Goal: Task Accomplishment & Management: Manage account settings

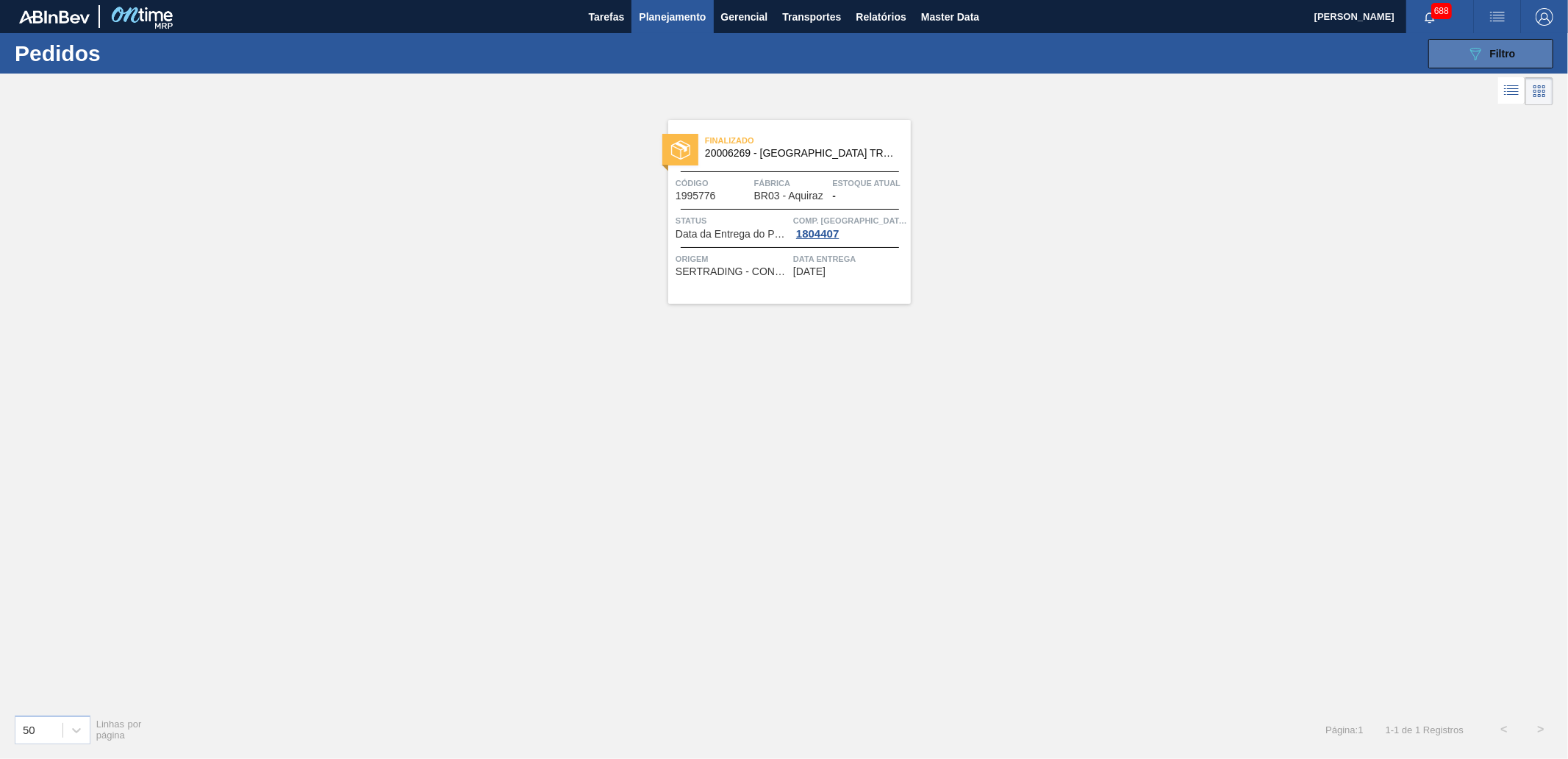
click at [1478, 63] on button "089F7B8B-B2A5-4AFE-B5C0-19BA573D28AC Filtro" at bounding box center [1490, 54] width 125 height 30
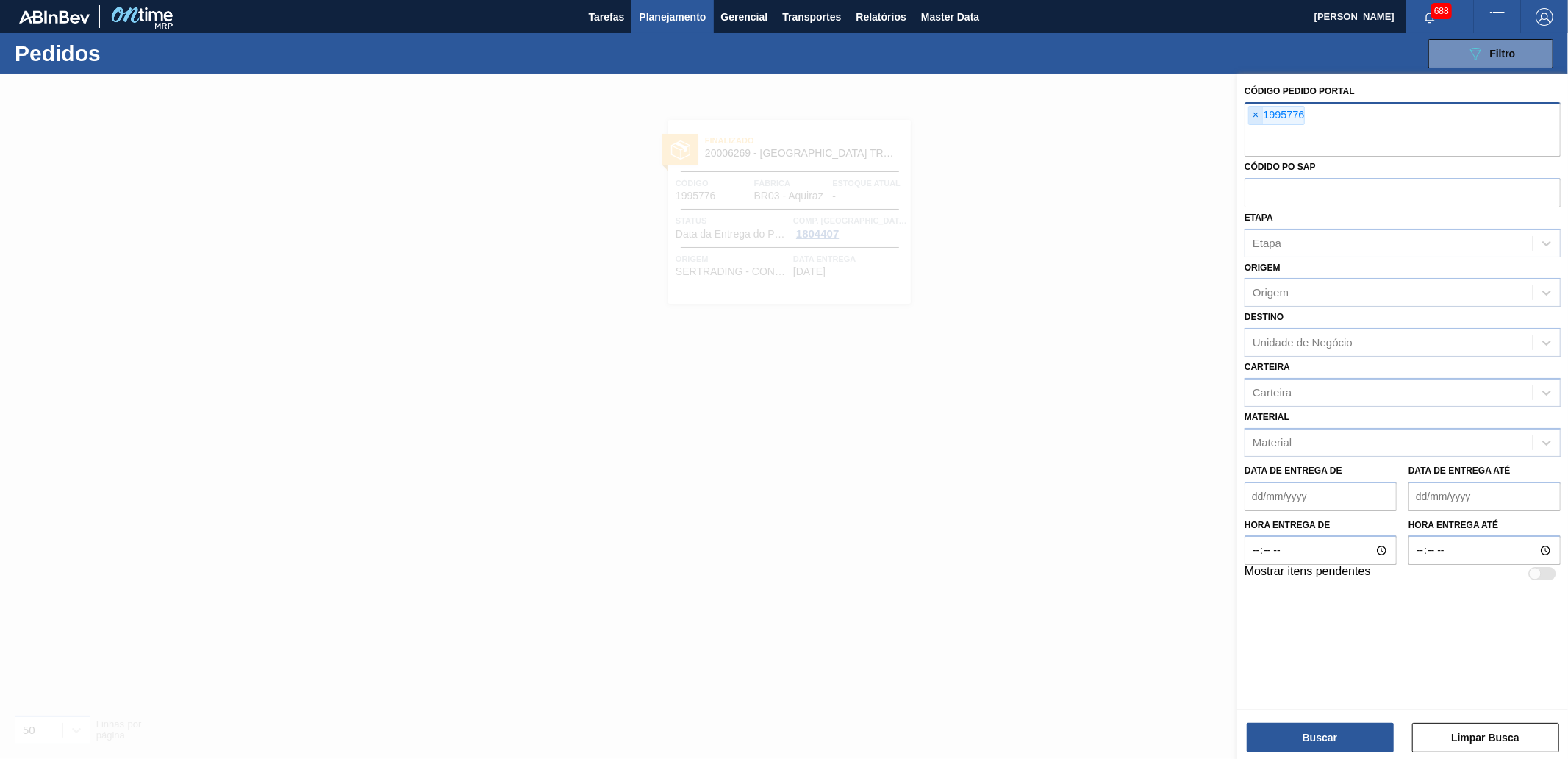
click at [1256, 112] on span "×" at bounding box center [1256, 115] width 14 height 17
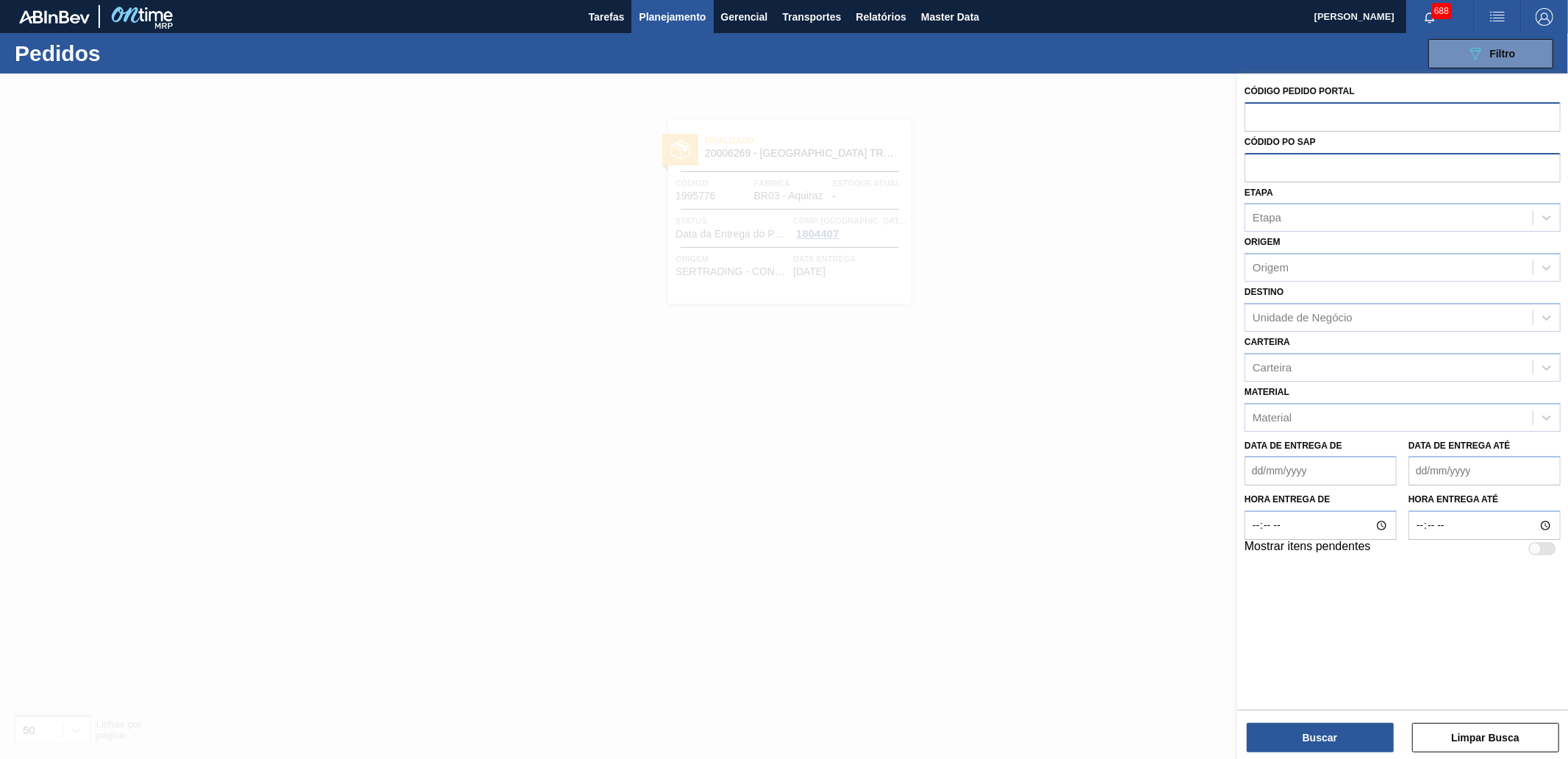
click at [1294, 162] on input "text" at bounding box center [1402, 166] width 316 height 28
click at [1283, 139] on label "Códido PO SAP" at bounding box center [1280, 141] width 71 height 11
click at [1309, 196] on div "Etapa Etapa" at bounding box center [1402, 208] width 316 height 50
click at [1315, 205] on div "Etapa" at bounding box center [1402, 217] width 316 height 29
type input "aguardando pc sap"
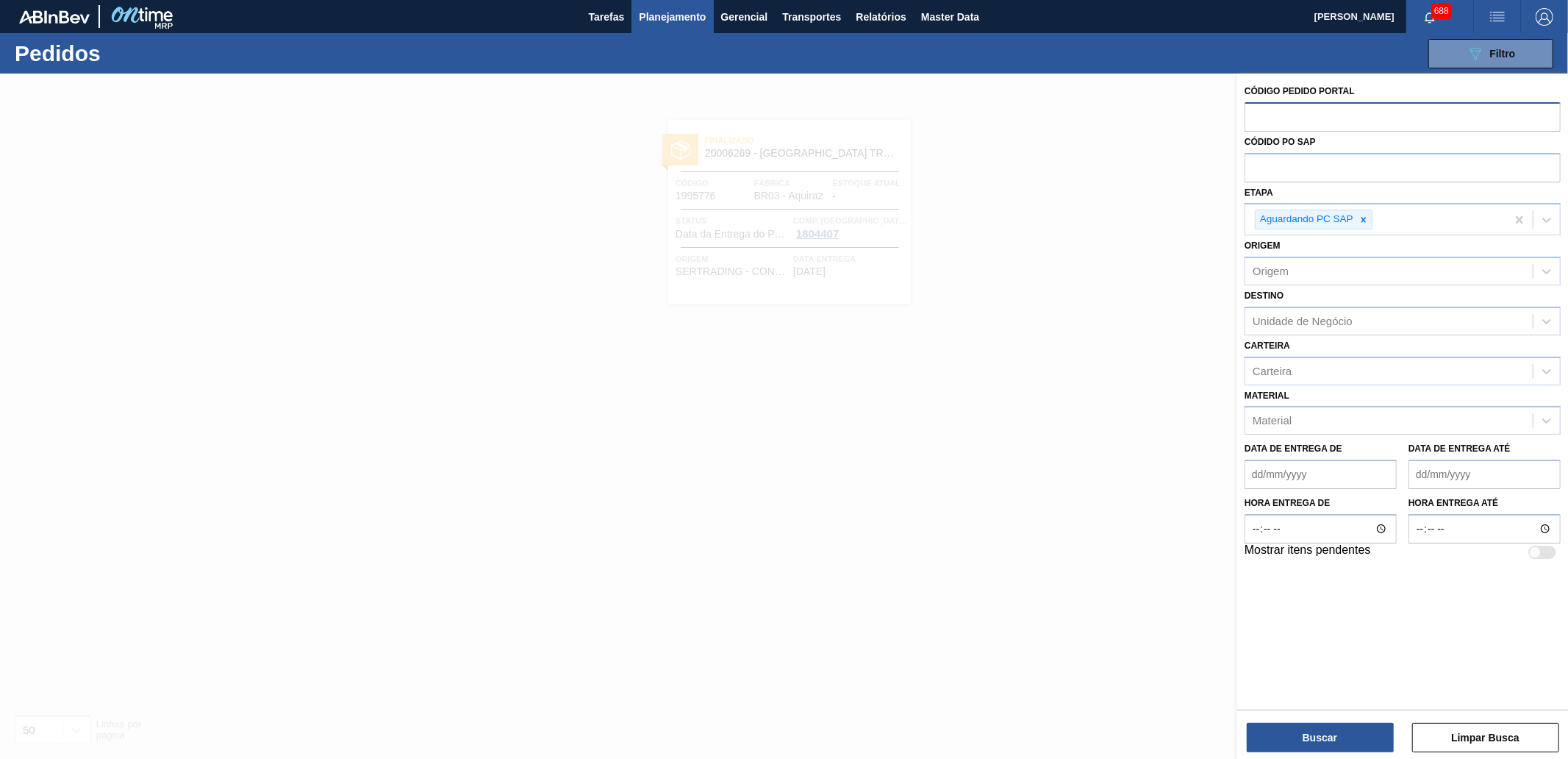
click at [1177, 143] on div at bounding box center [784, 452] width 1568 height 759
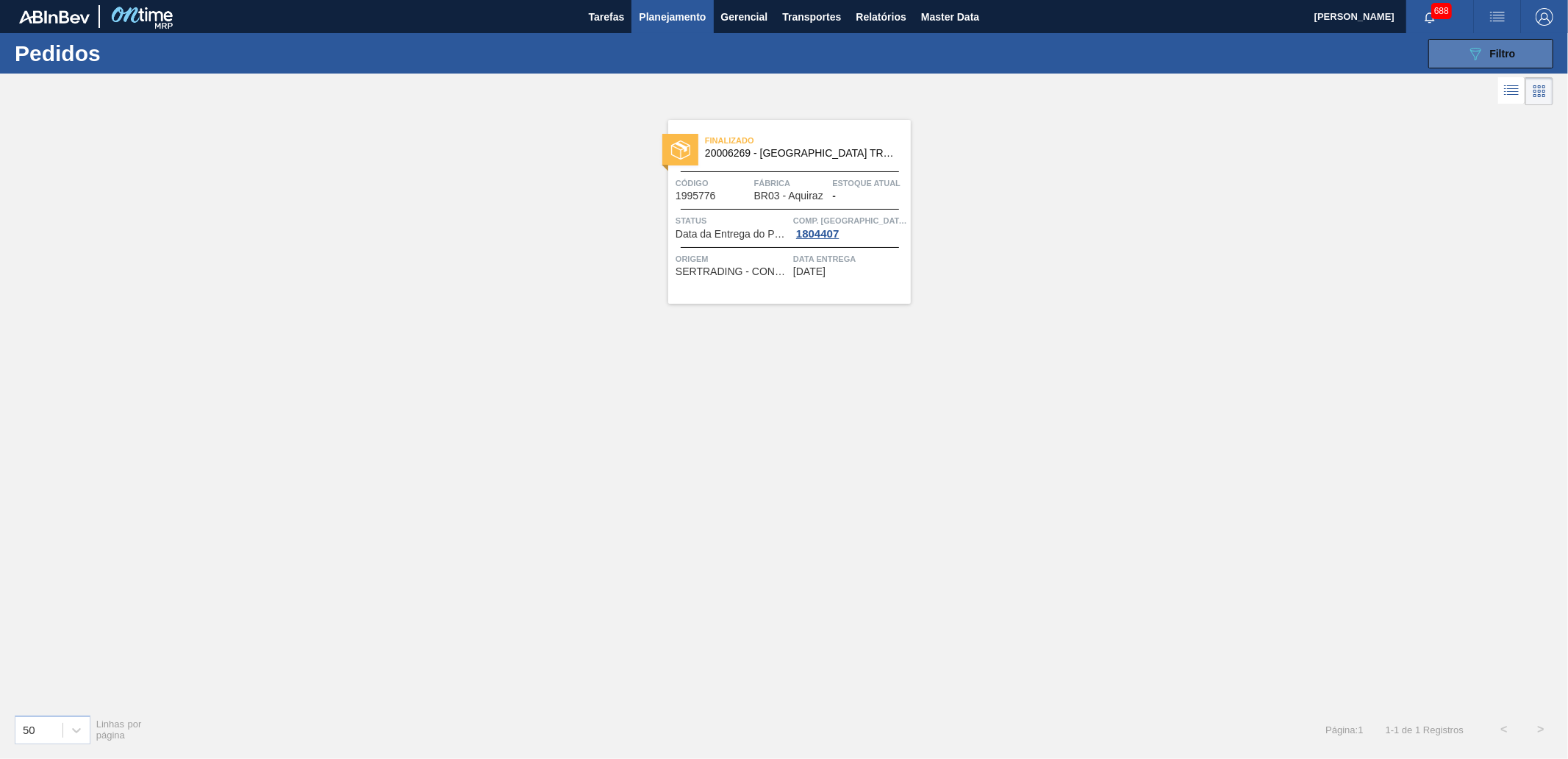
click at [1480, 66] on button "089F7B8B-B2A5-4AFE-B5C0-19BA573D28AC Filtro" at bounding box center [1490, 54] width 125 height 30
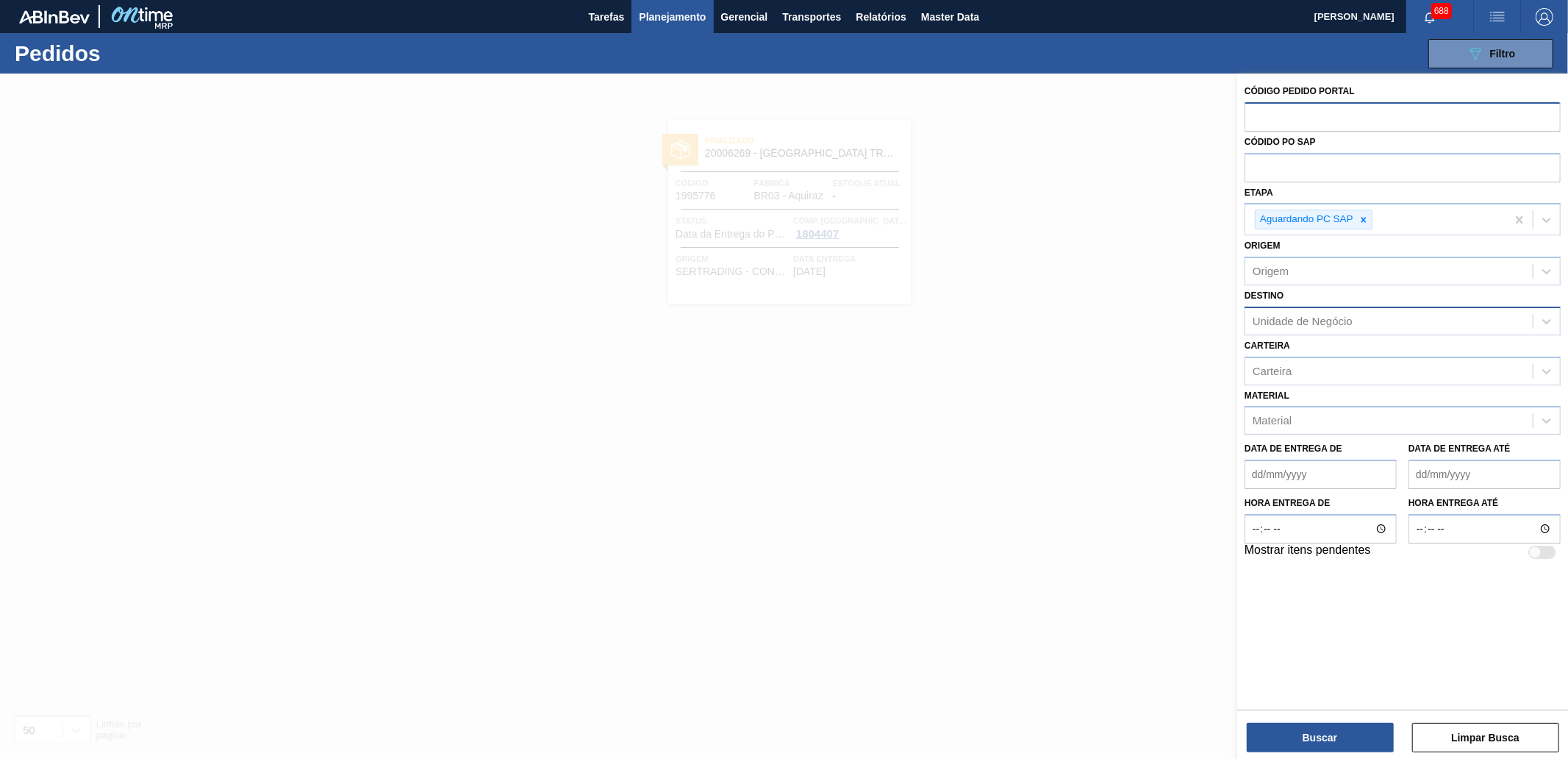
click at [1295, 321] on div "Unidade de Negócio" at bounding box center [1303, 320] width 100 height 13
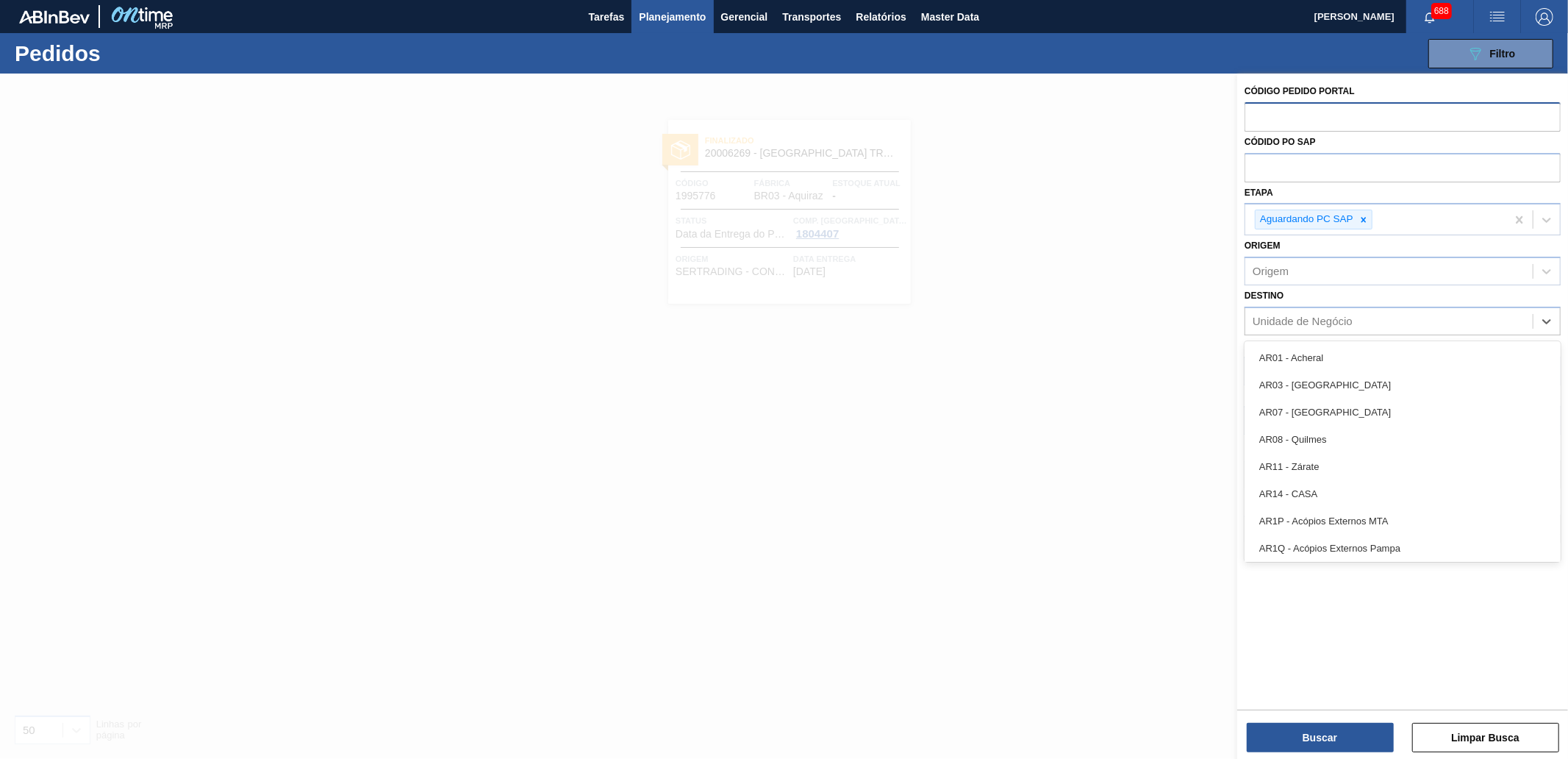
click at [1281, 298] on label "Destino" at bounding box center [1263, 295] width 39 height 11
click at [1254, 315] on input "Destino" at bounding box center [1254, 320] width 2 height 13
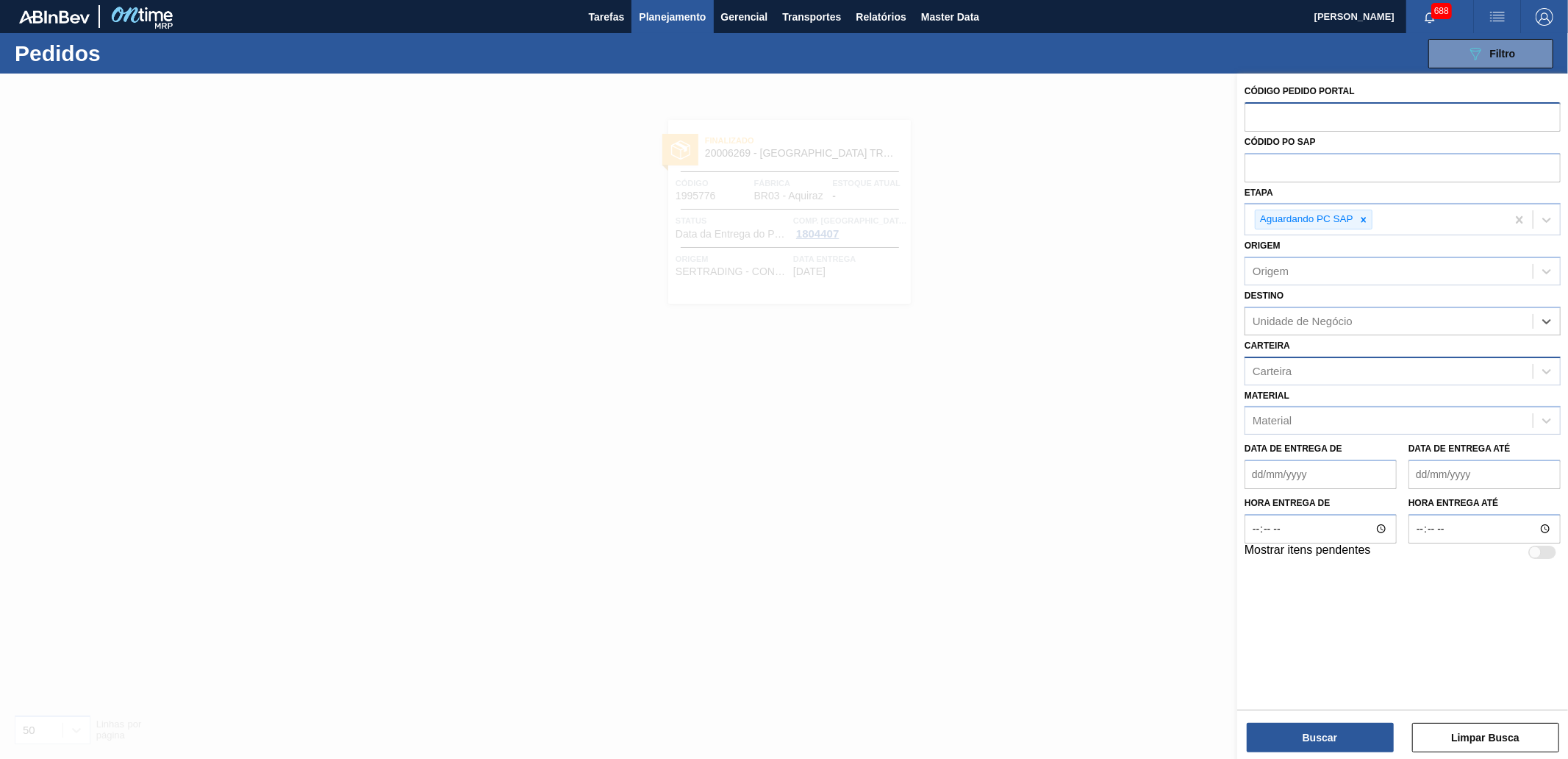
click at [1289, 367] on div "Carteira" at bounding box center [1272, 370] width 39 height 13
type input "xarope"
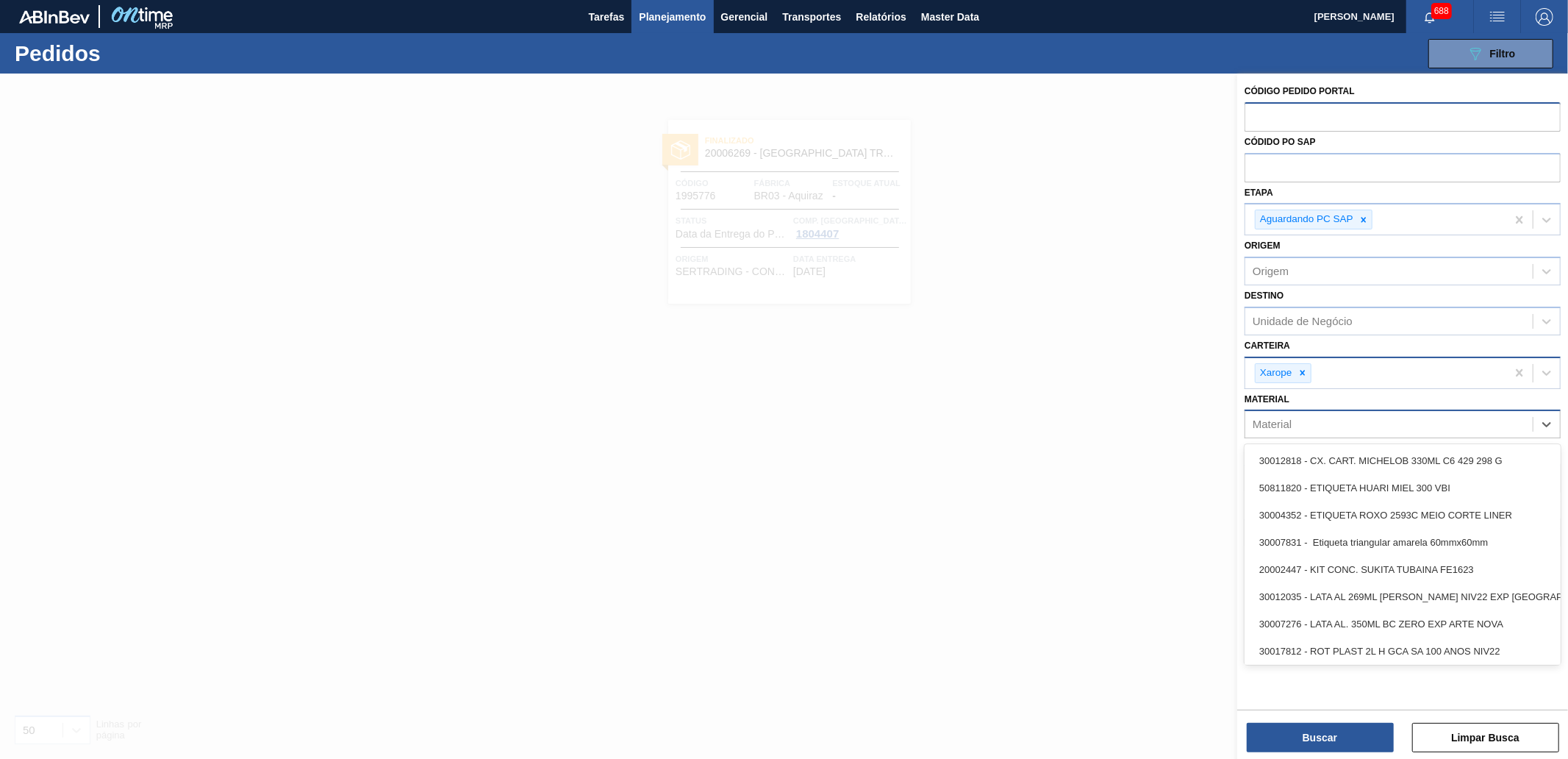
click at [1289, 426] on div "Material" at bounding box center [1272, 424] width 39 height 13
type input "h"
type input "alta mal"
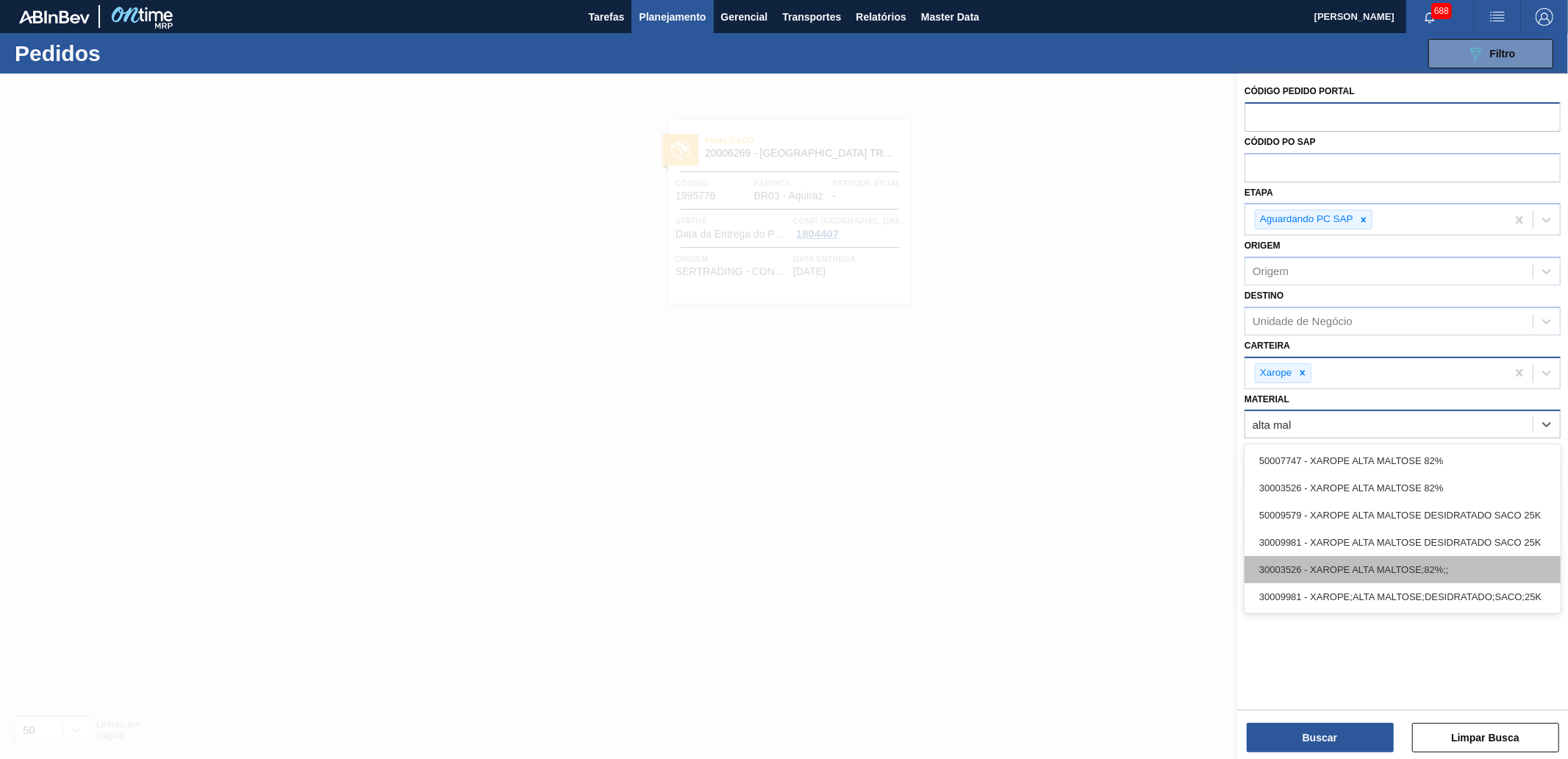
click at [1355, 569] on div "30003526 - XAROPE ALTA MALTOSE;82%;;" at bounding box center [1402, 569] width 316 height 27
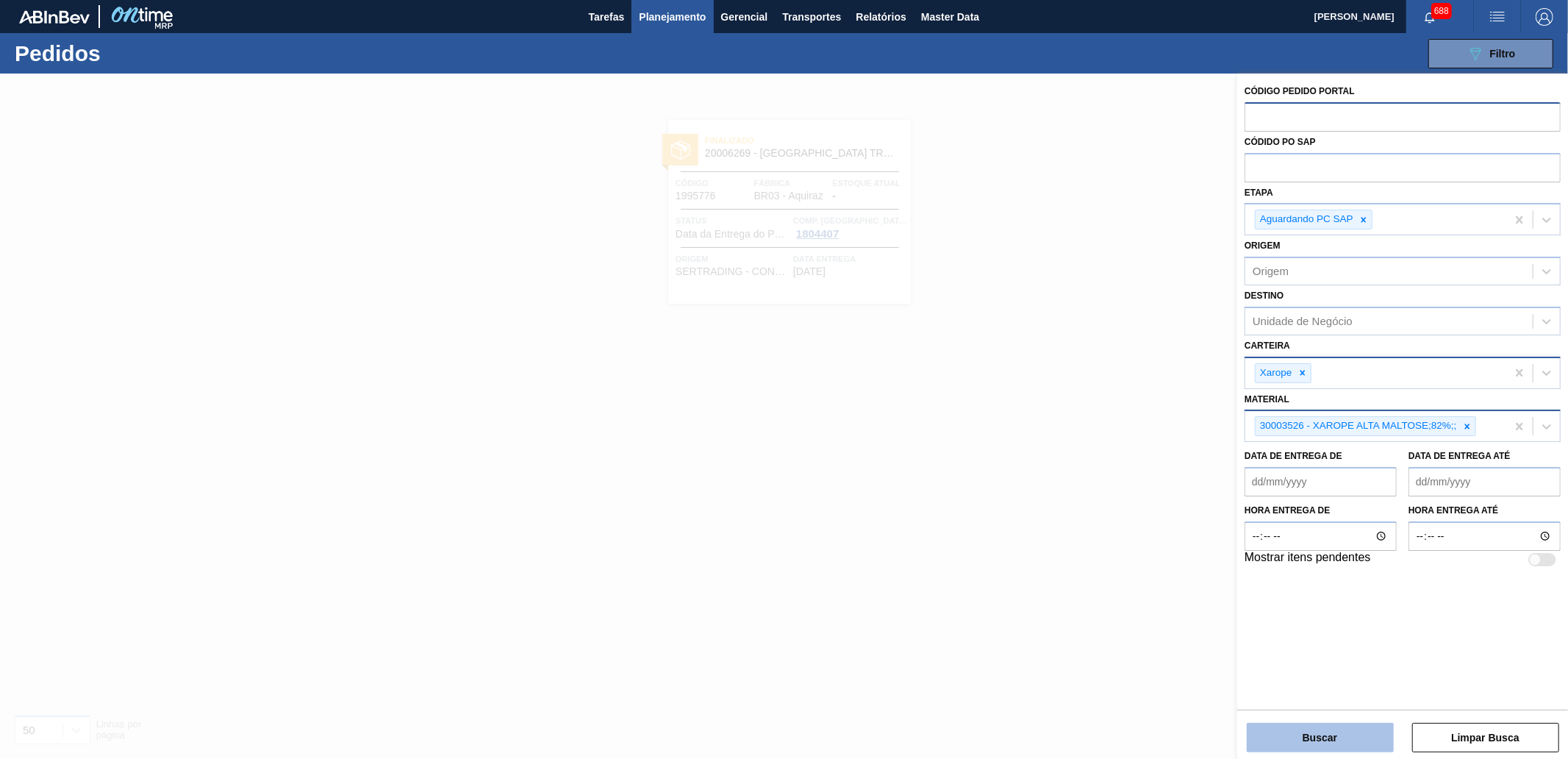
click at [1316, 746] on button "Buscar" at bounding box center [1320, 738] width 147 height 30
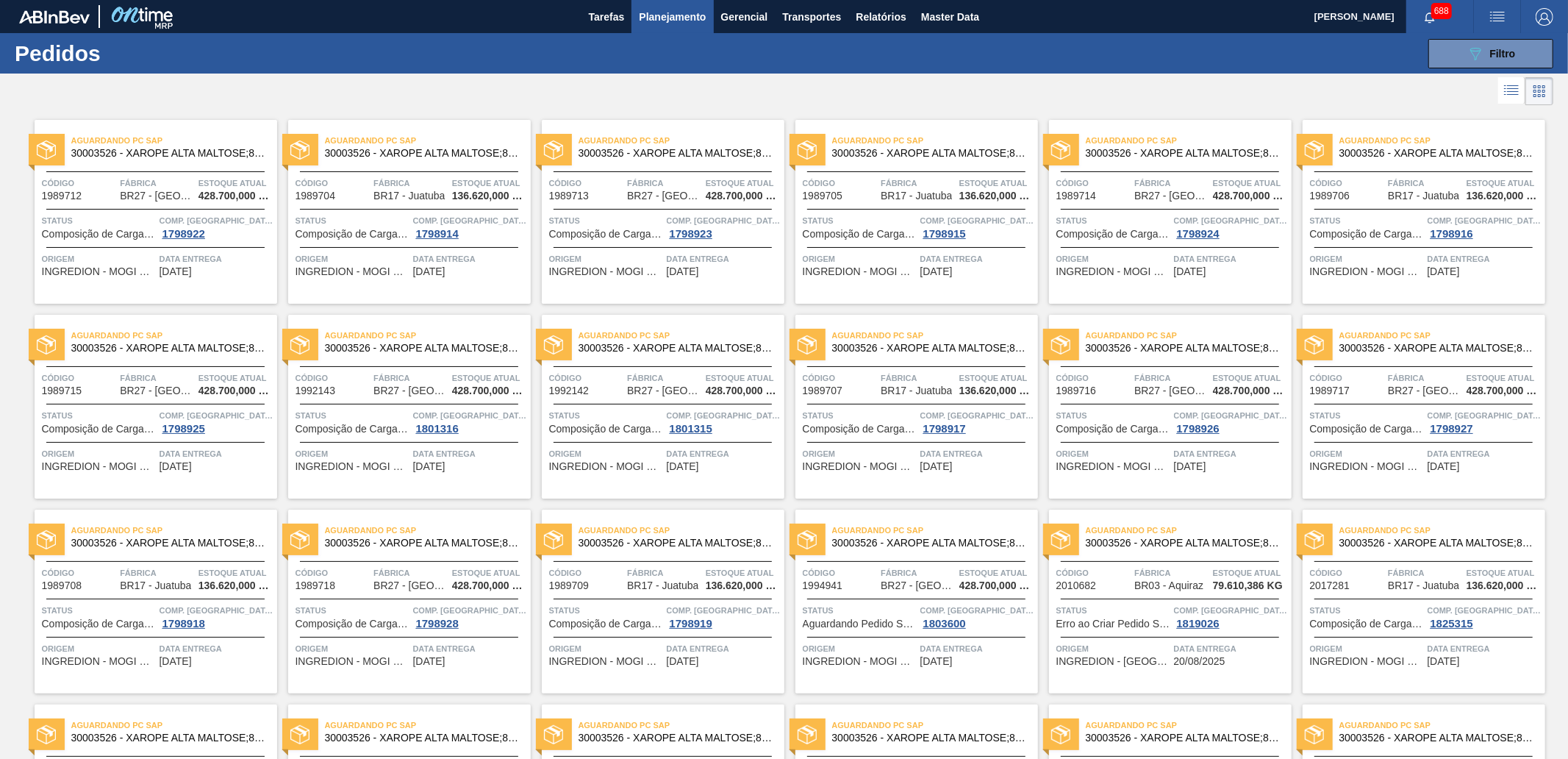
click at [1509, 83] on icon at bounding box center [1511, 90] width 17 height 17
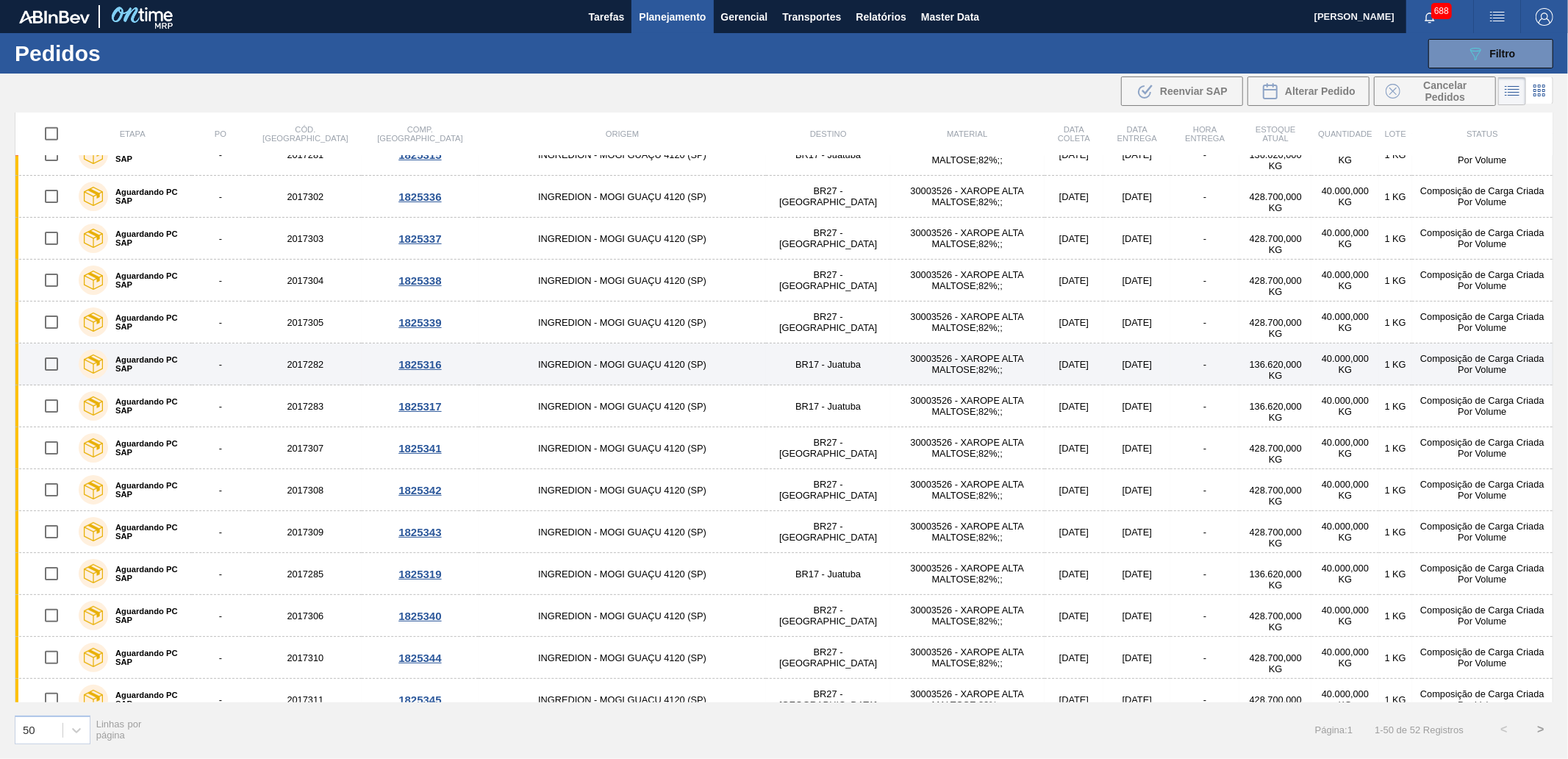
scroll to position [1144, 0]
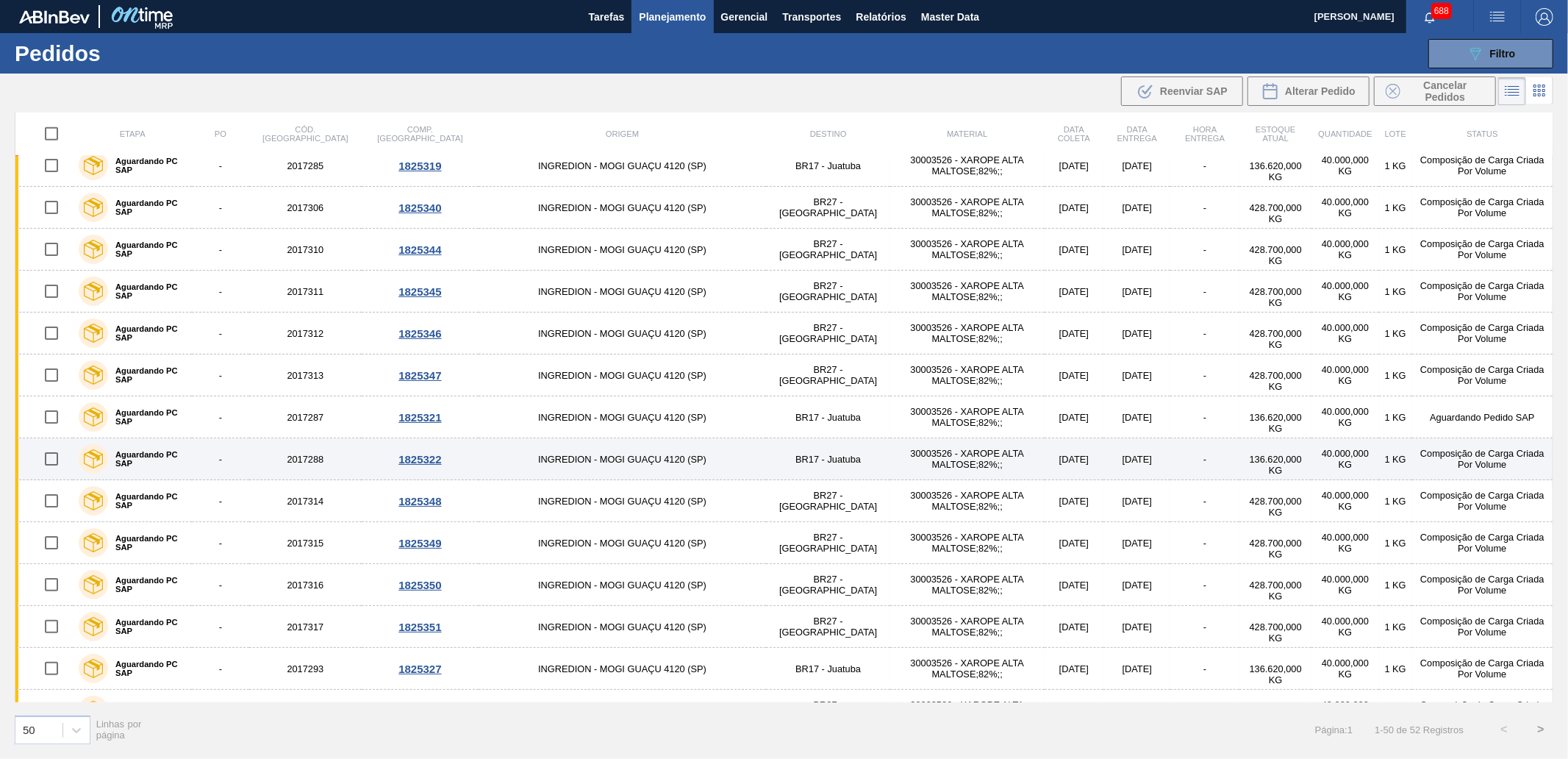
click at [901, 452] on td "30003526 - XAROPE ALTA MALTOSE;82%;;" at bounding box center [967, 460] width 155 height 42
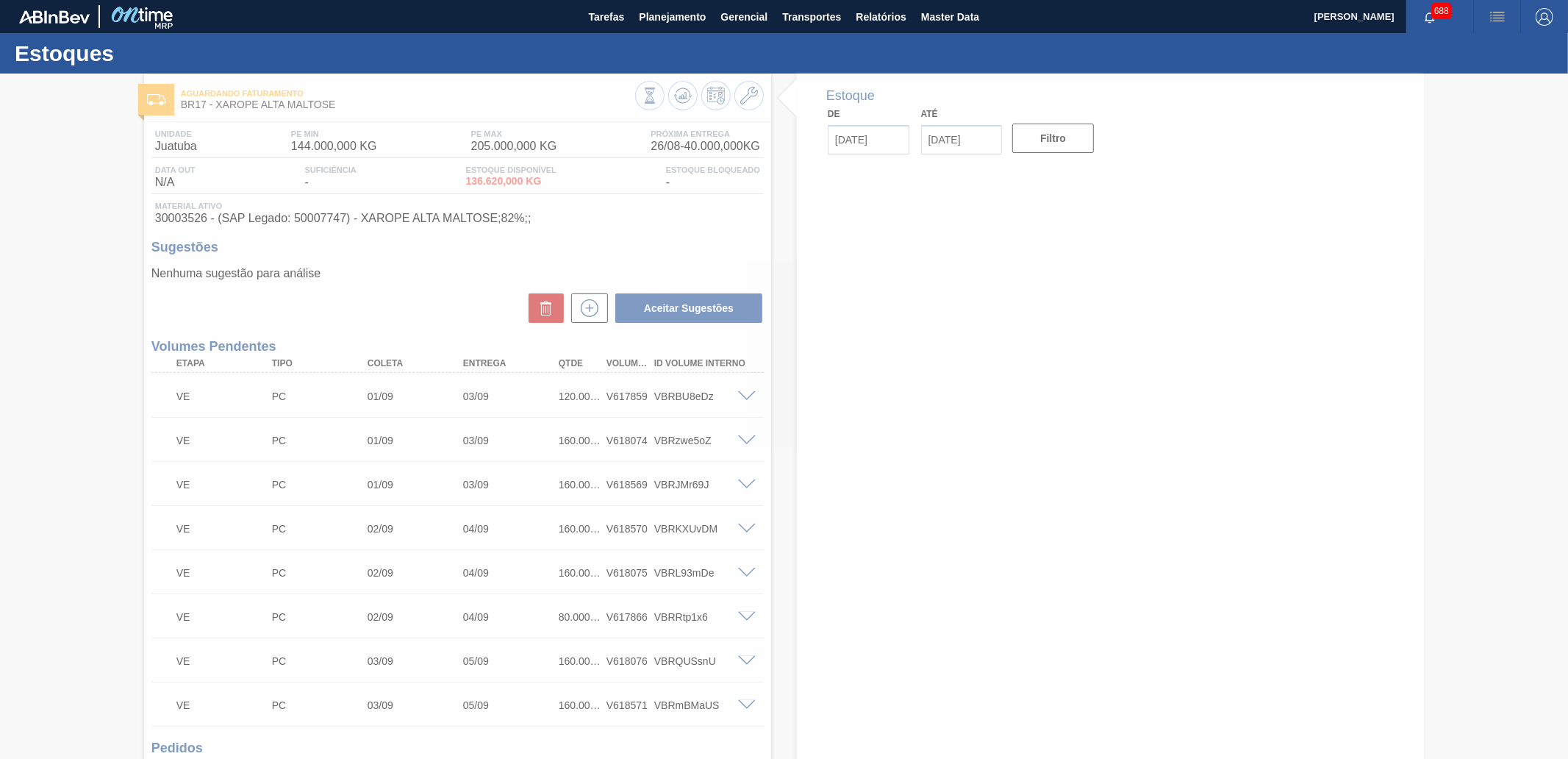
type input "[DATE]"
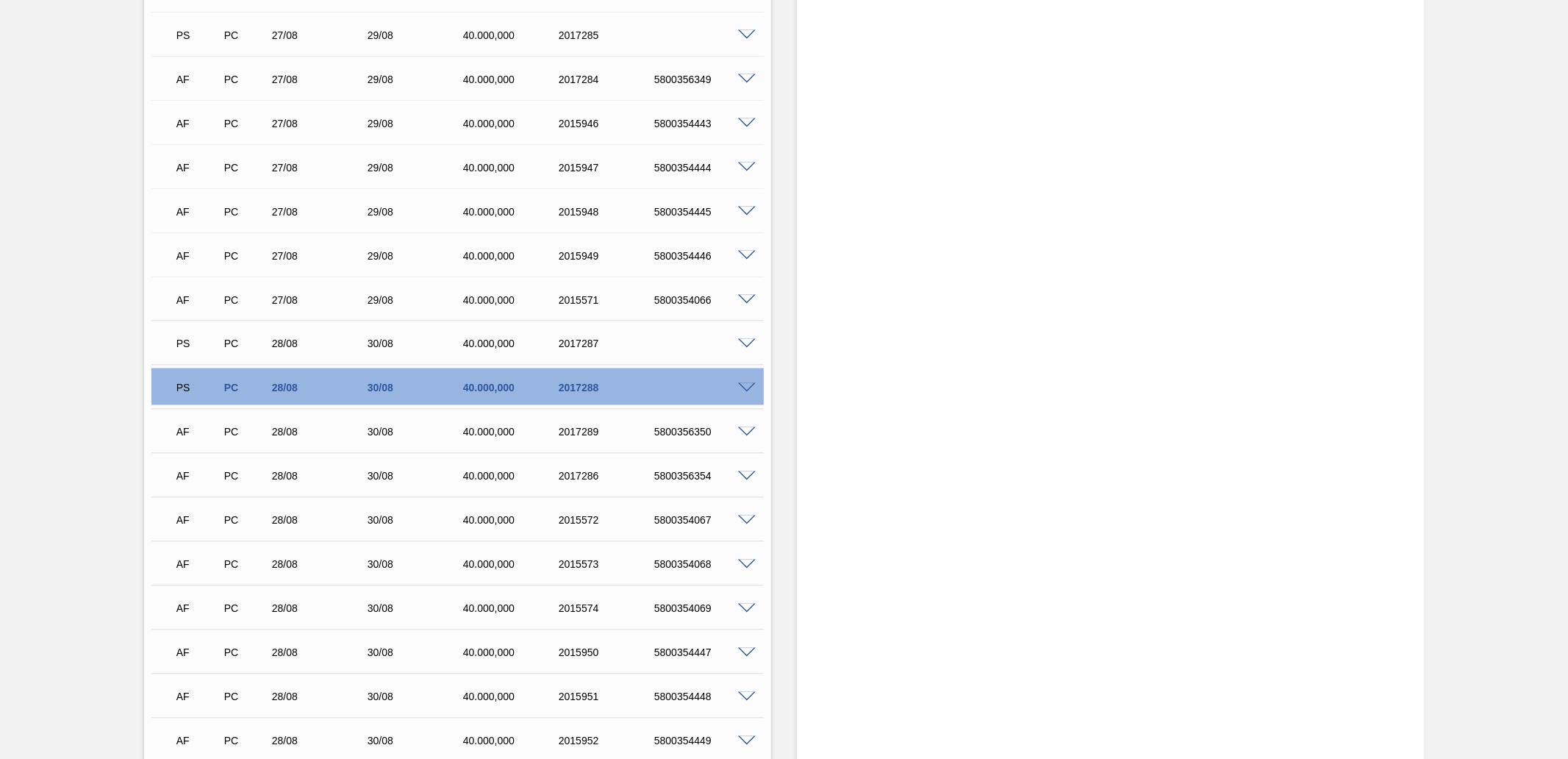
scroll to position [2124, 0]
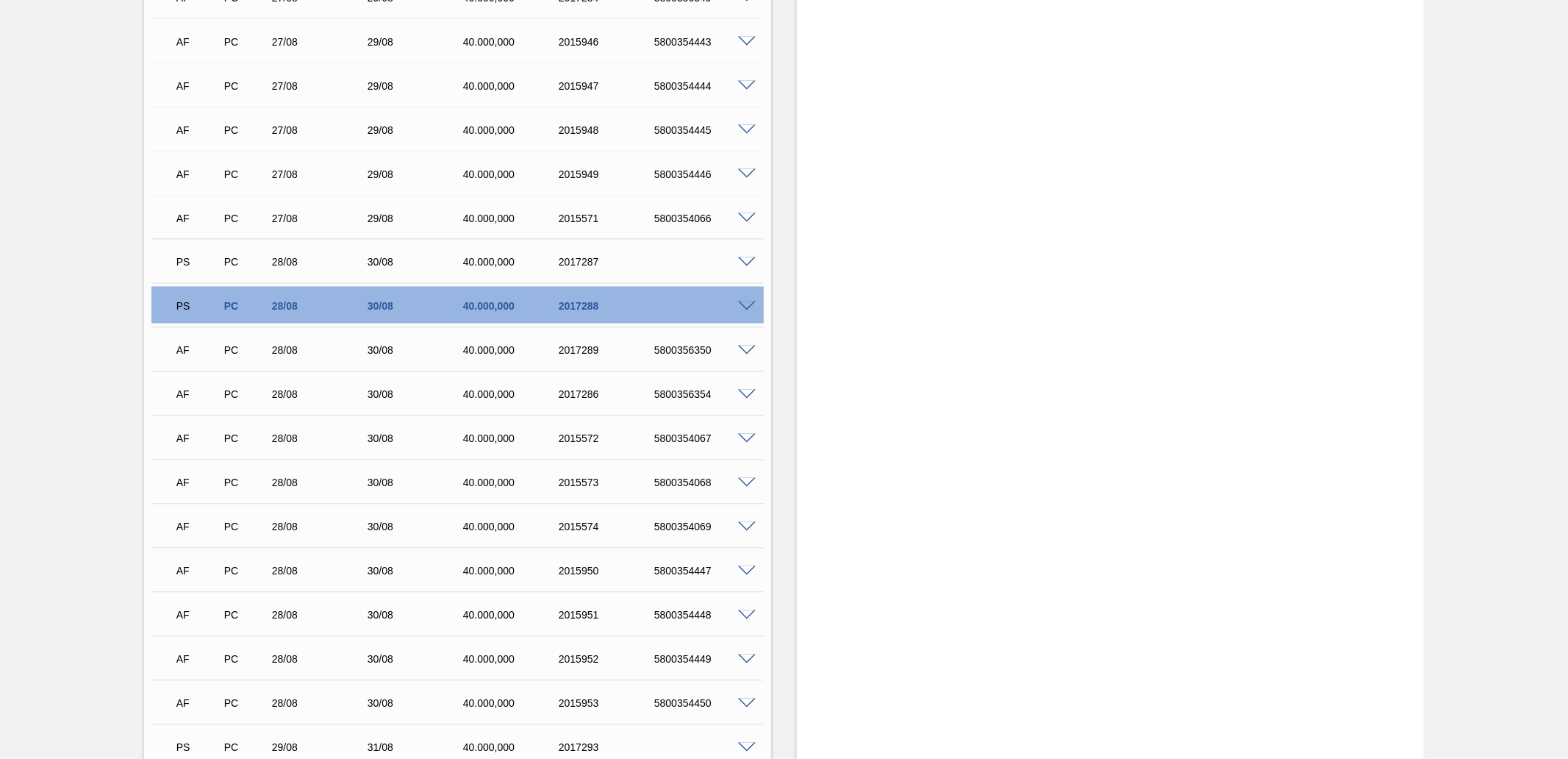
click at [738, 309] on span at bounding box center [747, 306] width 17 height 11
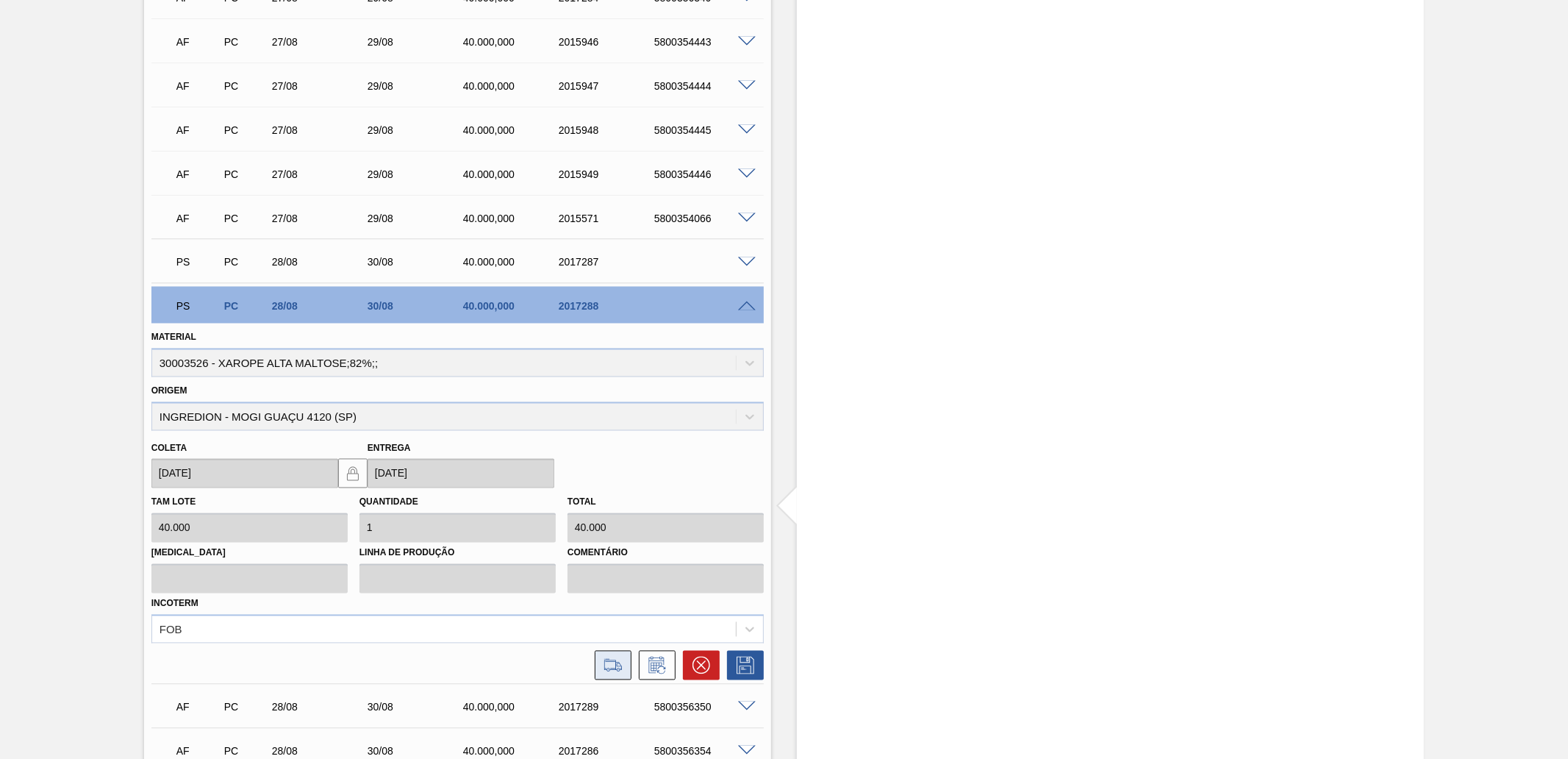
click at [601, 663] on icon at bounding box center [612, 666] width 23 height 17
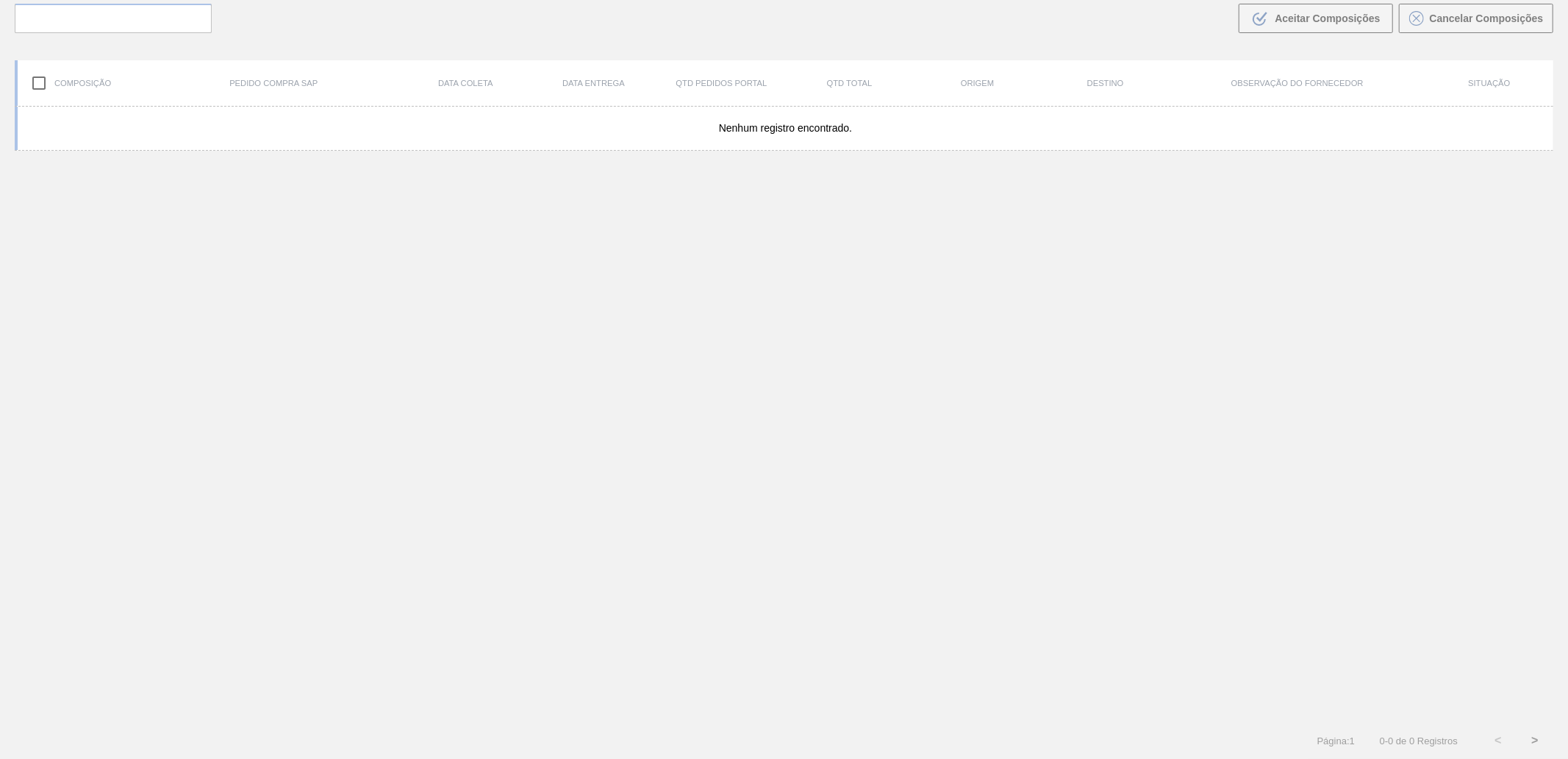
scroll to position [106, 0]
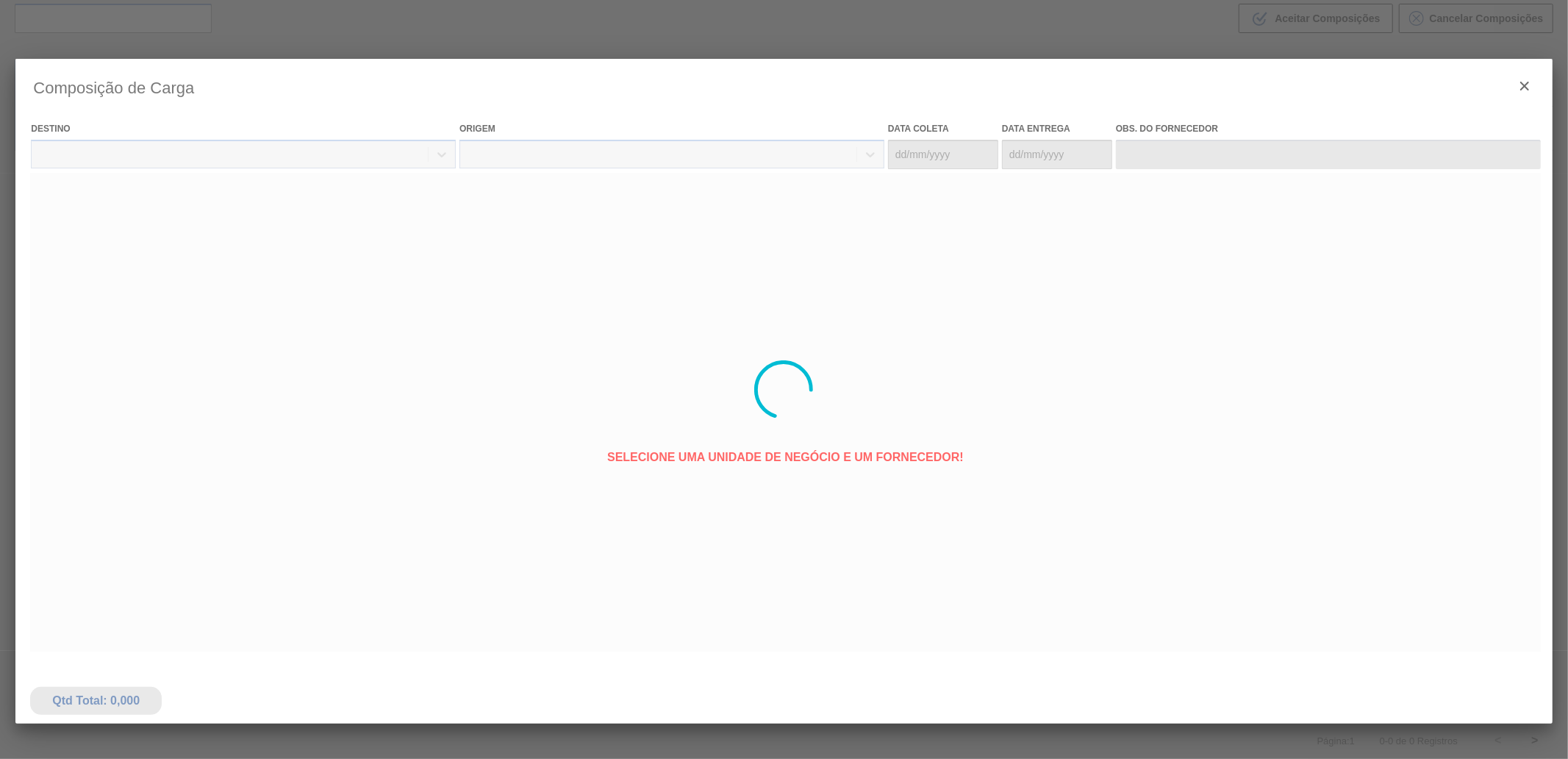
type coleta "[DATE]"
type entrega "[DATE]"
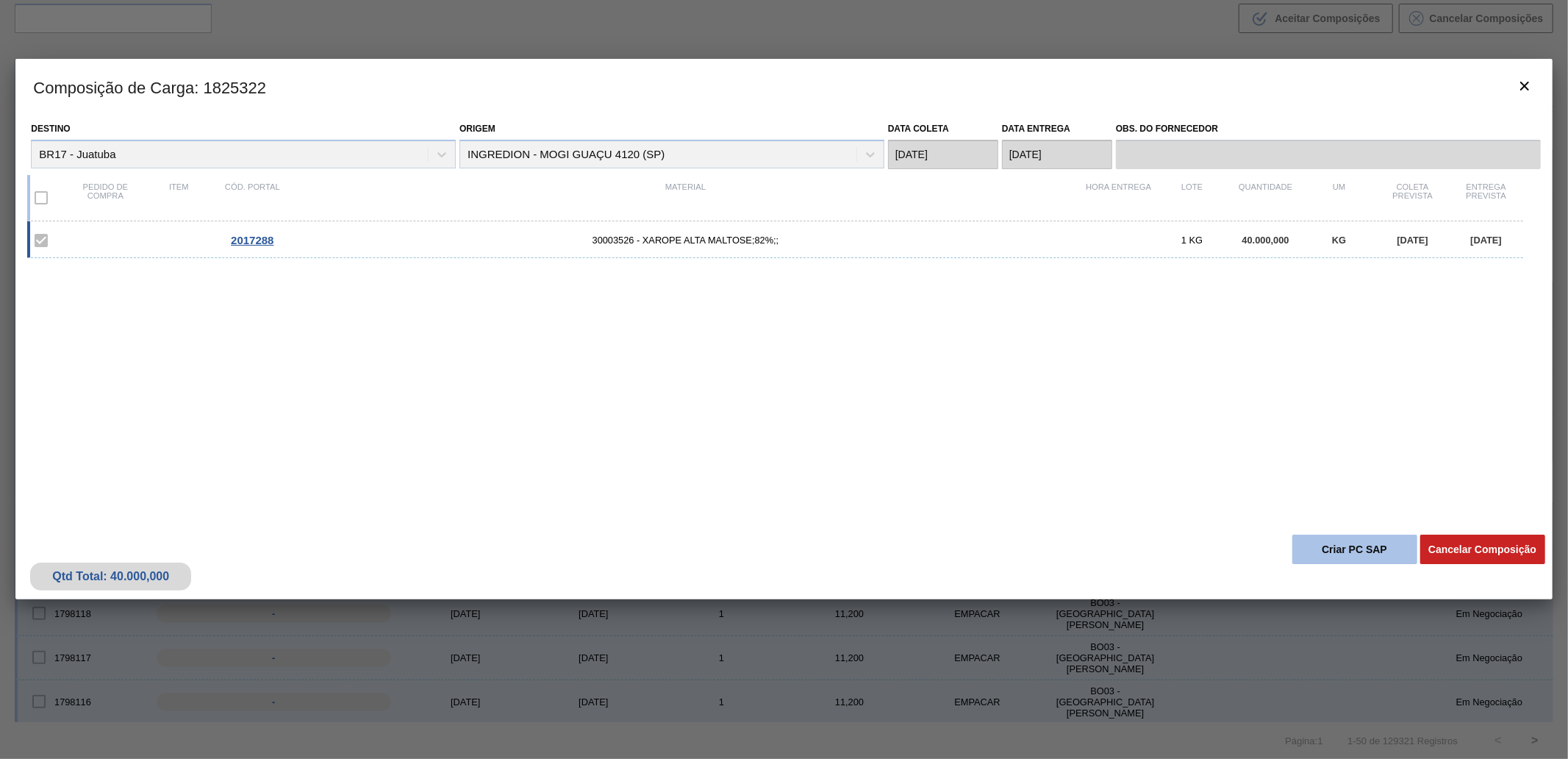
click at [1365, 556] on button "Criar PC SAP" at bounding box center [1355, 549] width 125 height 30
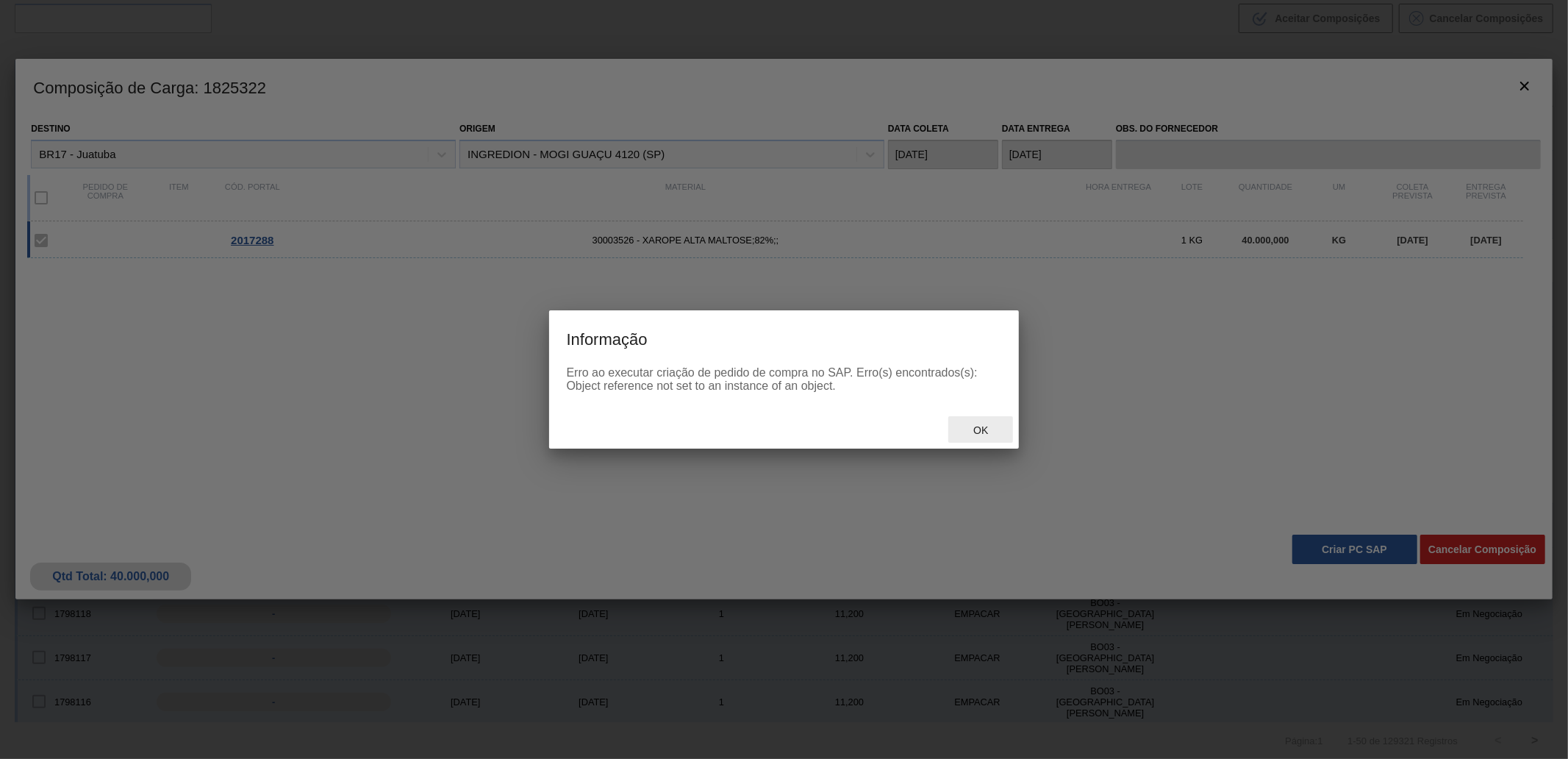
click at [986, 429] on span "Ok" at bounding box center [981, 430] width 38 height 12
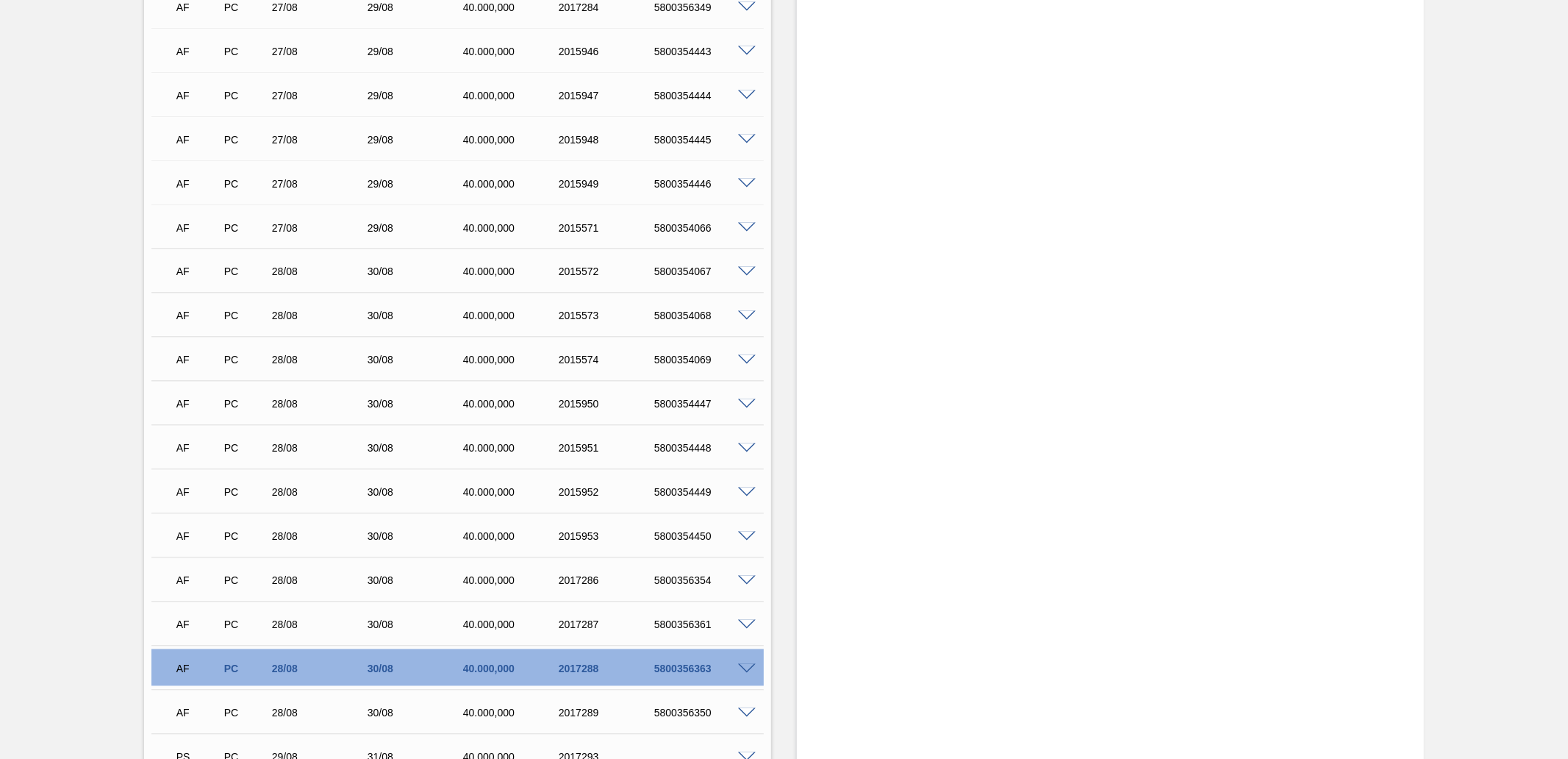
scroll to position [2207, 0]
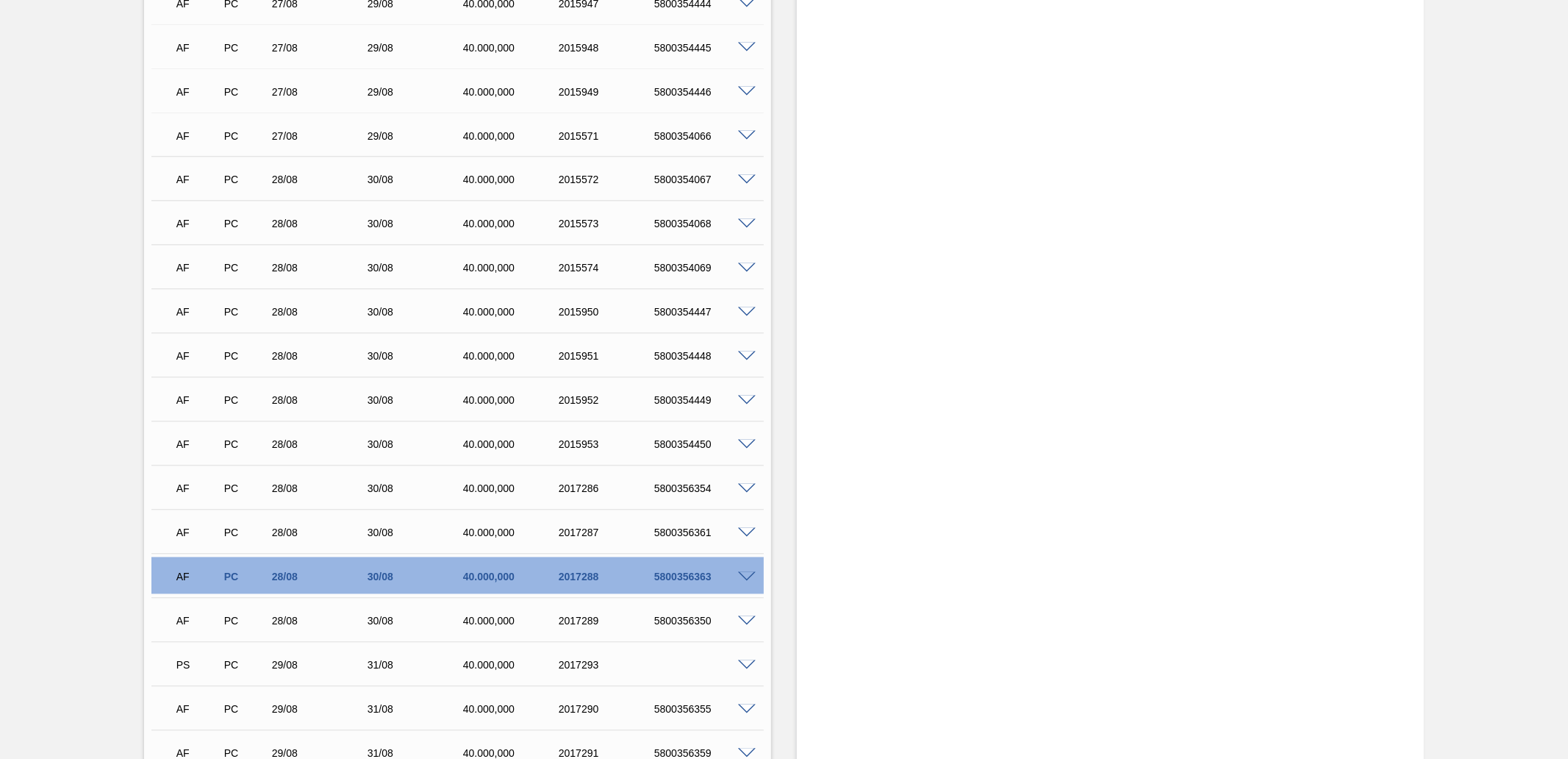
click at [751, 575] on span at bounding box center [747, 577] width 17 height 11
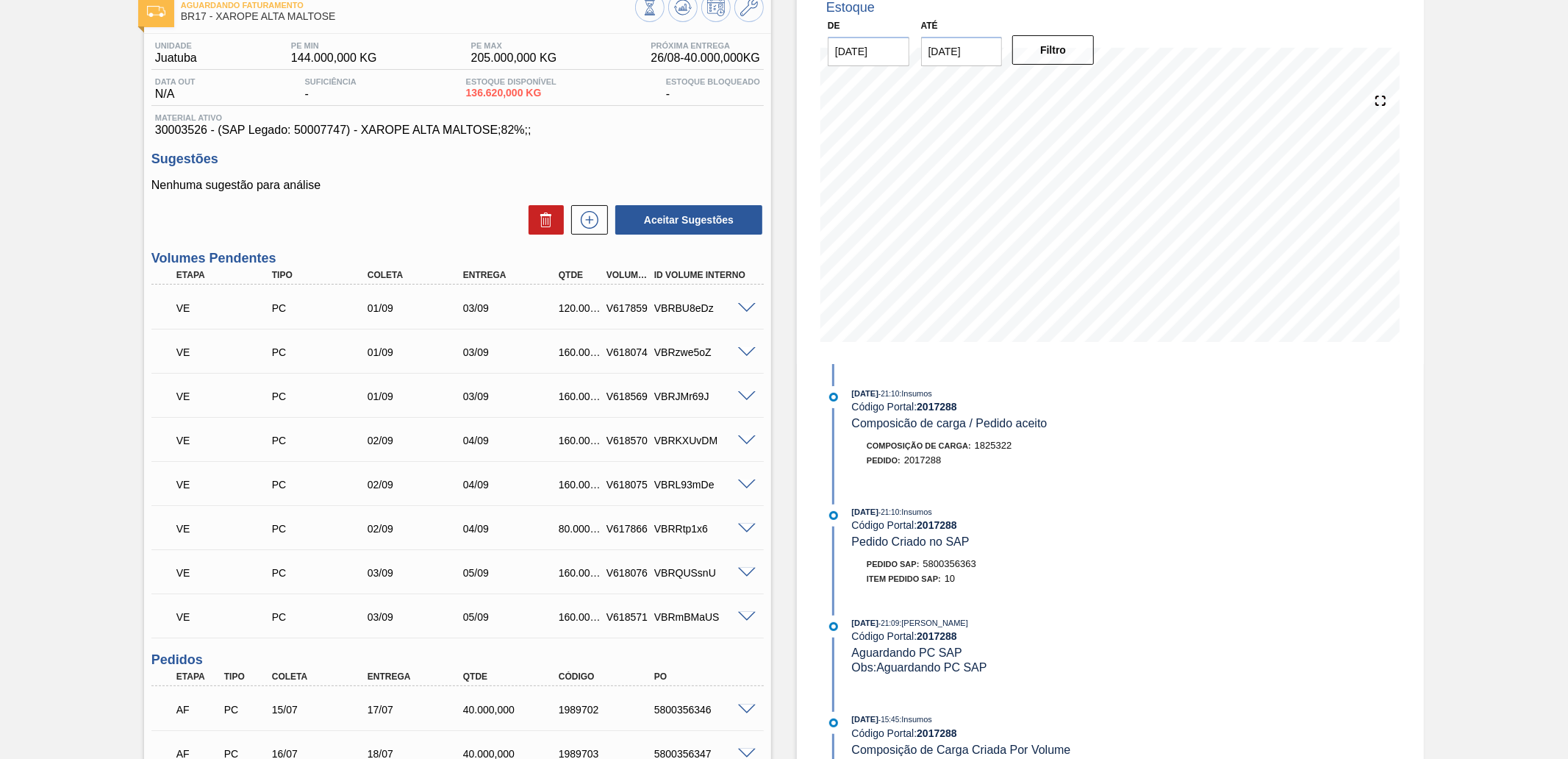
scroll to position [0, 0]
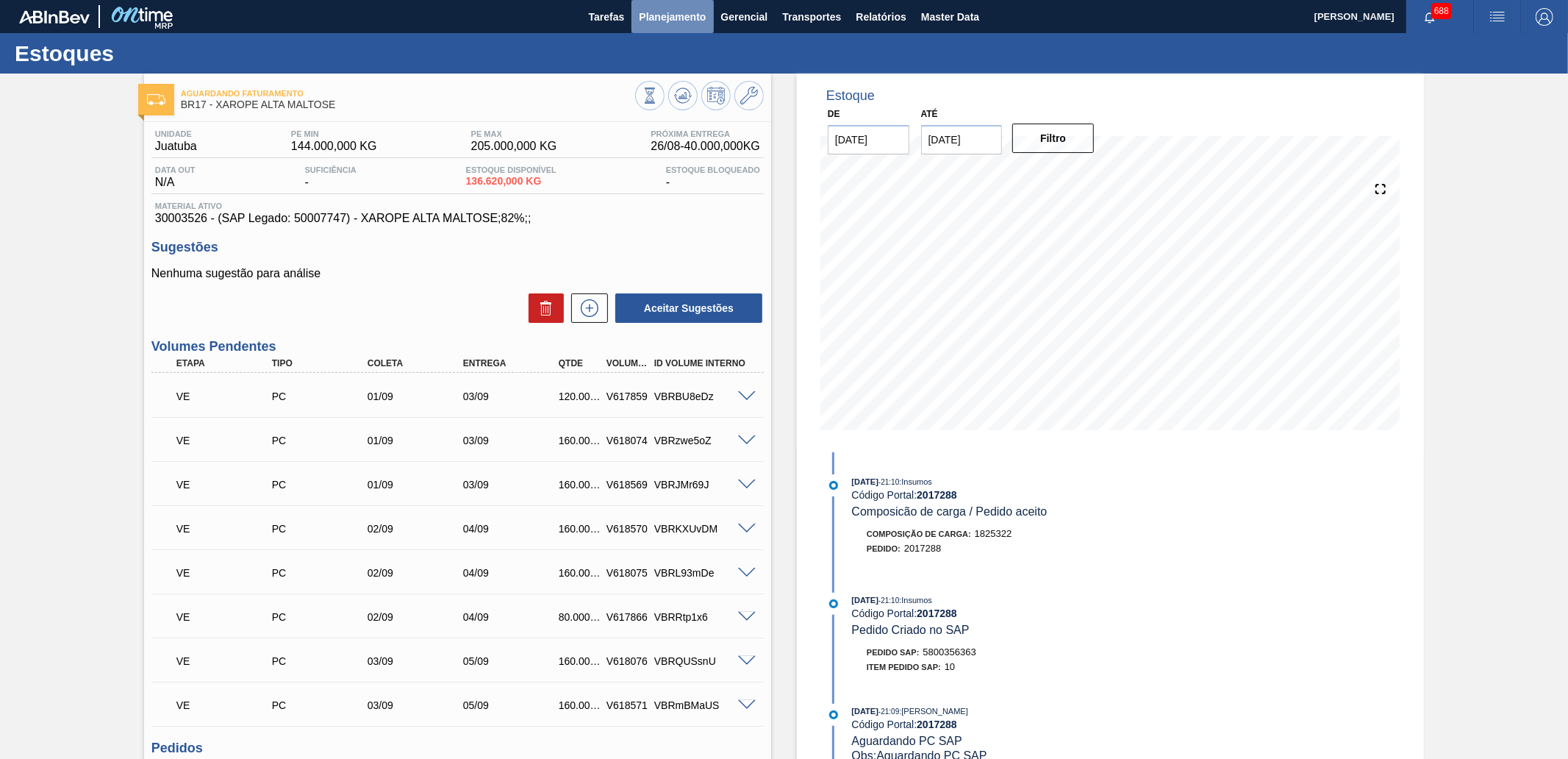
click at [666, 17] on span "Planejamento" at bounding box center [672, 16] width 67 height 17
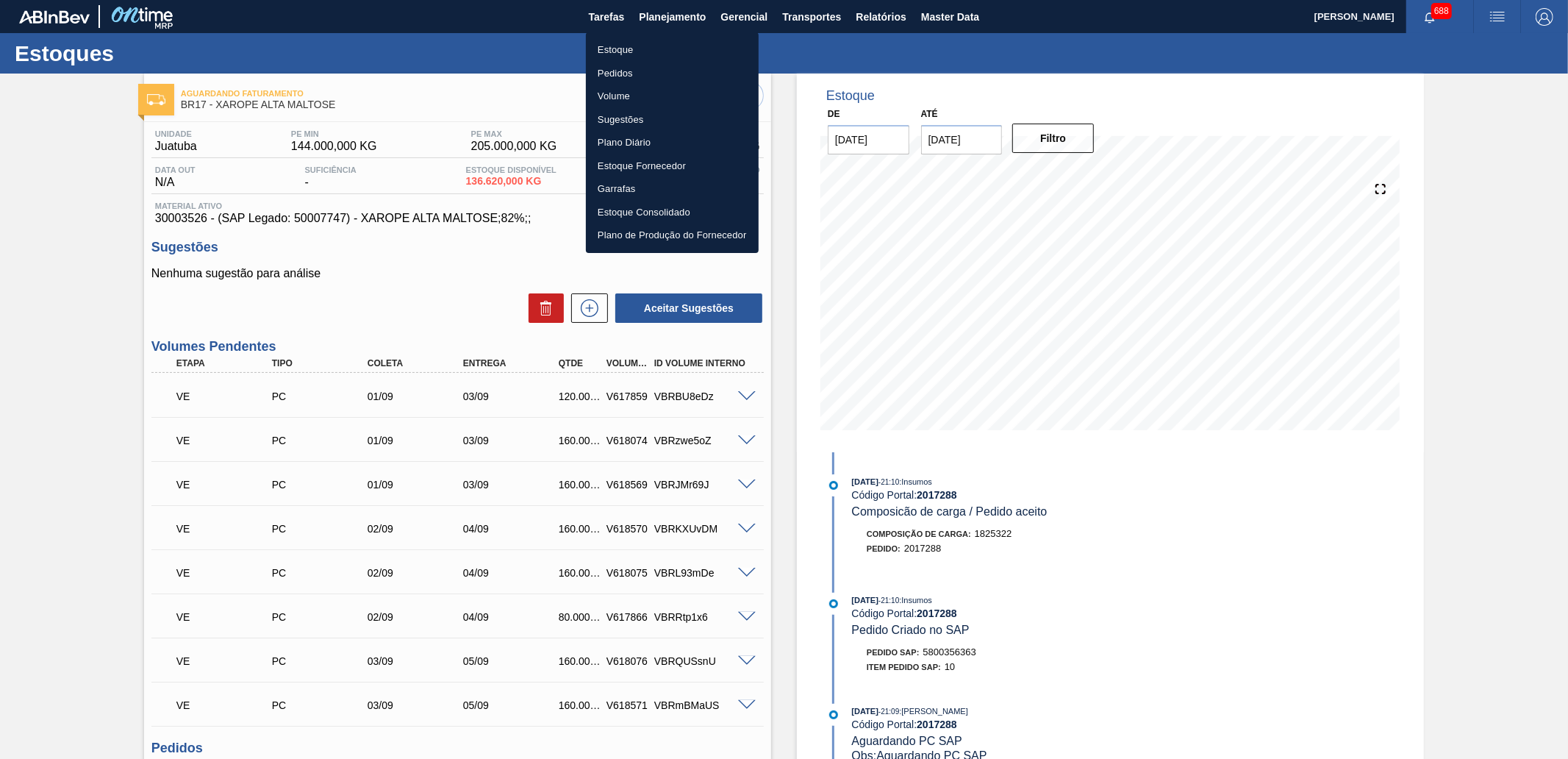
click at [651, 69] on li "Pedidos" at bounding box center [672, 73] width 173 height 23
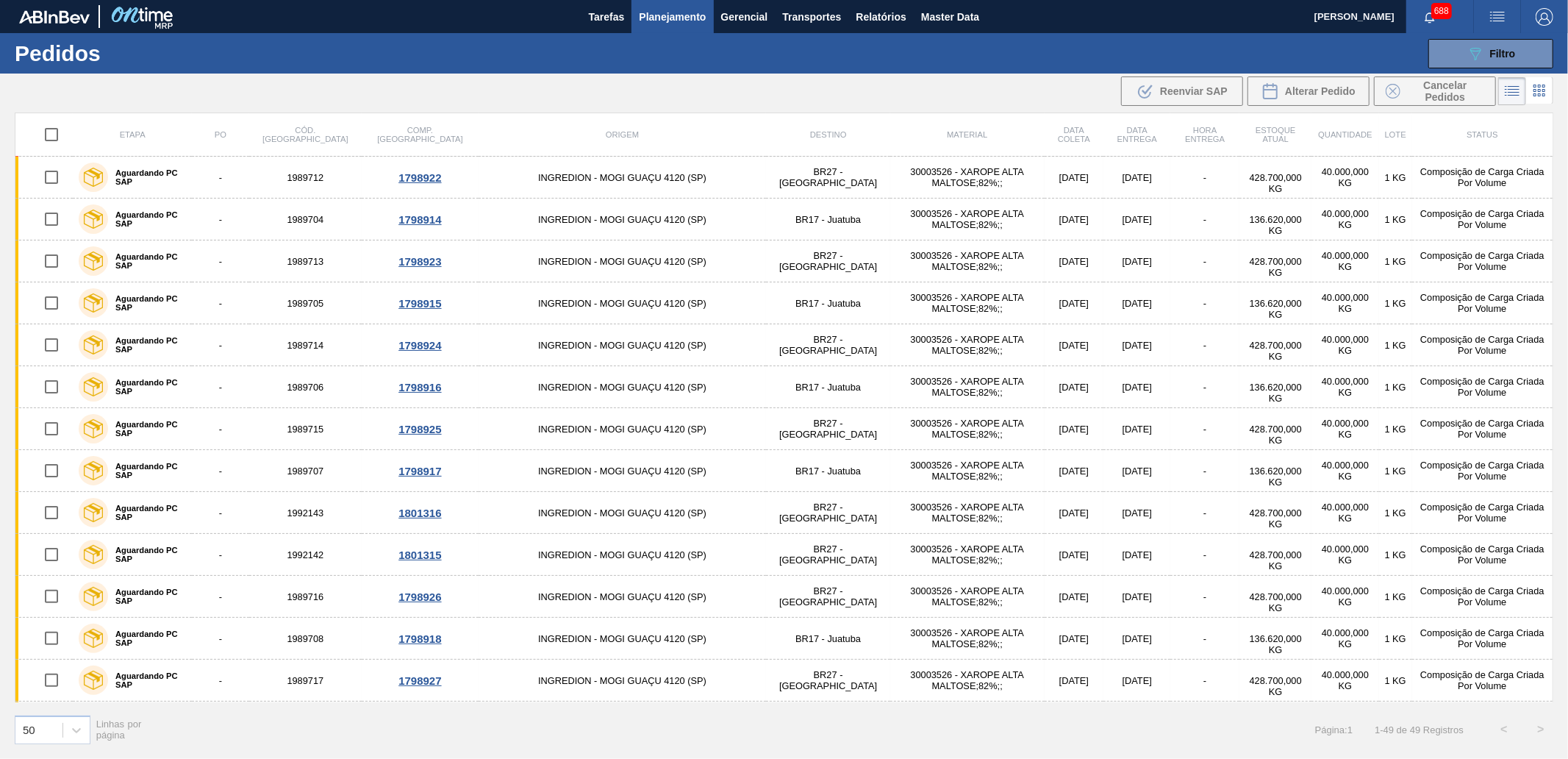
click at [1069, 82] on div ".b{fill:var(--color-action-default)} Reenviar SAP Alterar Pedido Cancelar Pedid…" at bounding box center [784, 90] width 1568 height 36
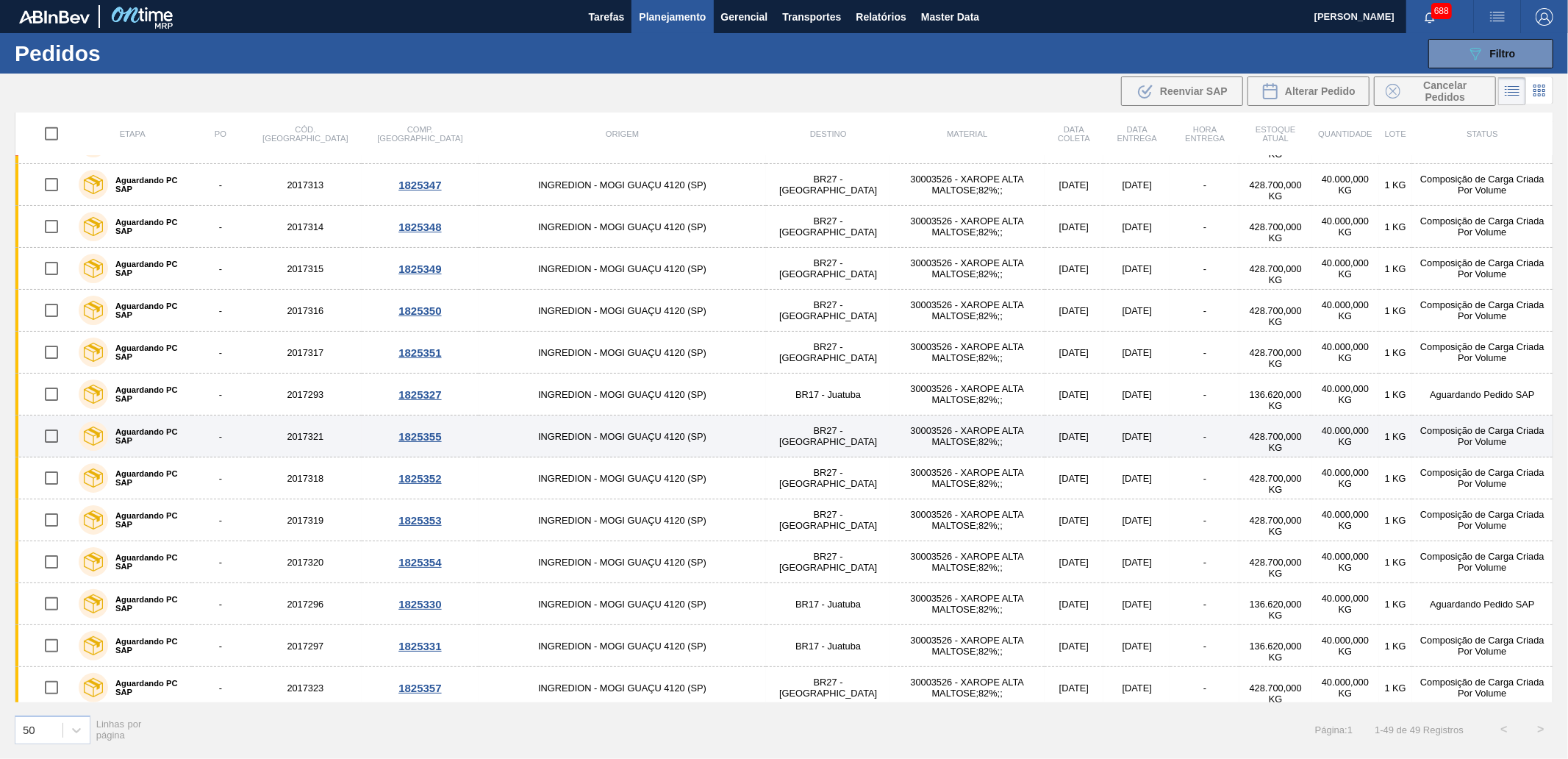
scroll to position [1510, 0]
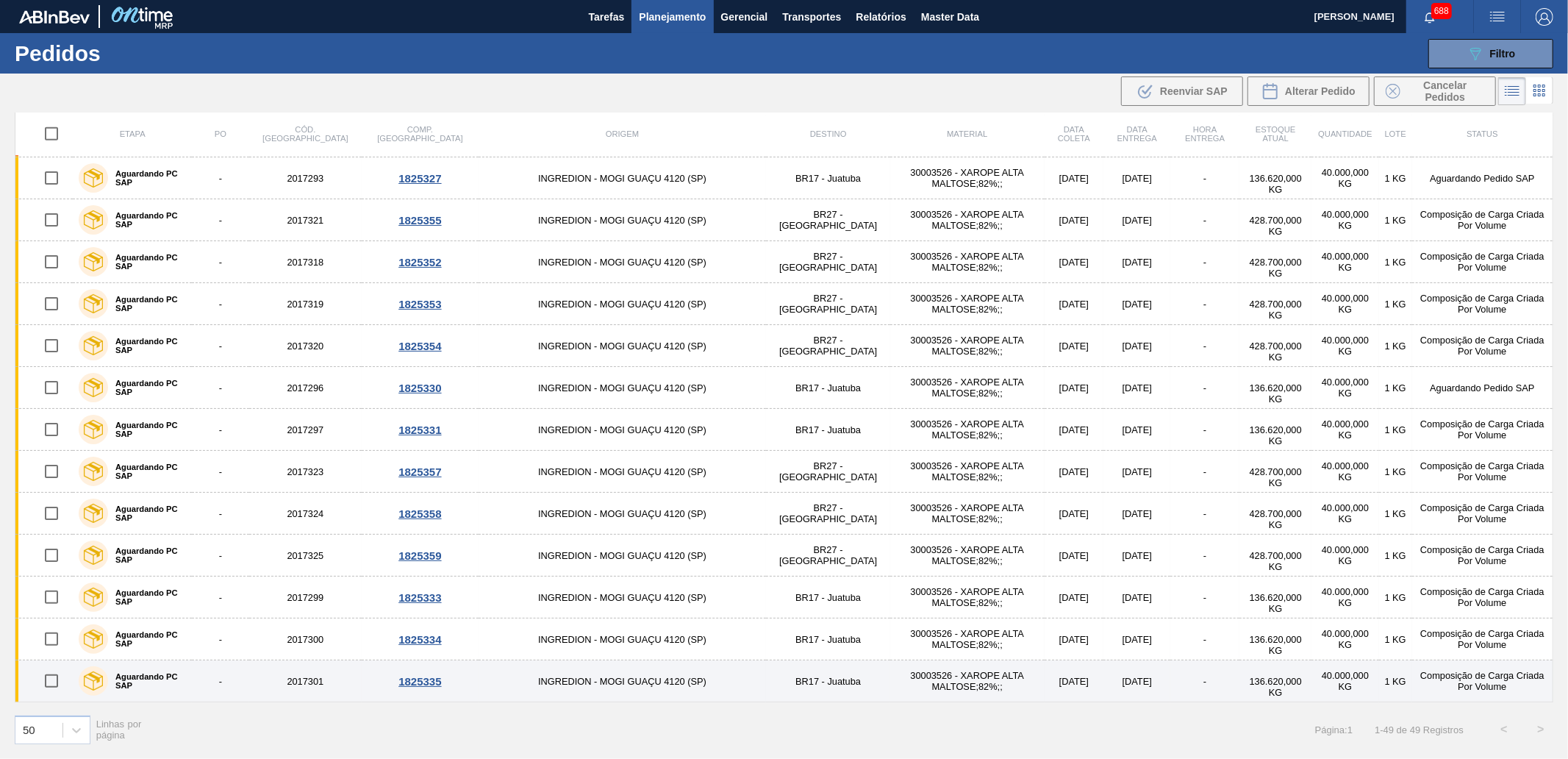
drag, startPoint x: 52, startPoint y: 682, endPoint x: 50, endPoint y: 661, distance: 21.1
click at [52, 682] on input "checkbox" at bounding box center [51, 681] width 31 height 31
checkbox input "true"
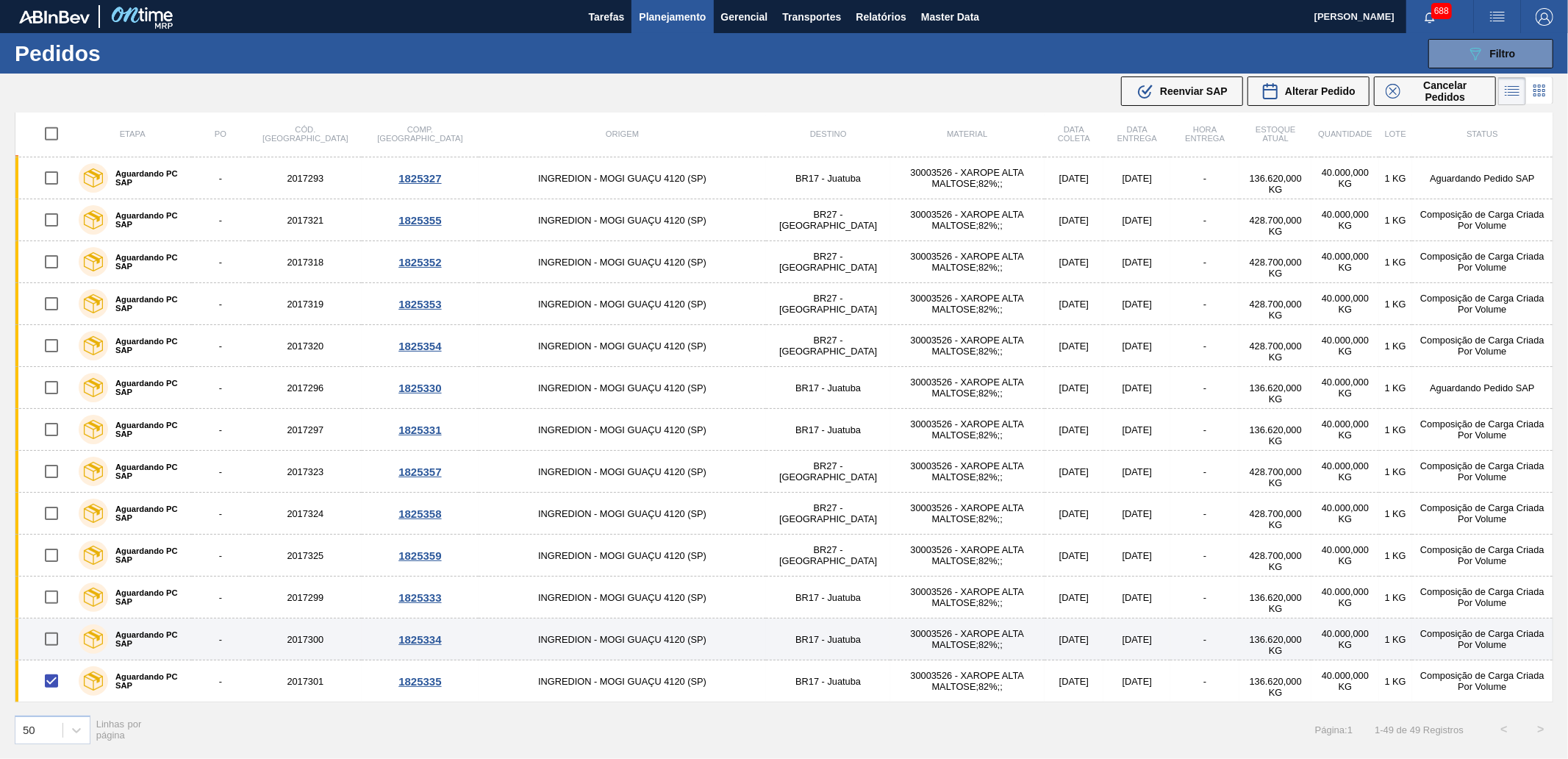
click at [52, 639] on input "checkbox" at bounding box center [51, 639] width 31 height 31
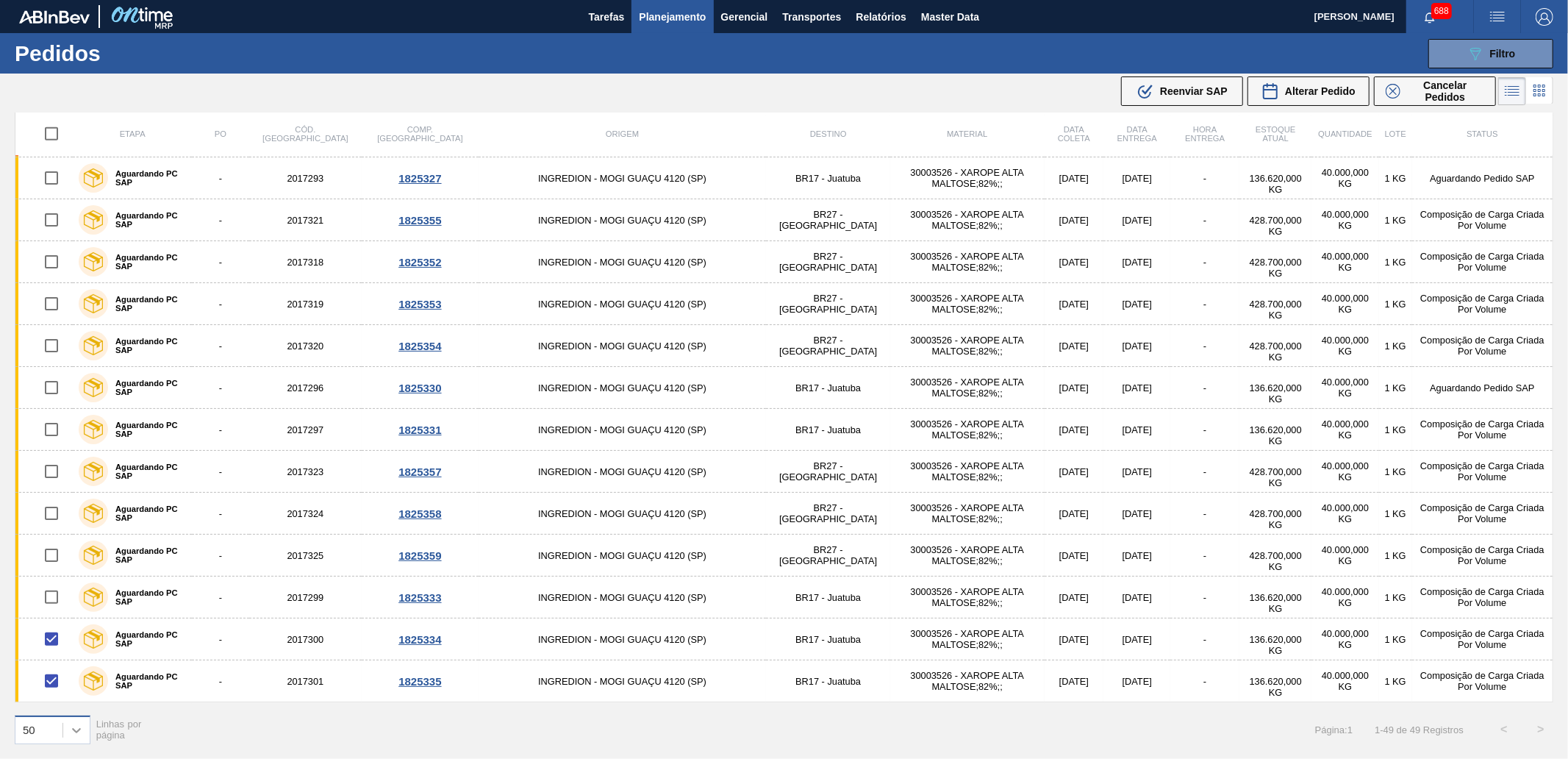
click at [77, 721] on div at bounding box center [77, 730] width 27 height 27
drag, startPoint x: 162, startPoint y: 726, endPoint x: 159, endPoint y: 720, distance: 6.7
click at [162, 726] on div "option 100 focused, 3 of 3. 3 results available. Use Up and Down to choose opti…" at bounding box center [784, 729] width 1568 height 55
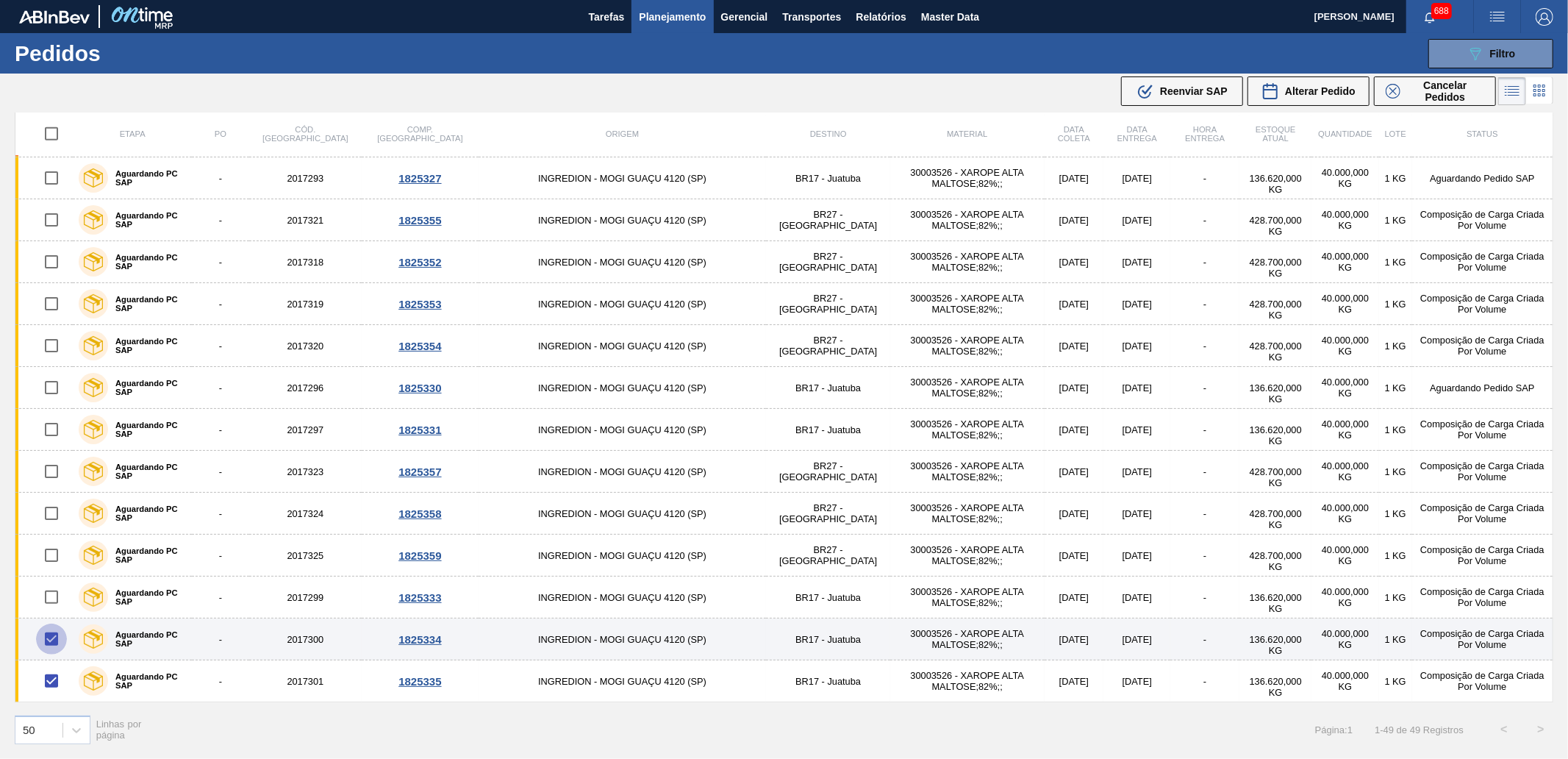
click at [56, 633] on input "checkbox" at bounding box center [51, 639] width 31 height 31
checkbox input "false"
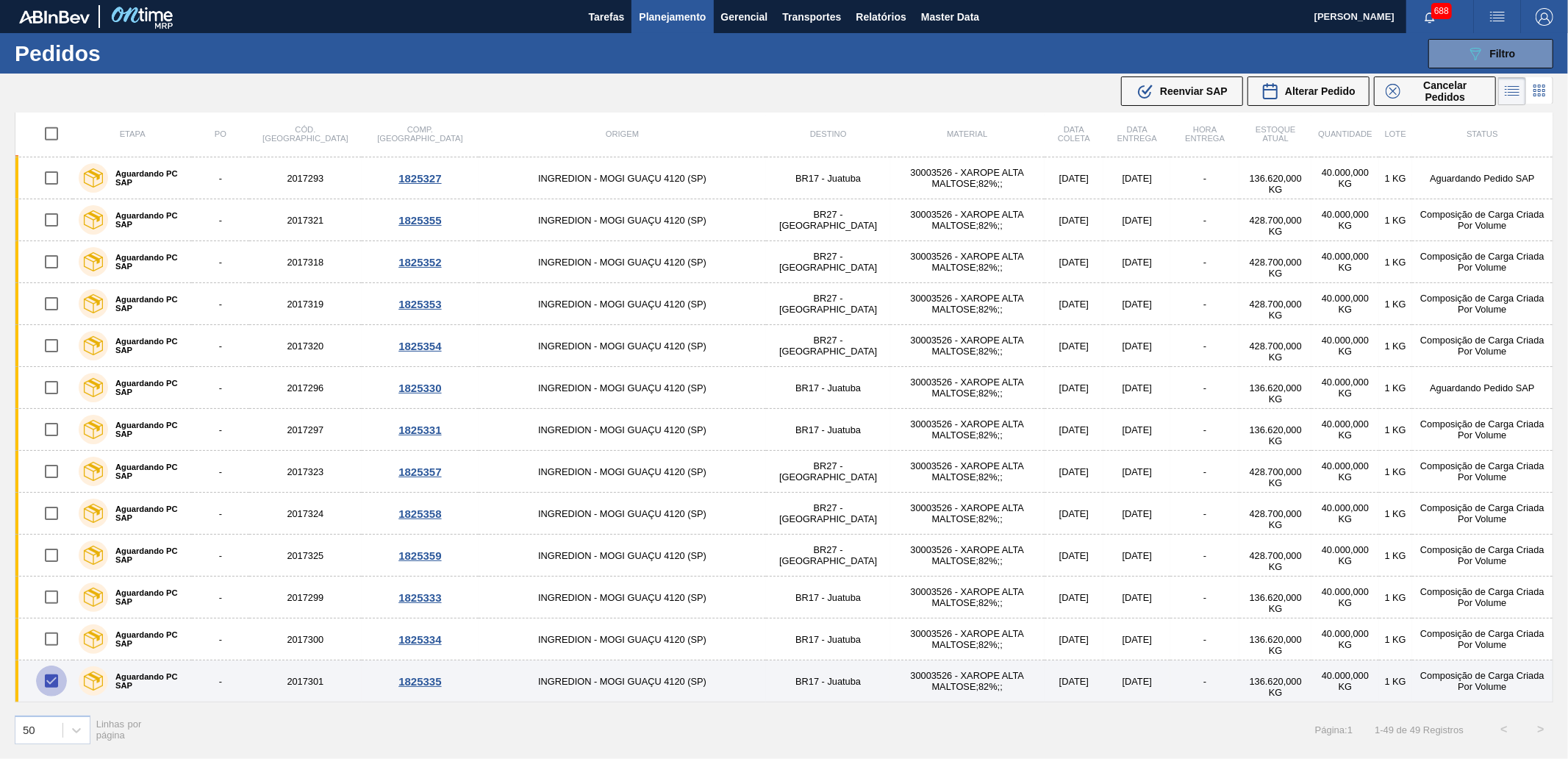
click at [54, 680] on input "checkbox" at bounding box center [51, 681] width 31 height 31
checkbox input "false"
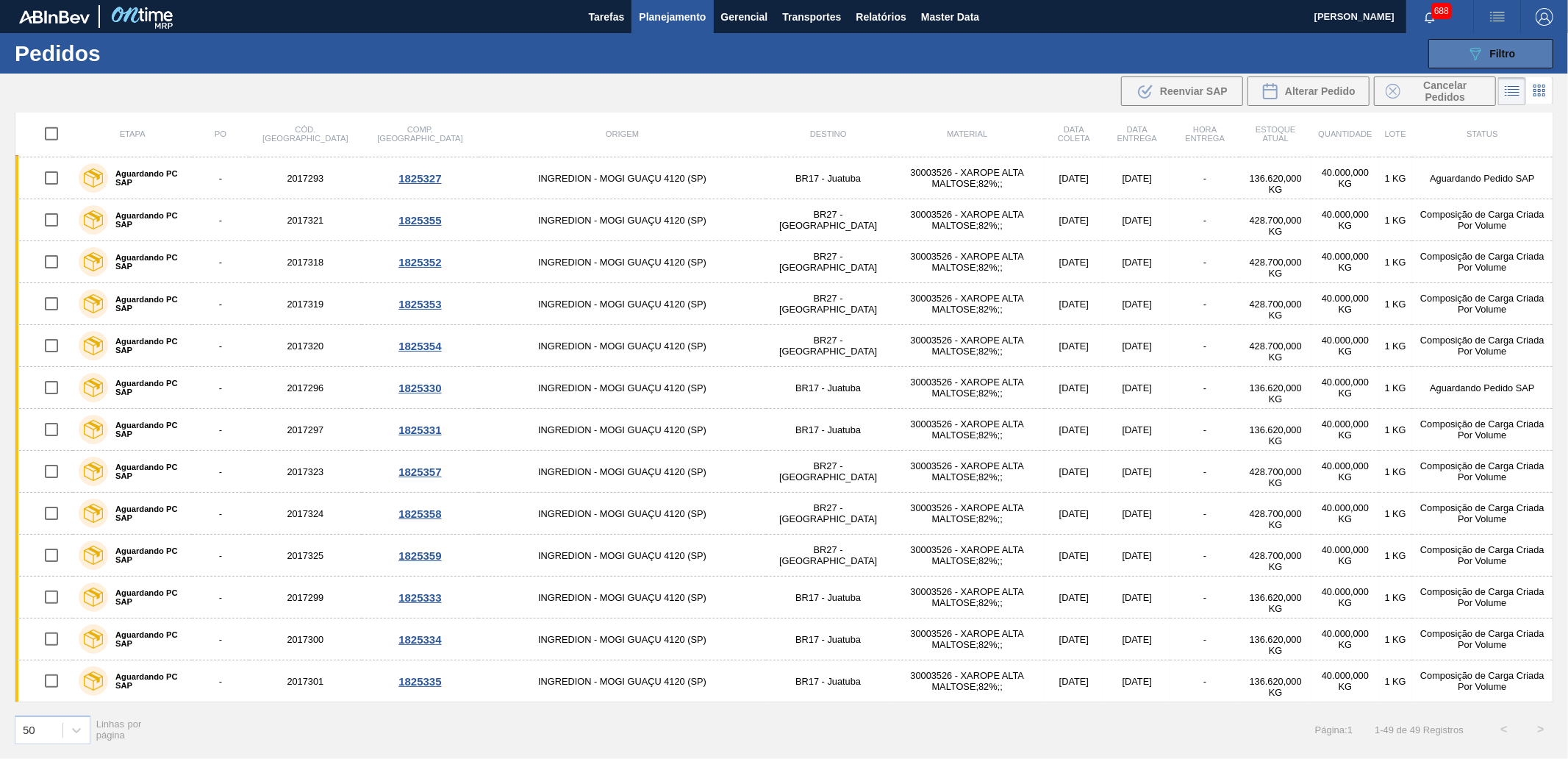
click at [1466, 52] on icon "089F7B8B-B2A5-4AFE-B5C0-19BA573D28AC" at bounding box center [1475, 54] width 17 height 17
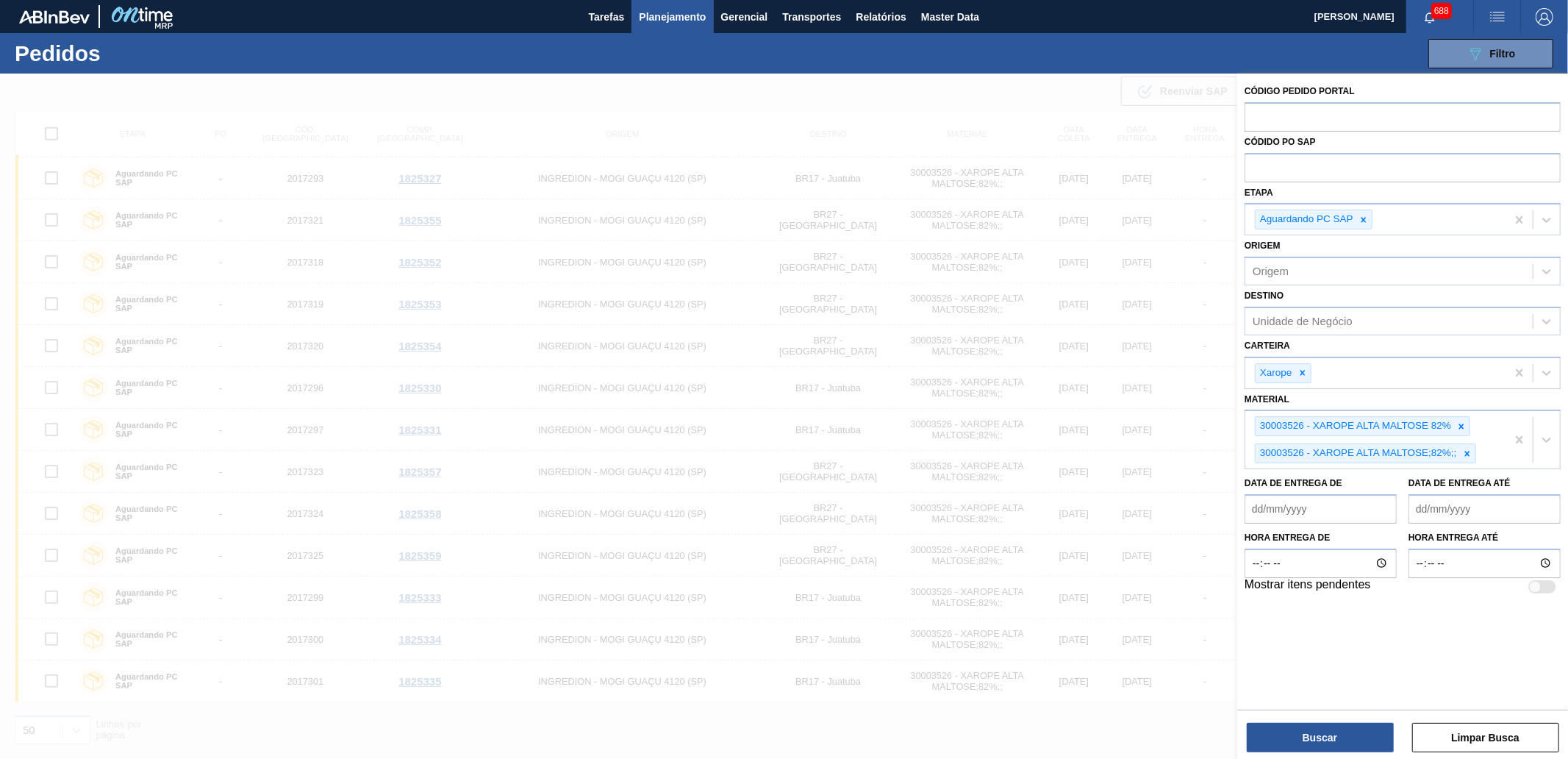
click at [1359, 504] on de "Data de Entrega de" at bounding box center [1320, 509] width 152 height 30
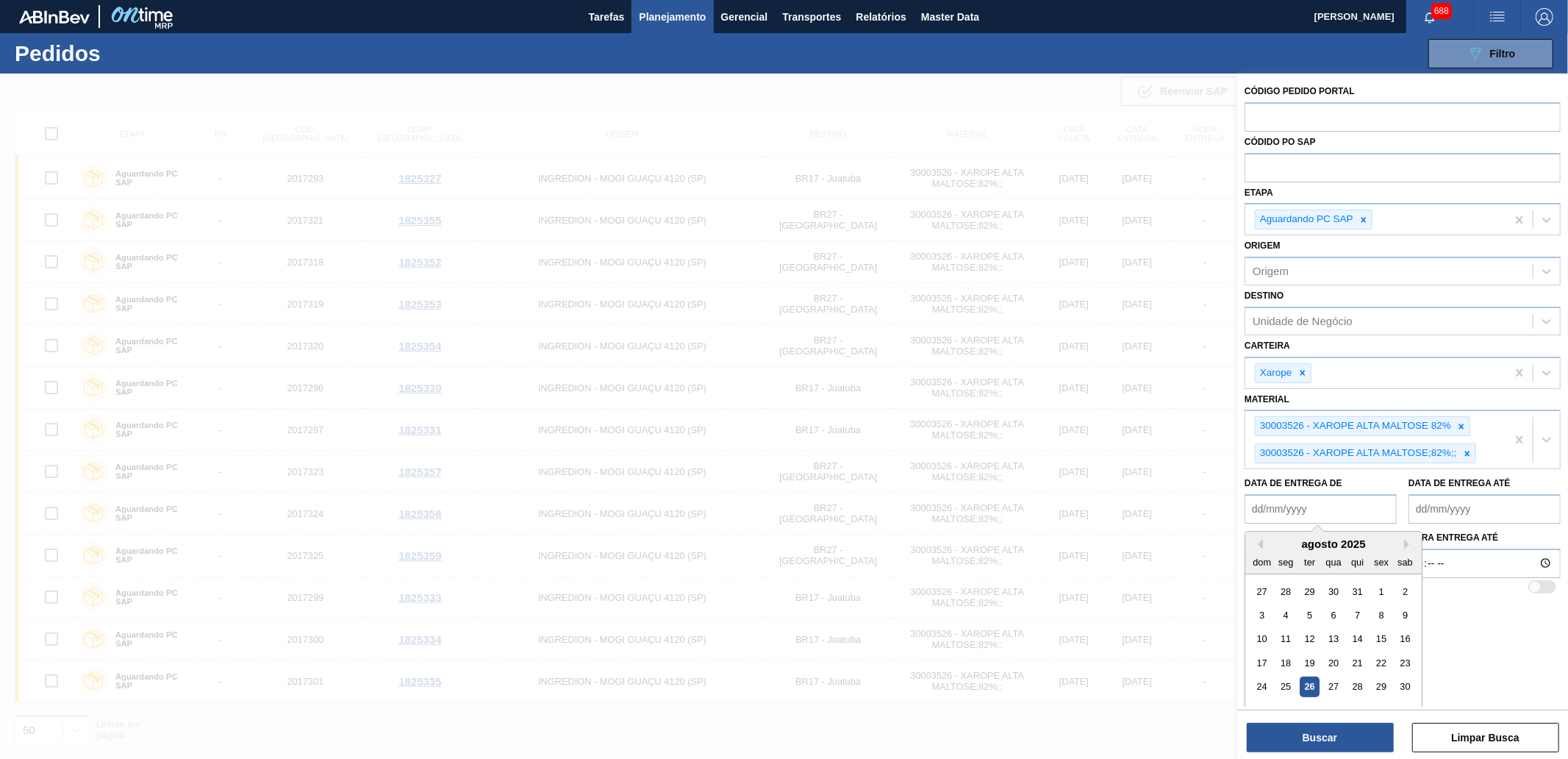
click at [1281, 539] on div "agosto 2025" at bounding box center [1332, 544] width 176 height 13
click at [1312, 680] on div "26" at bounding box center [1309, 686] width 20 height 20
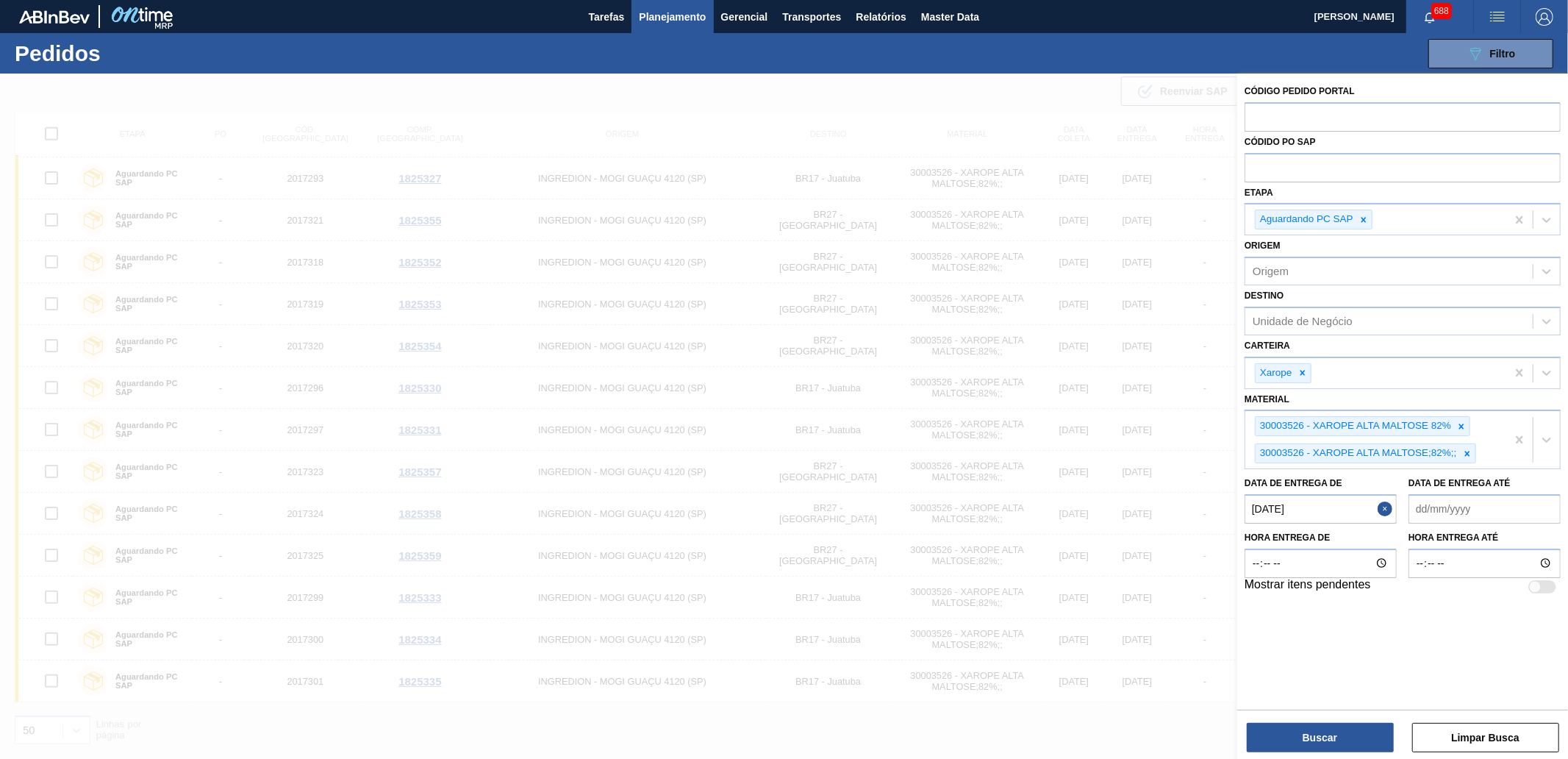
type de "[DATE]"
click at [1538, 505] on até "Data de Entrega até" at bounding box center [1484, 509] width 152 height 30
click at [1415, 544] on div "agosto 2025" at bounding box center [1467, 544] width 176 height 13
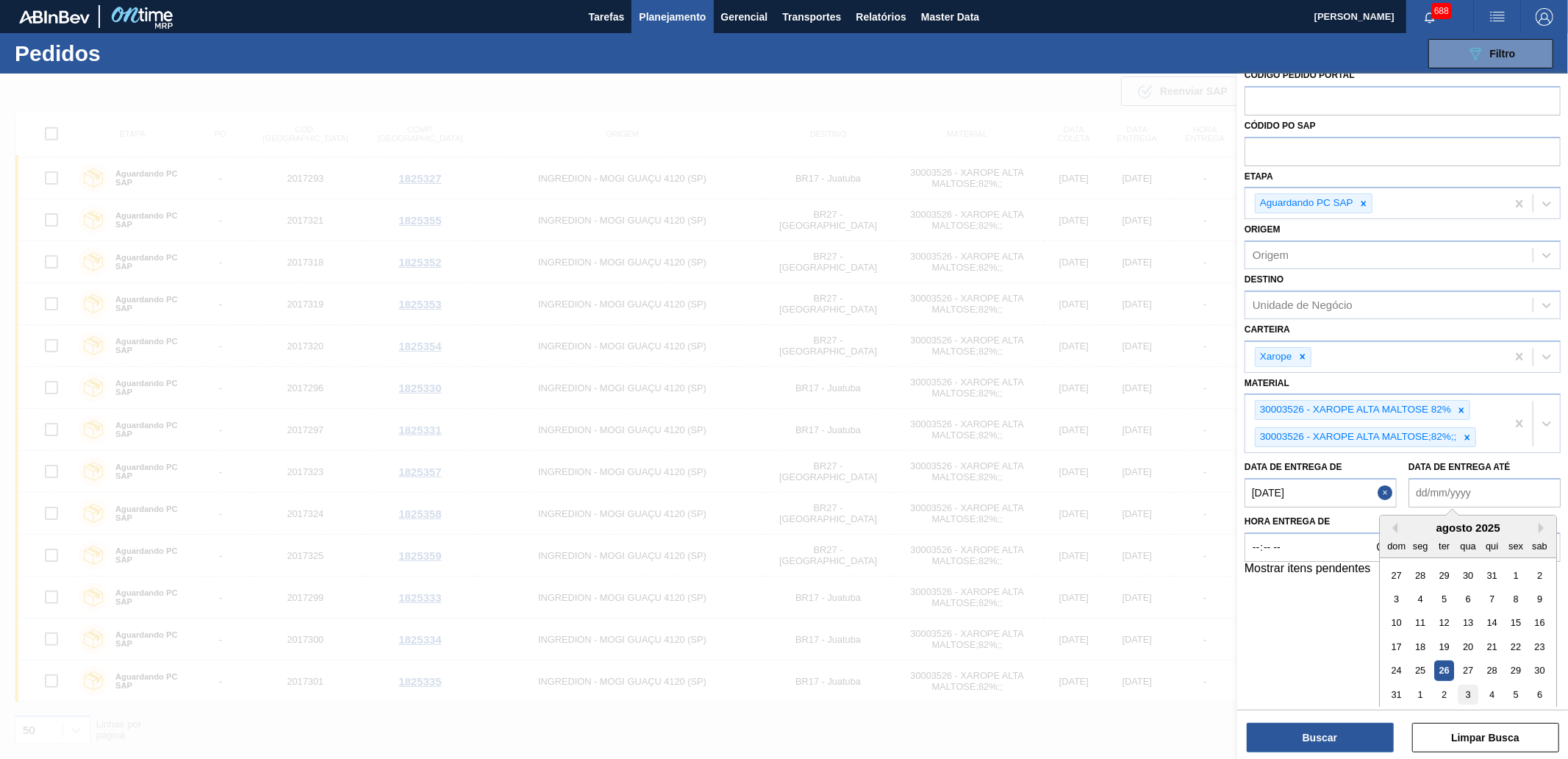
scroll to position [20, 0]
click at [1397, 682] on div "31" at bounding box center [1396, 690] width 20 height 20
type até "[DATE]"
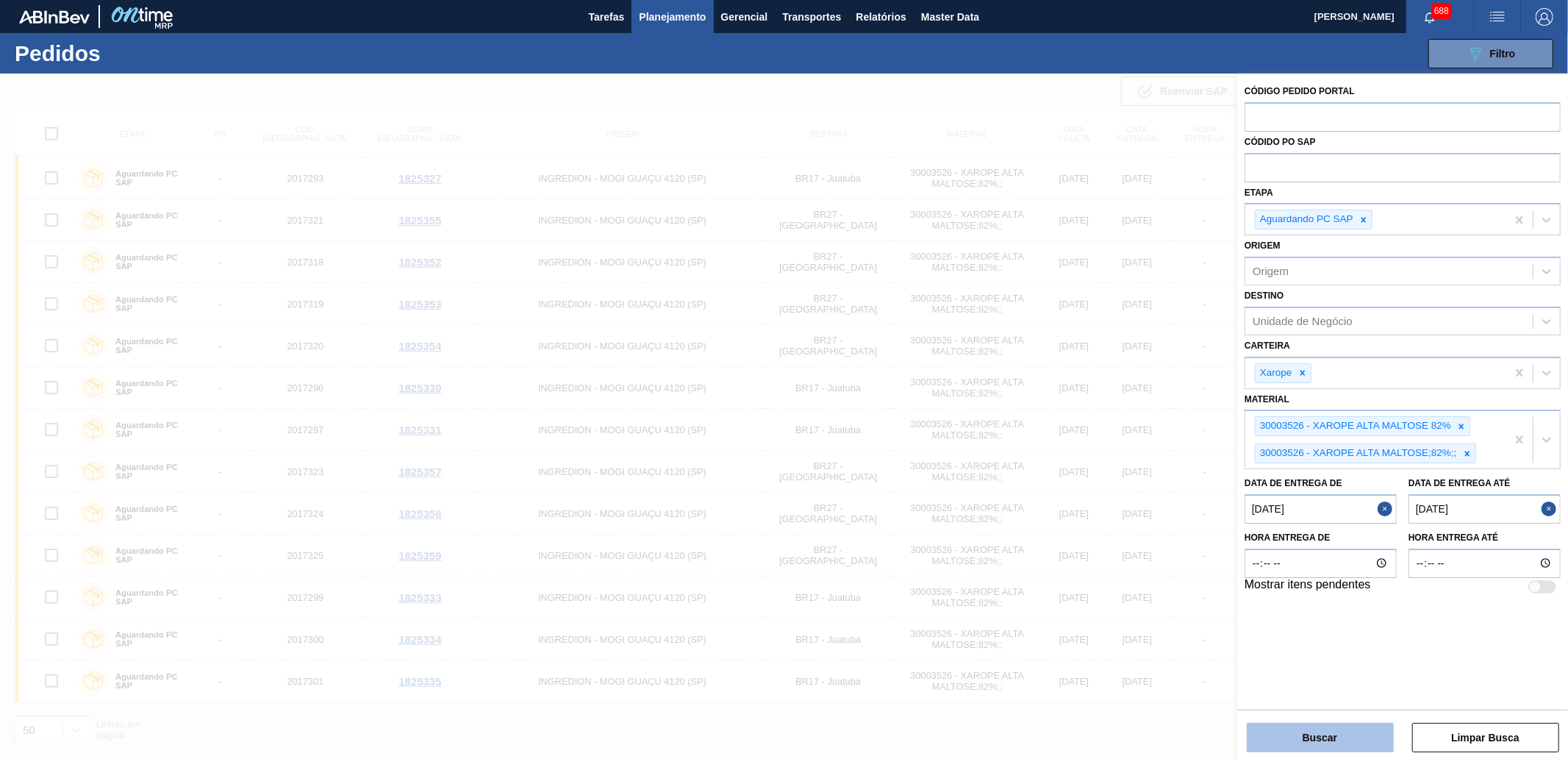
scroll to position [0, 0]
click at [1353, 745] on button "Buscar" at bounding box center [1320, 738] width 147 height 30
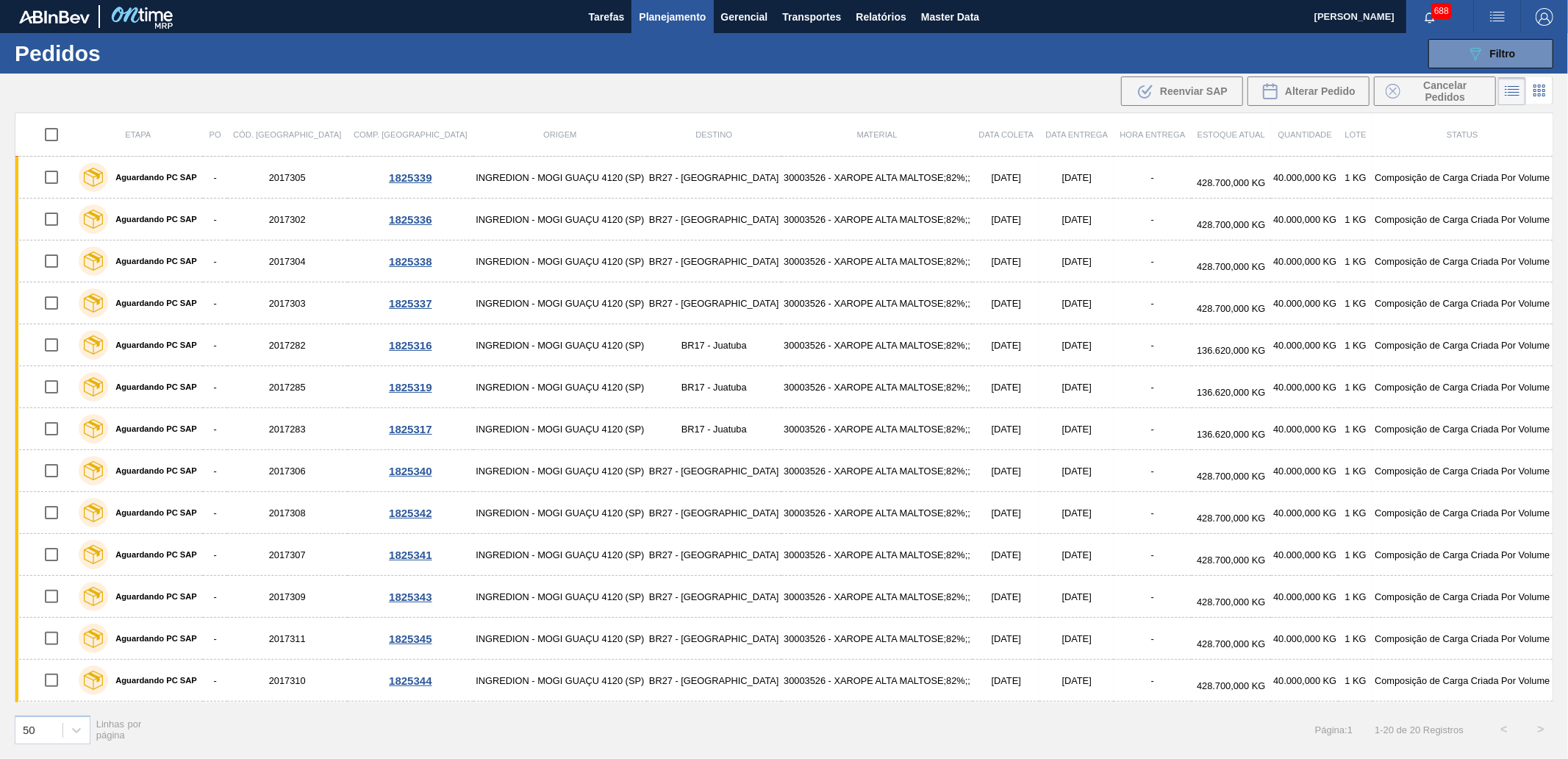
click at [47, 135] on input "checkbox" at bounding box center [51, 135] width 31 height 31
checkbox input "true"
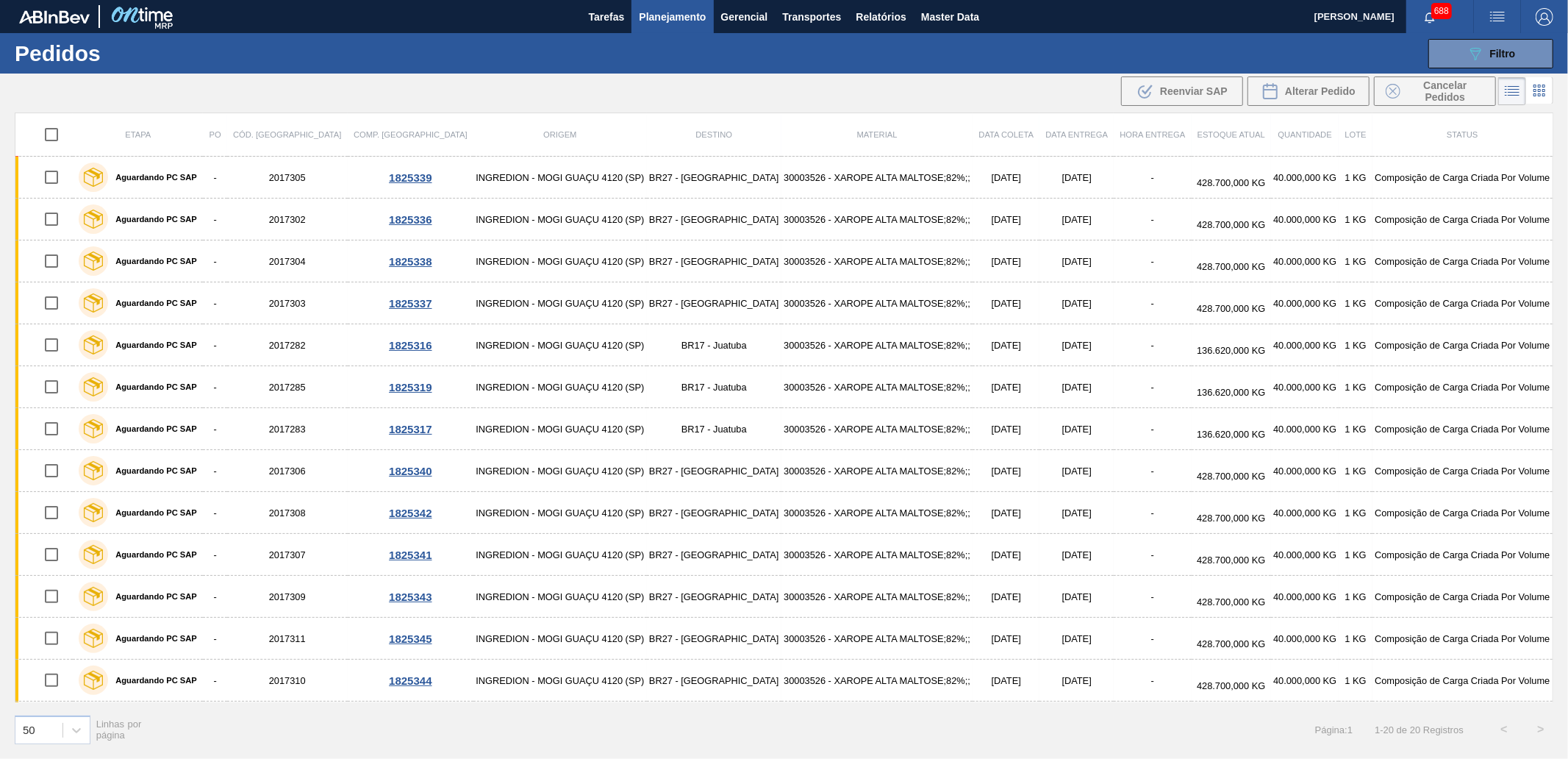
checkbox input "true"
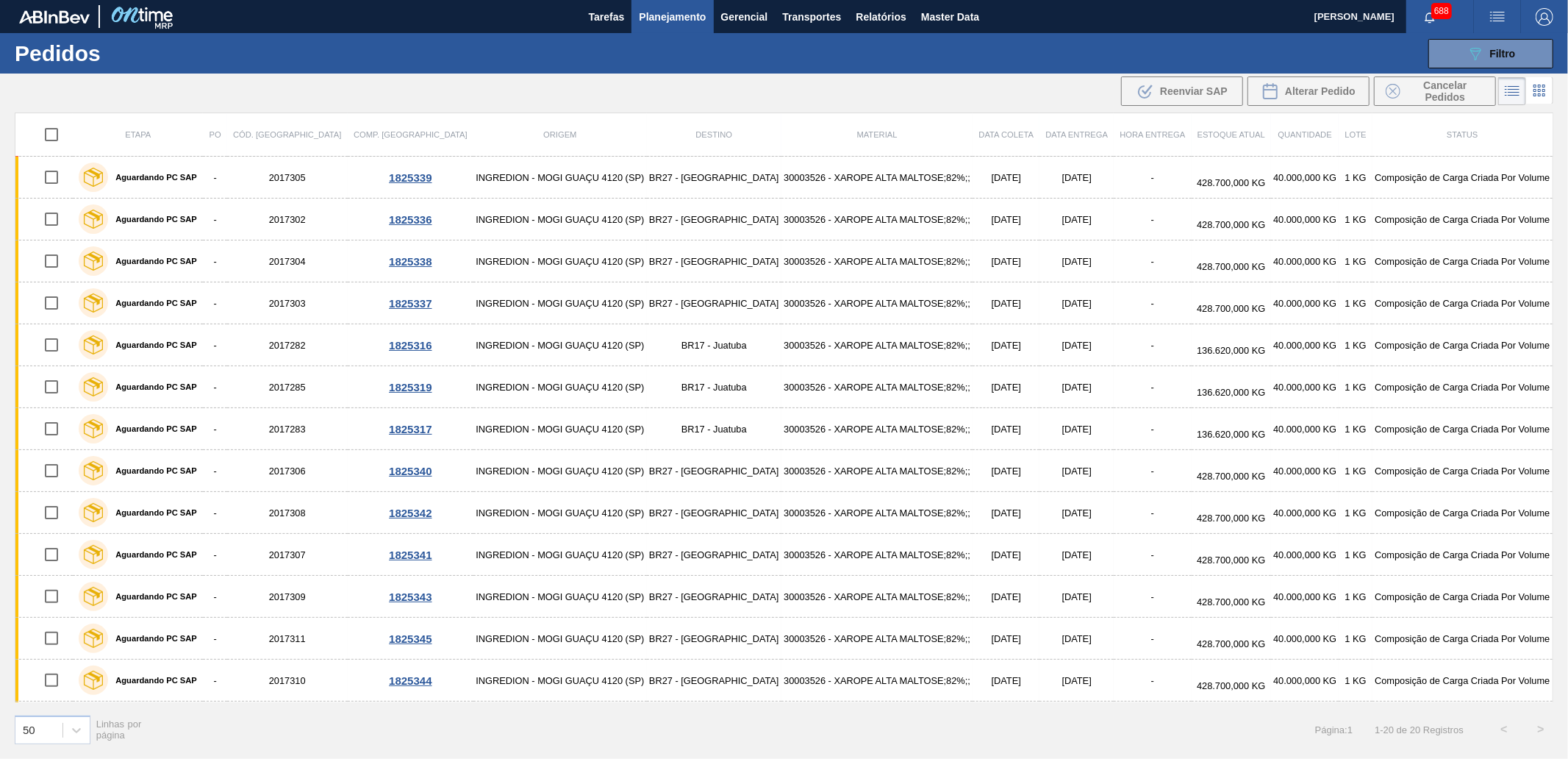
checkbox input "true"
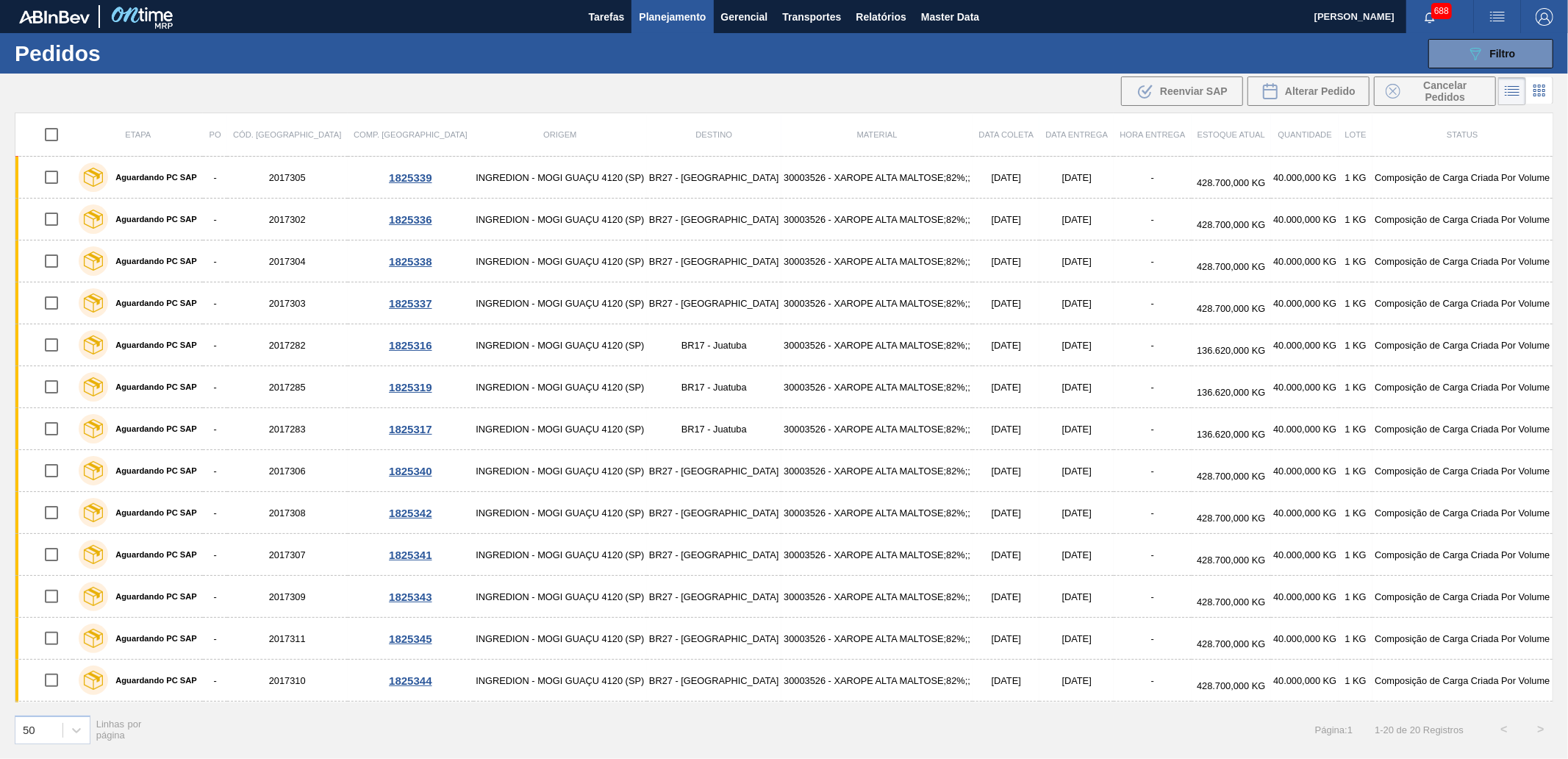
checkbox input "true"
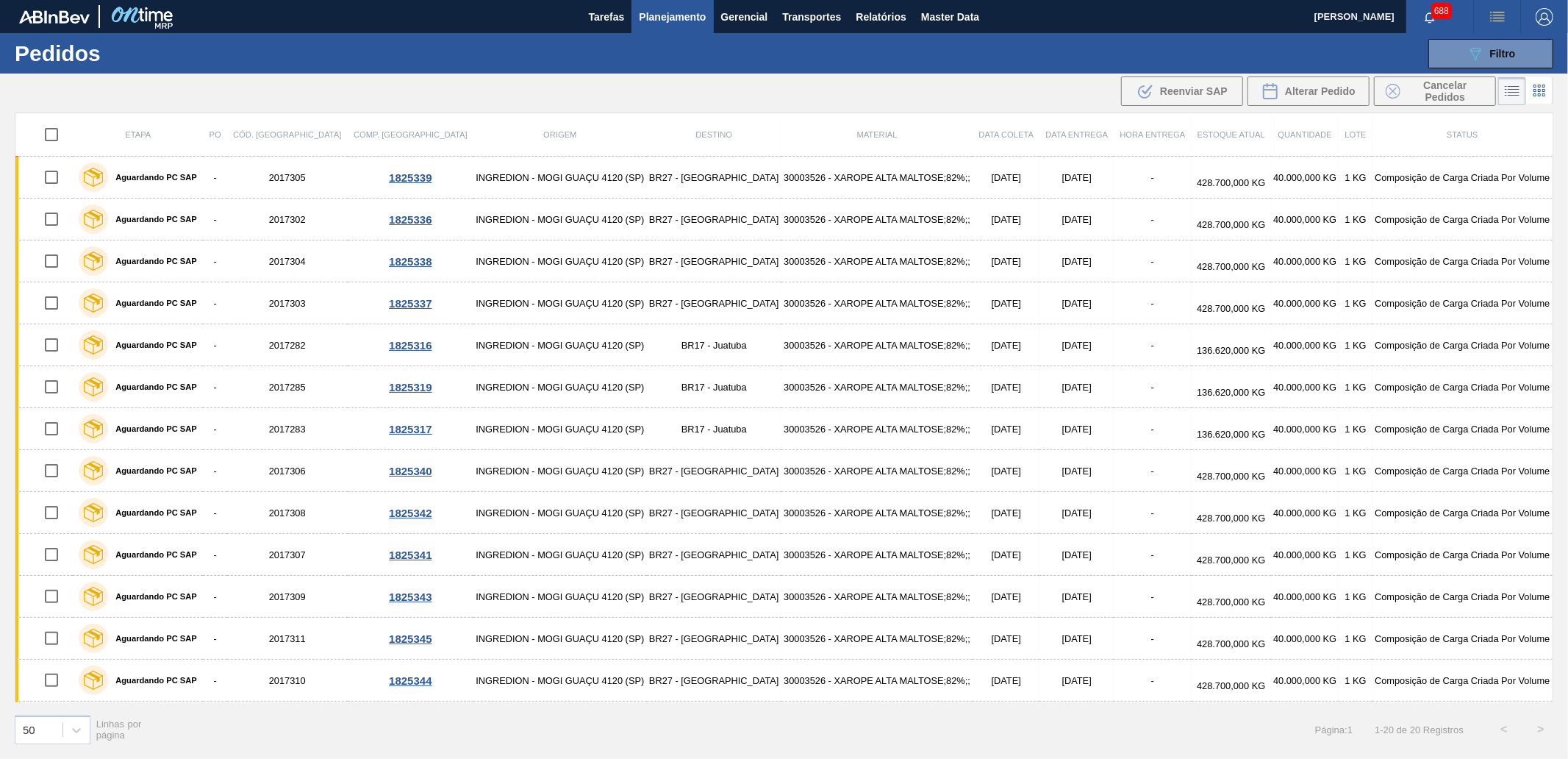
checkbox input "true"
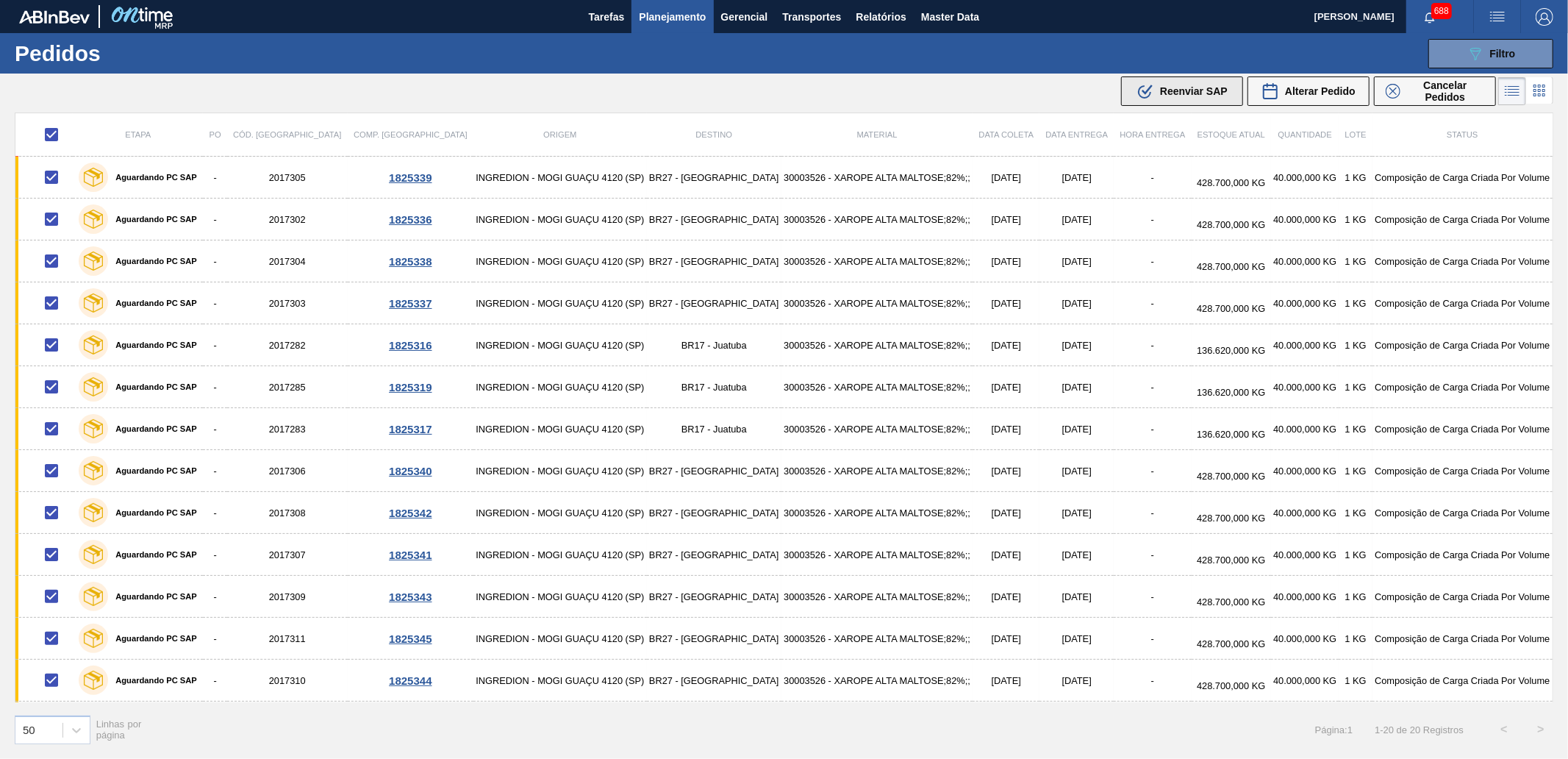
click at [1191, 89] on span "Reenviar SAP" at bounding box center [1193, 91] width 67 height 12
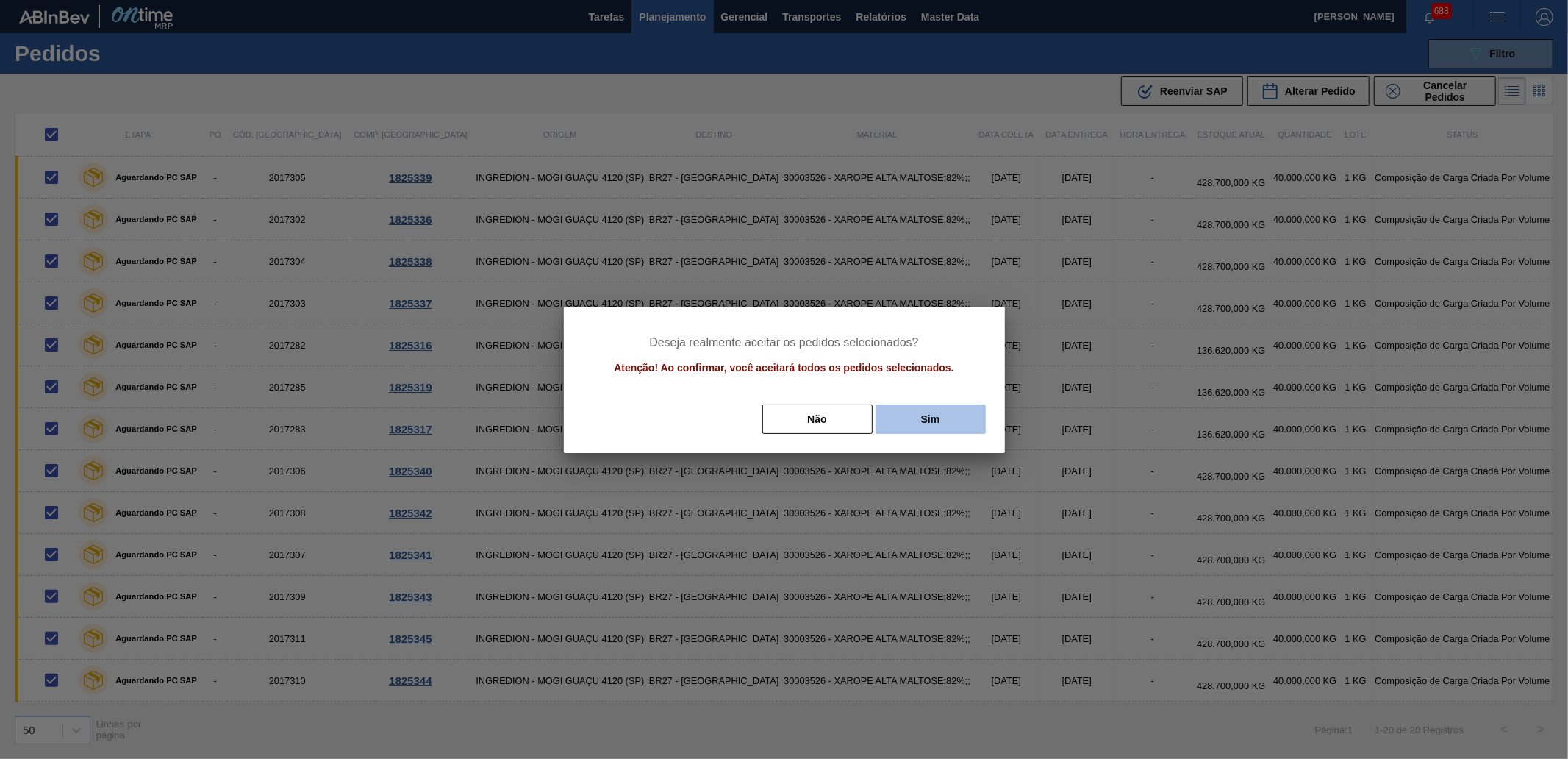
click at [911, 416] on button "Sim" at bounding box center [931, 418] width 111 height 30
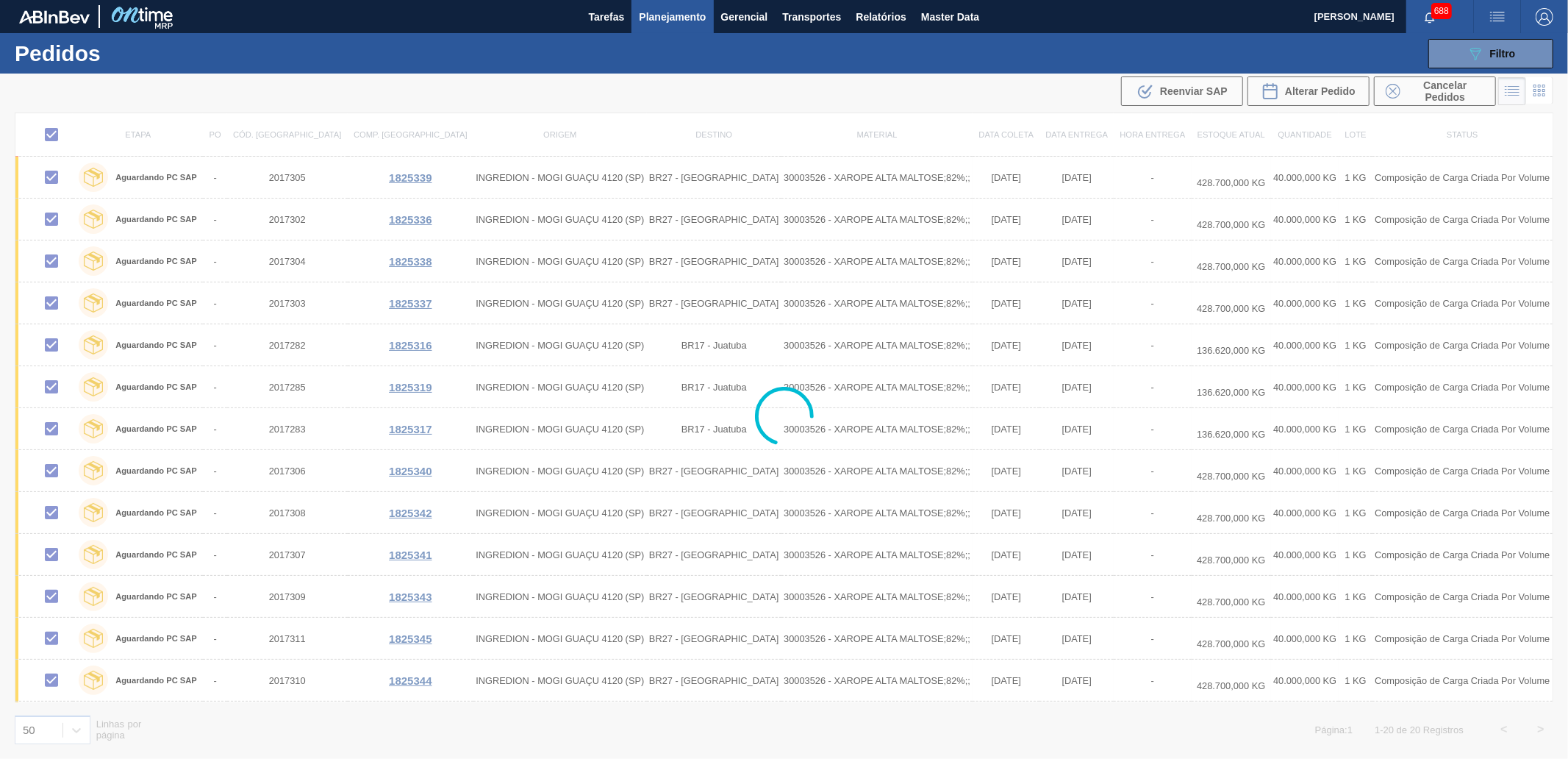
checkbox input "false"
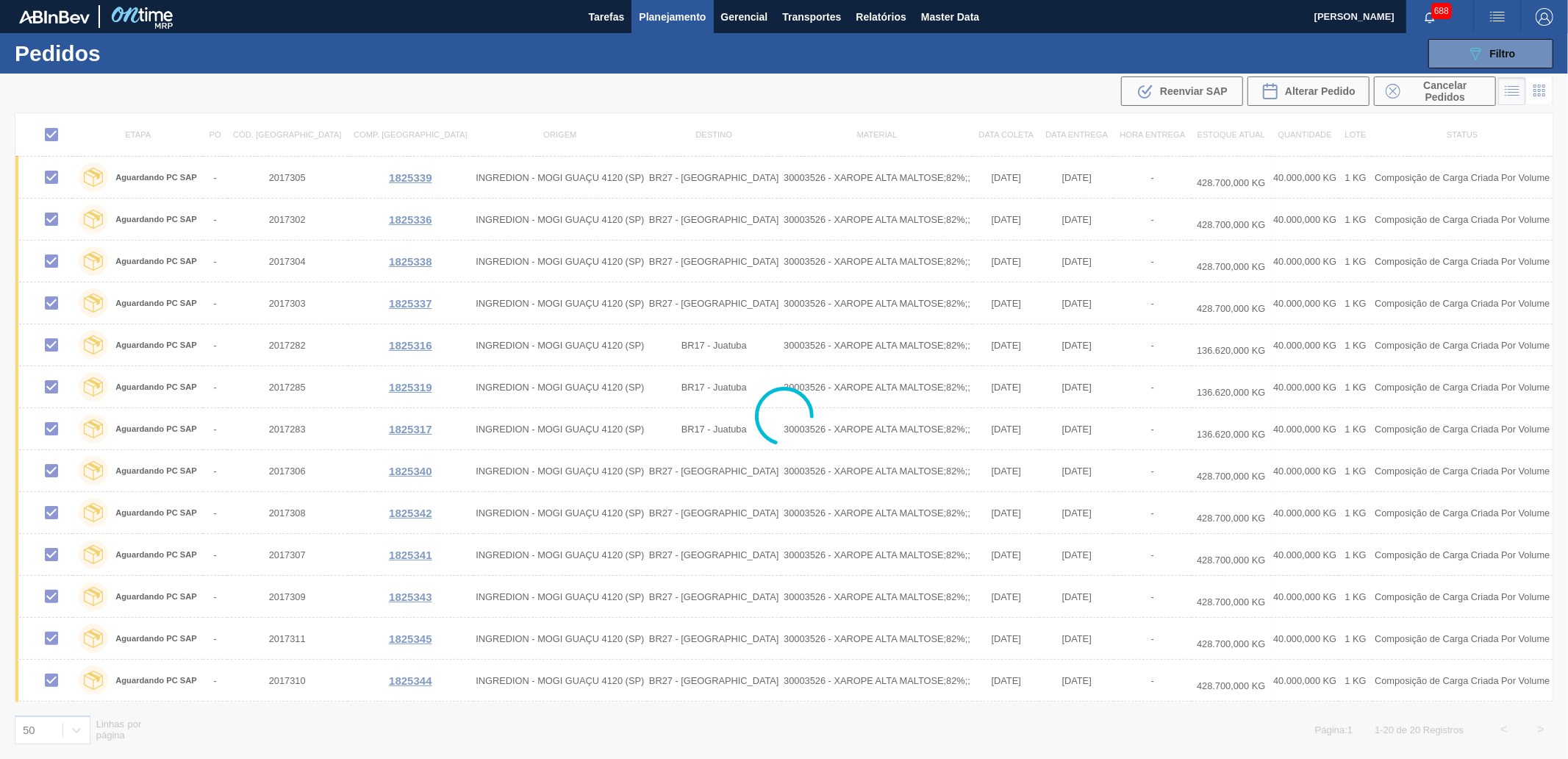
checkbox input "false"
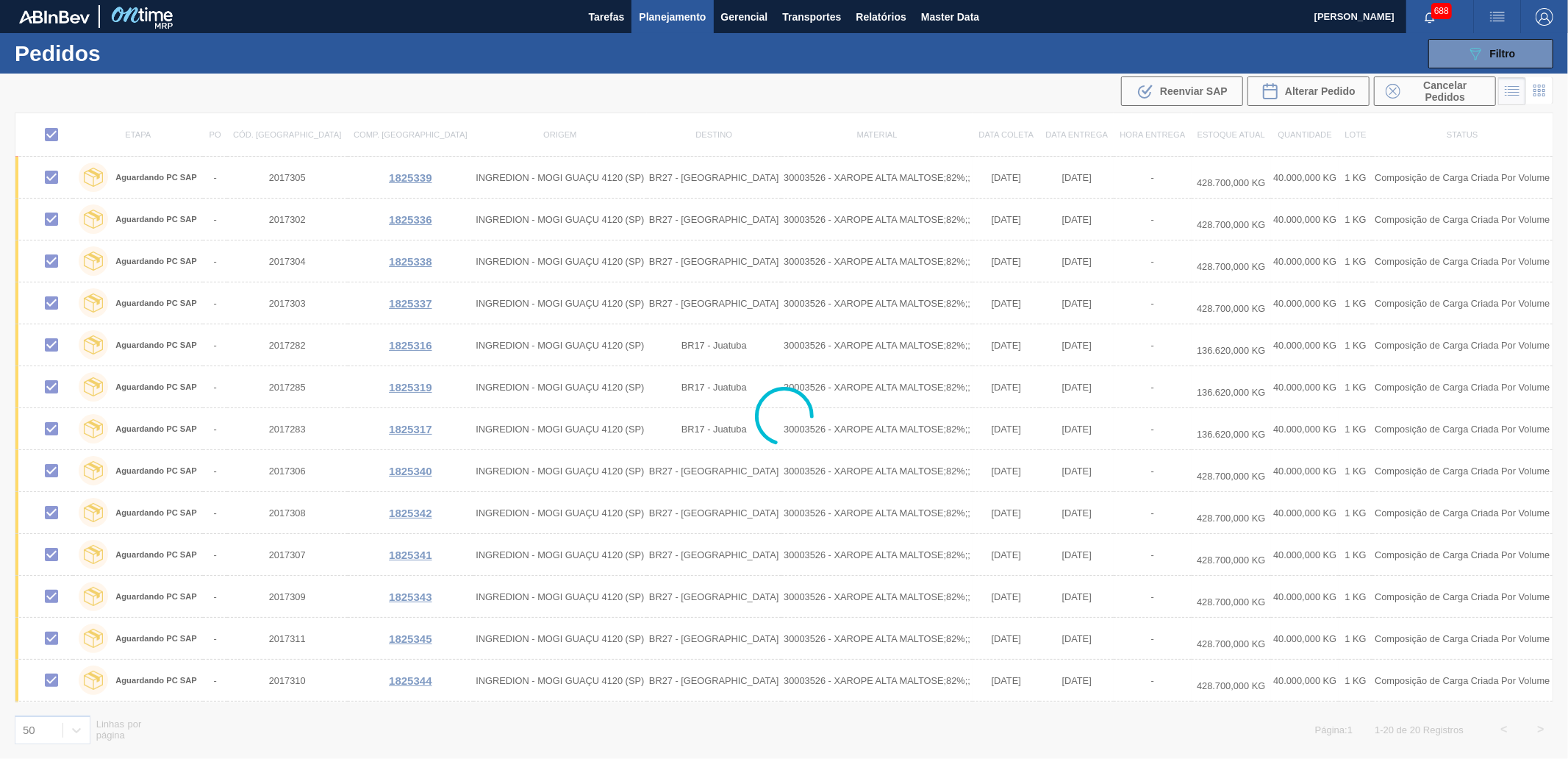
checkbox input "false"
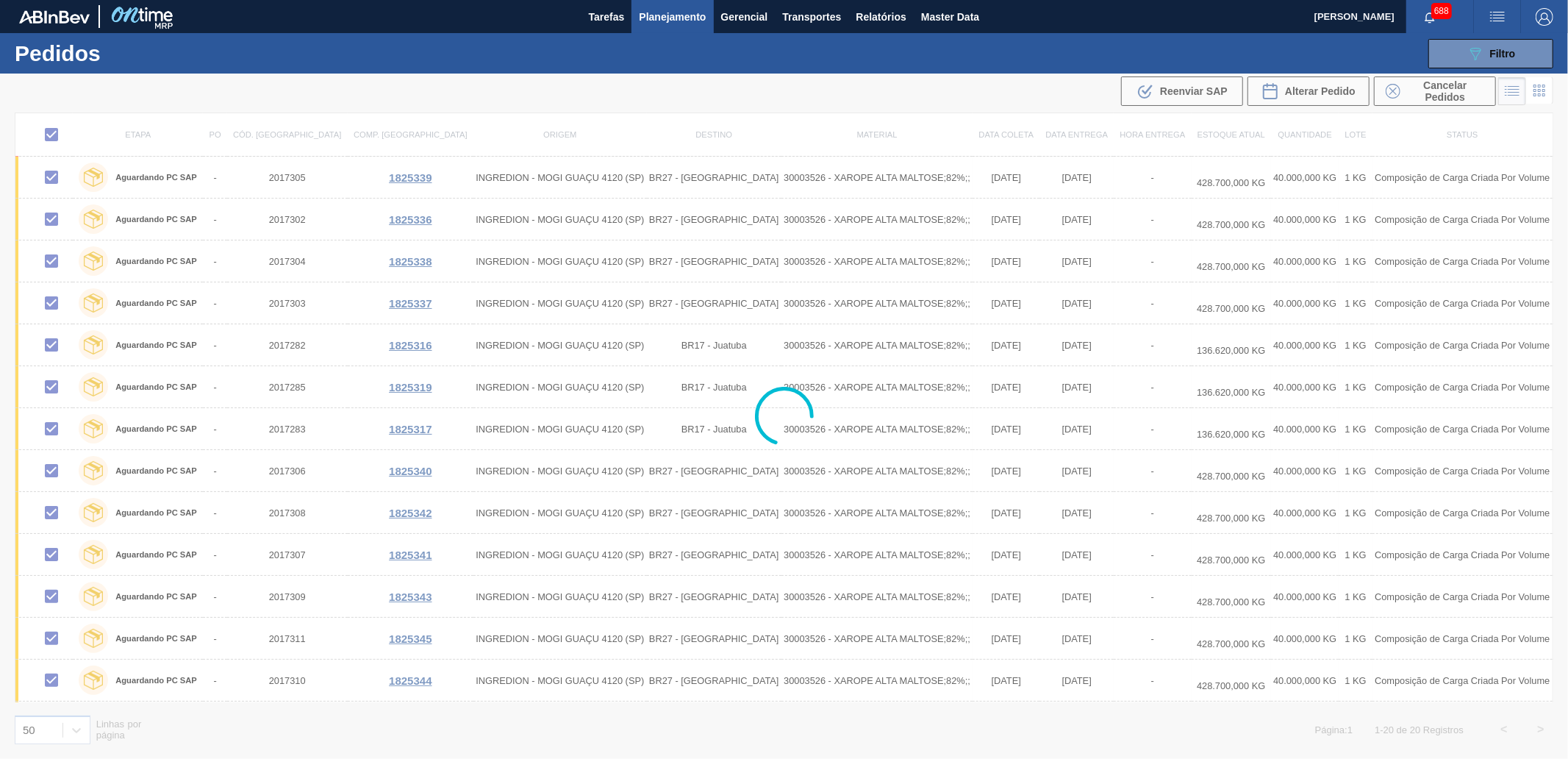
checkbox input "false"
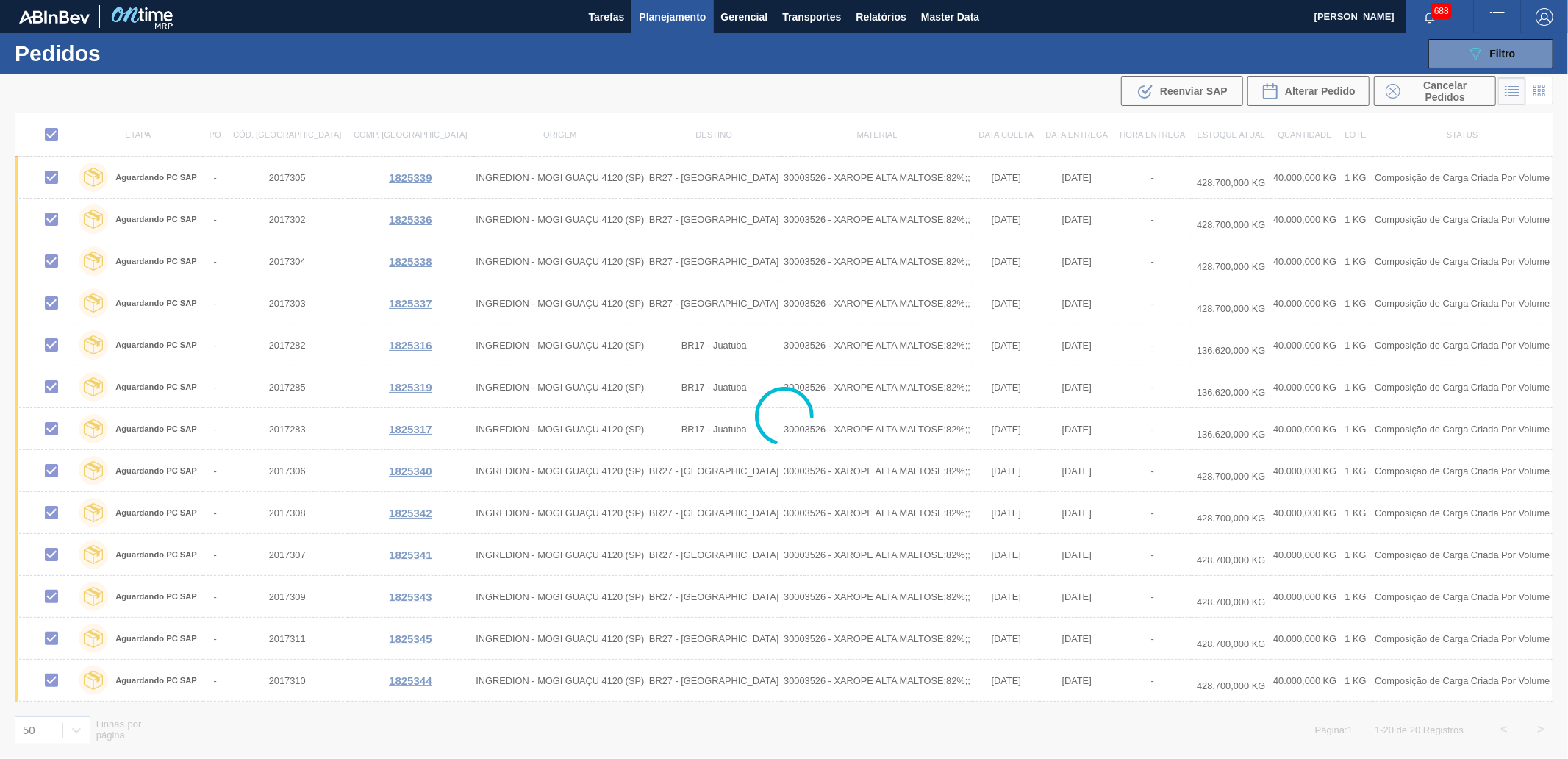
checkbox input "false"
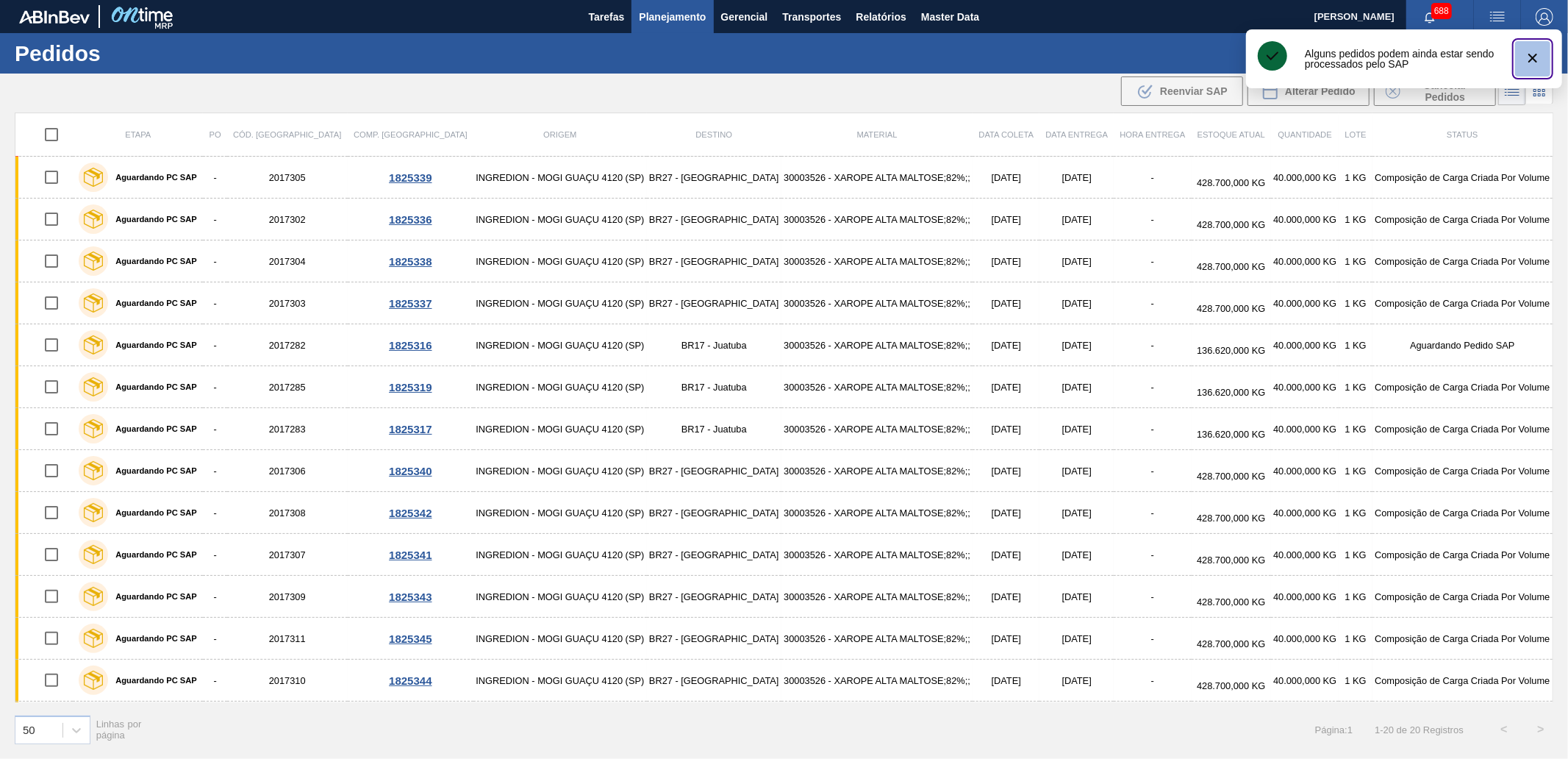
click at [1540, 49] on icon "botão de ícone" at bounding box center [1532, 58] width 17 height 17
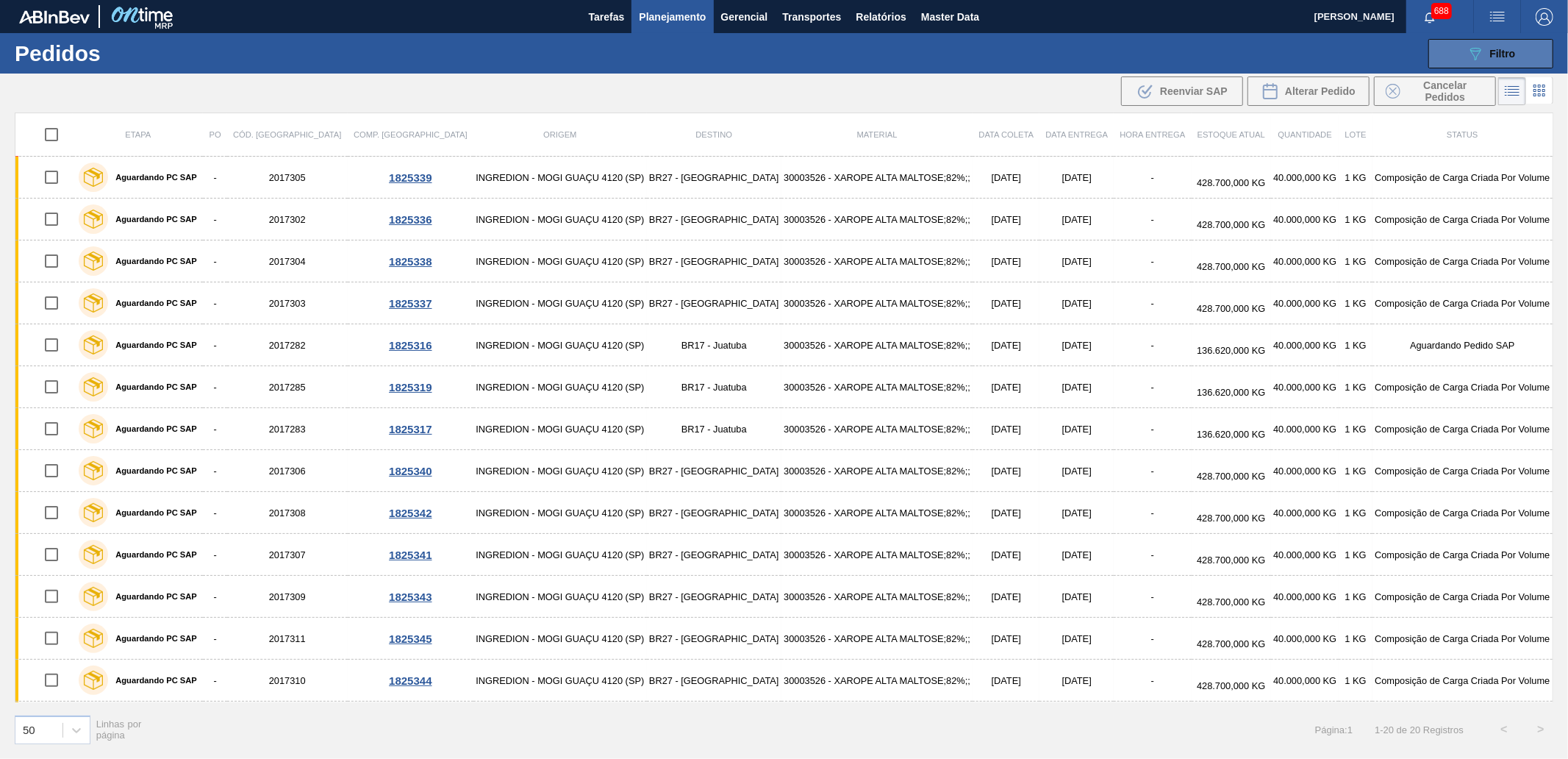
click at [1515, 44] on button "089F7B8B-B2A5-4AFE-B5C0-19BA573D28AC Filtro" at bounding box center [1490, 54] width 125 height 30
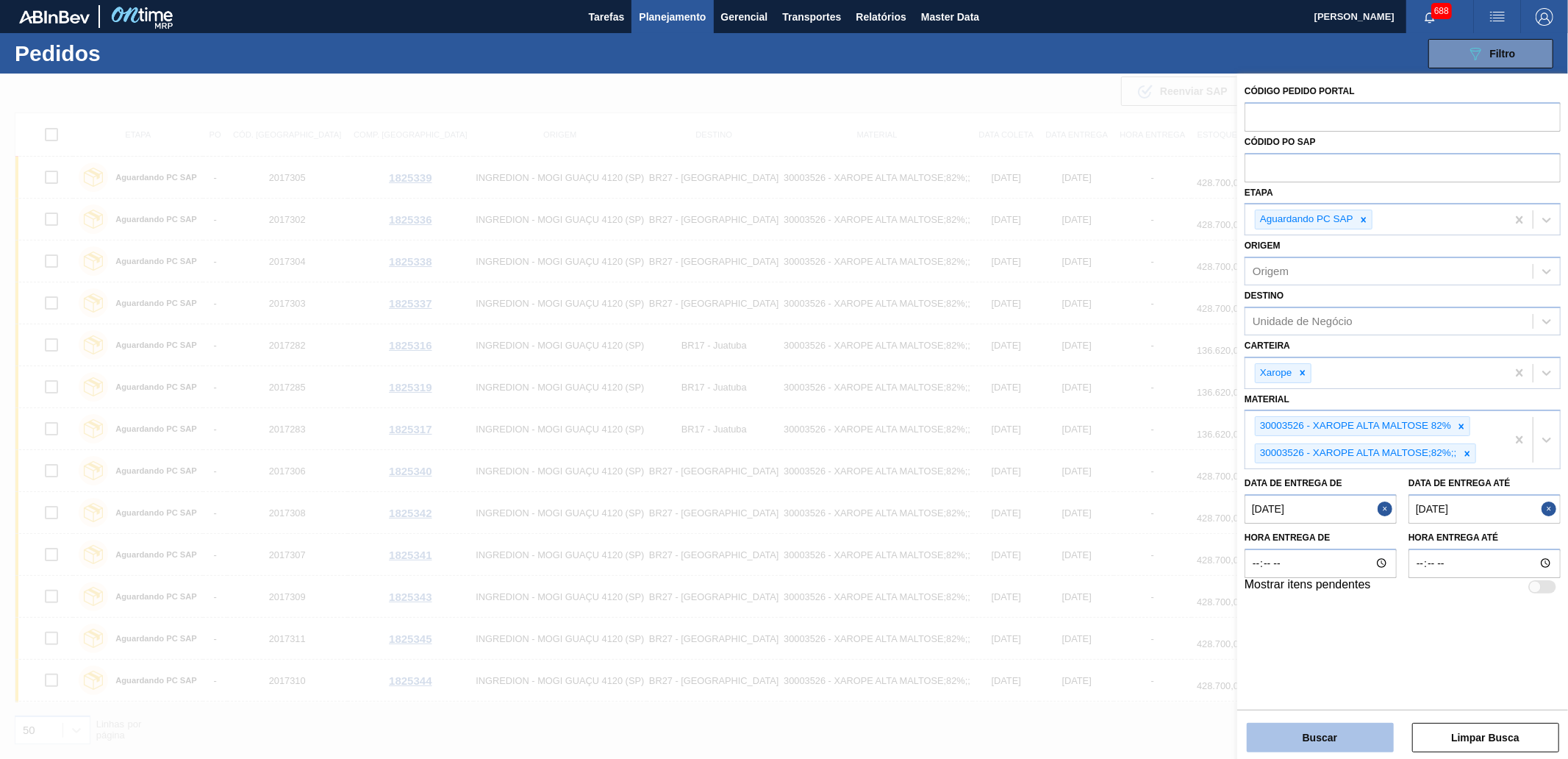
click at [1312, 738] on button "Buscar" at bounding box center [1320, 738] width 147 height 30
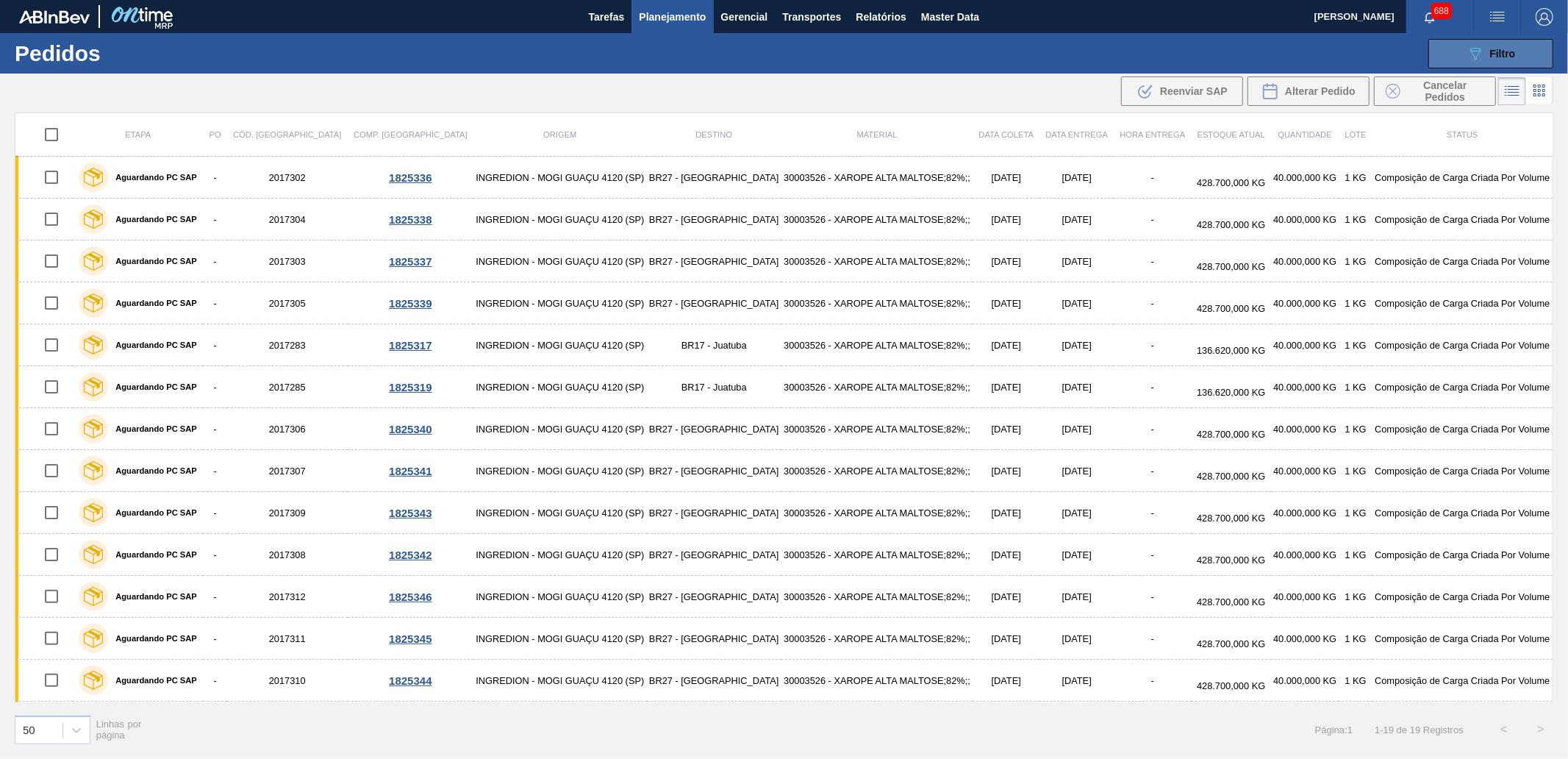
click at [1473, 60] on icon "089F7B8B-B2A5-4AFE-B5C0-19BA573D28AC" at bounding box center [1475, 54] width 17 height 17
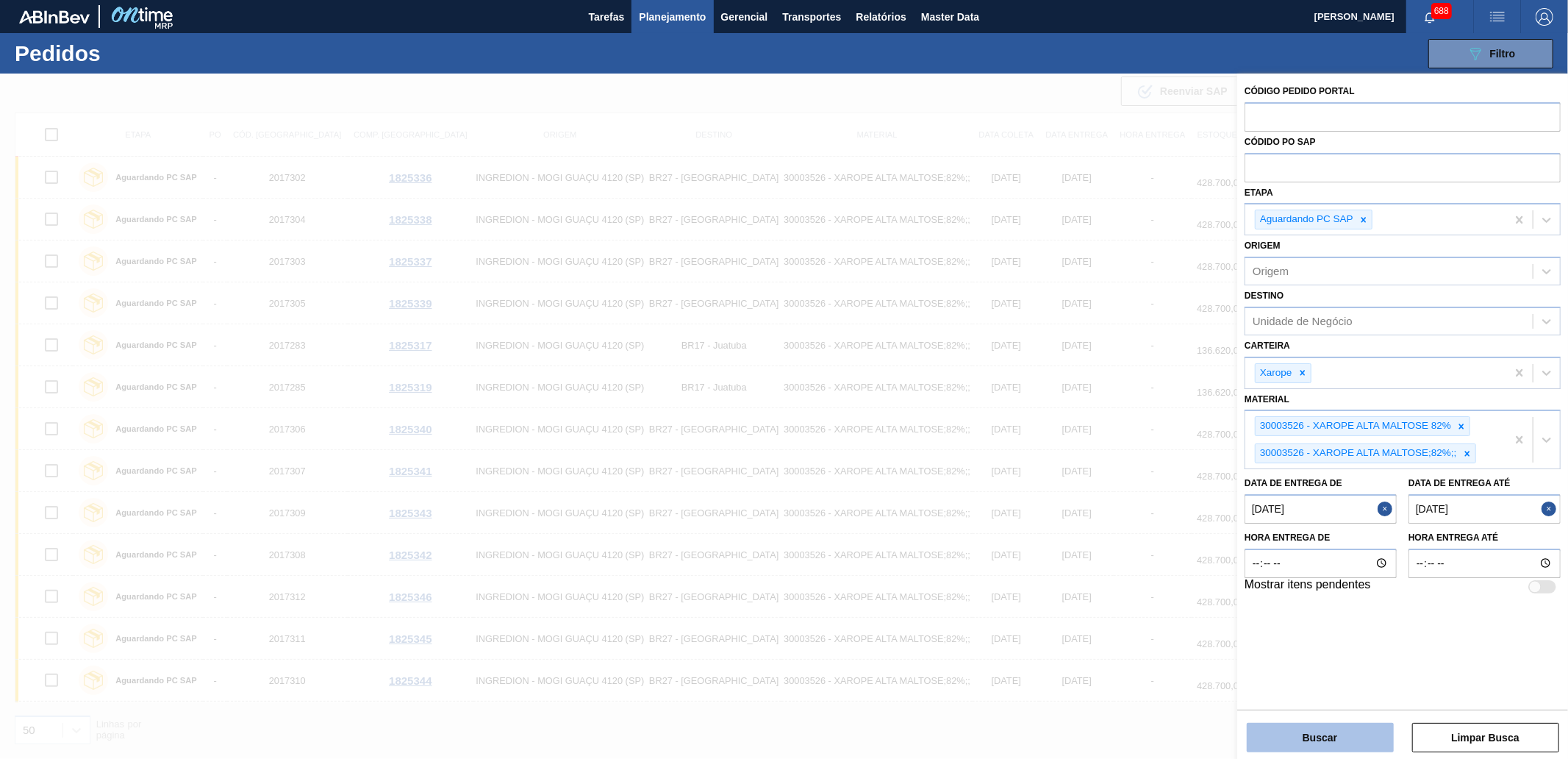
click at [1277, 734] on button "Buscar" at bounding box center [1320, 738] width 147 height 30
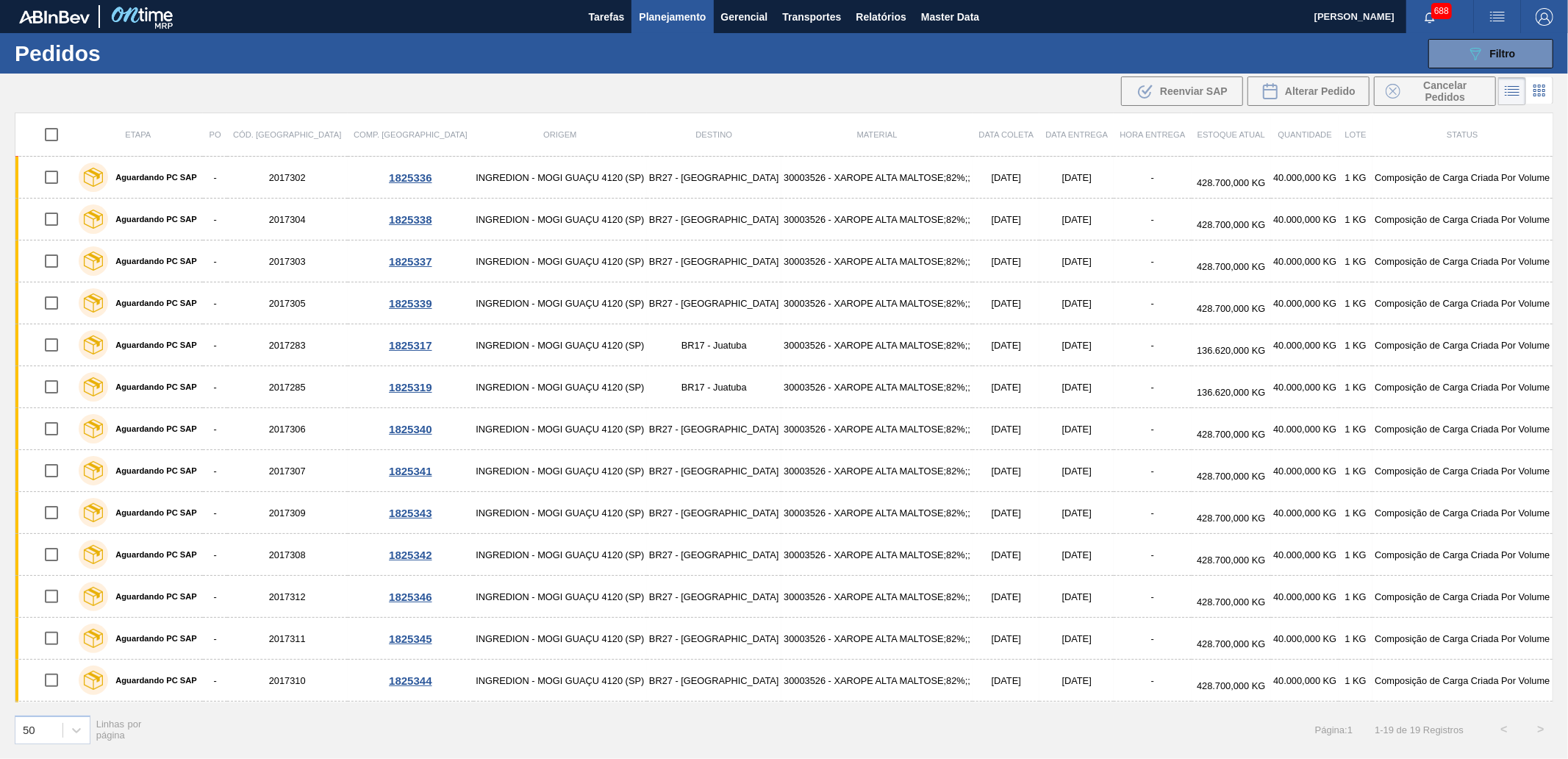
click at [1487, 72] on div "089F7B8B-B2A5-4AFE-B5C0-19BA573D28AC Filtro Código Pedido Portal Códido PO SAP …" at bounding box center [899, 54] width 1322 height 44
click at [1478, 55] on icon "089F7B8B-B2A5-4AFE-B5C0-19BA573D28AC" at bounding box center [1475, 54] width 17 height 17
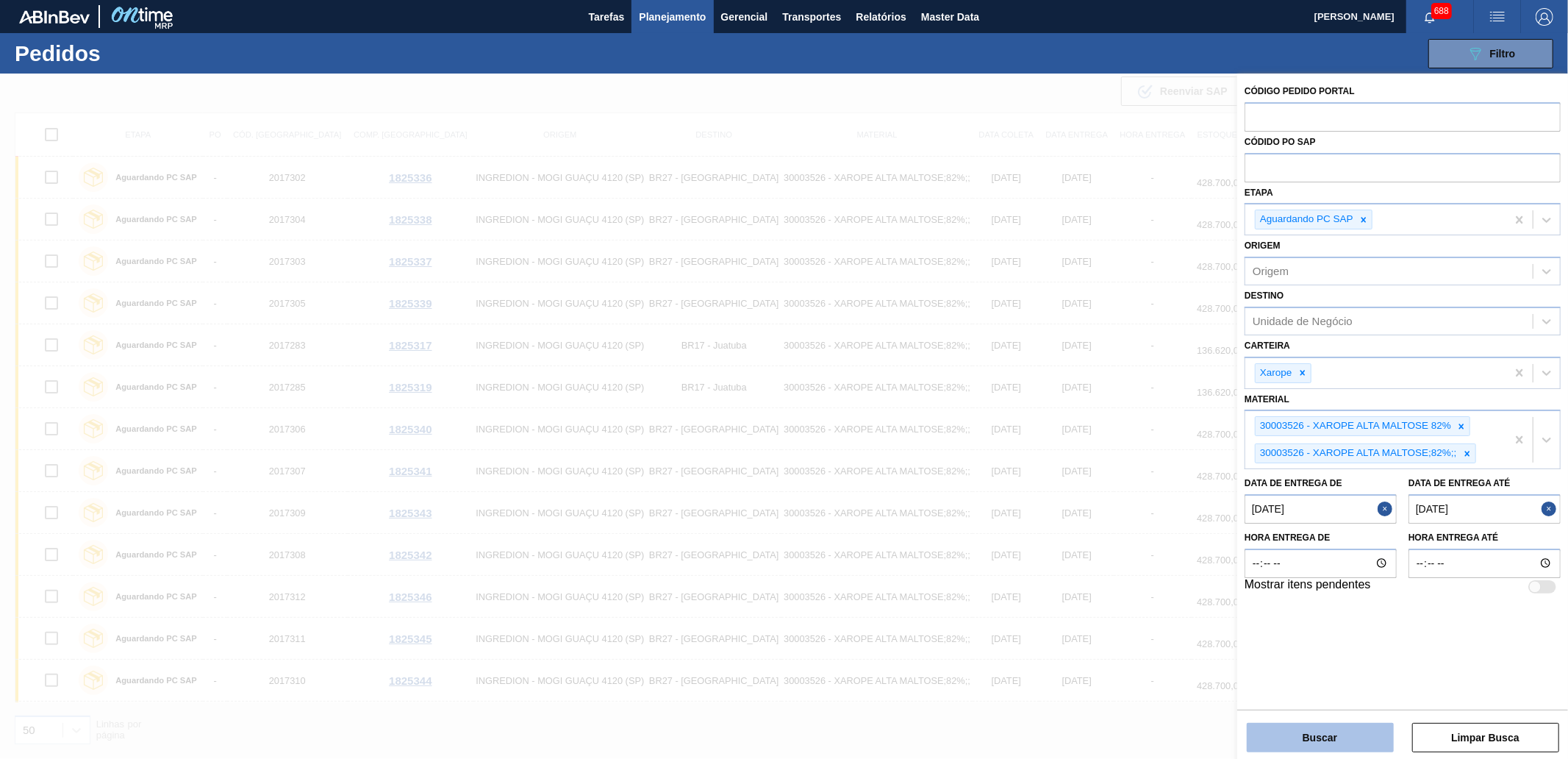
click at [1272, 736] on button "Buscar" at bounding box center [1320, 738] width 147 height 30
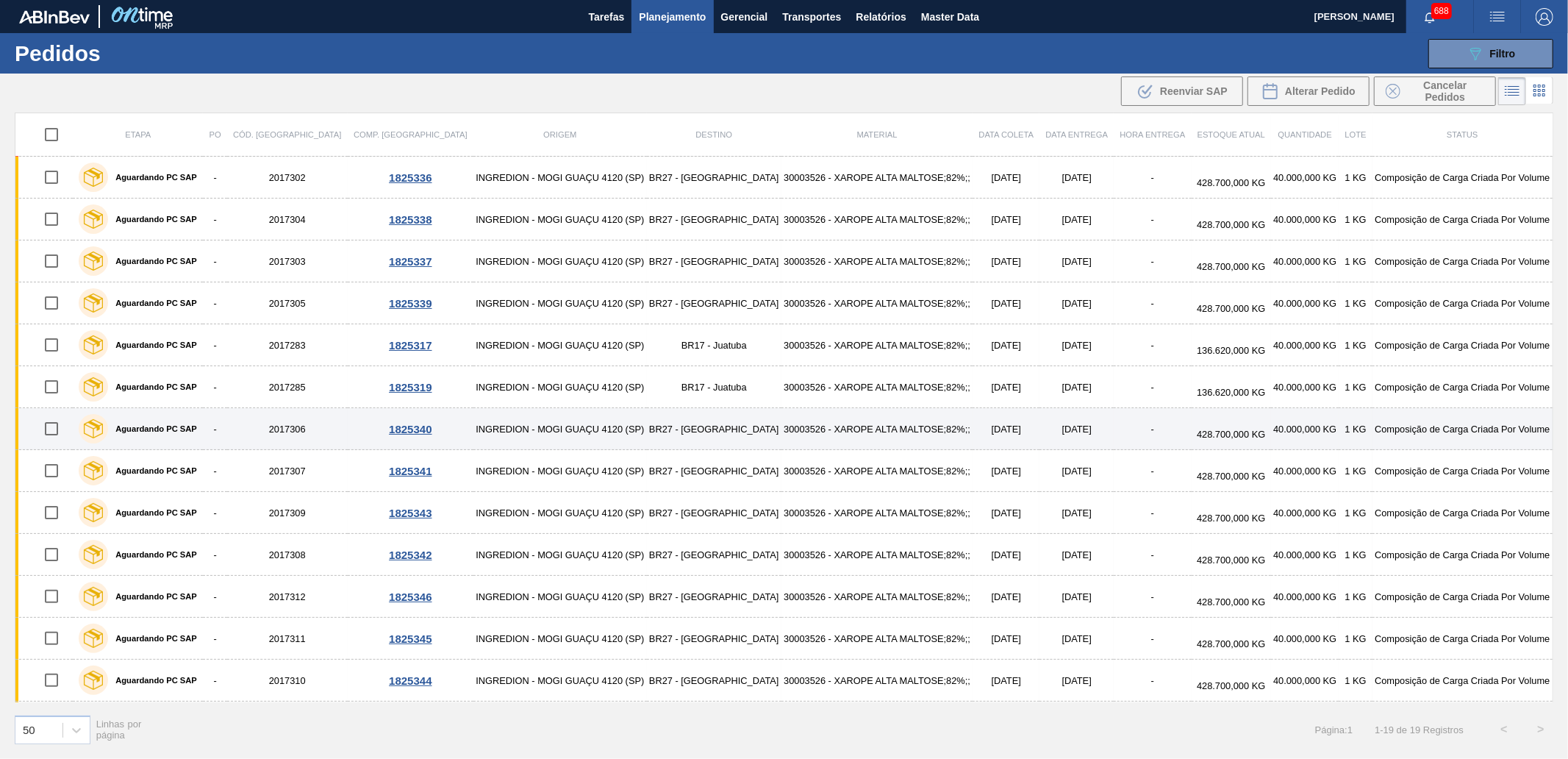
click at [1413, 434] on td "Composição de Carga Criada Por Volume" at bounding box center [1462, 429] width 181 height 42
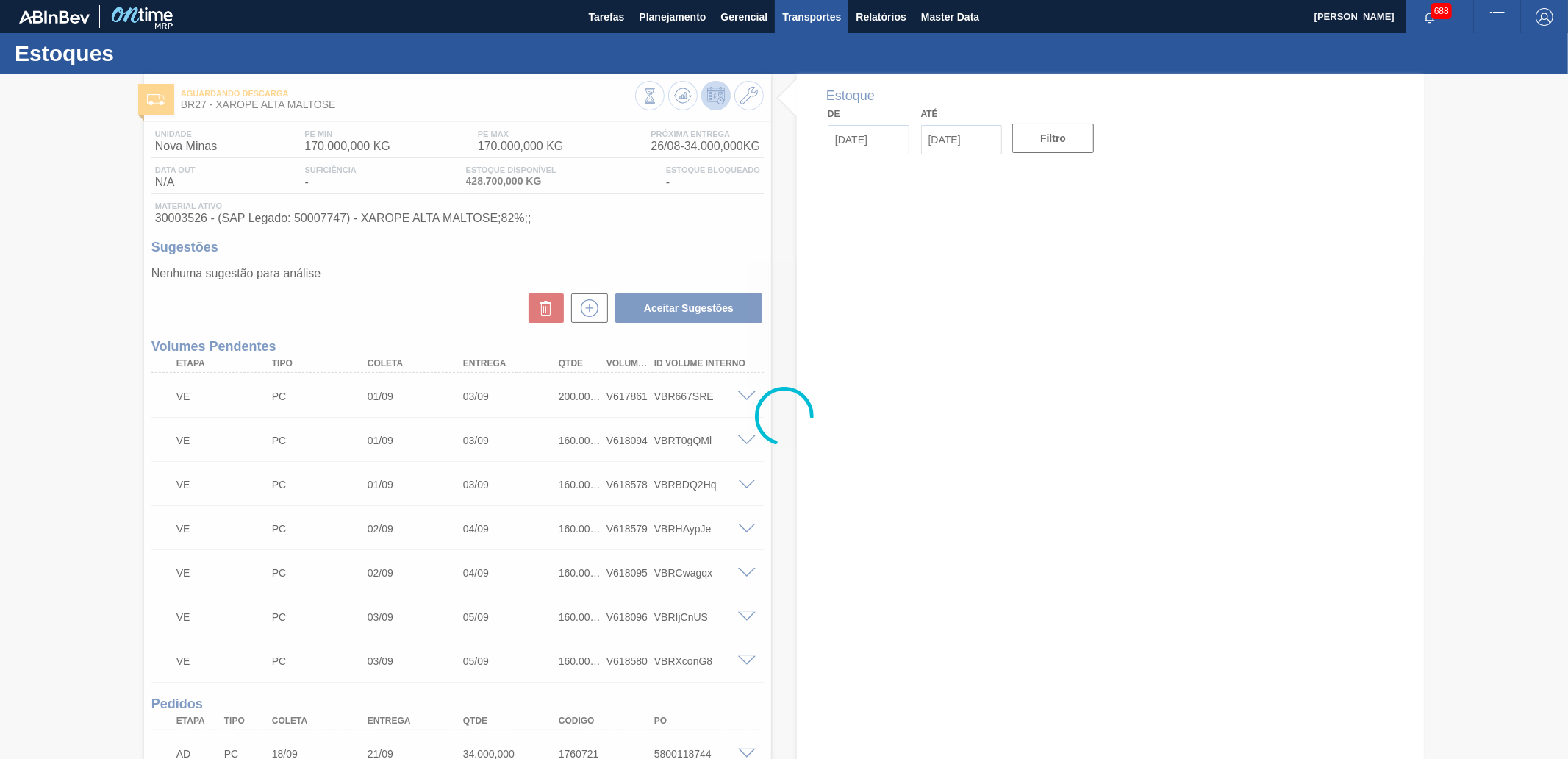
type input "[DATE]"
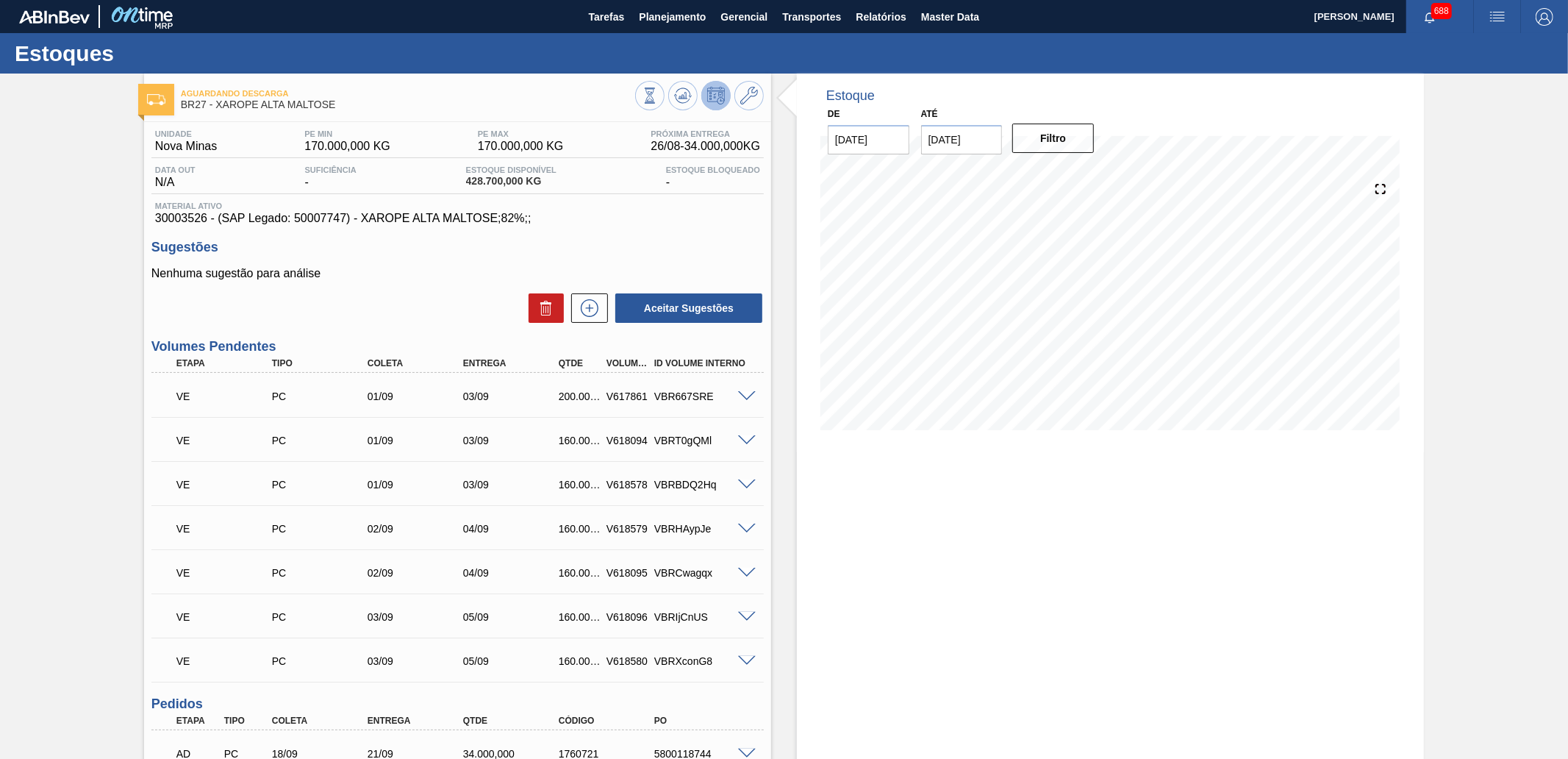
scroll to position [2615, 0]
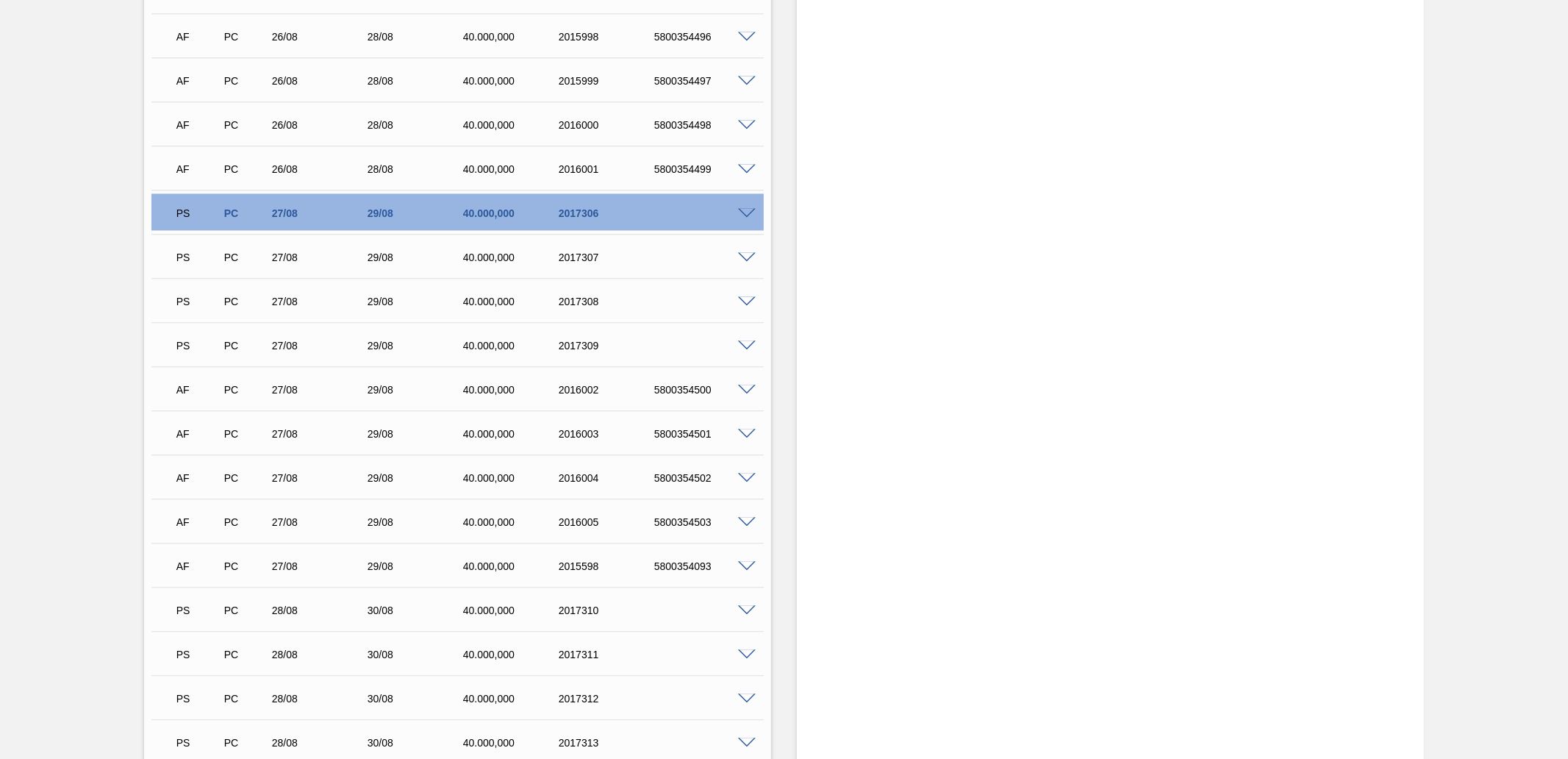
click at [742, 215] on span at bounding box center [747, 213] width 17 height 11
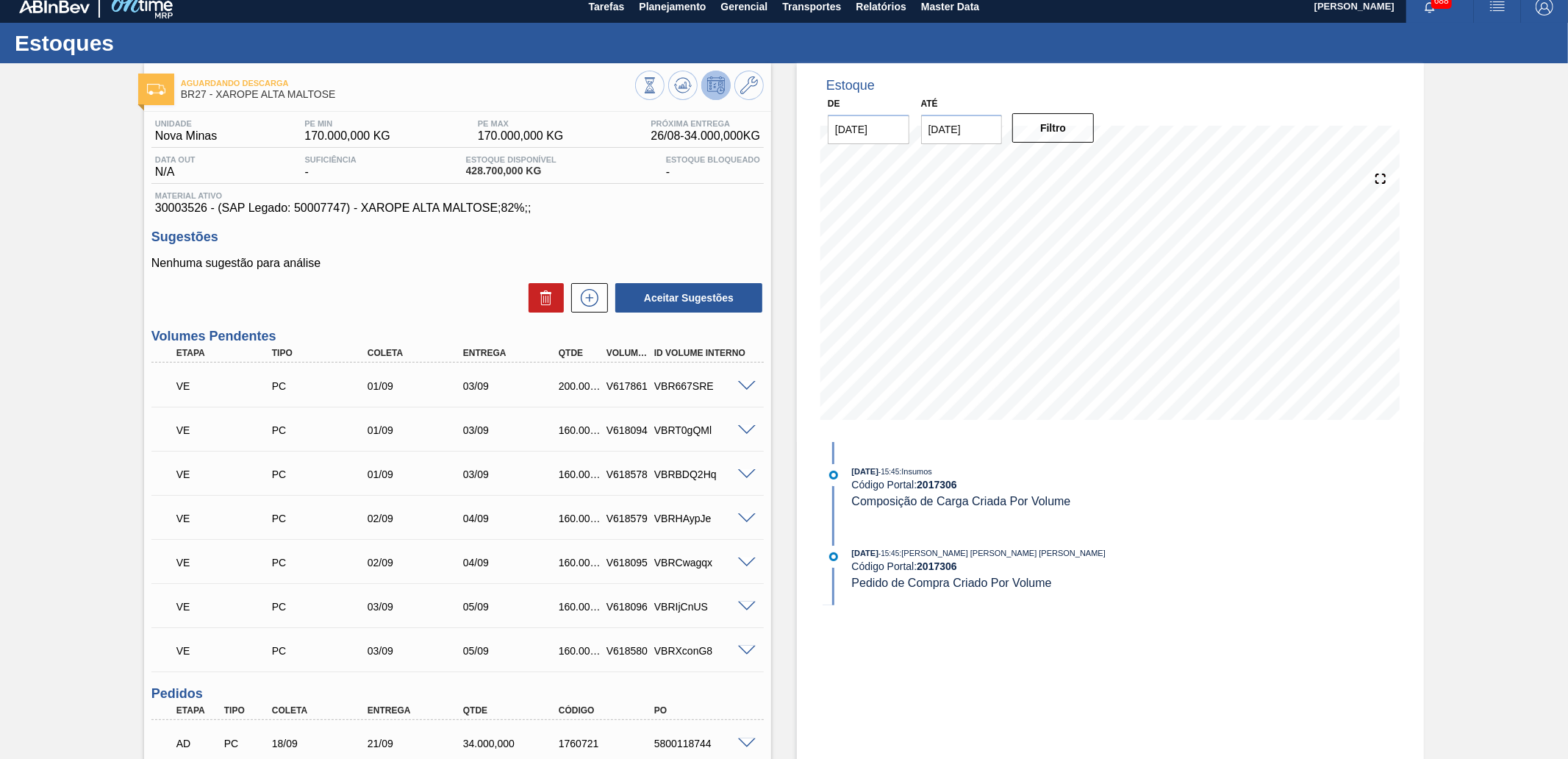
scroll to position [0, 0]
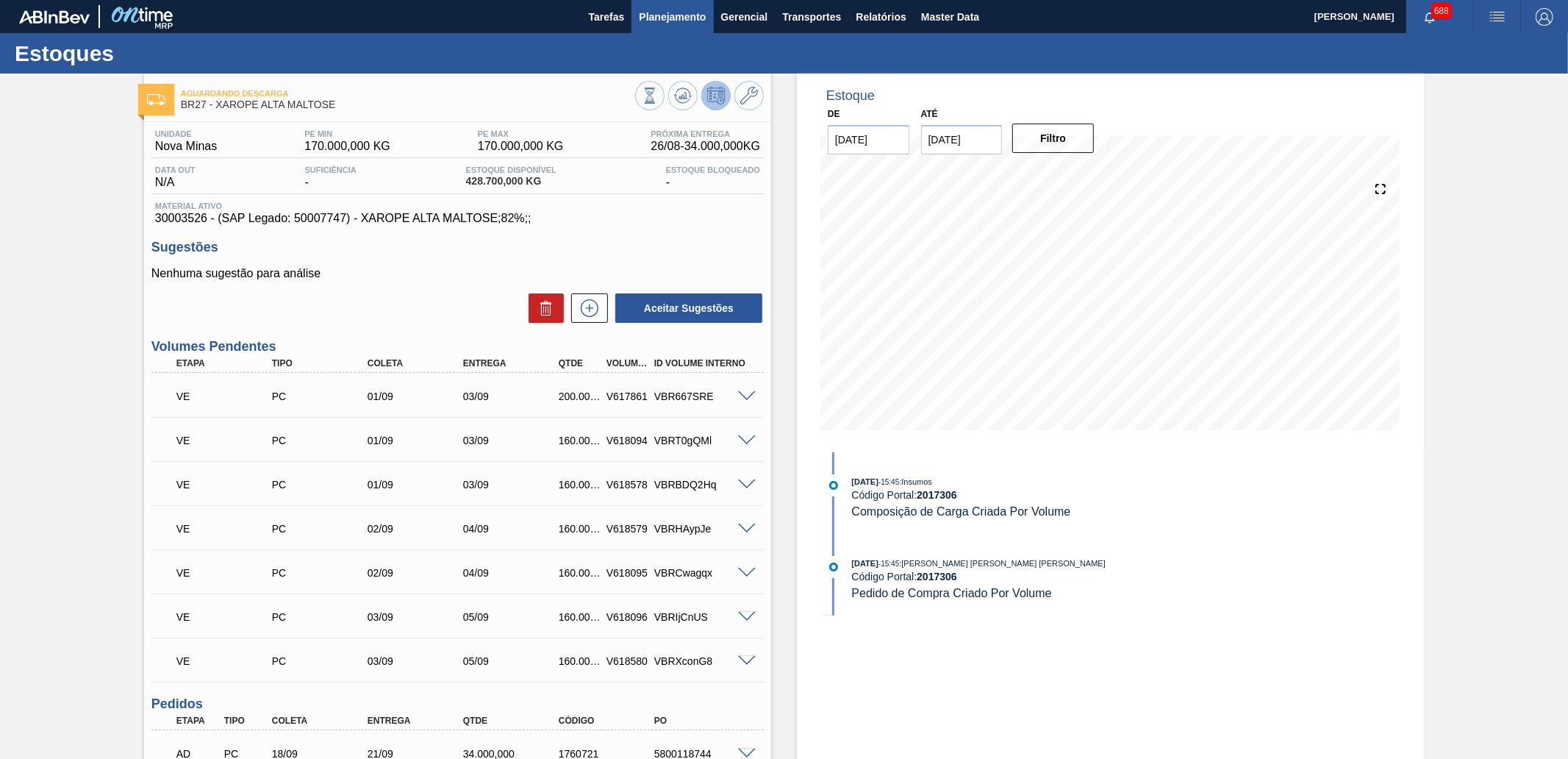
click at [669, 23] on span "Planejamento" at bounding box center [672, 16] width 67 height 17
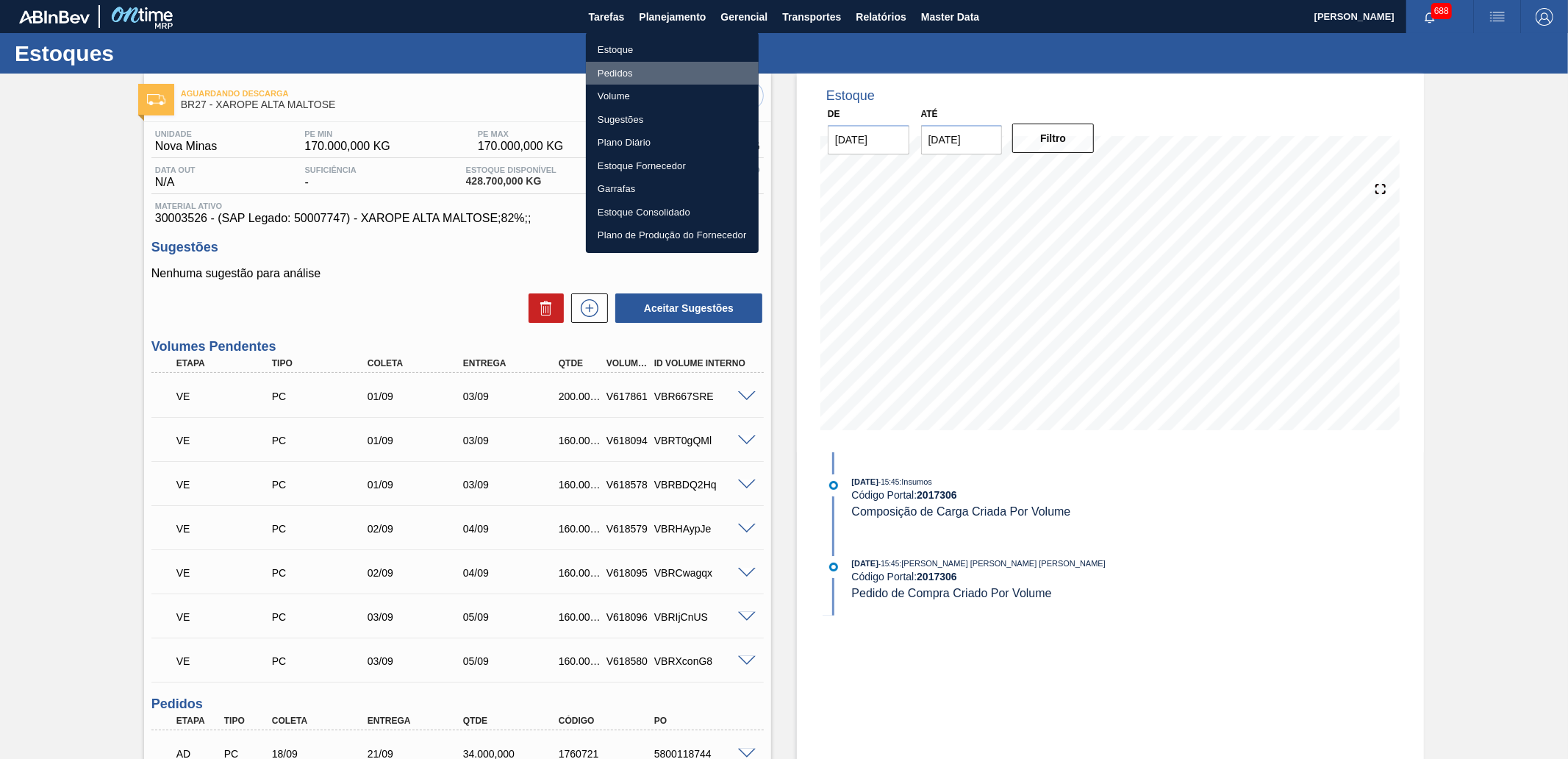
click at [654, 71] on li "Pedidos" at bounding box center [672, 73] width 173 height 23
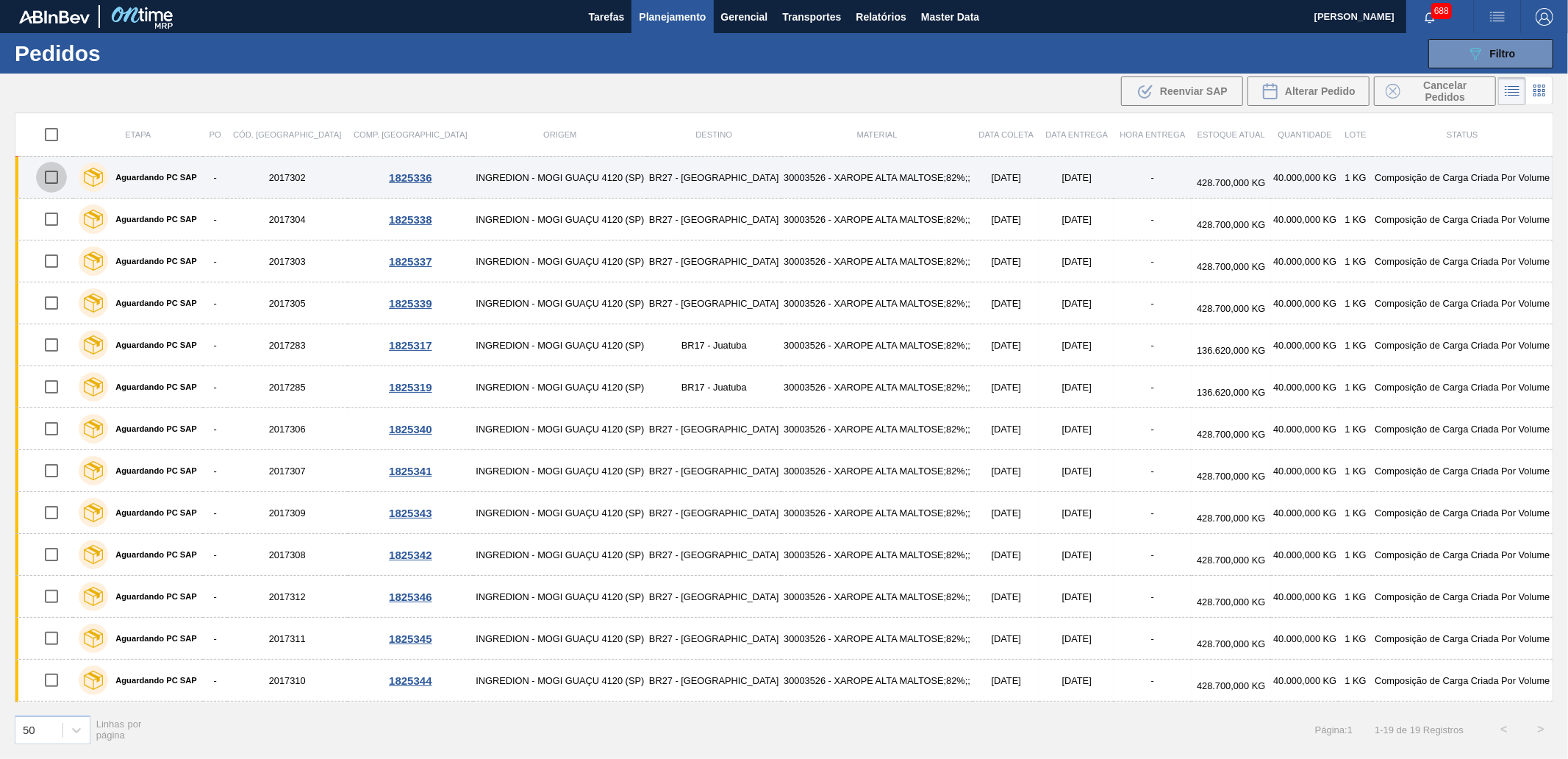
click at [55, 173] on input "checkbox" at bounding box center [51, 177] width 31 height 31
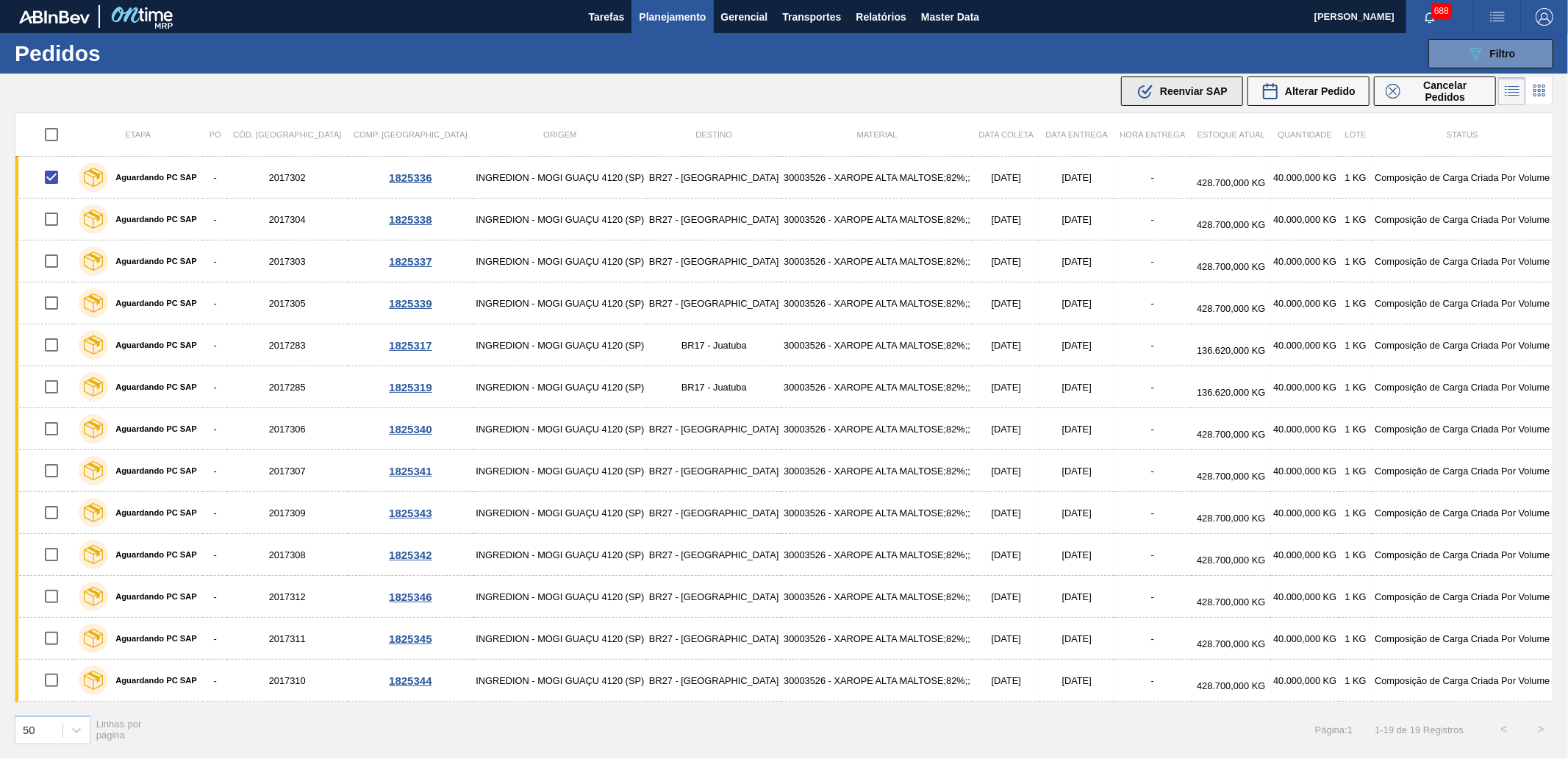
click at [1214, 93] on span "Reenviar SAP" at bounding box center [1193, 91] width 67 height 12
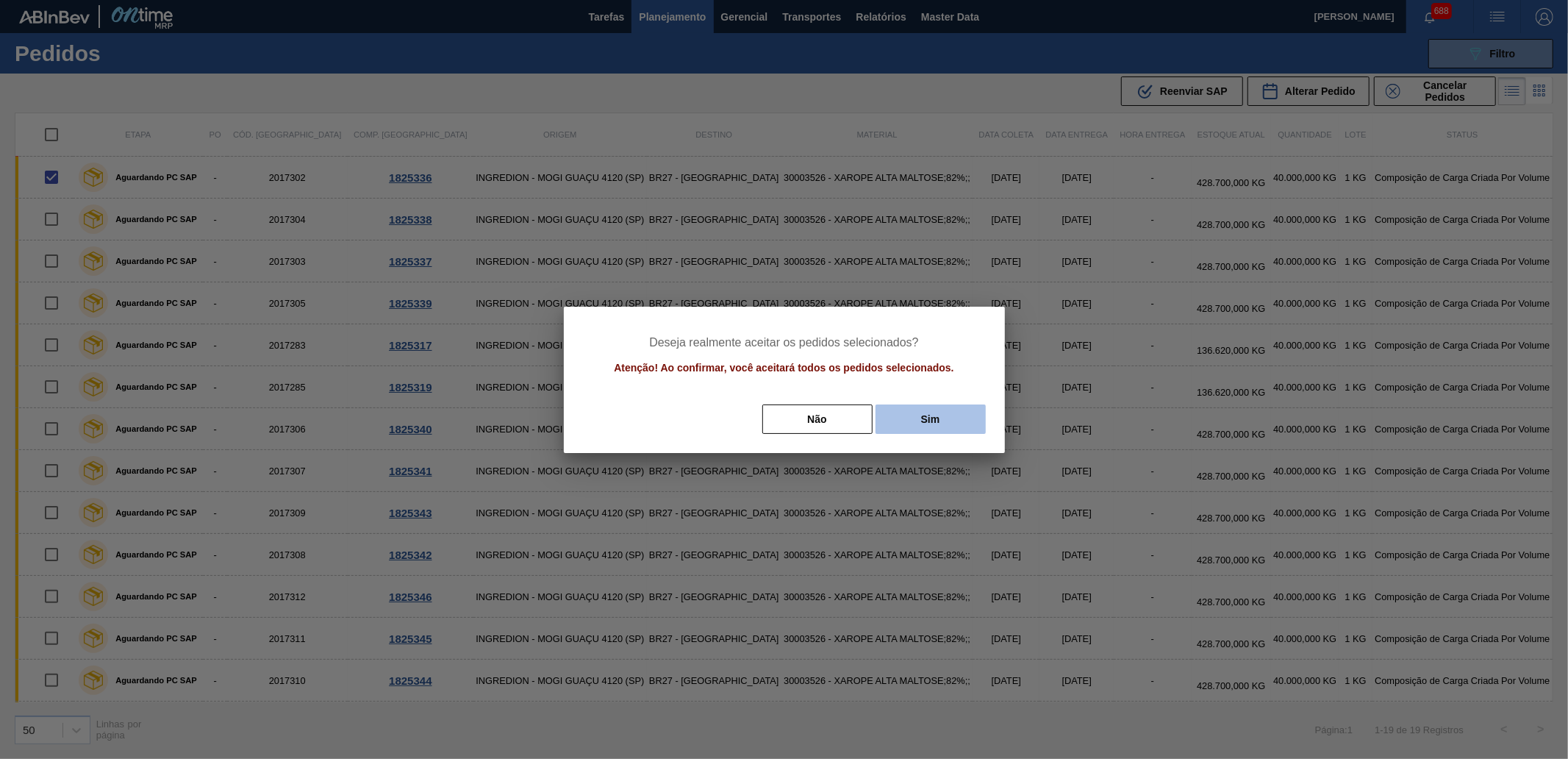
click at [967, 415] on button "Sim" at bounding box center [931, 418] width 111 height 30
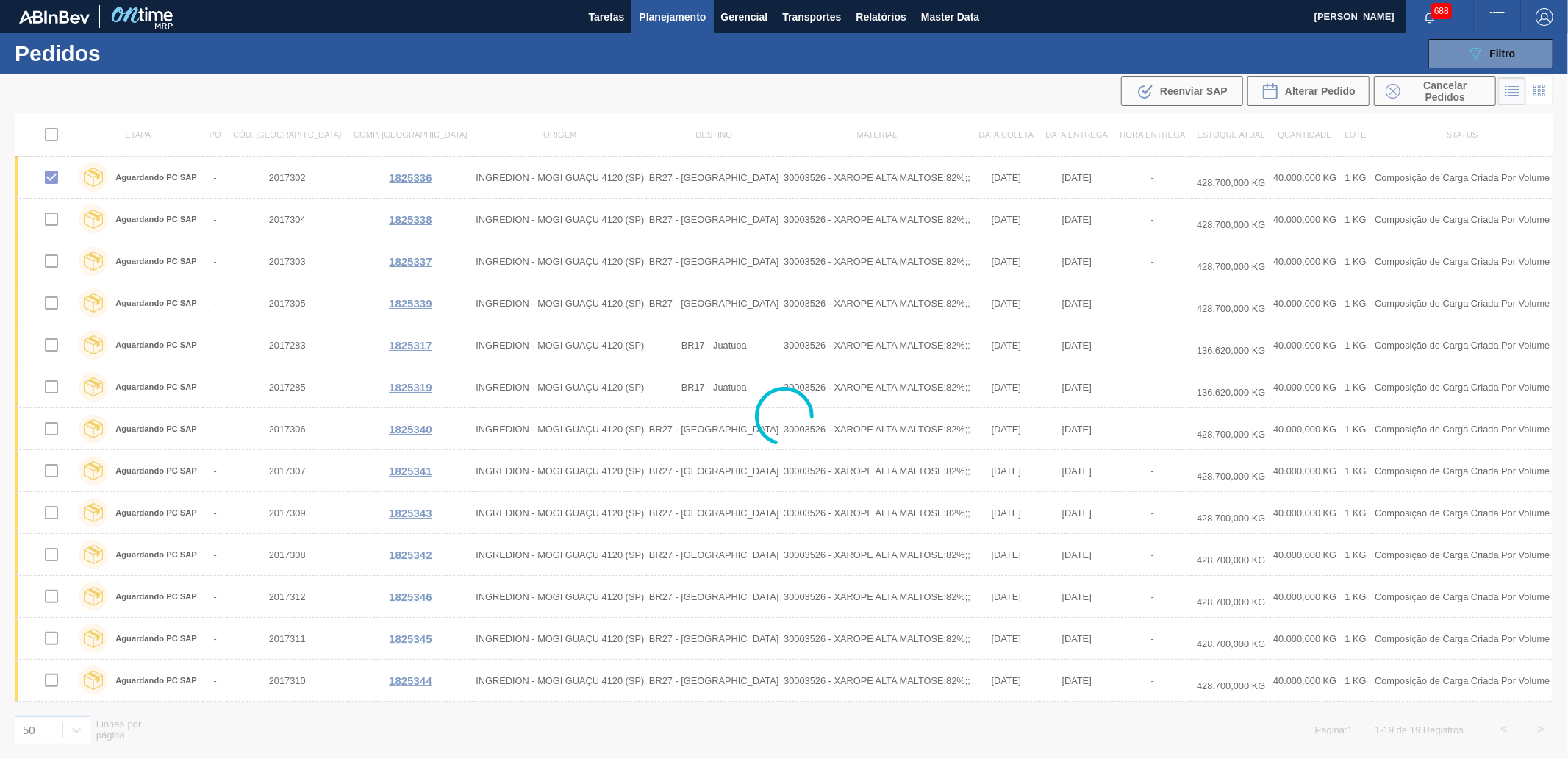
checkbox input "false"
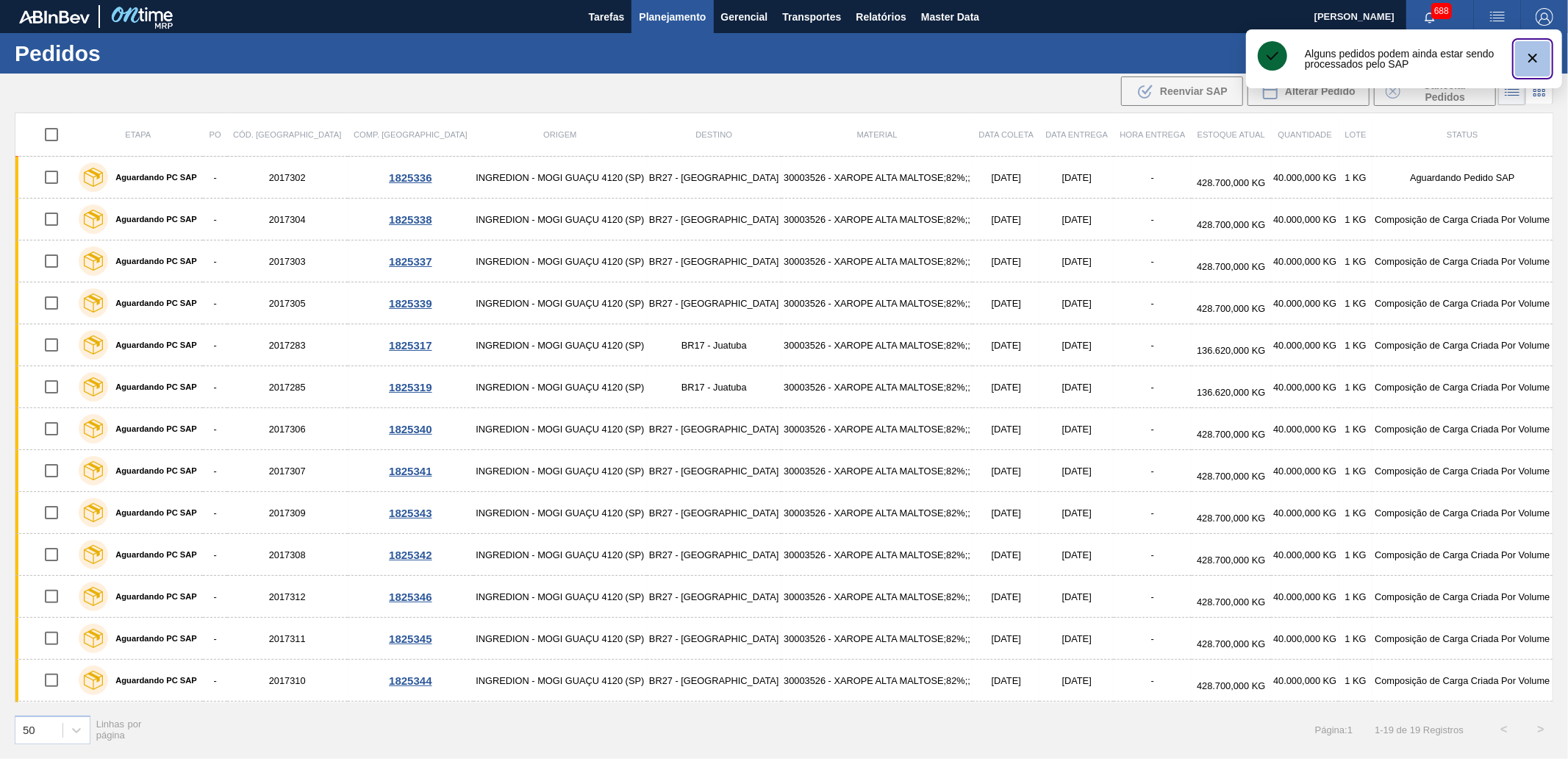
click at [1533, 56] on icon "botão de ícone" at bounding box center [1531, 58] width 9 height 9
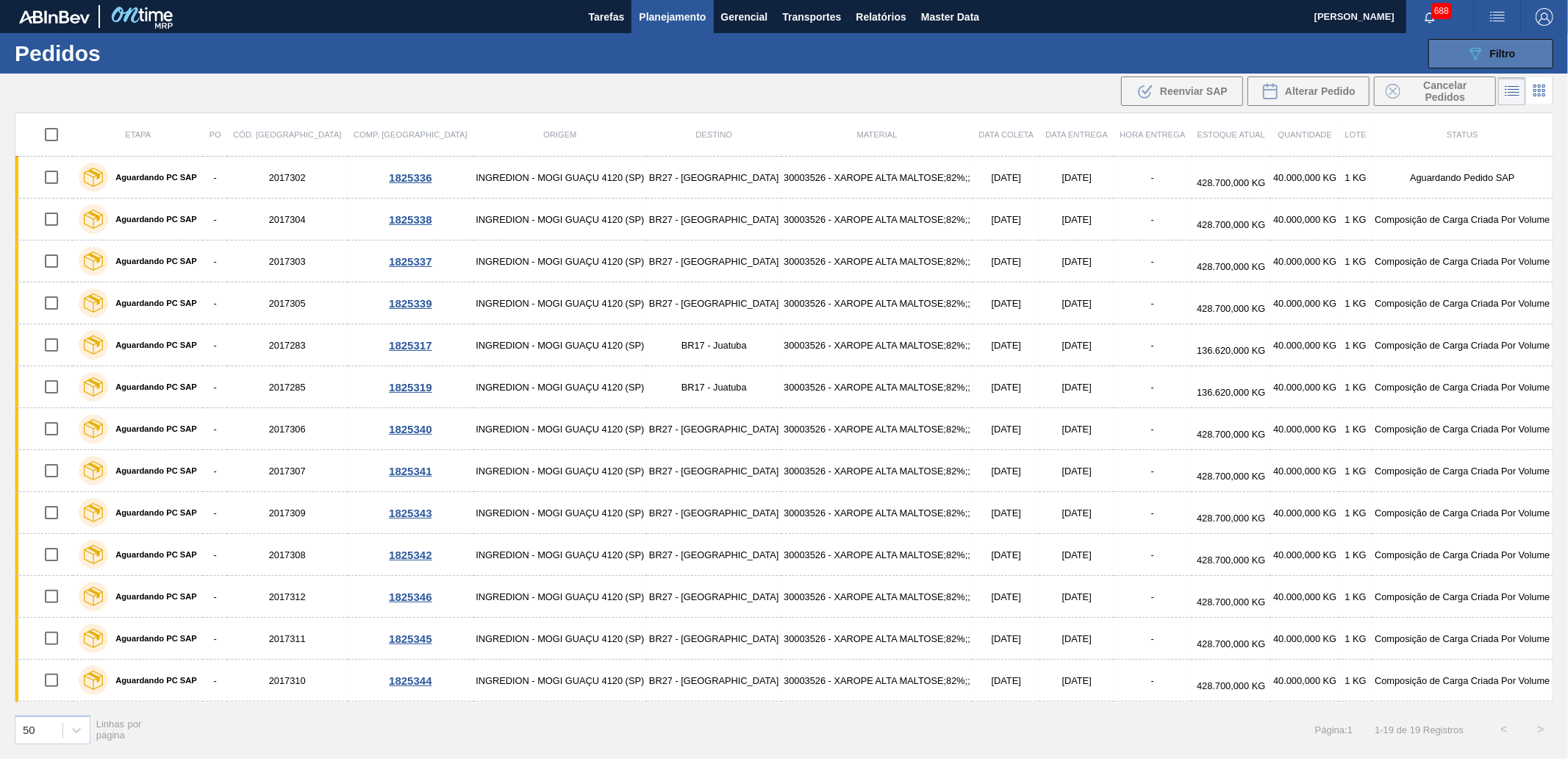
click at [1502, 60] on div "089F7B8B-B2A5-4AFE-B5C0-19BA573D28AC Filtro" at bounding box center [1490, 54] width 49 height 17
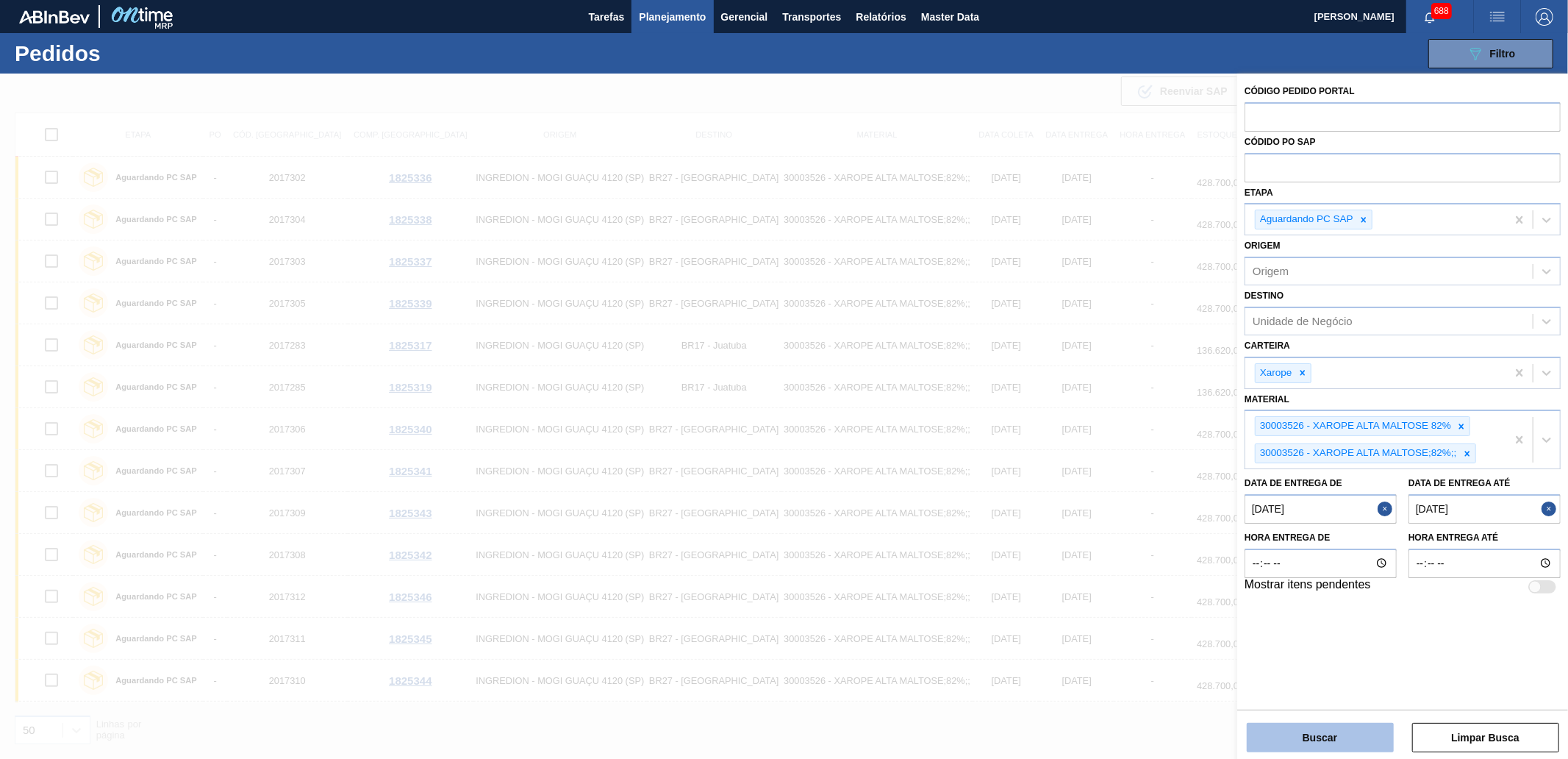
click at [1348, 736] on button "Buscar" at bounding box center [1320, 738] width 147 height 30
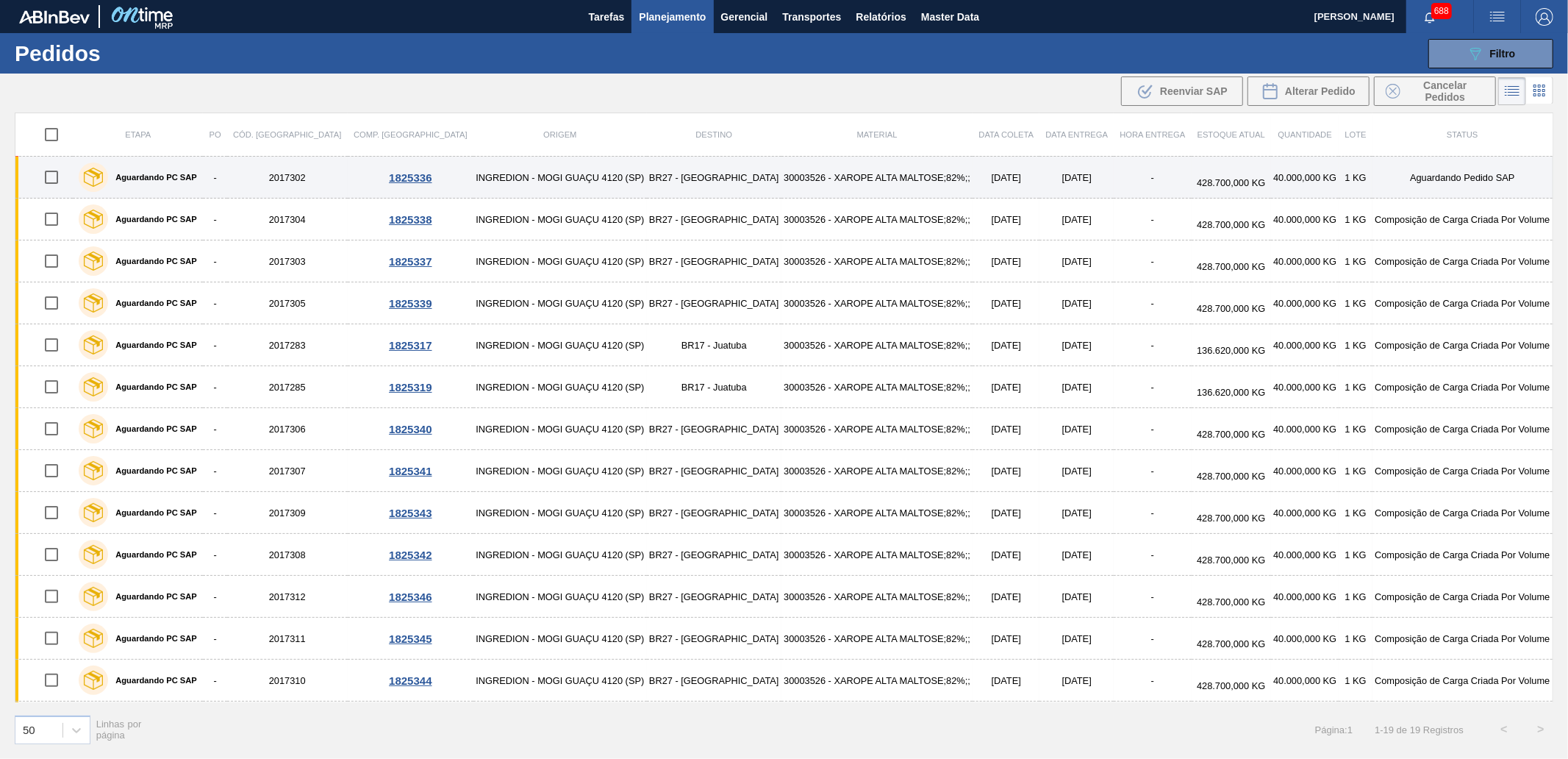
click at [1372, 182] on td "Aguardando Pedido SAP" at bounding box center [1462, 178] width 181 height 42
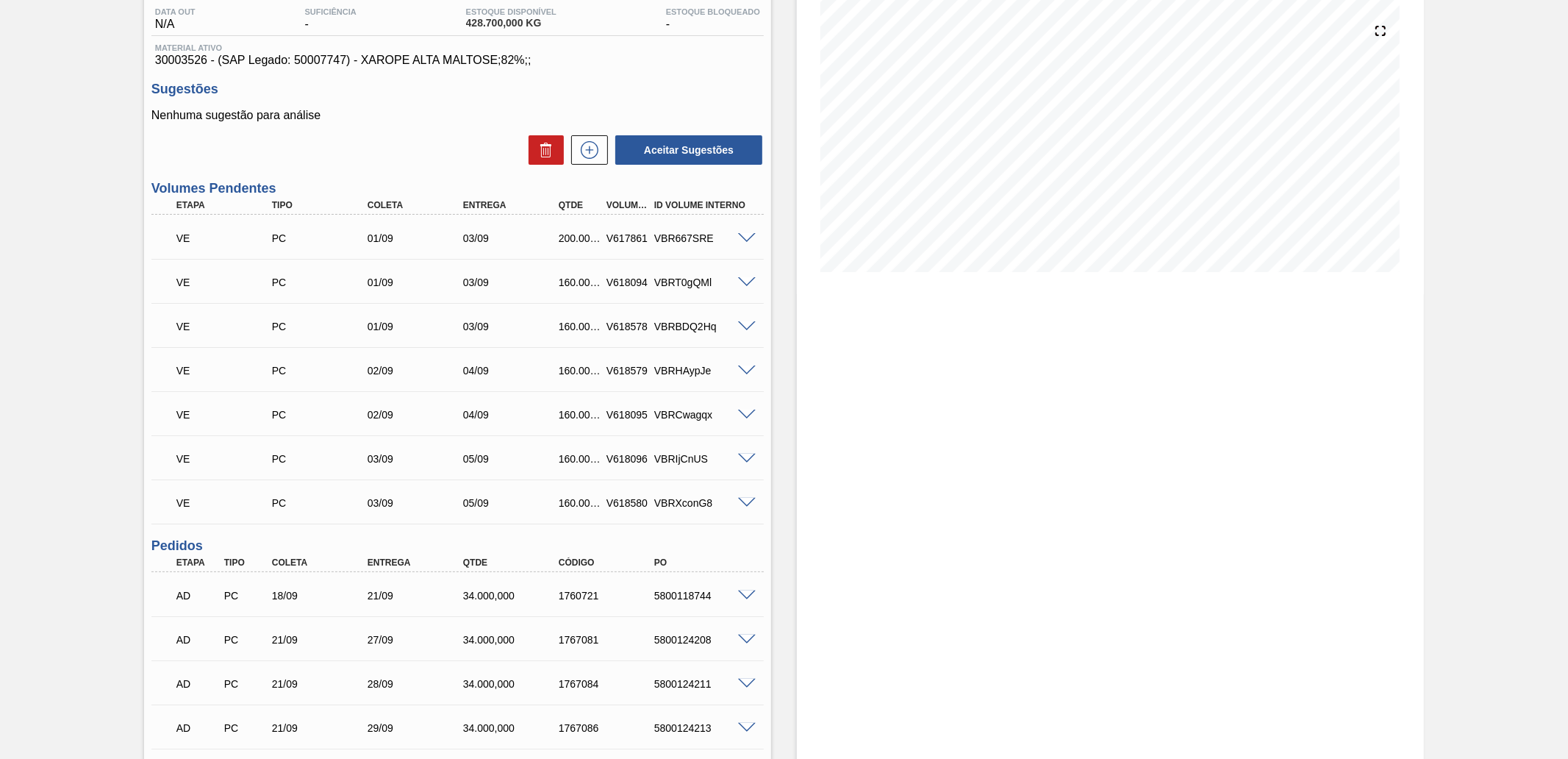
scroll to position [2369, 0]
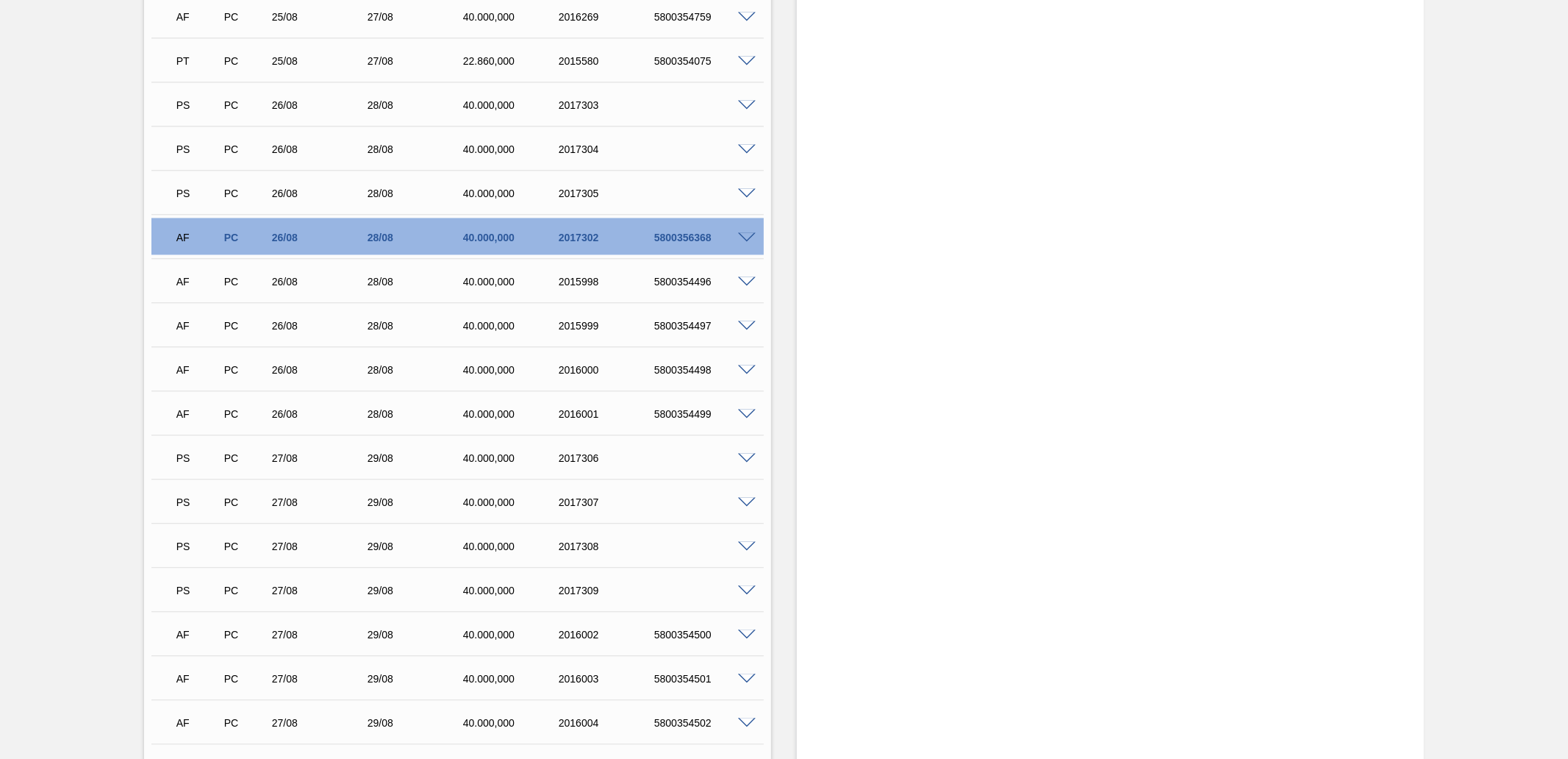
click at [747, 241] on div "AF PC 26/08 28/08 40.000,000 2017302 5800356368" at bounding box center [457, 236] width 612 height 37
click at [739, 234] on span at bounding box center [747, 238] width 17 height 11
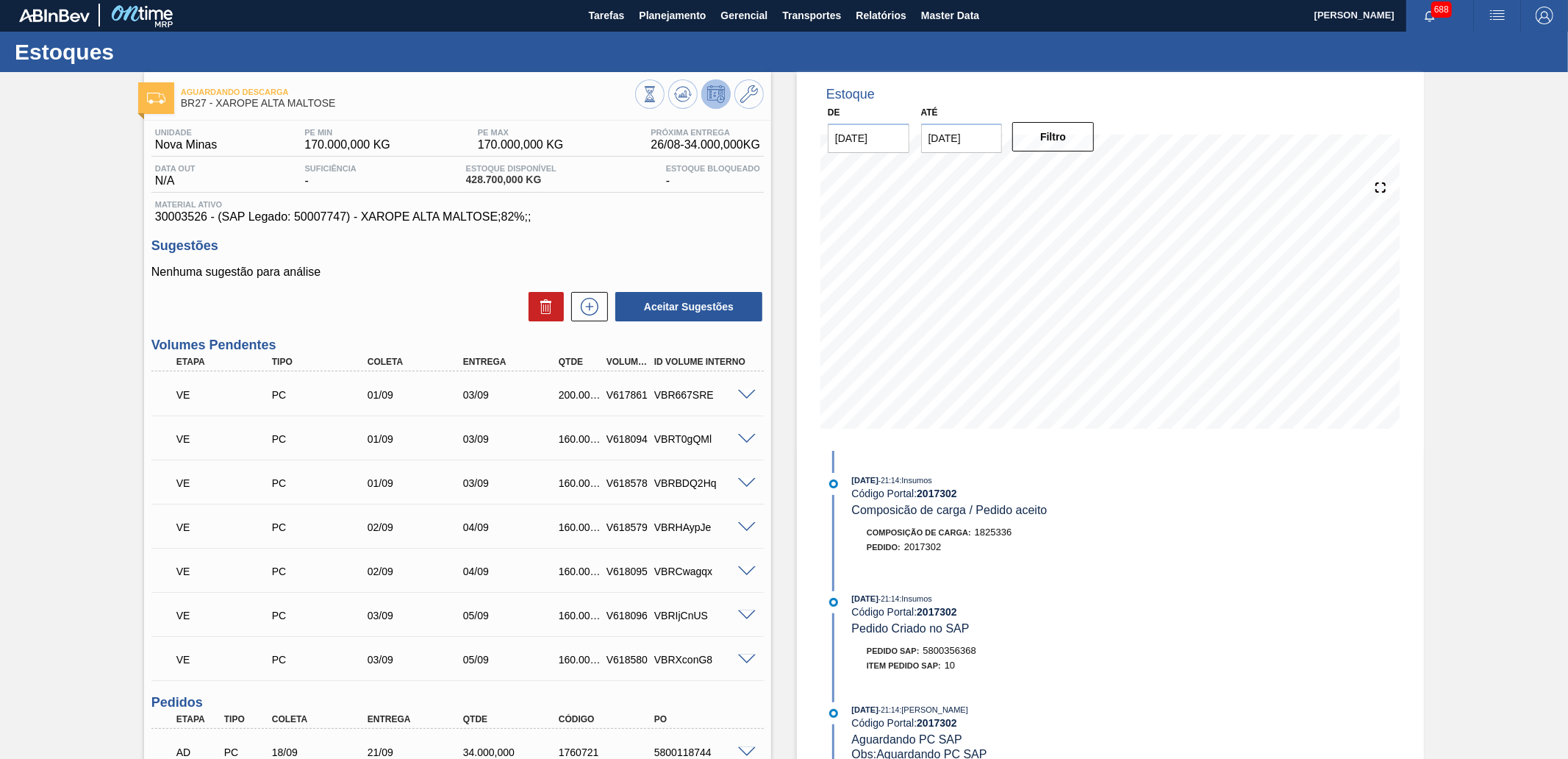
scroll to position [0, 0]
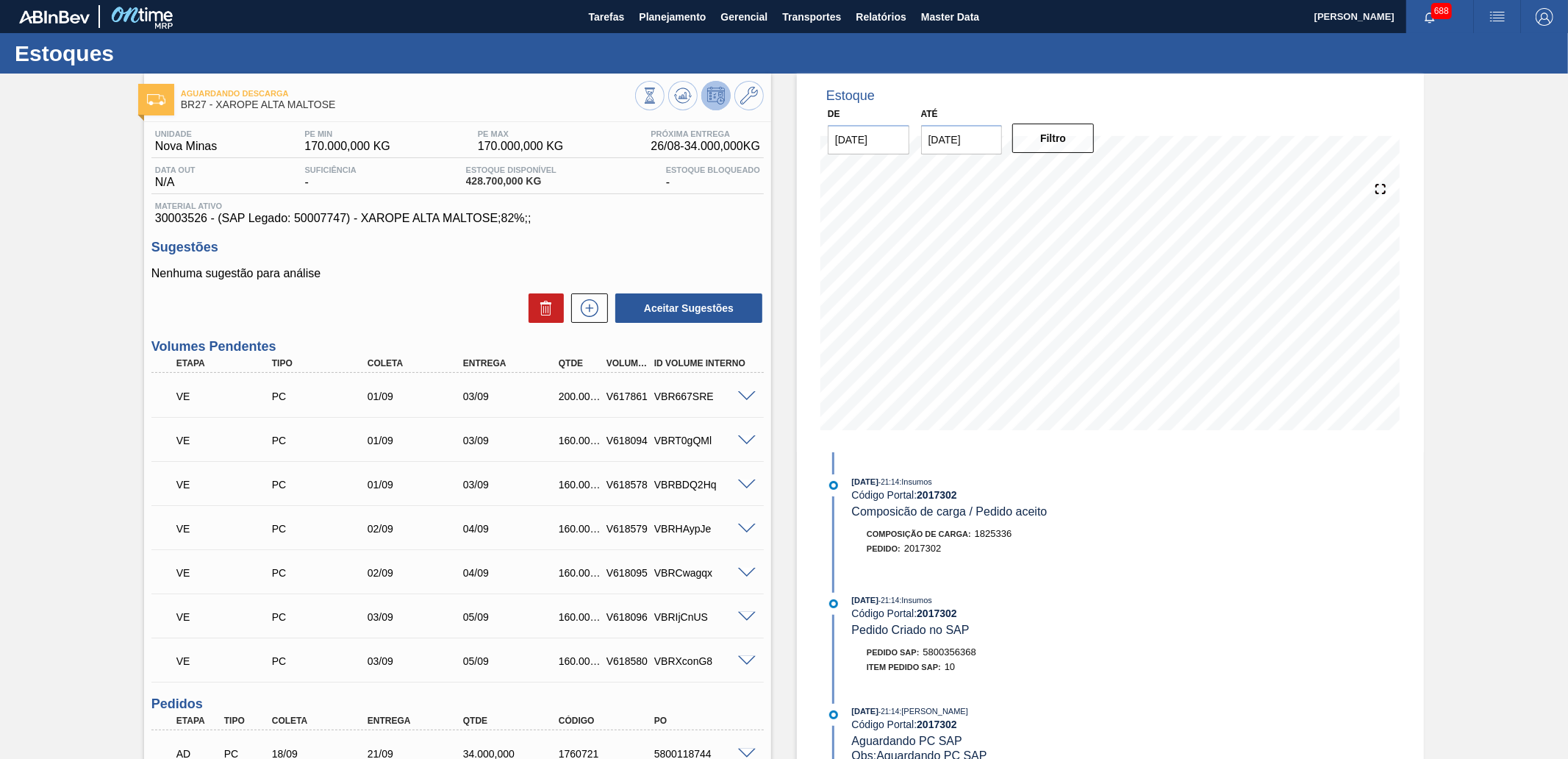
click at [677, 12] on span "Planejamento" at bounding box center [672, 16] width 67 height 17
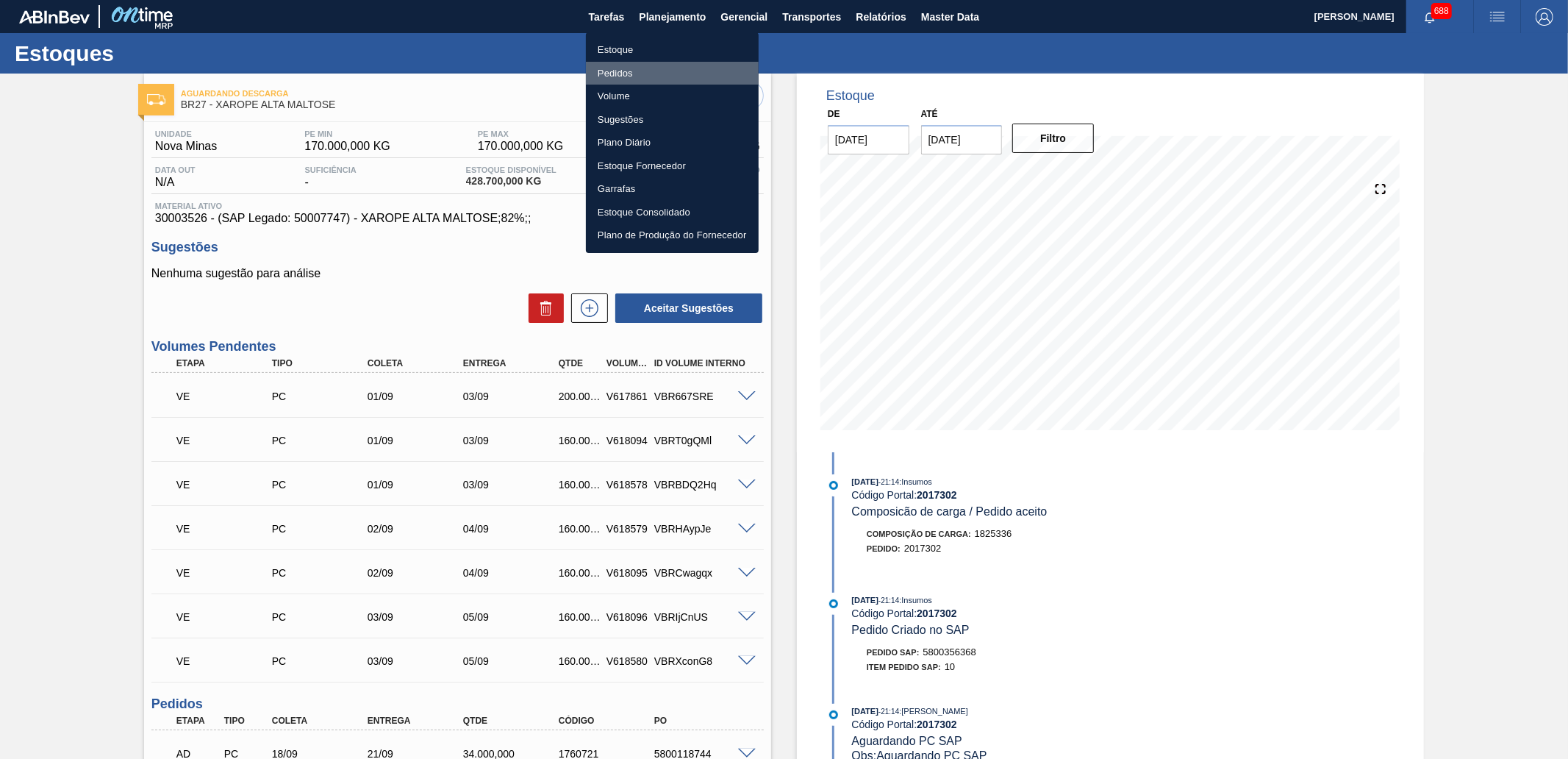
click at [632, 70] on li "Pedidos" at bounding box center [672, 73] width 173 height 23
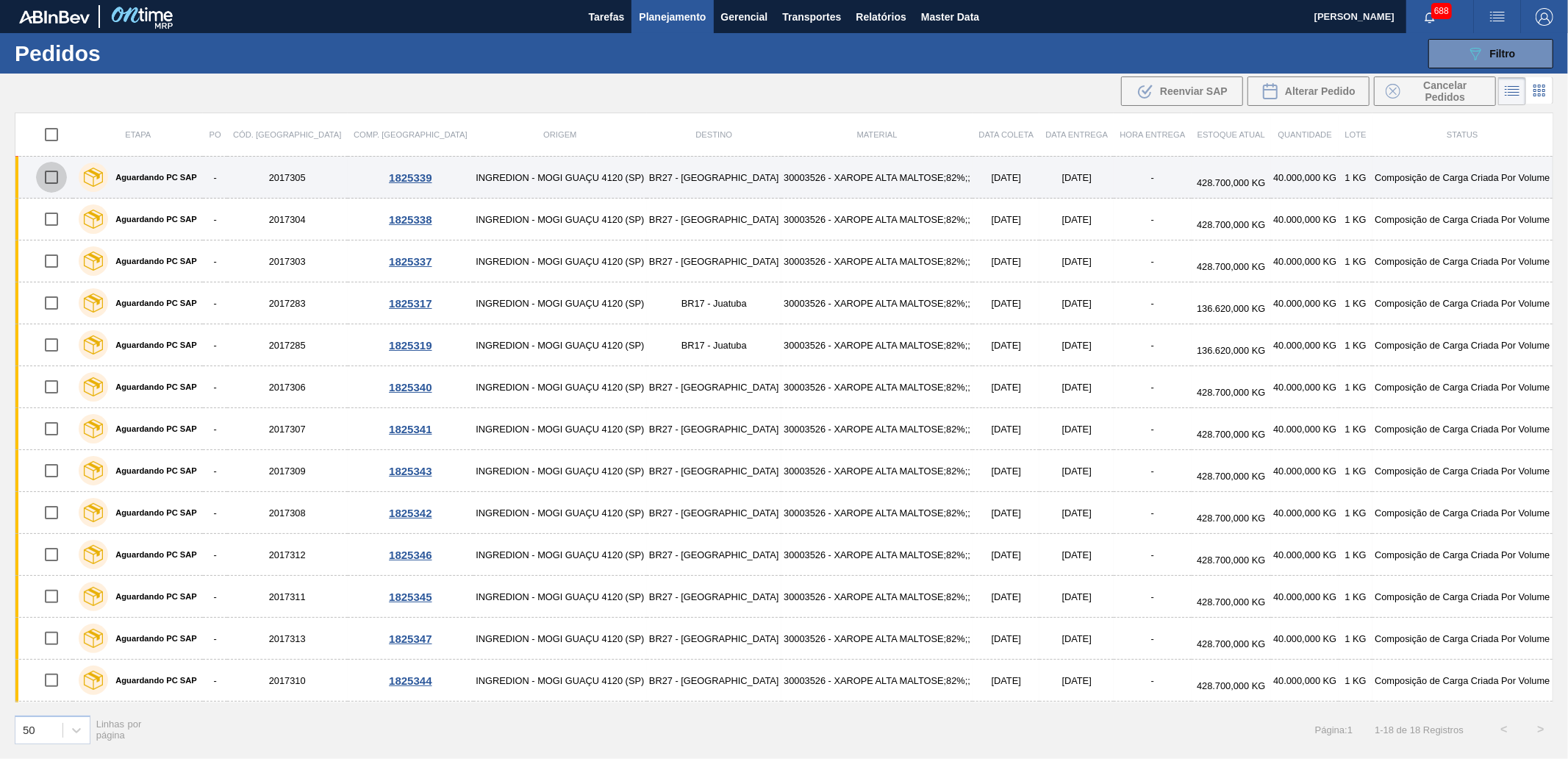
click at [60, 173] on input "checkbox" at bounding box center [51, 177] width 31 height 31
checkbox input "true"
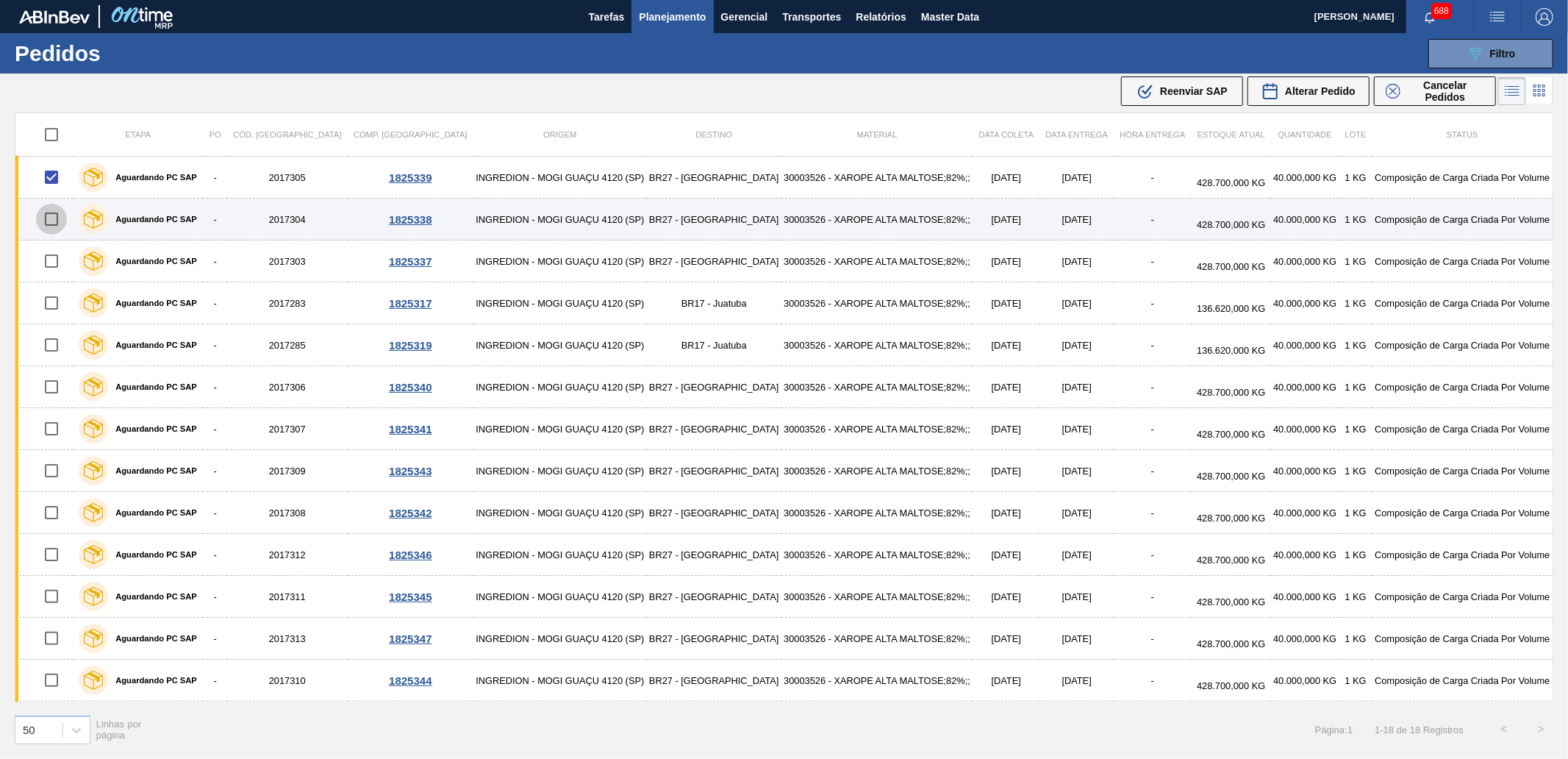
click at [50, 212] on input "checkbox" at bounding box center [51, 219] width 31 height 31
checkbox input "true"
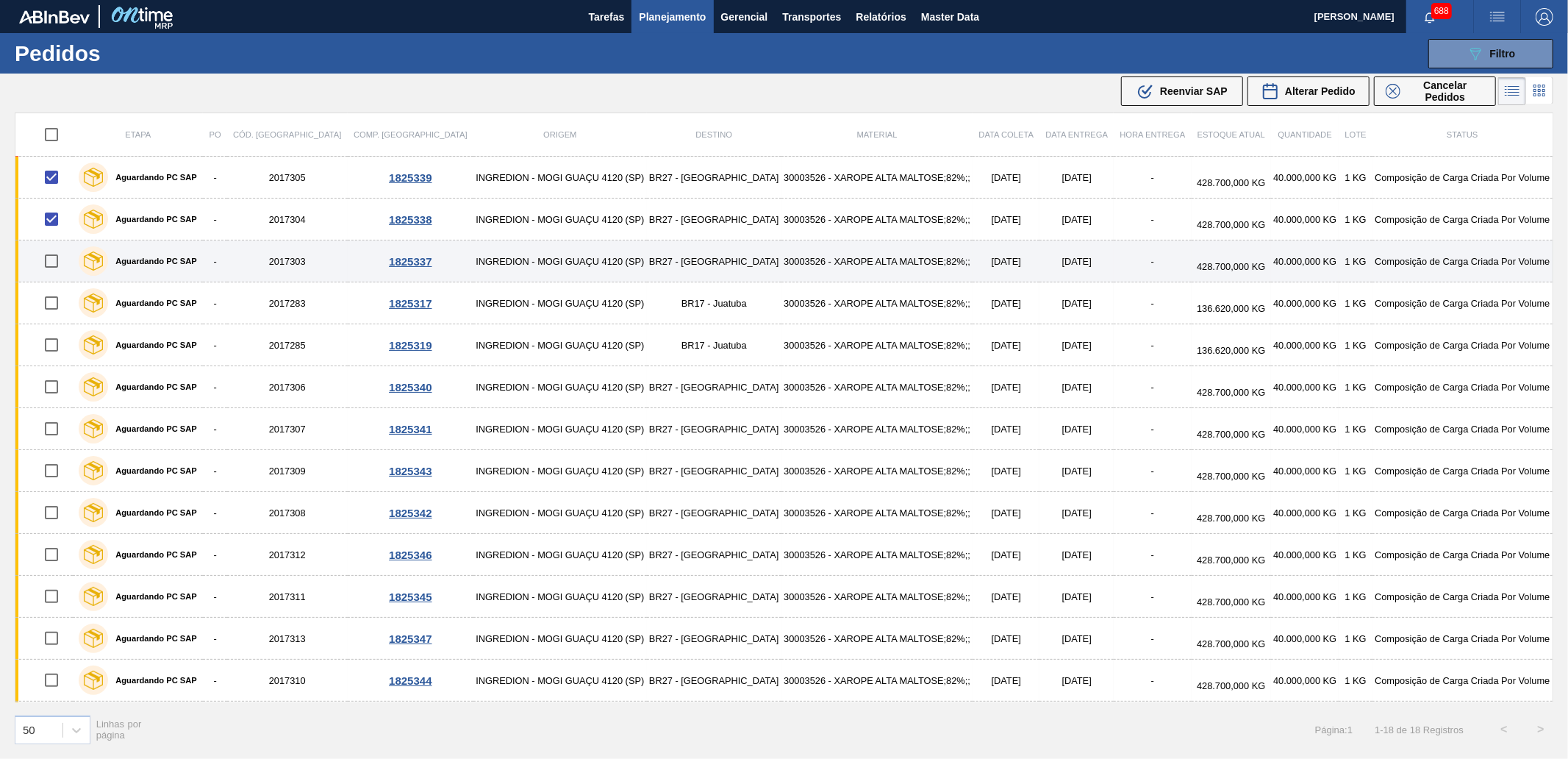
click at [55, 254] on input "checkbox" at bounding box center [51, 261] width 31 height 31
checkbox input "true"
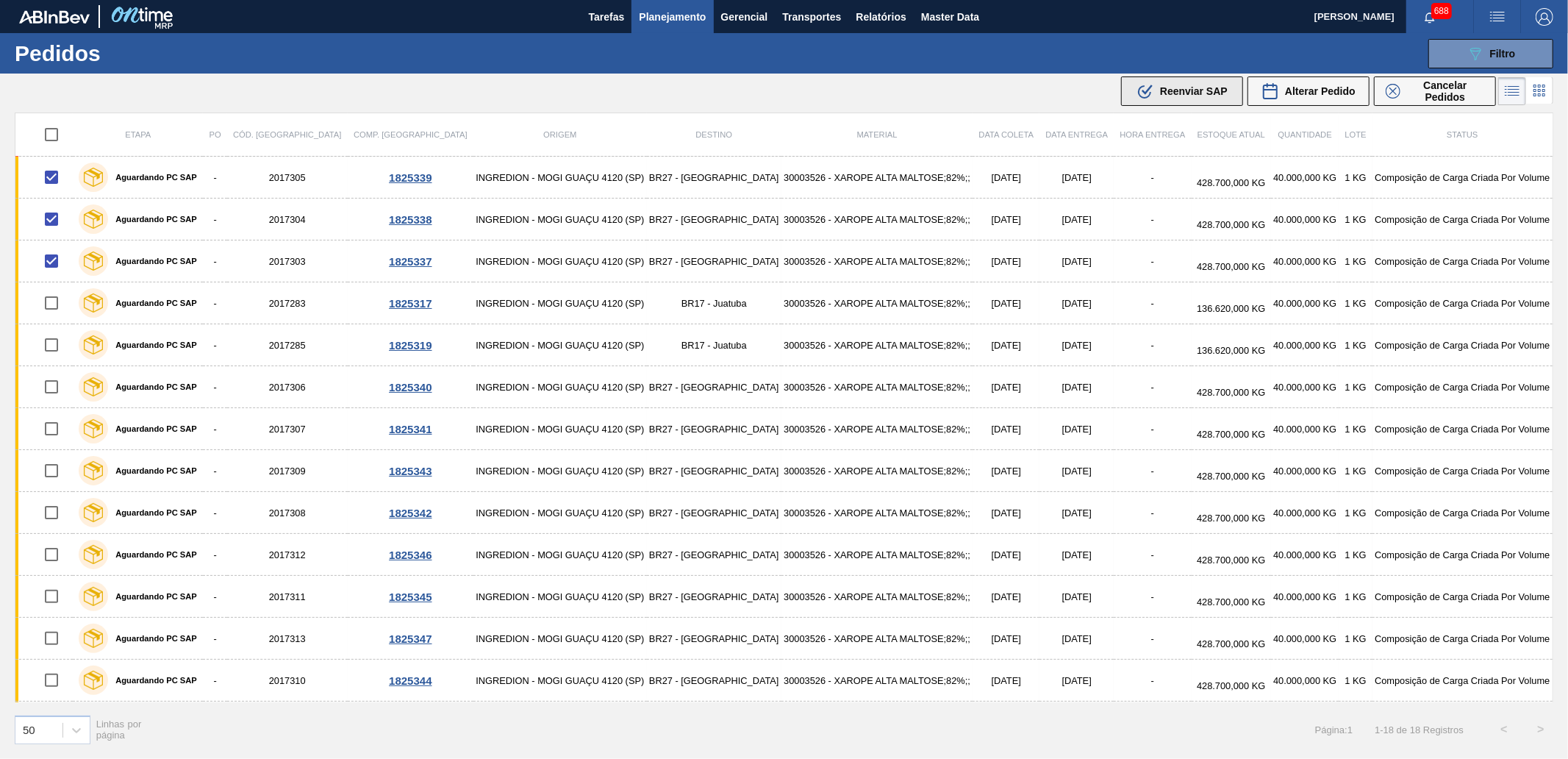
click at [1157, 96] on div ".b{fill:var(--color-action-default)} Reenviar SAP" at bounding box center [1182, 91] width 91 height 17
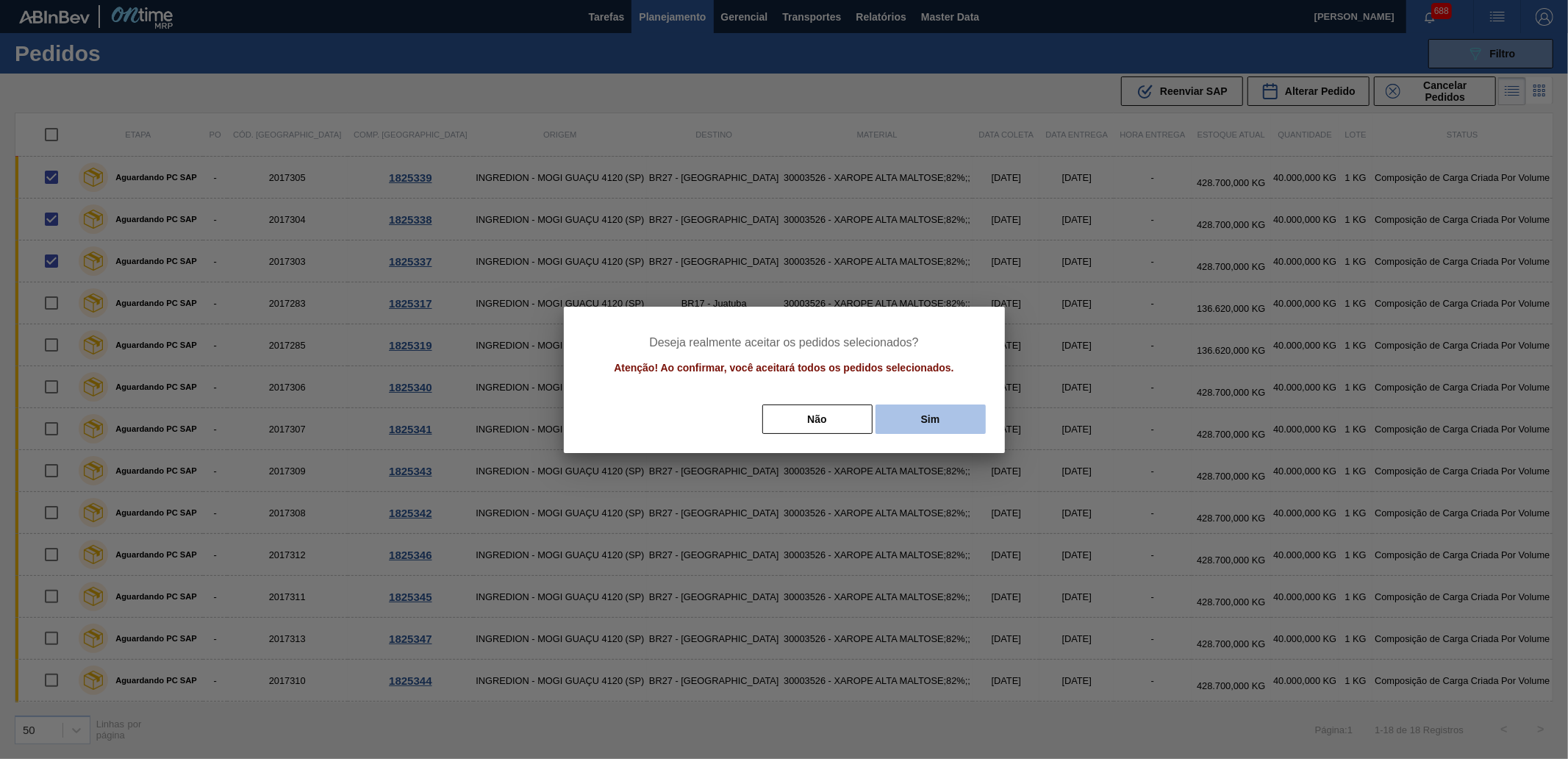
click at [905, 414] on button "Sim" at bounding box center [931, 418] width 111 height 30
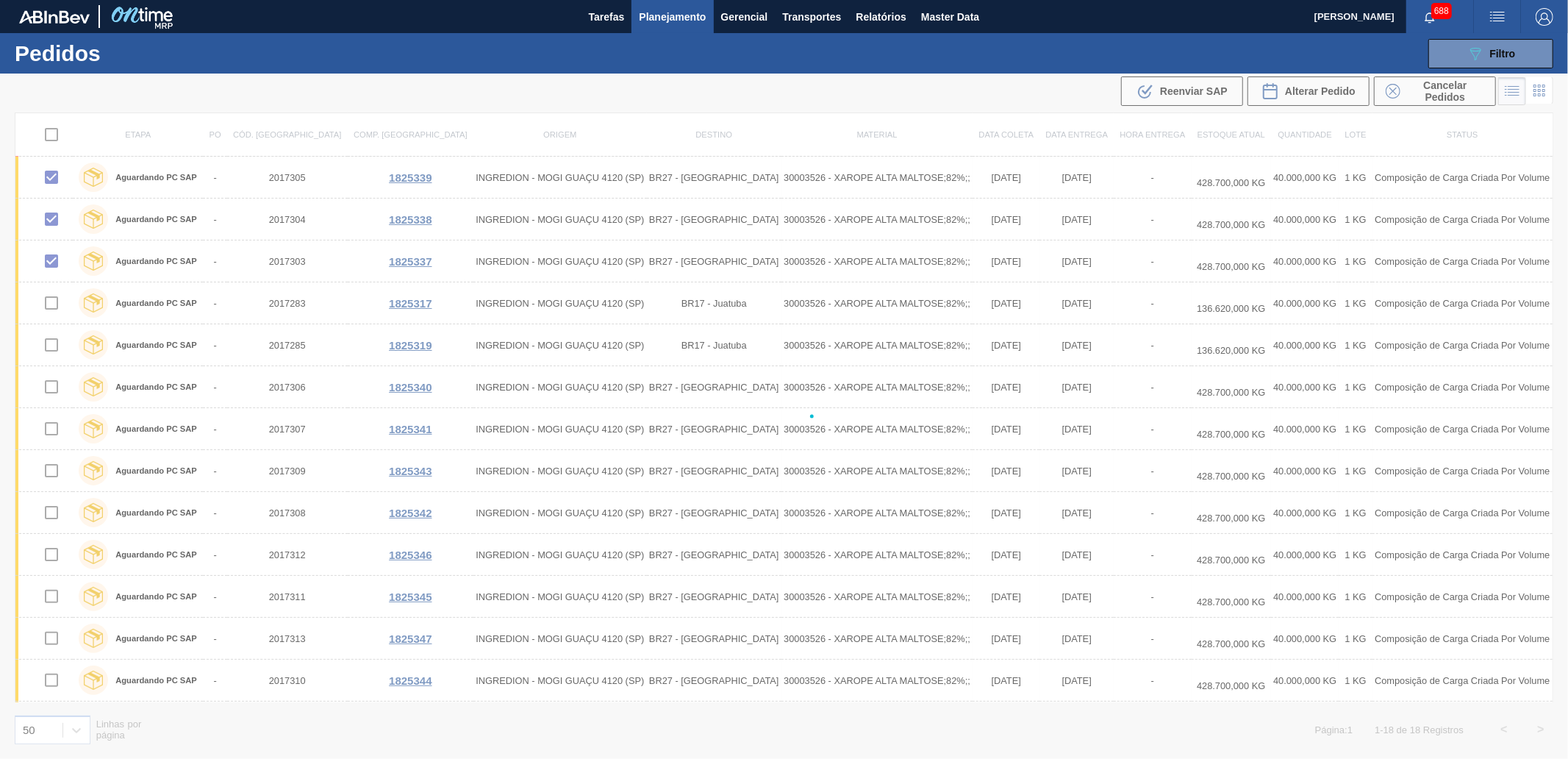
checkbox input "false"
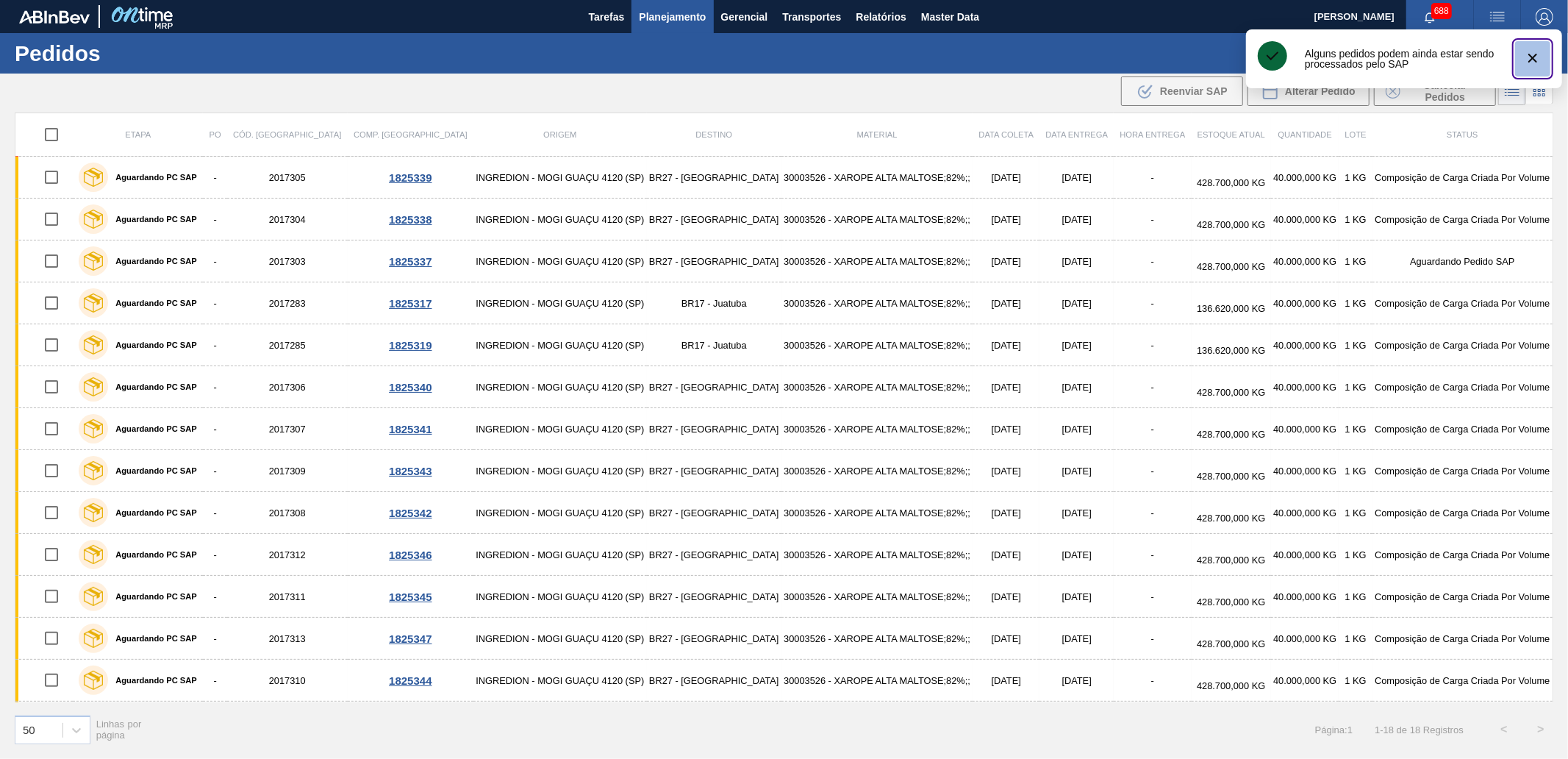
click at [1528, 63] on icon "botão de ícone" at bounding box center [1532, 58] width 17 height 17
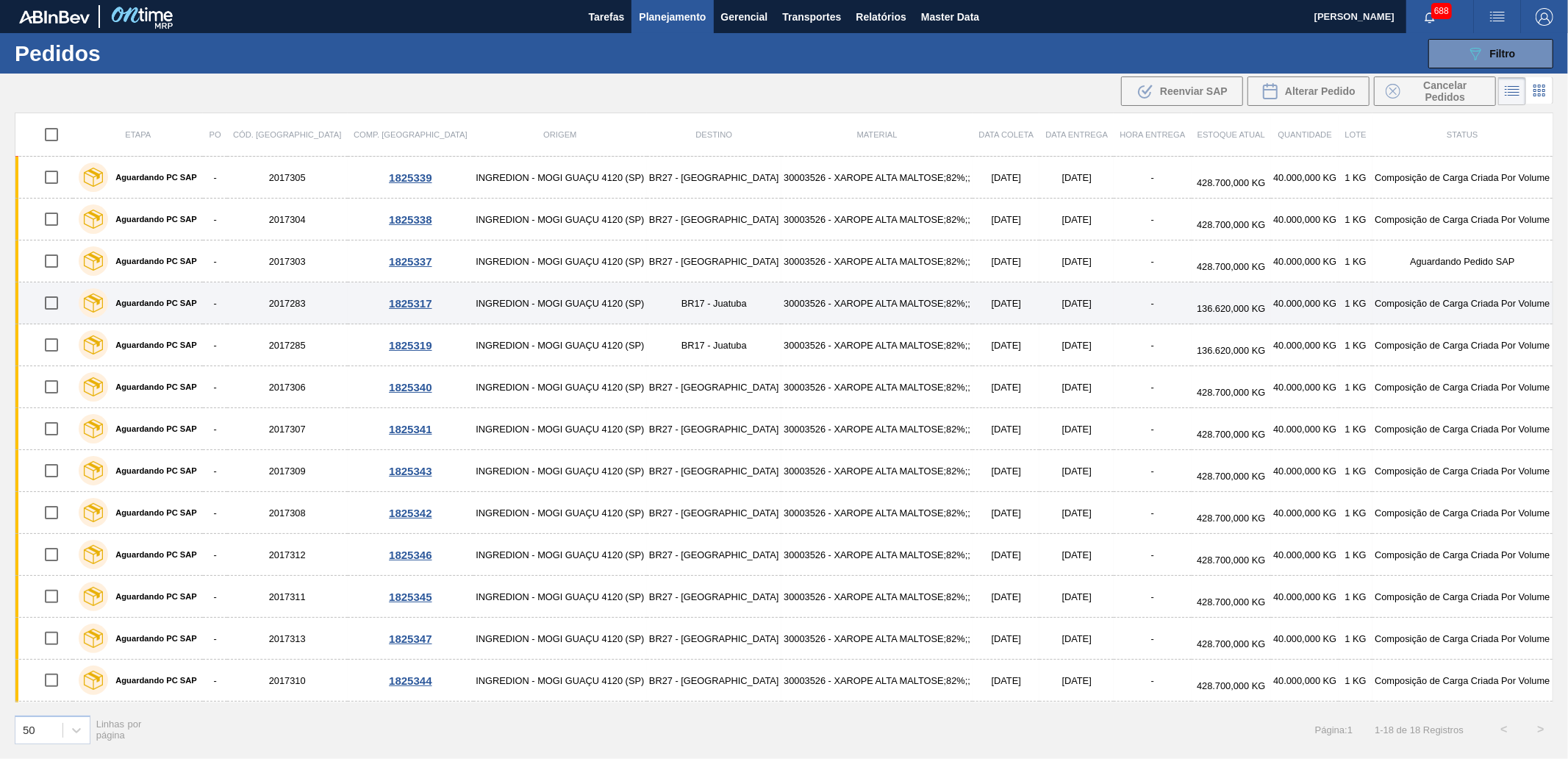
click at [54, 306] on input "checkbox" at bounding box center [51, 303] width 31 height 31
checkbox input "true"
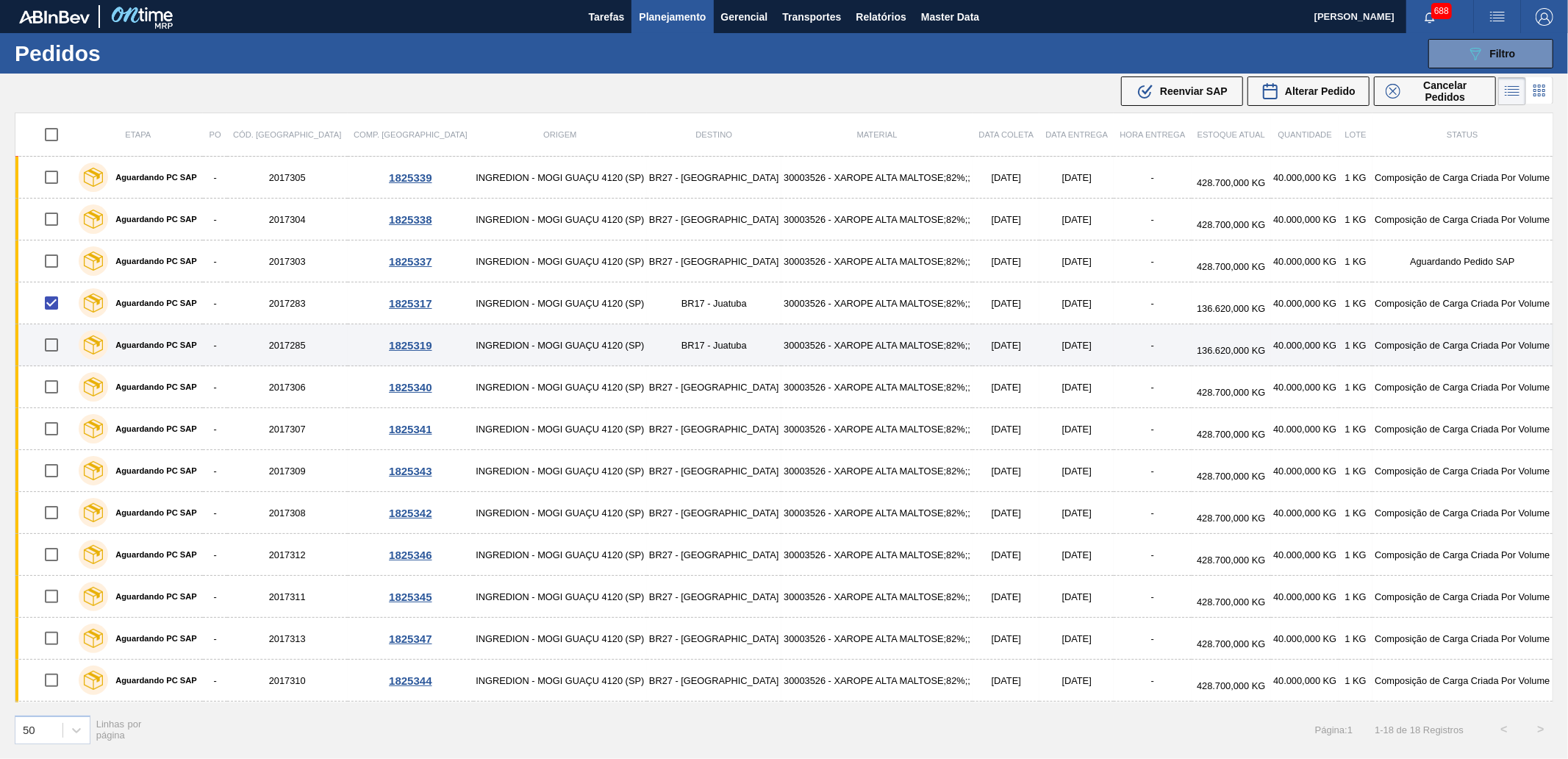
click at [54, 348] on input "checkbox" at bounding box center [51, 345] width 31 height 31
checkbox input "true"
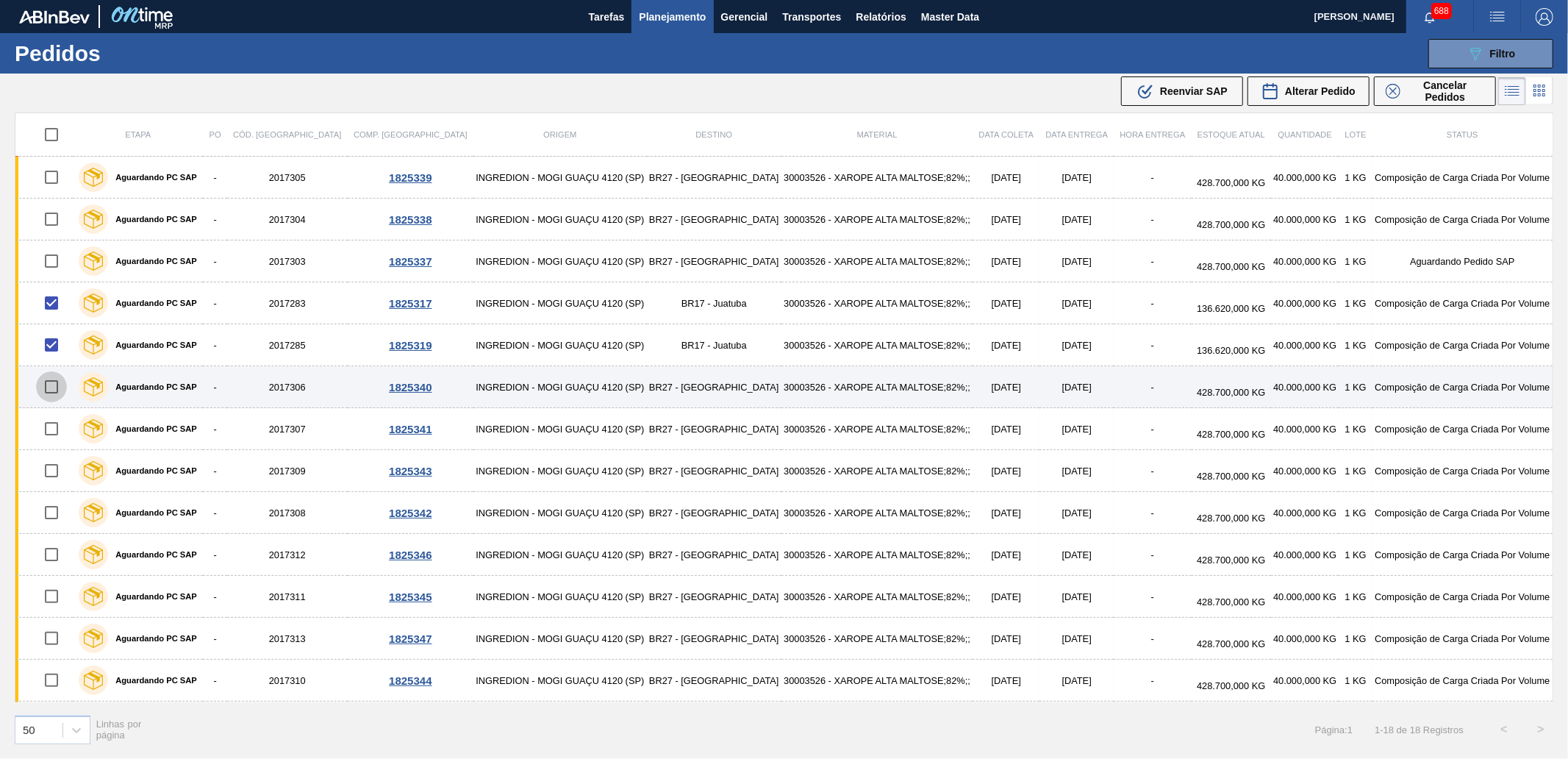
click at [56, 384] on input "checkbox" at bounding box center [51, 387] width 31 height 31
checkbox input "true"
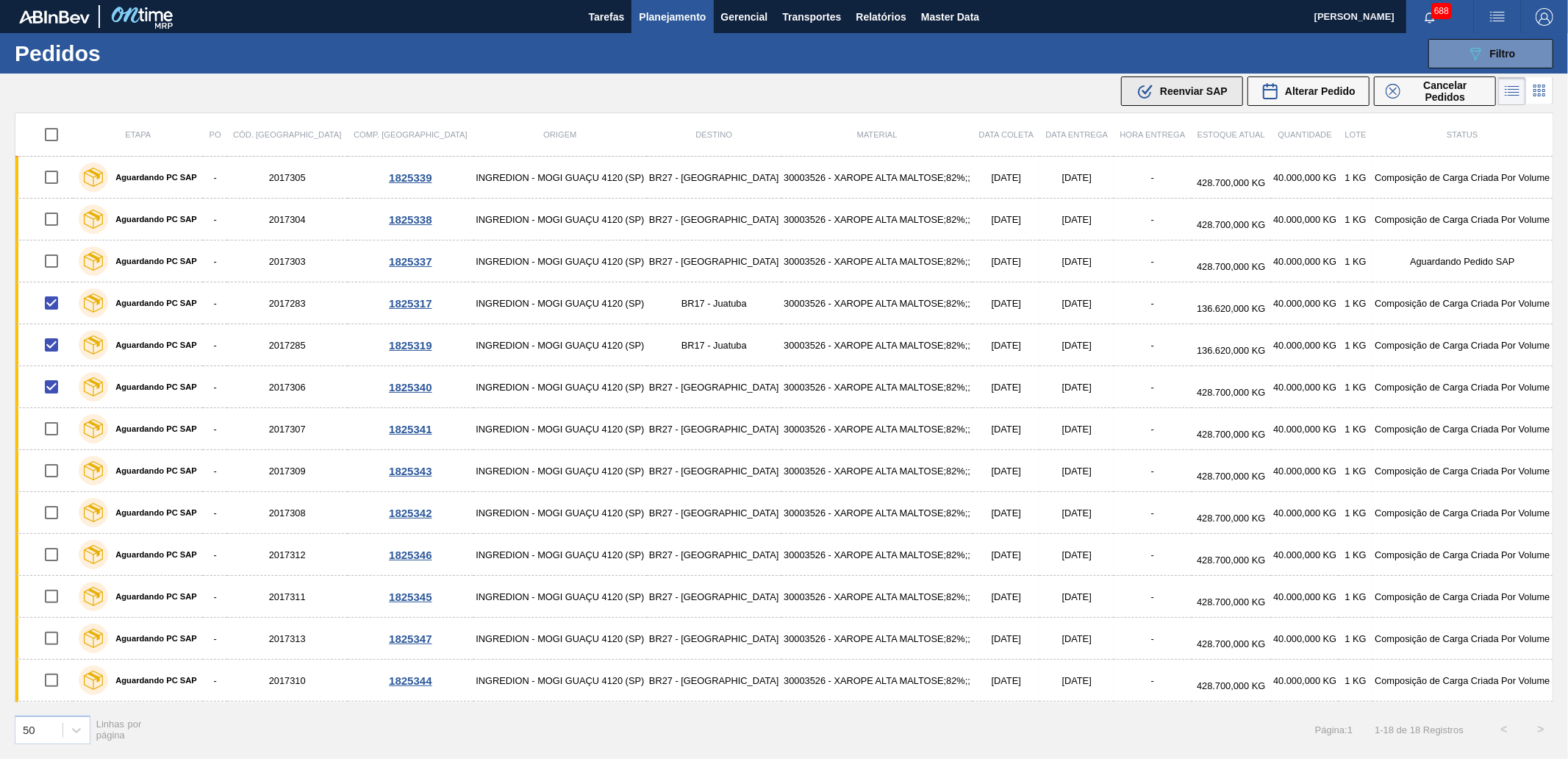
click at [1170, 96] on span "Reenviar SAP" at bounding box center [1193, 91] width 67 height 12
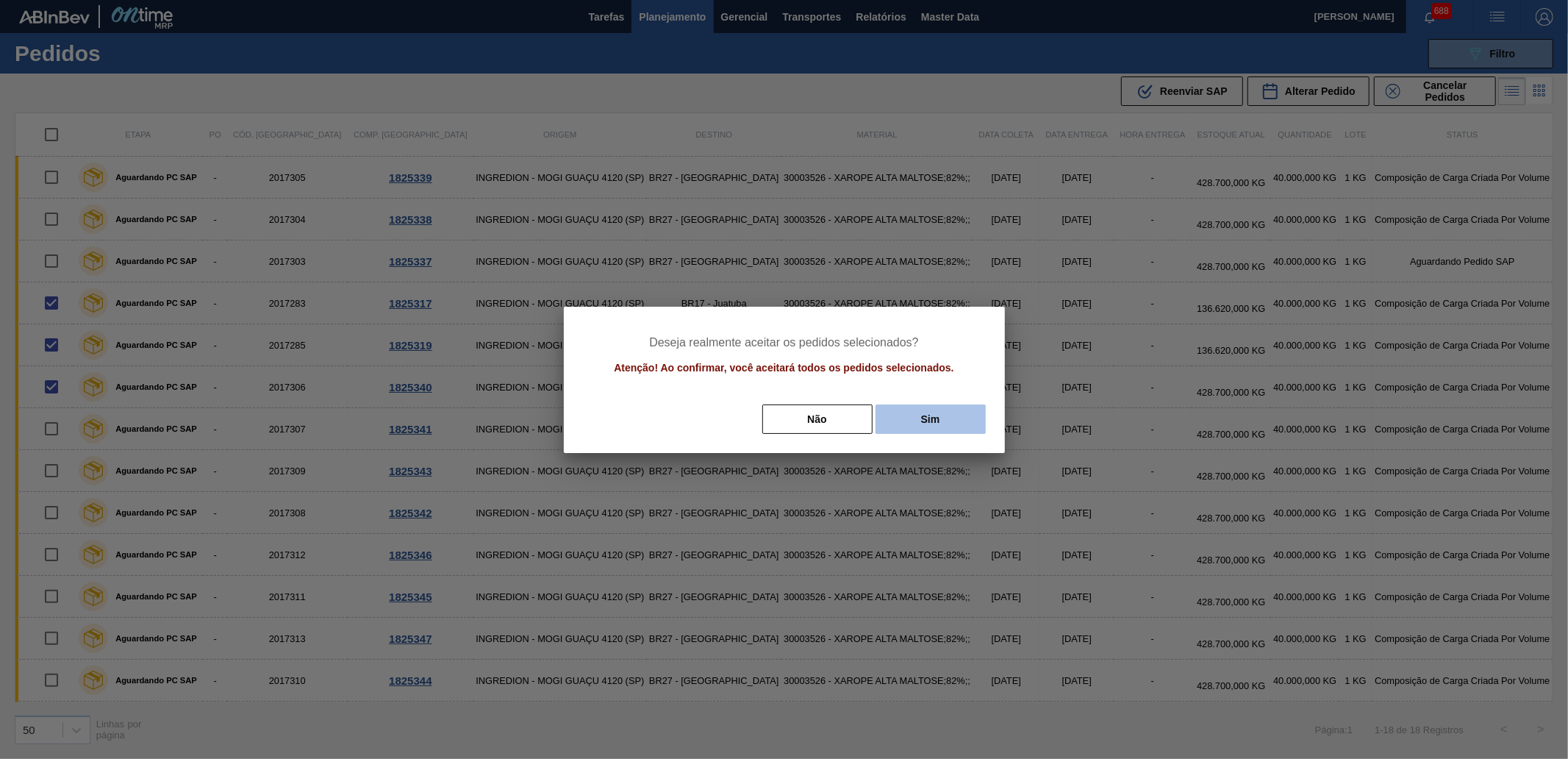
click at [922, 417] on button "Sim" at bounding box center [931, 418] width 111 height 30
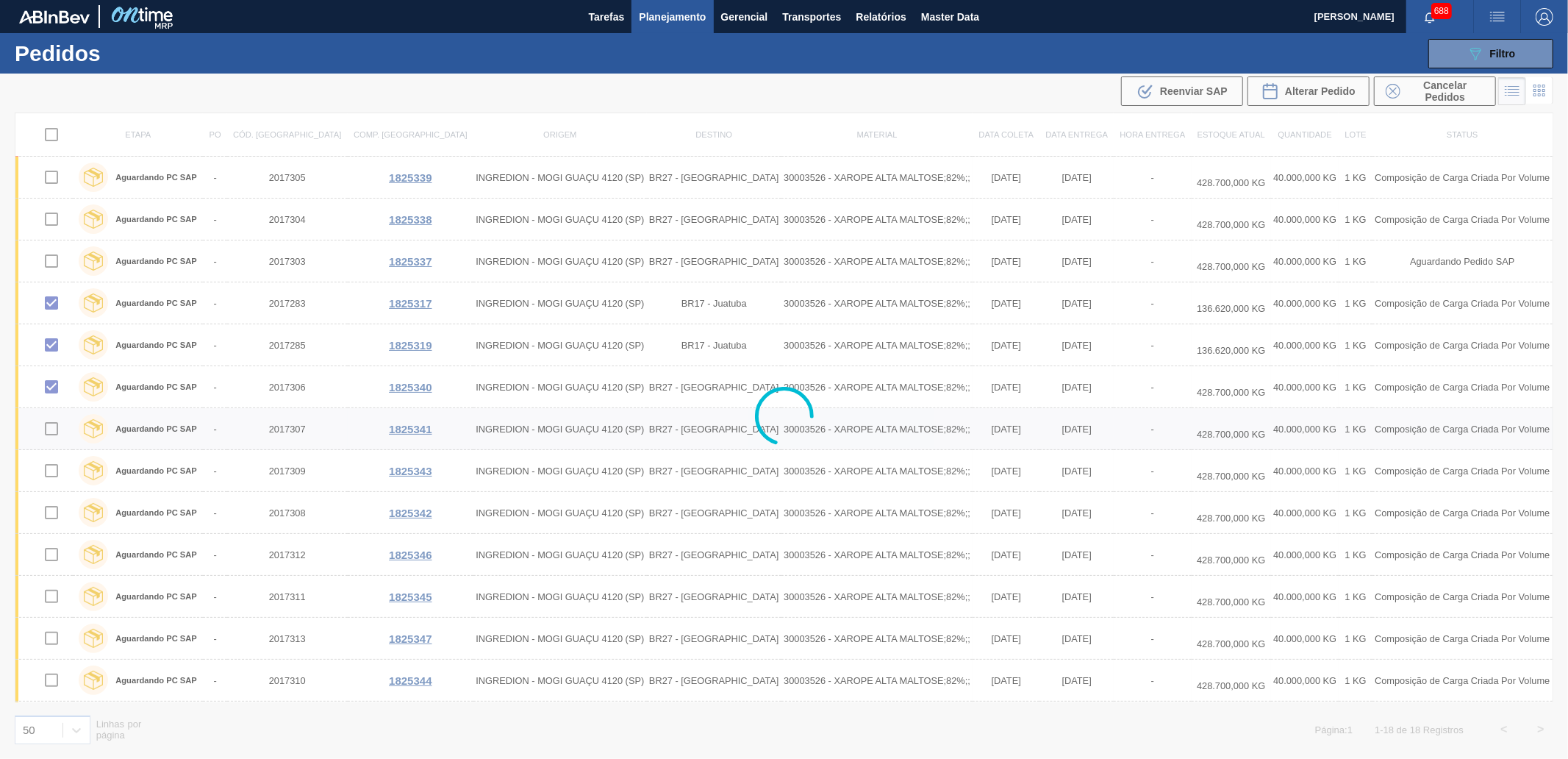
checkbox input "false"
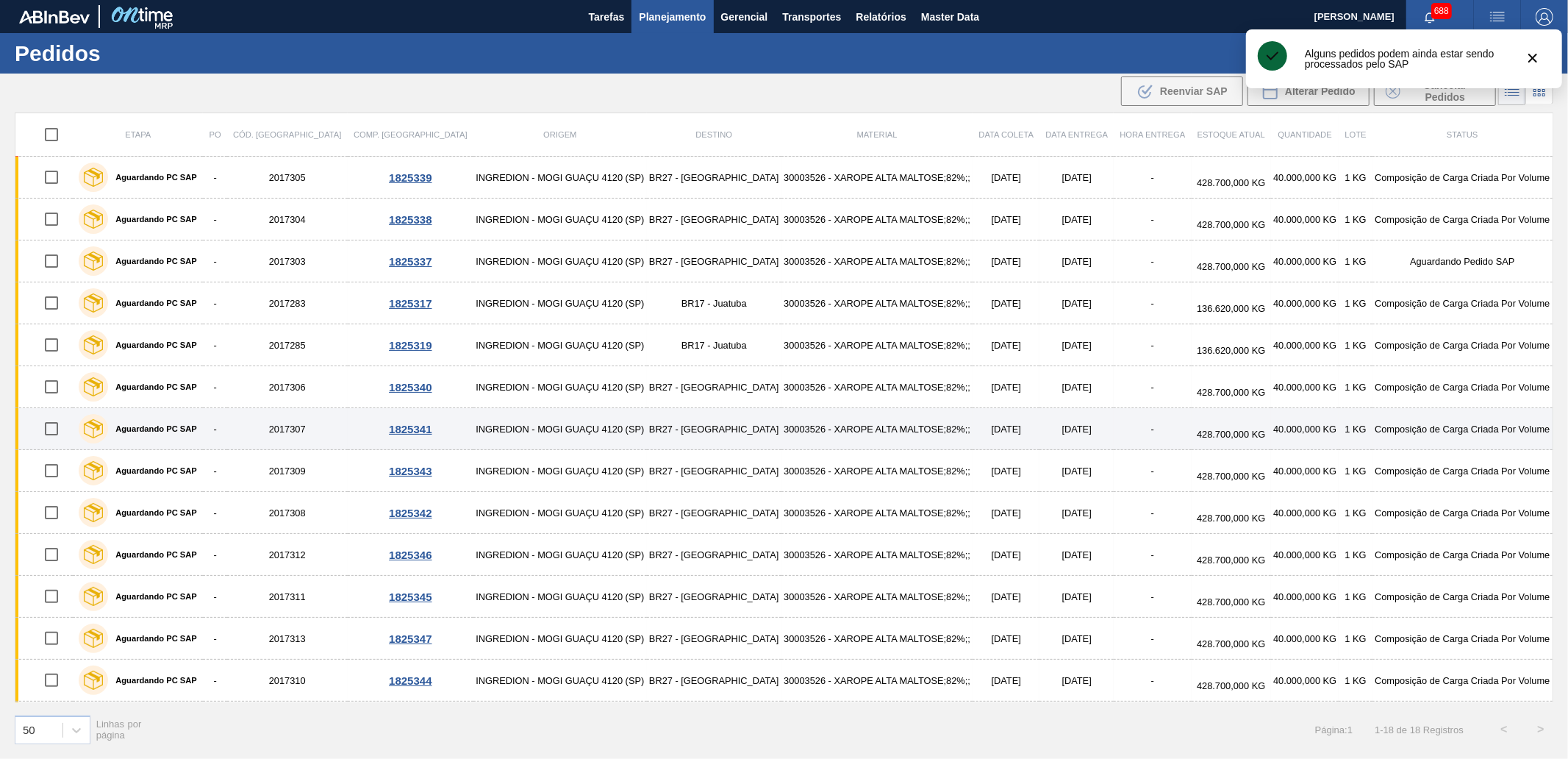
click at [57, 429] on input "checkbox" at bounding box center [51, 429] width 31 height 31
checkbox input "true"
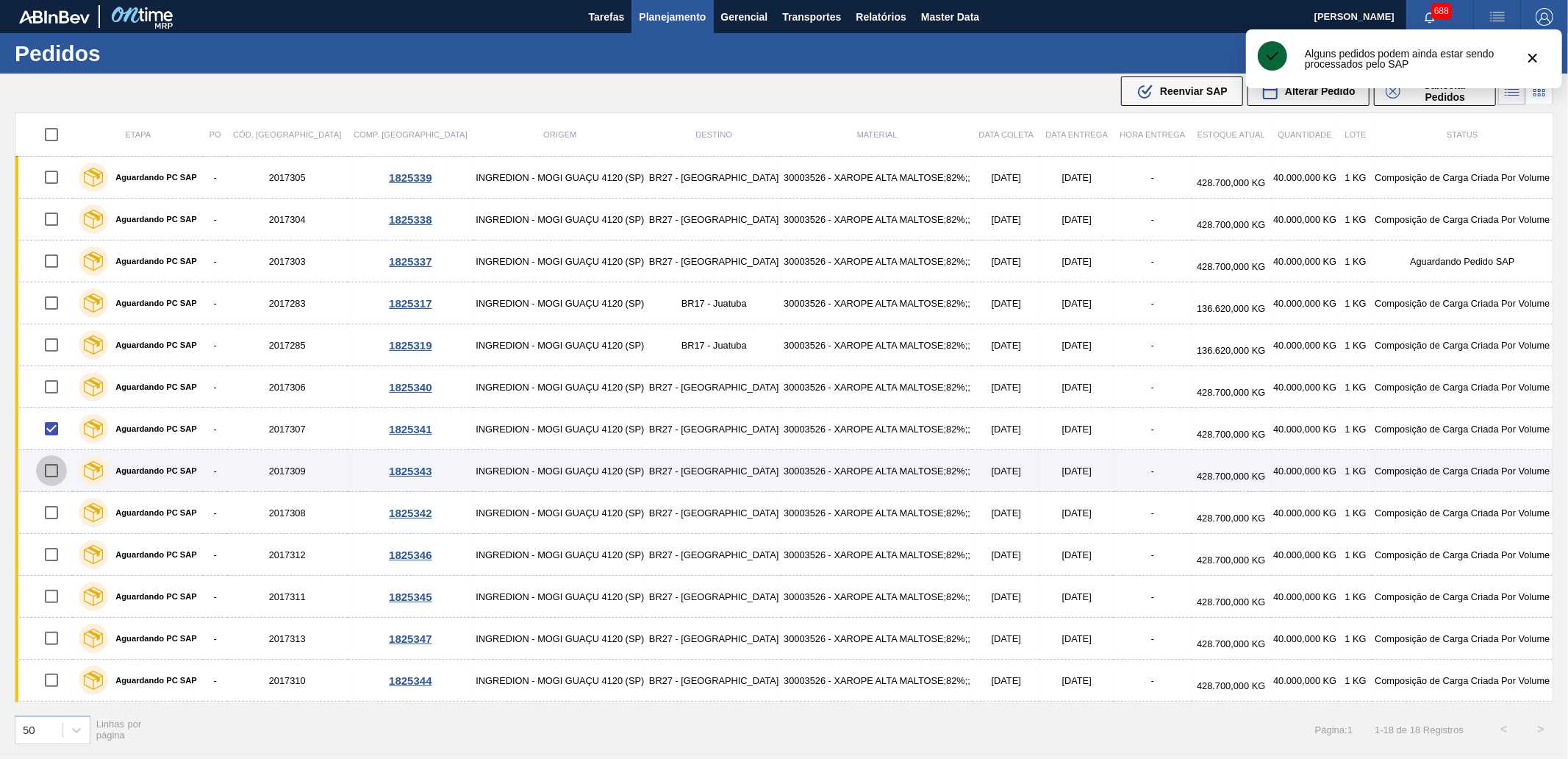
click at [55, 474] on input "checkbox" at bounding box center [51, 470] width 31 height 31
checkbox input "true"
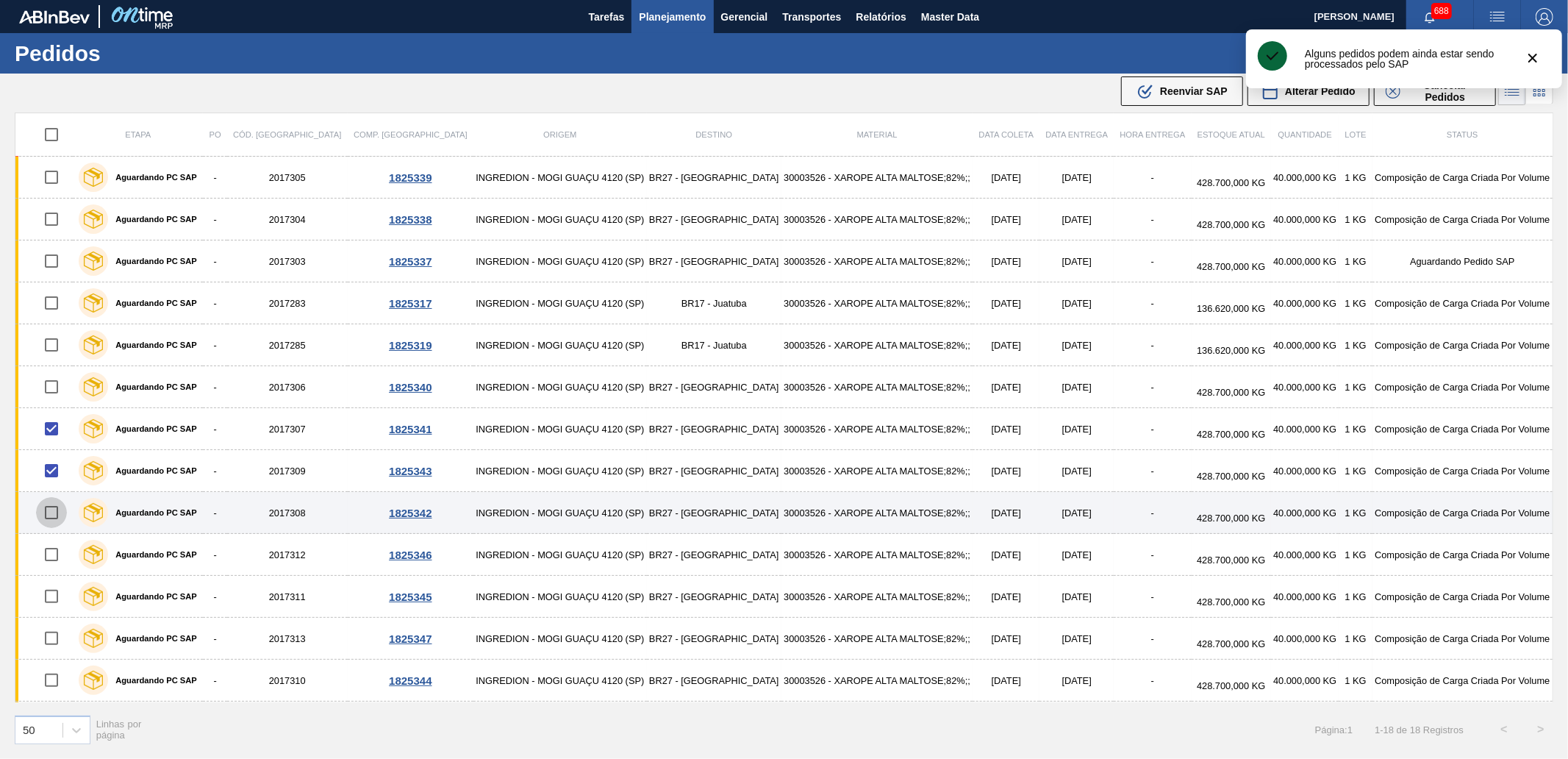
click at [52, 513] on input "checkbox" at bounding box center [51, 513] width 31 height 31
checkbox input "true"
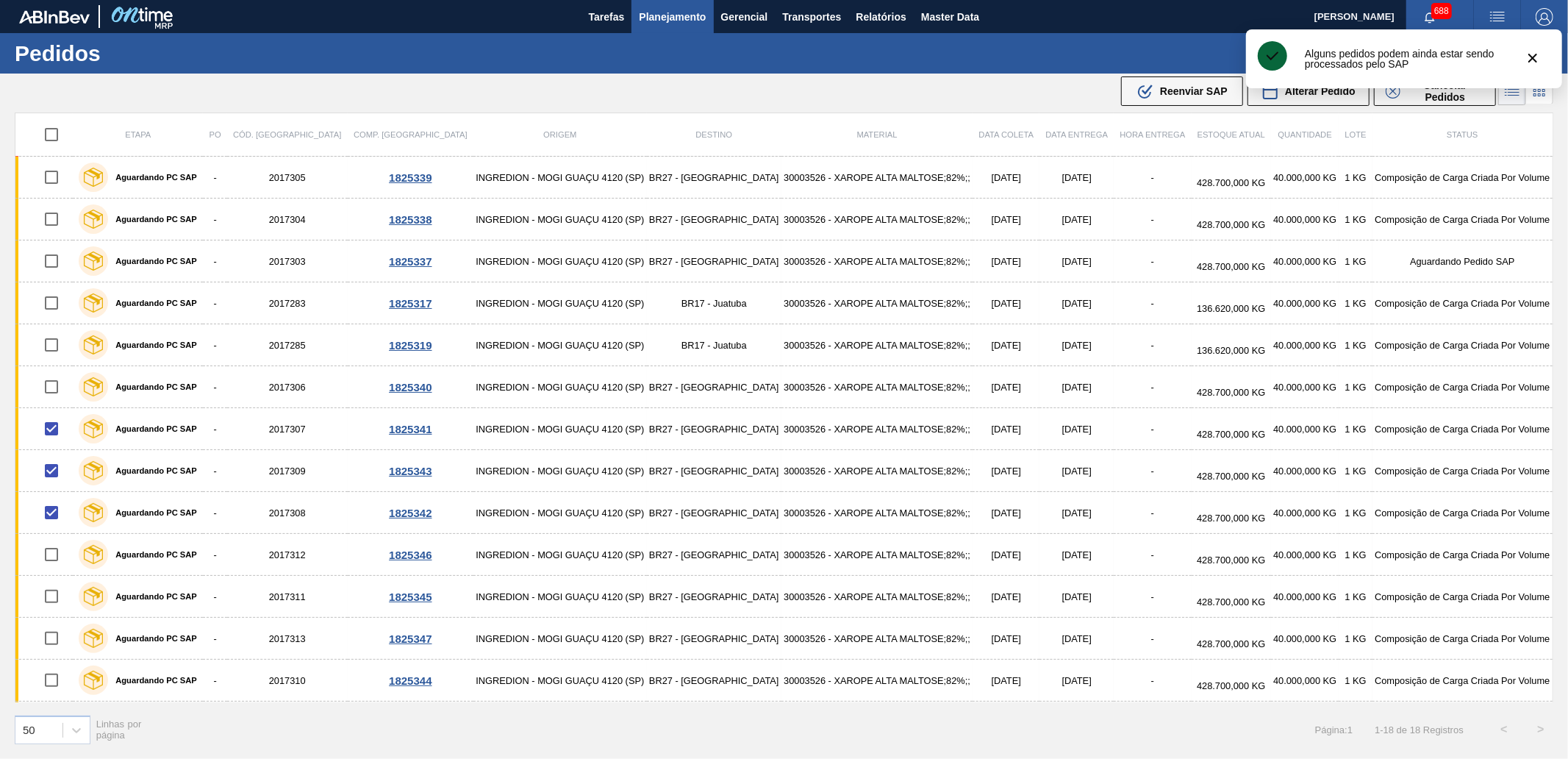
drag, startPoint x: 1151, startPoint y: 89, endPoint x: 1144, endPoint y: 150, distance: 61.4
click at [1152, 89] on icon ".b{fill:var(--color-action-default)}" at bounding box center [1145, 91] width 17 height 17
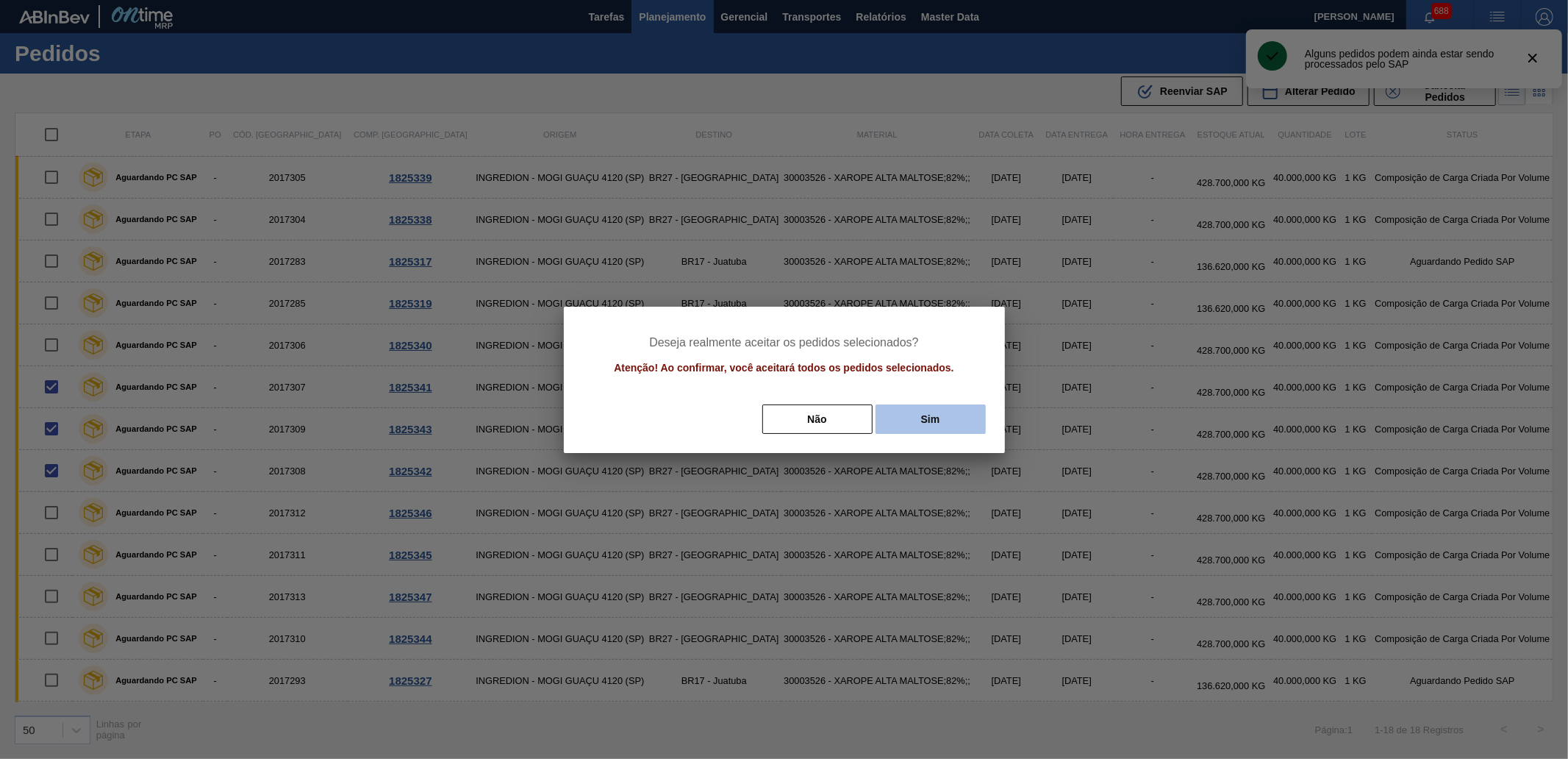
click at [958, 405] on button "Sim" at bounding box center [931, 418] width 111 height 30
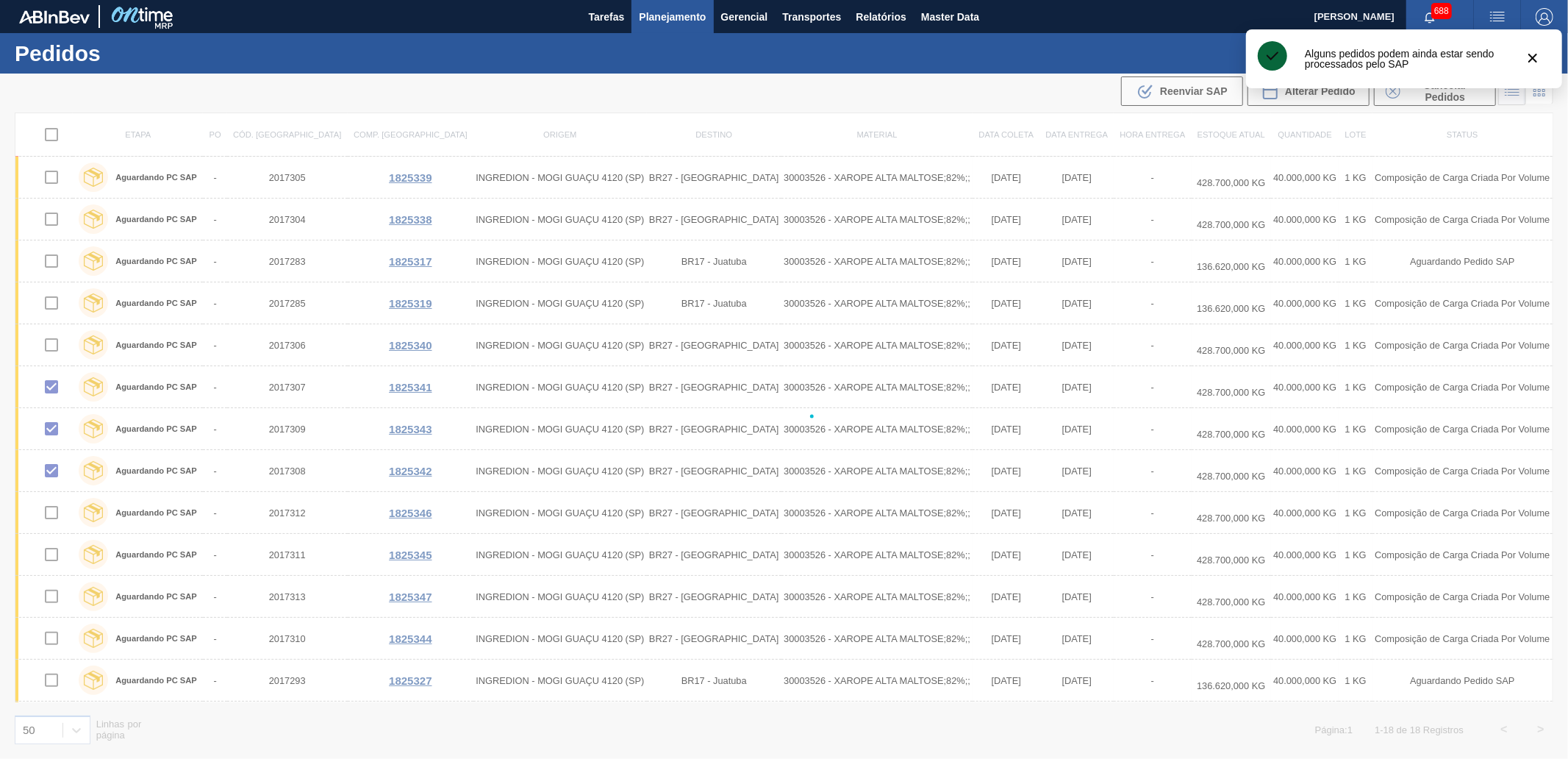
checkbox input "false"
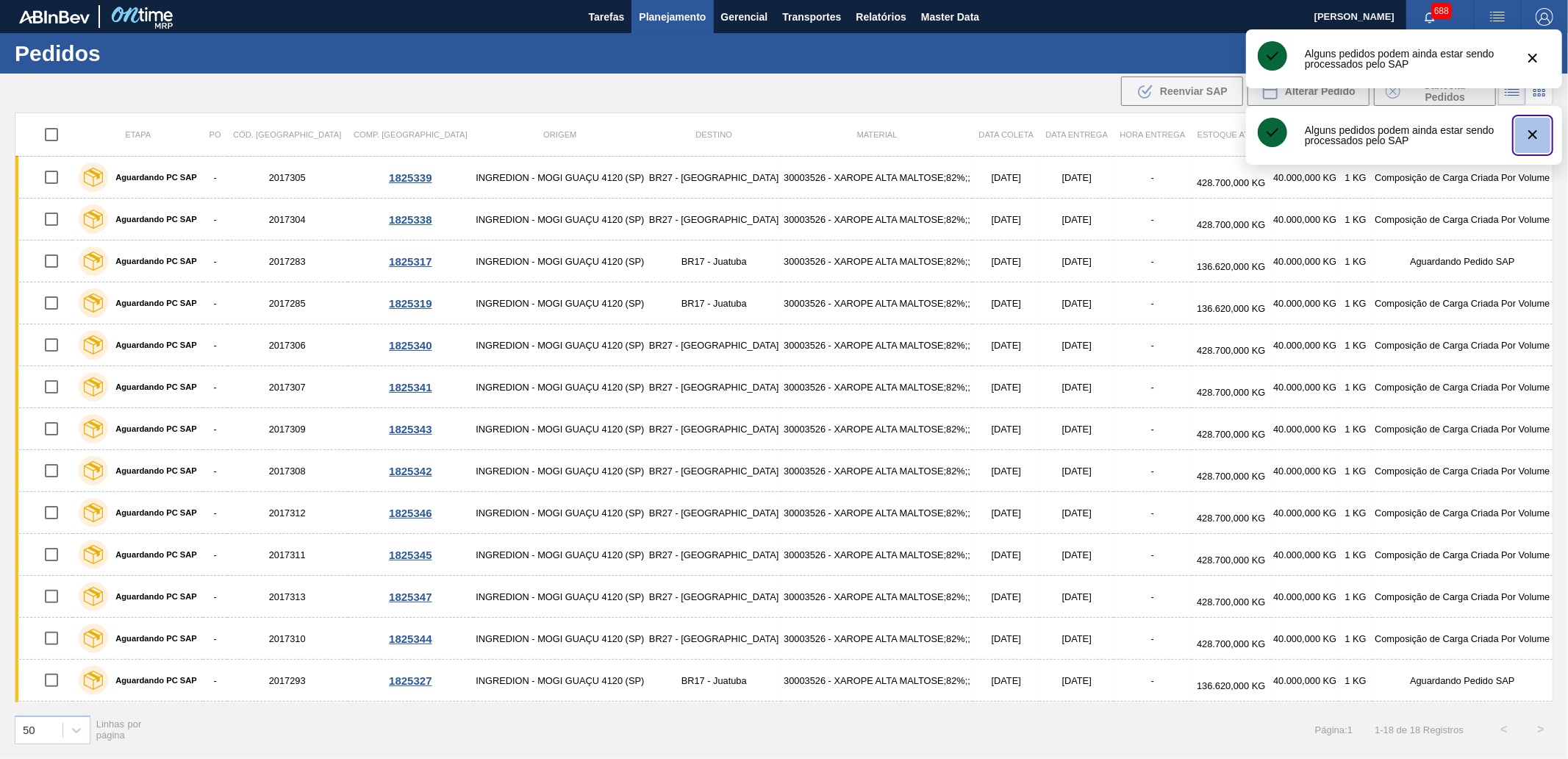
click at [1531, 129] on icon "botão de ícone" at bounding box center [1532, 135] width 17 height 17
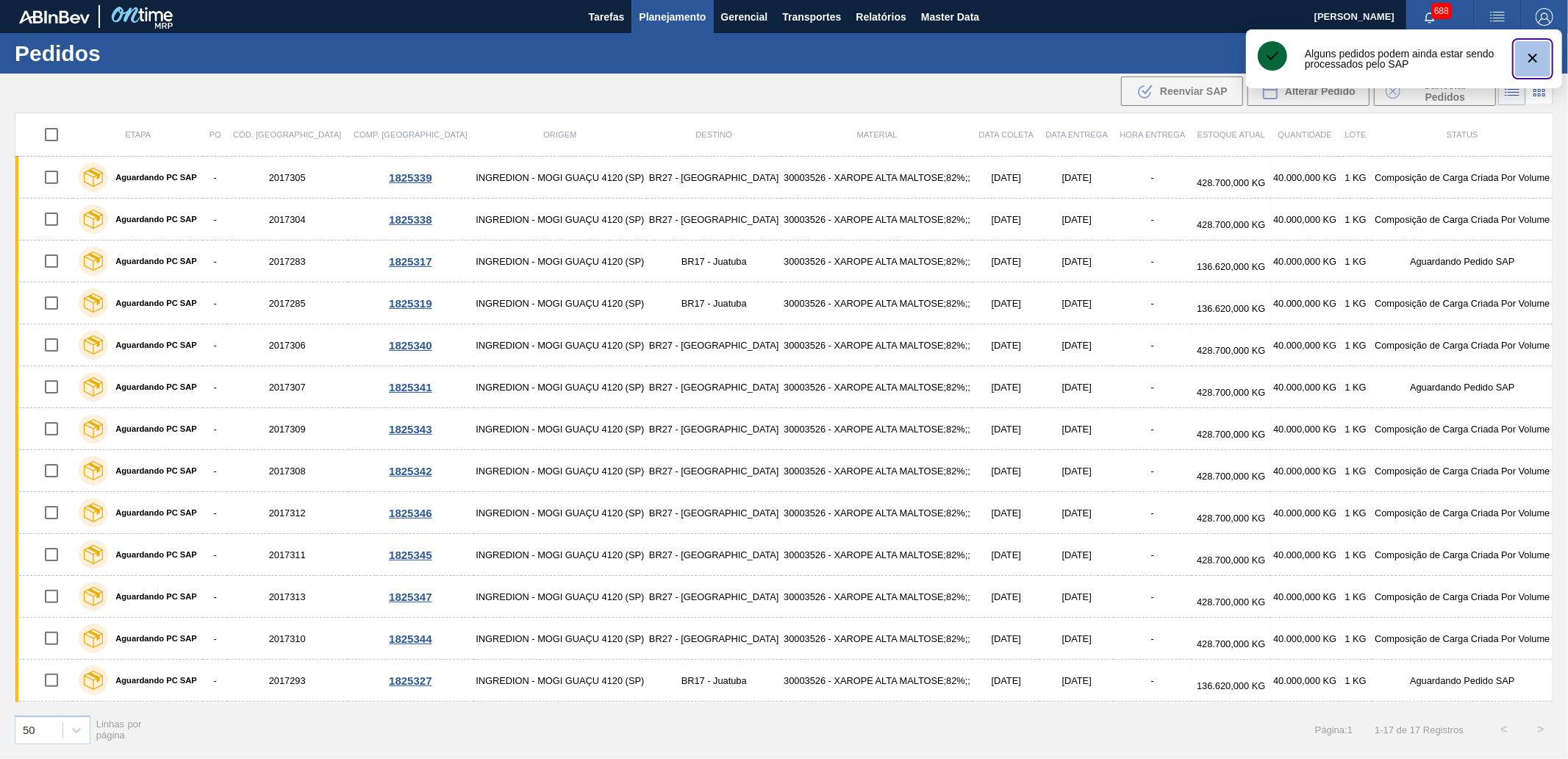
click at [1541, 59] on button "botão de ícone" at bounding box center [1532, 59] width 36 height 36
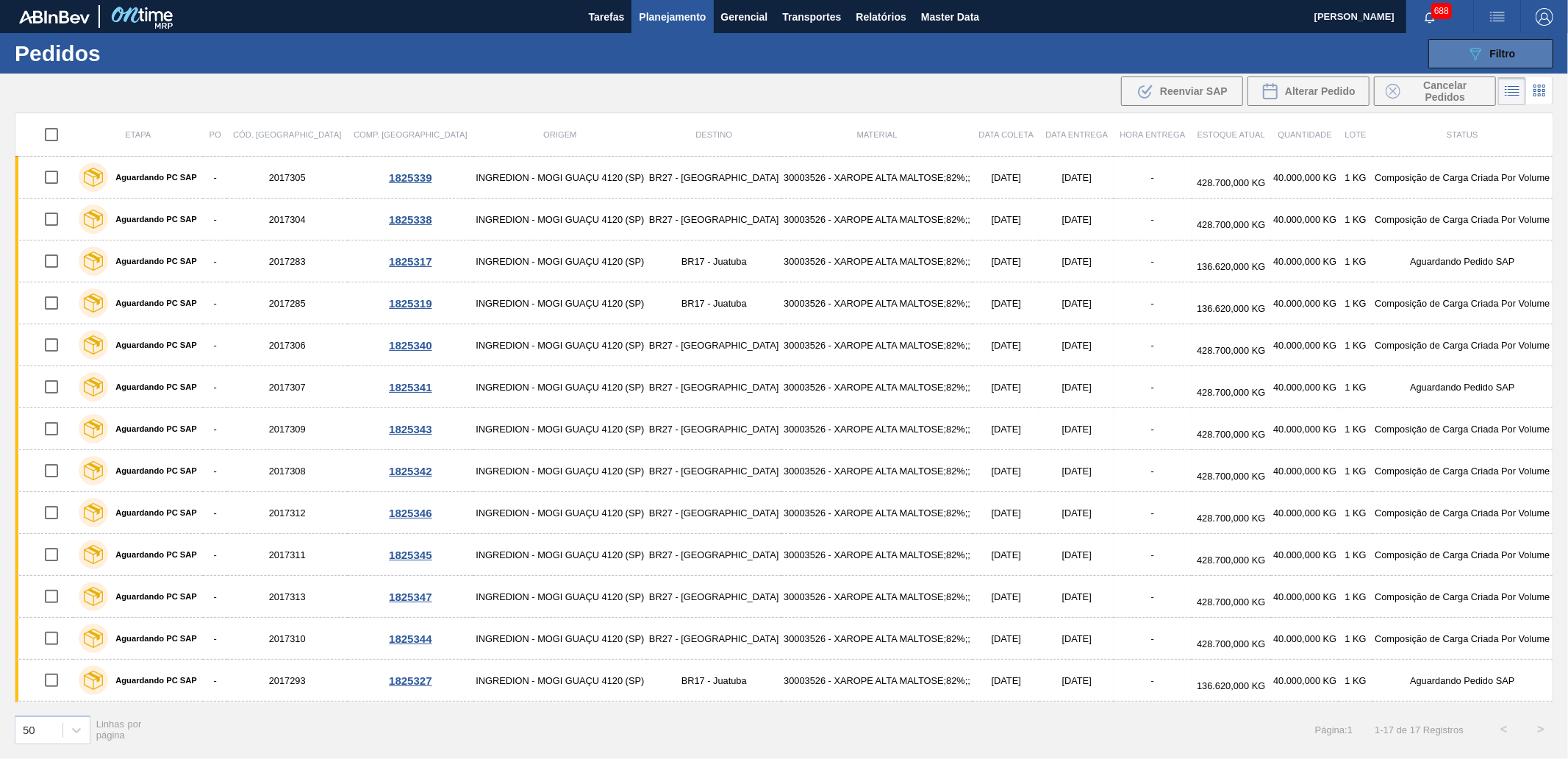
click at [1481, 53] on icon "089F7B8B-B2A5-4AFE-B5C0-19BA573D28AC" at bounding box center [1475, 54] width 17 height 17
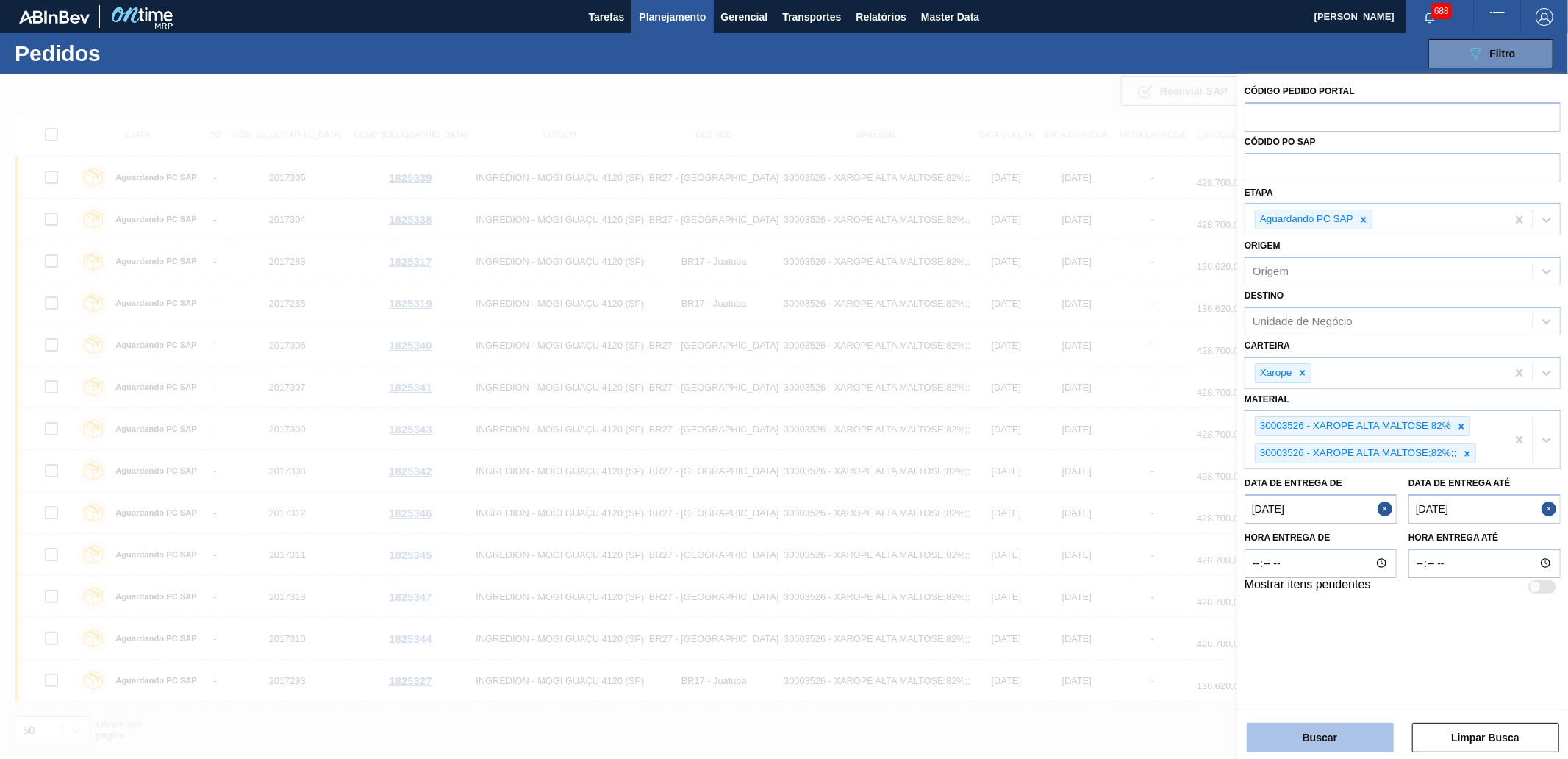
click at [1332, 730] on button "Buscar" at bounding box center [1320, 738] width 147 height 30
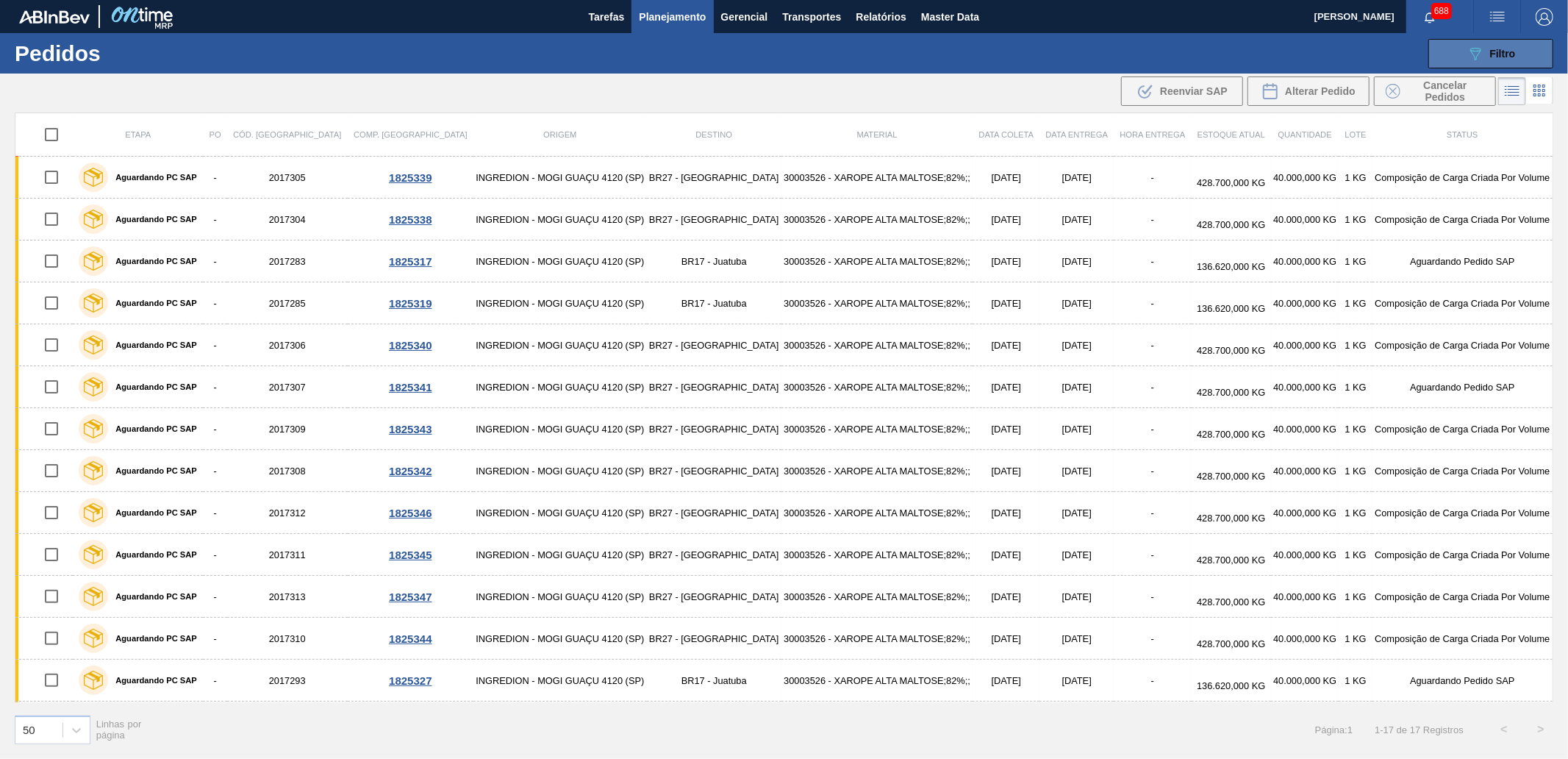
click at [1511, 48] on span "Filtro" at bounding box center [1503, 54] width 26 height 12
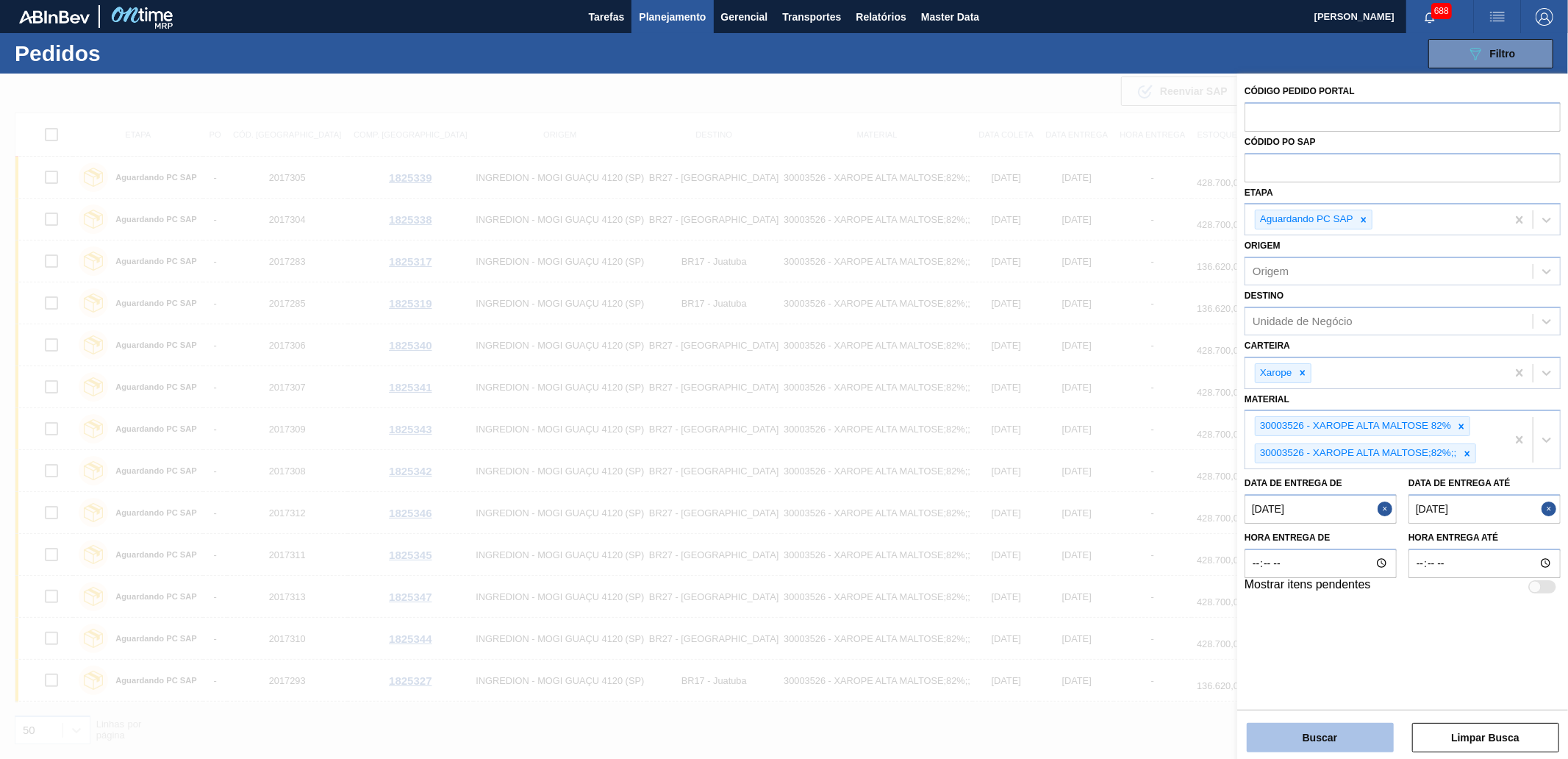
click at [1318, 745] on button "Buscar" at bounding box center [1320, 738] width 147 height 30
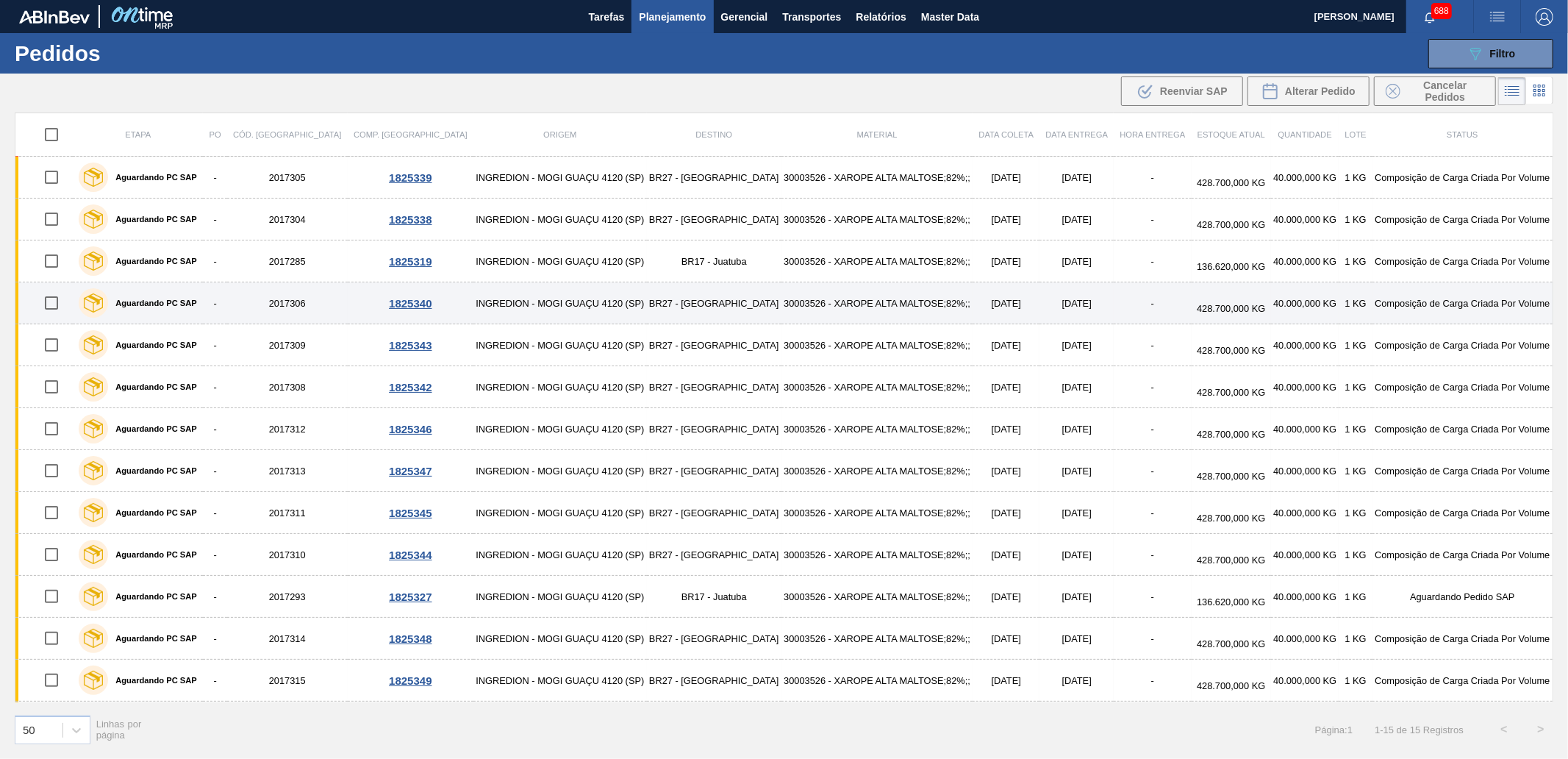
click at [60, 304] on input "checkbox" at bounding box center [51, 303] width 31 height 31
checkbox input "true"
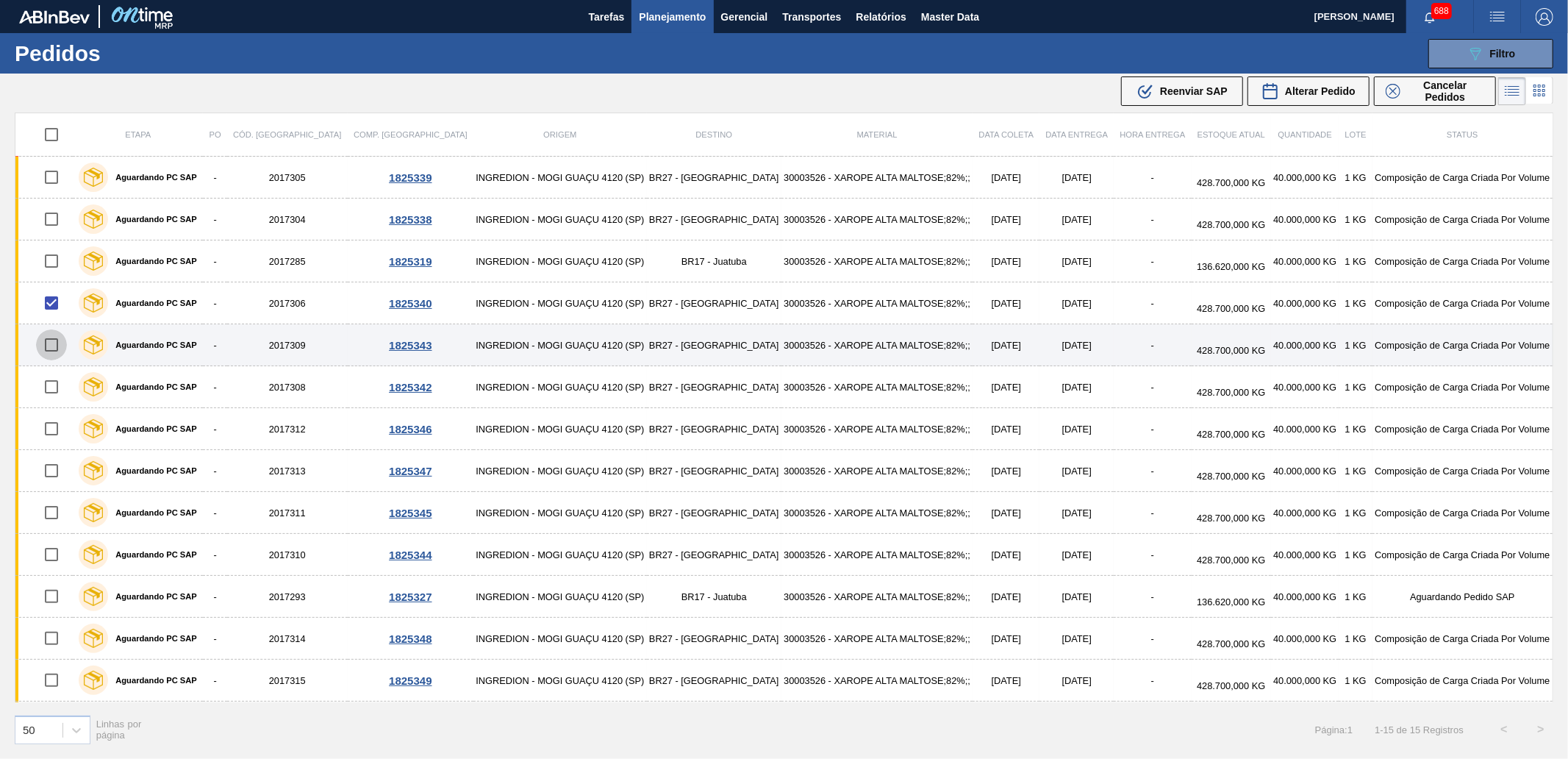
click at [59, 345] on input "checkbox" at bounding box center [51, 345] width 31 height 31
checkbox input "true"
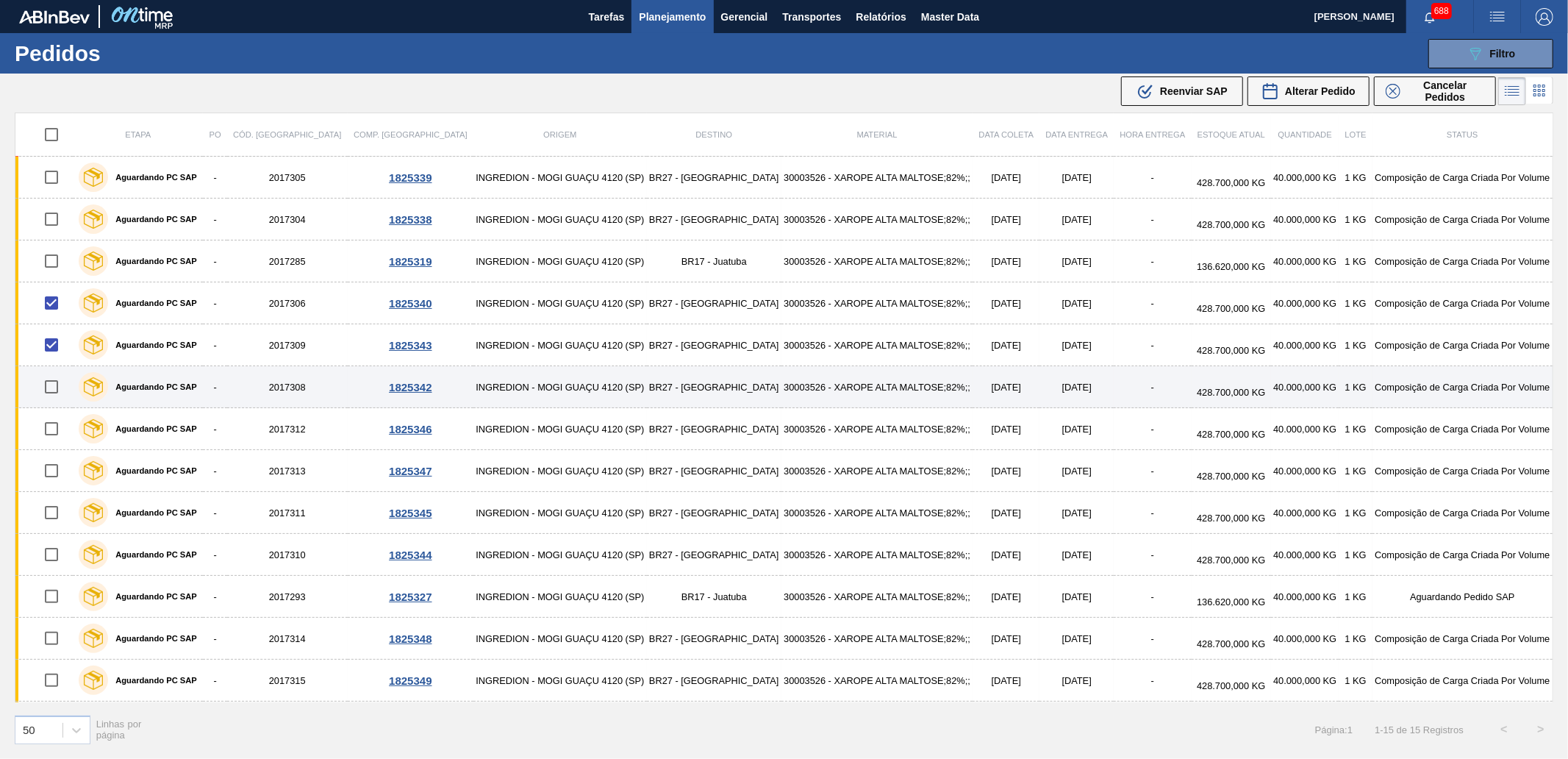
drag, startPoint x: 54, startPoint y: 389, endPoint x: 135, endPoint y: 376, distance: 82.0
click at [55, 389] on input "checkbox" at bounding box center [51, 387] width 31 height 31
checkbox input "true"
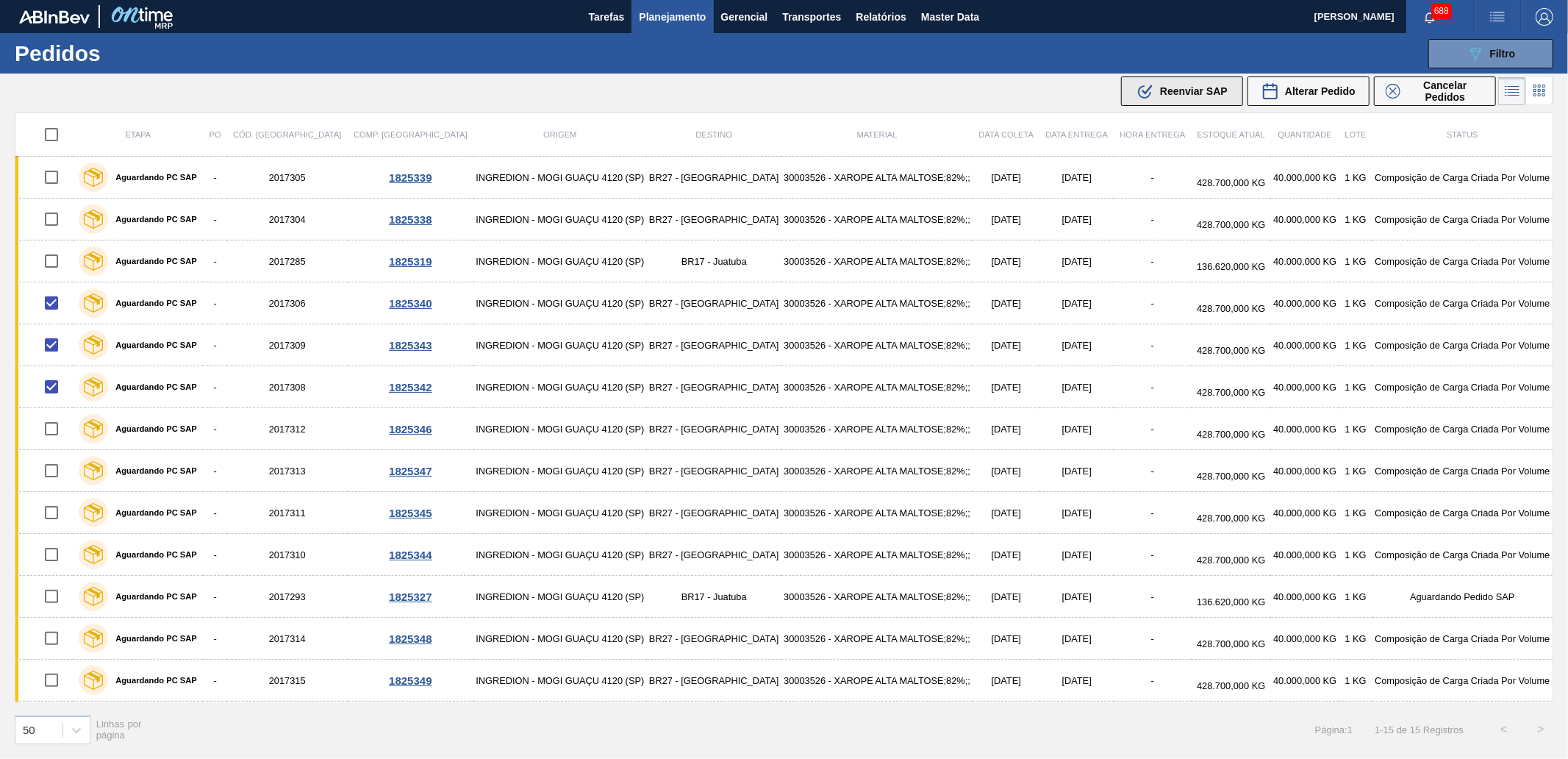
click at [1175, 87] on span "Reenviar SAP" at bounding box center [1193, 91] width 67 height 12
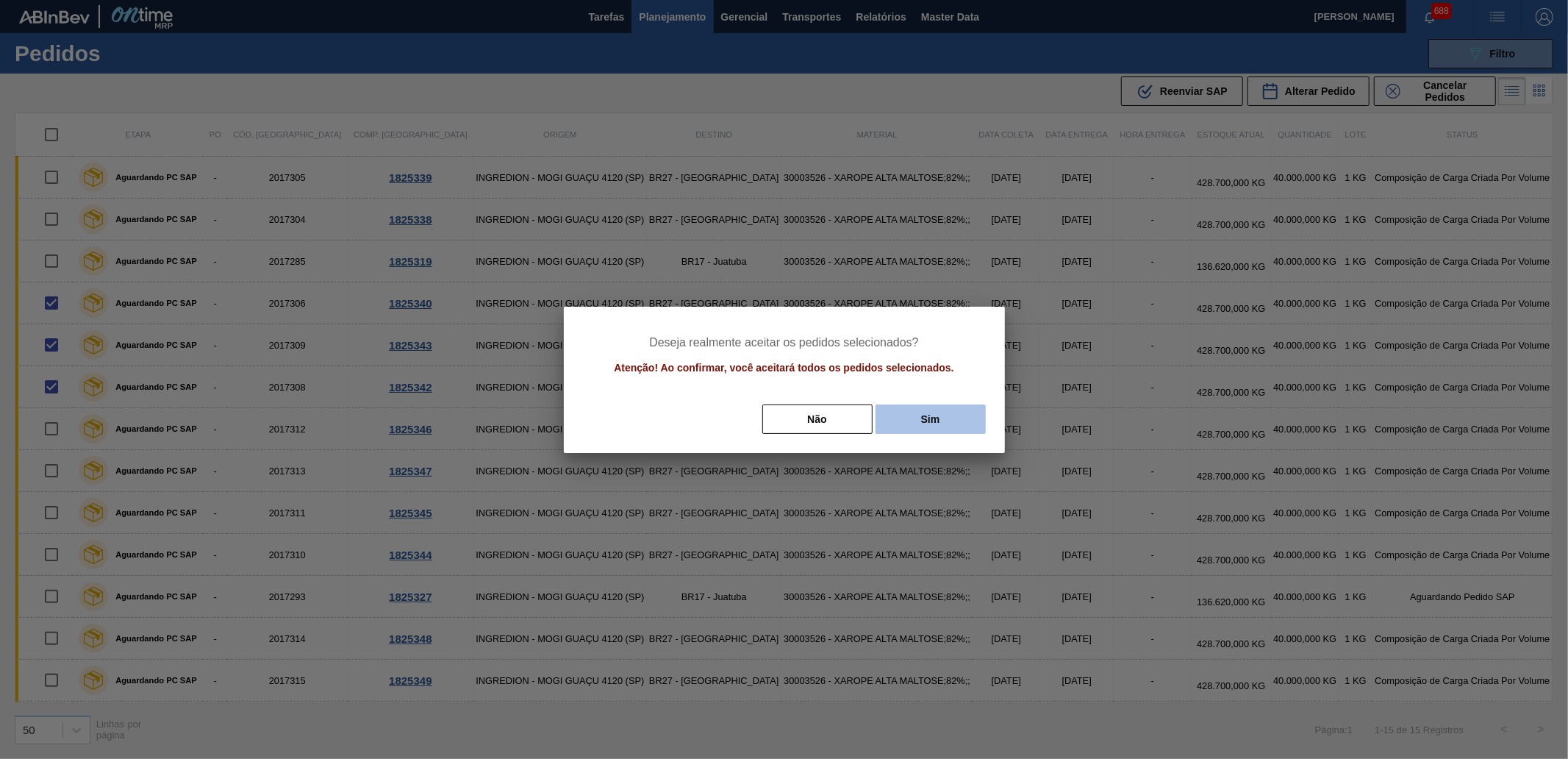
click at [934, 407] on button "Sim" at bounding box center [931, 418] width 111 height 30
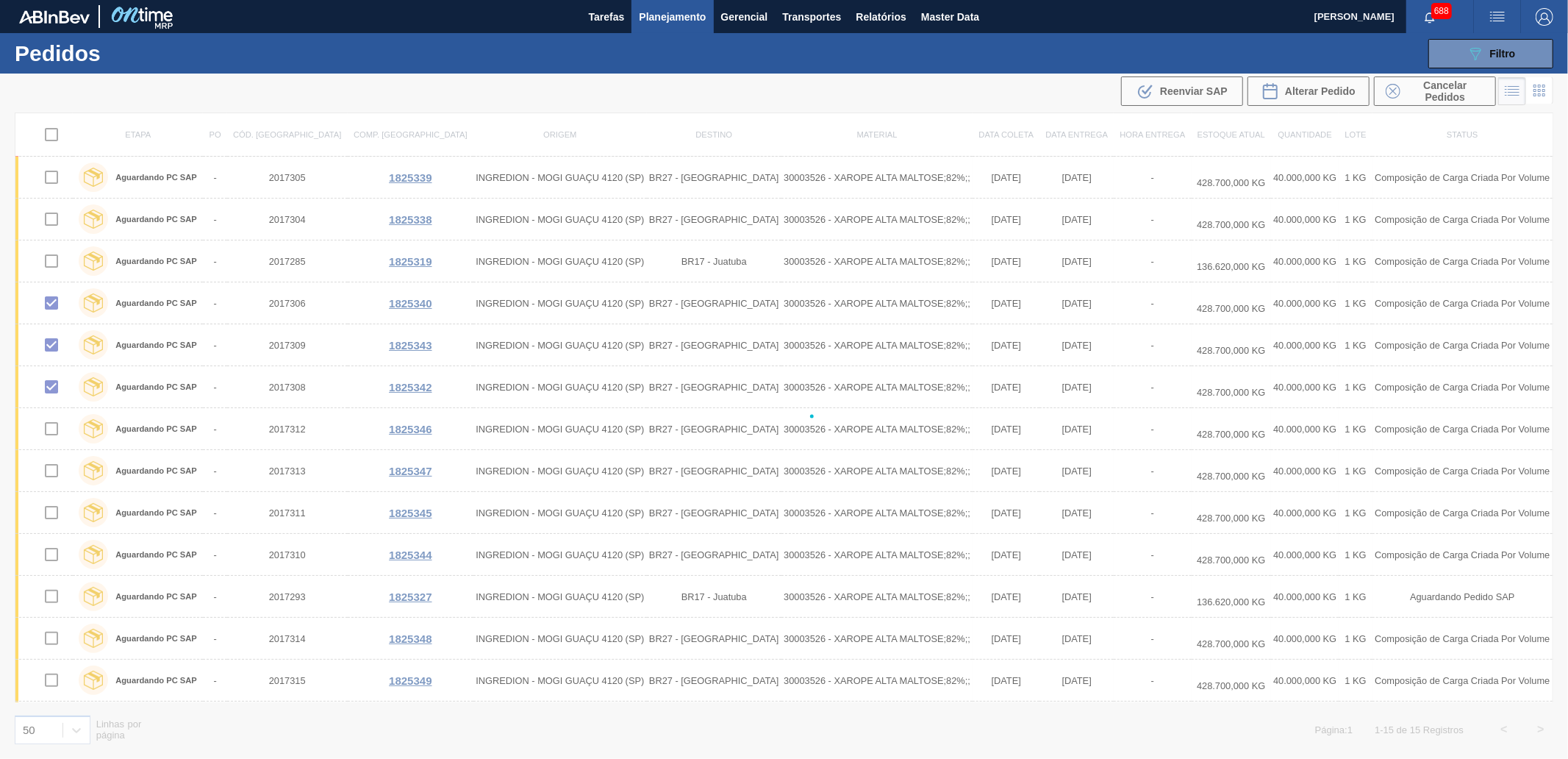
checkbox input "false"
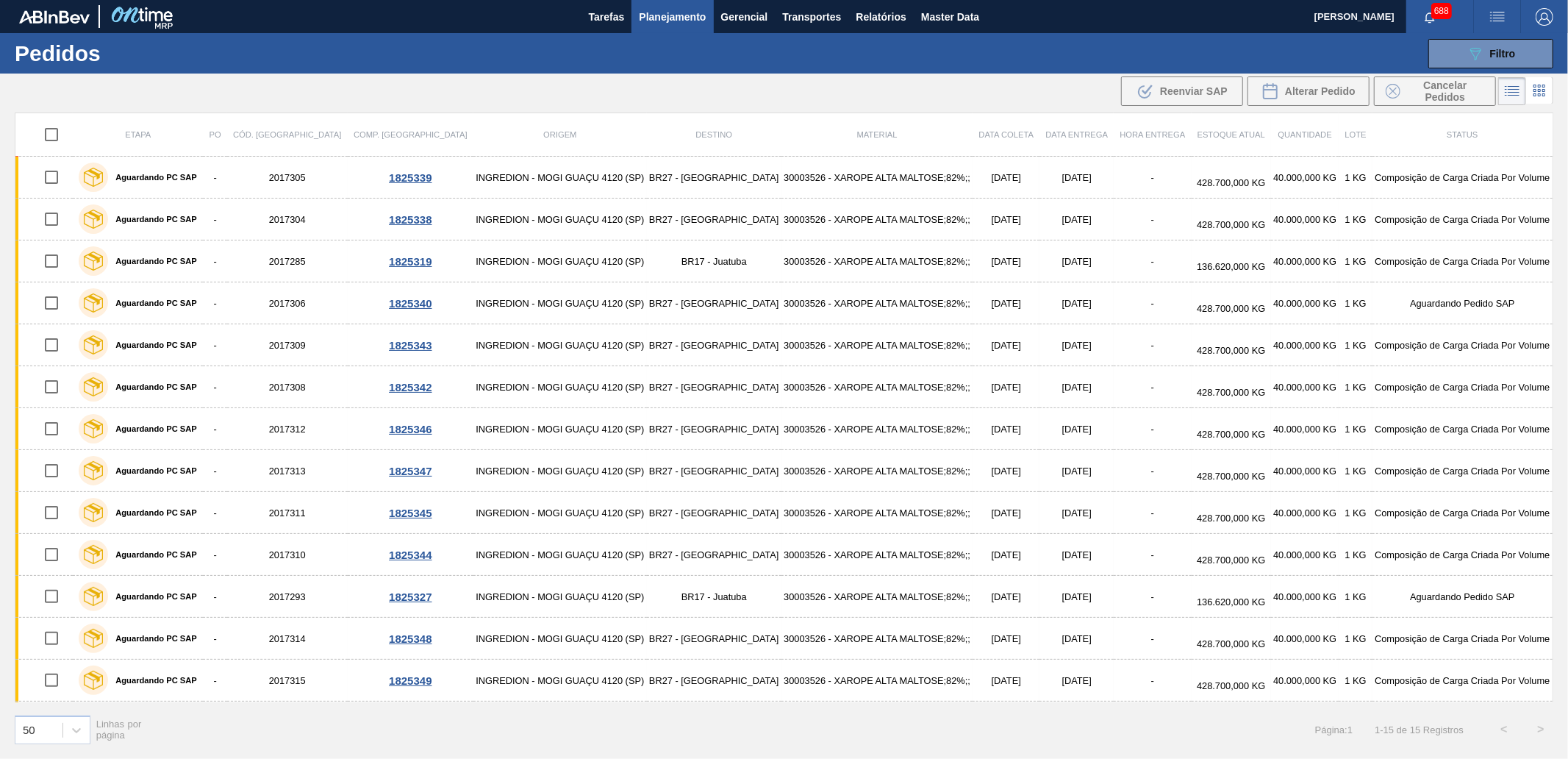
click at [1522, 37] on div "089F7B8B-B2A5-4AFE-B5C0-19BA573D28AC Filtro Código Pedido Portal Códido PO SAP …" at bounding box center [899, 54] width 1322 height 44
click at [1522, 44] on button "089F7B8B-B2A5-4AFE-B5C0-19BA573D28AC Filtro" at bounding box center [1490, 54] width 125 height 30
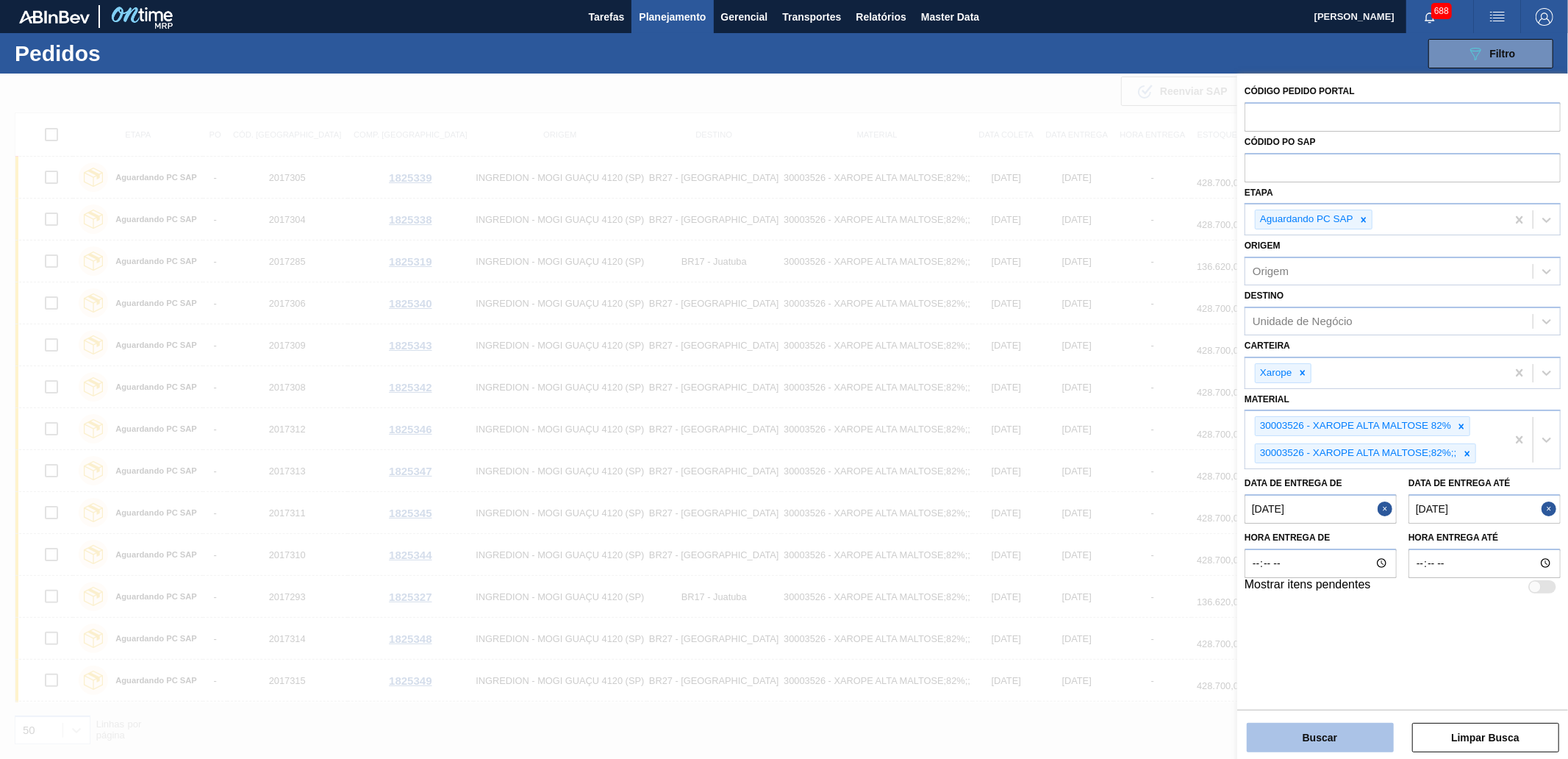
click at [1339, 734] on button "Buscar" at bounding box center [1320, 738] width 147 height 30
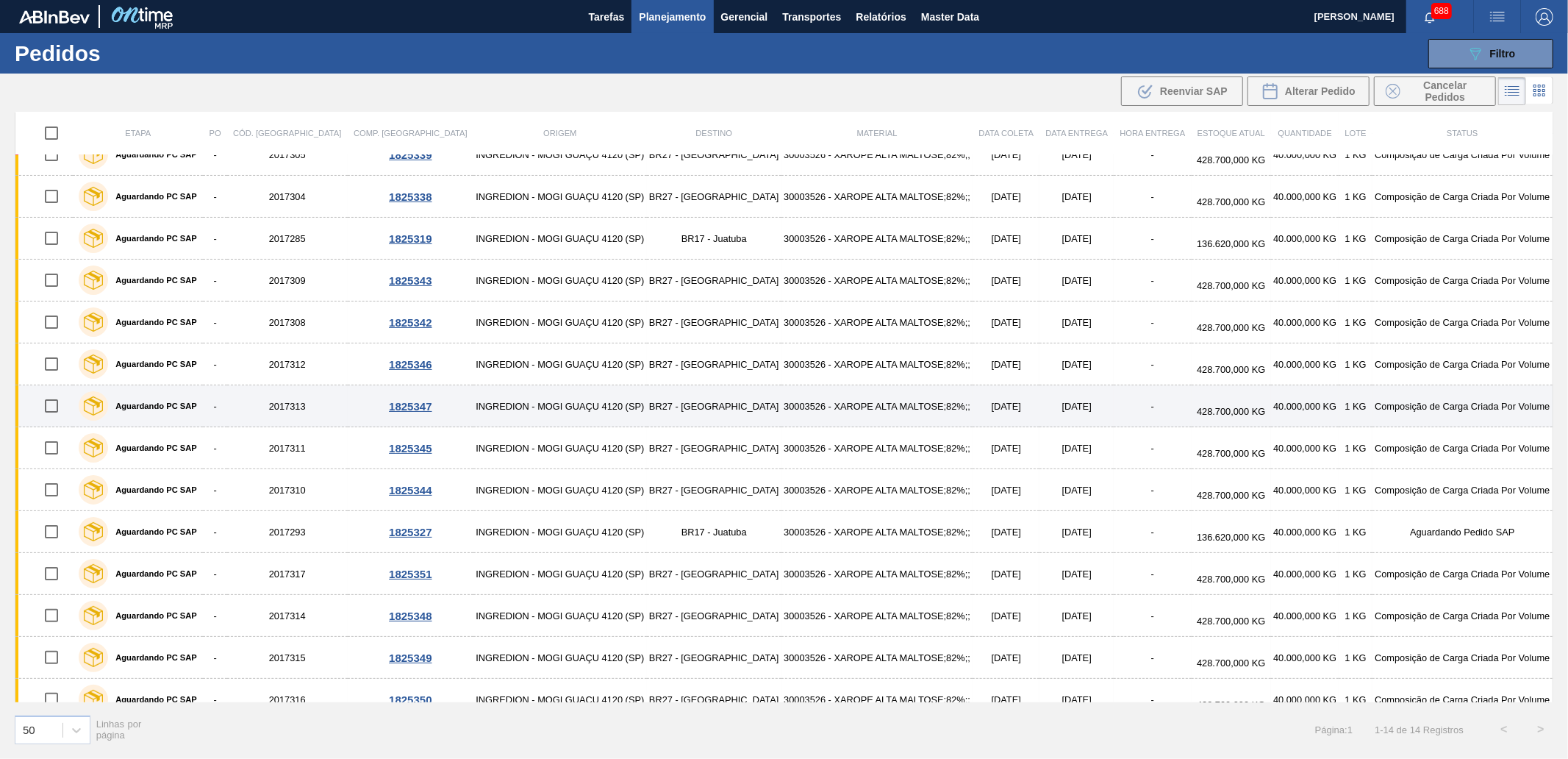
scroll to position [41, 0]
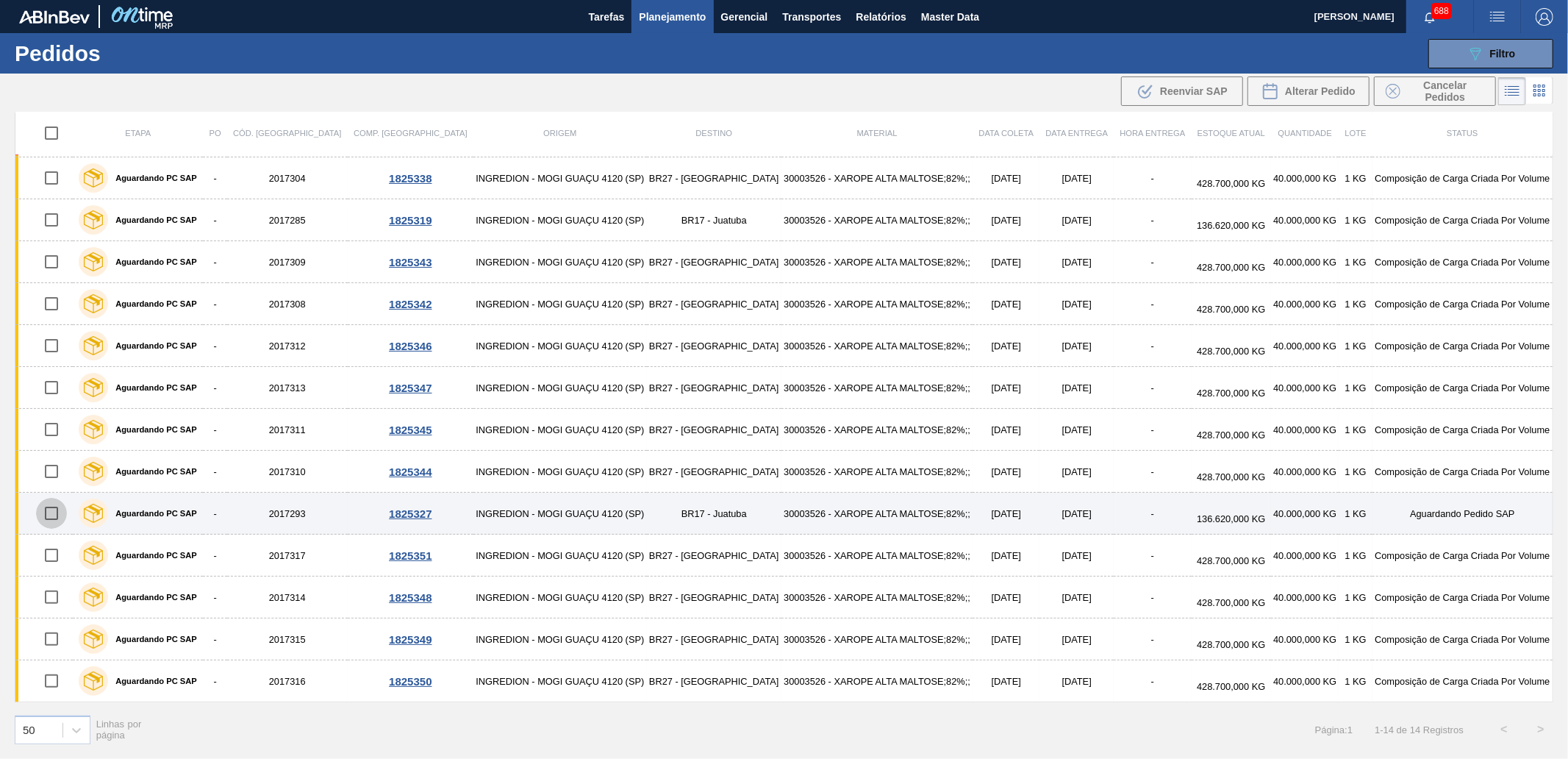
click at [52, 509] on input "checkbox" at bounding box center [51, 514] width 31 height 31
checkbox input "true"
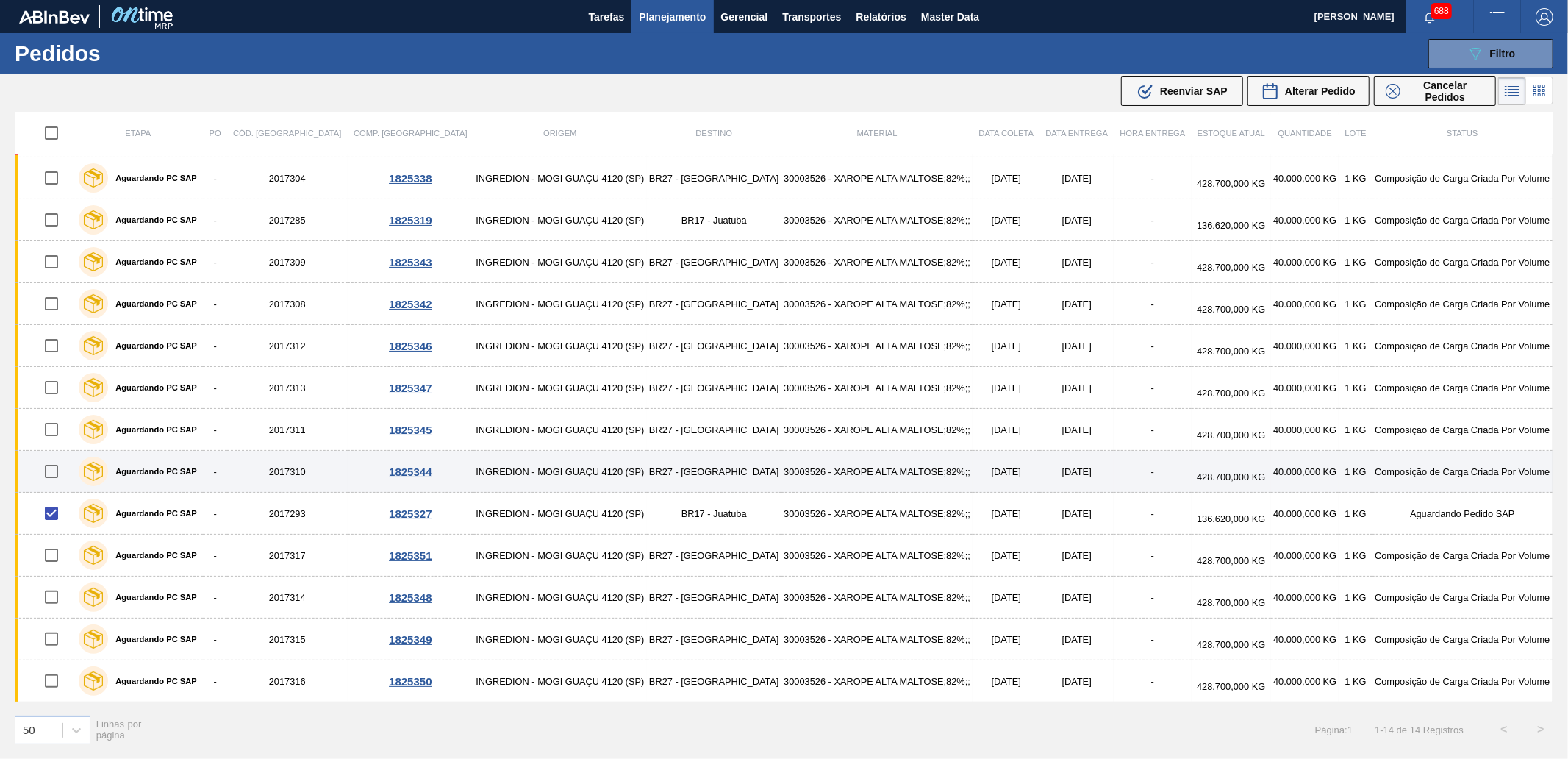
drag, startPoint x: 53, startPoint y: 468, endPoint x: 55, endPoint y: 458, distance: 10.2
click at [53, 468] on input "checkbox" at bounding box center [51, 471] width 31 height 31
checkbox input "true"
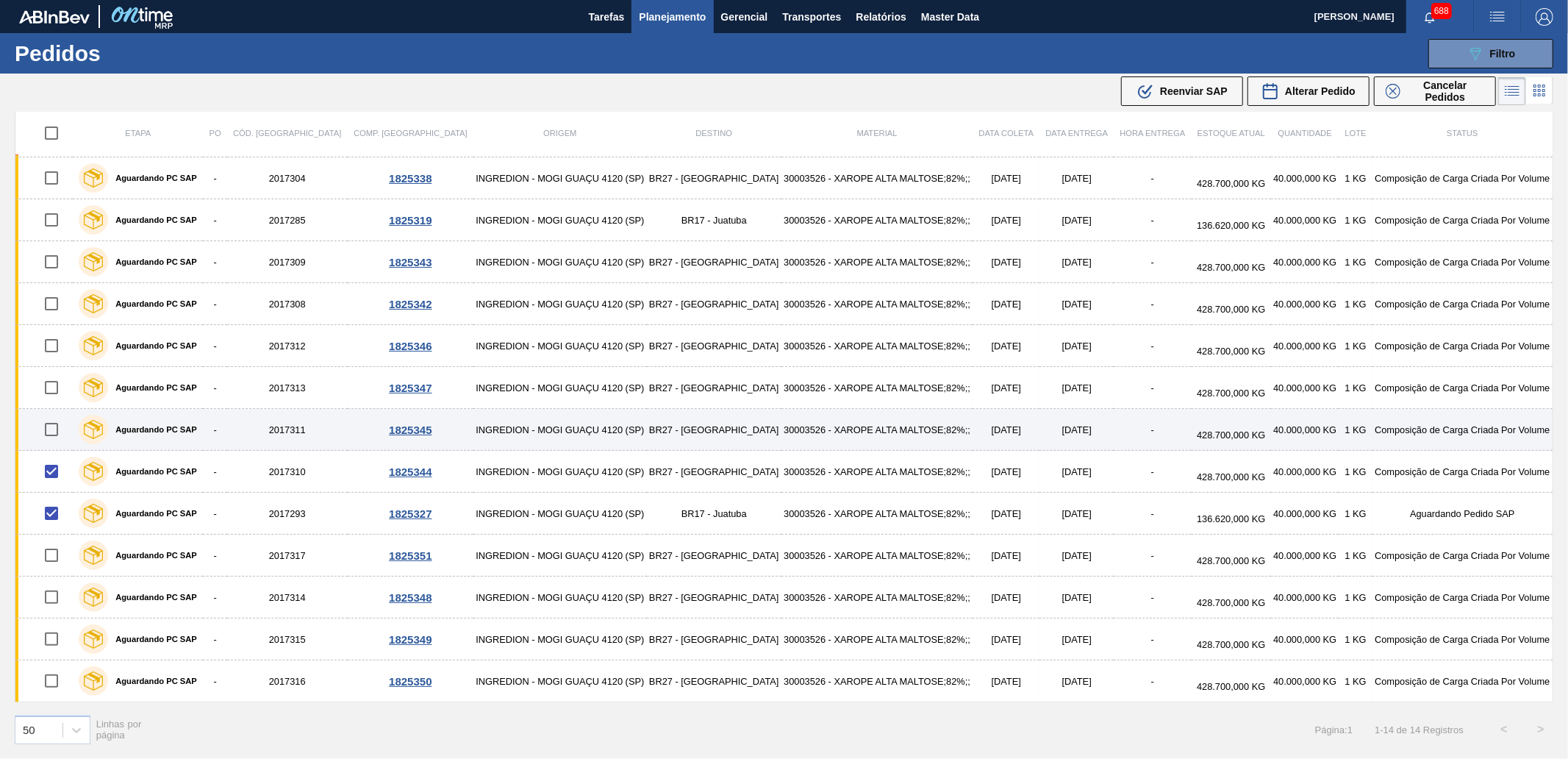
click at [57, 436] on input "checkbox" at bounding box center [51, 429] width 31 height 31
checkbox input "true"
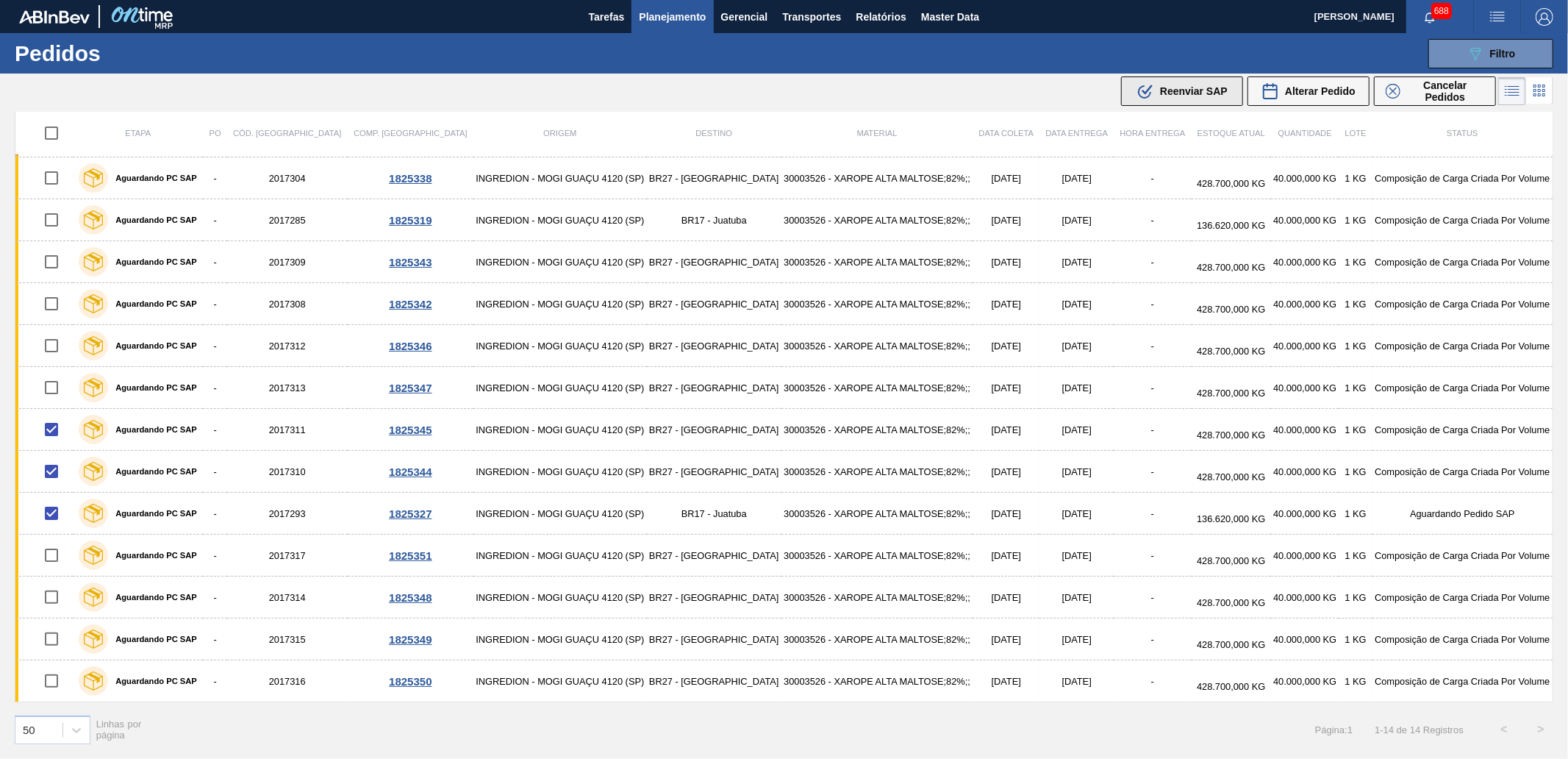
click at [1157, 92] on div ".b{fill:var(--color-action-default)} Reenviar SAP" at bounding box center [1182, 91] width 91 height 17
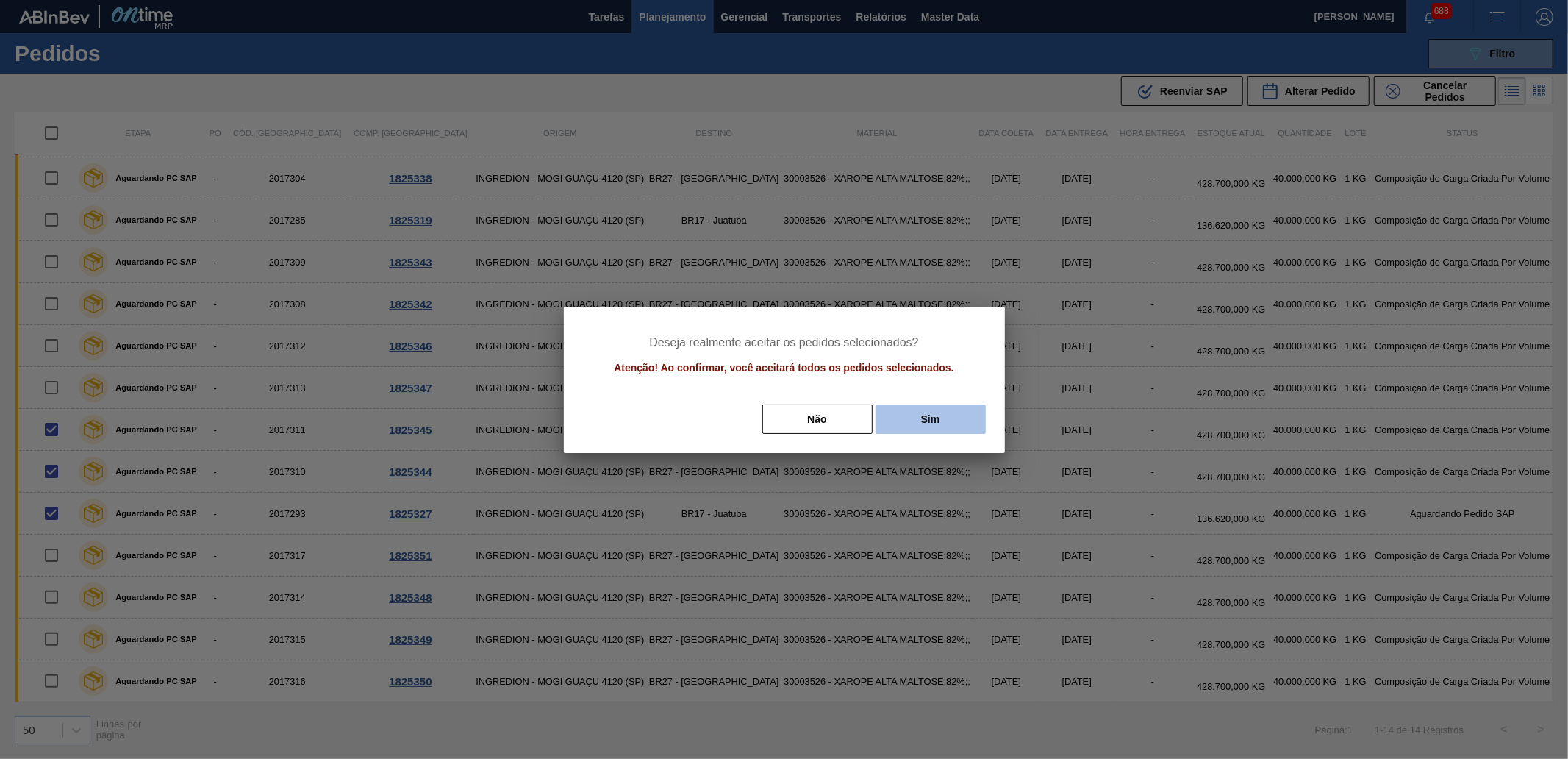
click at [971, 413] on button "Sim" at bounding box center [931, 418] width 111 height 30
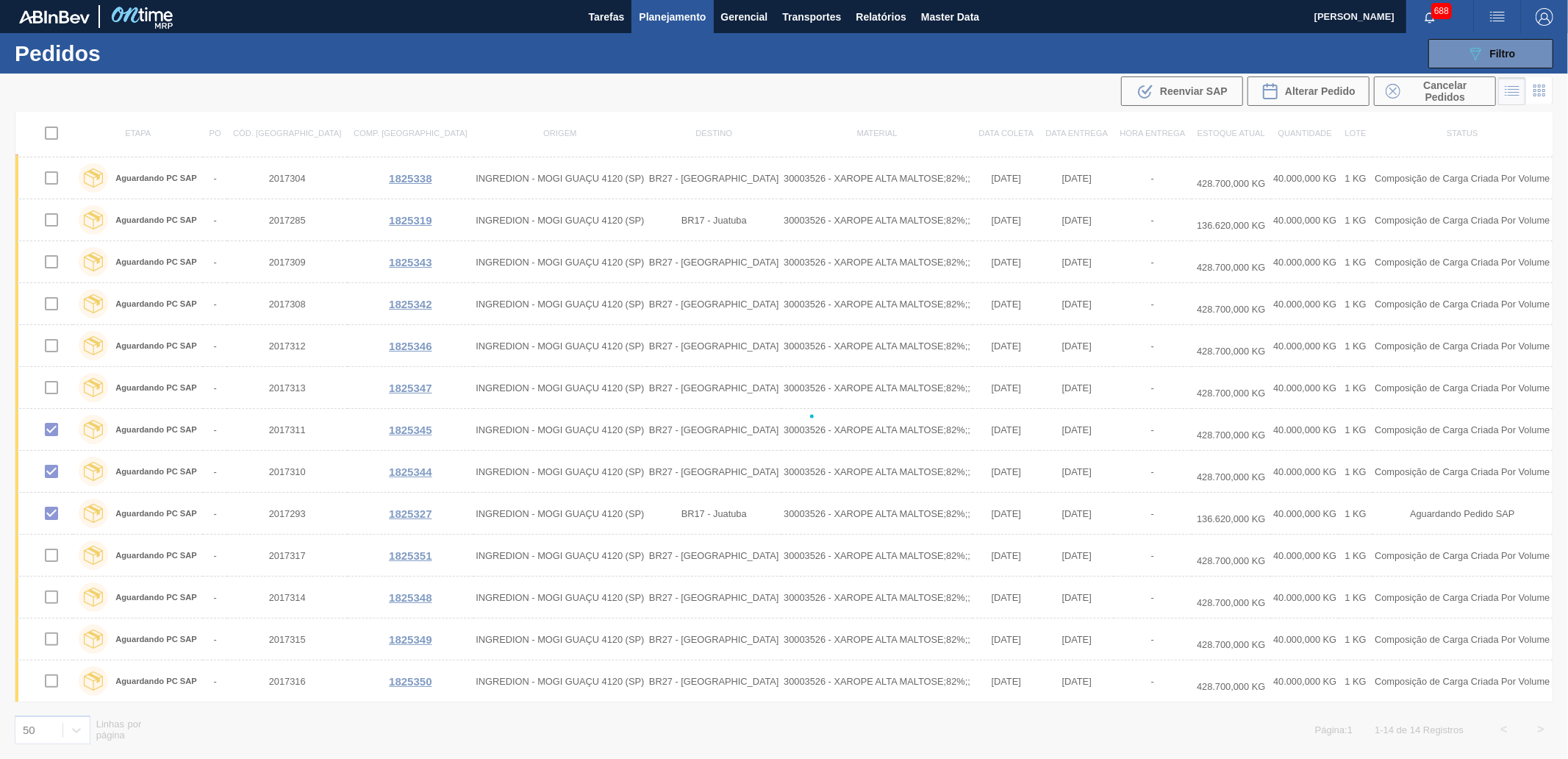
checkbox input "false"
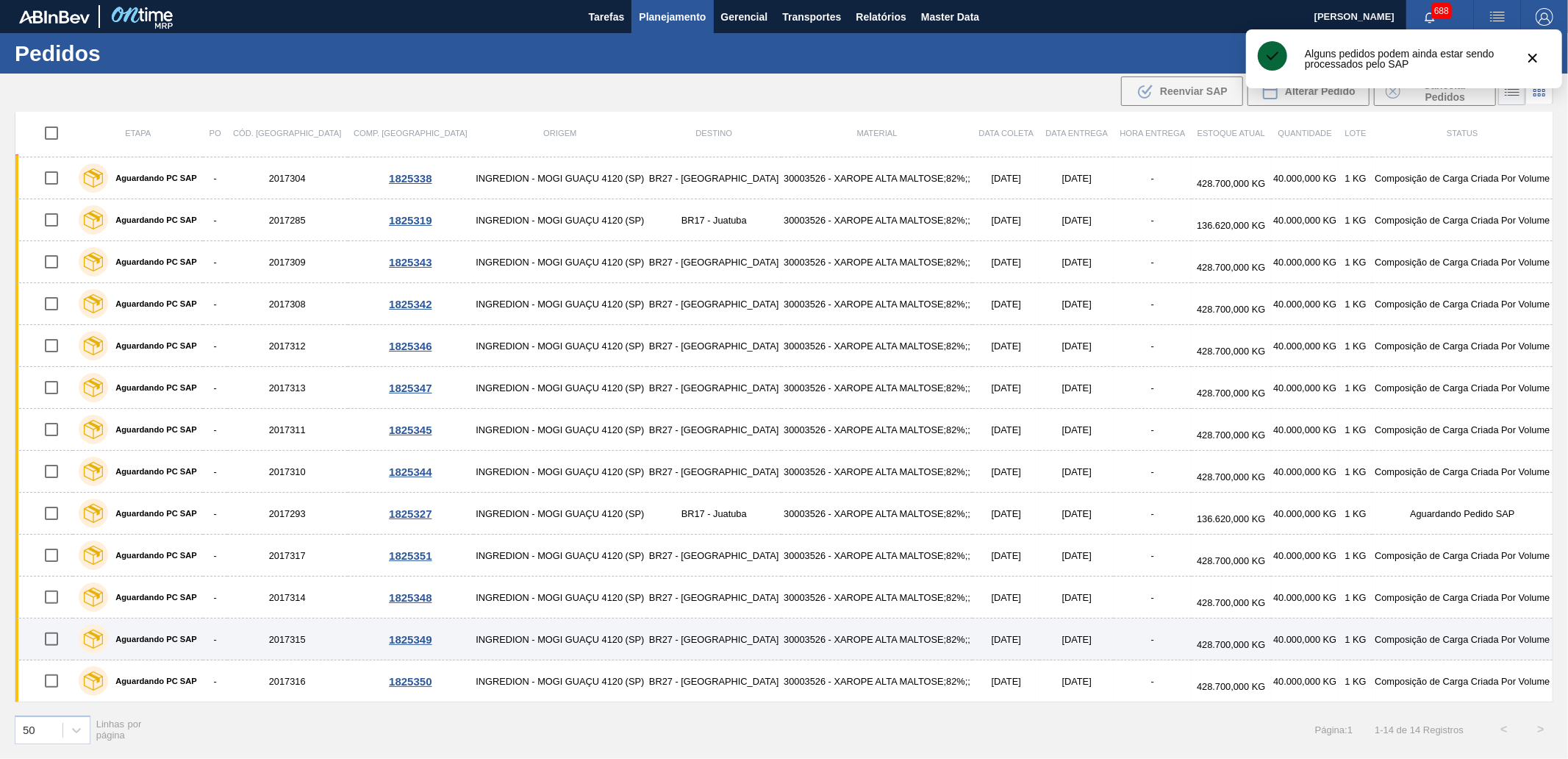
click at [50, 627] on input "checkbox" at bounding box center [51, 639] width 31 height 31
checkbox input "true"
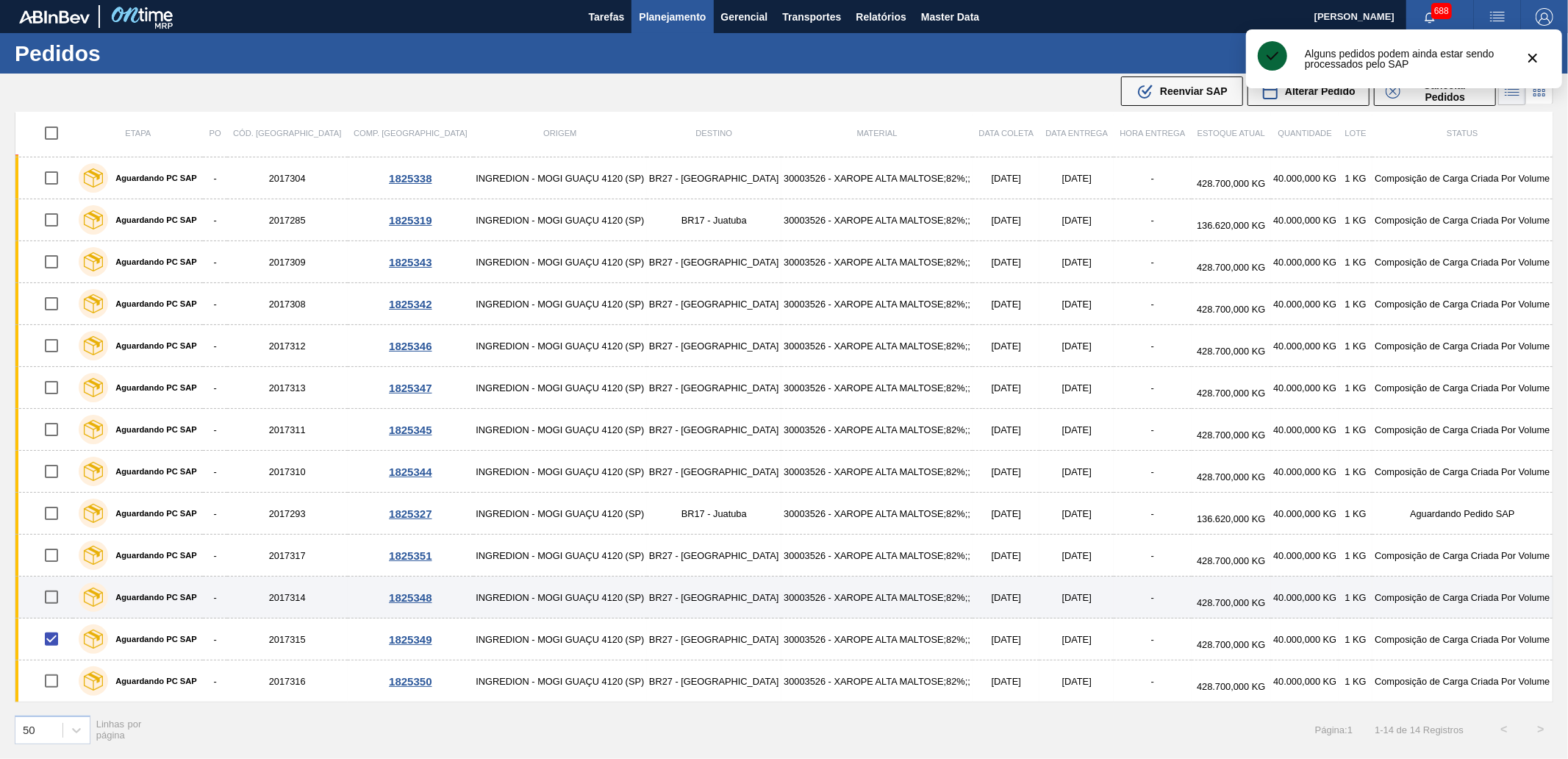
click at [55, 601] on input "checkbox" at bounding box center [51, 597] width 31 height 31
checkbox input "true"
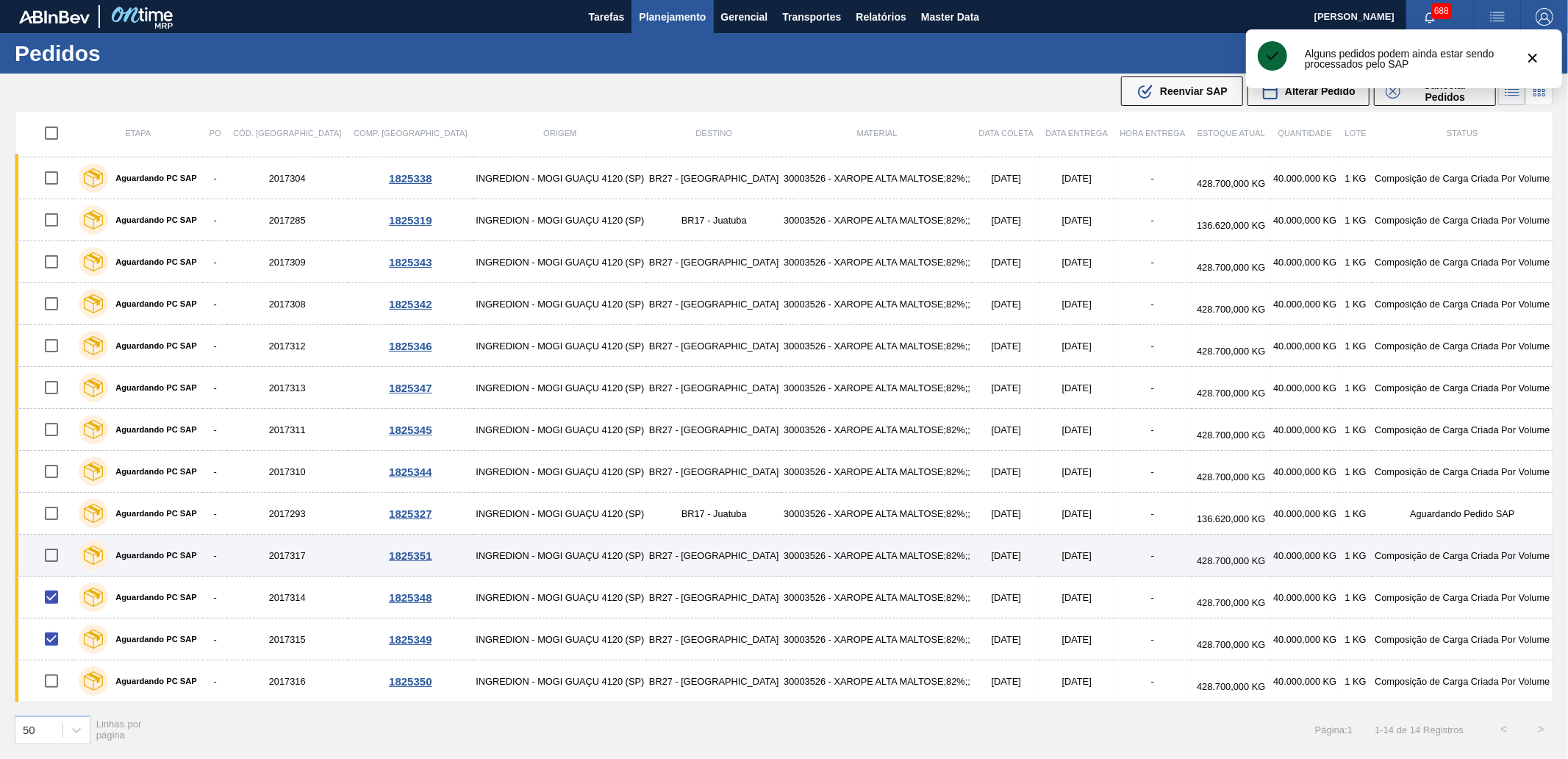
click at [53, 564] on input "checkbox" at bounding box center [51, 555] width 31 height 31
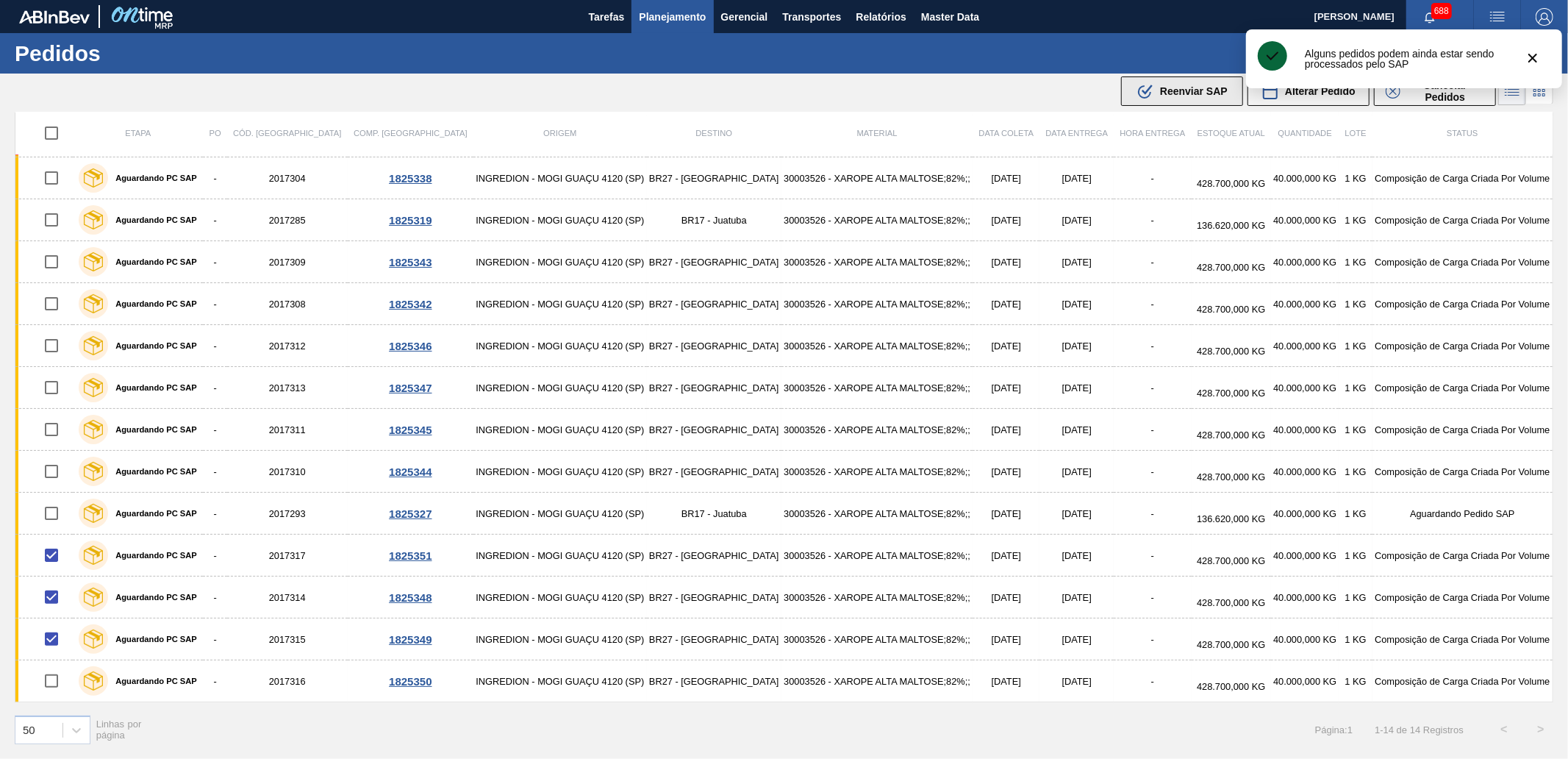
click at [1194, 89] on span "Reenviar SAP" at bounding box center [1193, 91] width 67 height 12
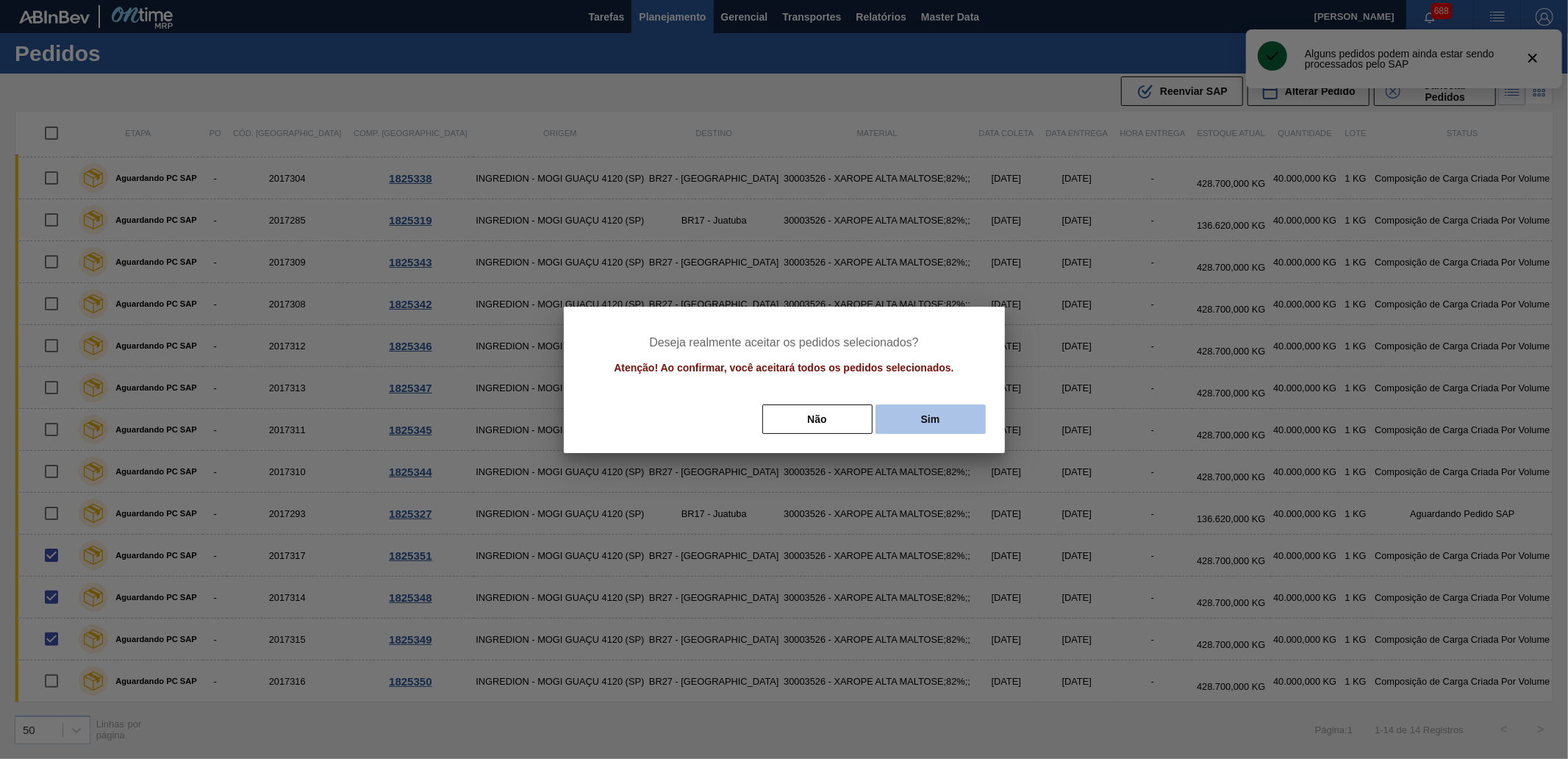
click at [947, 431] on button "Sim" at bounding box center [931, 418] width 111 height 30
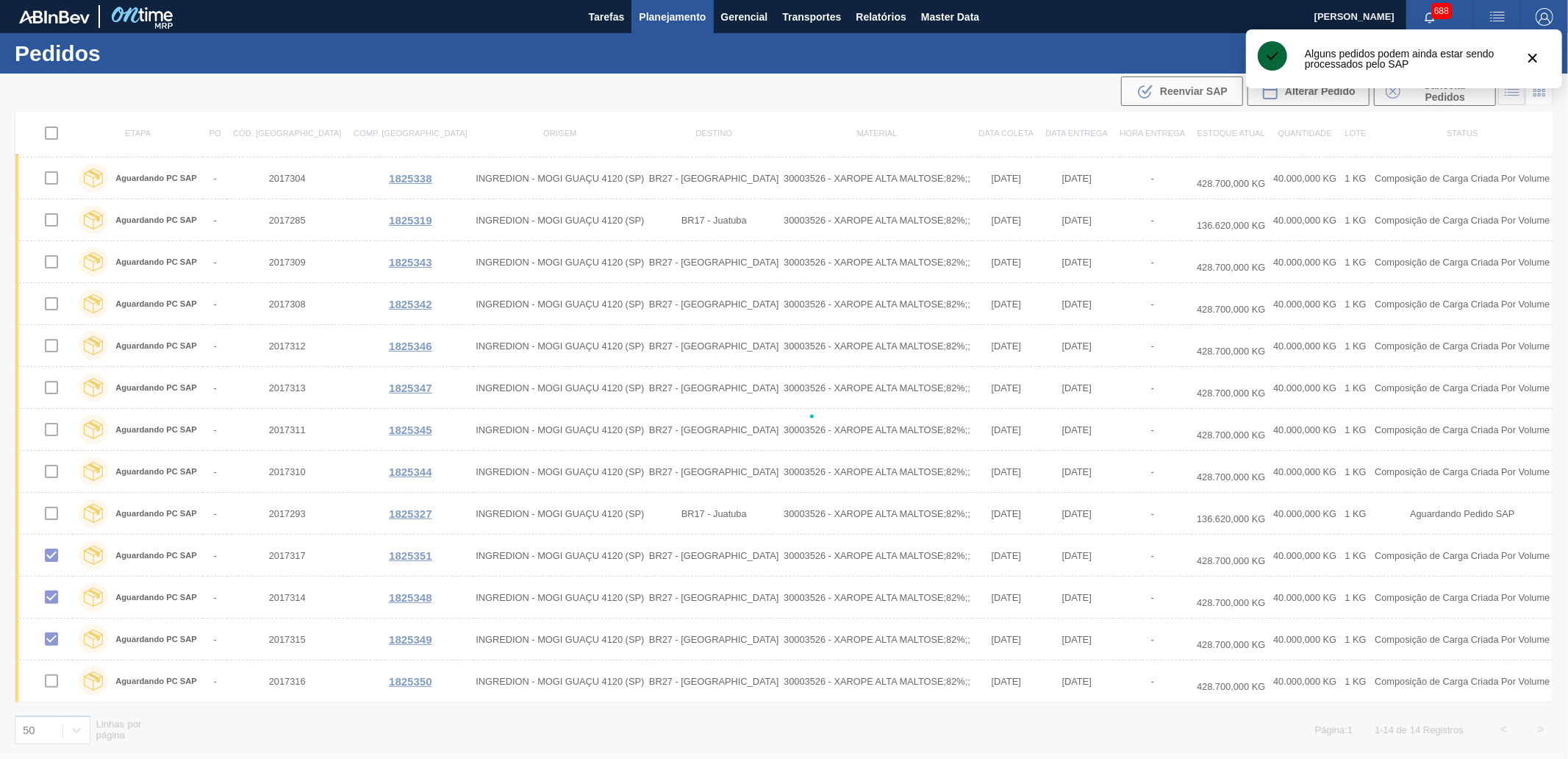
checkbox input "false"
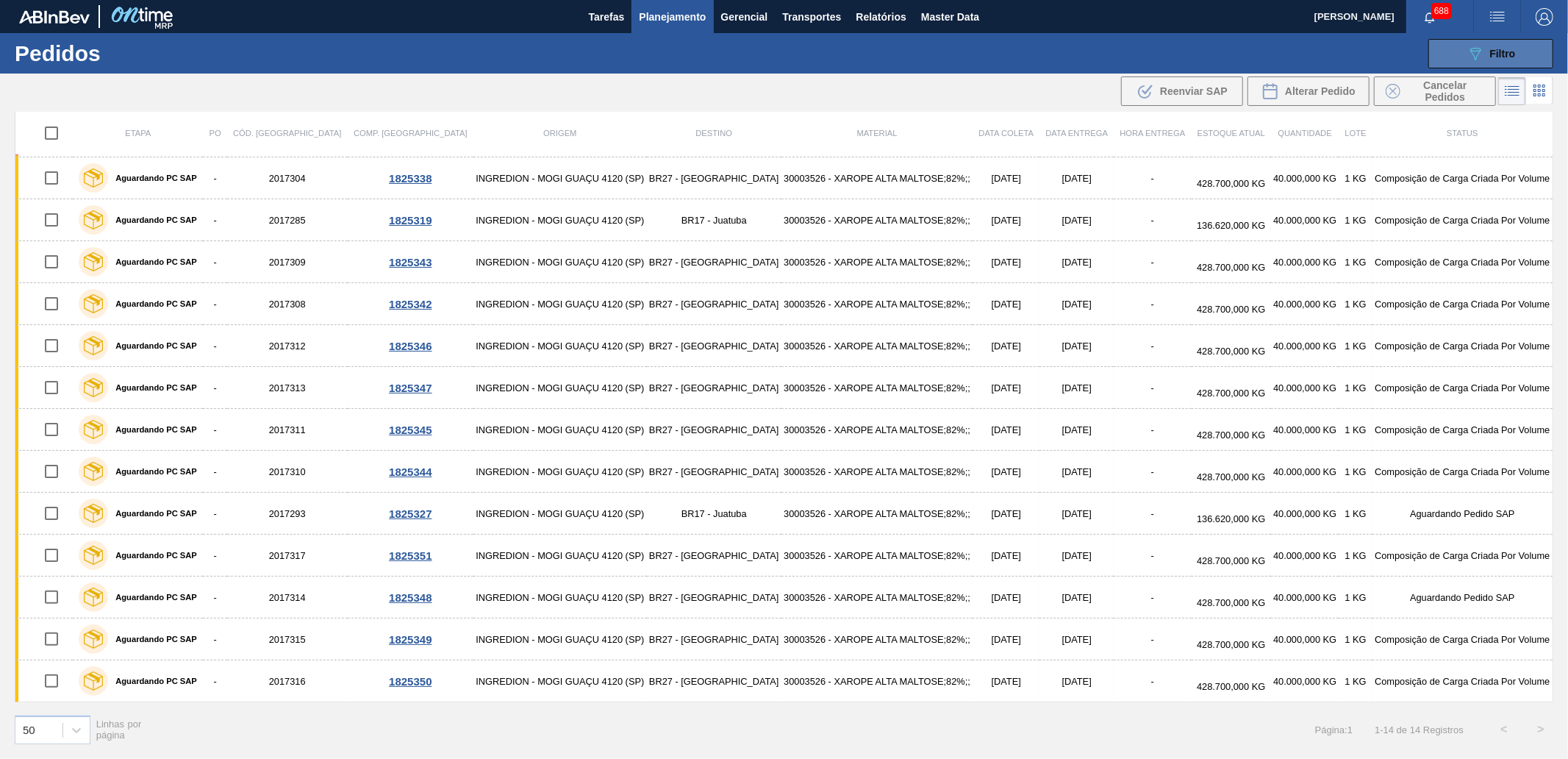
click at [1457, 47] on button "089F7B8B-B2A5-4AFE-B5C0-19BA573D28AC Filtro" at bounding box center [1490, 54] width 125 height 30
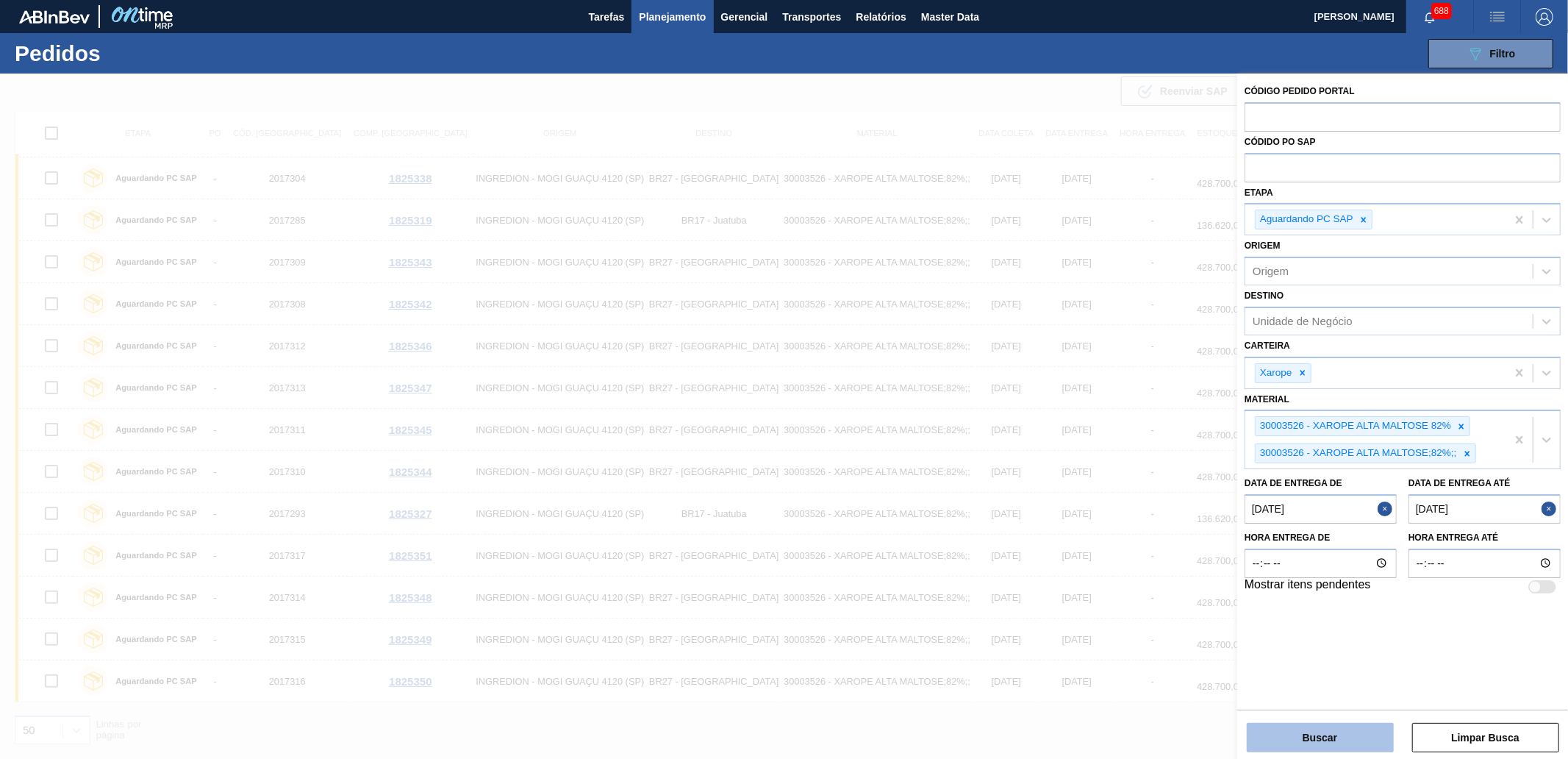
click at [1316, 738] on button "Buscar" at bounding box center [1320, 738] width 147 height 30
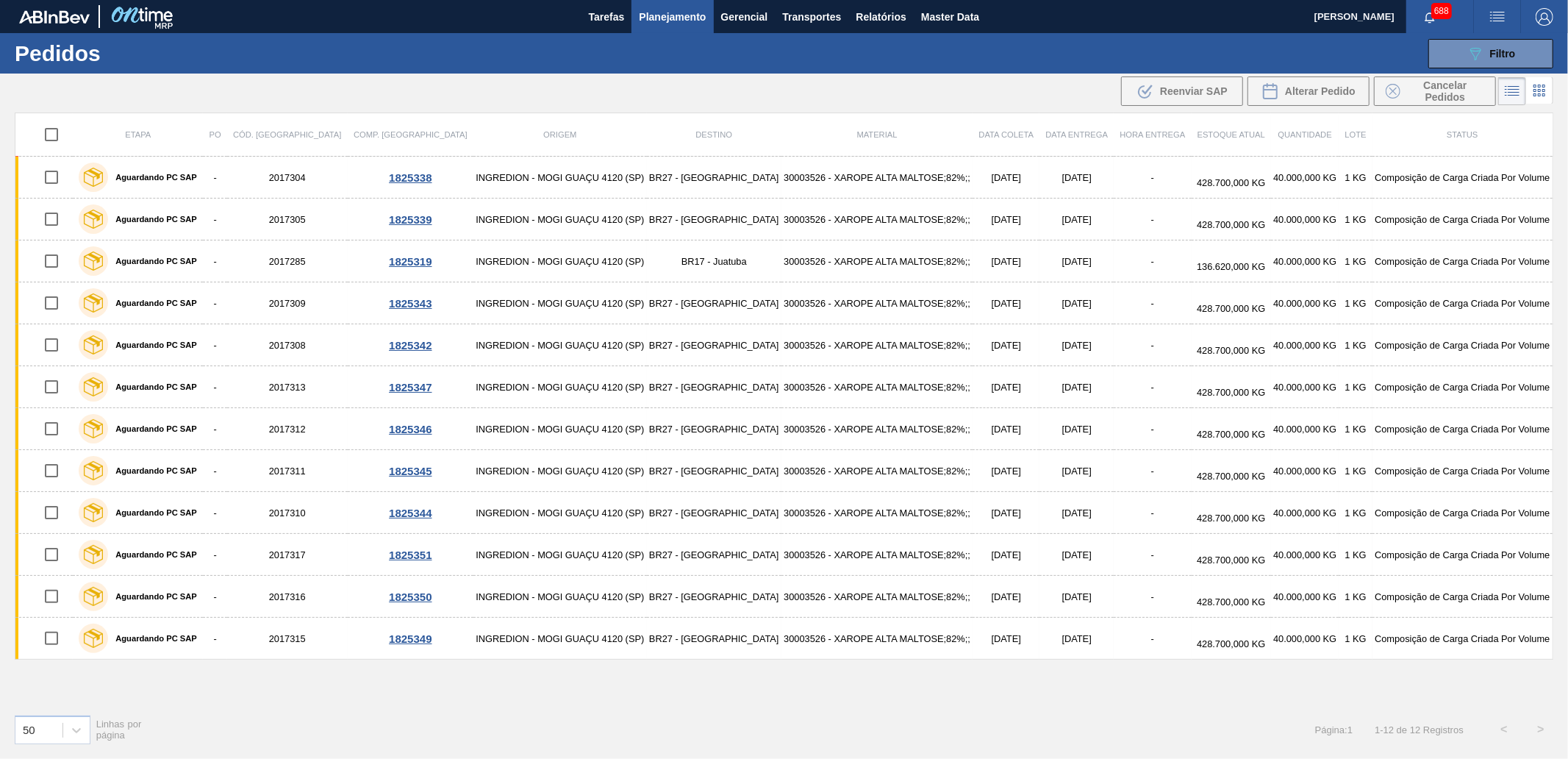
scroll to position [0, 0]
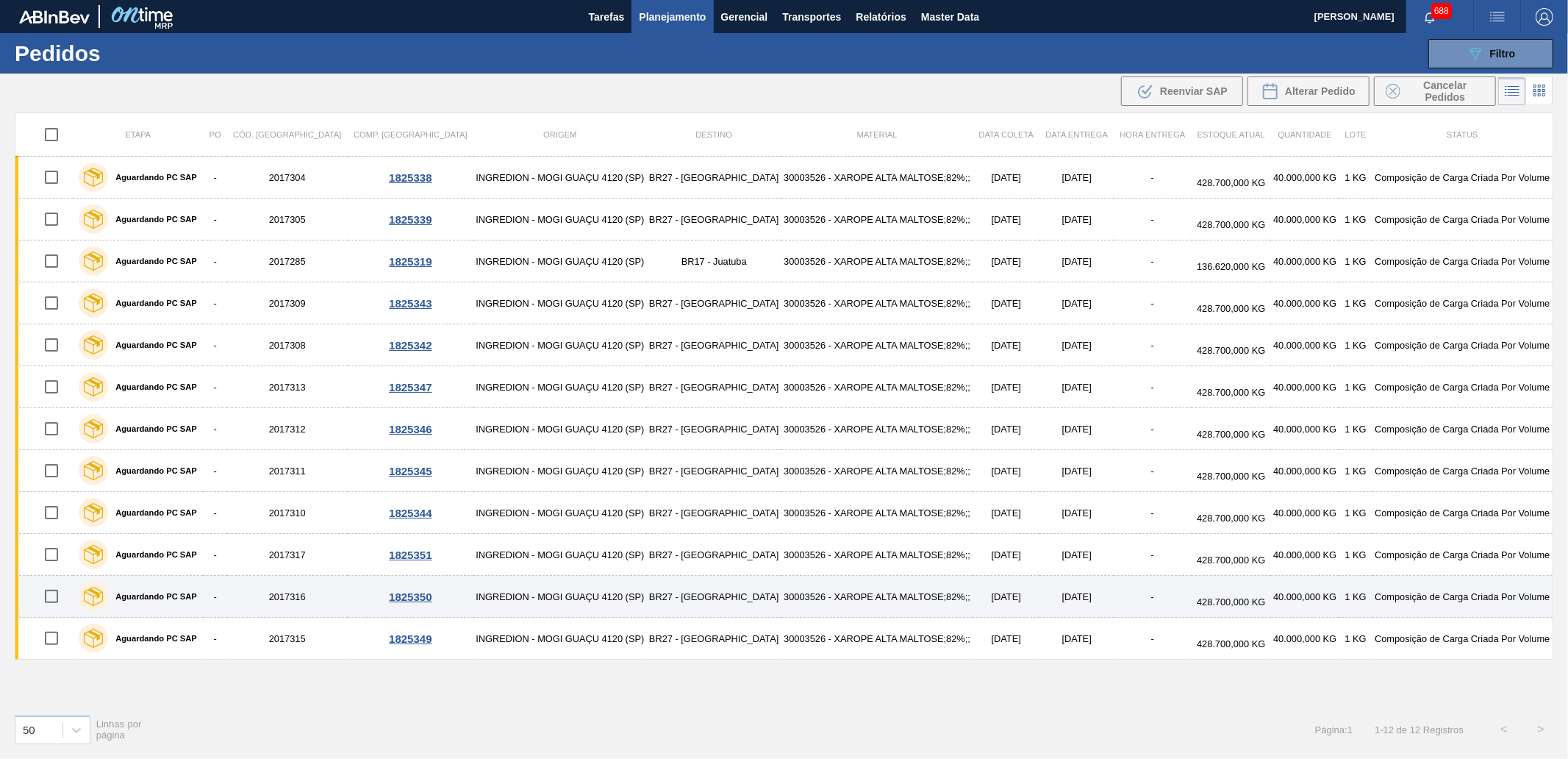
drag, startPoint x: 61, startPoint y: 639, endPoint x: 49, endPoint y: 606, distance: 35.1
click at [60, 639] on input "checkbox" at bounding box center [51, 639] width 31 height 31
checkbox input "true"
click at [53, 594] on input "checkbox" at bounding box center [51, 596] width 31 height 31
checkbox input "true"
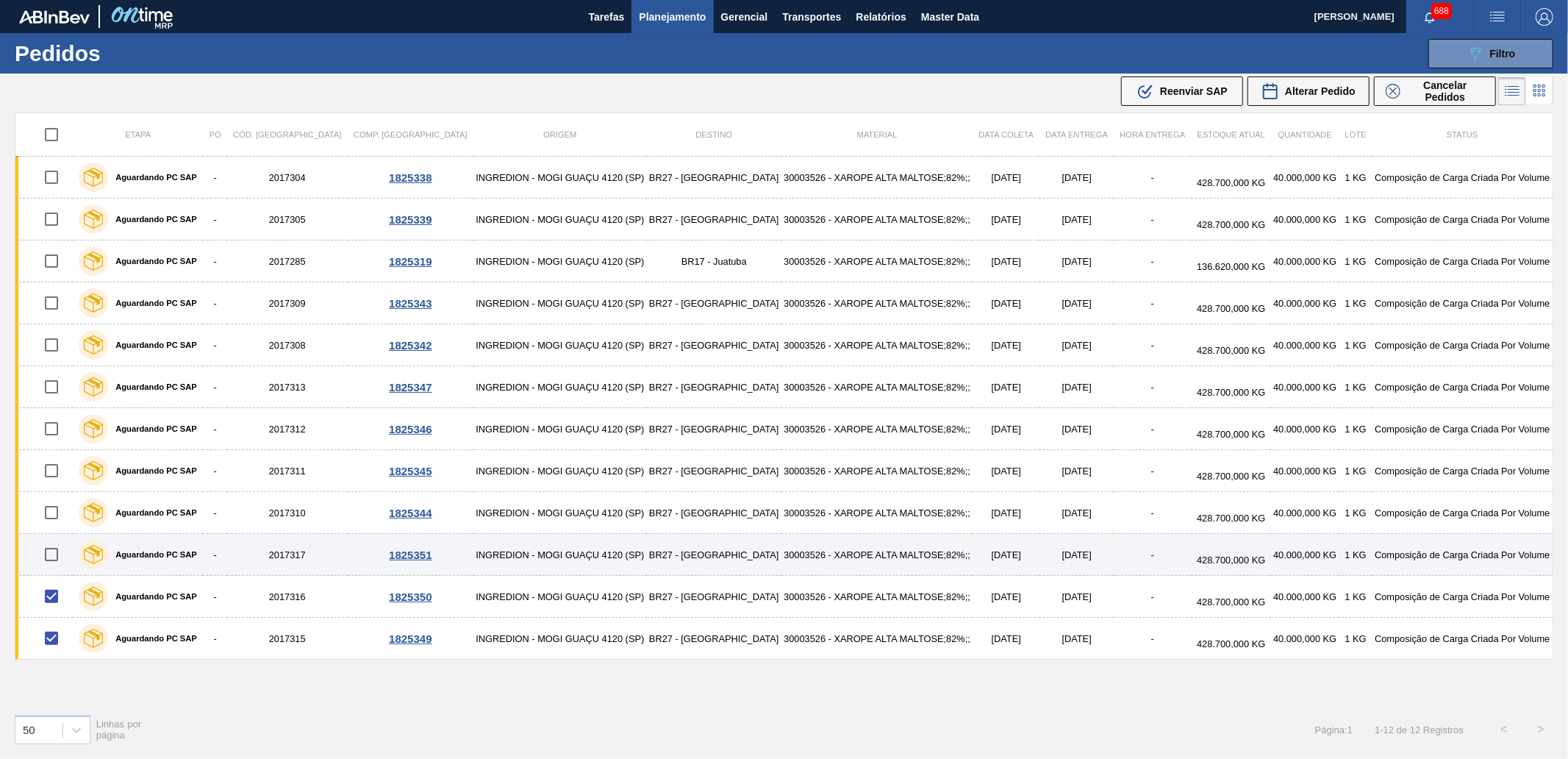
click at [57, 560] on input "checkbox" at bounding box center [51, 554] width 31 height 31
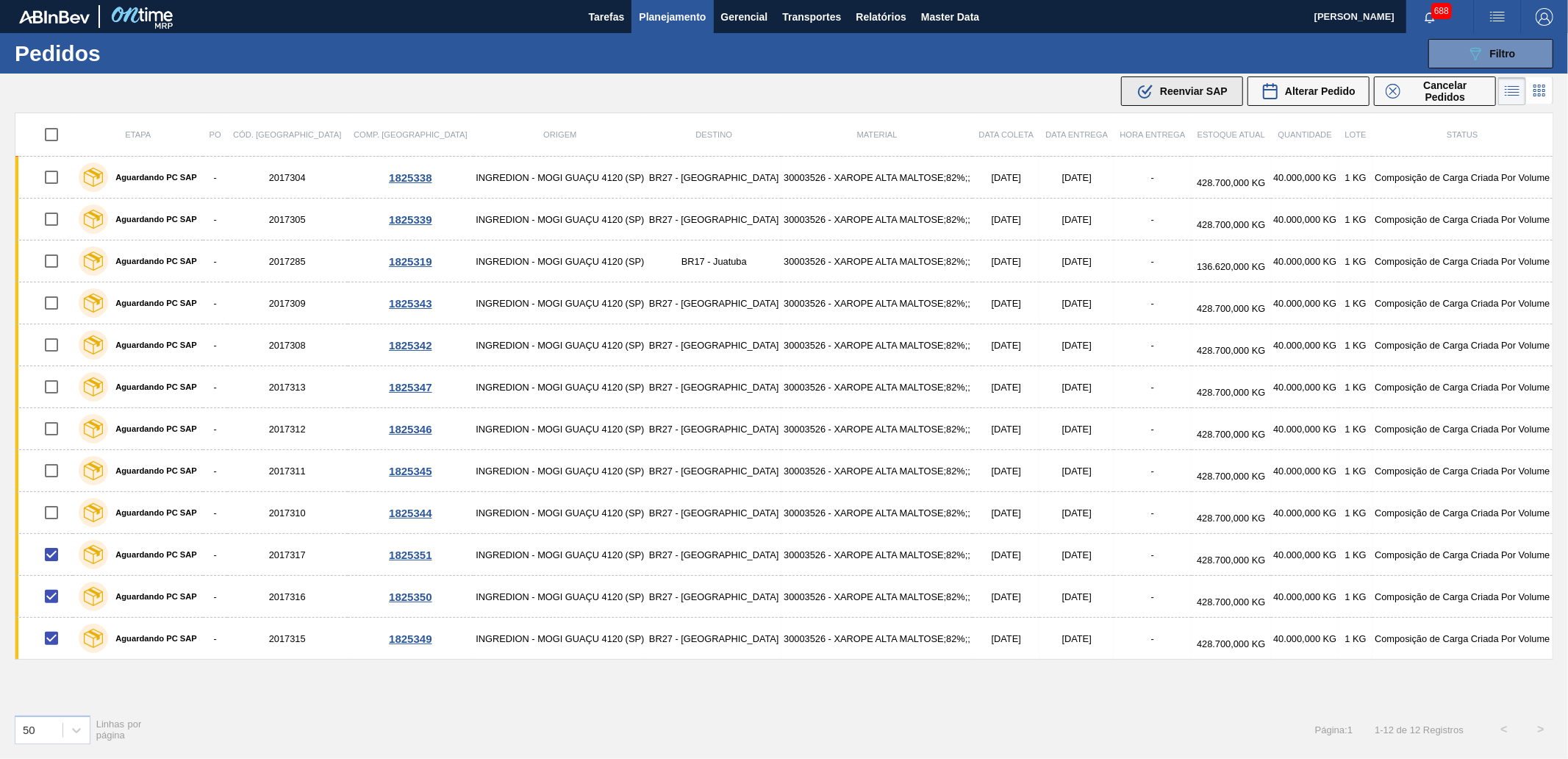
click at [1173, 98] on div ".b{fill:var(--color-action-default)} Reenviar SAP" at bounding box center [1182, 91] width 91 height 17
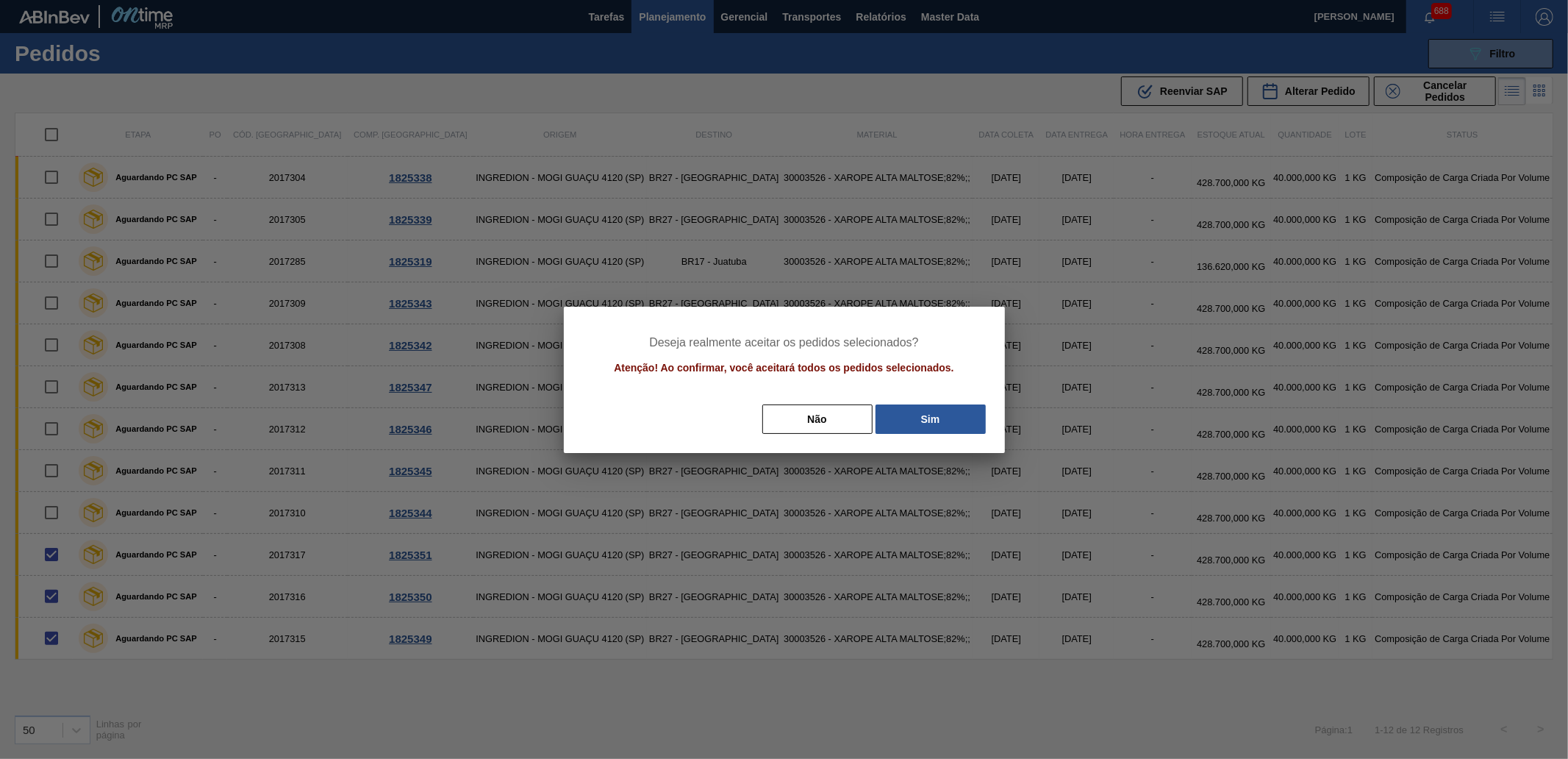
drag, startPoint x: 929, startPoint y: 429, endPoint x: 941, endPoint y: 214, distance: 215.3
click at [929, 429] on button "Sim" at bounding box center [931, 418] width 111 height 30
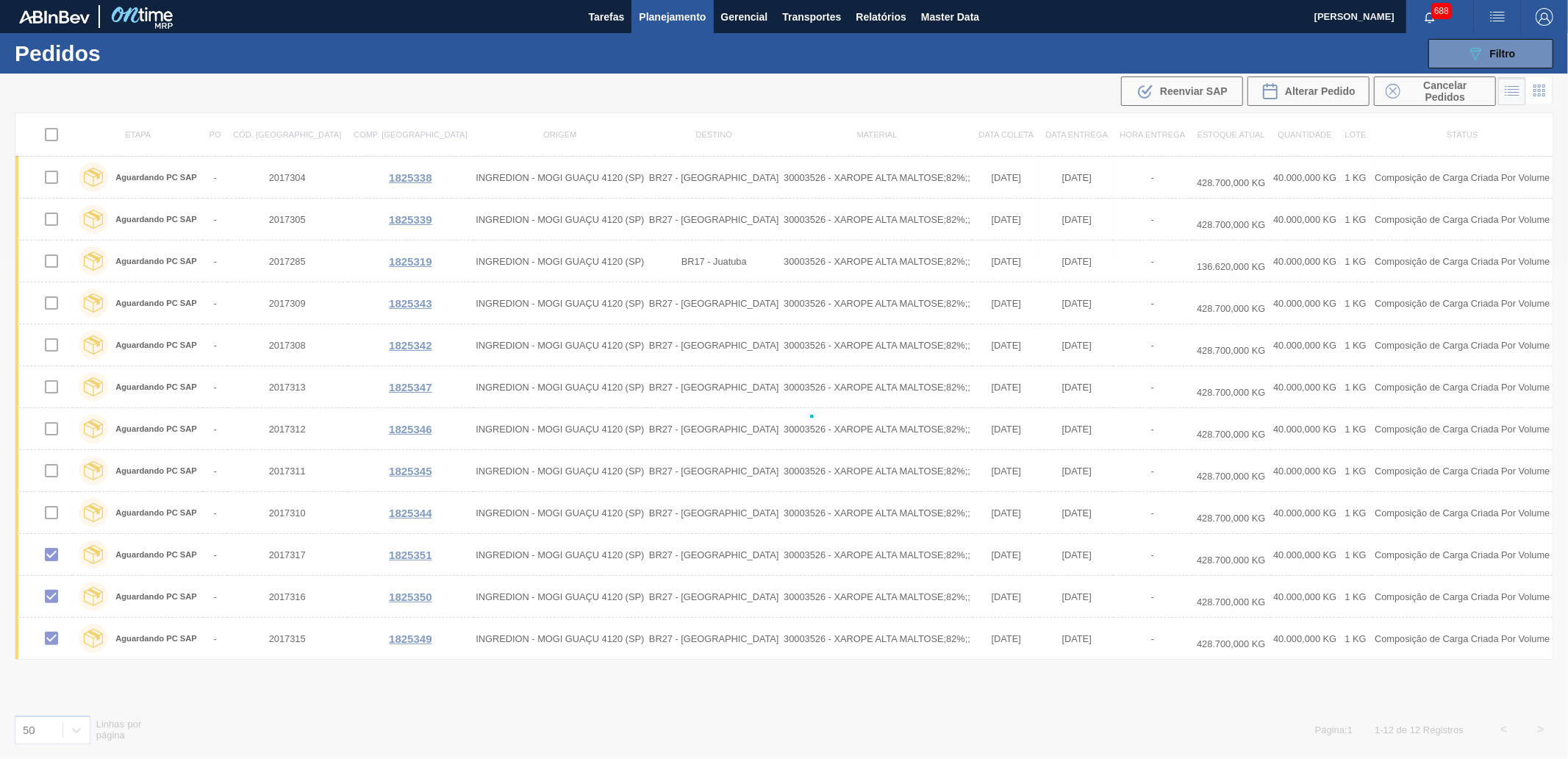
checkbox input "false"
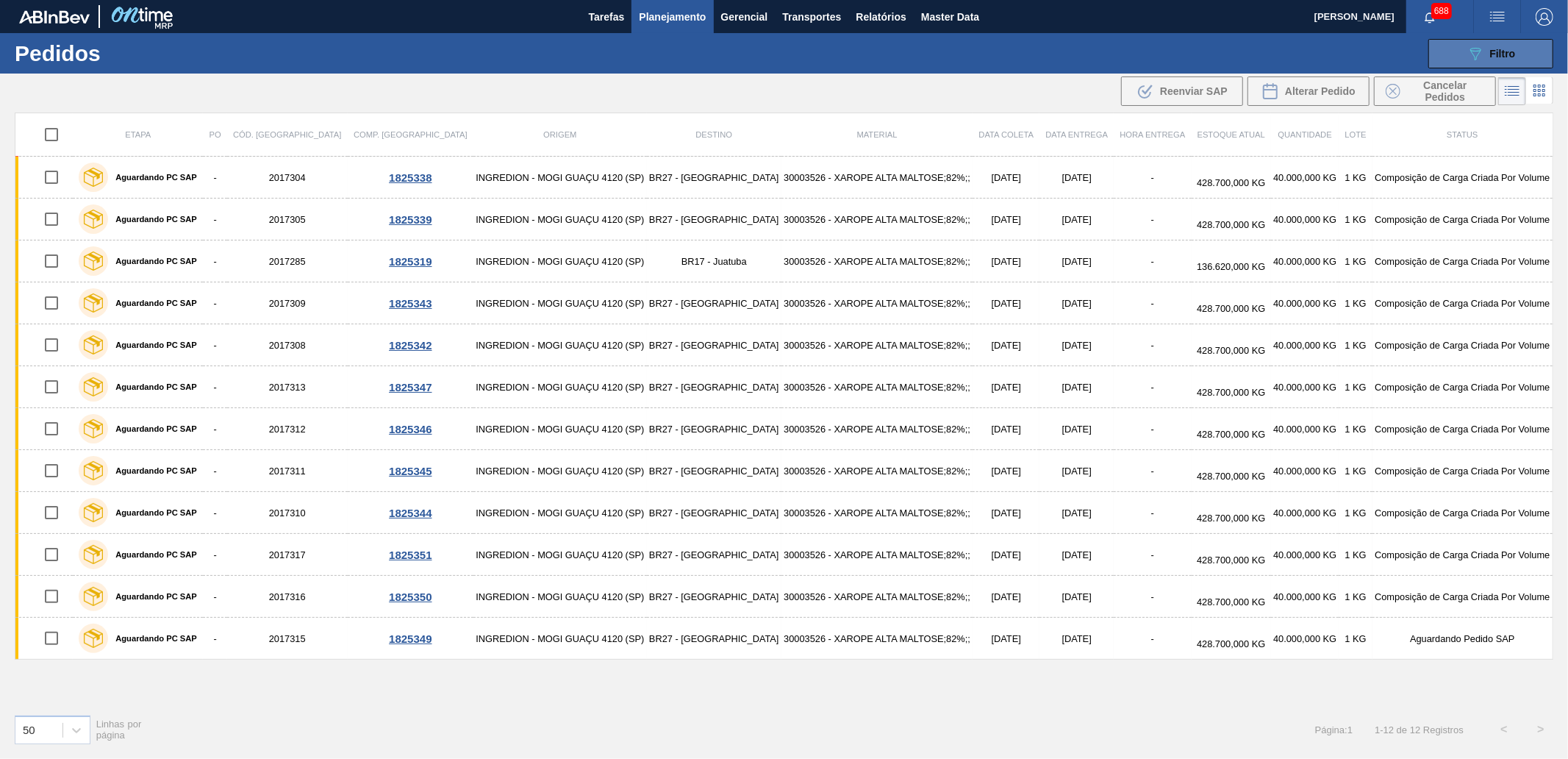
click at [1526, 49] on button "089F7B8B-B2A5-4AFE-B5C0-19BA573D28AC Filtro" at bounding box center [1490, 54] width 125 height 30
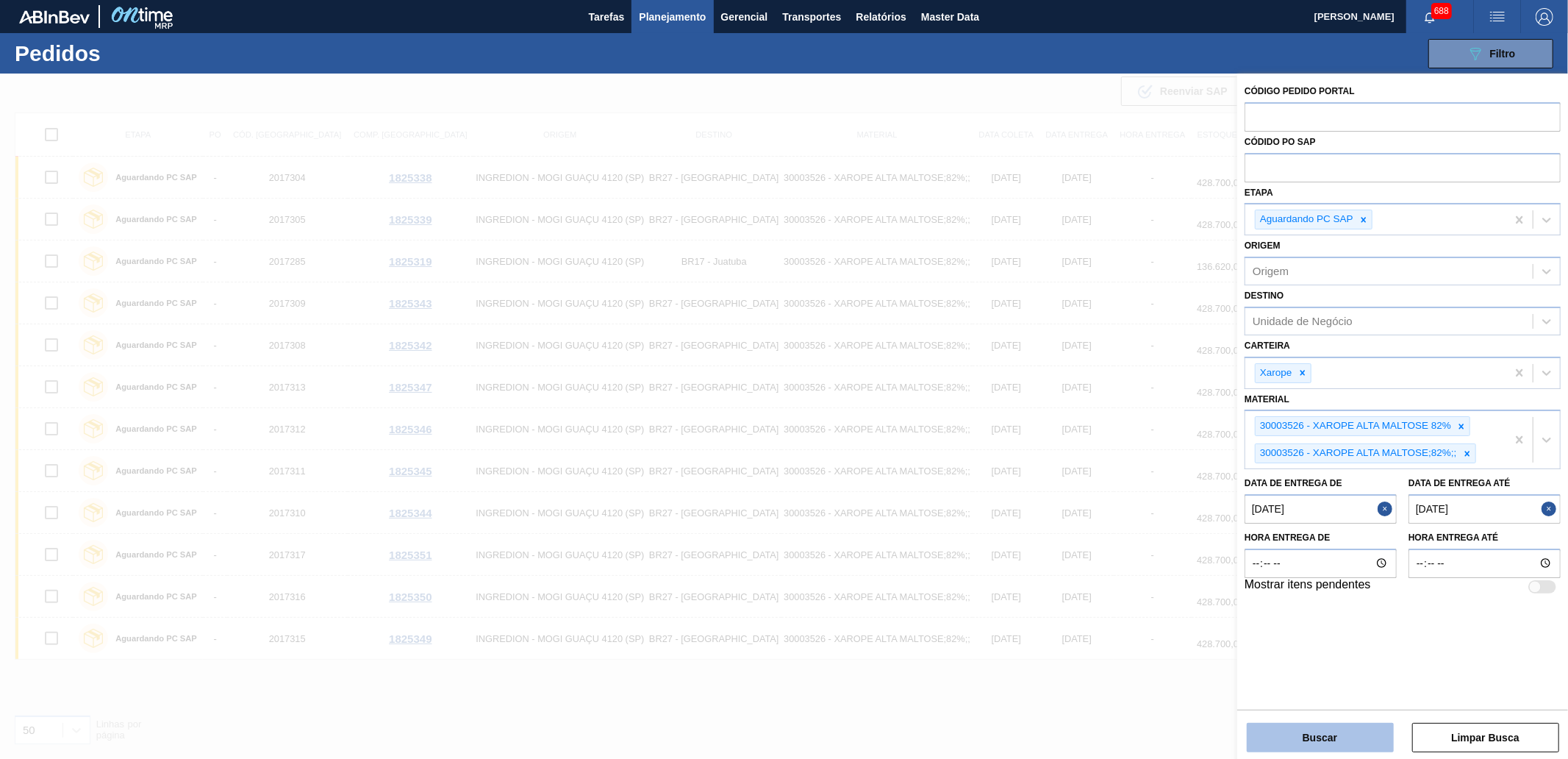
click at [1297, 739] on button "Buscar" at bounding box center [1320, 738] width 147 height 30
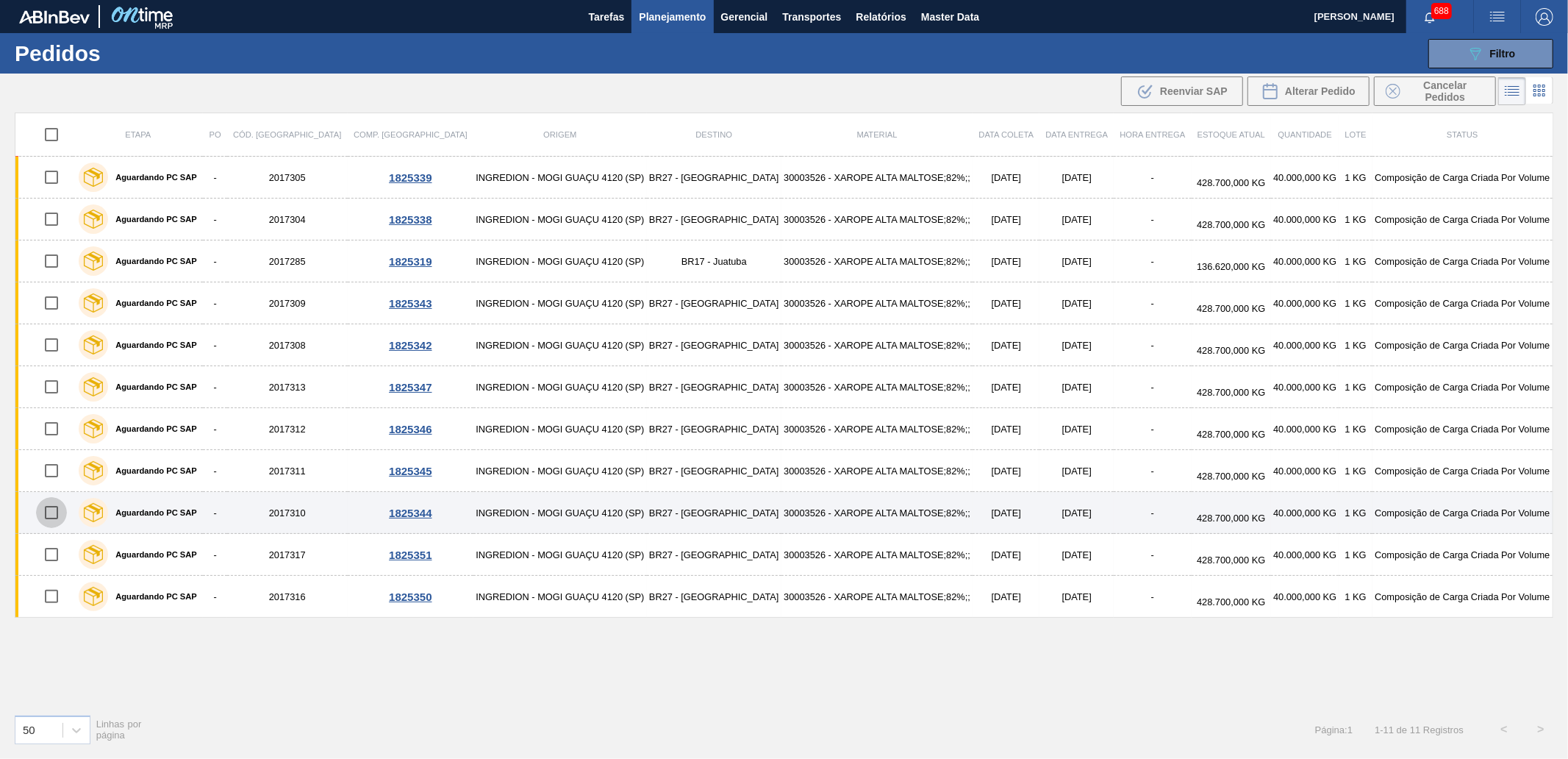
click at [54, 508] on input "checkbox" at bounding box center [51, 513] width 31 height 31
checkbox input "true"
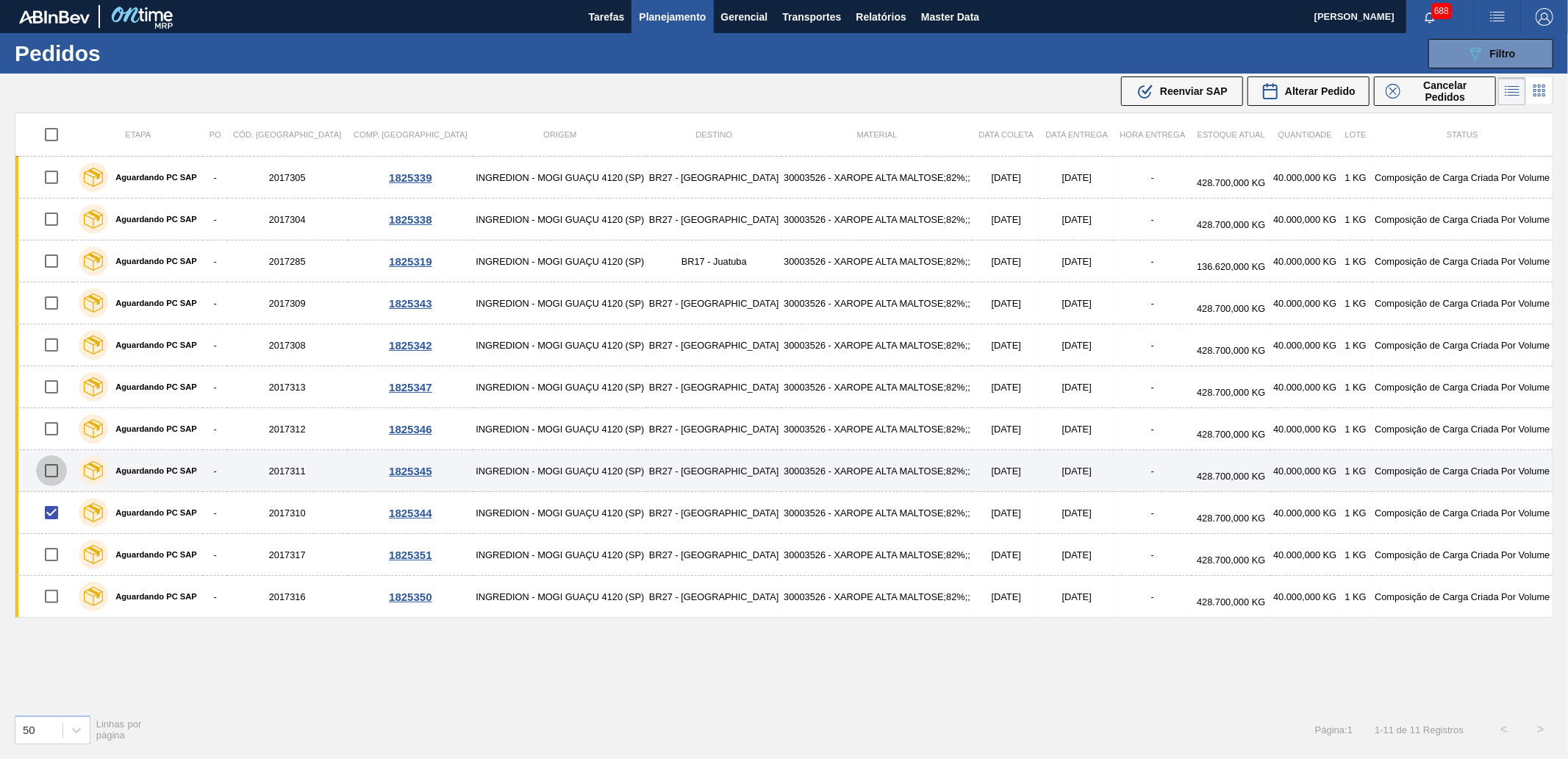
click at [60, 465] on input "checkbox" at bounding box center [51, 470] width 31 height 31
checkbox input "true"
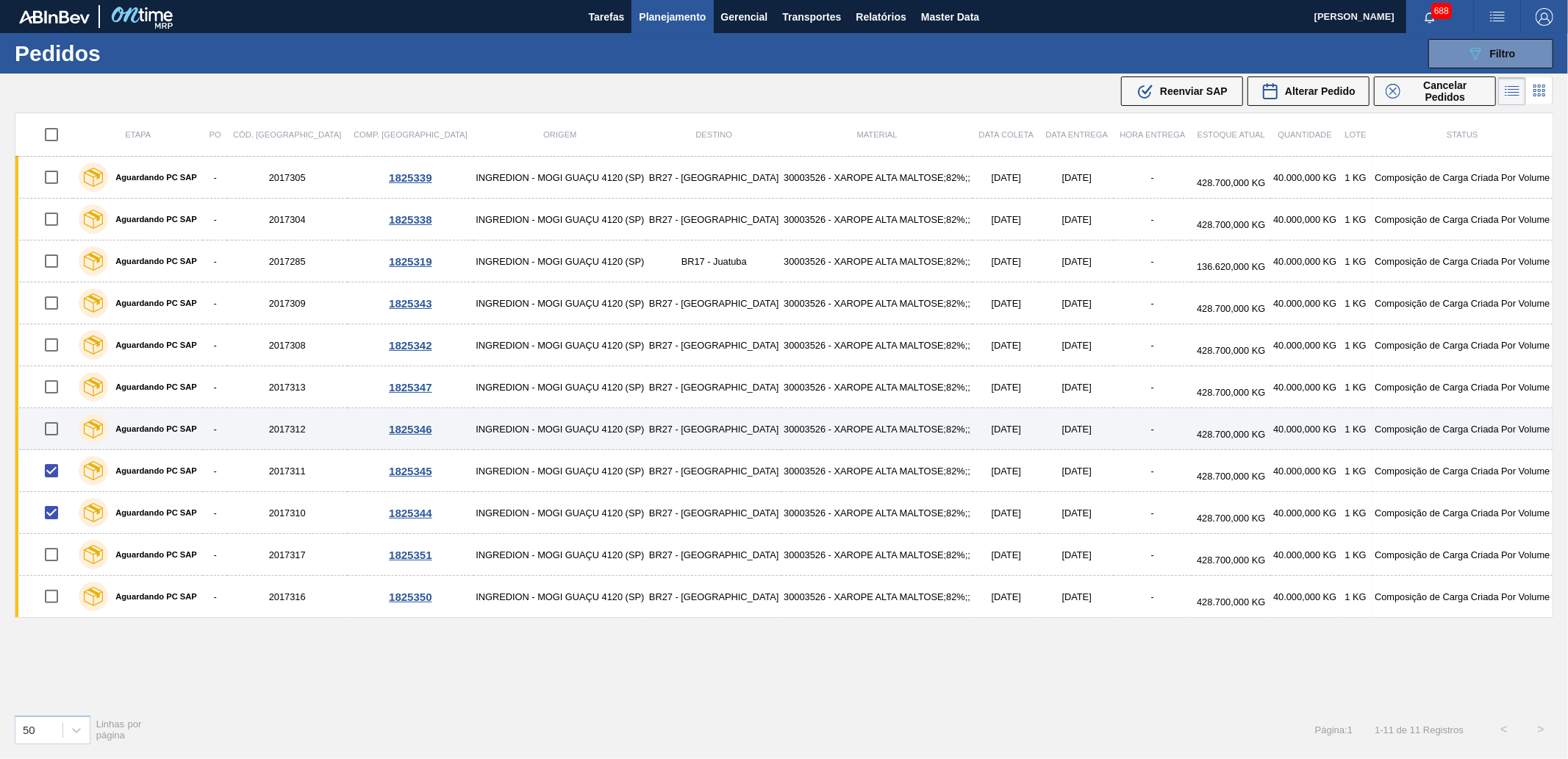
click at [57, 429] on input "checkbox" at bounding box center [51, 429] width 31 height 31
checkbox input "true"
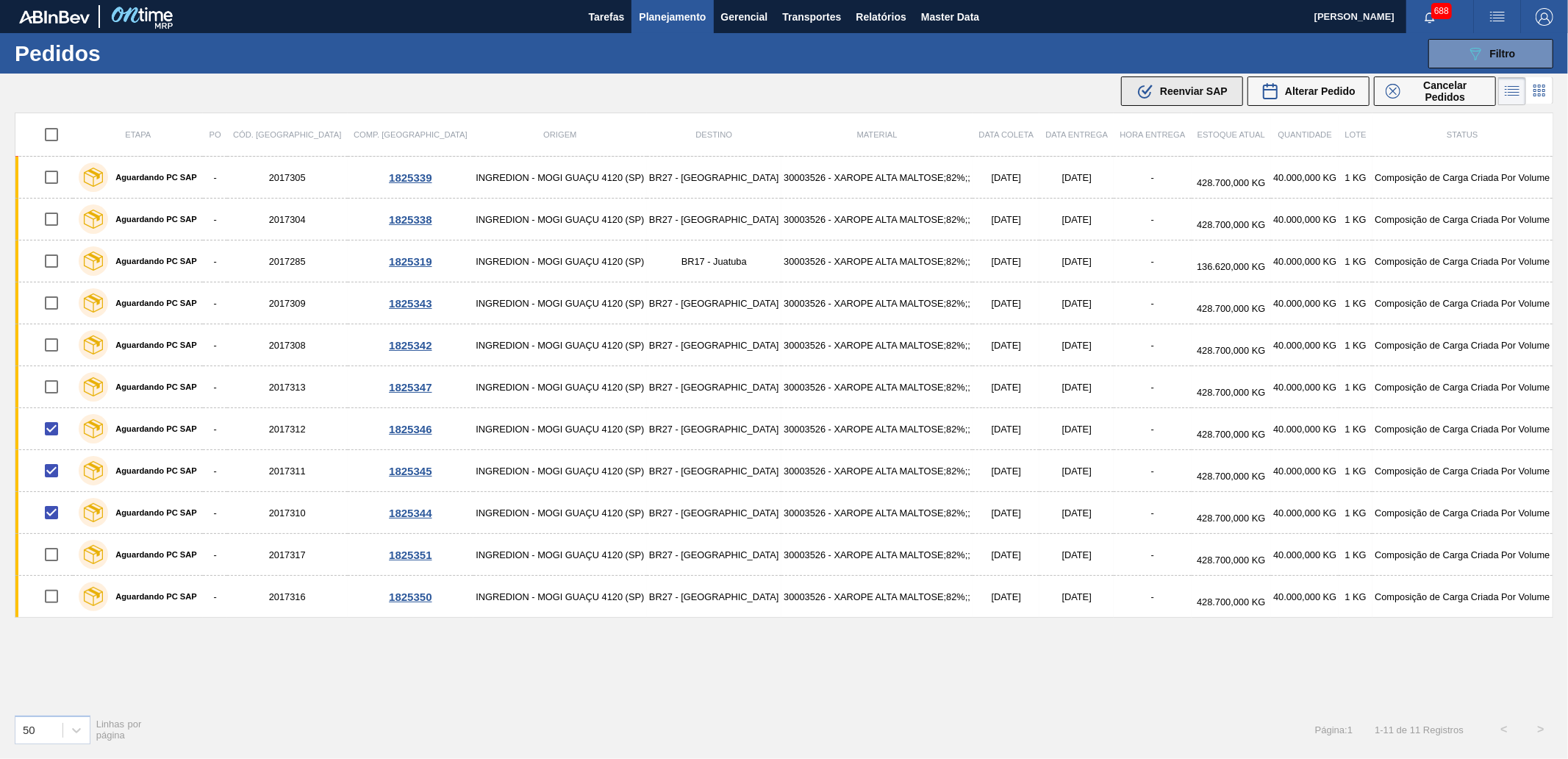
click at [1174, 93] on span "Reenviar SAP" at bounding box center [1193, 91] width 67 height 12
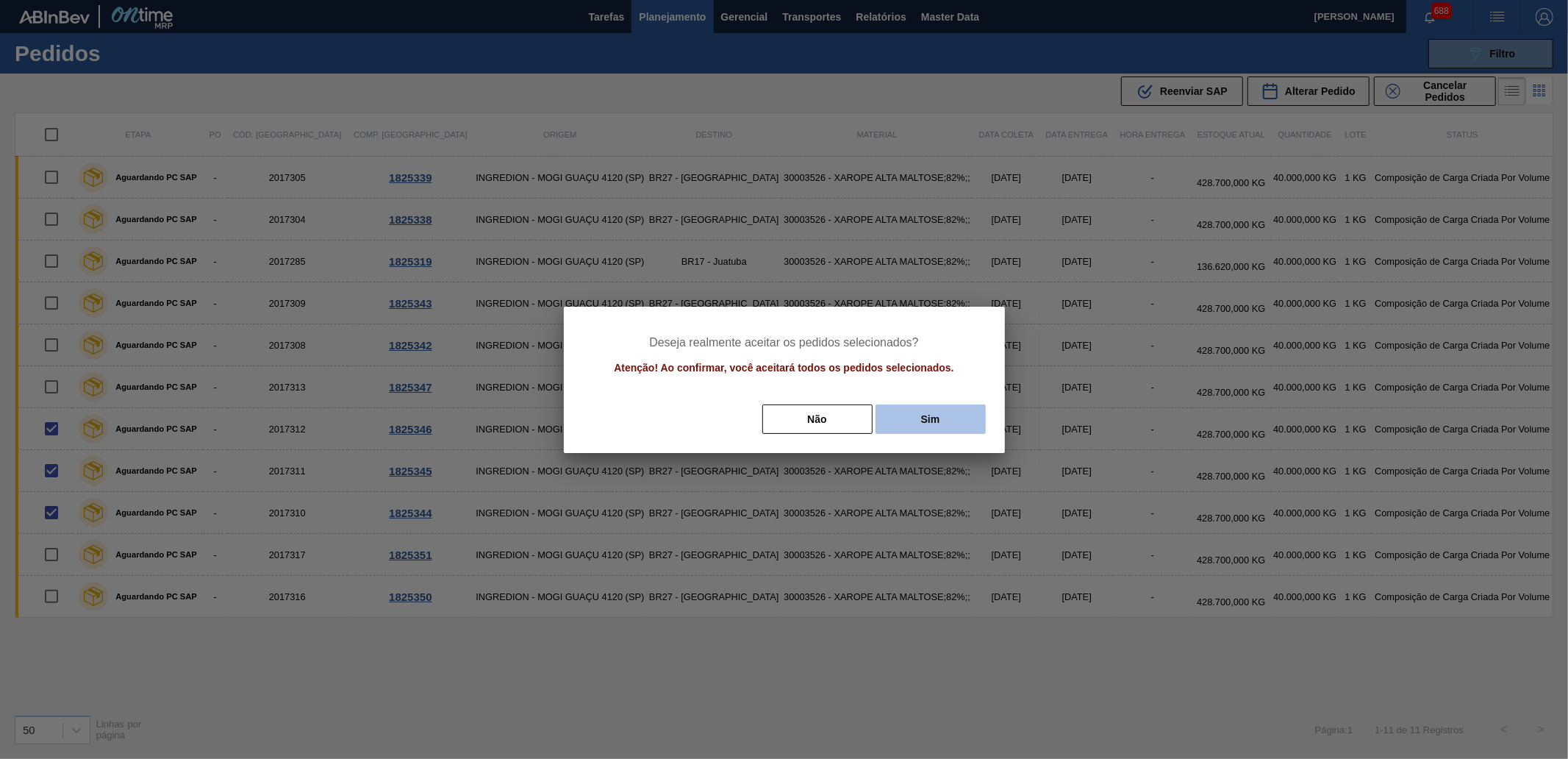
click at [967, 405] on button "Sim" at bounding box center [931, 418] width 111 height 30
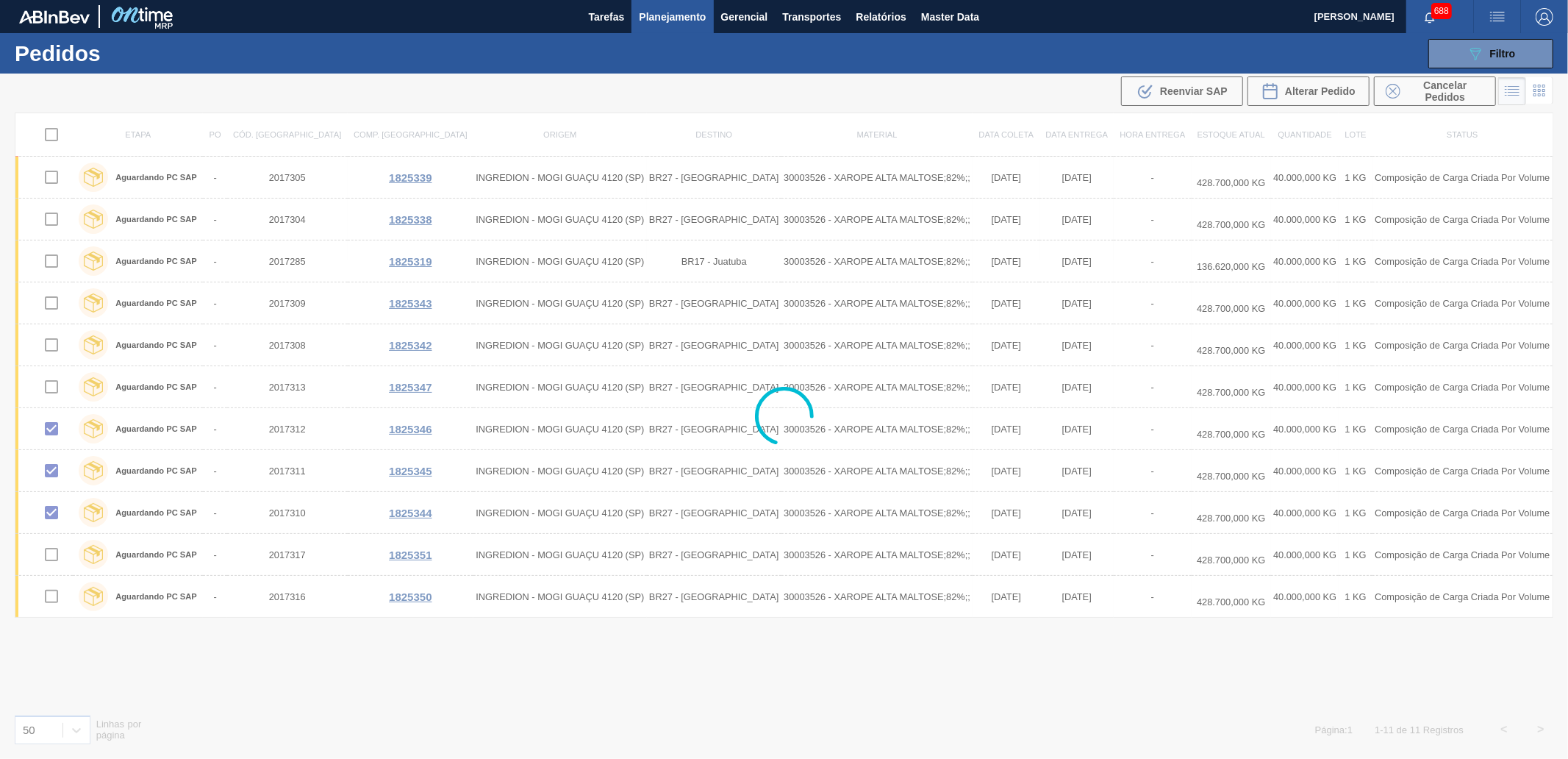
checkbox input "false"
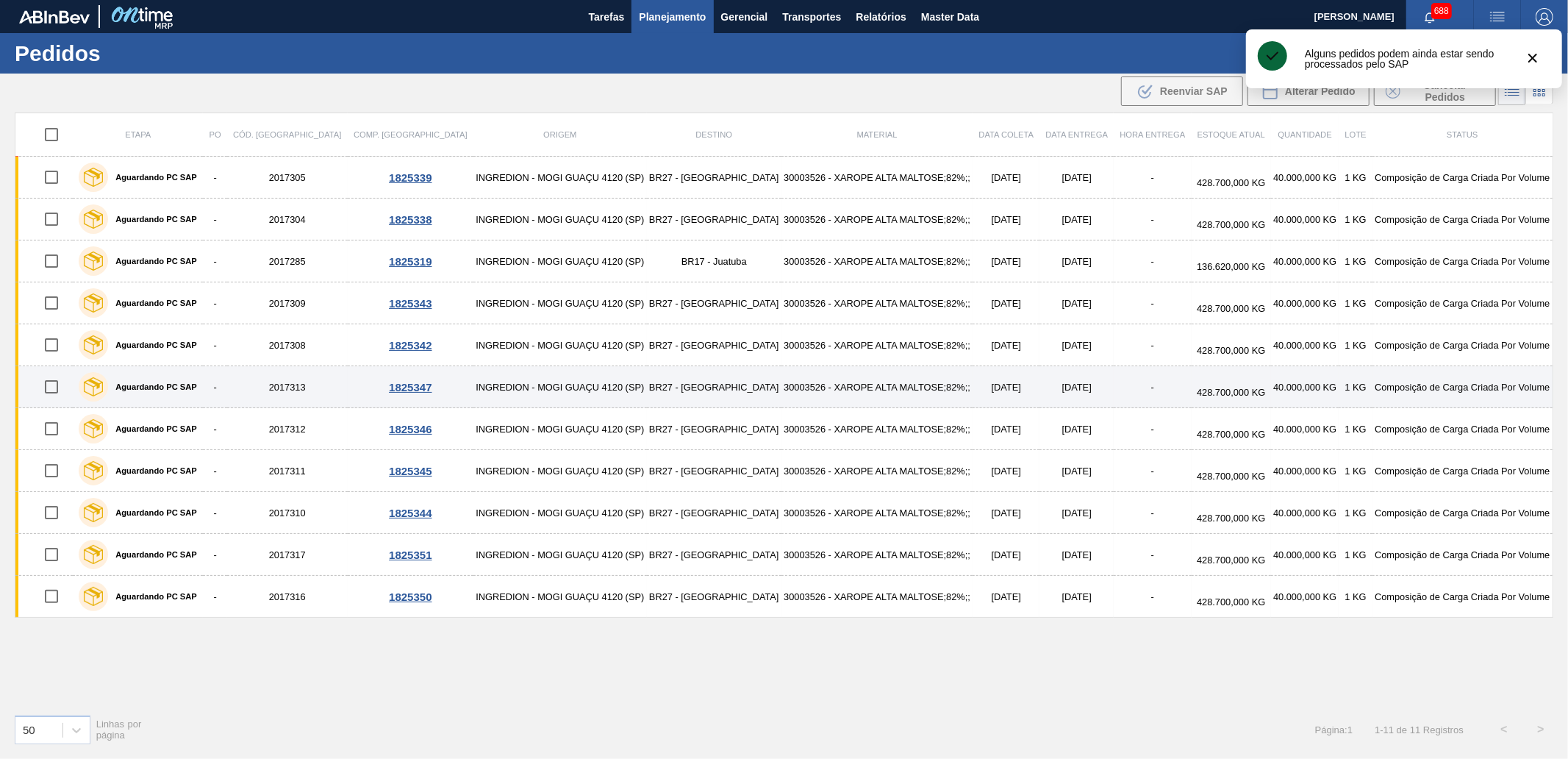
click at [53, 392] on input "checkbox" at bounding box center [51, 387] width 31 height 31
checkbox input "true"
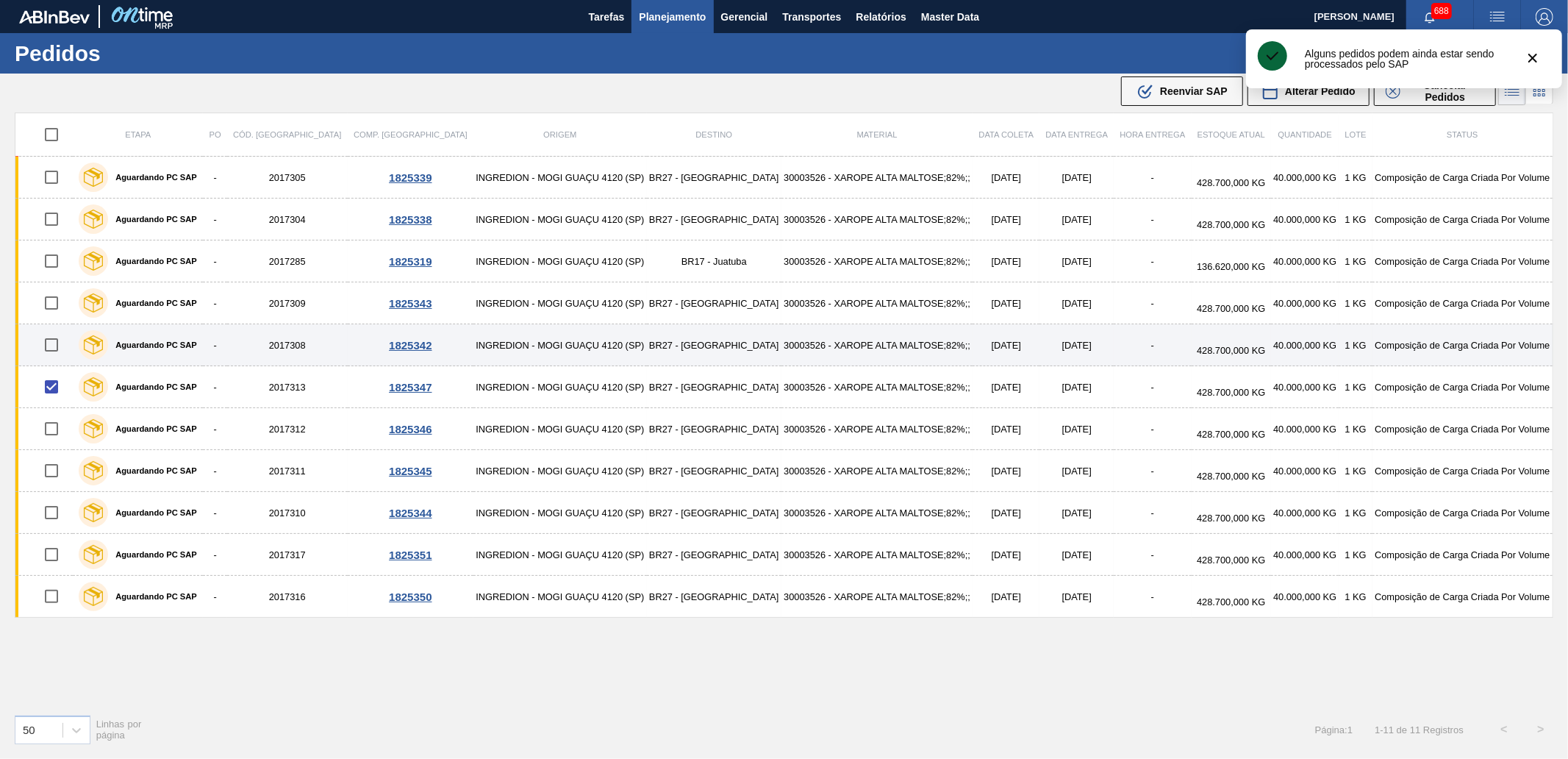
click at [61, 345] on input "checkbox" at bounding box center [51, 345] width 31 height 31
checkbox input "true"
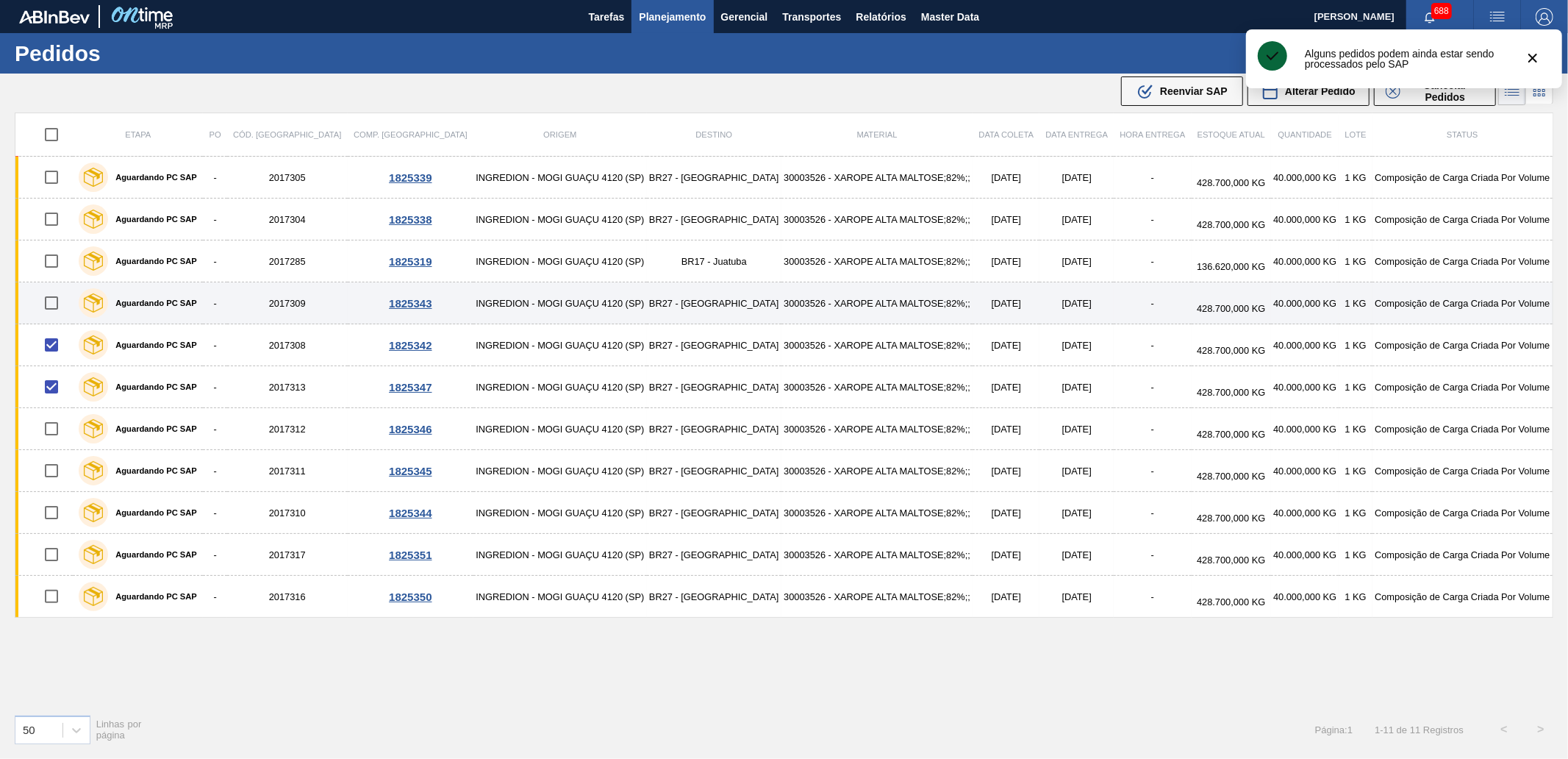
click at [55, 305] on input "checkbox" at bounding box center [51, 303] width 31 height 31
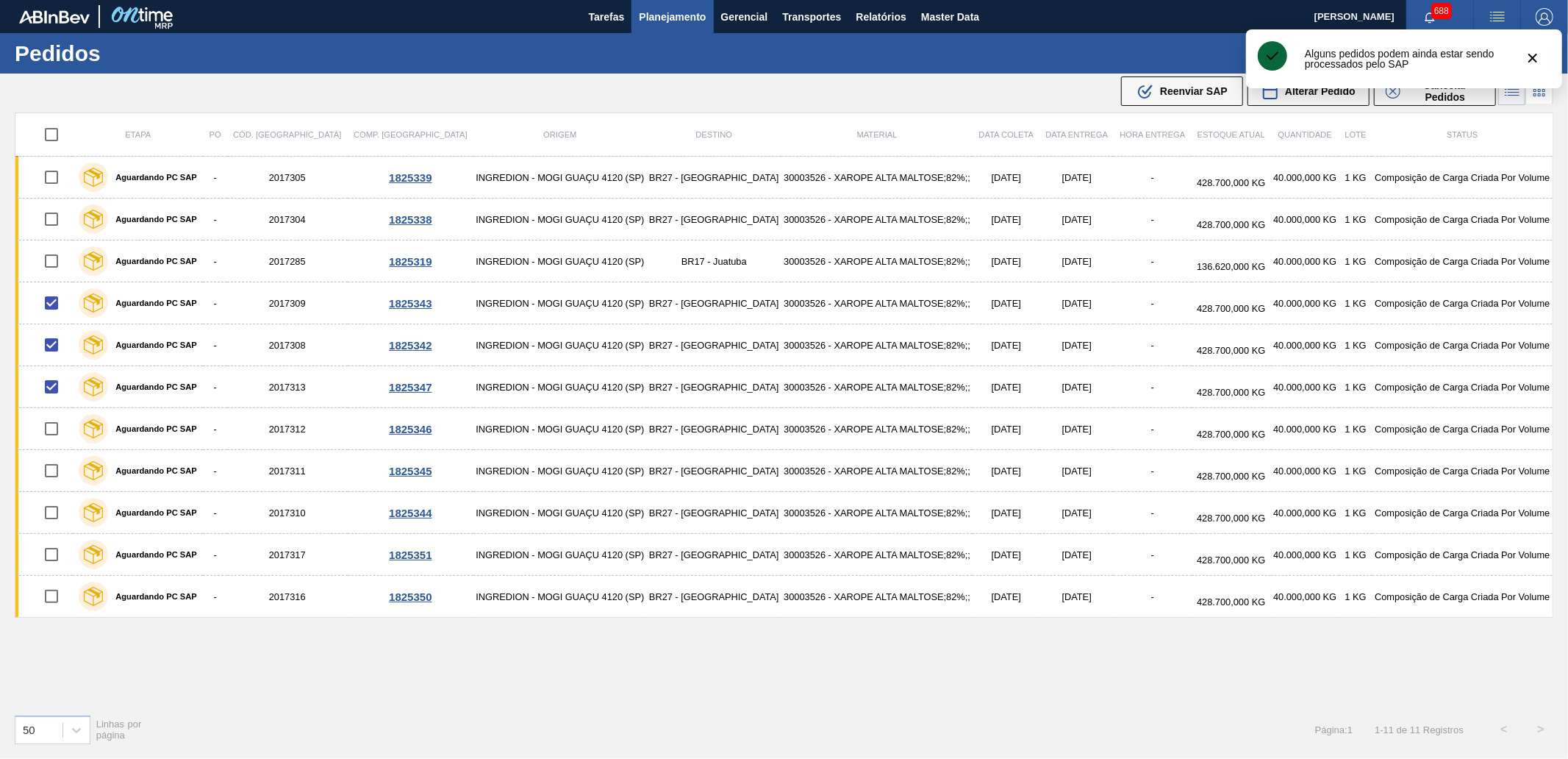
click at [1157, 89] on div ".b{fill:var(--color-action-default)} Reenviar SAP" at bounding box center [1182, 91] width 91 height 17
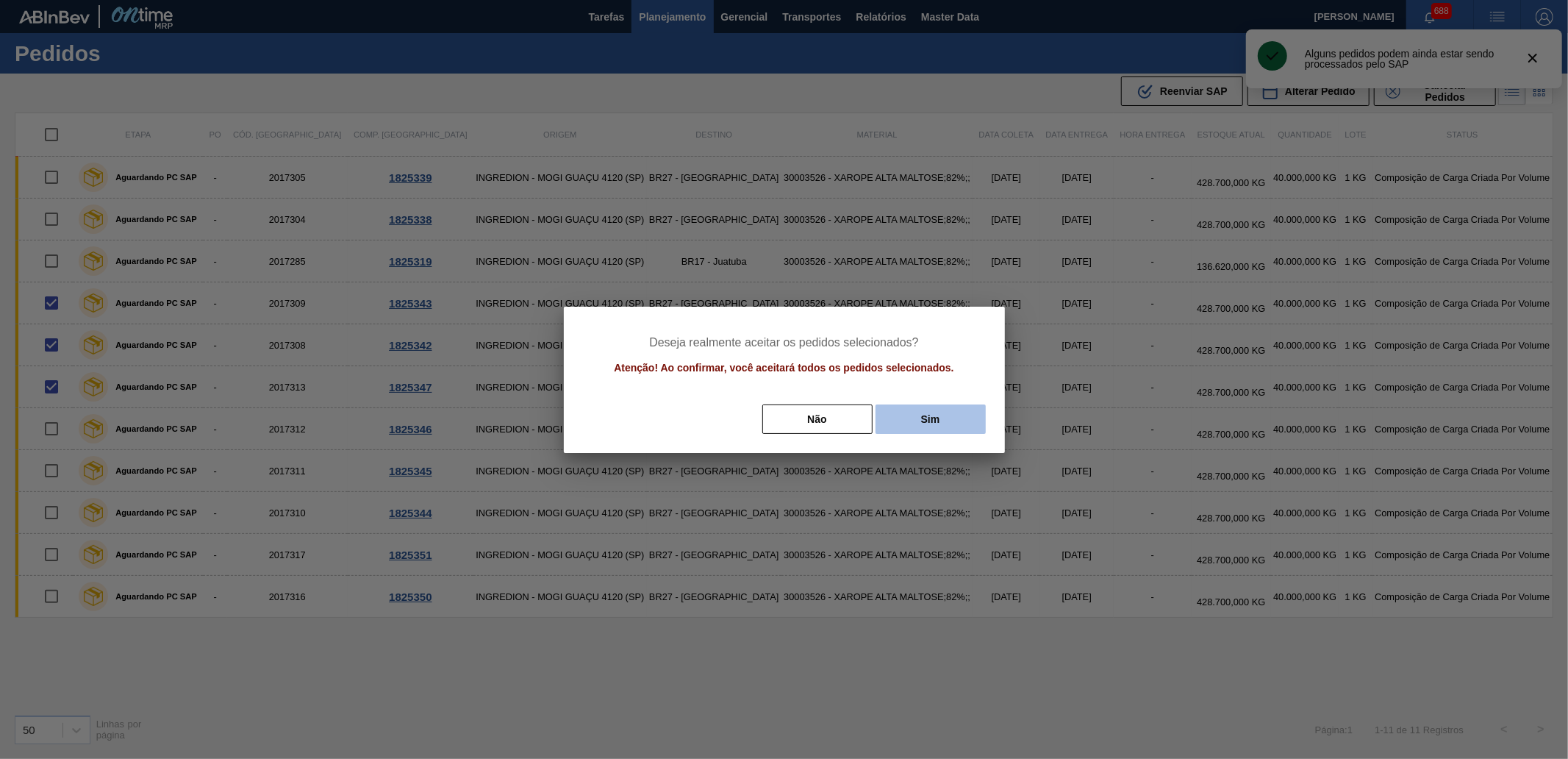
click at [938, 414] on button "Sim" at bounding box center [931, 418] width 111 height 30
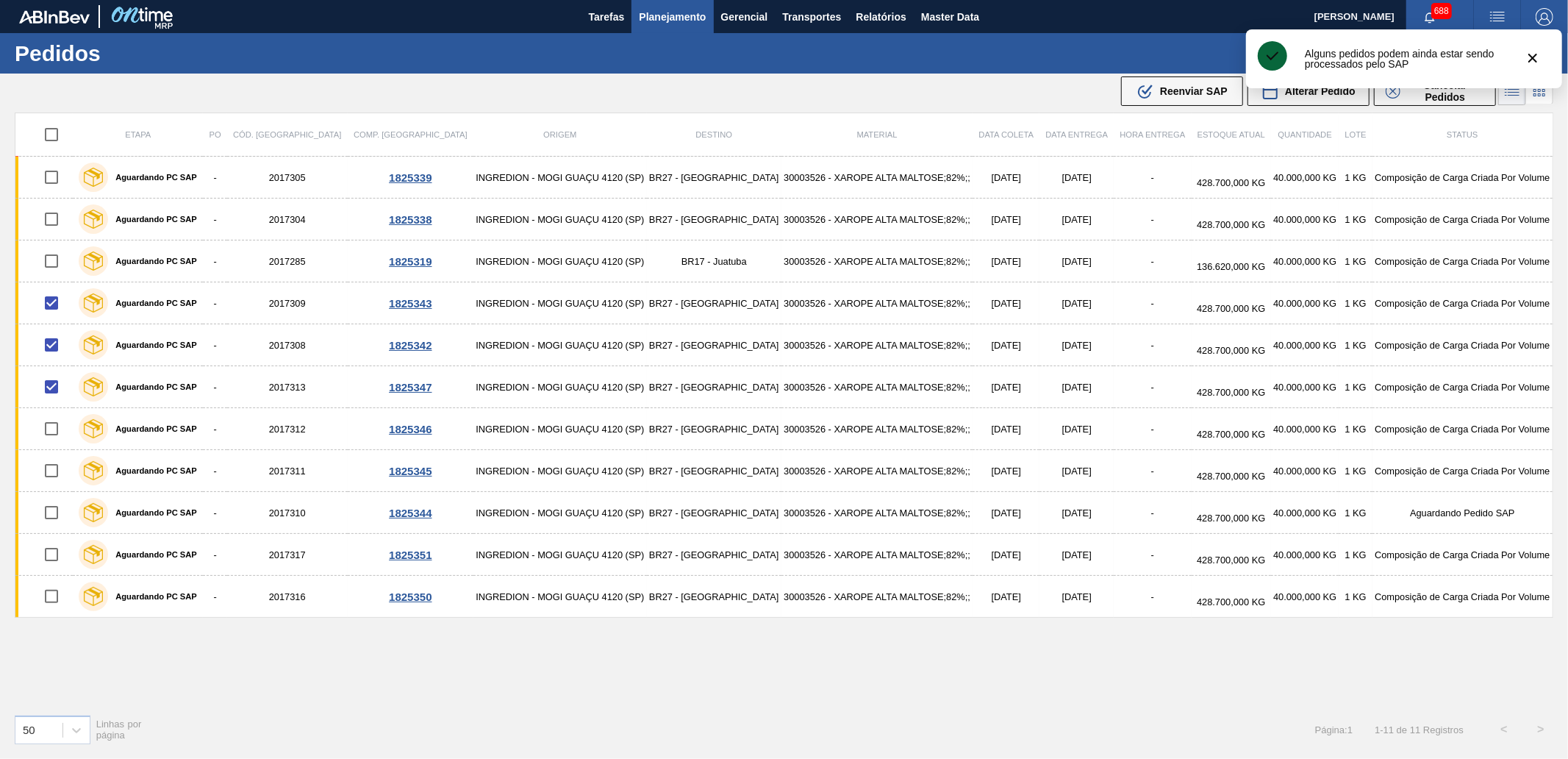
checkbox input "false"
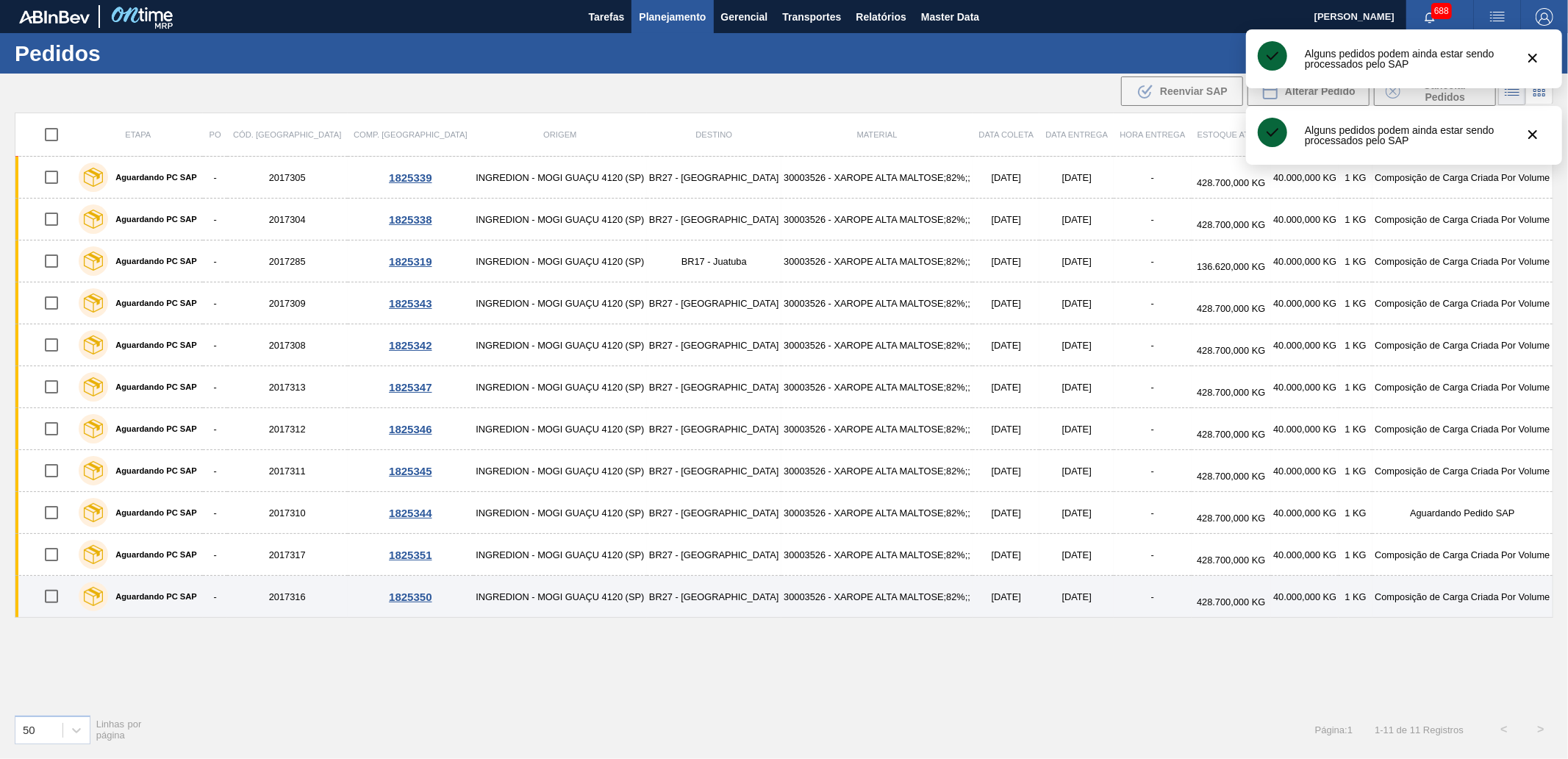
click at [53, 585] on input "checkbox" at bounding box center [51, 596] width 31 height 31
checkbox input "true"
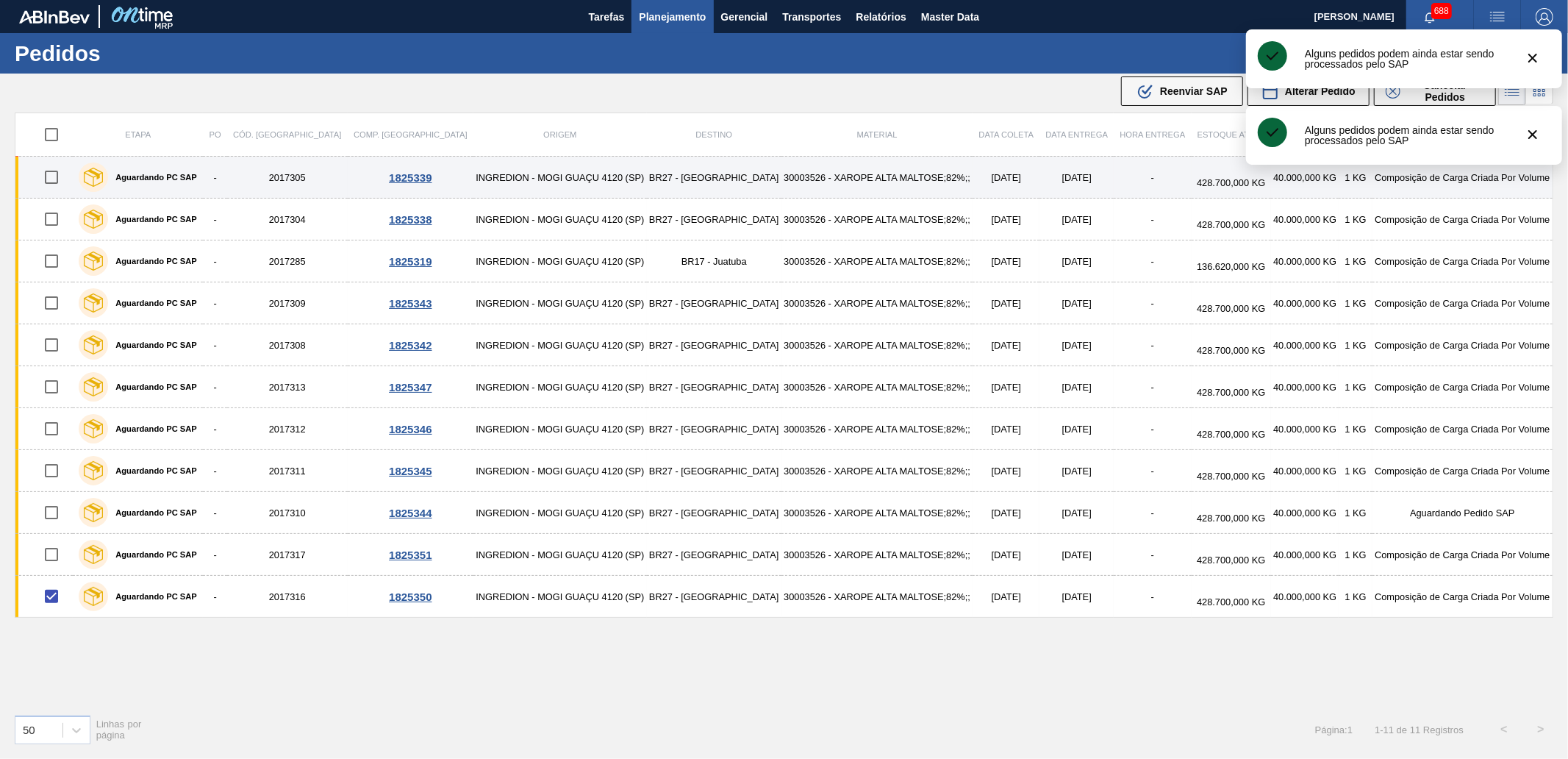
click at [59, 180] on input "checkbox" at bounding box center [51, 177] width 31 height 31
checkbox input "true"
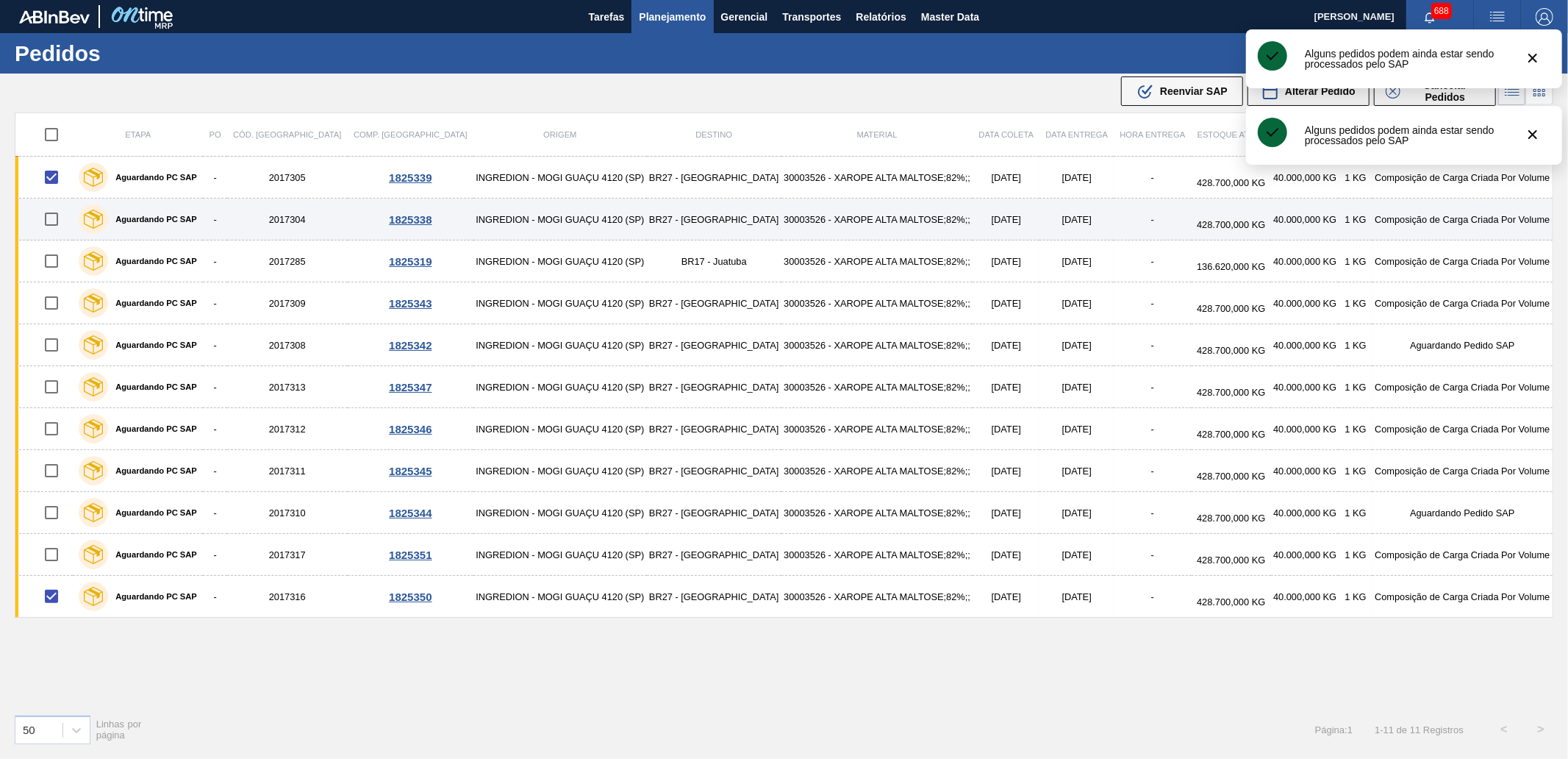
click at [49, 217] on input "checkbox" at bounding box center [51, 219] width 31 height 31
checkbox input "true"
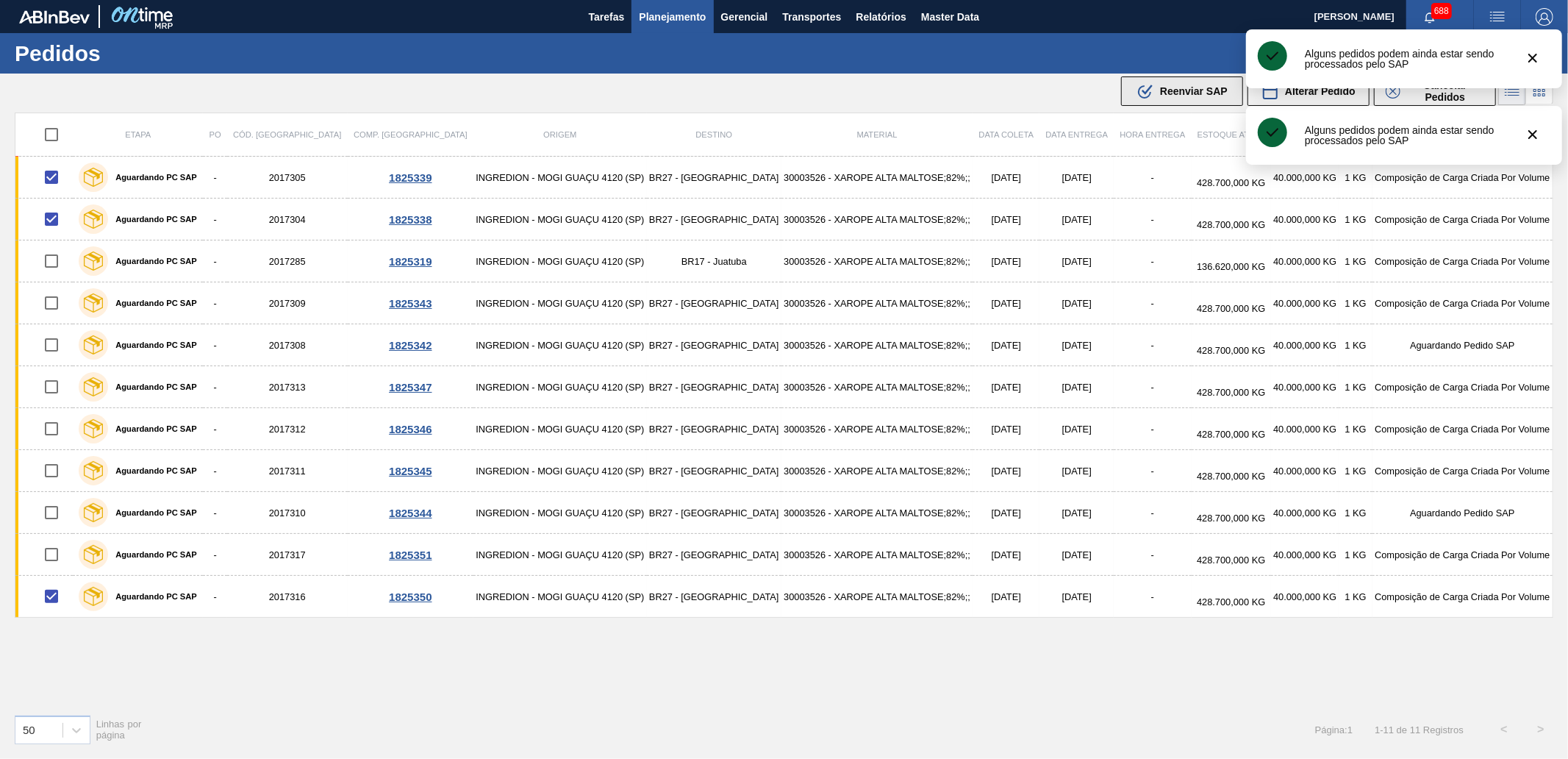
click at [1187, 95] on span "Reenviar SAP" at bounding box center [1193, 91] width 67 height 12
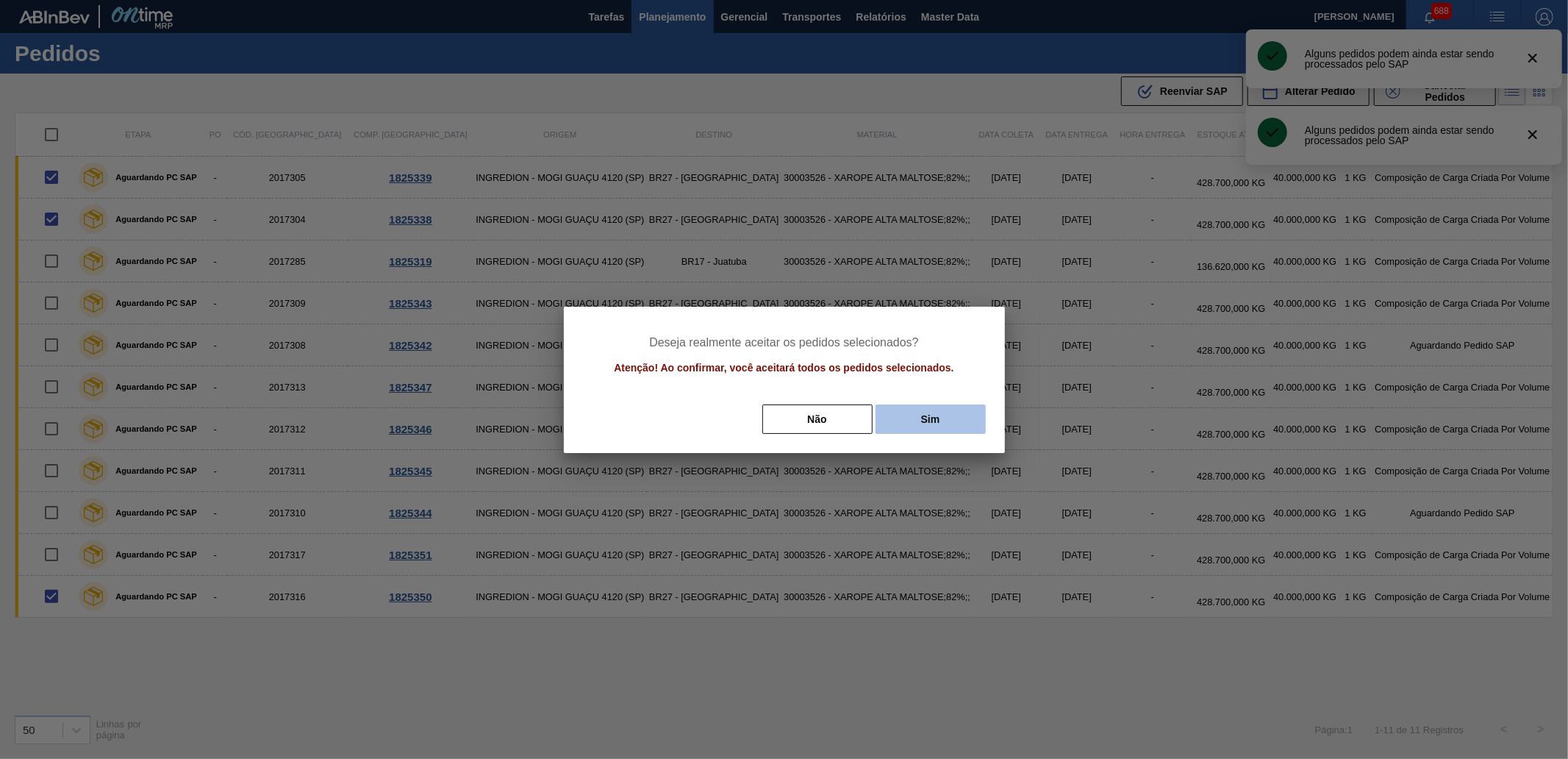
click at [948, 412] on button "Sim" at bounding box center [931, 418] width 111 height 30
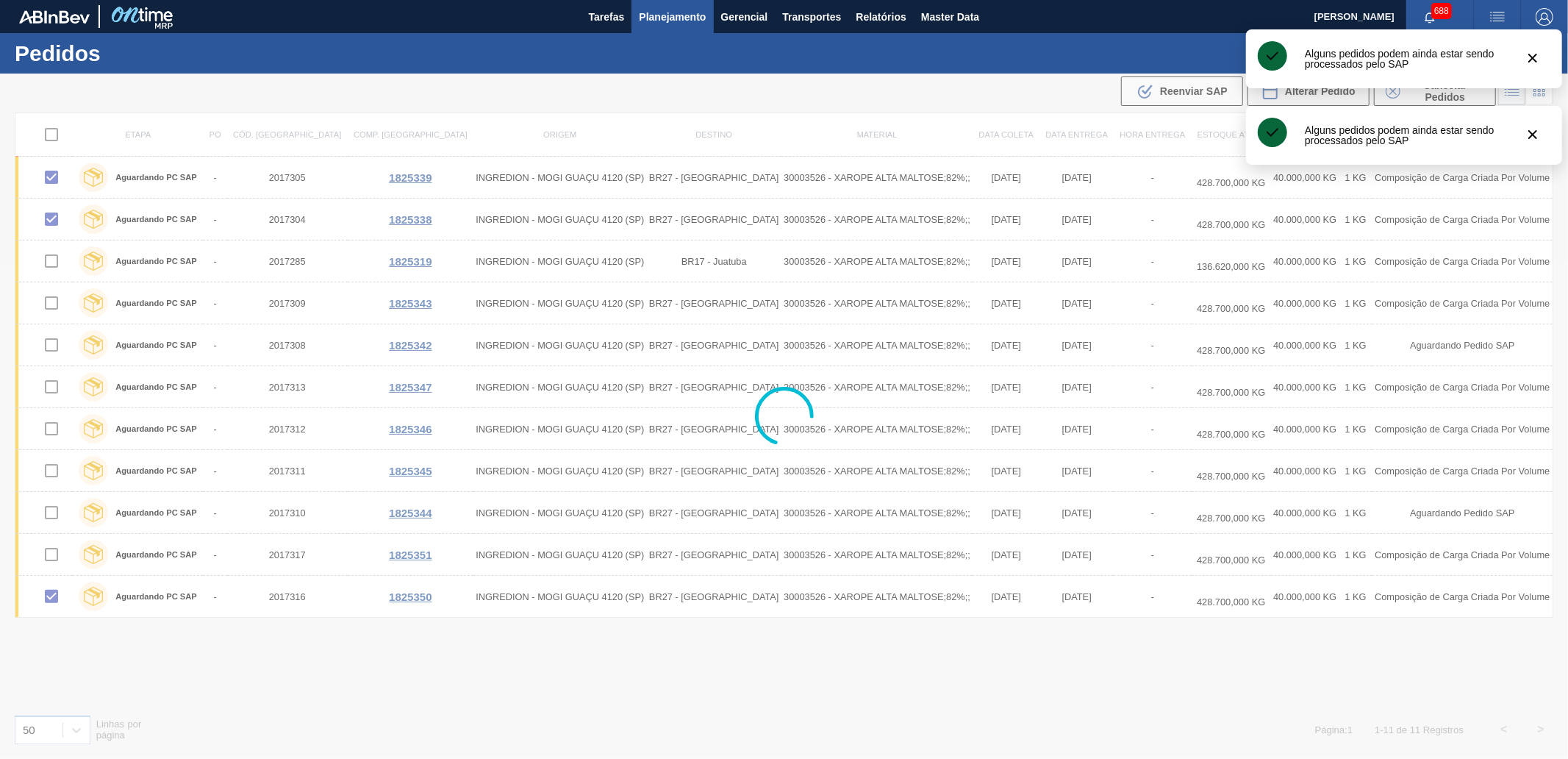
checkbox input "false"
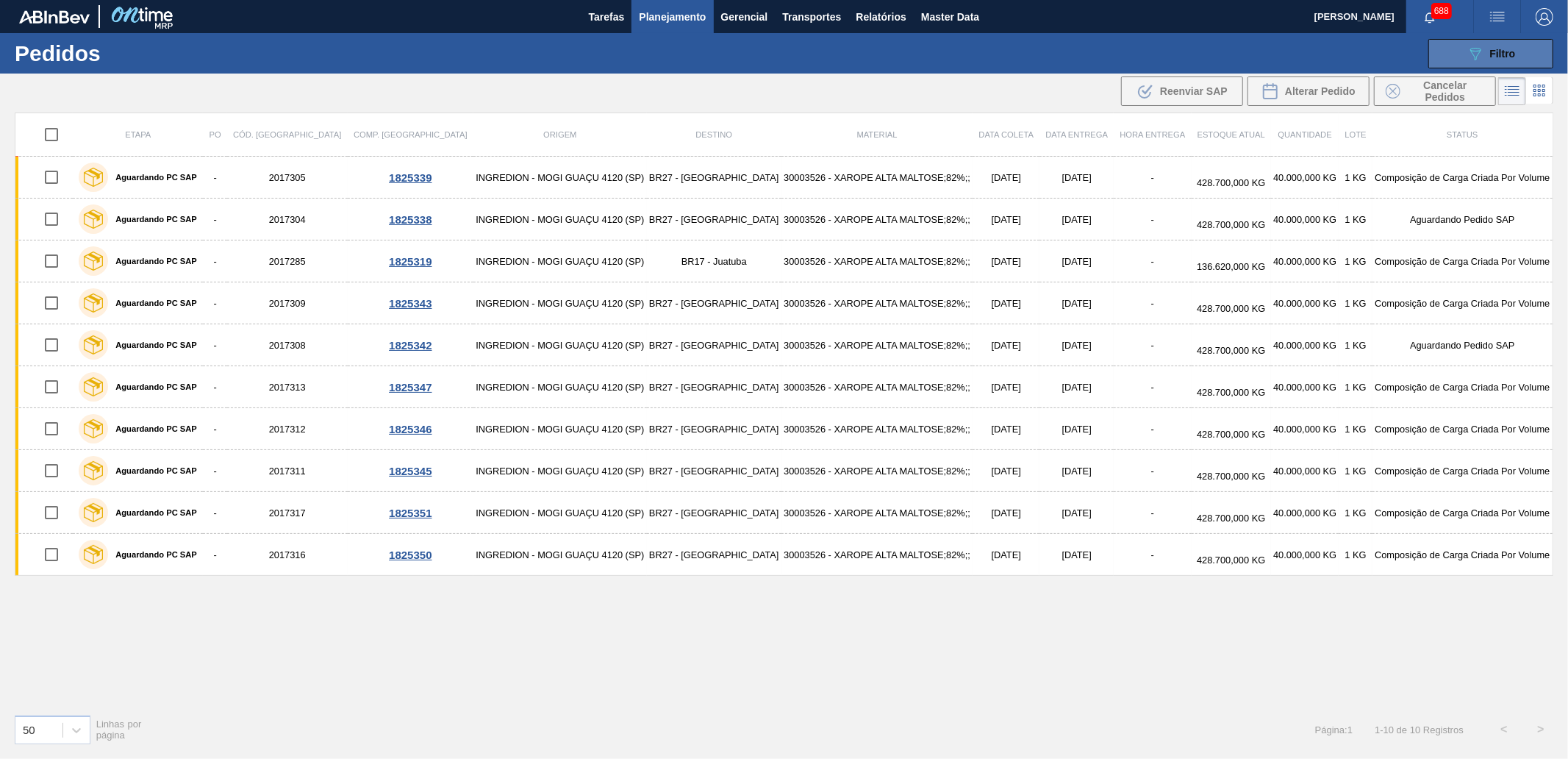
click at [1527, 52] on button "089F7B8B-B2A5-4AFE-B5C0-19BA573D28AC Filtro" at bounding box center [1490, 54] width 125 height 30
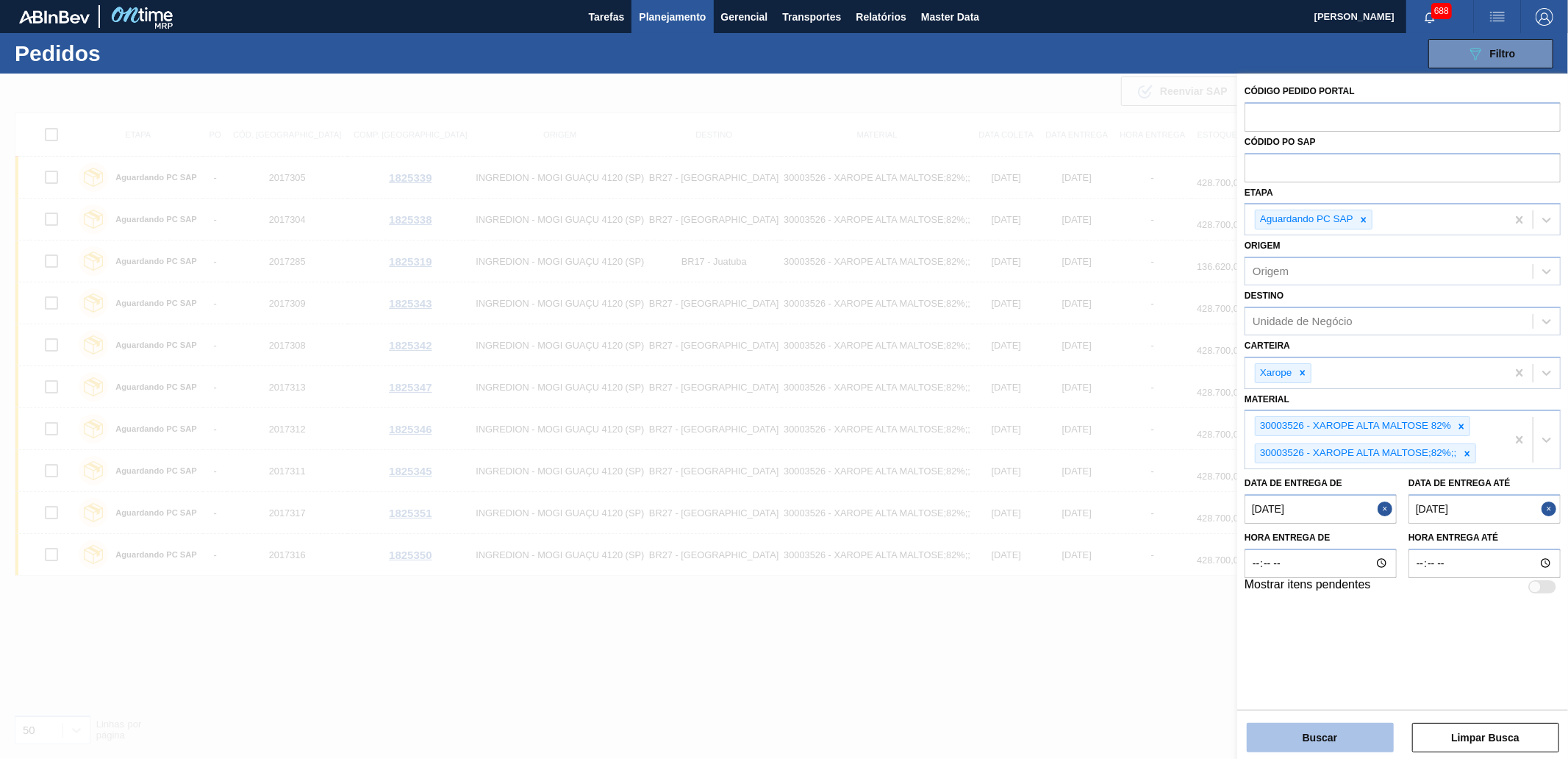
click at [1356, 745] on button "Buscar" at bounding box center [1320, 738] width 147 height 30
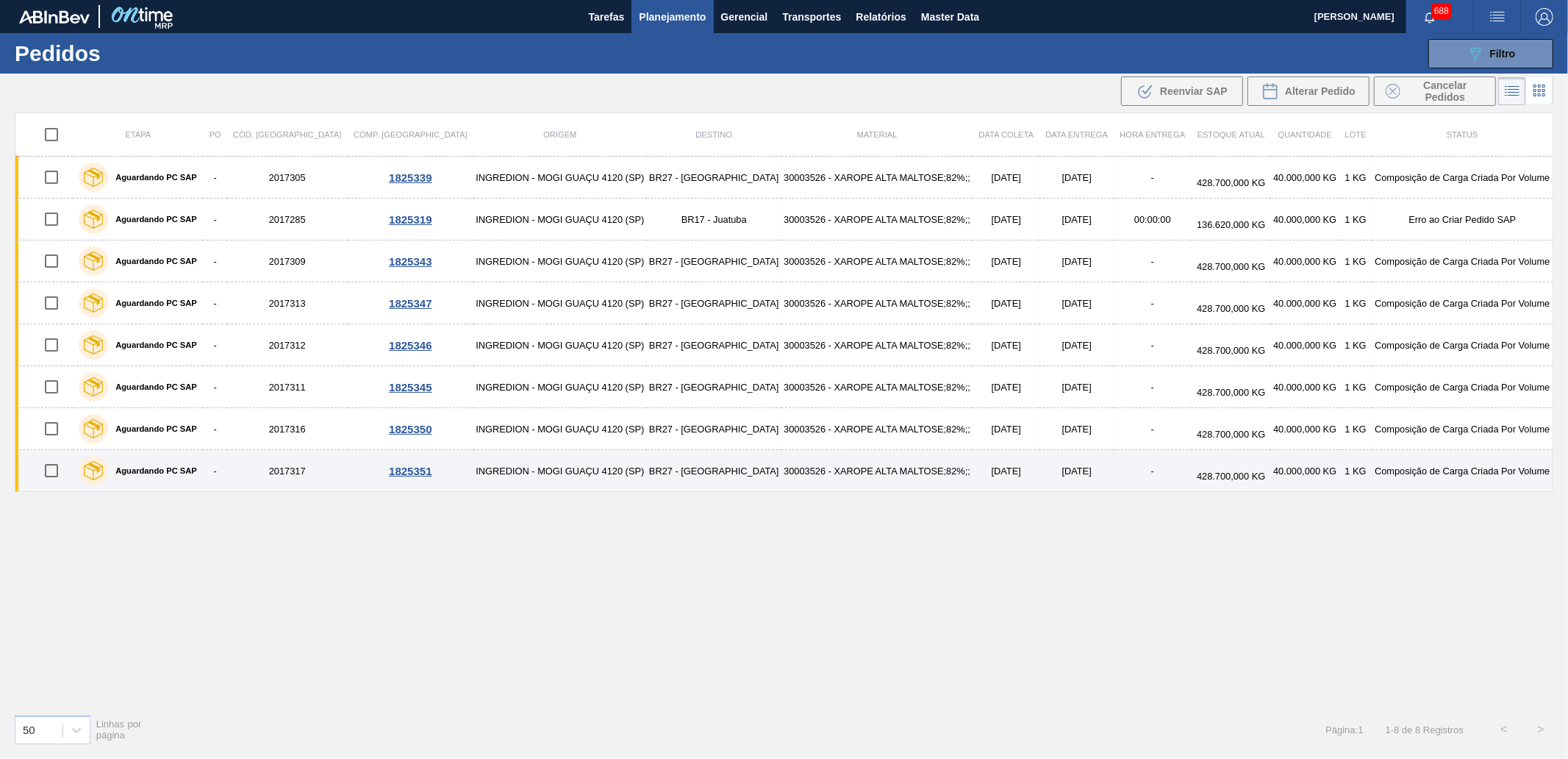
click at [59, 467] on input "checkbox" at bounding box center [51, 470] width 31 height 31
checkbox input "true"
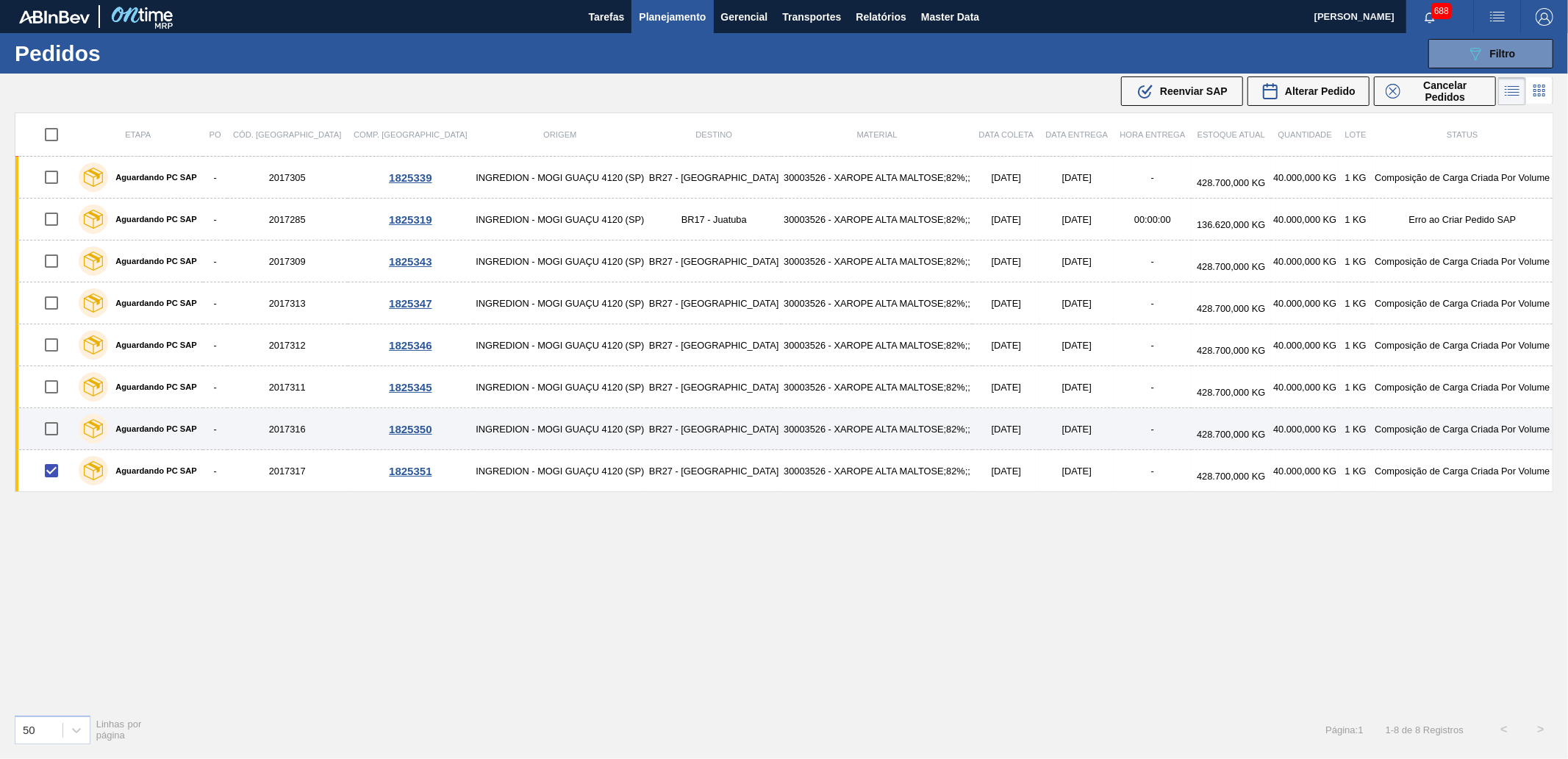
click at [55, 420] on input "checkbox" at bounding box center [51, 429] width 31 height 31
checkbox input "true"
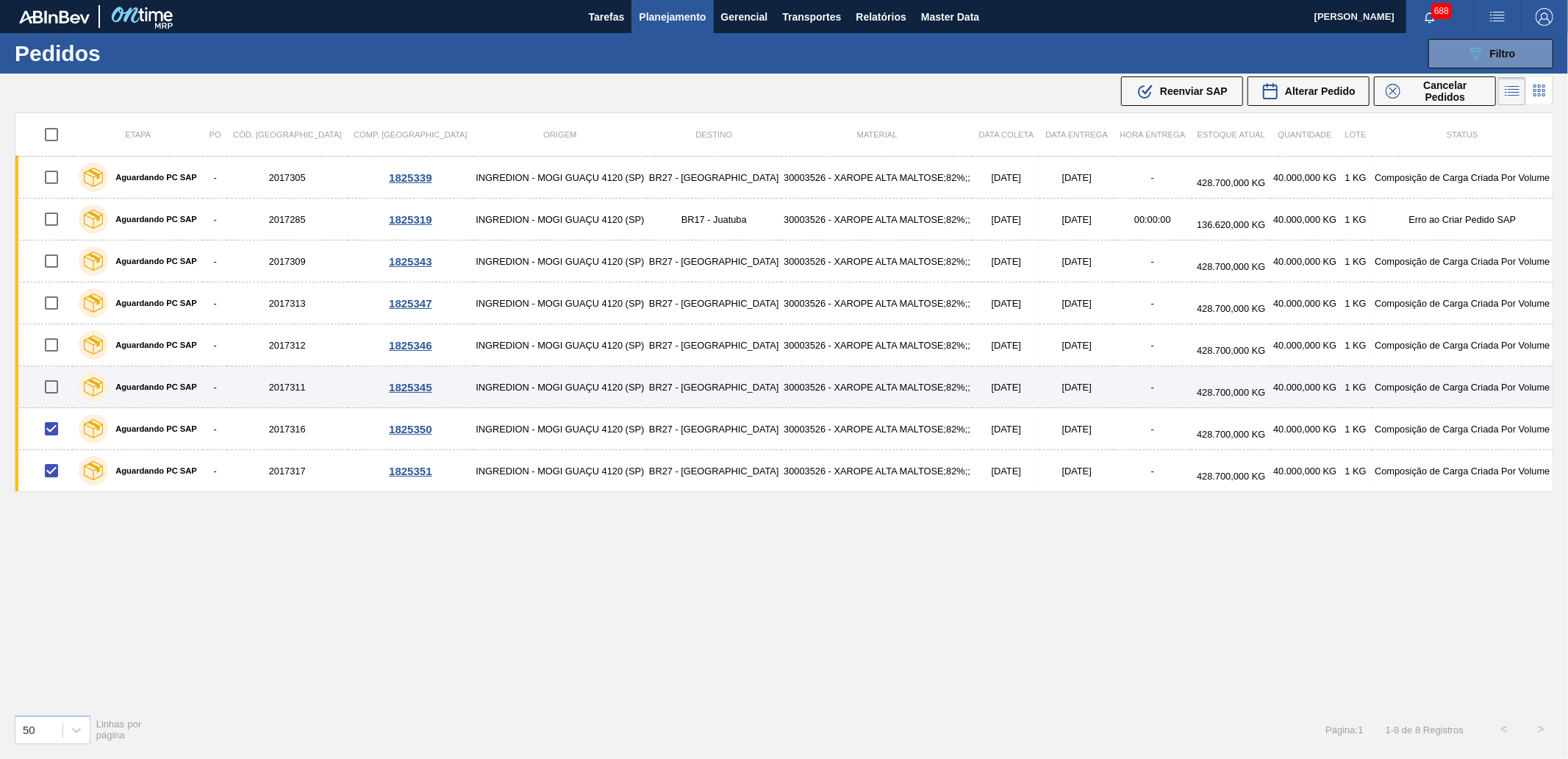
click at [55, 384] on input "checkbox" at bounding box center [51, 387] width 31 height 31
checkbox input "true"
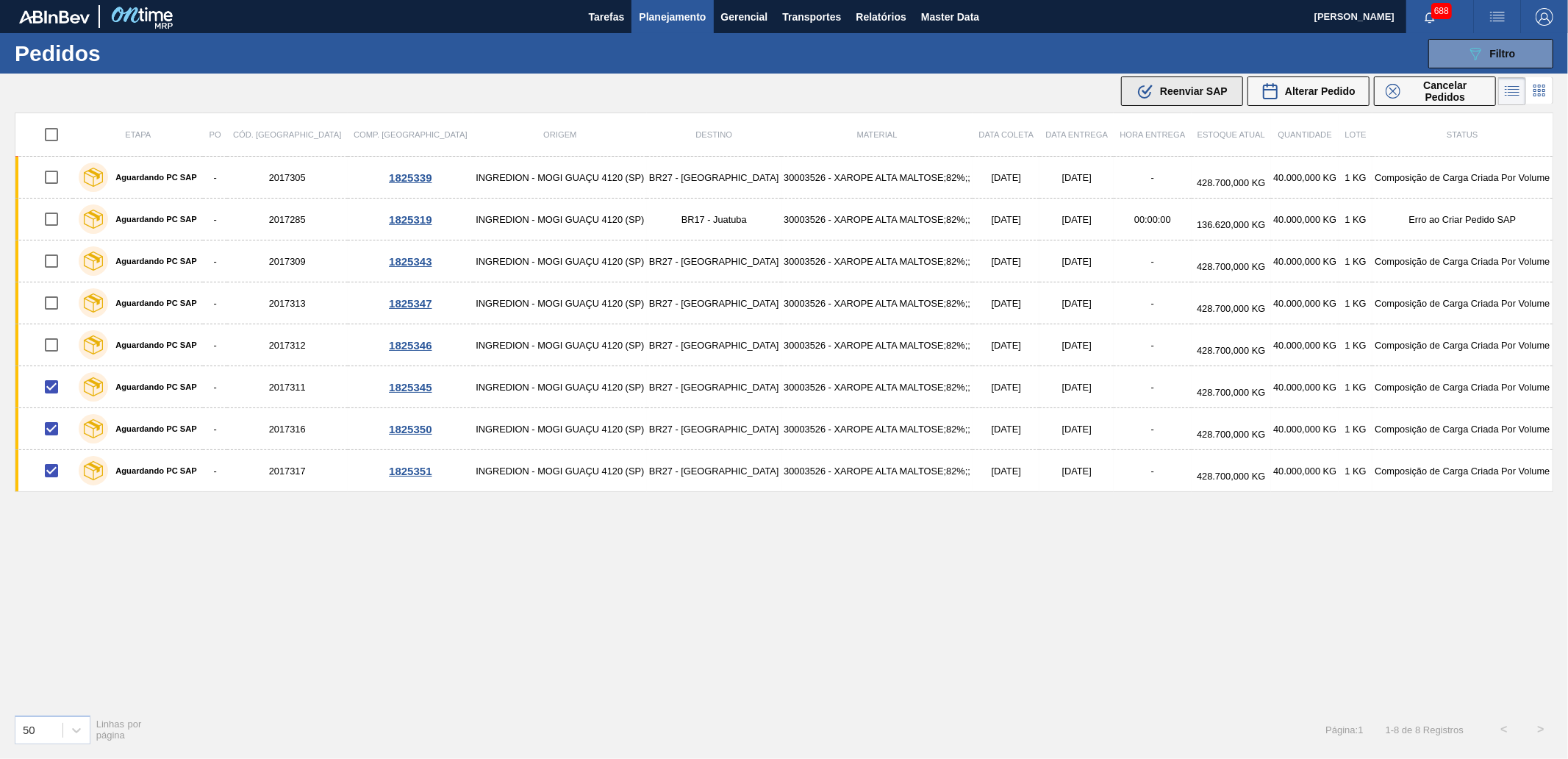
click at [1181, 98] on div ".b{fill:var(--color-action-default)} Reenviar SAP" at bounding box center [1182, 91] width 91 height 17
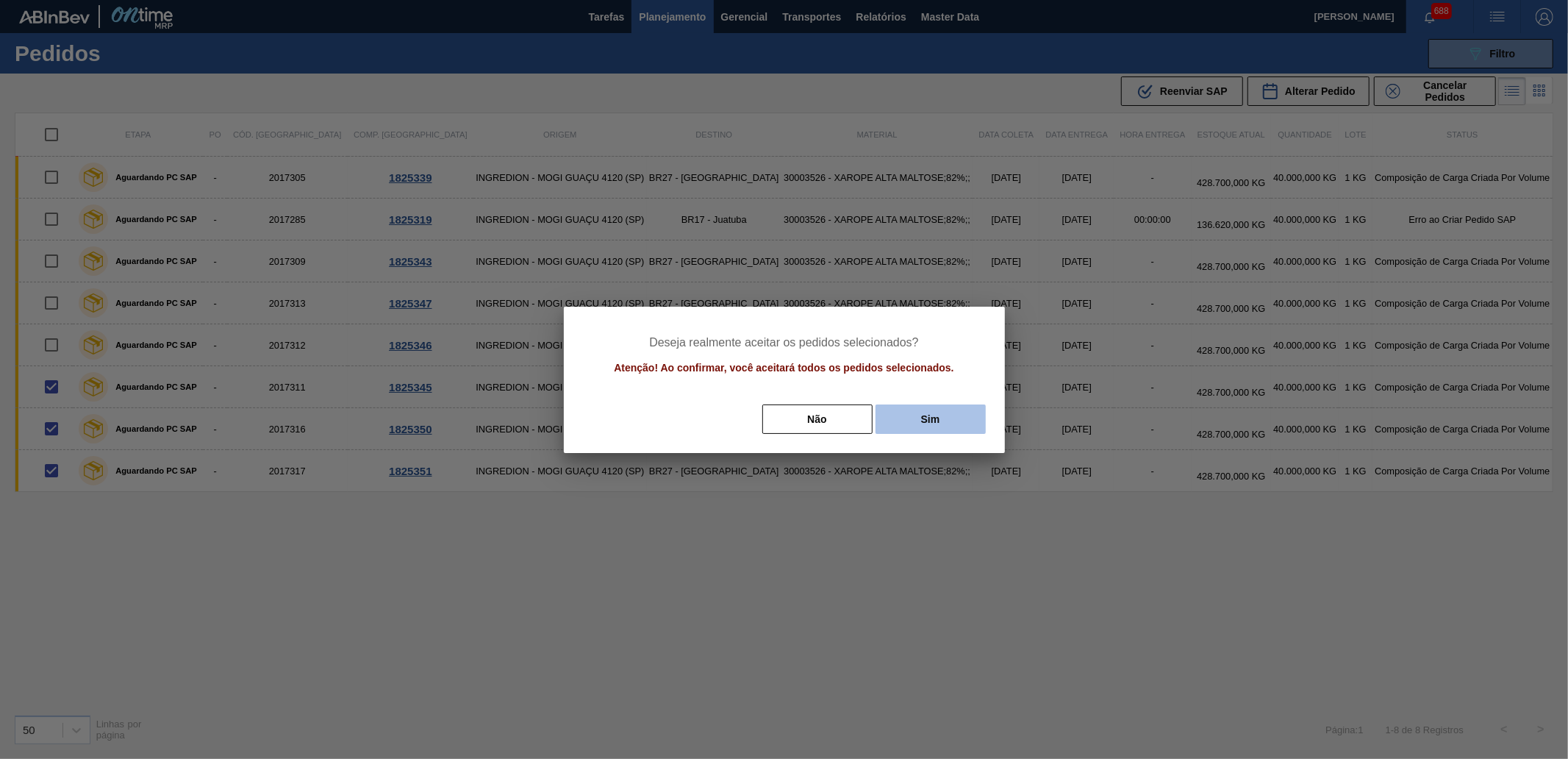
click at [946, 429] on button "Sim" at bounding box center [931, 418] width 111 height 30
checkbox input "false"
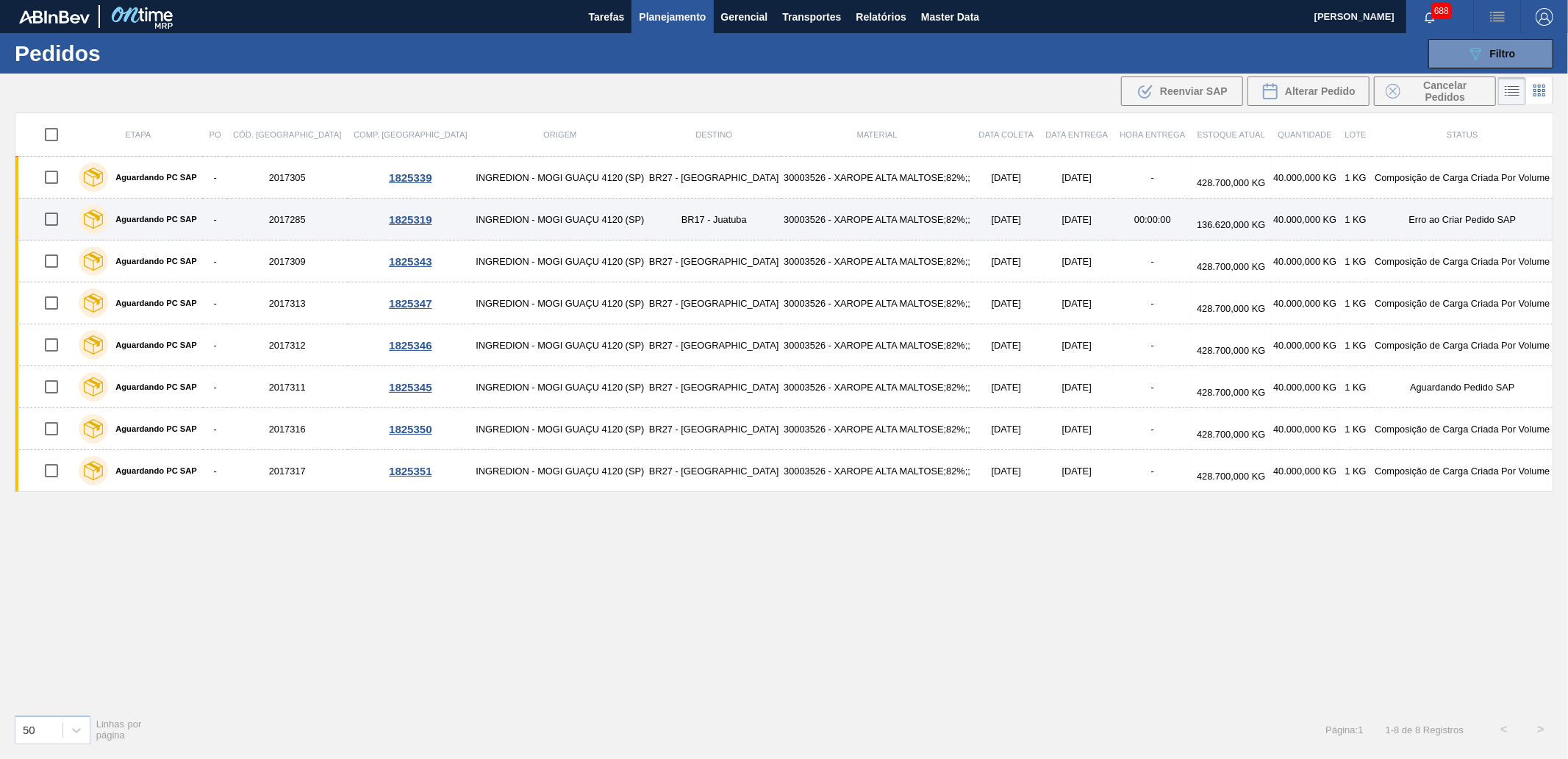
click at [52, 218] on input "checkbox" at bounding box center [51, 219] width 31 height 31
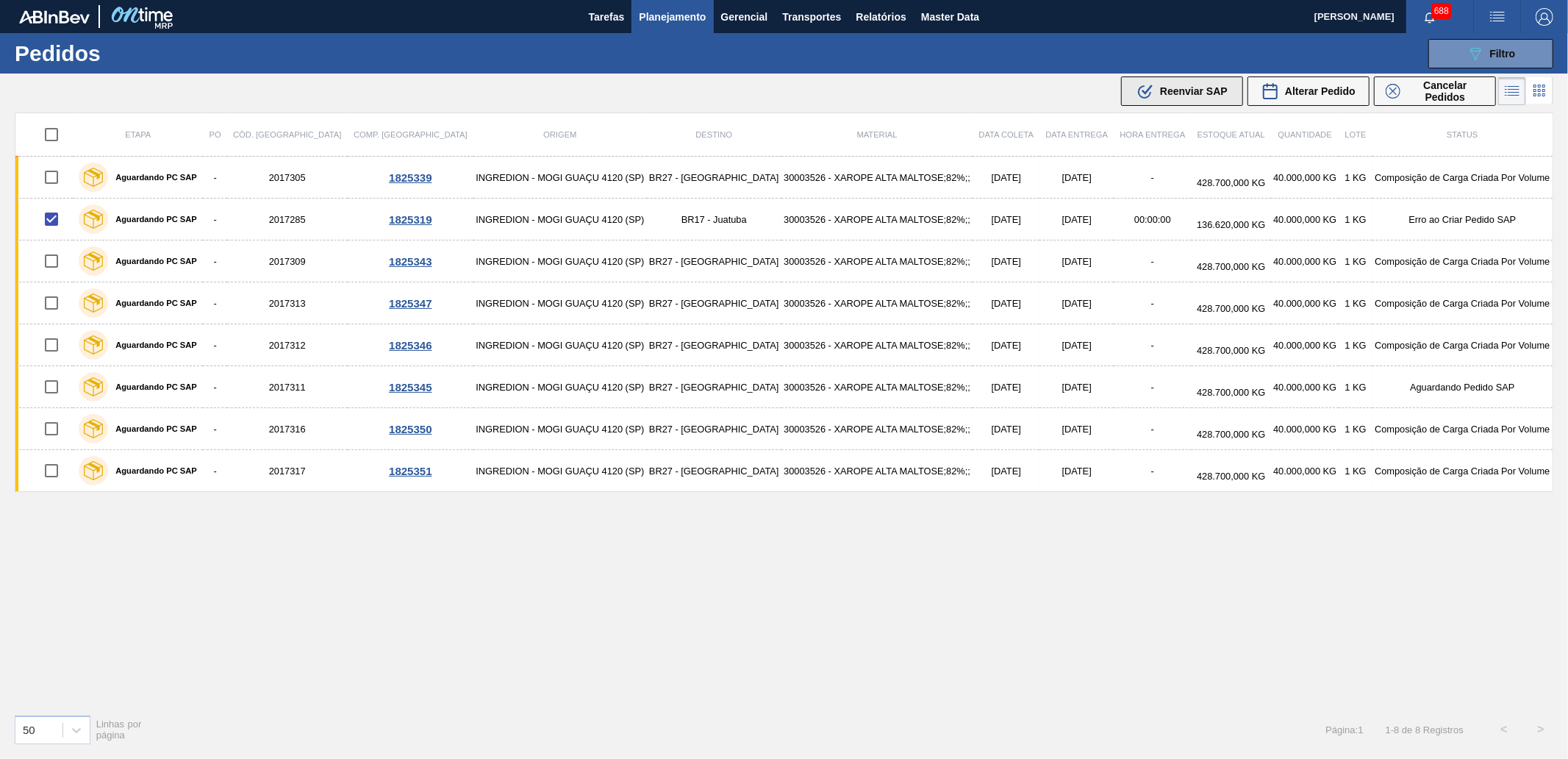
click at [1142, 80] on button ".b{fill:var(--color-action-default)} Reenviar SAP" at bounding box center [1182, 91] width 122 height 30
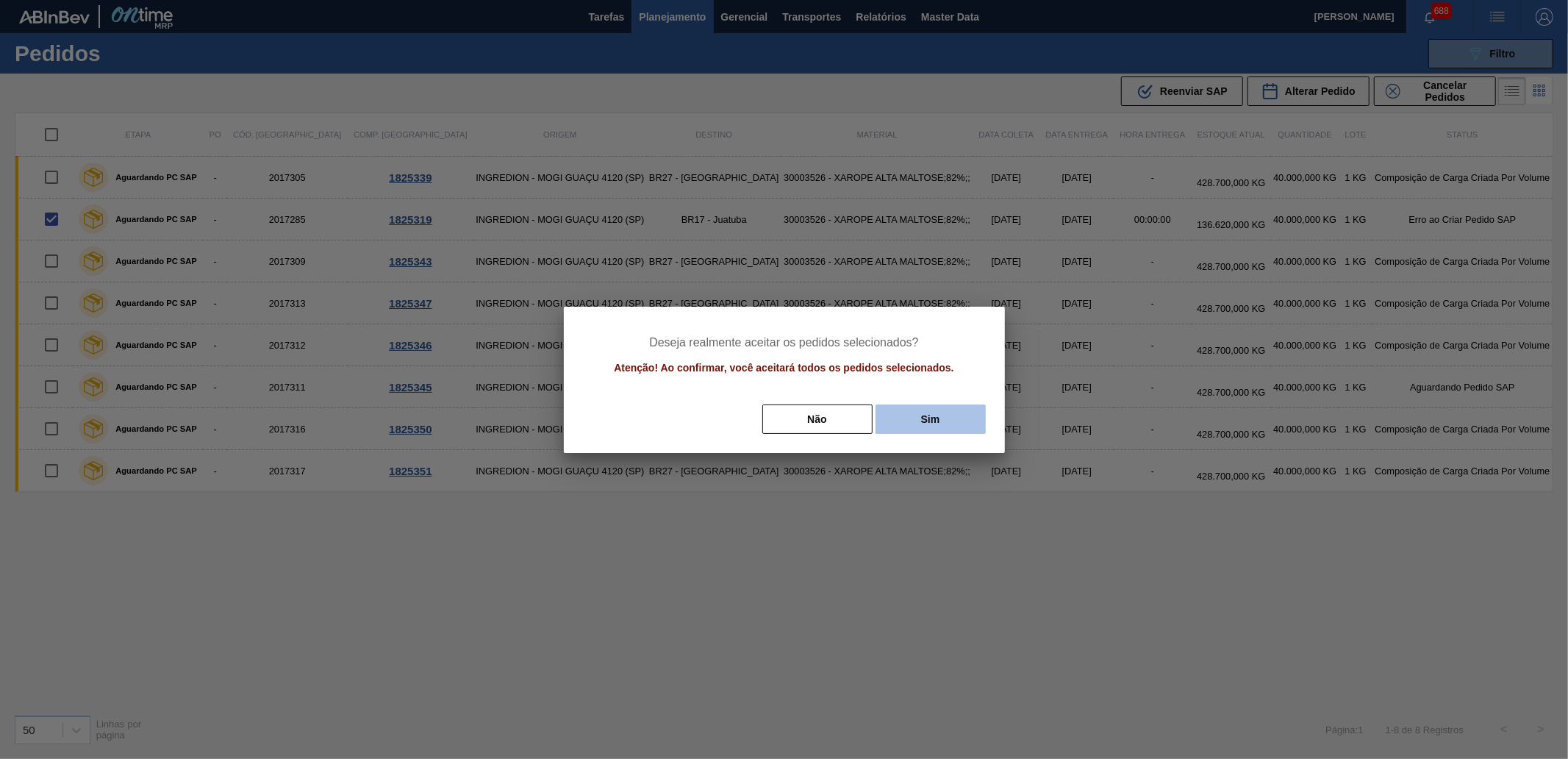
click at [938, 421] on button "Sim" at bounding box center [931, 418] width 111 height 30
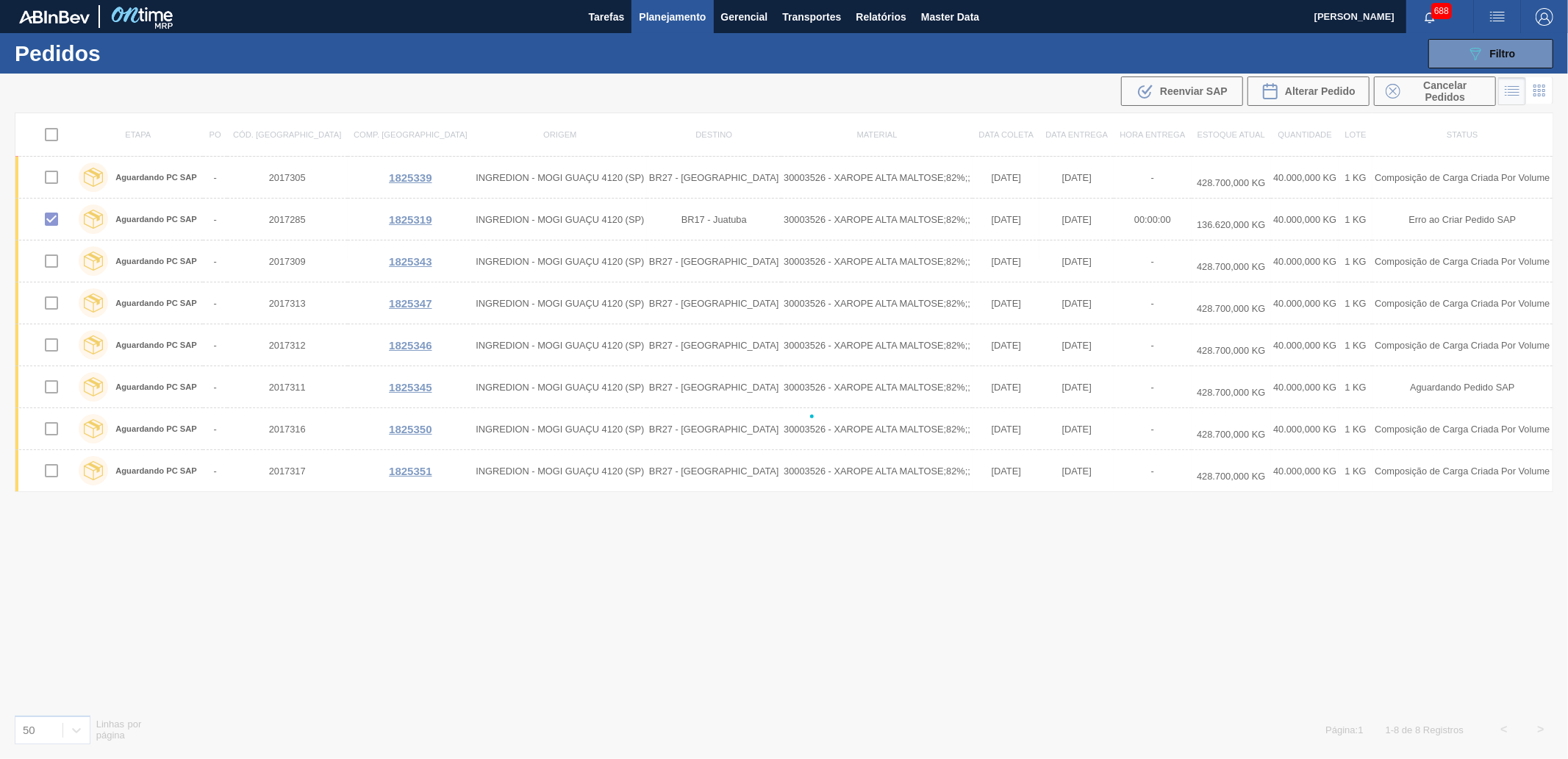
checkbox input "false"
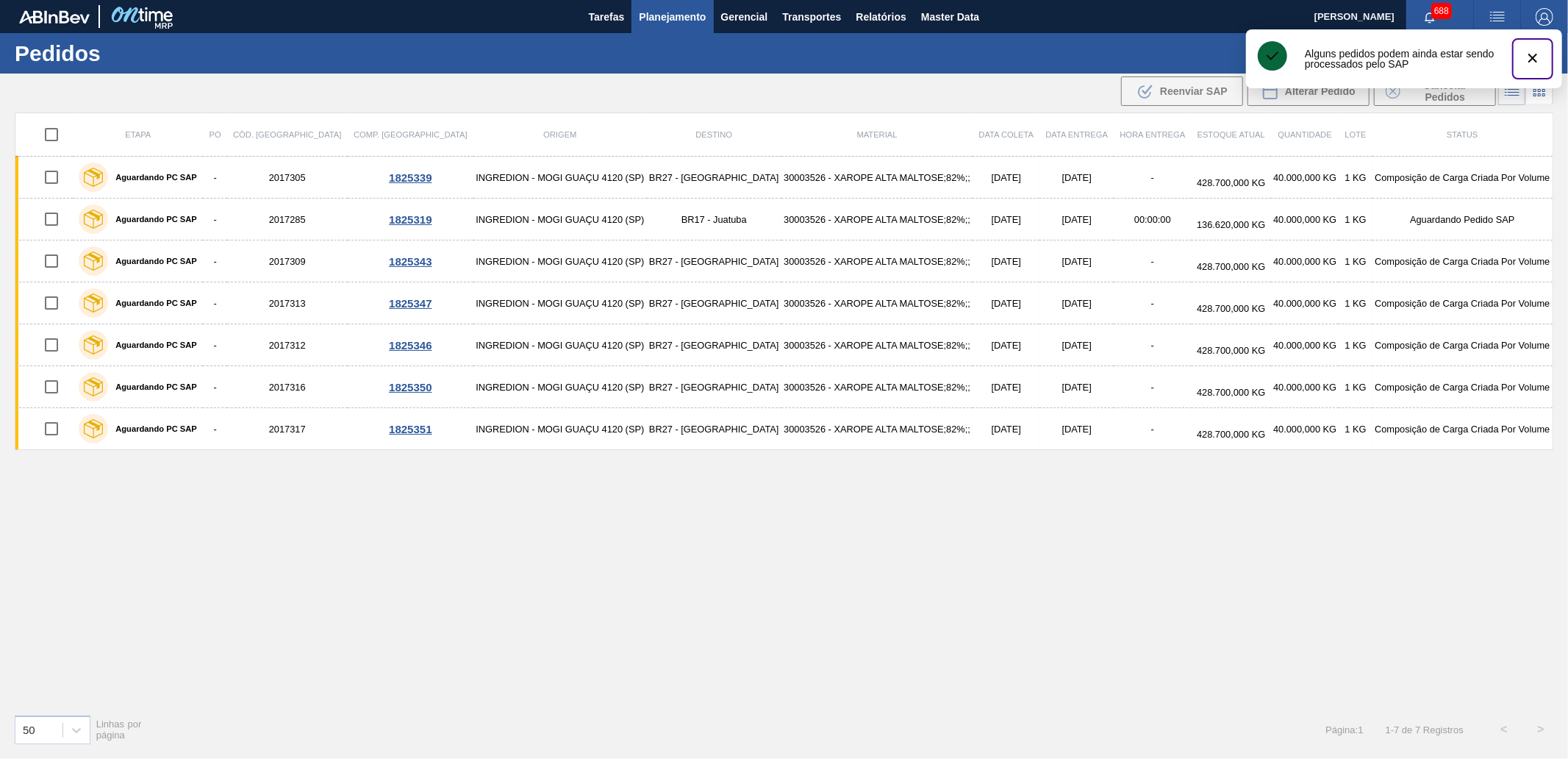
click at [1543, 58] on button "botão de ícone" at bounding box center [1532, 59] width 36 height 36
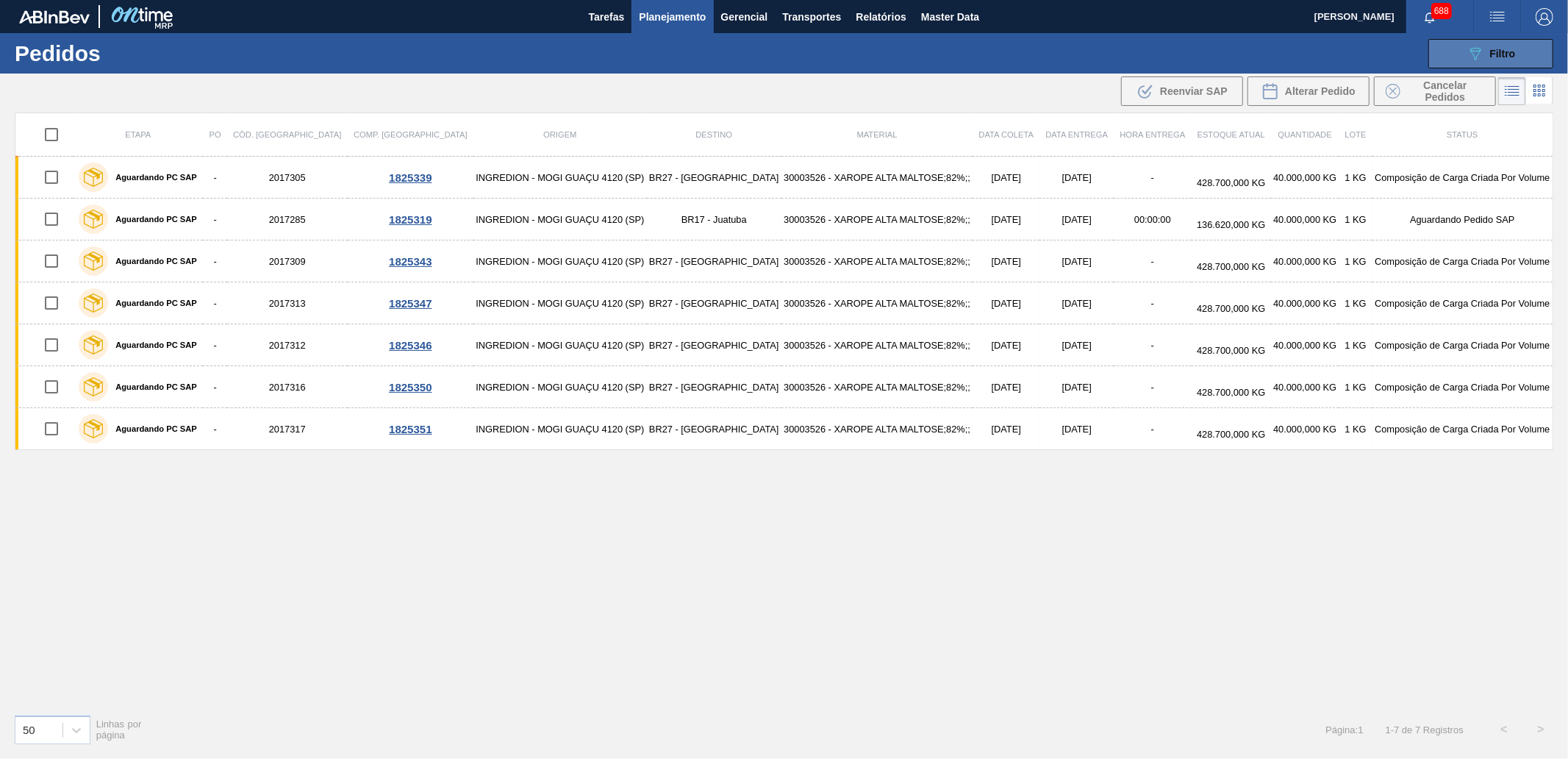
click at [1484, 53] on div "089F7B8B-B2A5-4AFE-B5C0-19BA573D28AC Filtro" at bounding box center [1490, 54] width 49 height 17
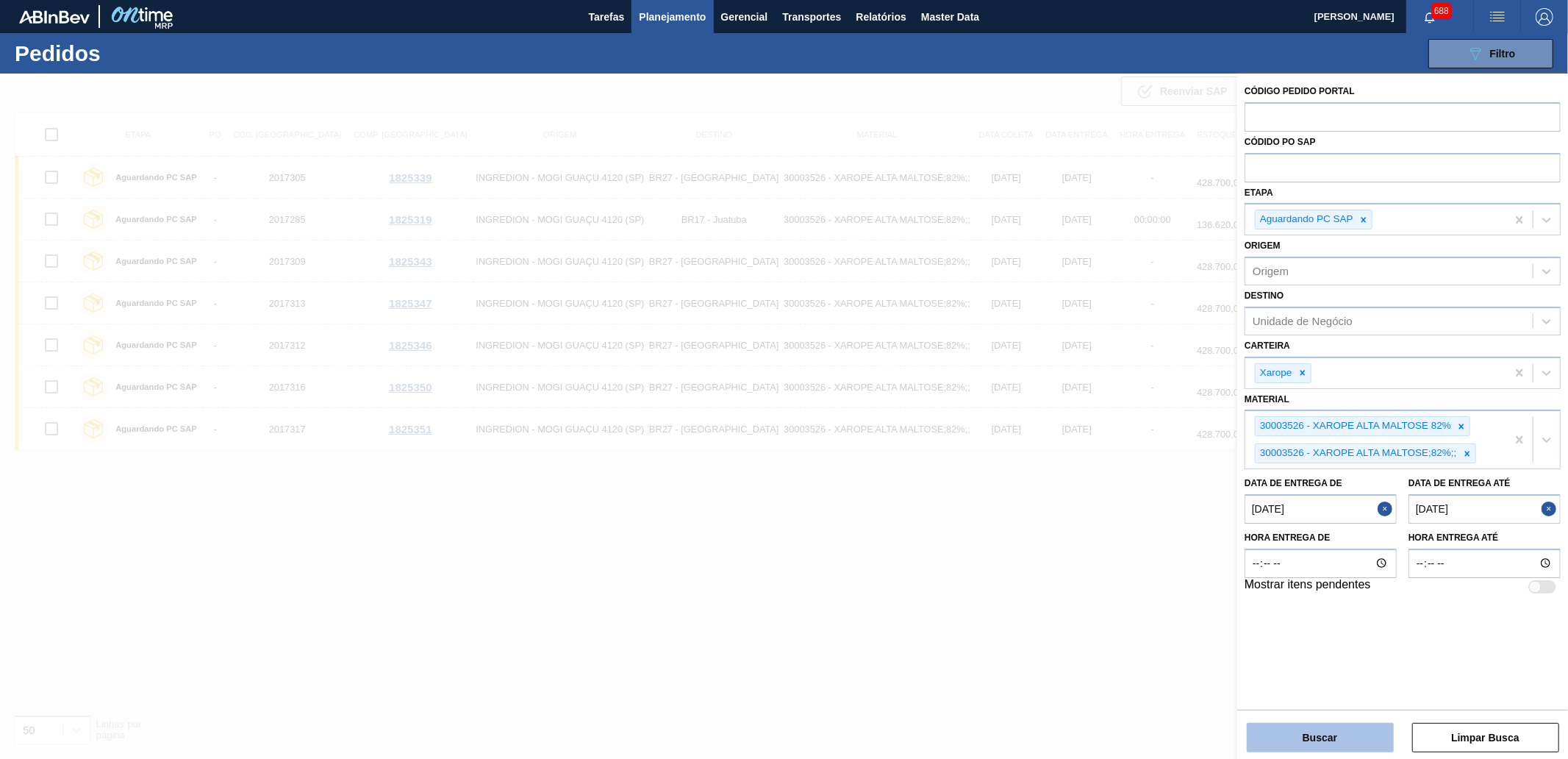
click at [1318, 732] on button "Buscar" at bounding box center [1320, 738] width 147 height 30
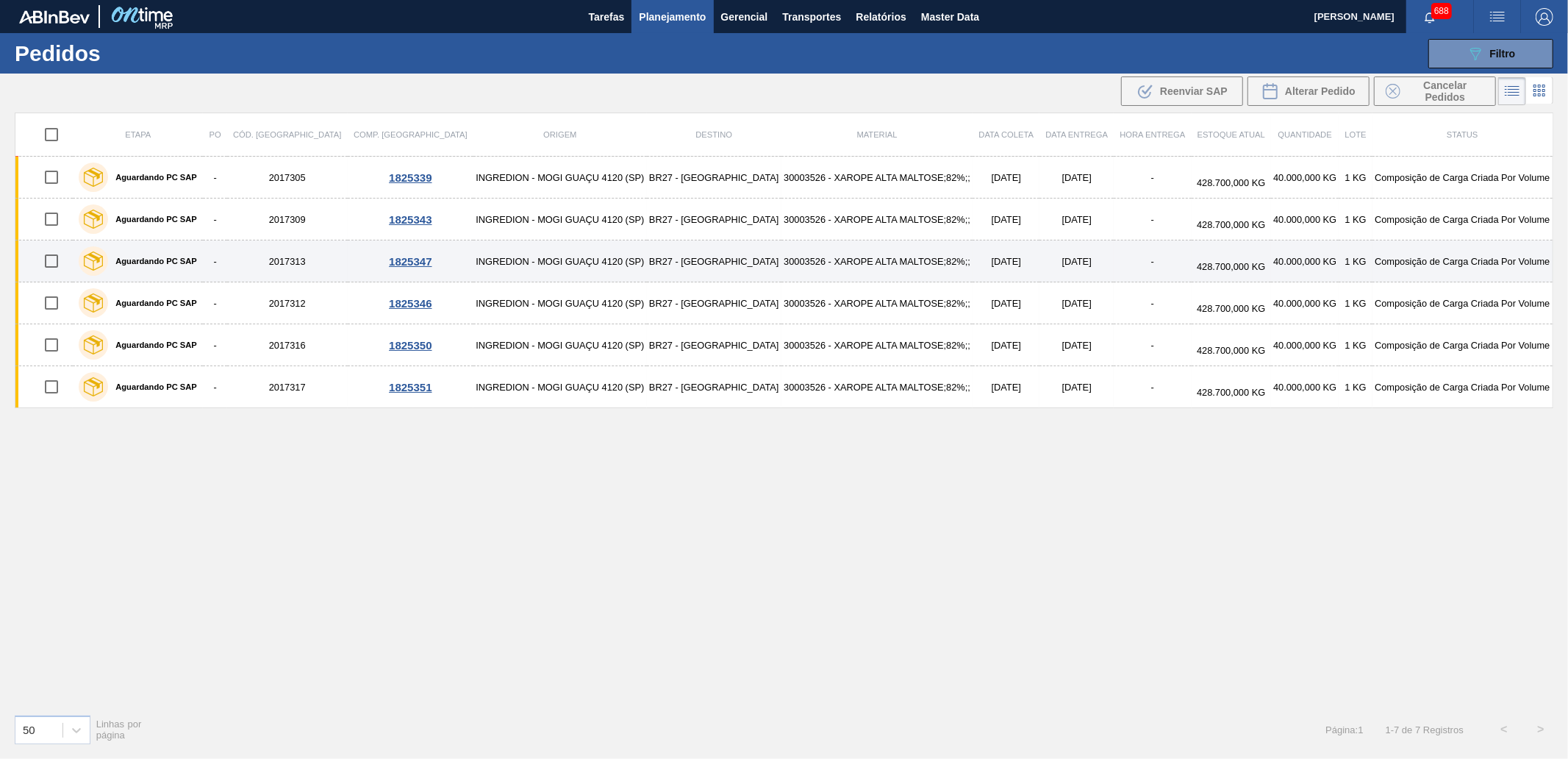
click at [49, 261] on input "checkbox" at bounding box center [51, 261] width 31 height 31
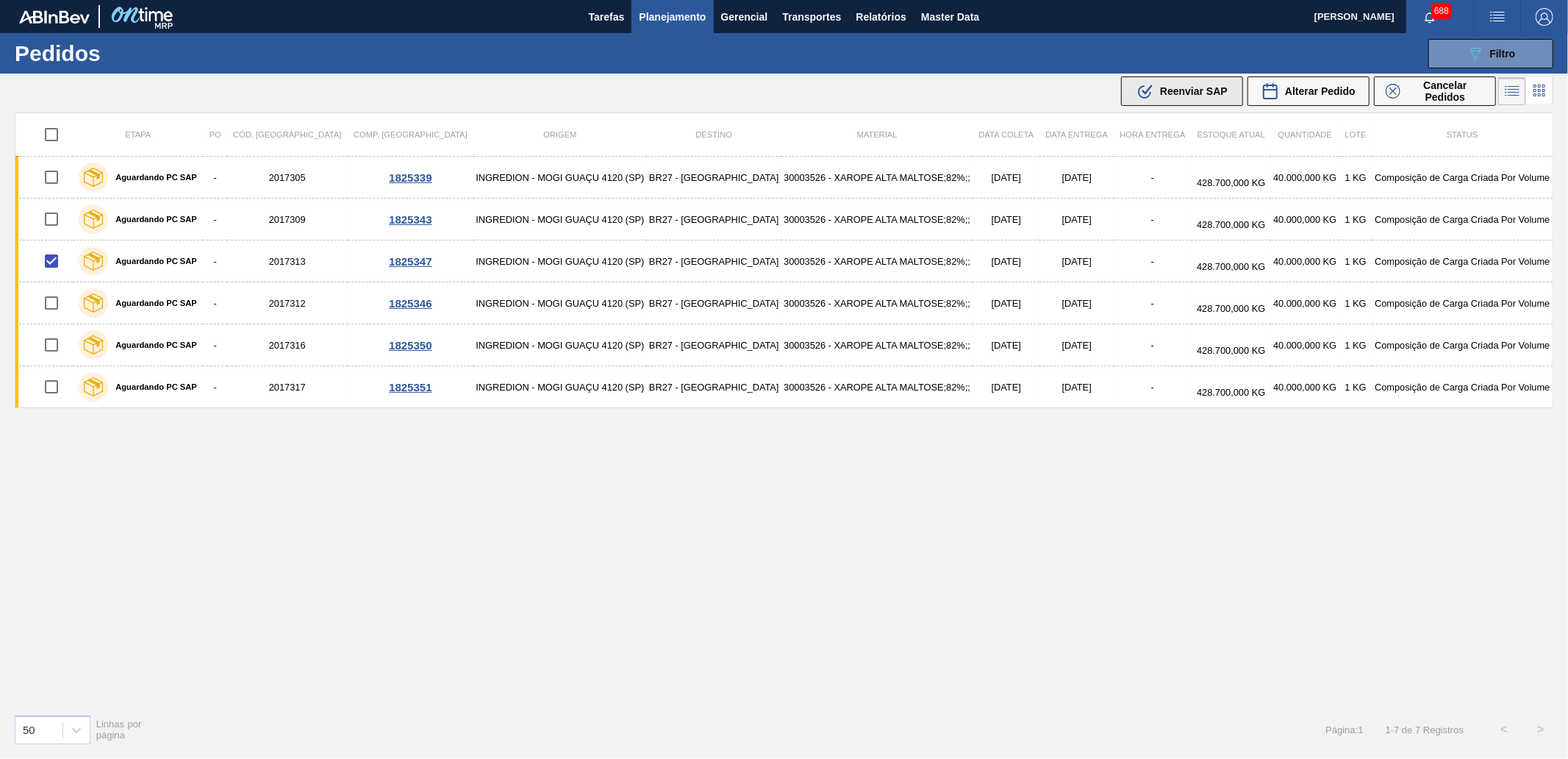
click at [1185, 78] on button ".b{fill:var(--color-action-default)} Reenviar SAP" at bounding box center [1182, 91] width 122 height 30
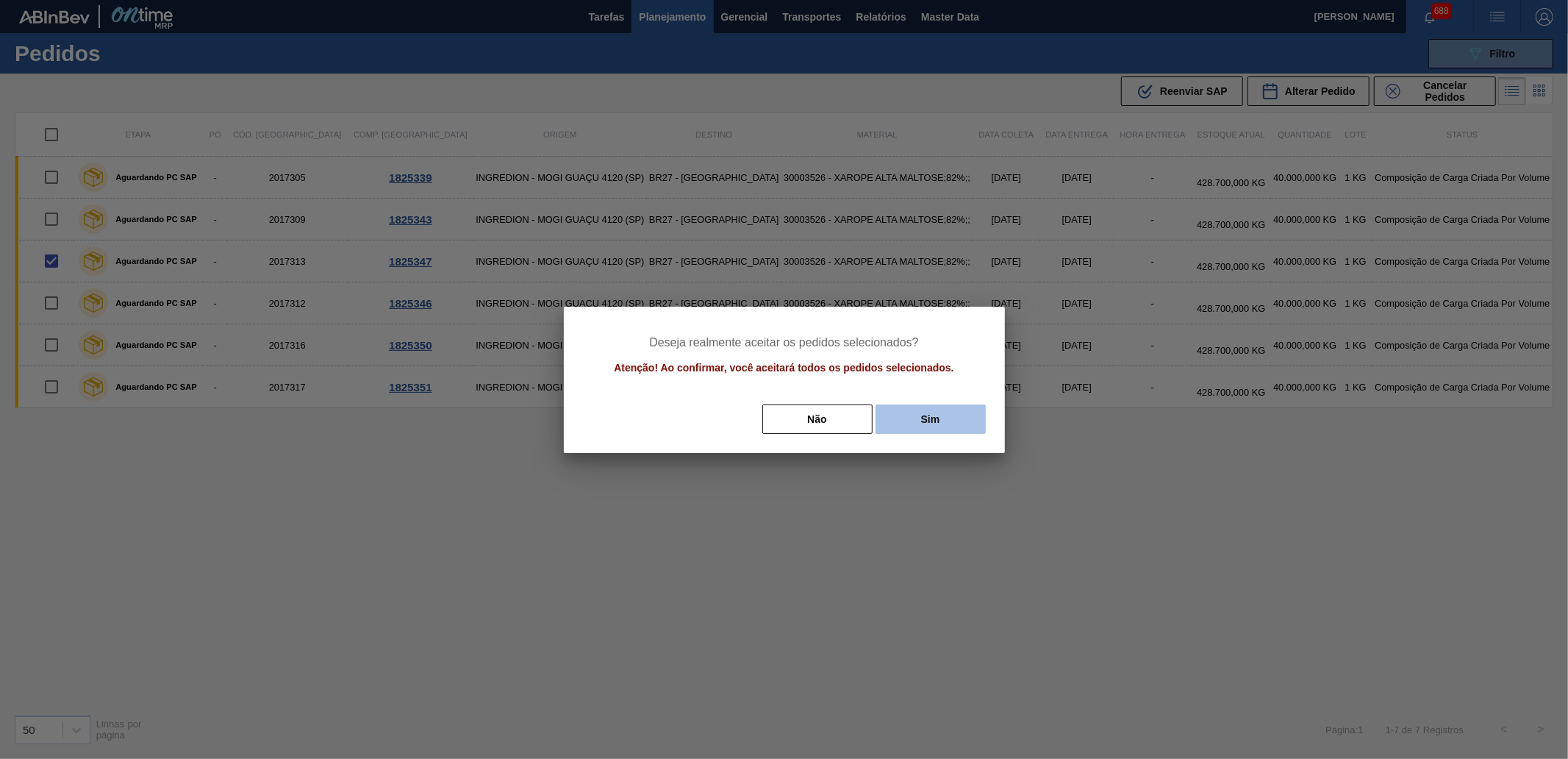
click at [954, 423] on button "Sim" at bounding box center [931, 418] width 111 height 30
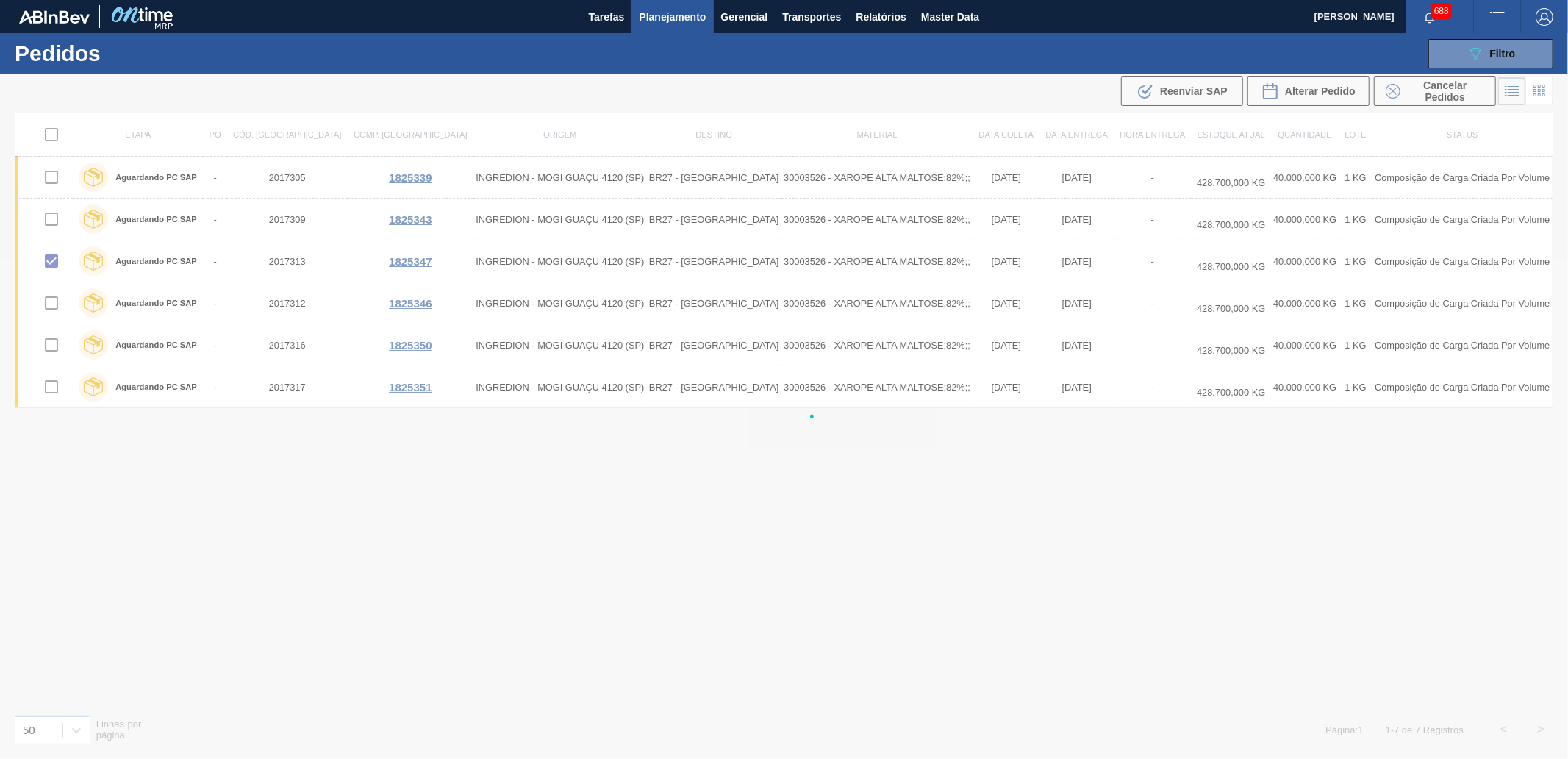
checkbox input "false"
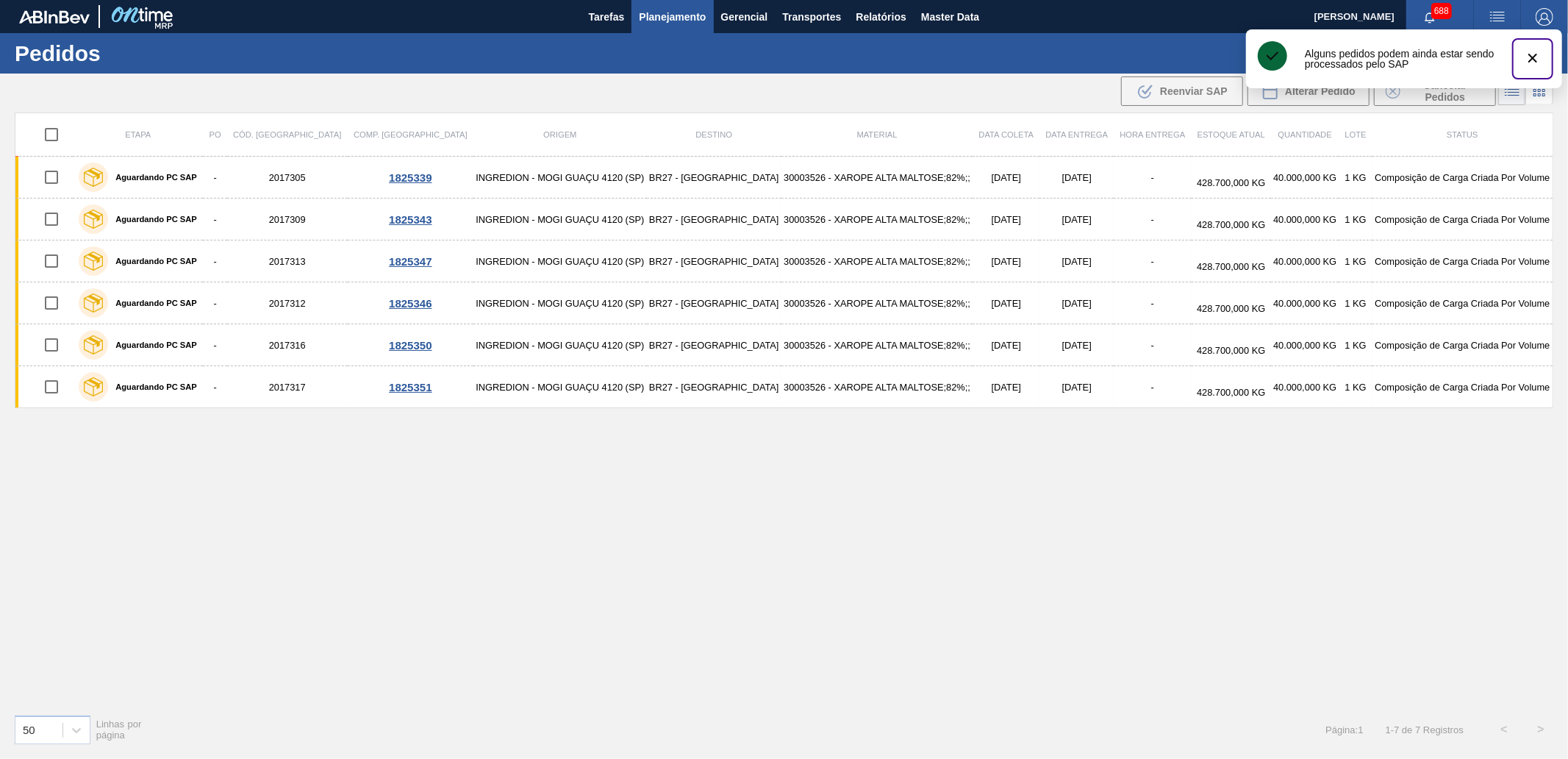
click at [1522, 59] on button "botão de ícone" at bounding box center [1532, 59] width 36 height 36
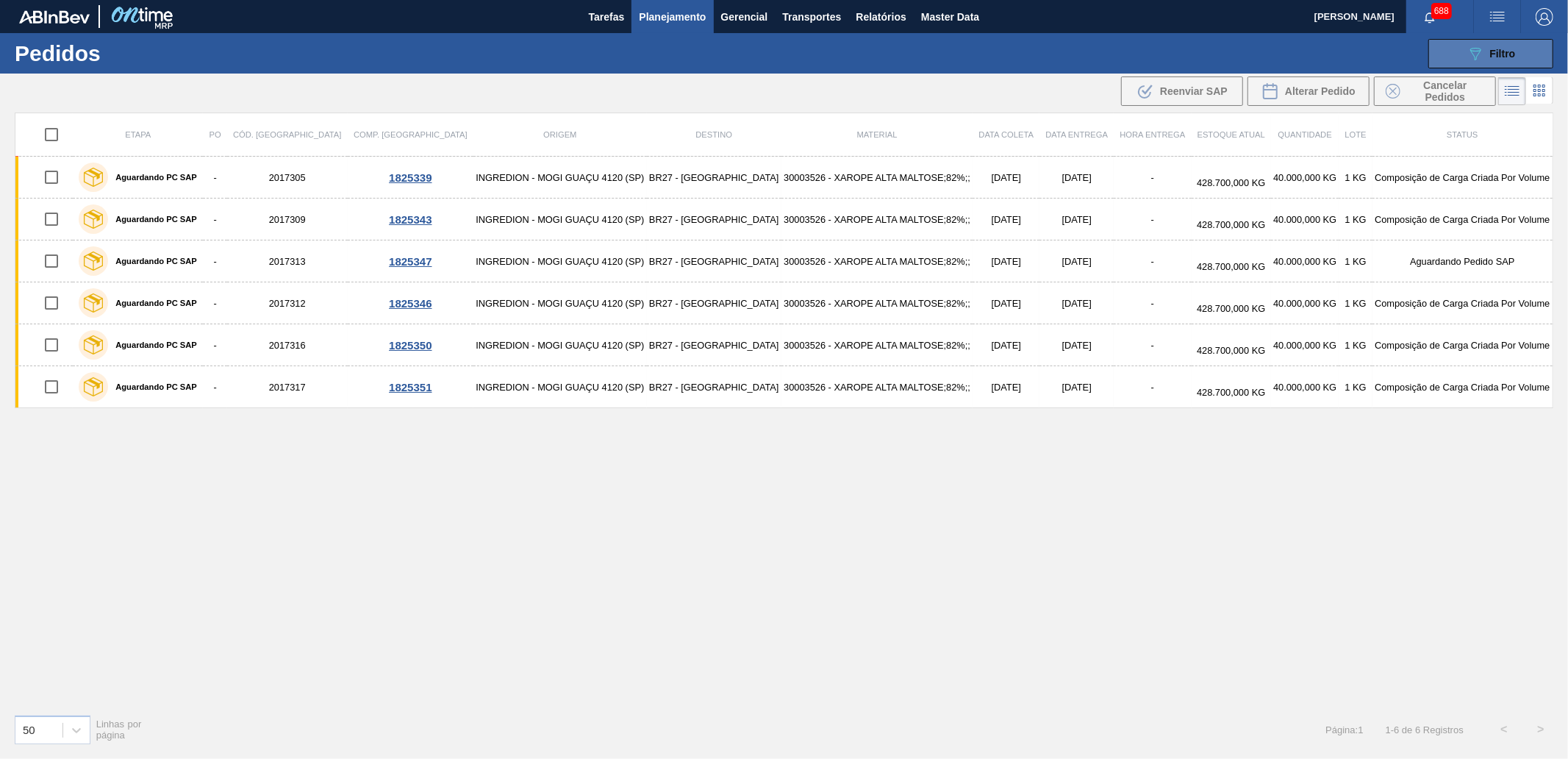
click at [1479, 61] on icon "089F7B8B-B2A5-4AFE-B5C0-19BA573D28AC" at bounding box center [1475, 54] width 17 height 17
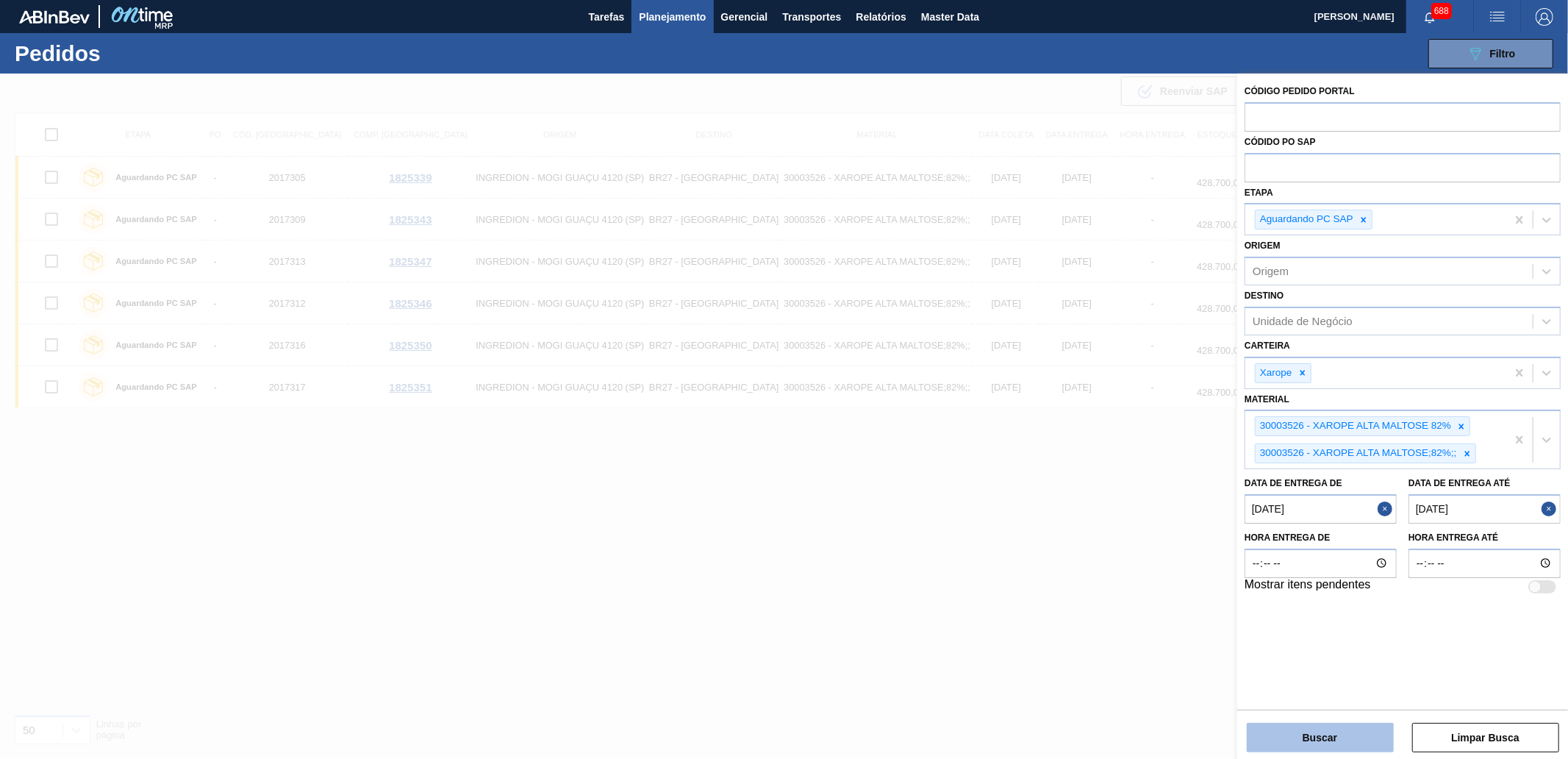
click at [1347, 732] on button "Buscar" at bounding box center [1320, 738] width 147 height 30
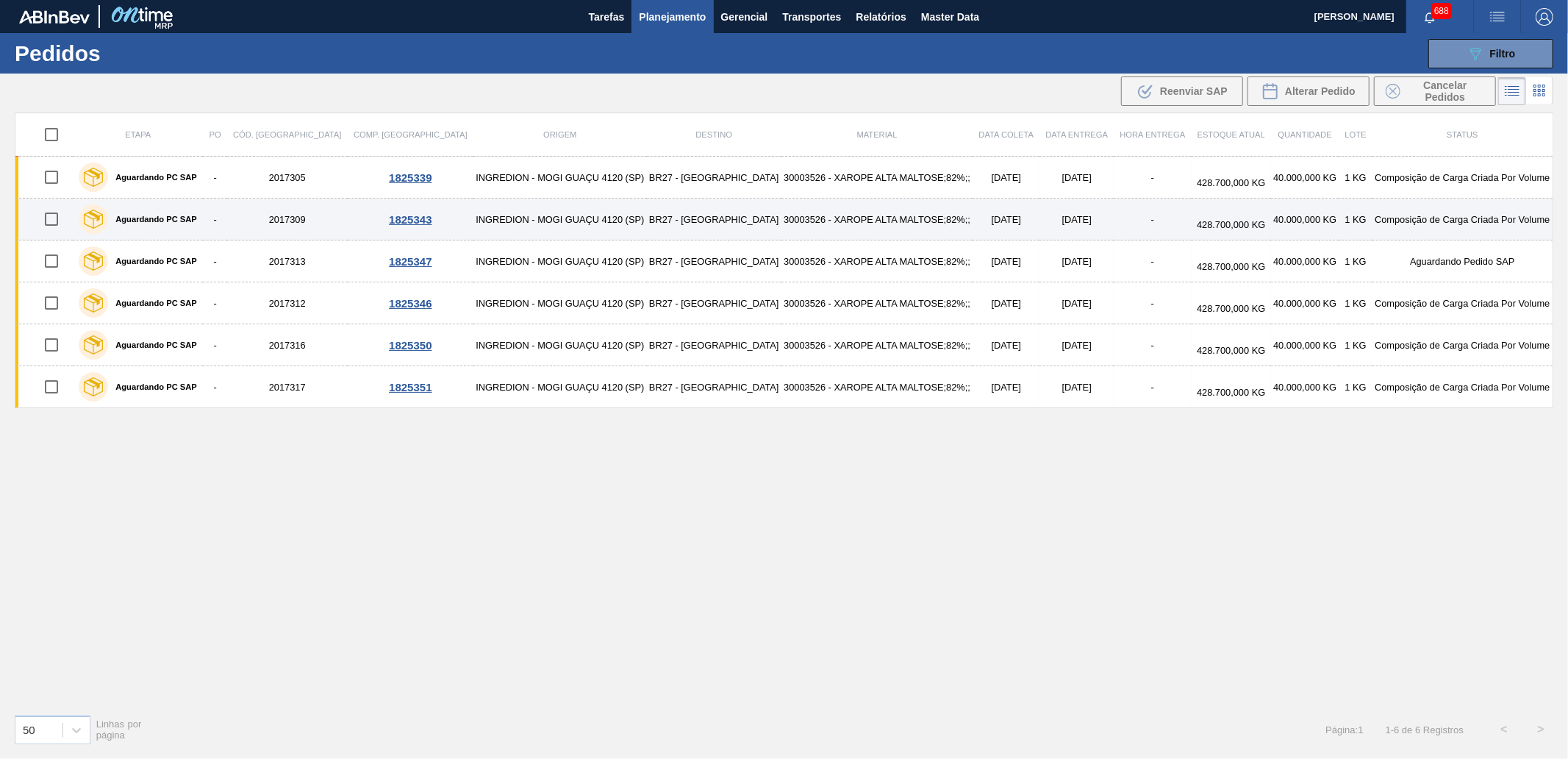
click at [52, 217] on input "checkbox" at bounding box center [51, 219] width 31 height 31
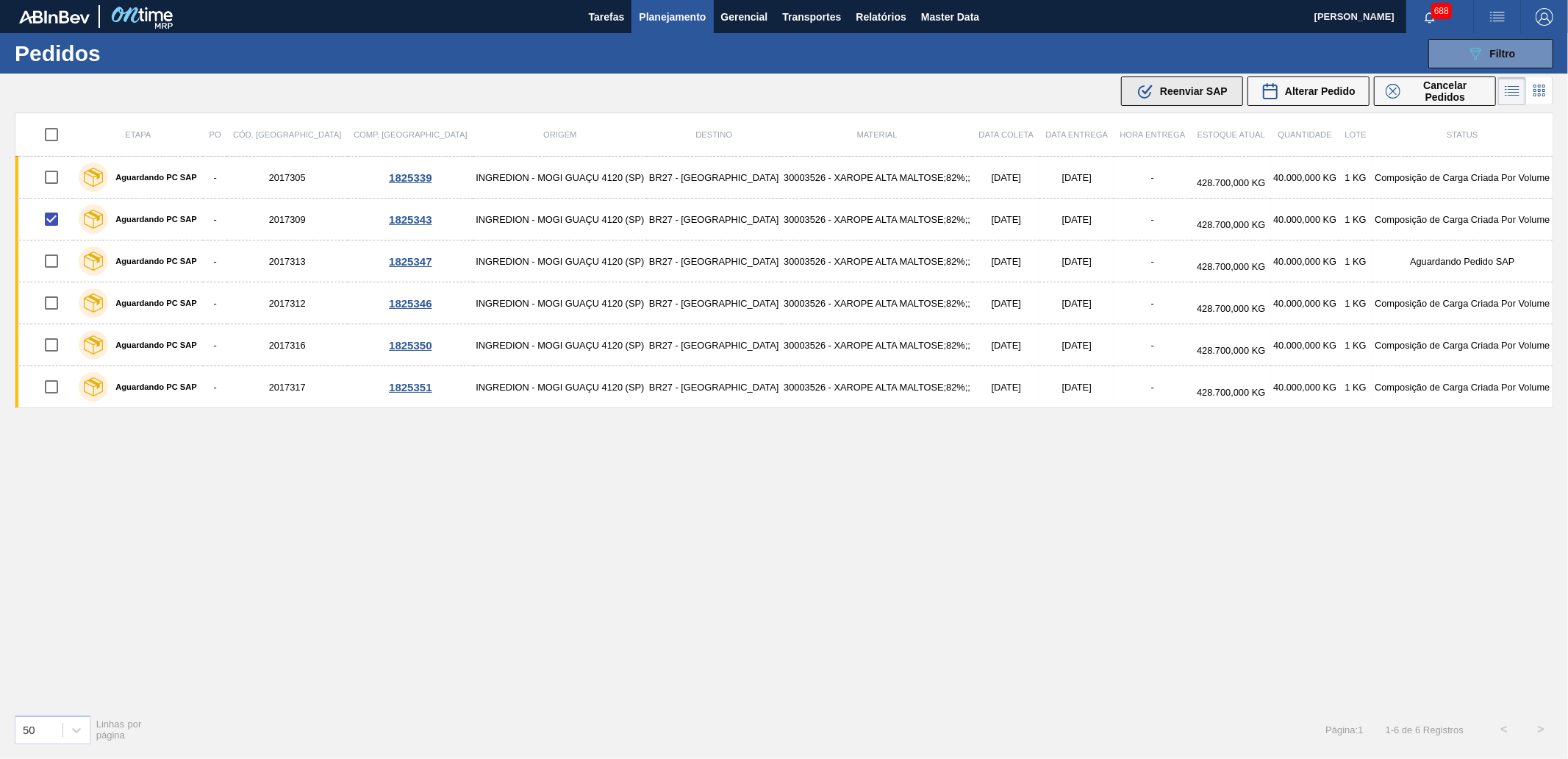
click at [1200, 83] on div ".b{fill:var(--color-action-default)} Reenviar SAP" at bounding box center [1182, 91] width 91 height 17
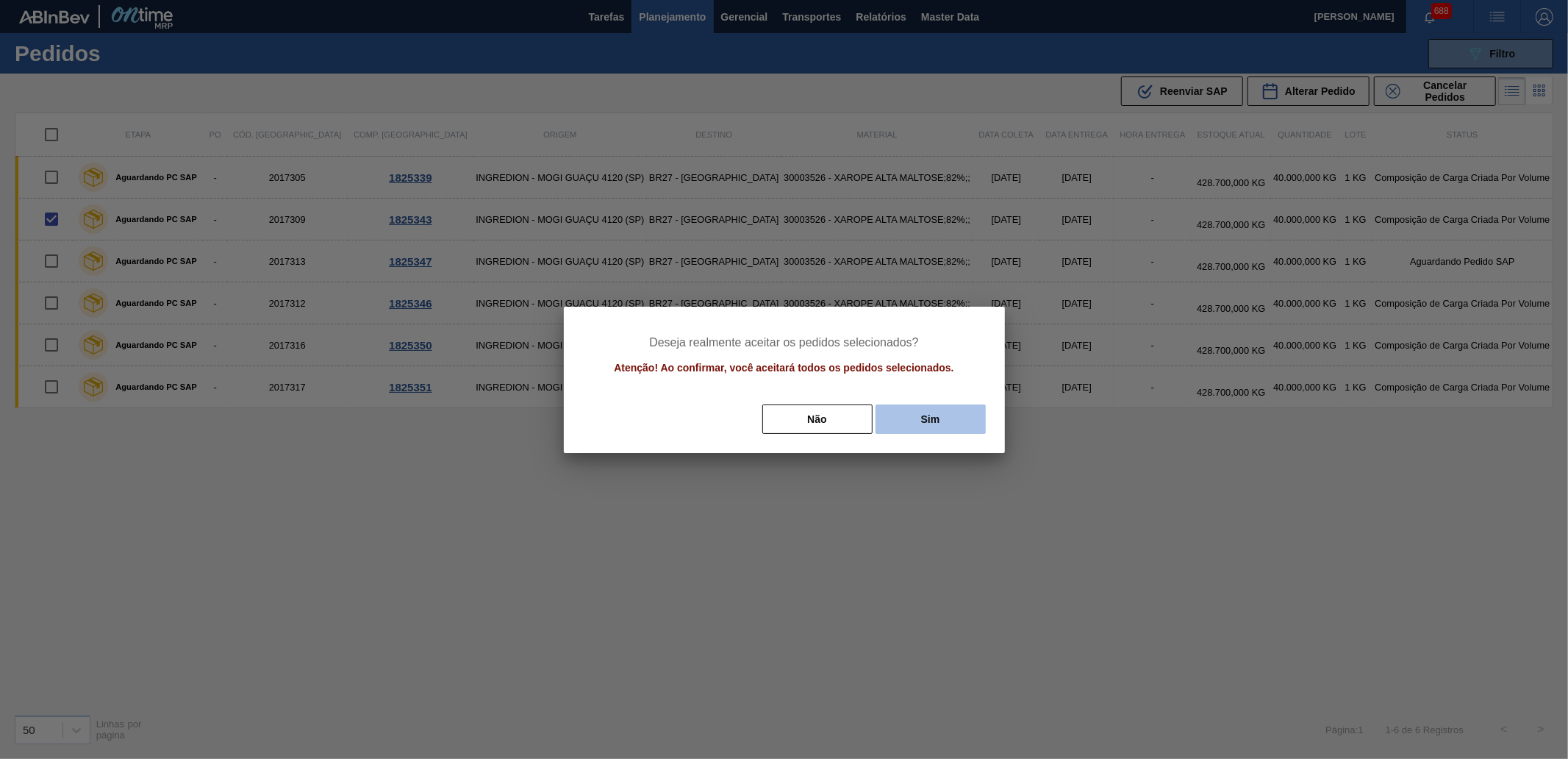
click at [956, 416] on button "Sim" at bounding box center [931, 418] width 111 height 30
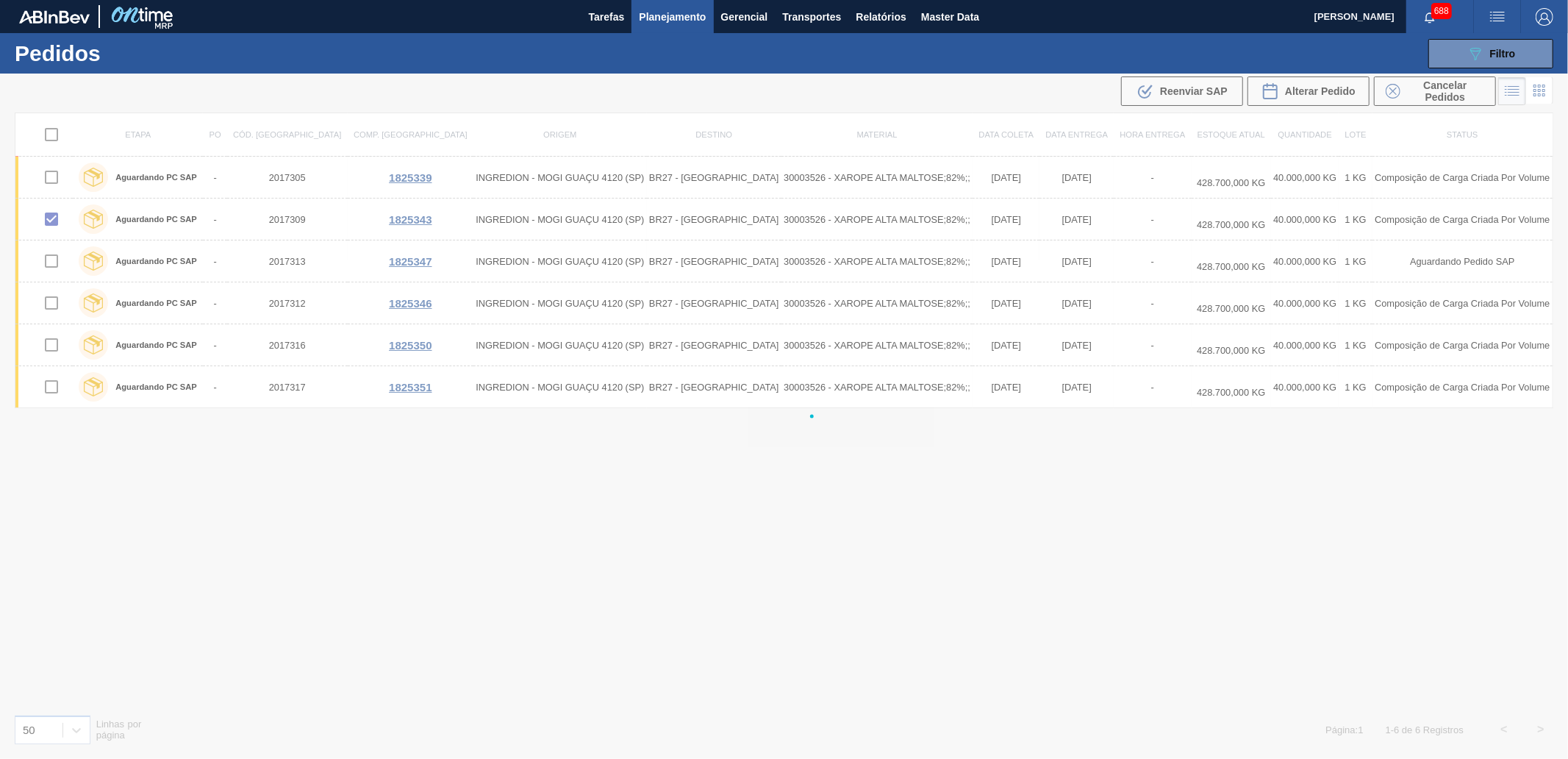
checkbox input "false"
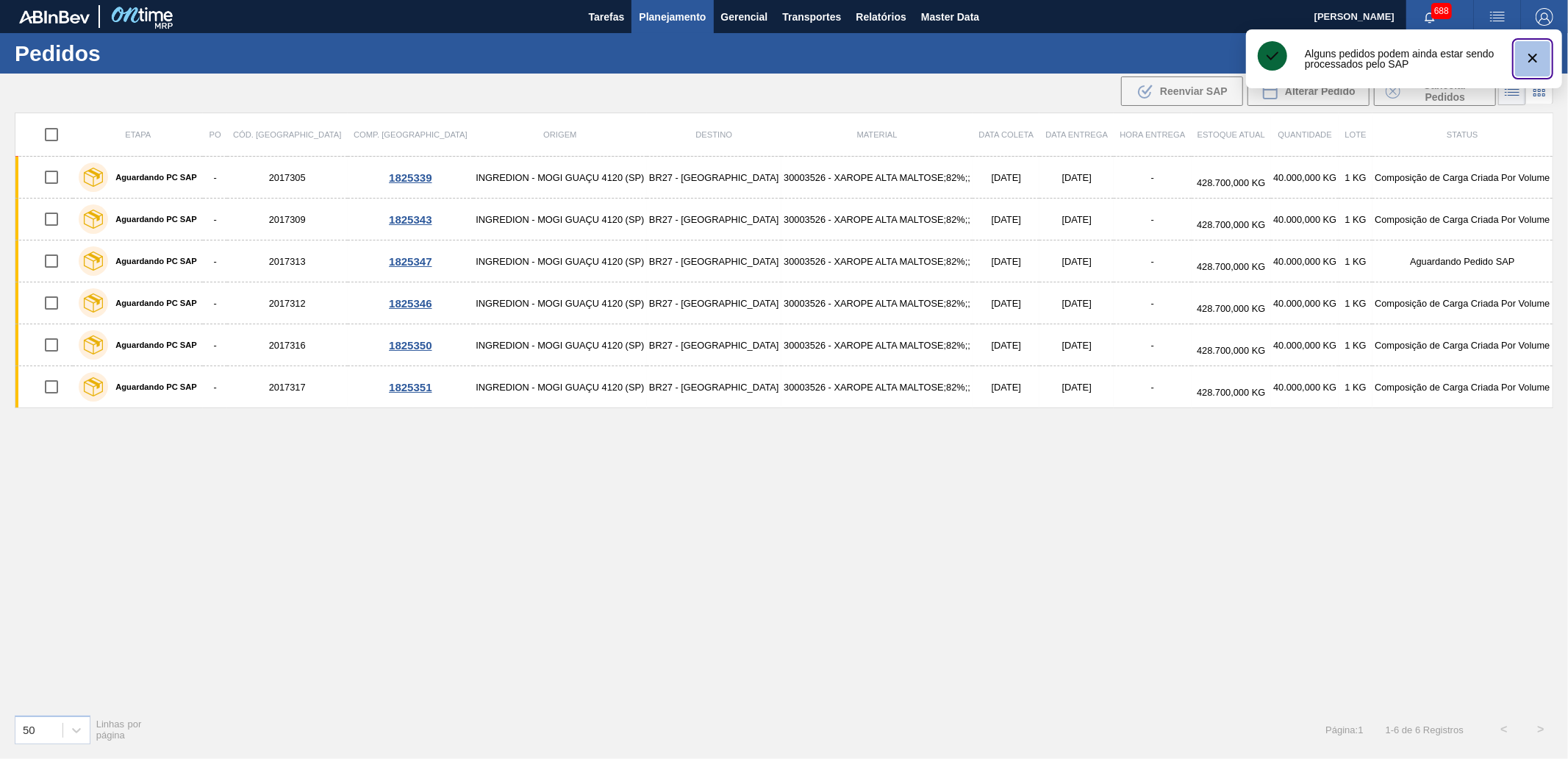
click at [1531, 57] on icon "botão de ícone" at bounding box center [1532, 58] width 17 height 17
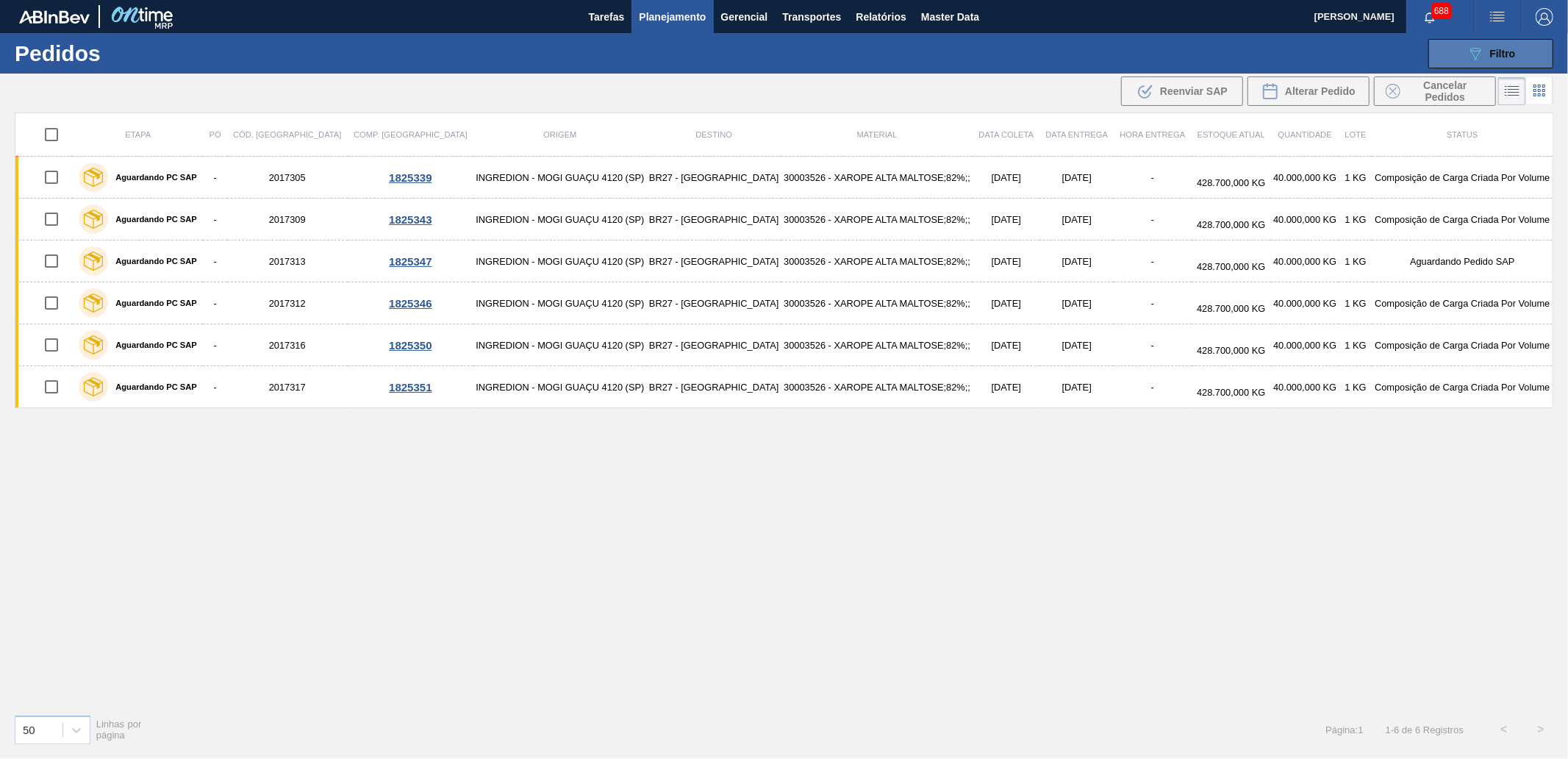
click at [1484, 55] on div "089F7B8B-B2A5-4AFE-B5C0-19BA573D28AC Filtro" at bounding box center [1490, 54] width 49 height 17
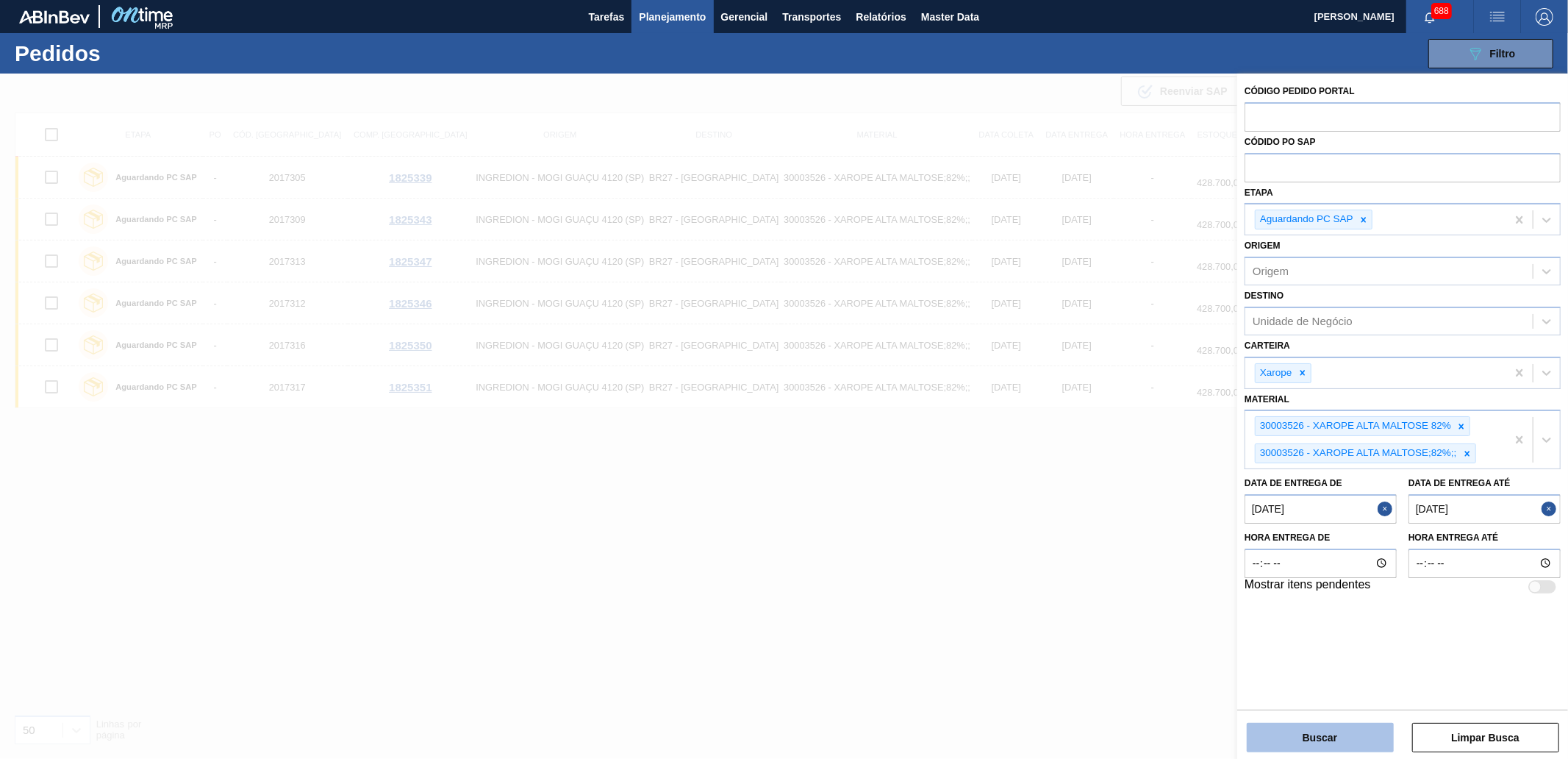
click at [1356, 731] on button "Buscar" at bounding box center [1320, 738] width 147 height 30
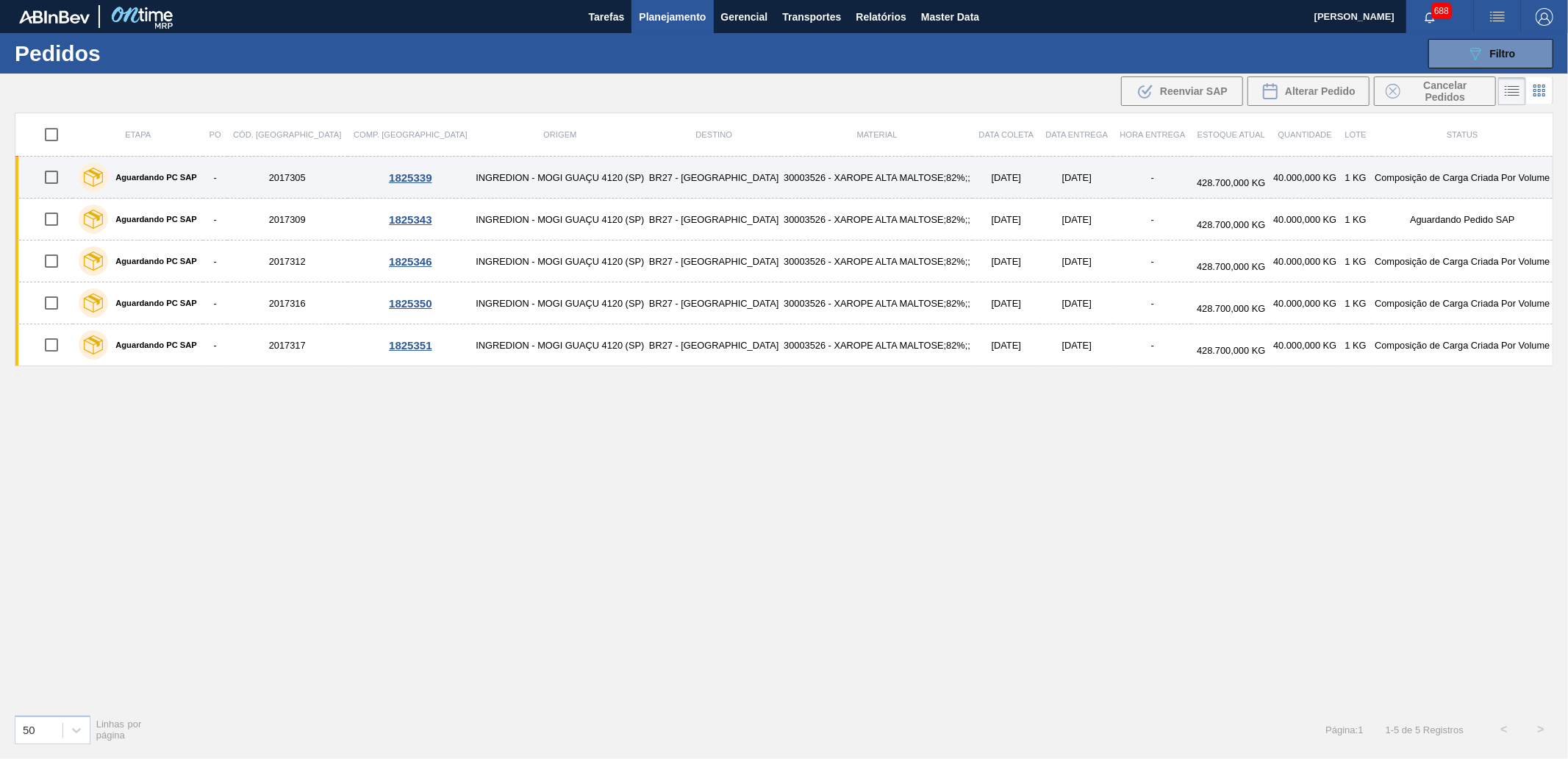
click at [46, 171] on input "checkbox" at bounding box center [51, 177] width 31 height 31
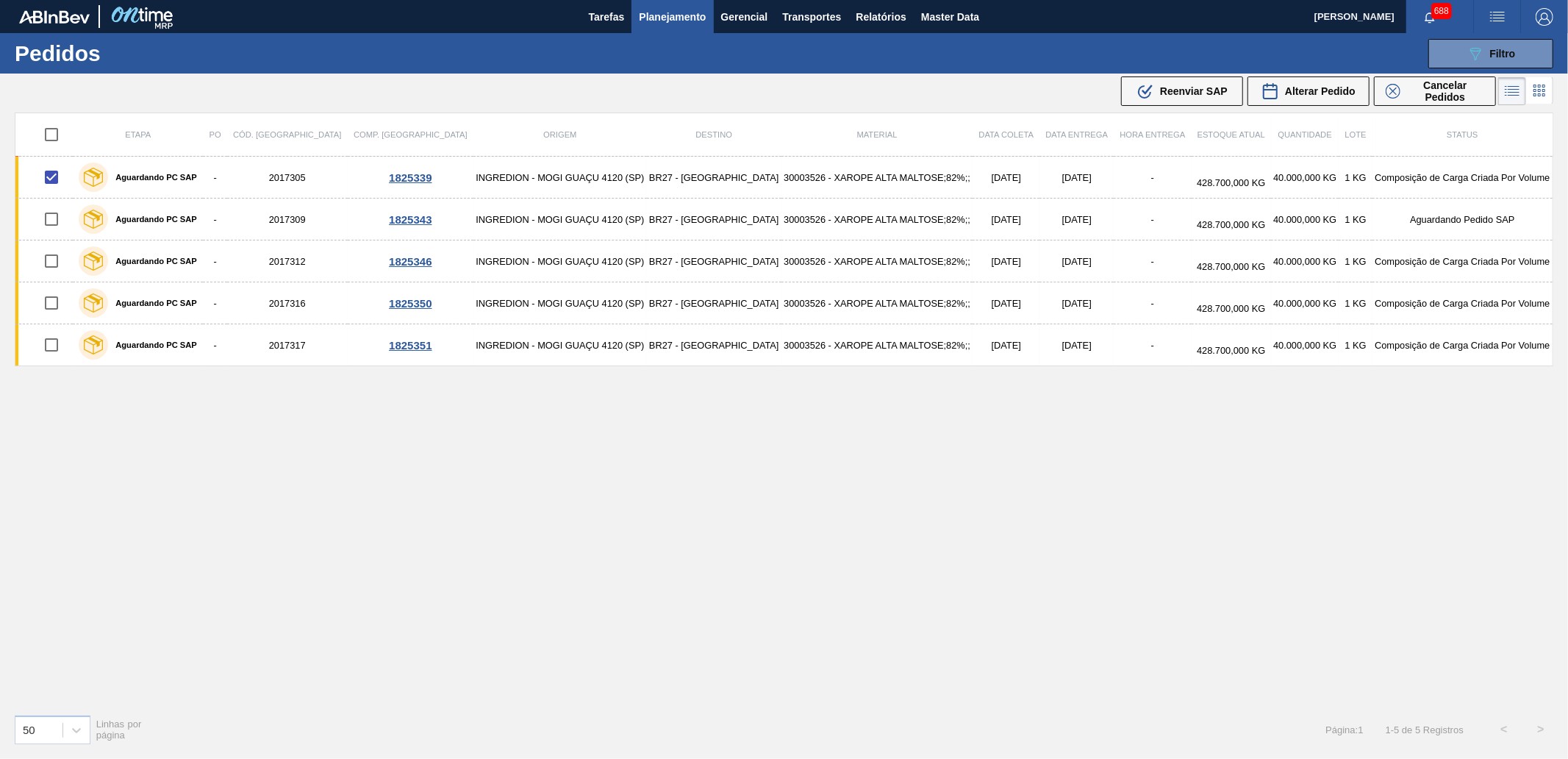
click at [1169, 83] on div ".b{fill:var(--color-action-default)} Reenviar SAP" at bounding box center [1182, 91] width 91 height 17
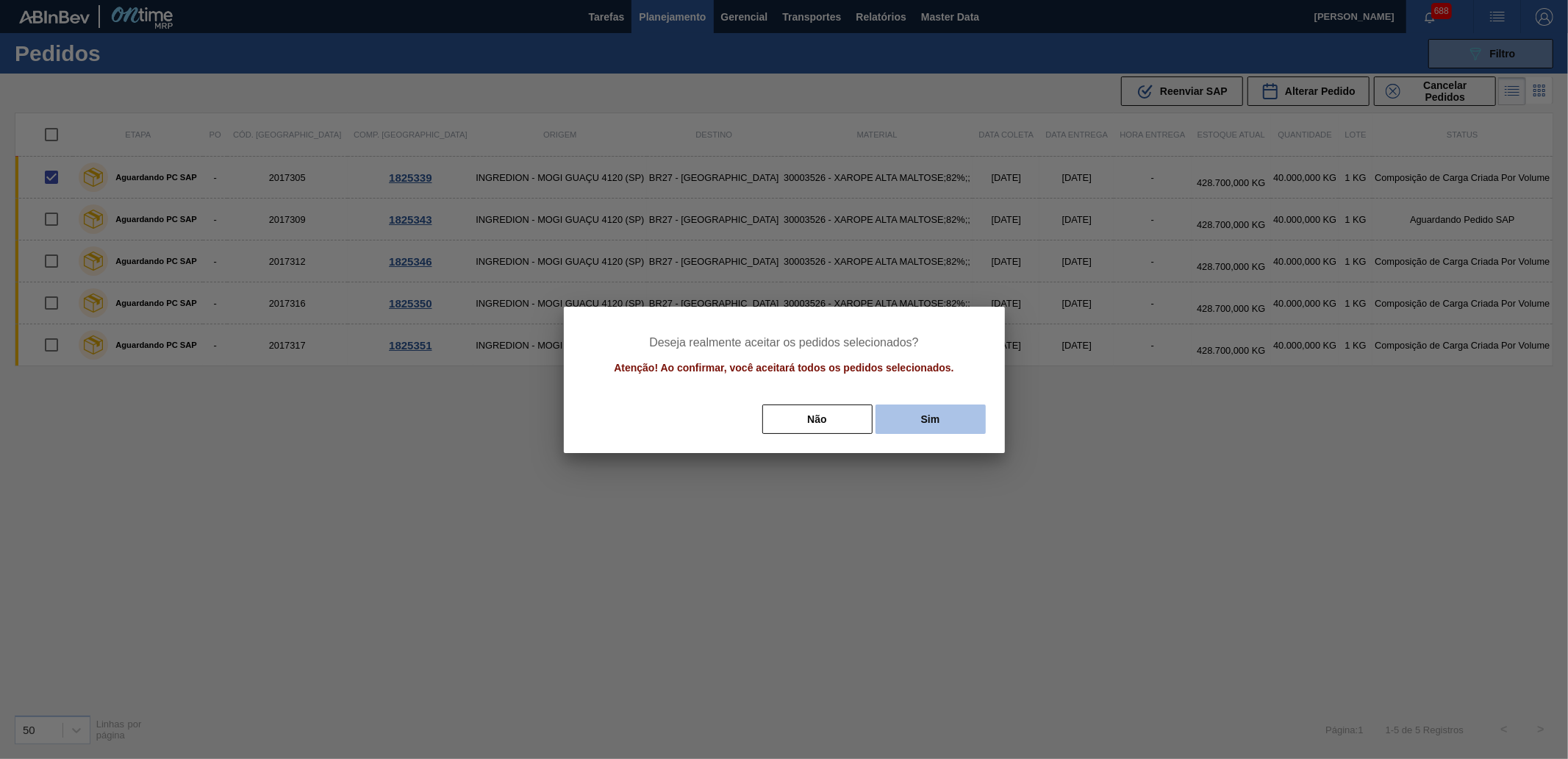
click at [966, 411] on button "Sim" at bounding box center [931, 418] width 111 height 30
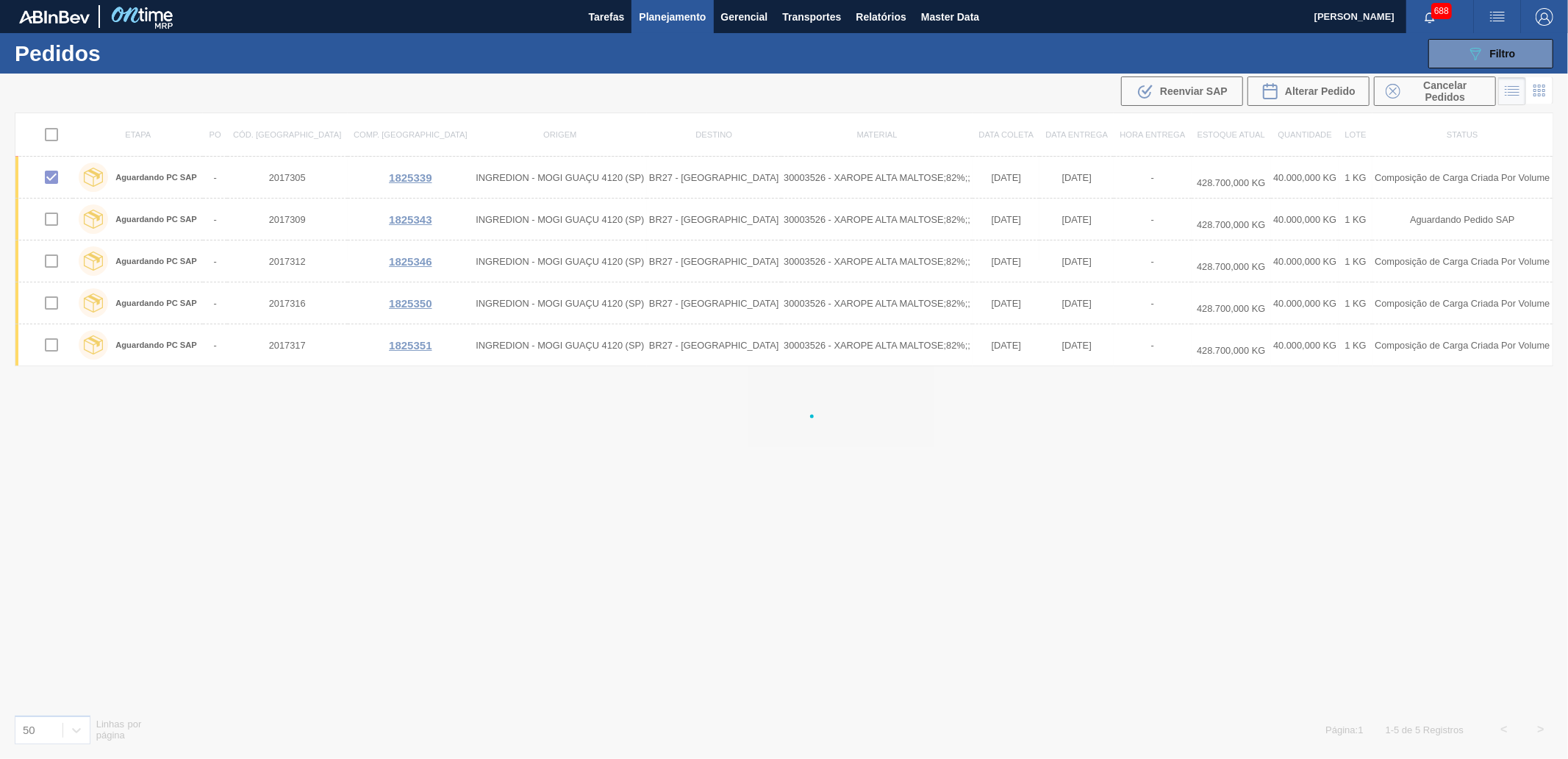
checkbox input "false"
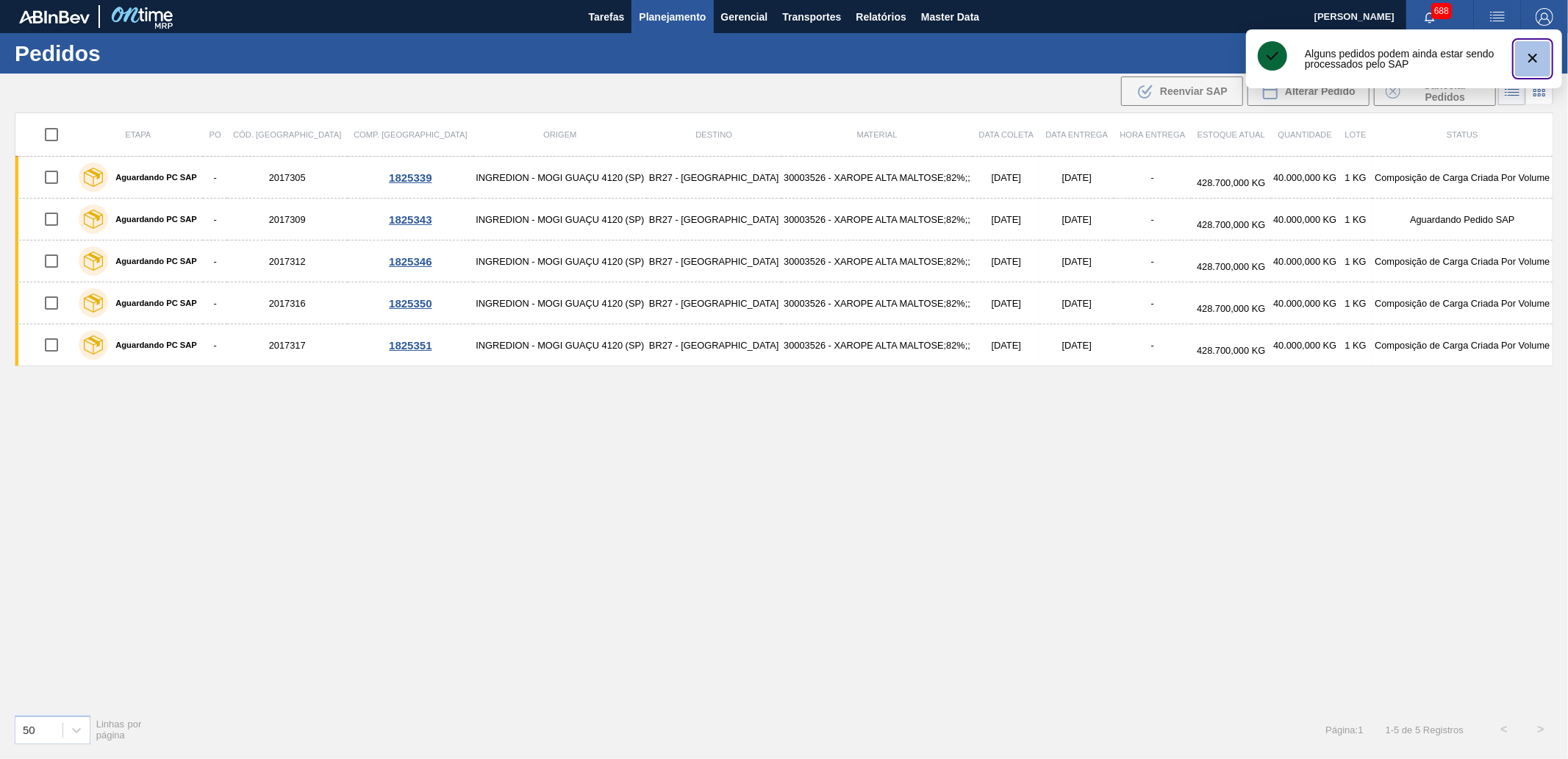
click at [1530, 63] on icon "botão de ícone" at bounding box center [1532, 58] width 17 height 17
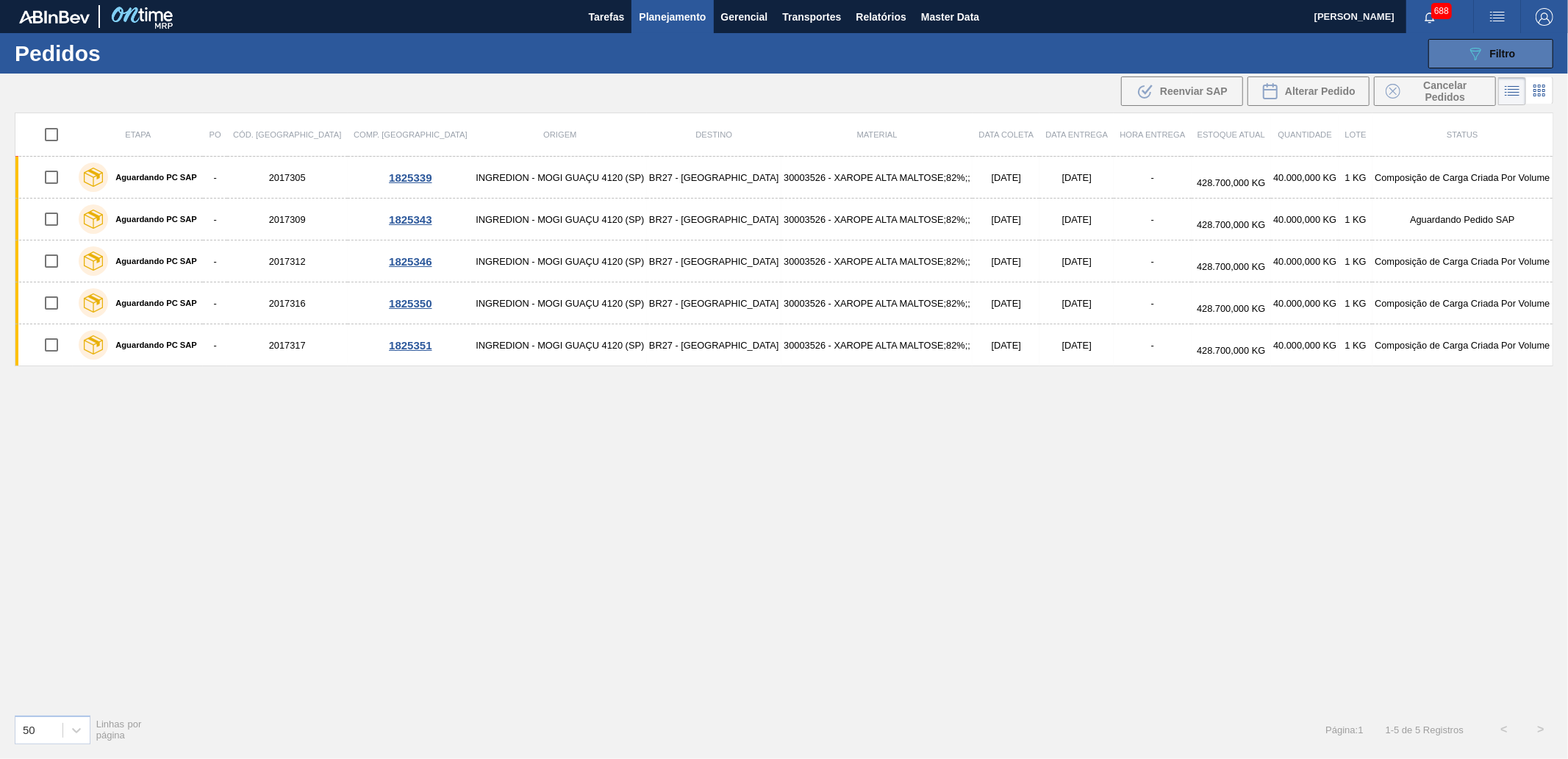
click at [1494, 48] on span "Filtro" at bounding box center [1503, 54] width 26 height 12
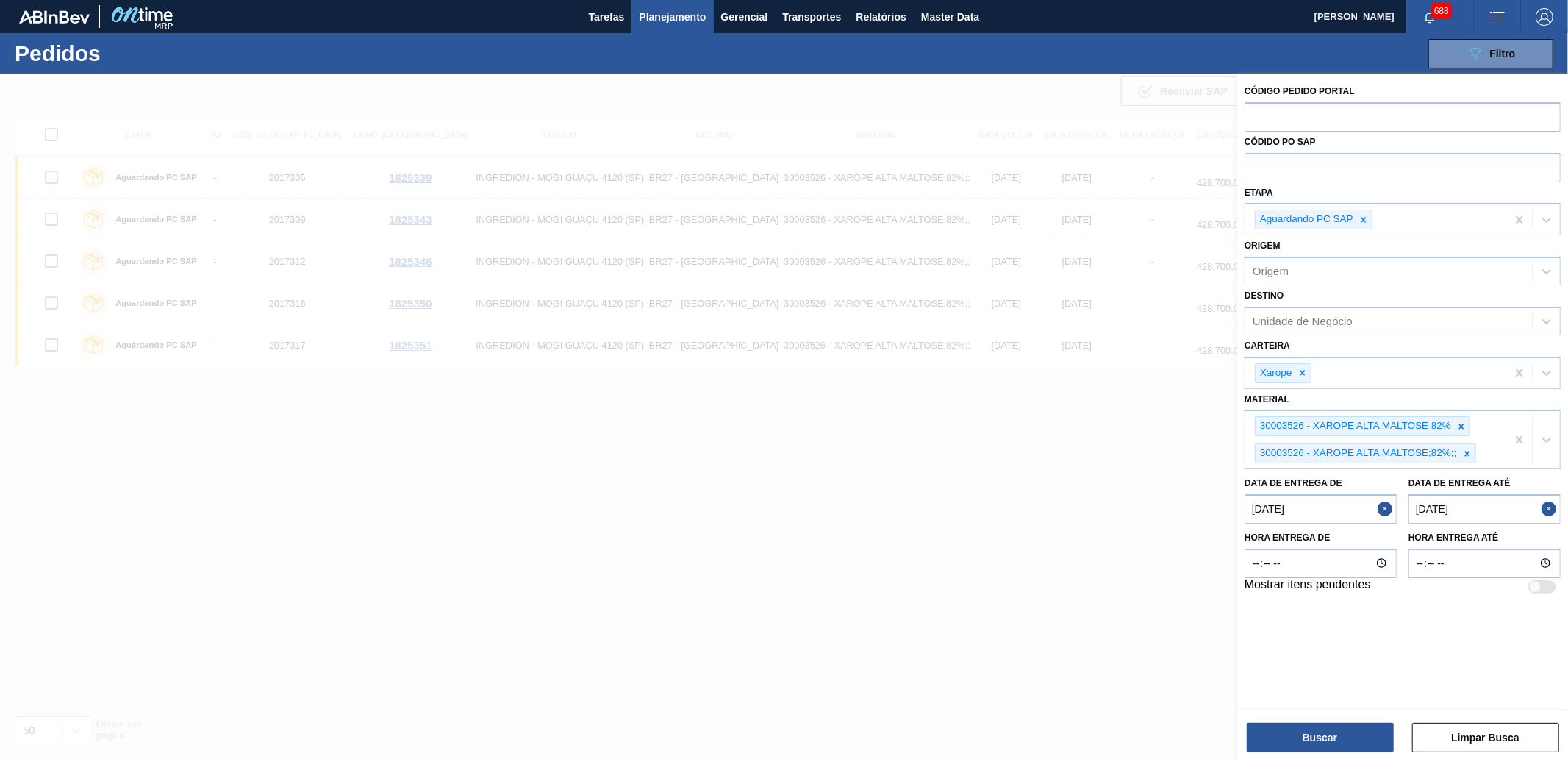
click at [1122, 351] on div at bounding box center [784, 452] width 1568 height 759
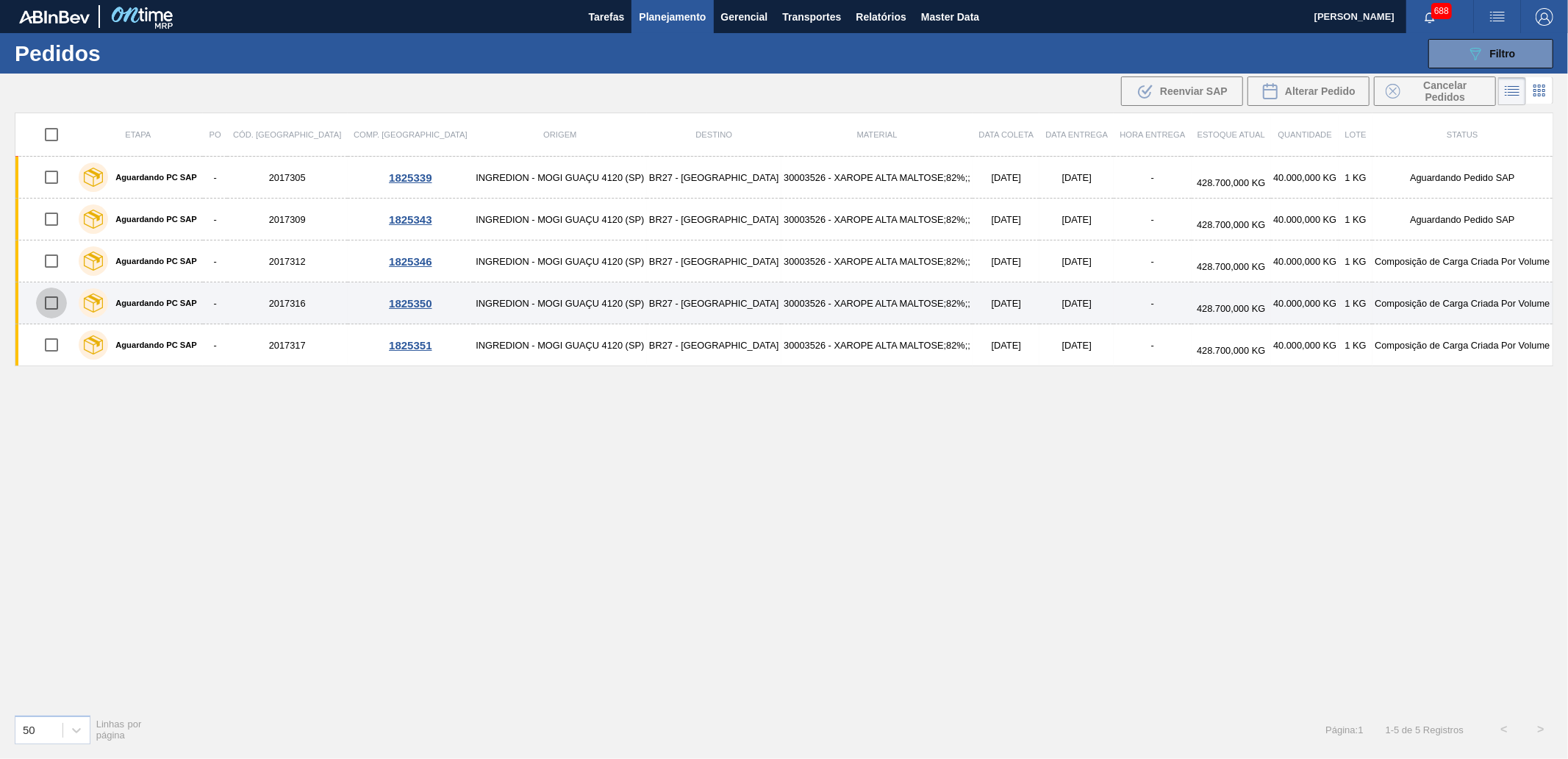
click at [54, 302] on input "checkbox" at bounding box center [51, 303] width 31 height 31
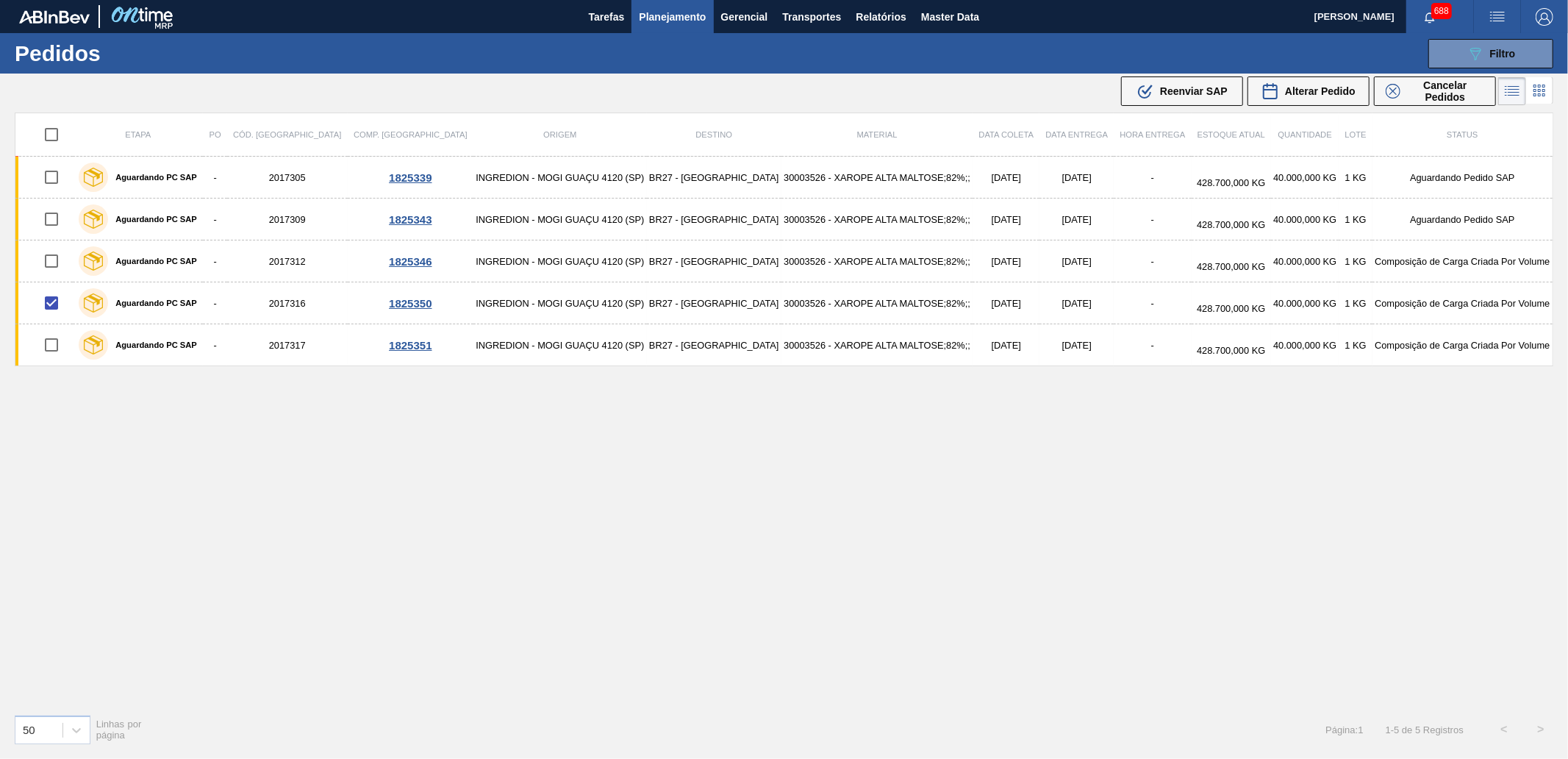
click at [1161, 92] on span "Reenviar SAP" at bounding box center [1193, 91] width 67 height 12
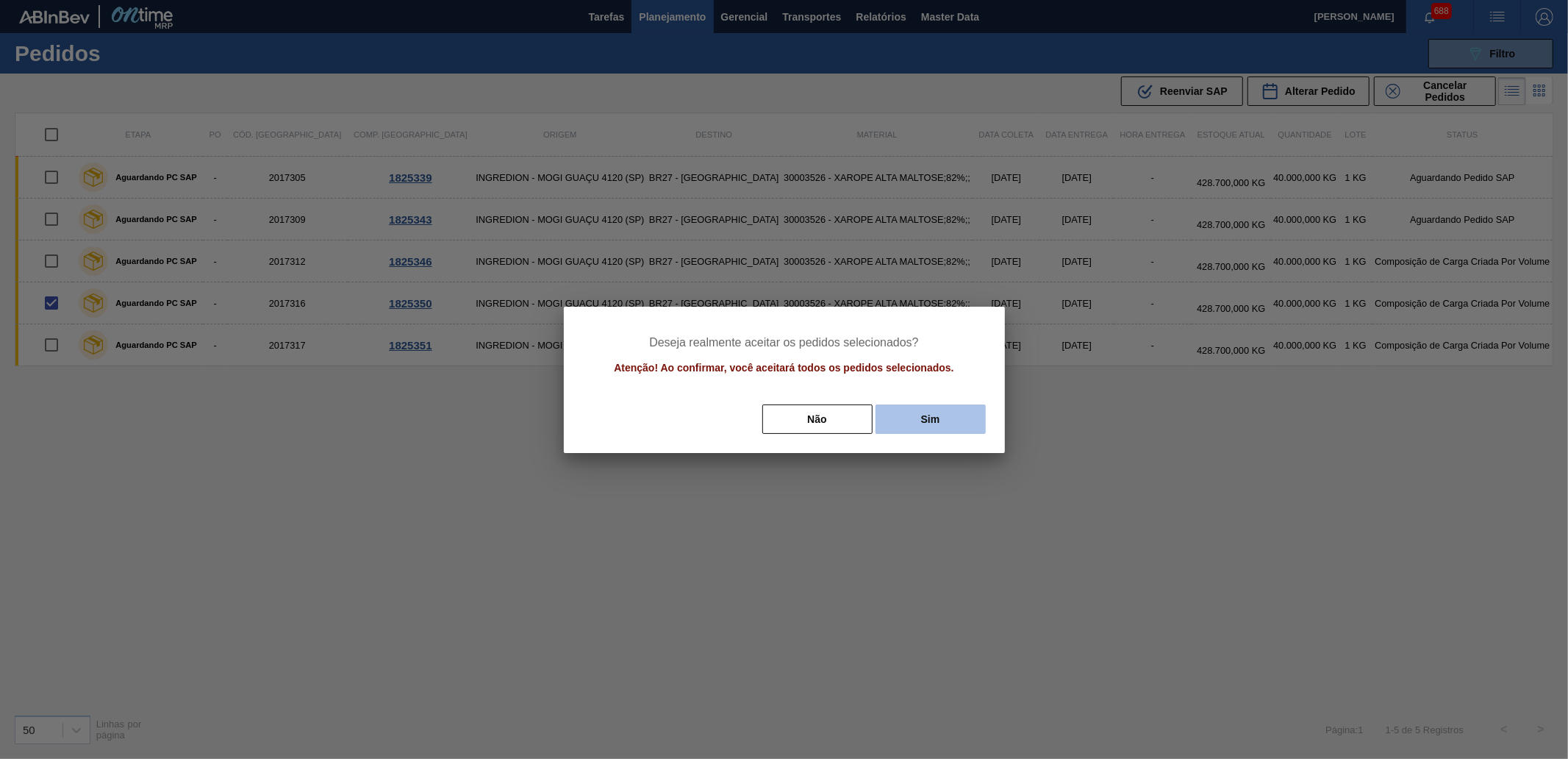
click at [958, 417] on button "Sim" at bounding box center [931, 418] width 111 height 30
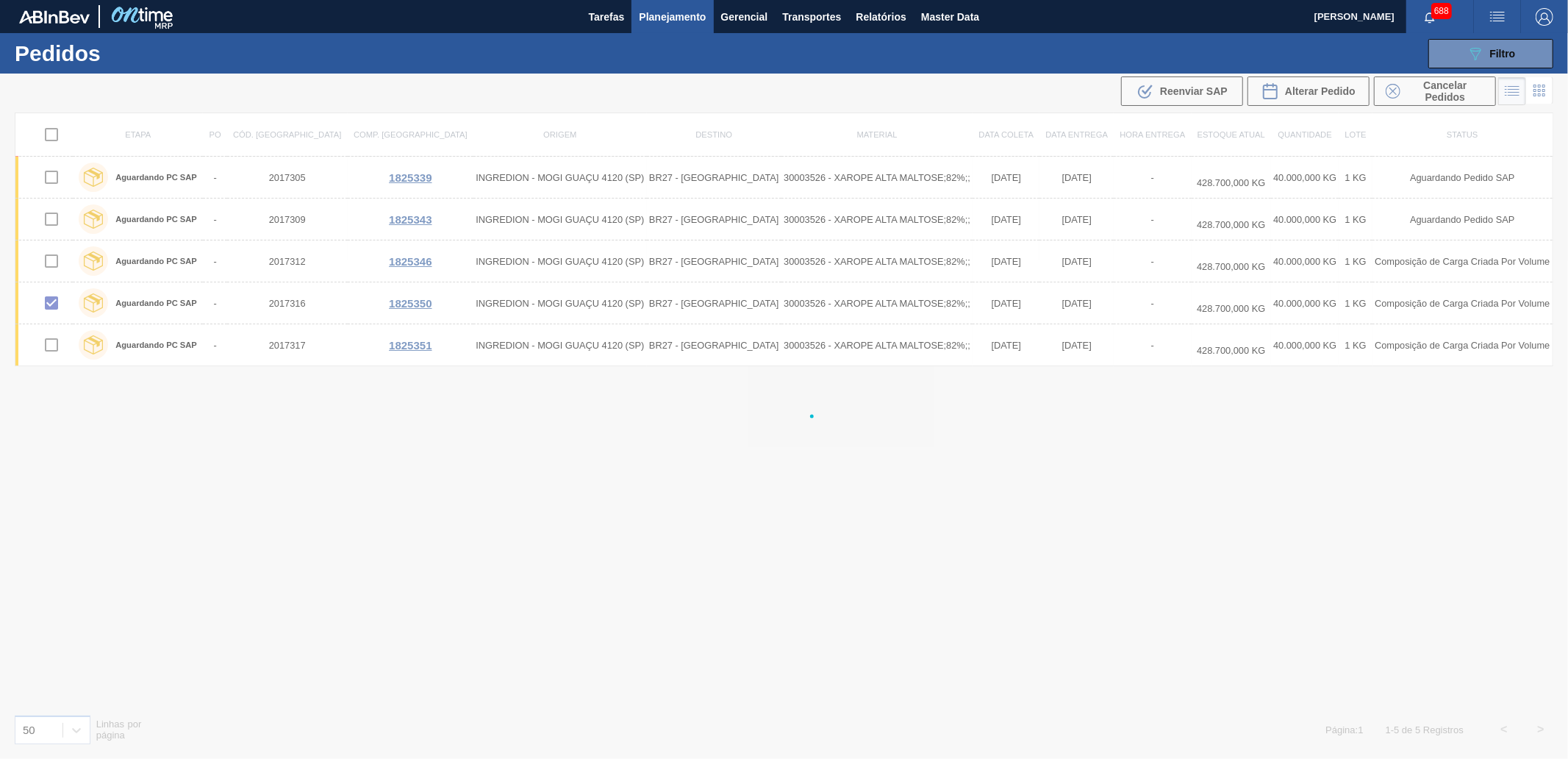
checkbox input "false"
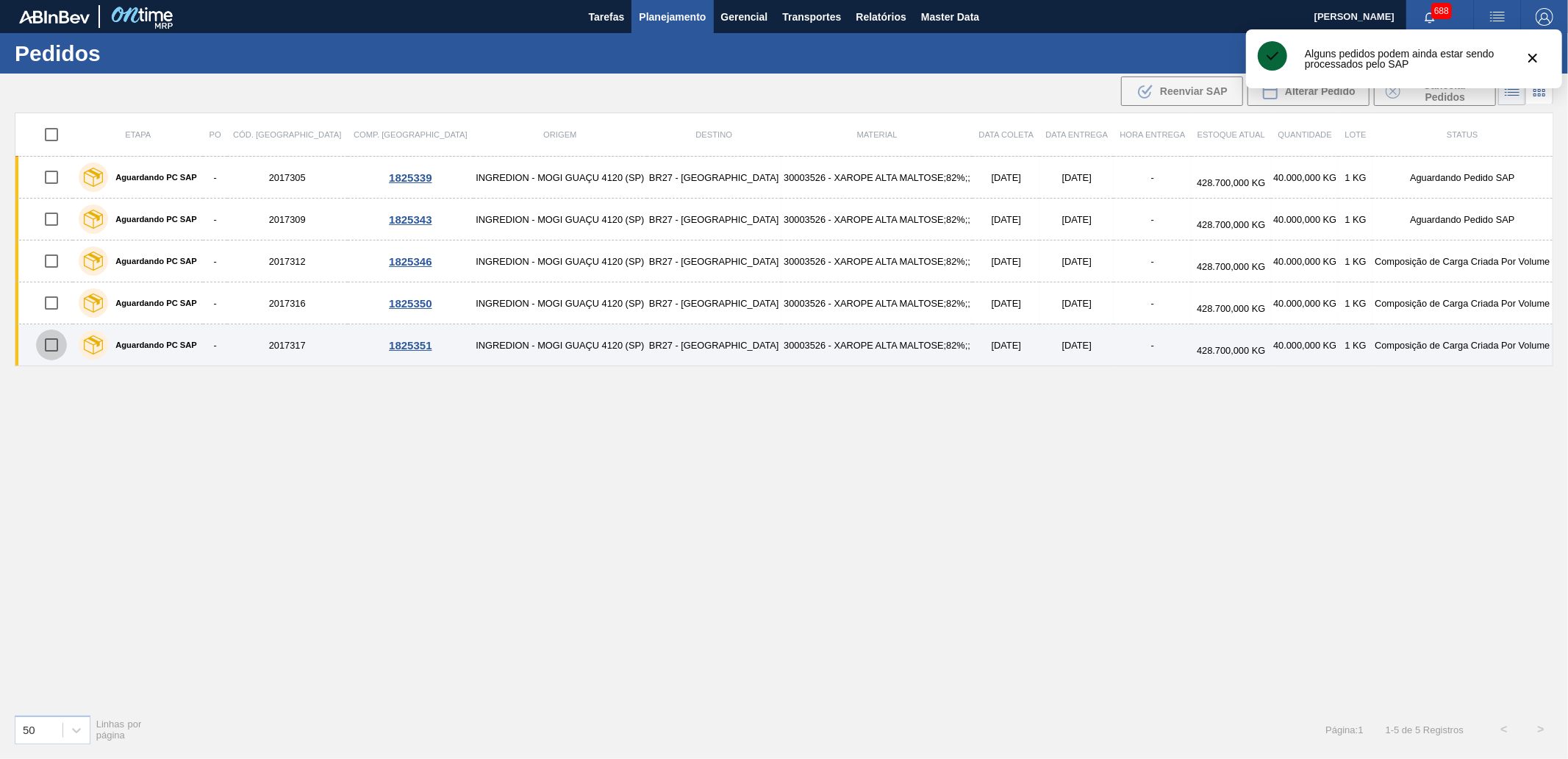
click at [63, 341] on input "checkbox" at bounding box center [51, 345] width 31 height 31
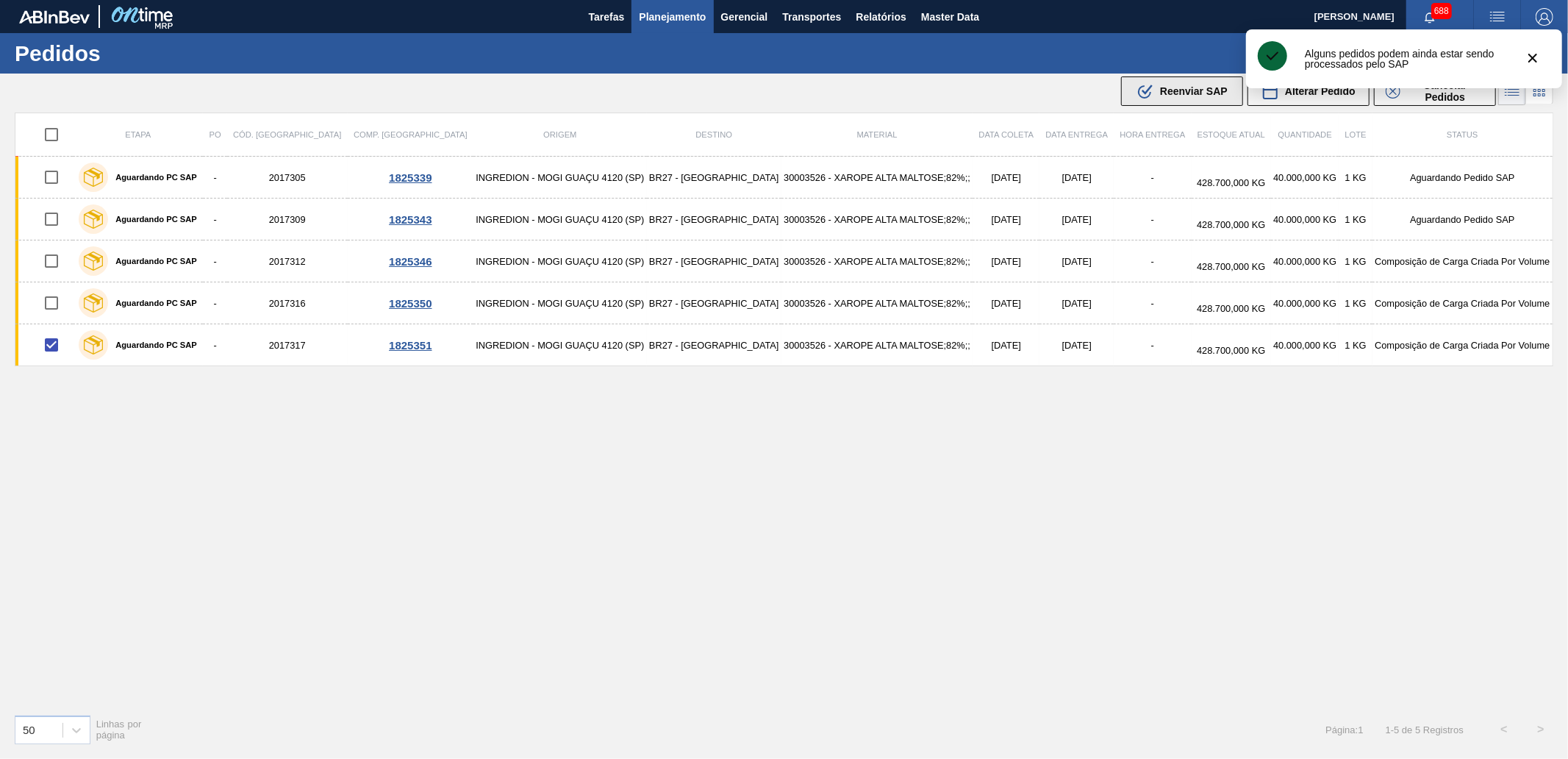
click at [1144, 80] on button ".b{fill:var(--color-action-default)} Reenviar SAP" at bounding box center [1182, 91] width 122 height 30
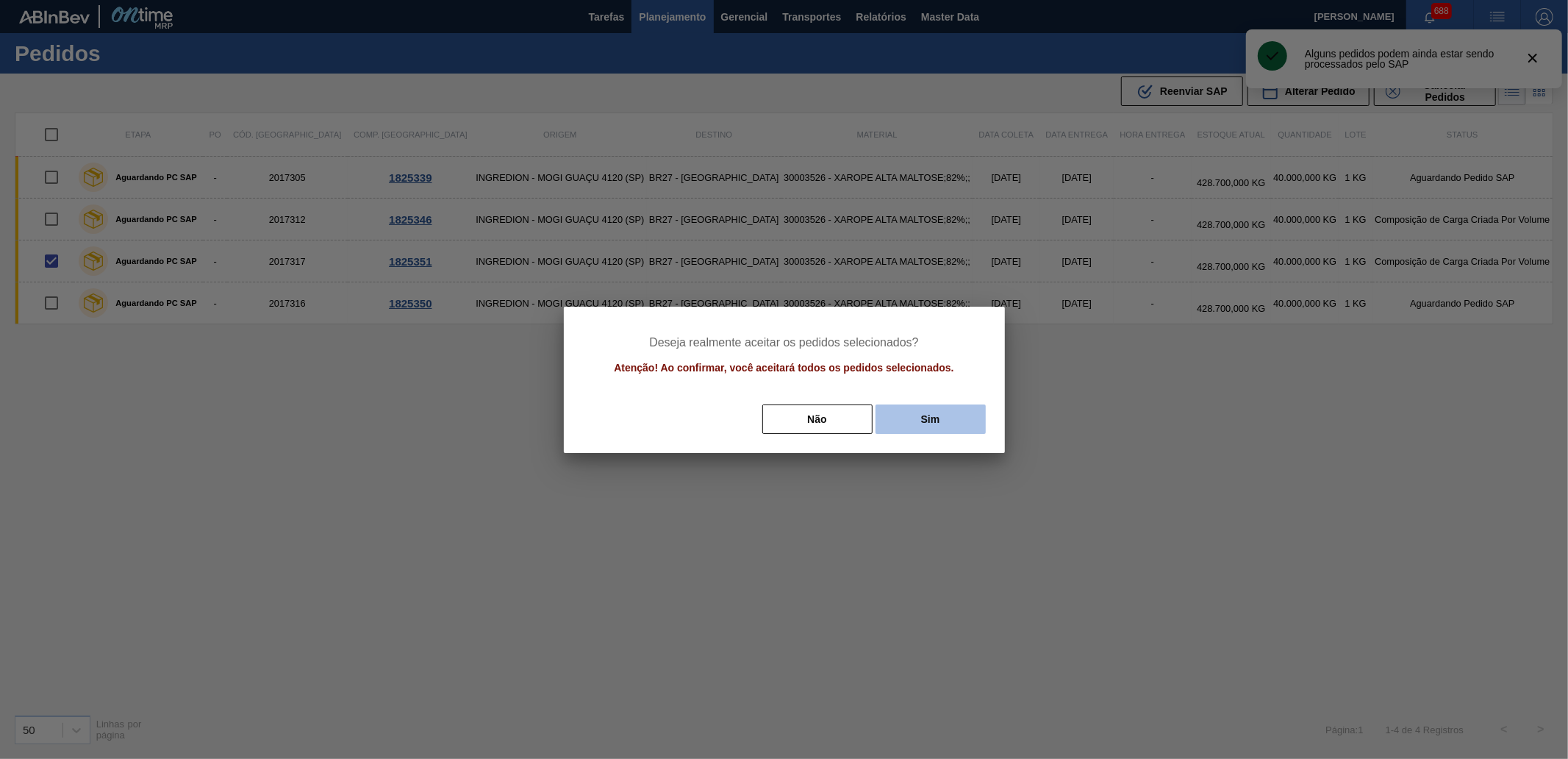
click at [916, 426] on button "Sim" at bounding box center [931, 418] width 111 height 30
checkbox input "false"
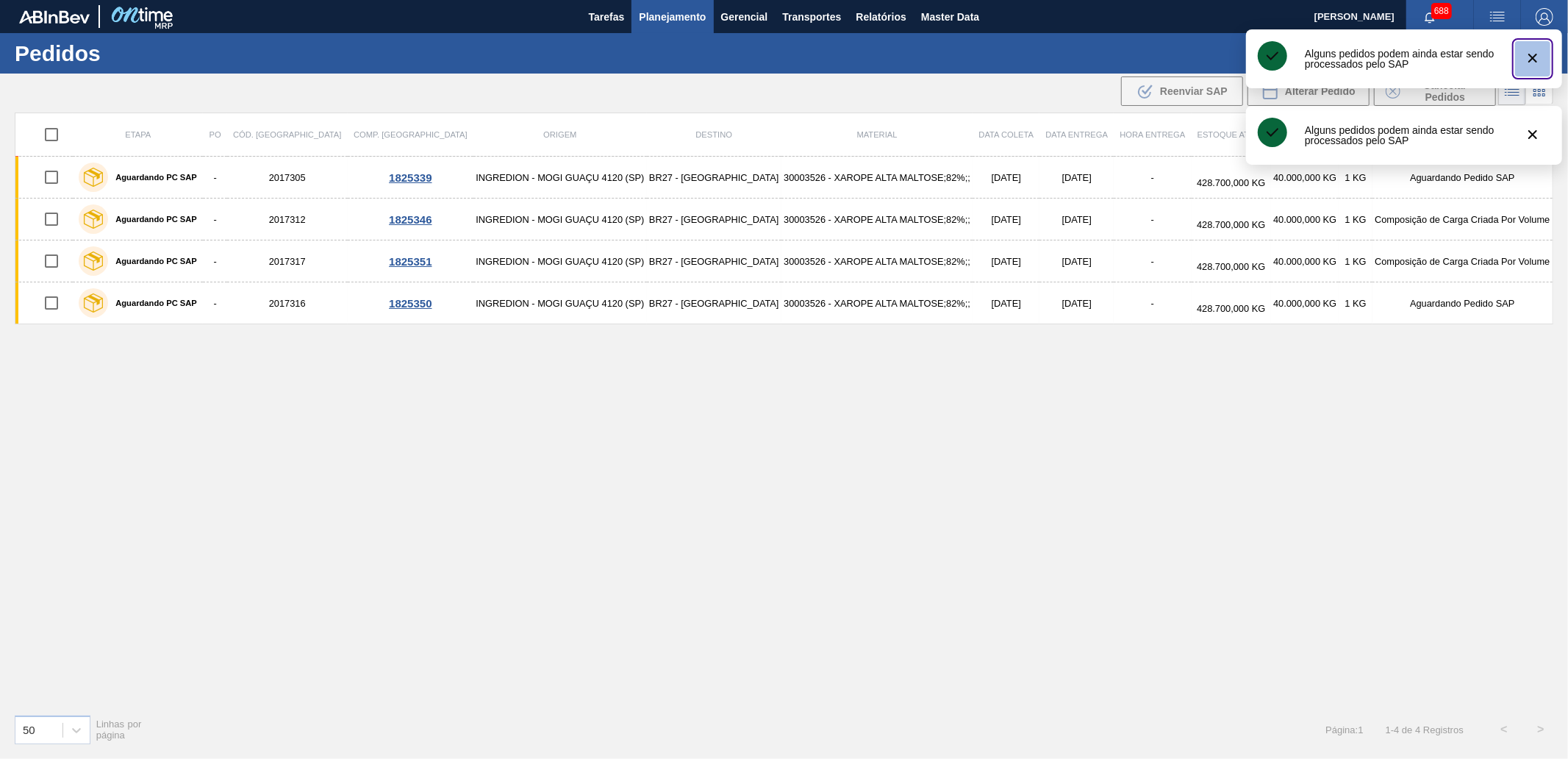
click at [1537, 55] on icon "botão de ícone" at bounding box center [1532, 58] width 17 height 17
click at [1539, 56] on icon "botão de ícone" at bounding box center [1532, 58] width 17 height 17
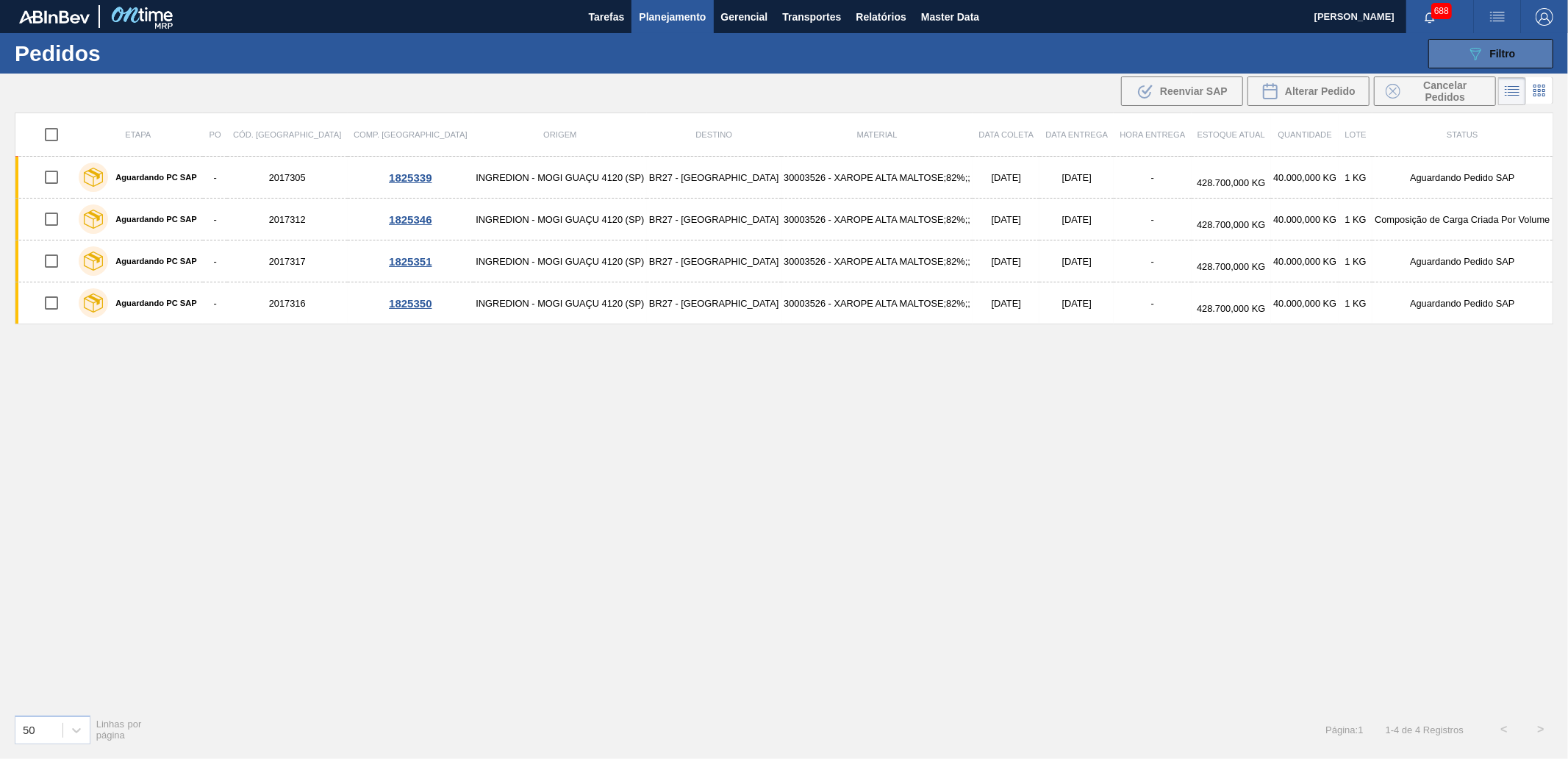
click at [1478, 61] on icon "089F7B8B-B2A5-4AFE-B5C0-19BA573D28AC" at bounding box center [1475, 54] width 17 height 17
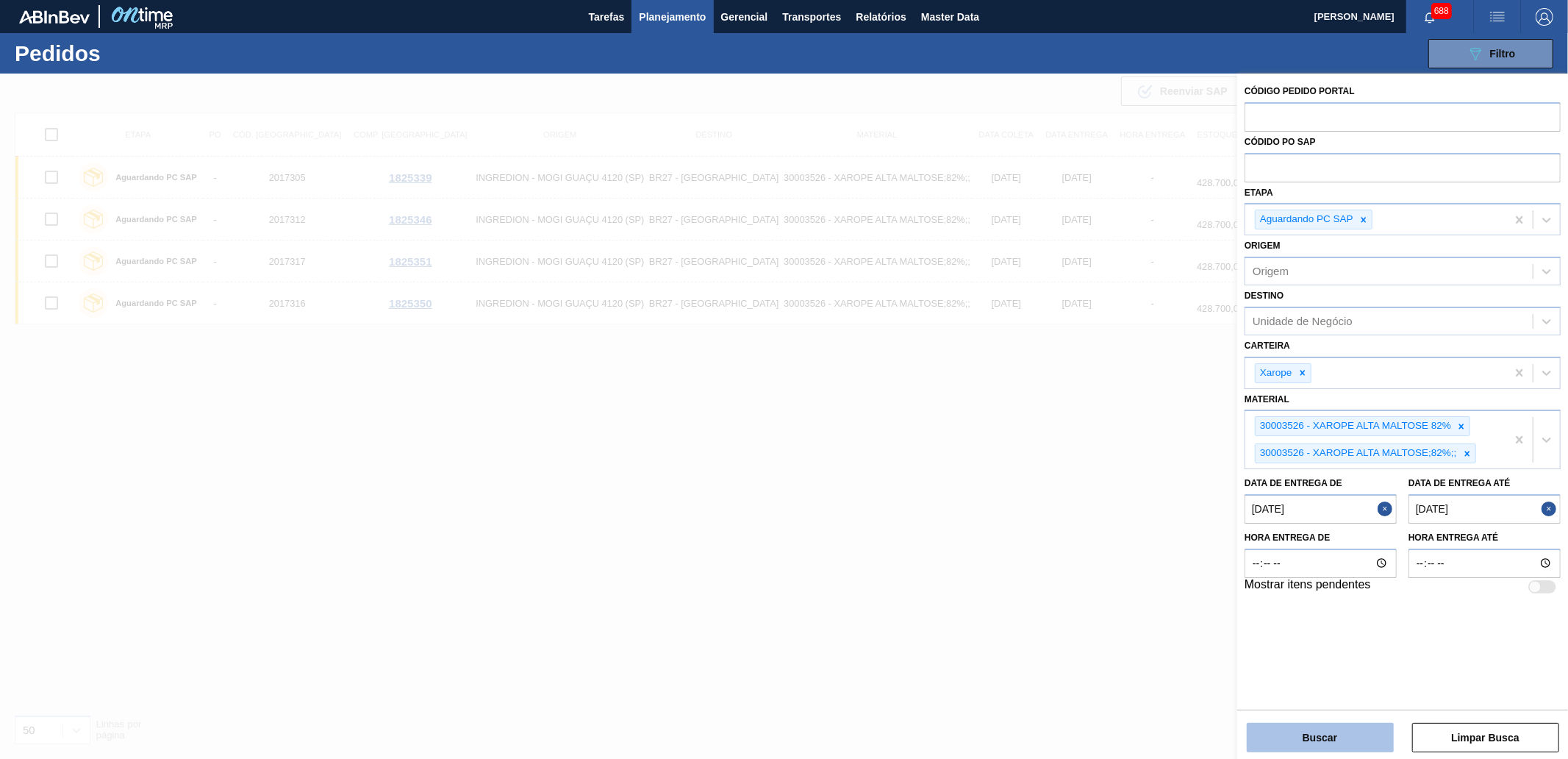
click at [1337, 736] on button "Buscar" at bounding box center [1320, 738] width 147 height 30
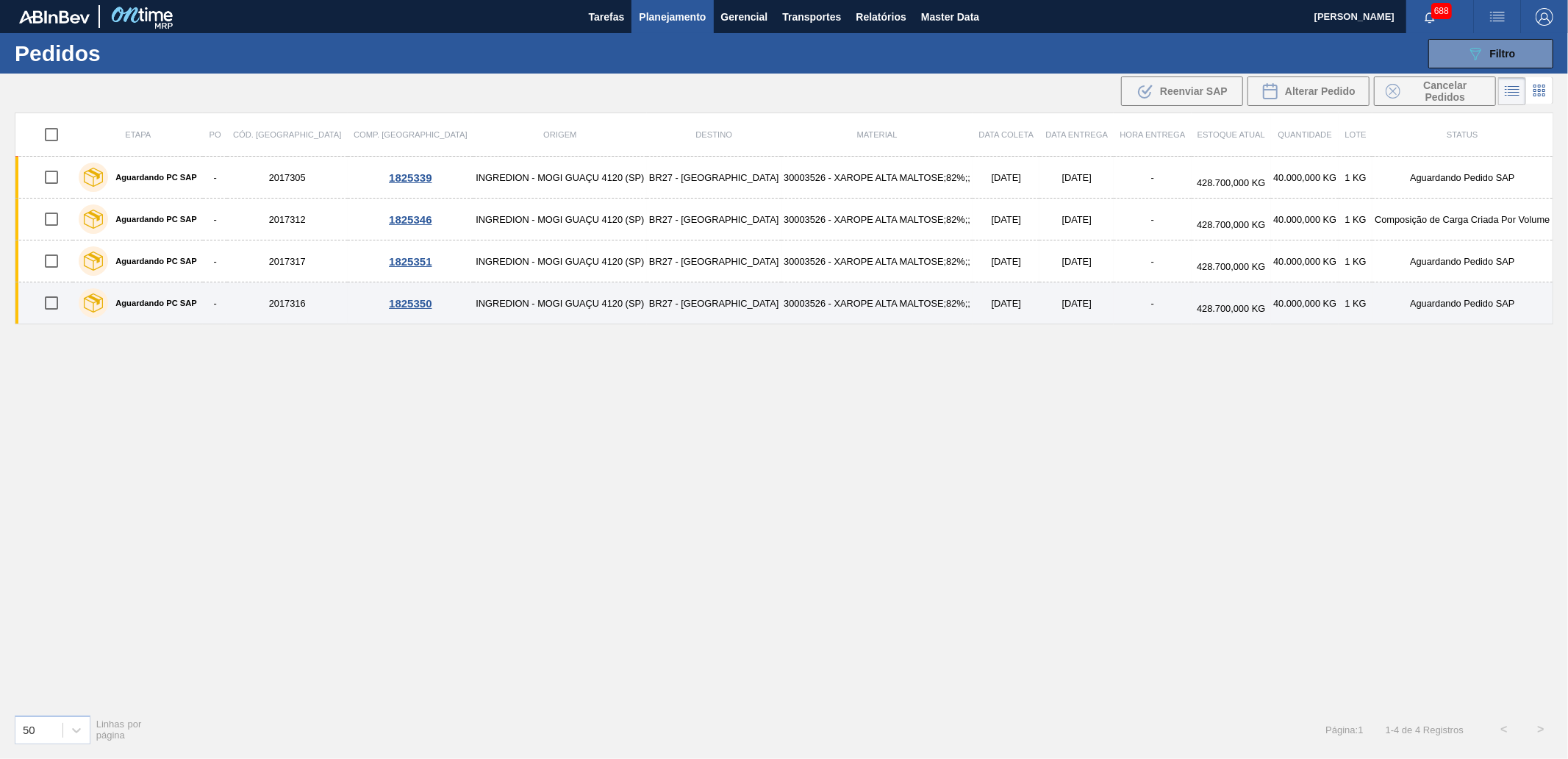
click at [52, 294] on input "checkbox" at bounding box center [51, 303] width 31 height 31
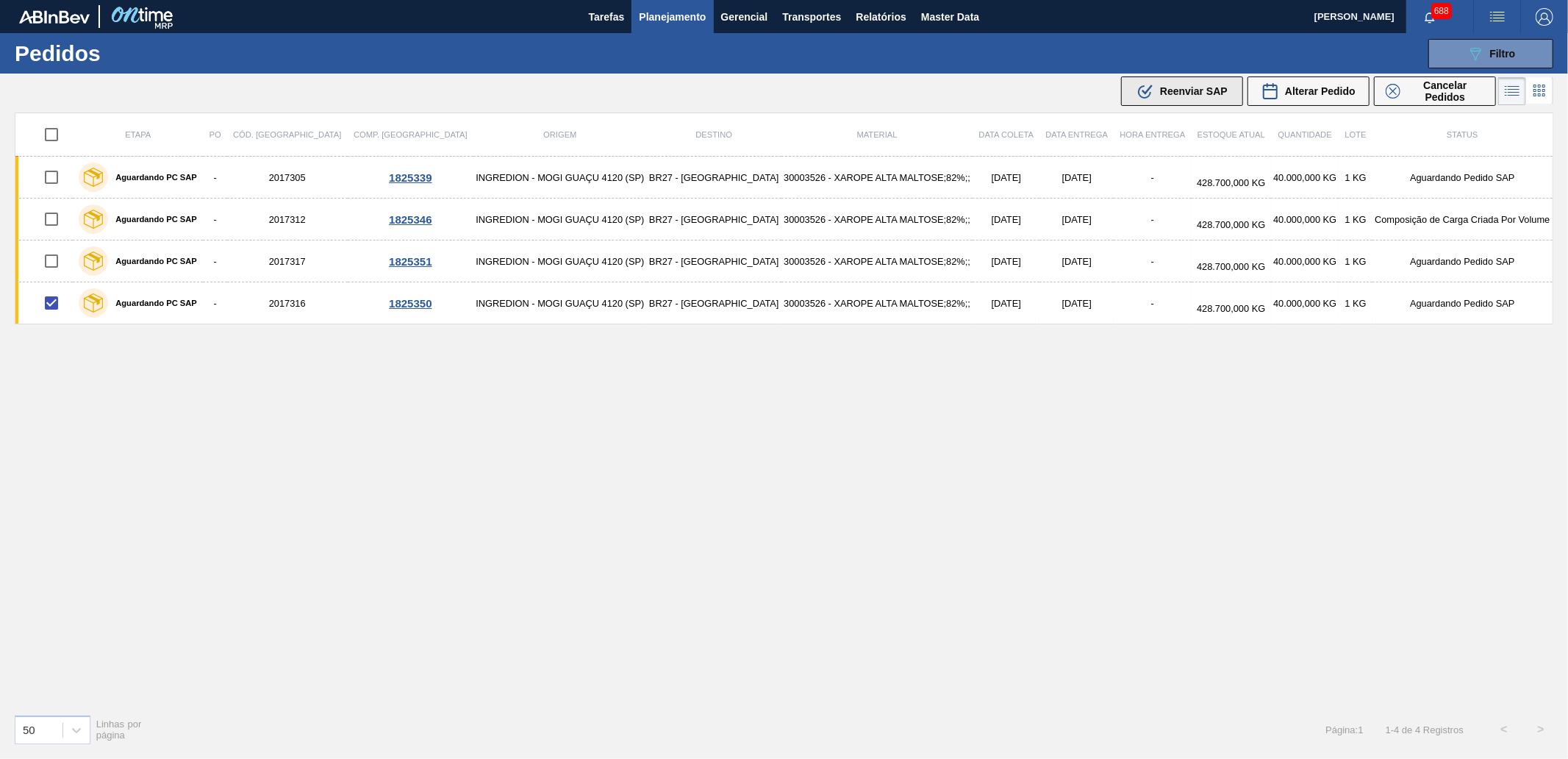
click at [1211, 83] on div ".b{fill:var(--color-action-default)} Reenviar SAP" at bounding box center [1182, 91] width 91 height 17
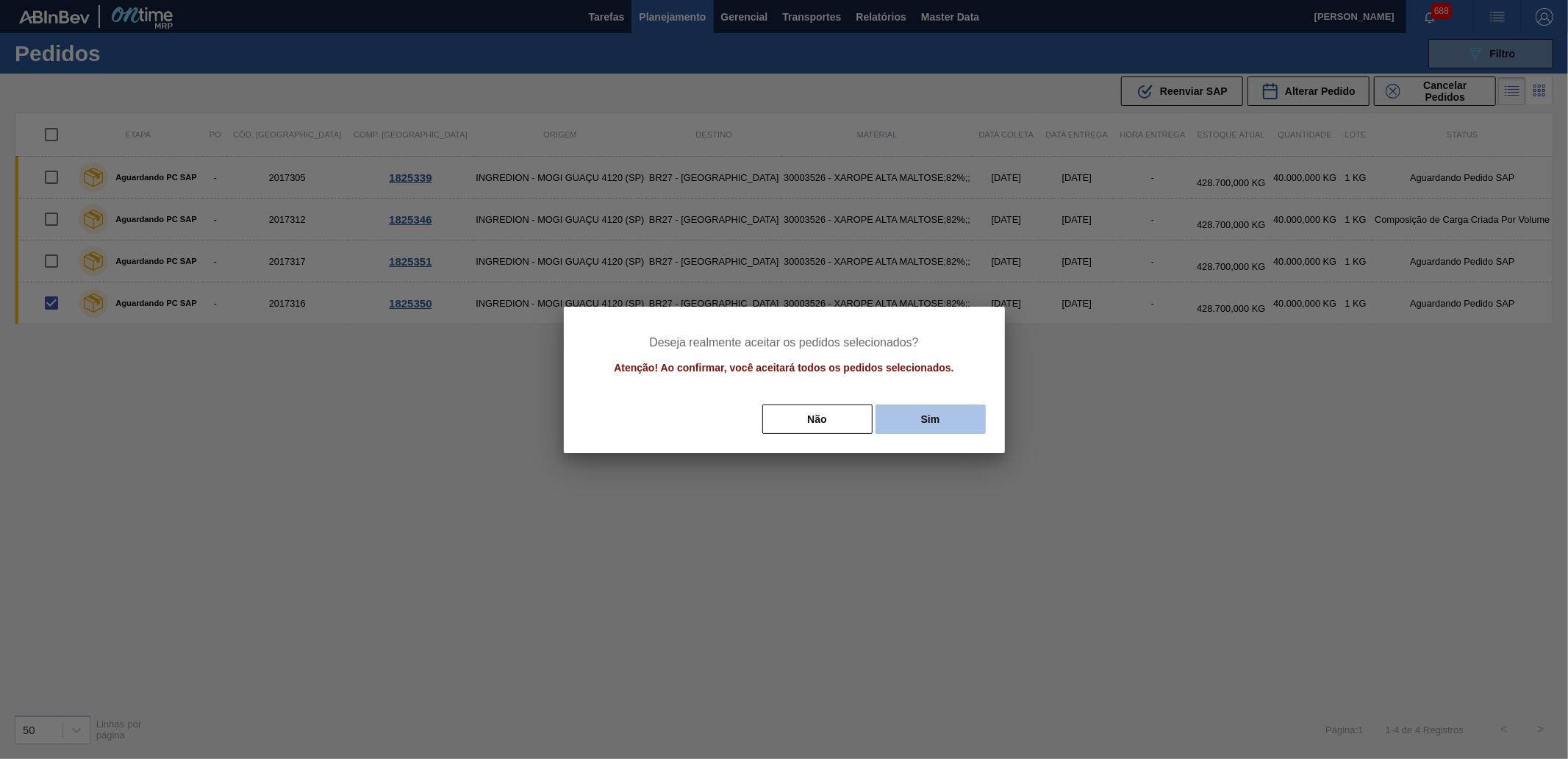
click at [951, 424] on button "Sim" at bounding box center [931, 418] width 111 height 30
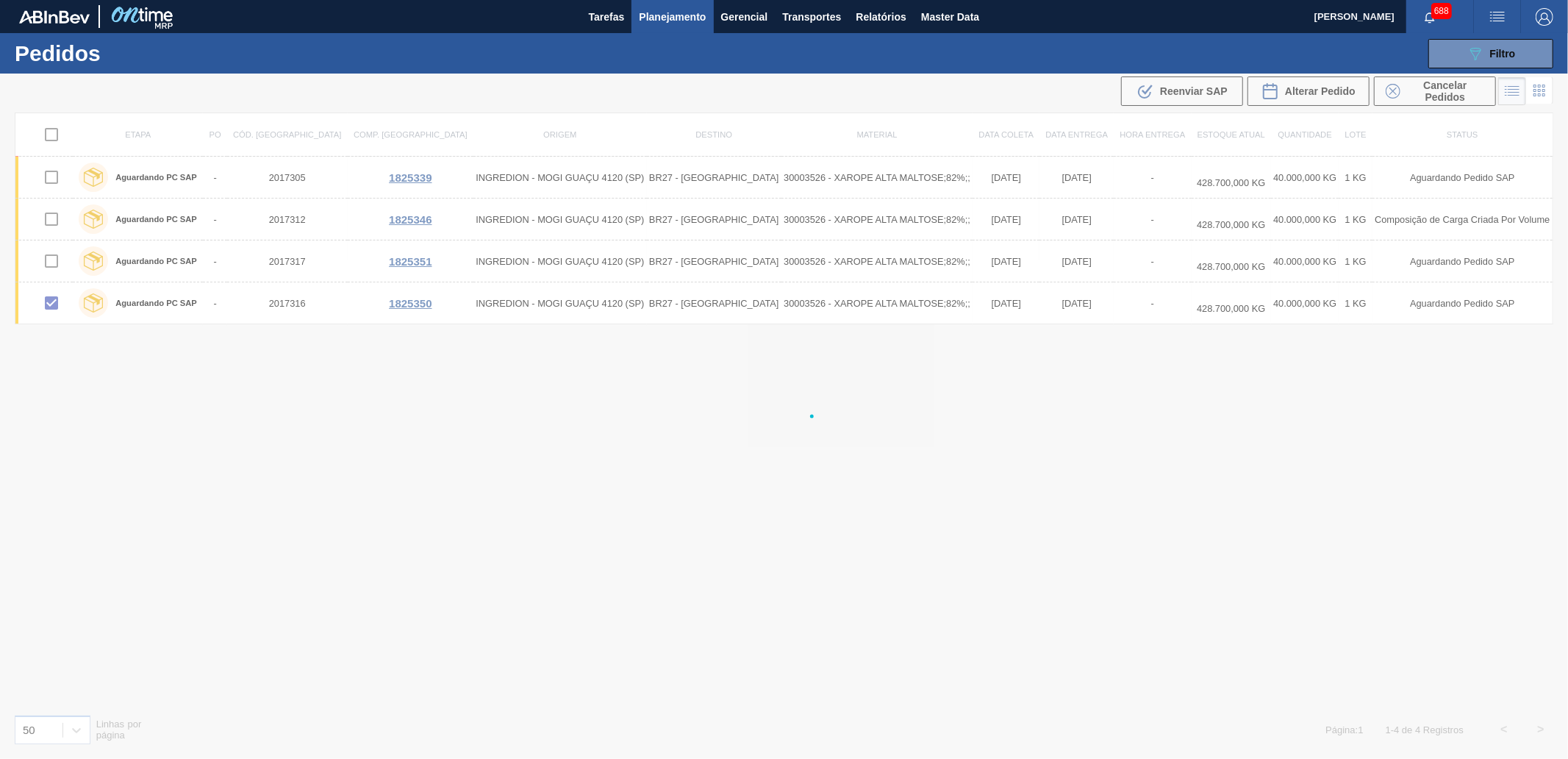
checkbox input "false"
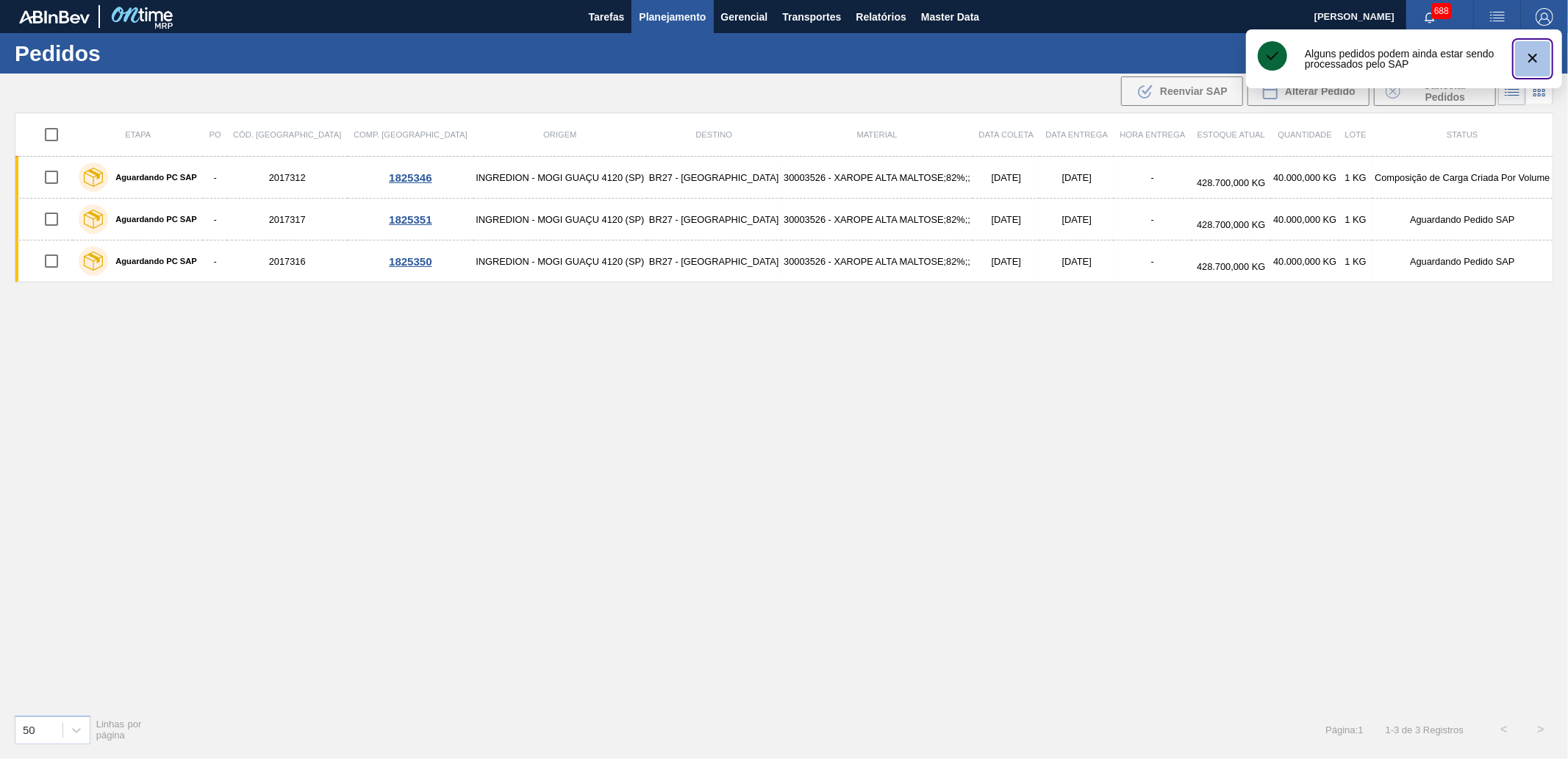
click at [1525, 63] on icon "botão de ícone" at bounding box center [1532, 58] width 17 height 17
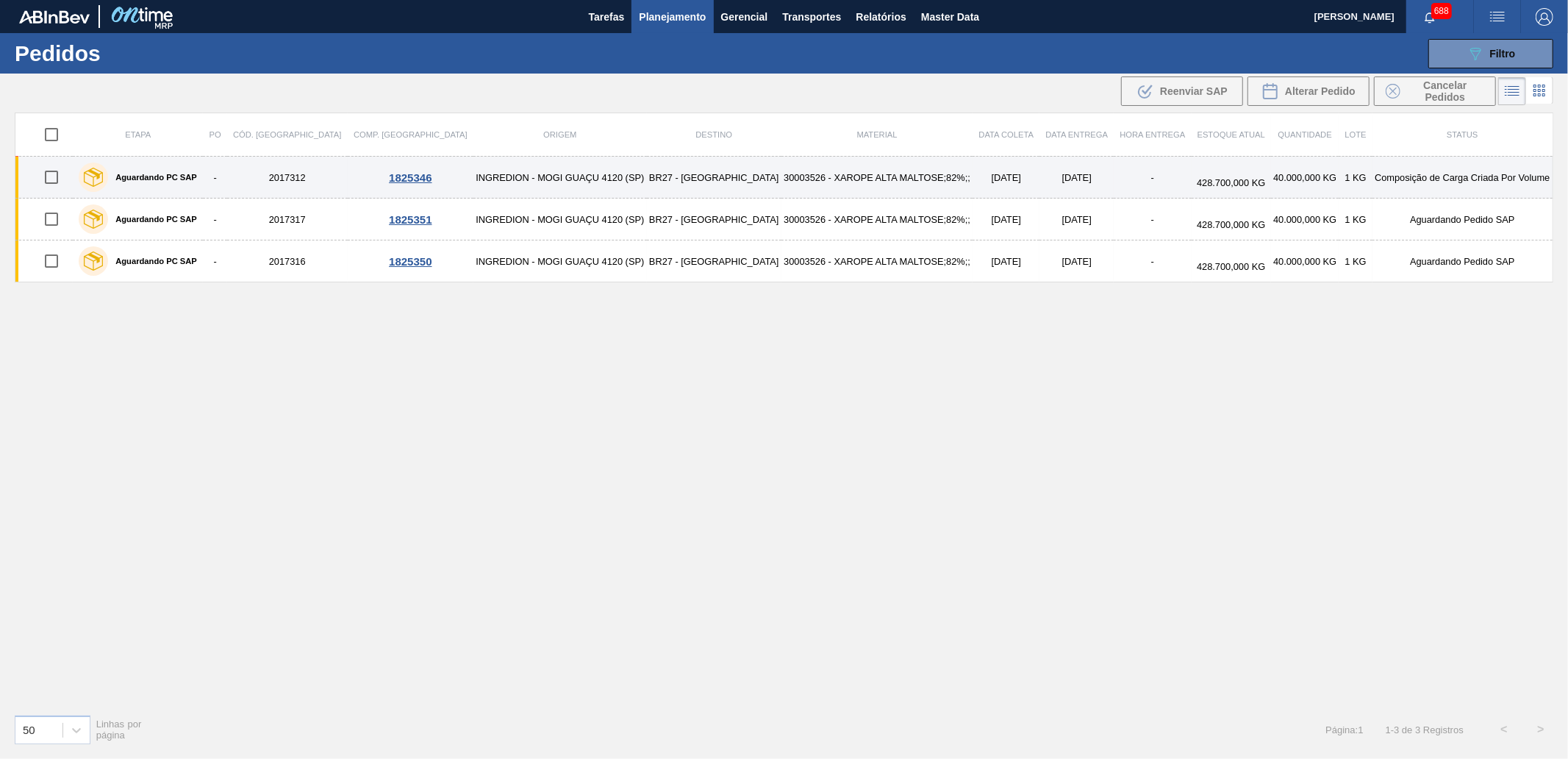
drag, startPoint x: 58, startPoint y: 173, endPoint x: 83, endPoint y: 180, distance: 26.0
click at [57, 173] on input "checkbox" at bounding box center [51, 177] width 31 height 31
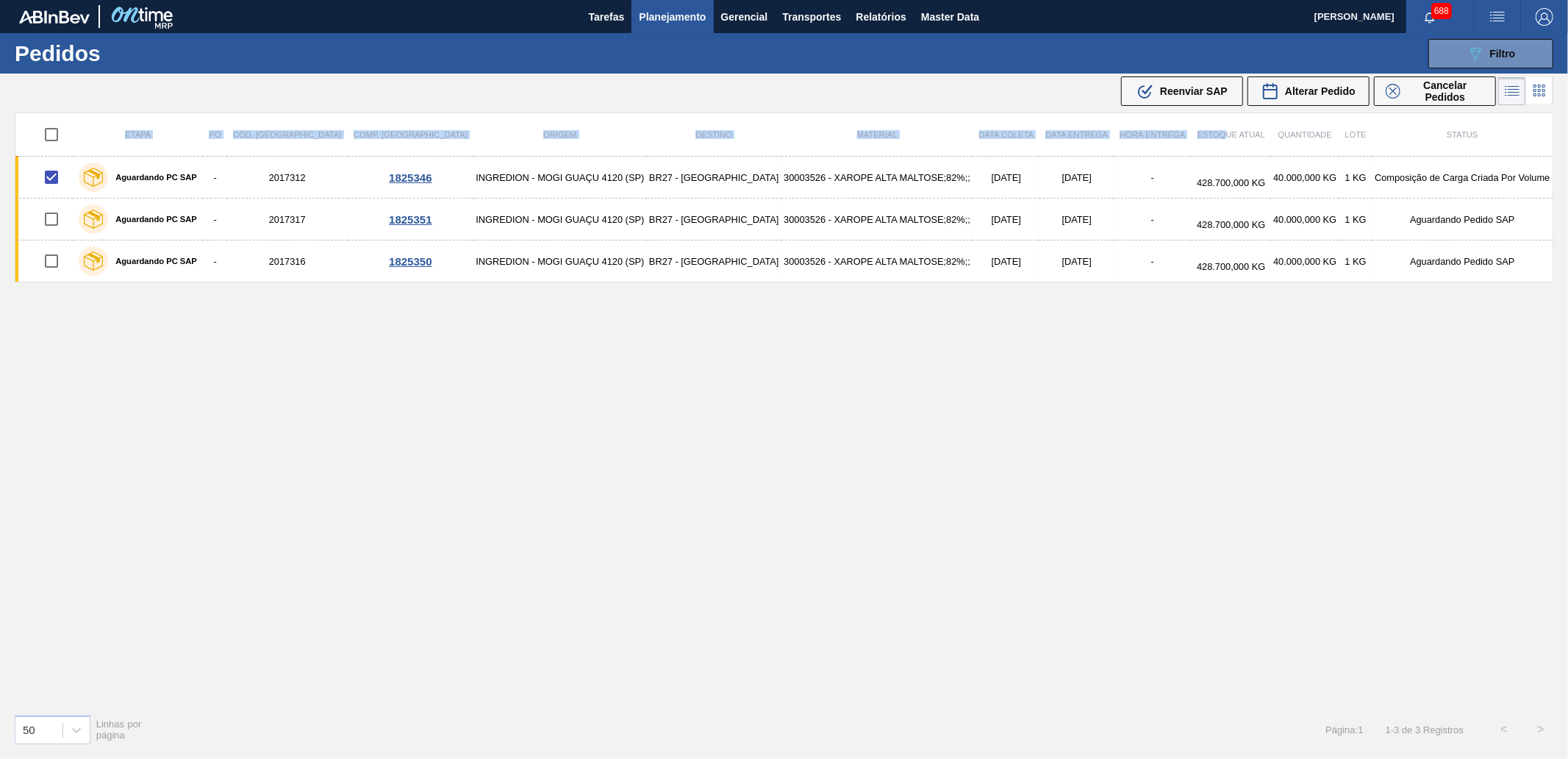
click at [1185, 113] on table "Etapa PO Cód. Pedido Comp. Carga Origem Destino Material Data coleta Data entre…" at bounding box center [784, 197] width 1538 height 170
click at [1179, 92] on span "Reenviar SAP" at bounding box center [1193, 91] width 67 height 12
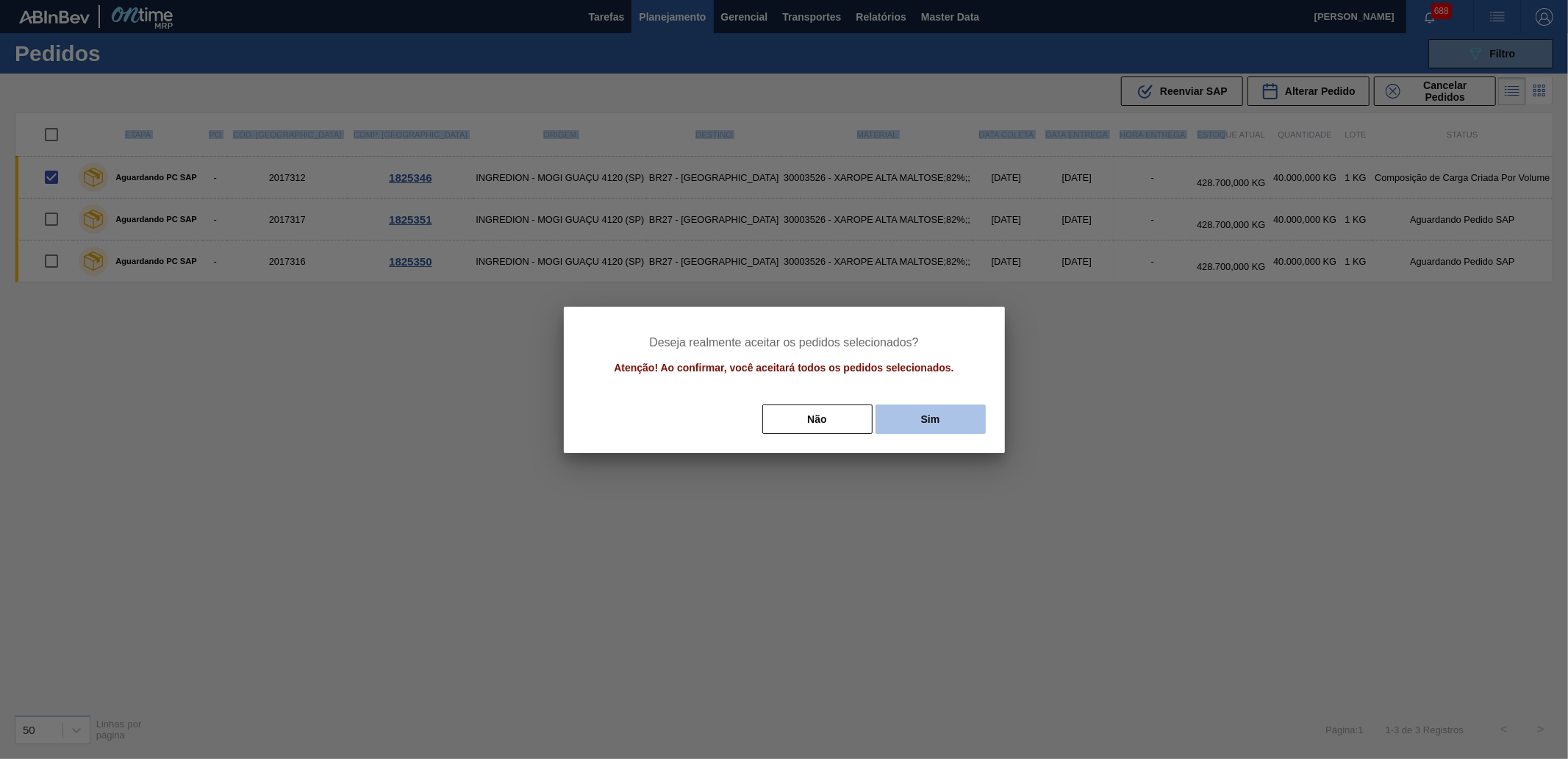
click at [943, 415] on button "Sim" at bounding box center [931, 418] width 111 height 30
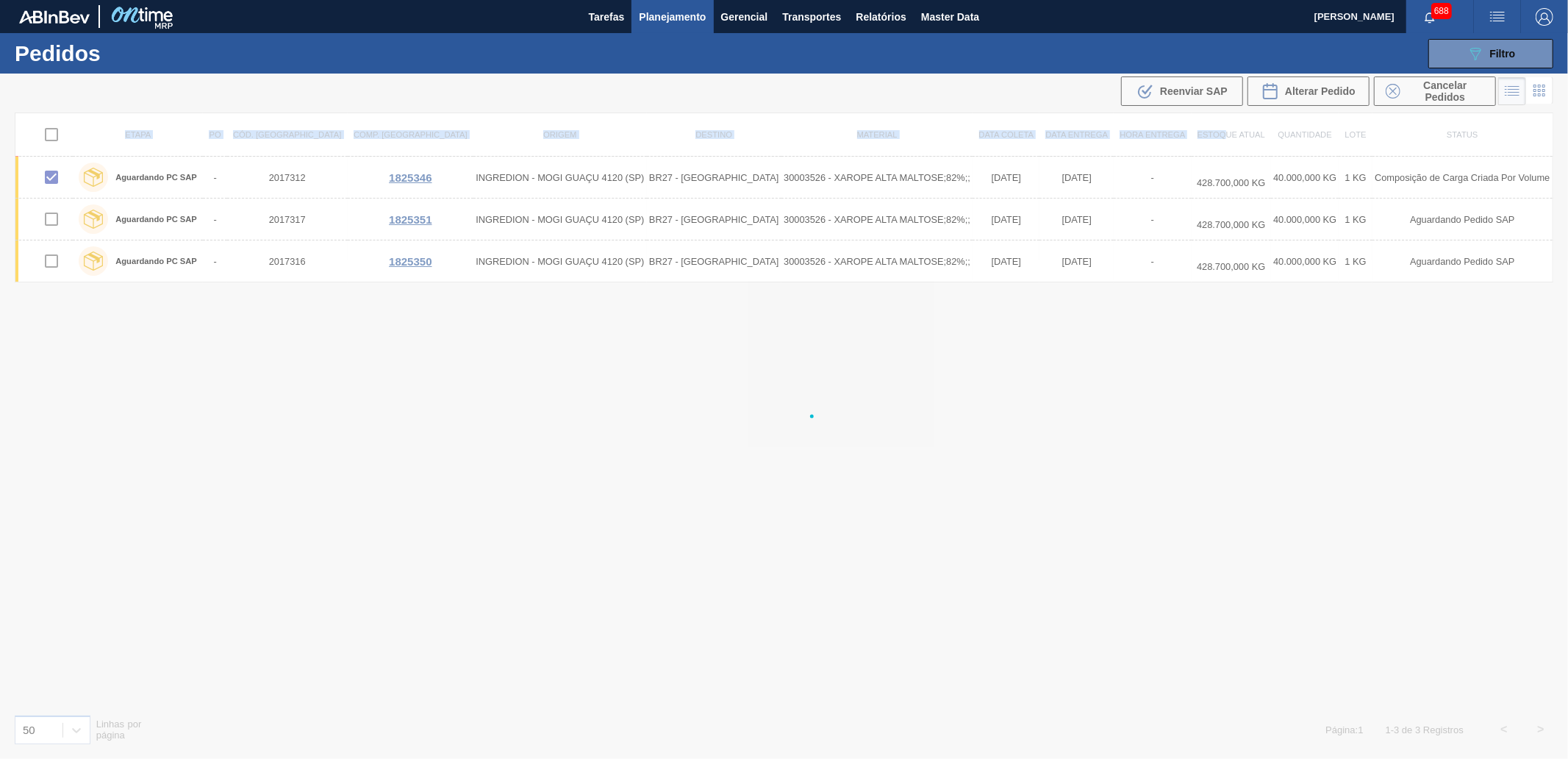
checkbox input "false"
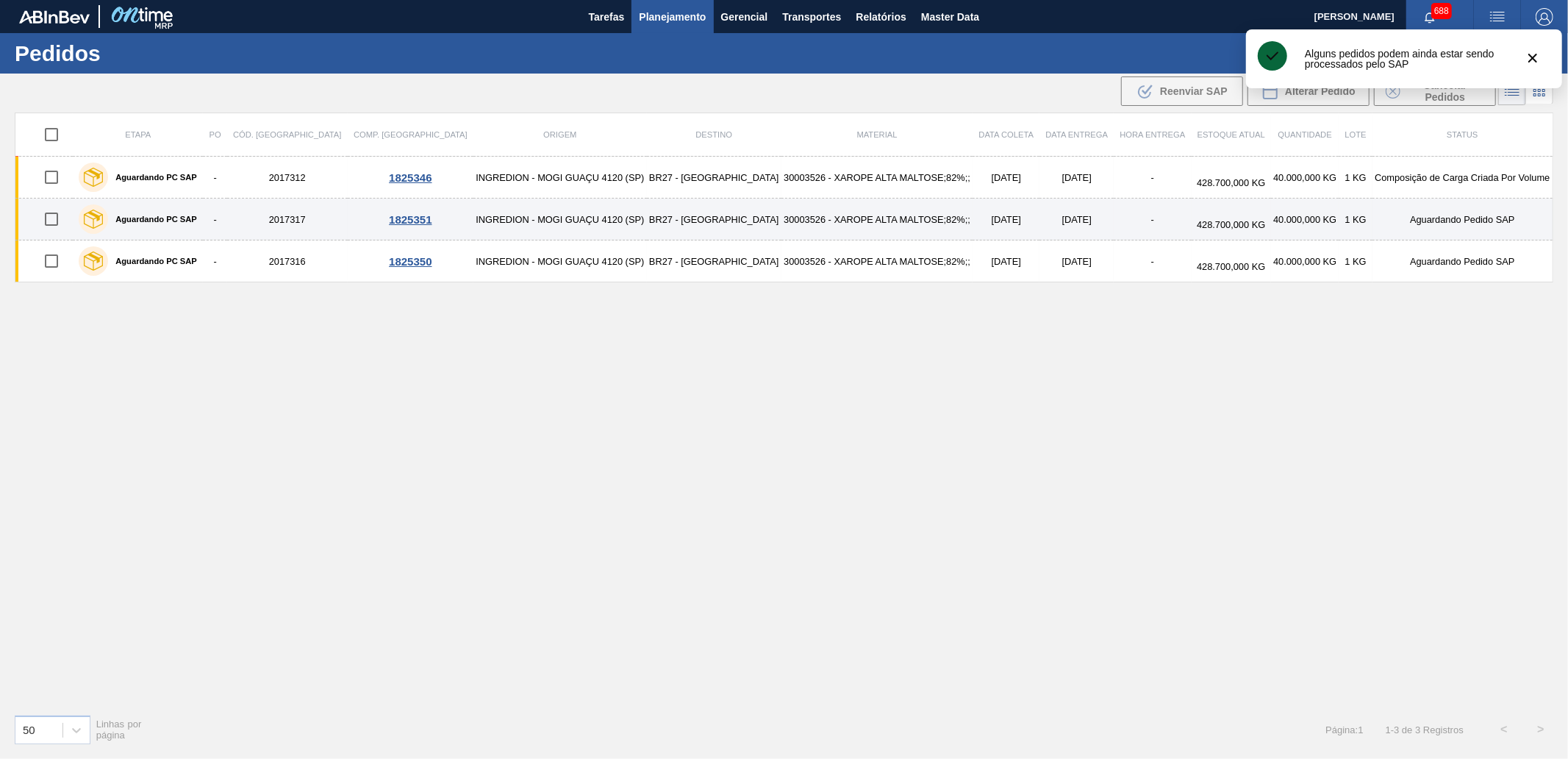
click at [54, 223] on input "checkbox" at bounding box center [51, 219] width 31 height 31
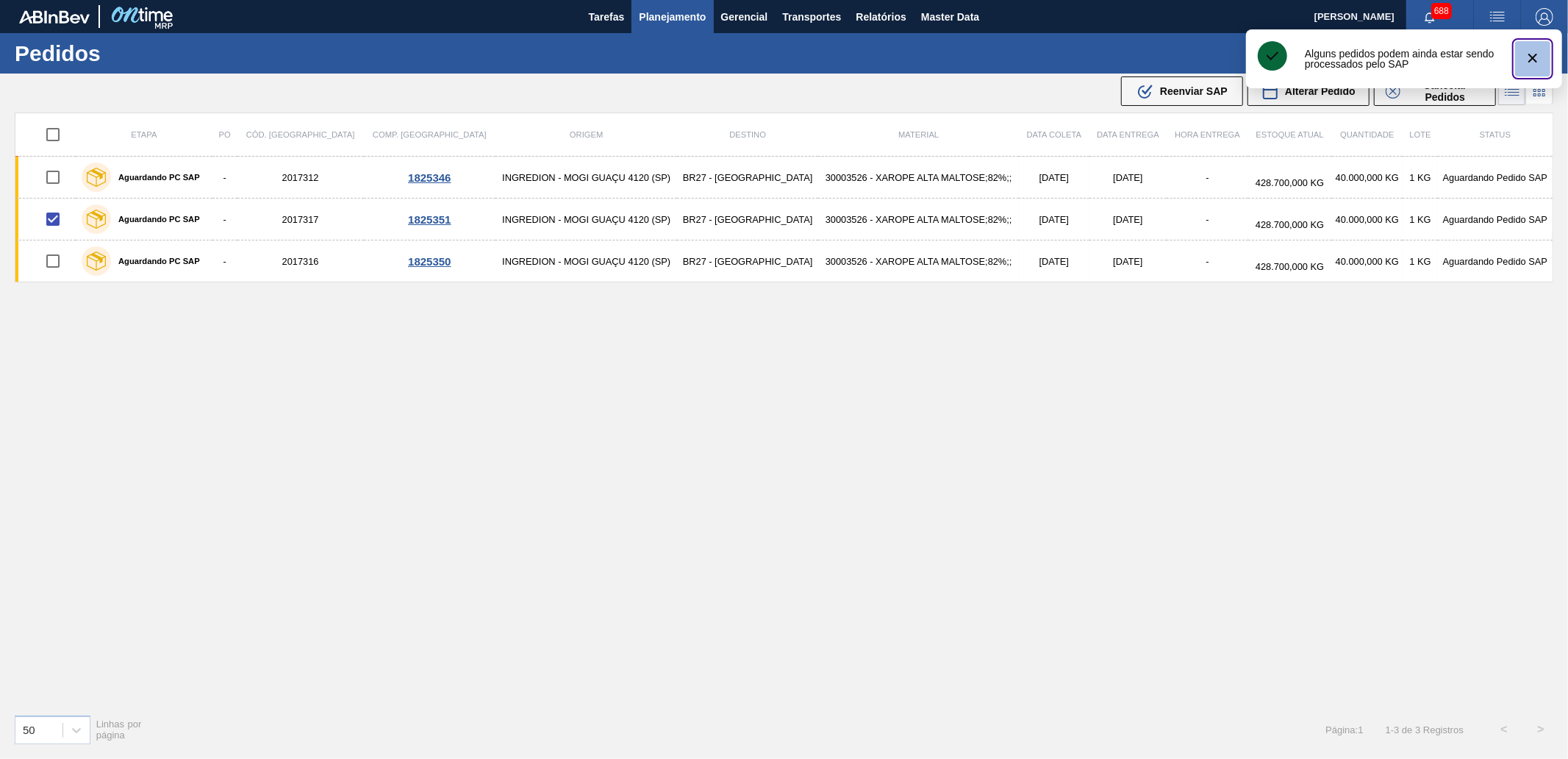
click at [1543, 55] on button "botão de ícone" at bounding box center [1532, 59] width 36 height 36
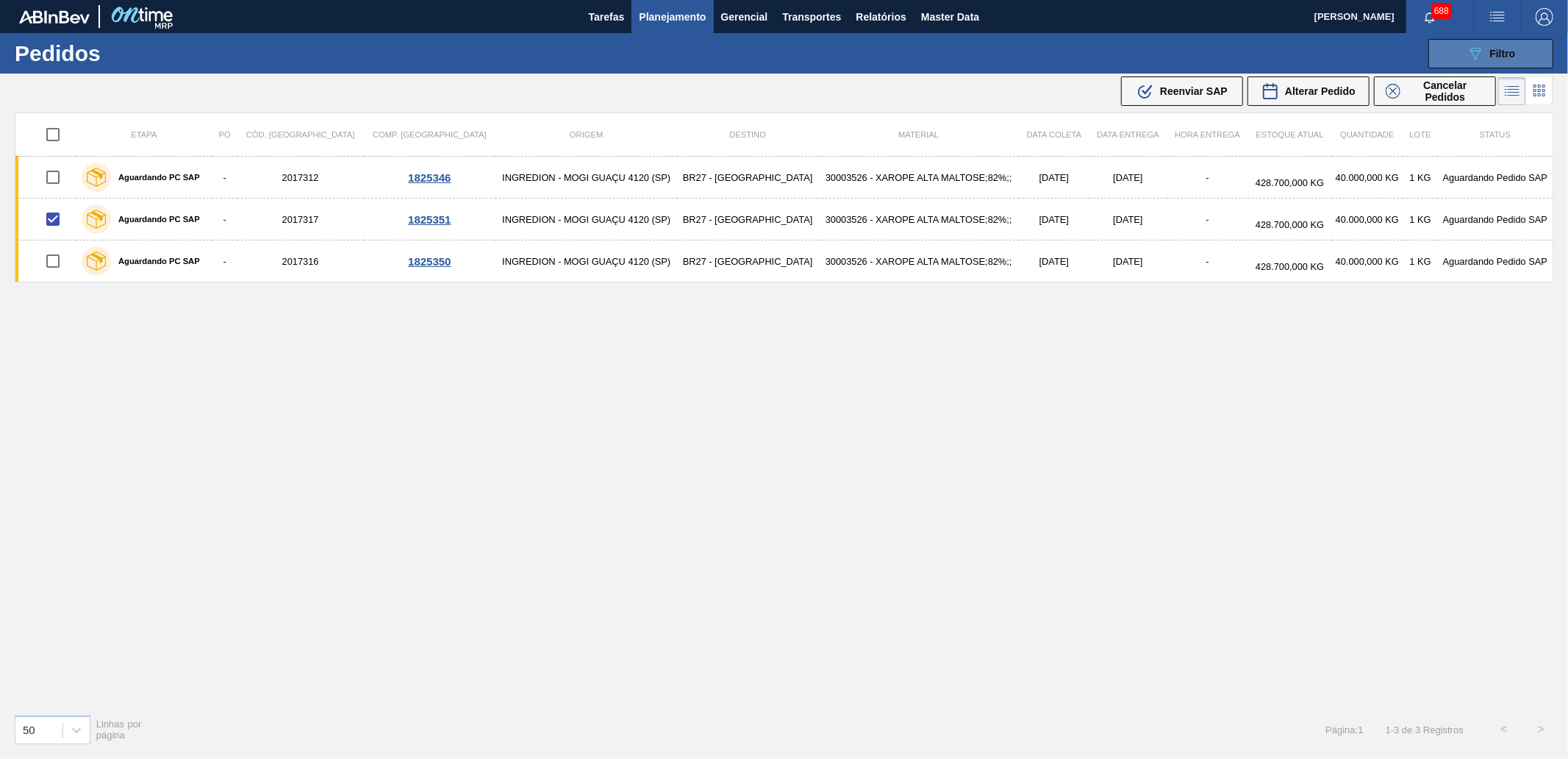
click at [1504, 48] on span "Filtro" at bounding box center [1503, 54] width 26 height 12
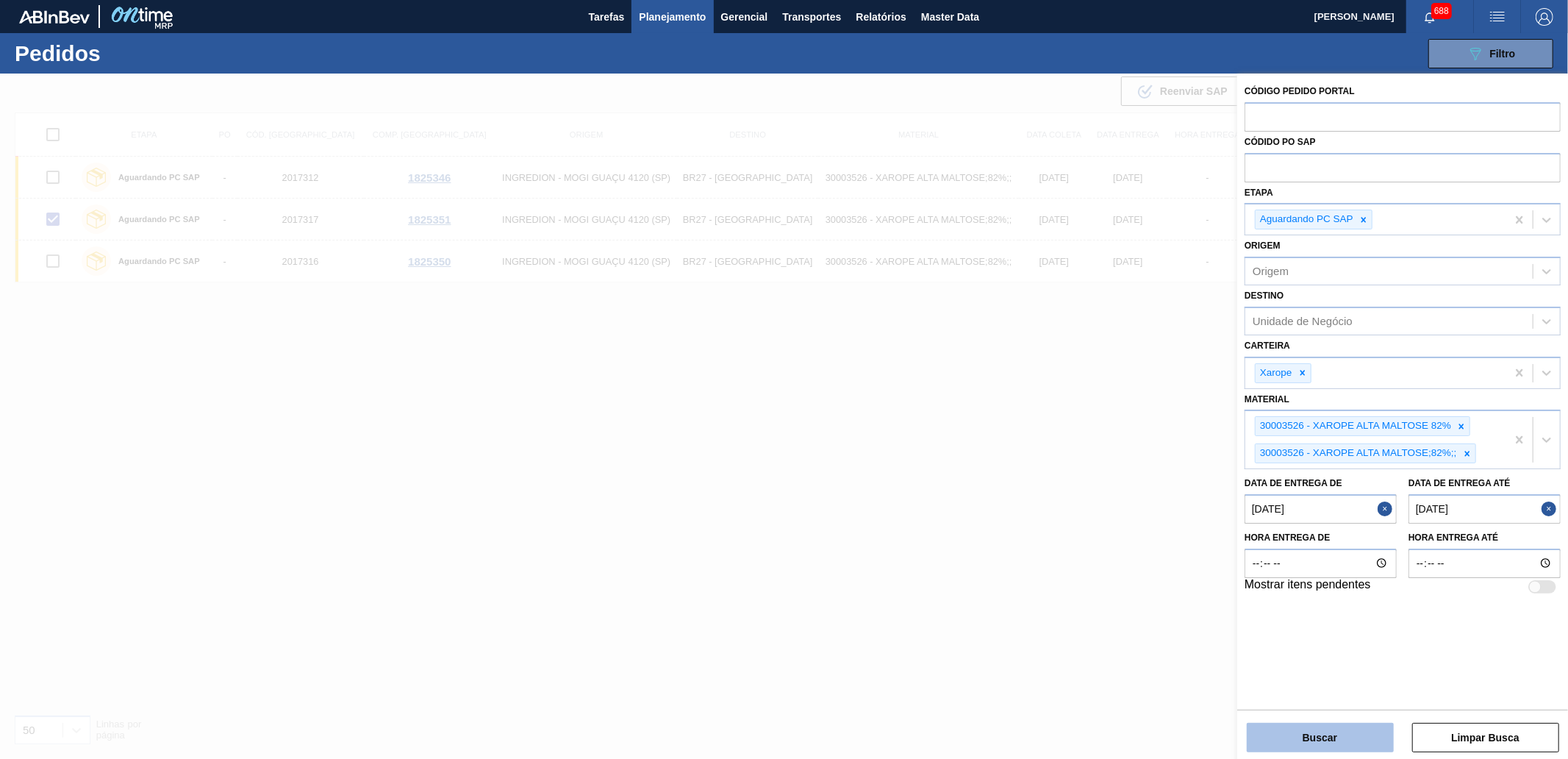
click at [1280, 725] on button "Buscar" at bounding box center [1320, 738] width 147 height 30
checkbox input "false"
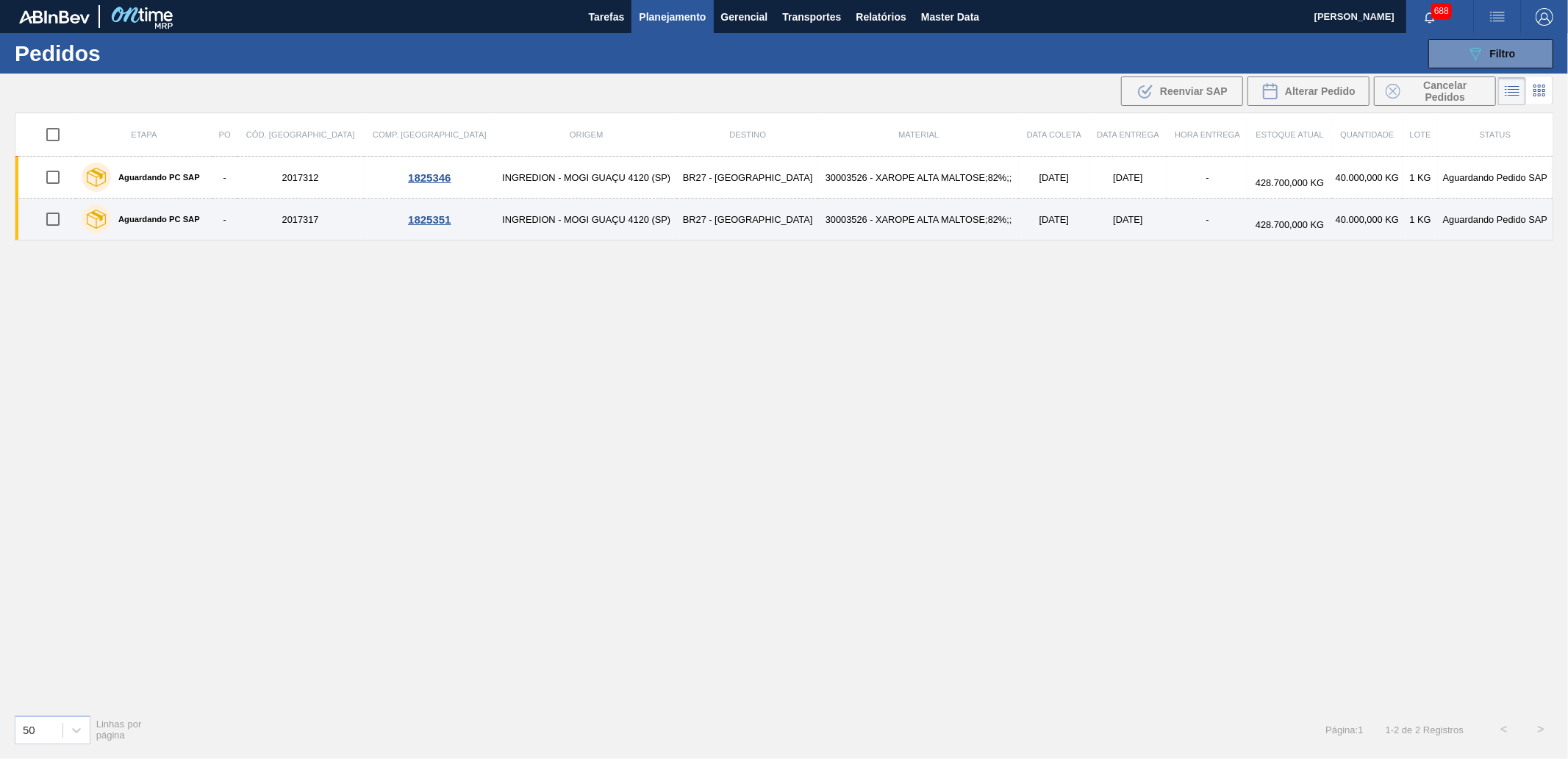
click at [37, 209] on div at bounding box center [53, 219] width 41 height 31
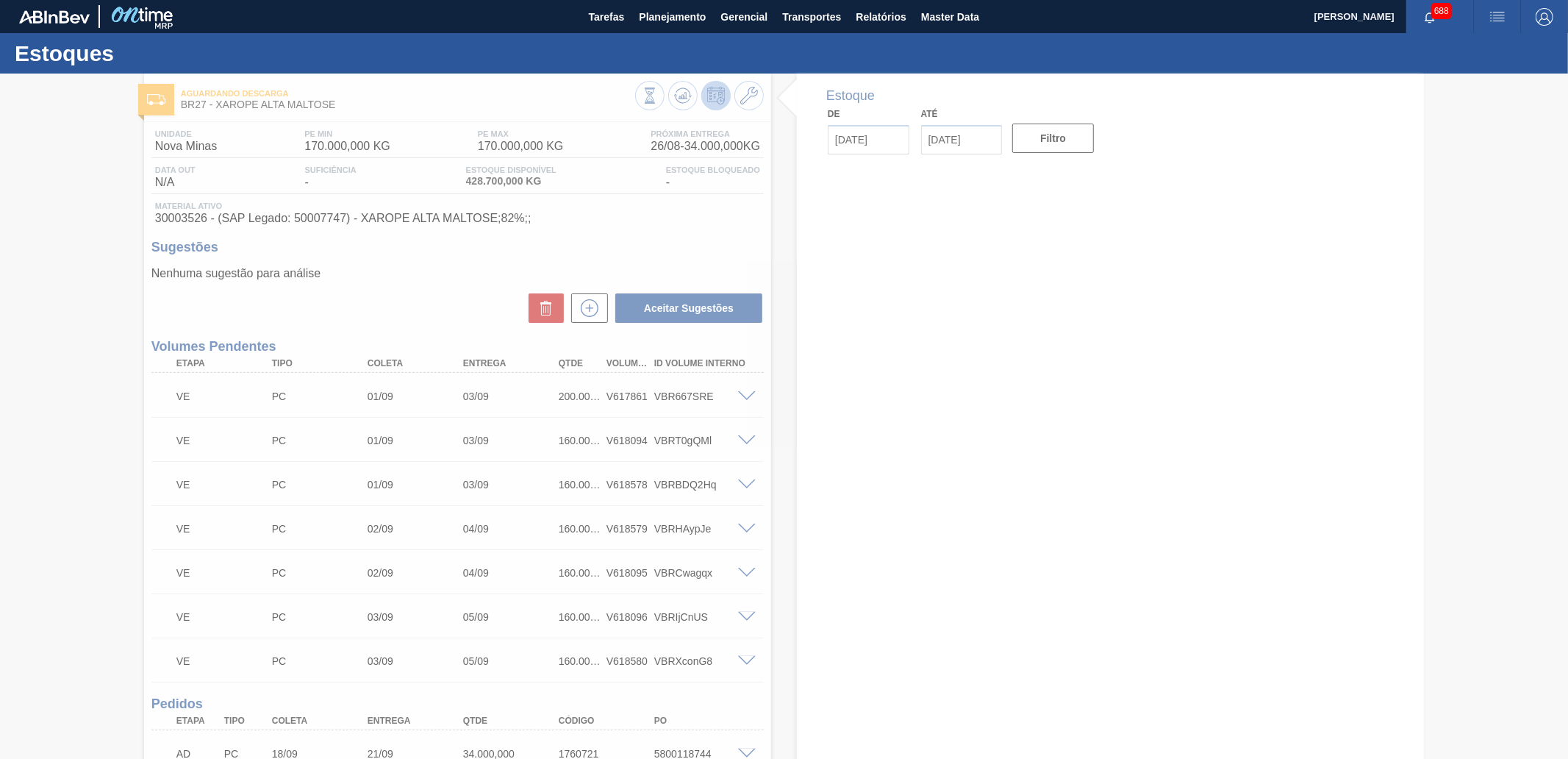
type input "[DATE]"
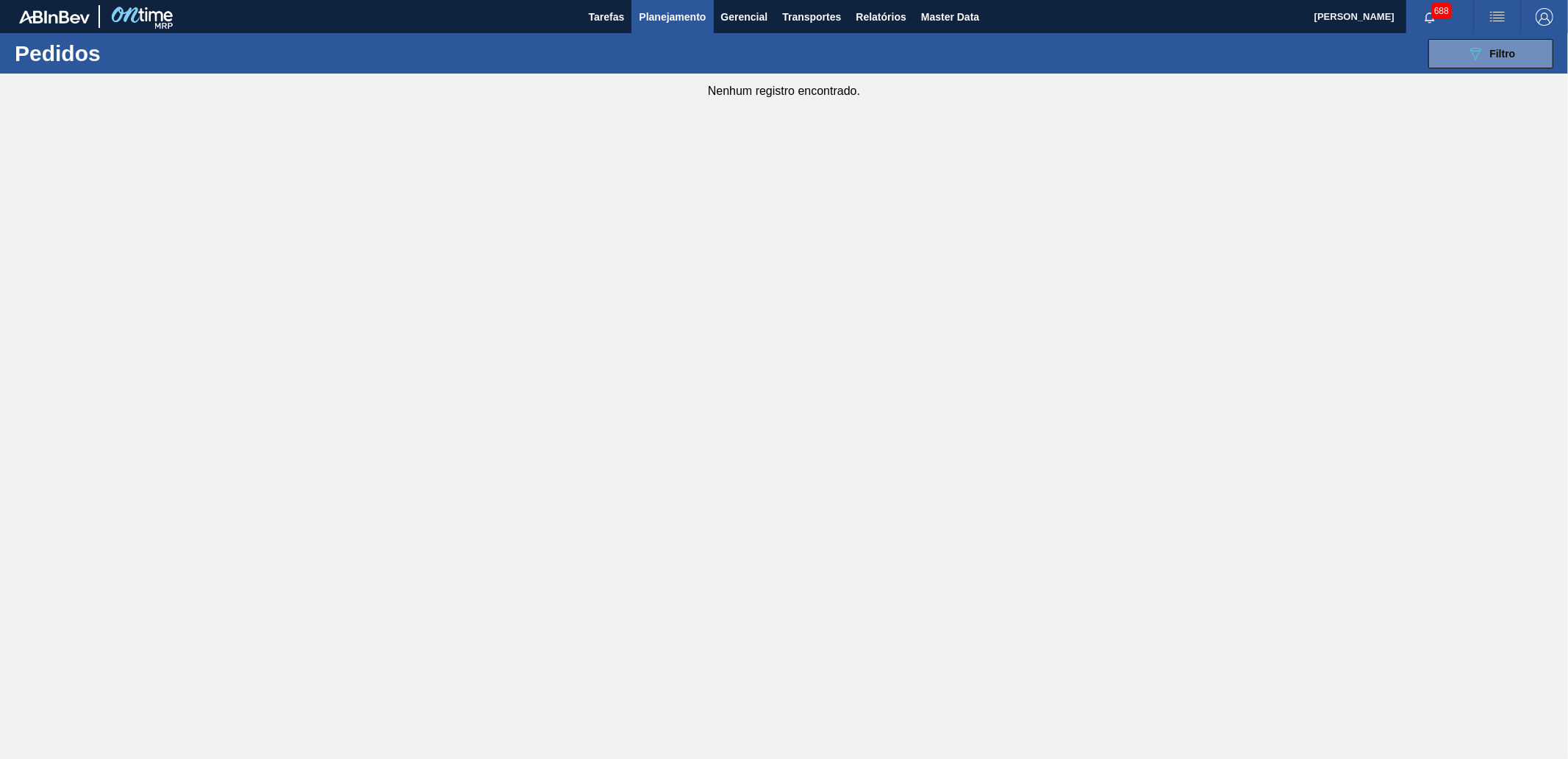
type de "[DATE]"
type até "[DATE]"
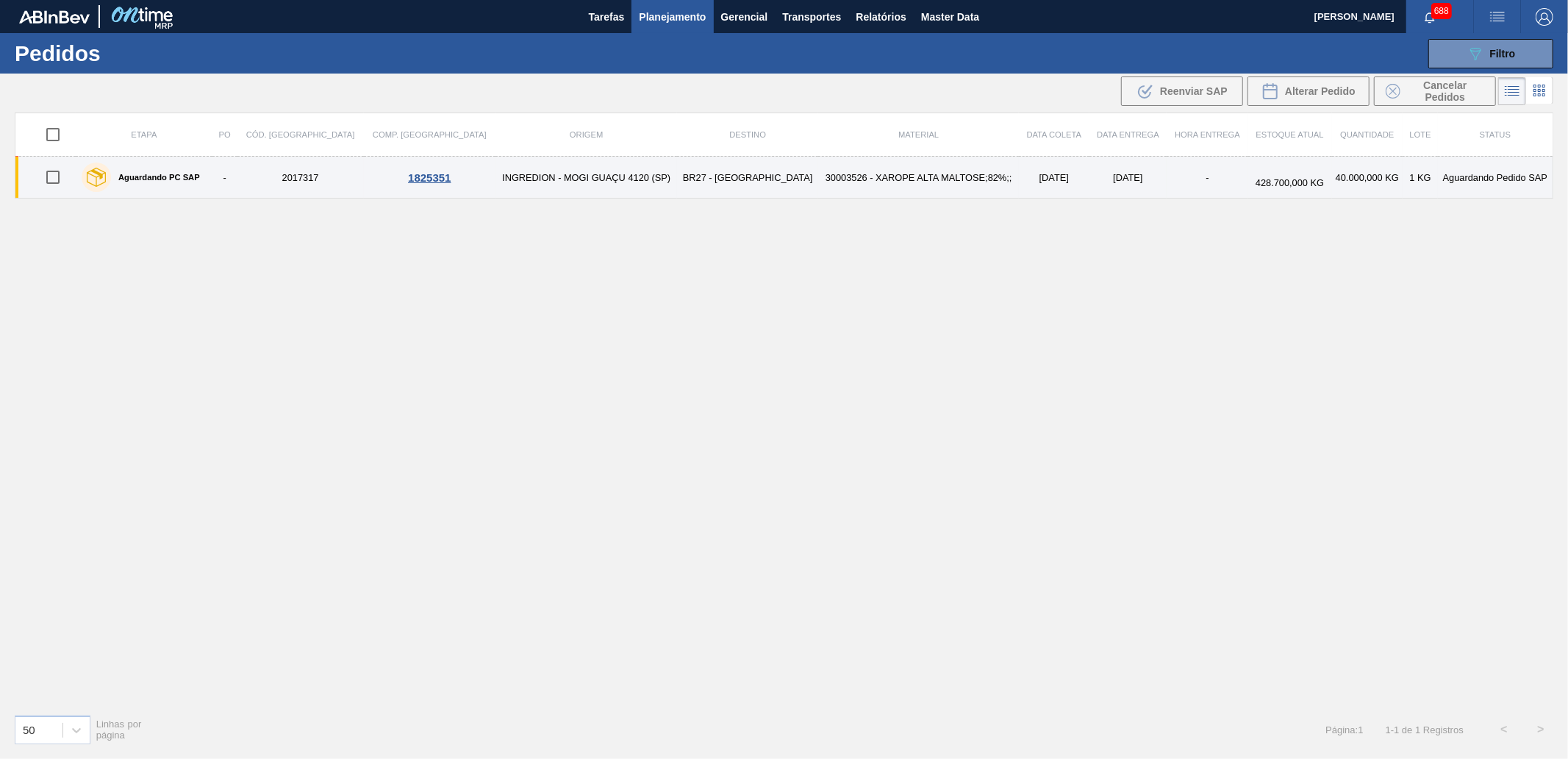
click at [46, 180] on input "checkbox" at bounding box center [53, 177] width 31 height 31
checkbox input "true"
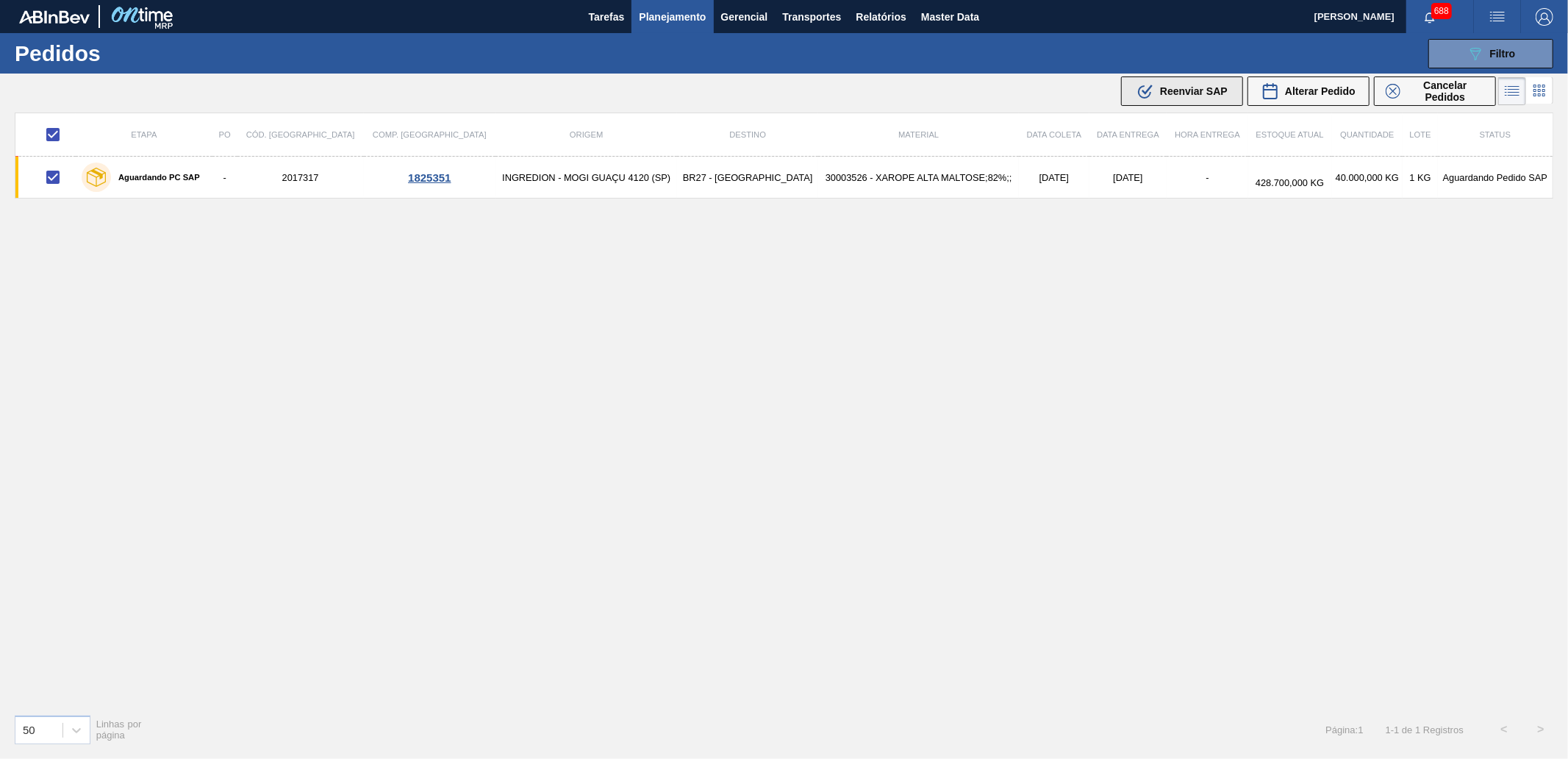
click at [1175, 86] on span "Reenviar SAP" at bounding box center [1193, 91] width 67 height 12
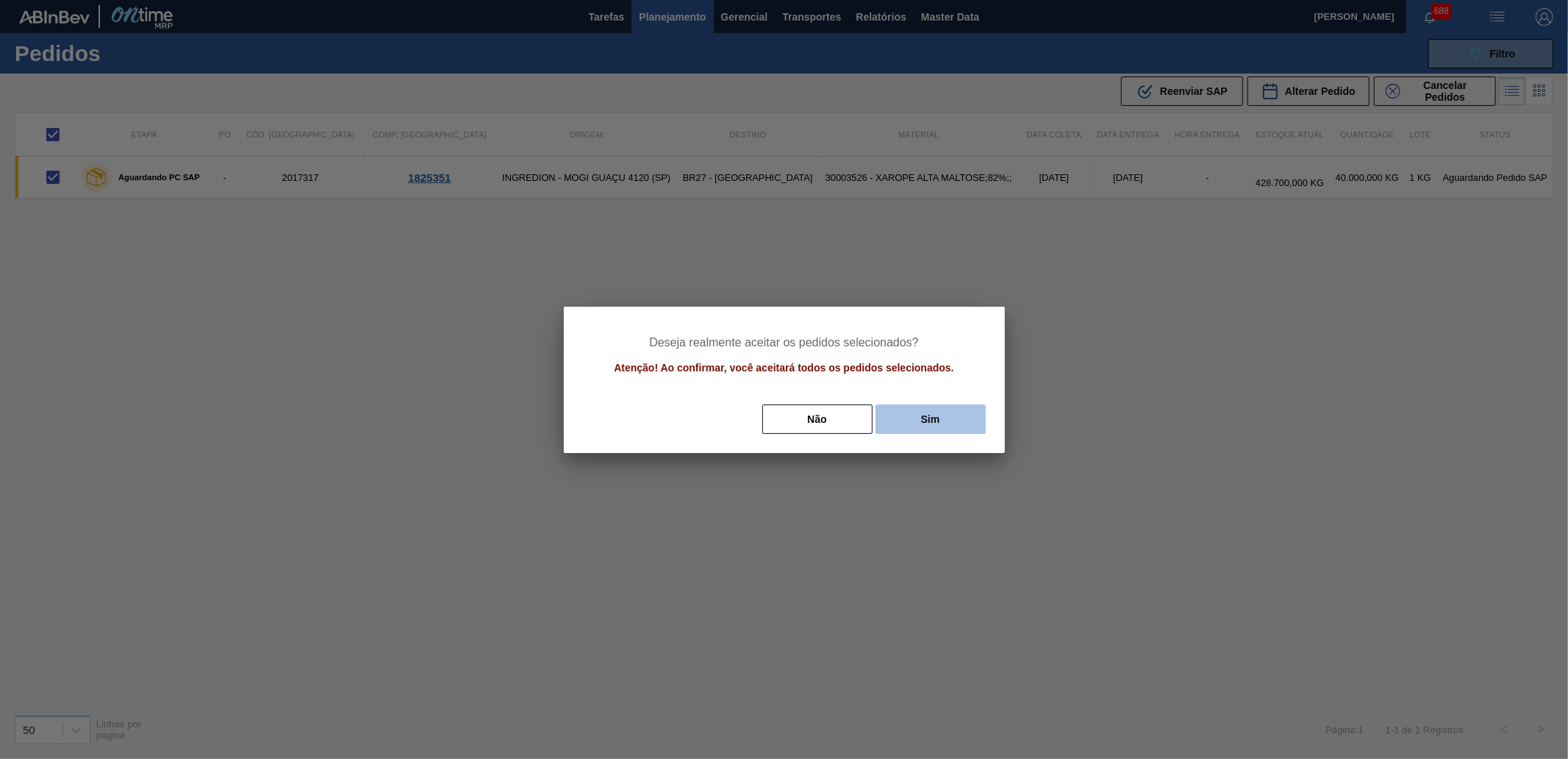
click at [951, 430] on button "Sim" at bounding box center [931, 418] width 111 height 30
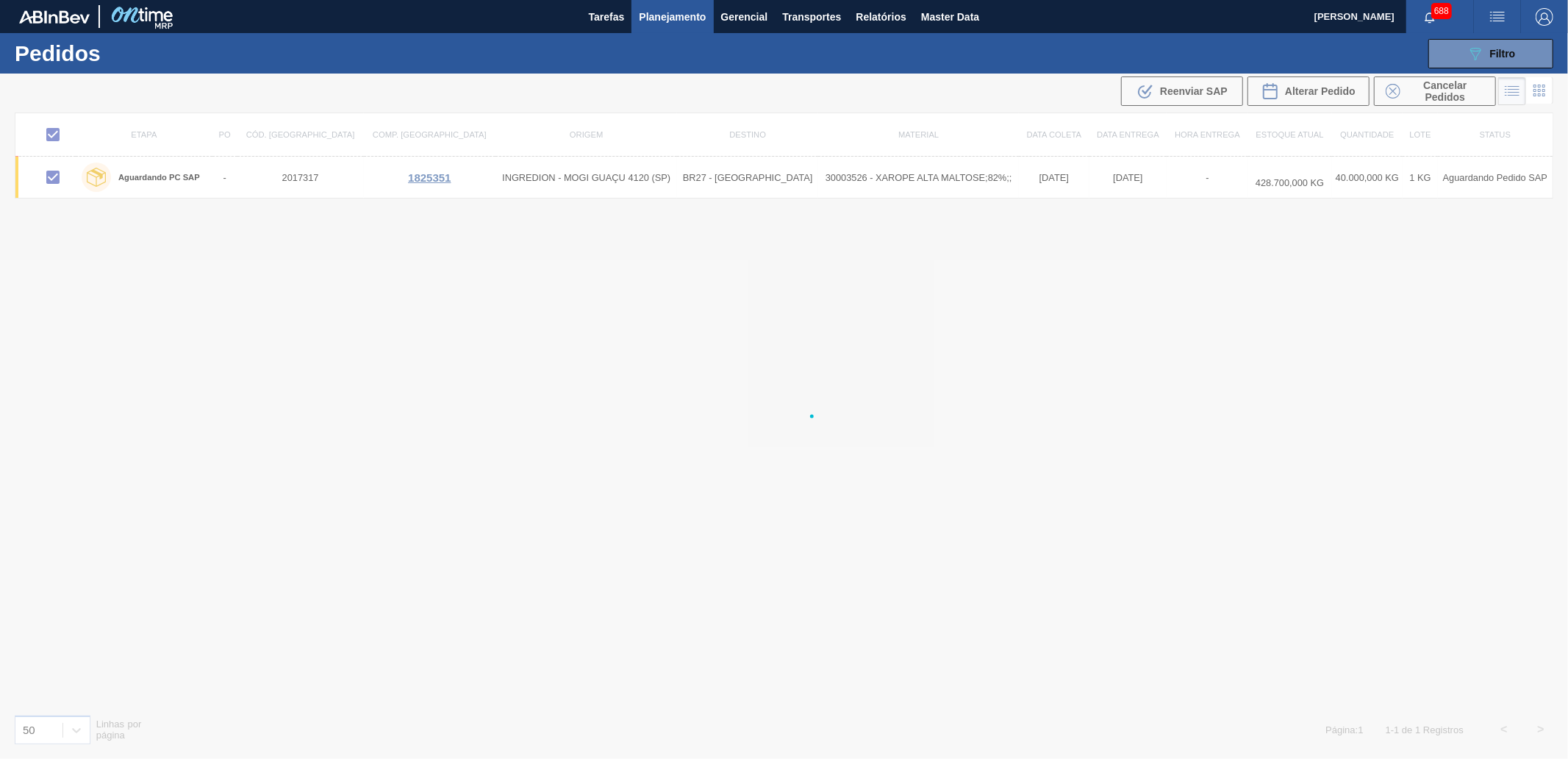
checkbox input "false"
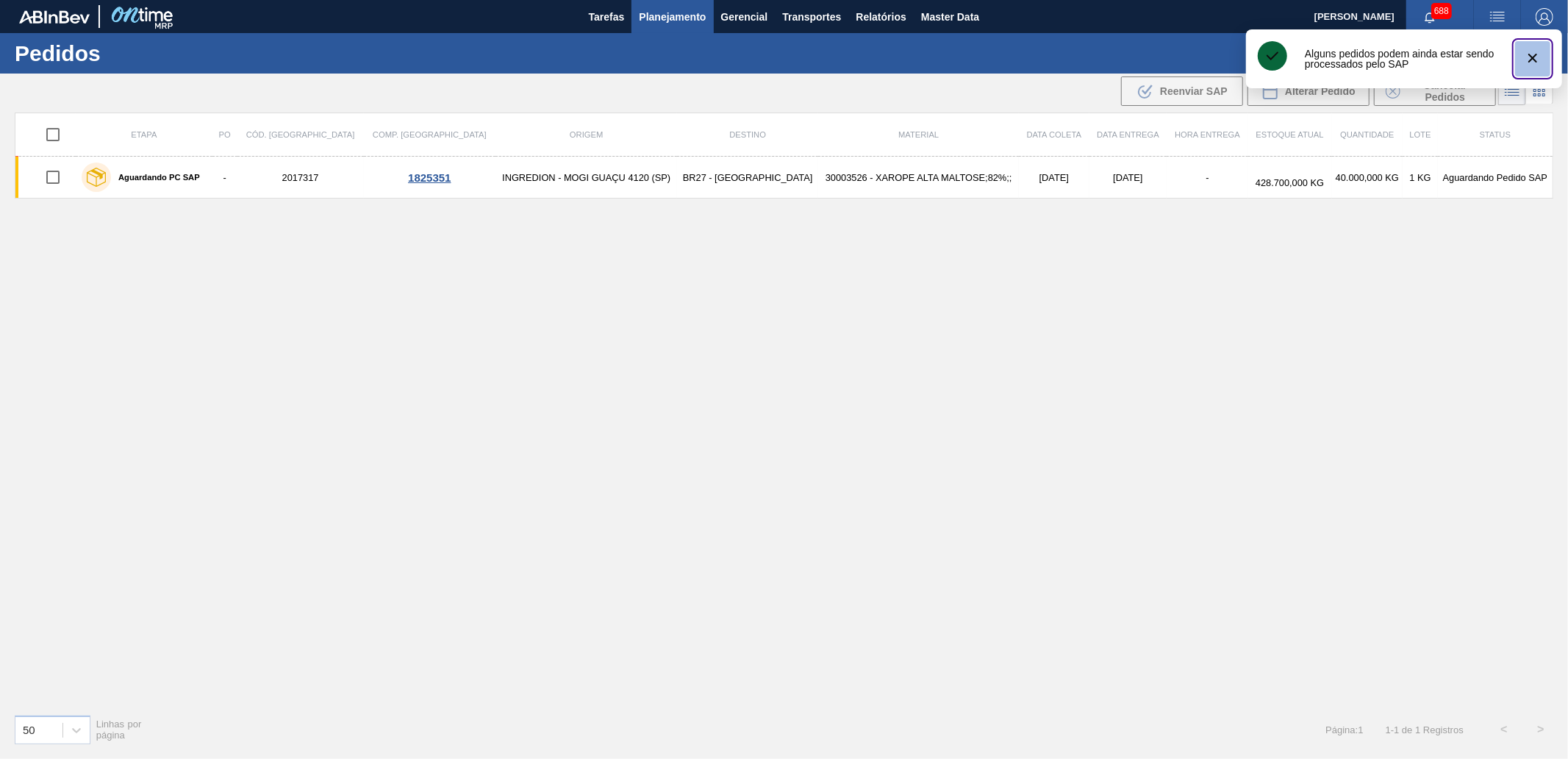
click at [1525, 62] on icon "botão de ícone" at bounding box center [1532, 58] width 17 height 17
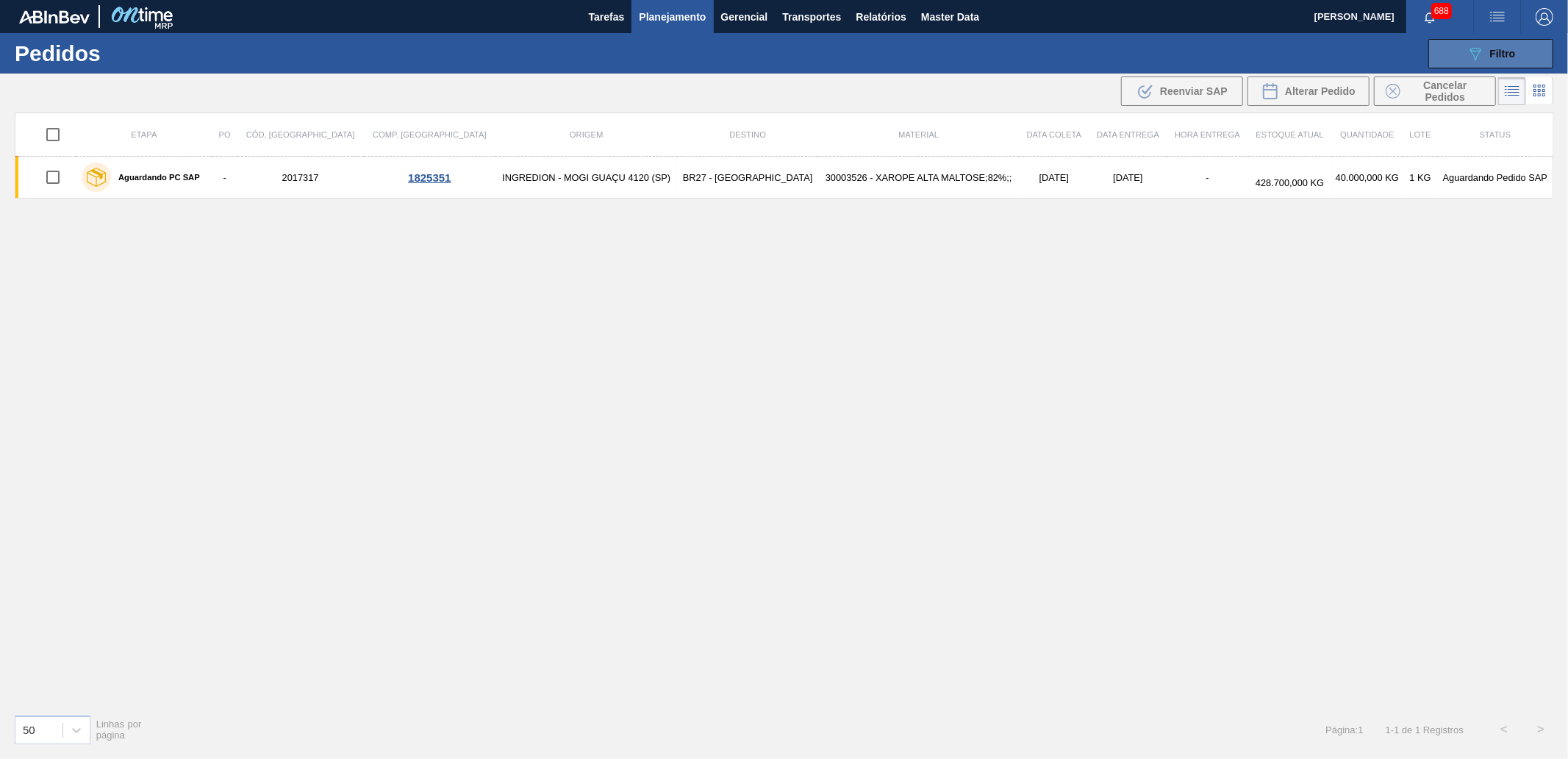
click at [1481, 52] on icon "089F7B8B-B2A5-4AFE-B5C0-19BA573D28AC" at bounding box center [1475, 54] width 17 height 17
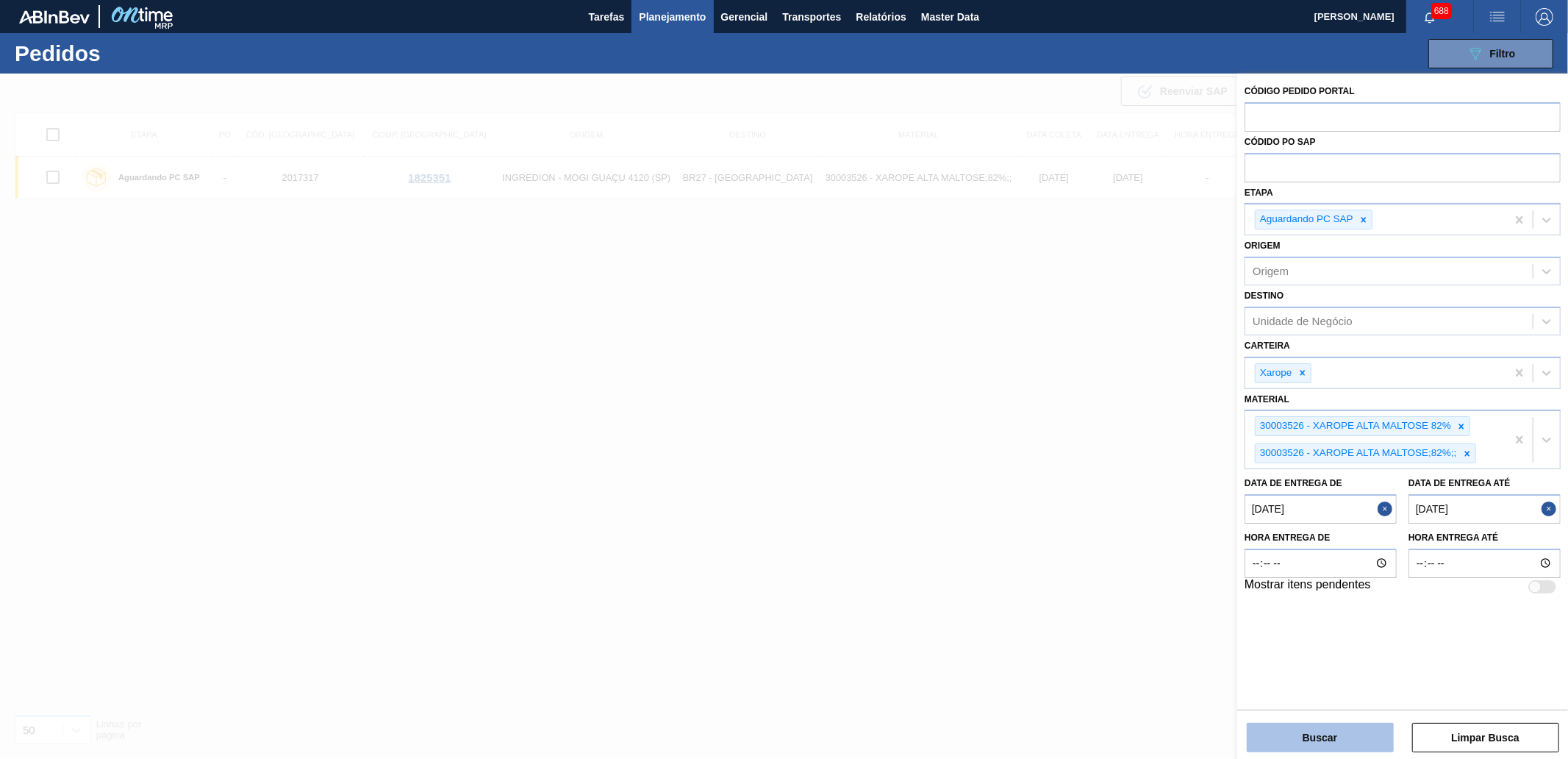
click at [1282, 739] on button "Buscar" at bounding box center [1320, 738] width 147 height 30
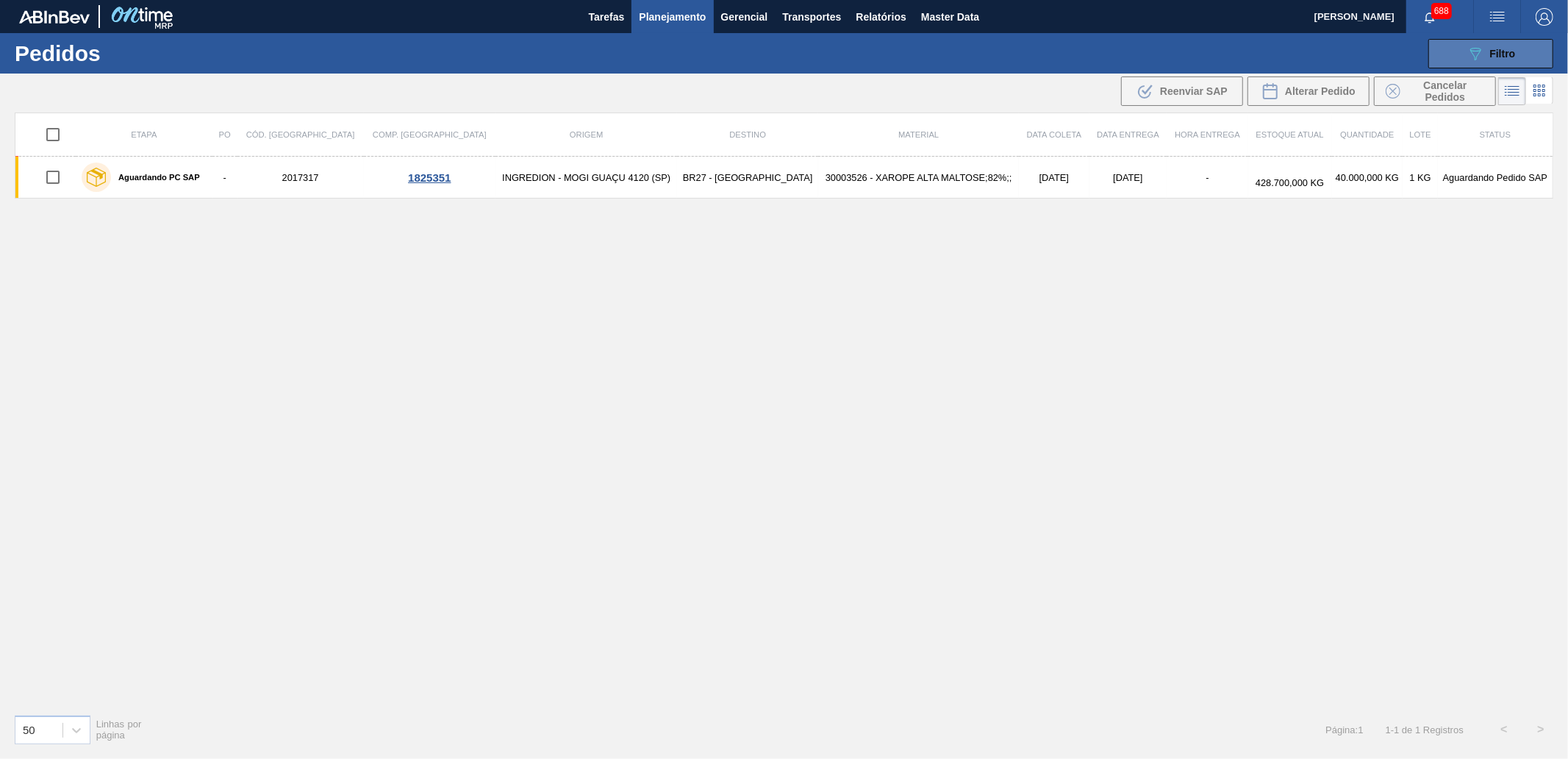
click at [1483, 55] on div "089F7B8B-B2A5-4AFE-B5C0-19BA573D28AC Filtro" at bounding box center [1490, 54] width 49 height 17
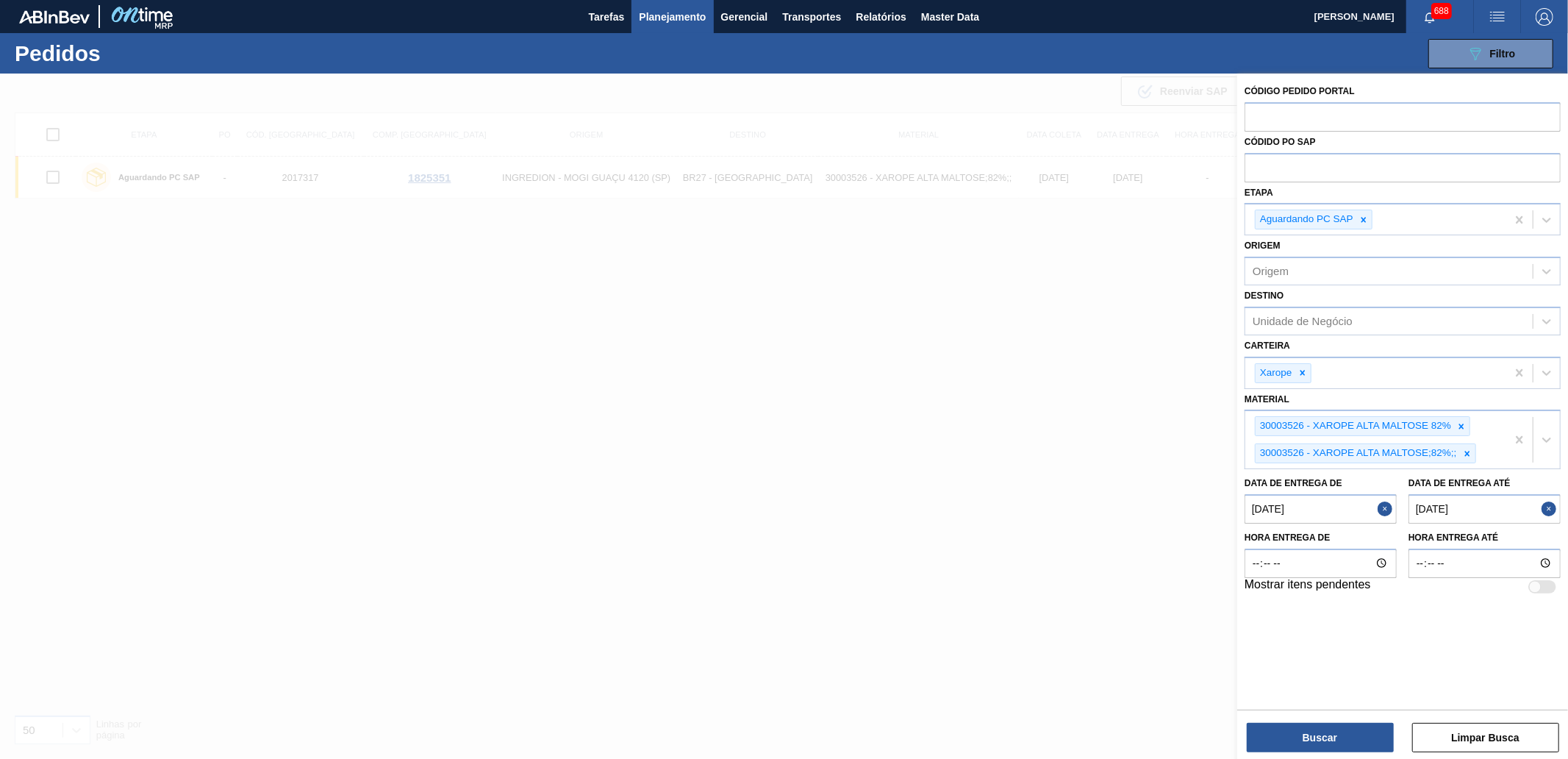
drag, startPoint x: 998, startPoint y: 367, endPoint x: 802, endPoint y: 326, distance: 200.2
click at [997, 367] on div at bounding box center [784, 452] width 1568 height 759
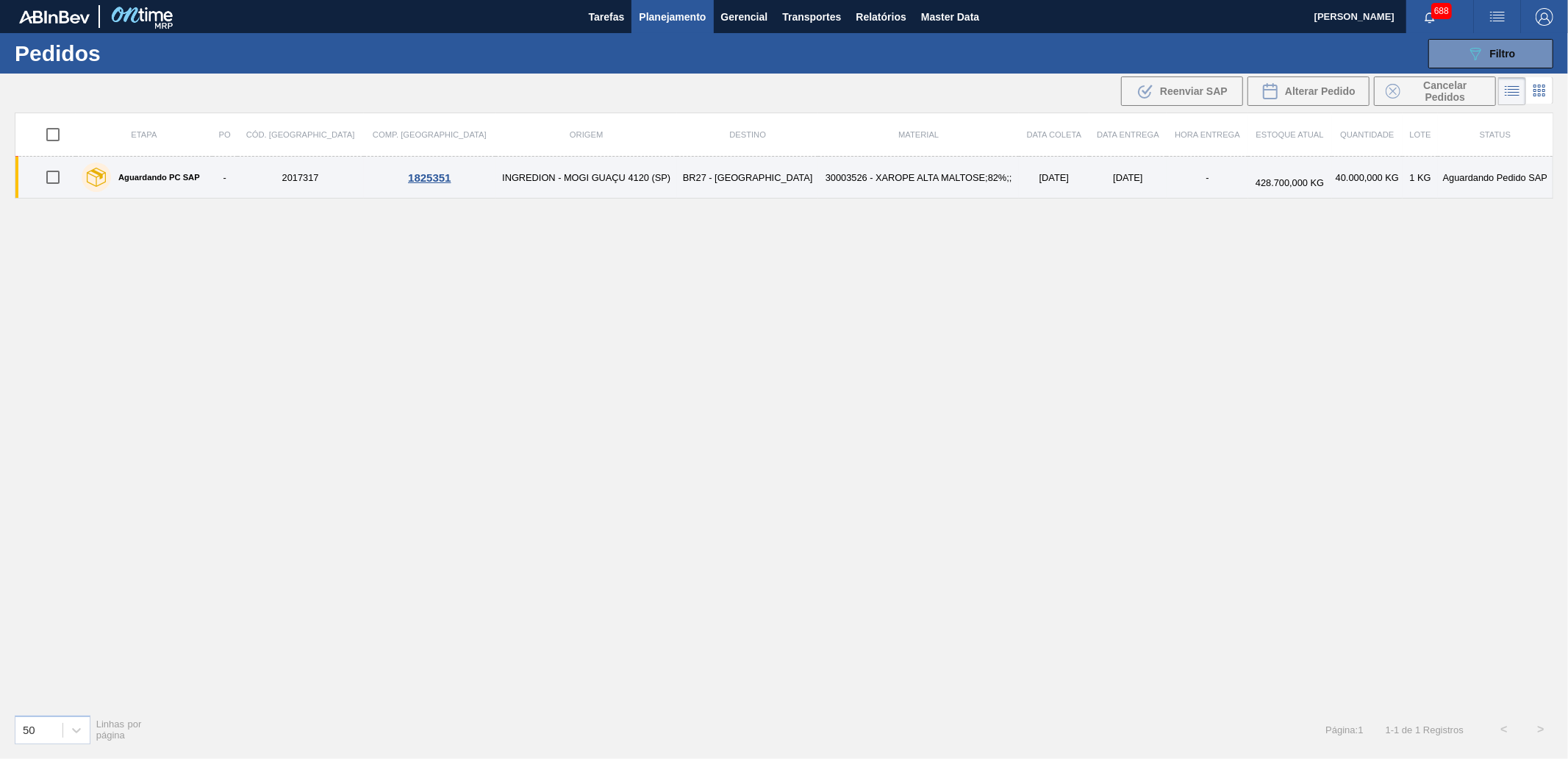
click at [58, 180] on input "checkbox" at bounding box center [53, 177] width 31 height 31
checkbox input "true"
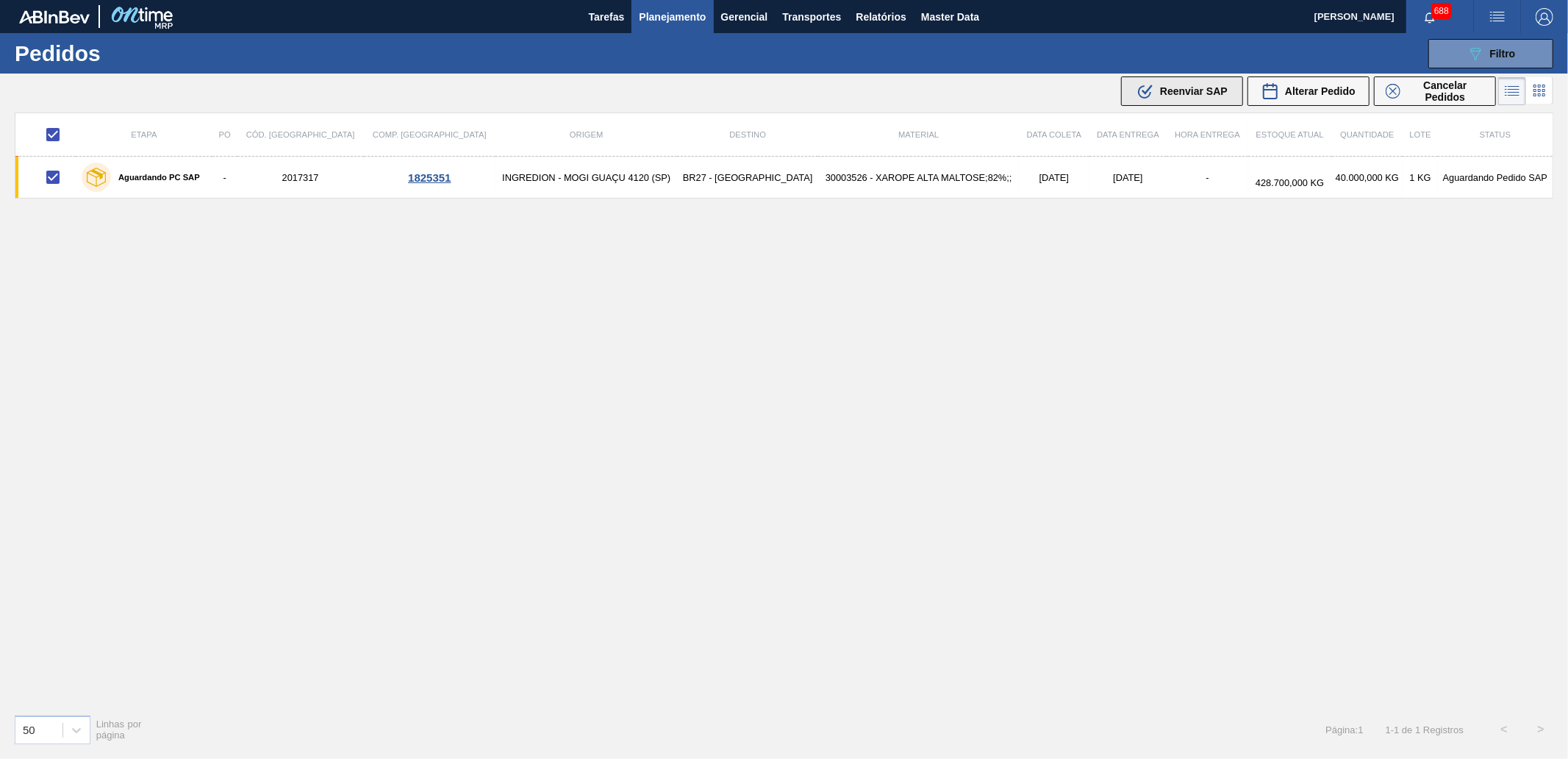
click at [1191, 84] on div ".b{fill:var(--color-action-default)} Reenviar SAP" at bounding box center [1182, 91] width 91 height 17
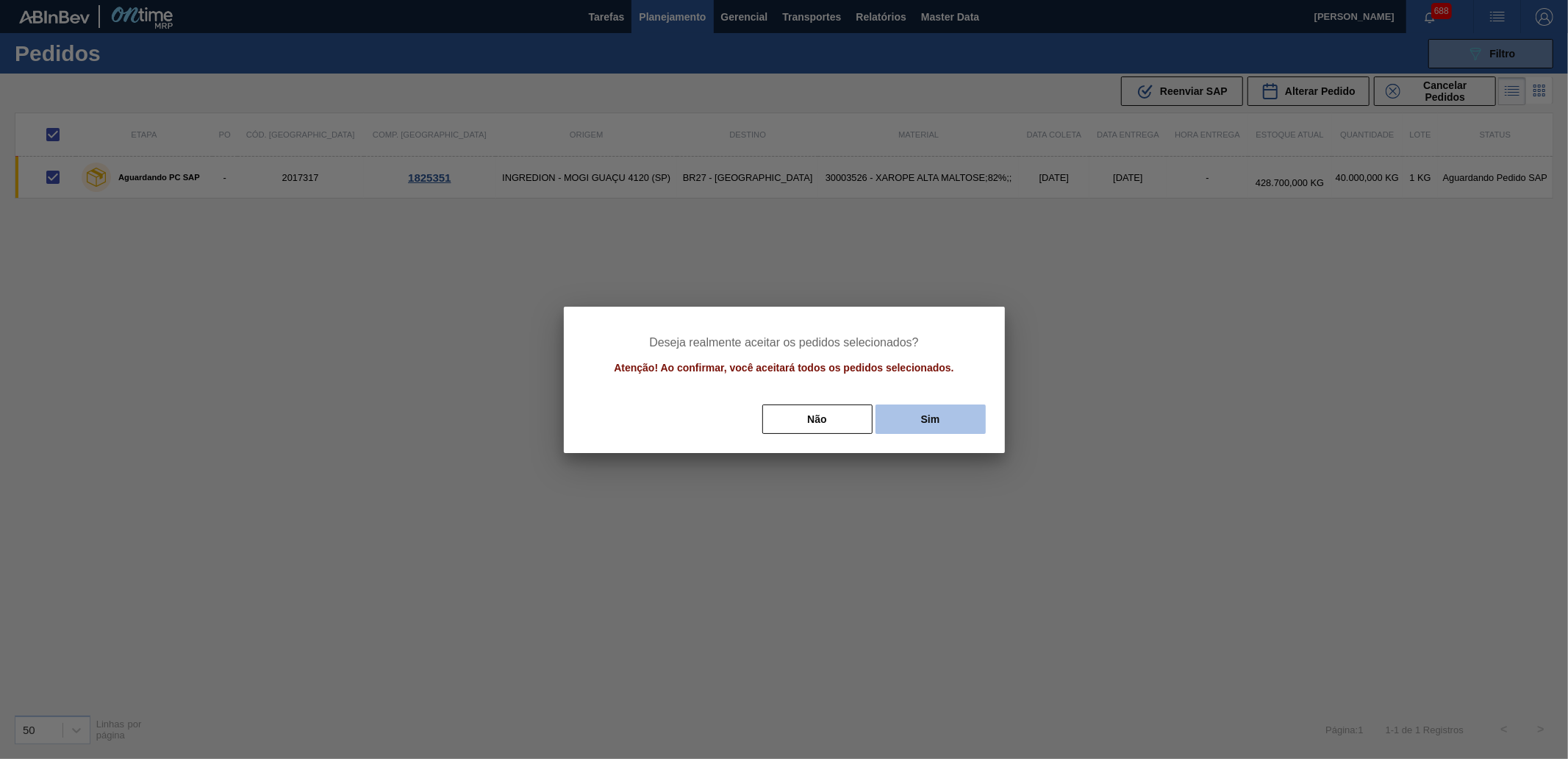
click at [938, 410] on button "Sim" at bounding box center [931, 418] width 111 height 30
checkbox input "false"
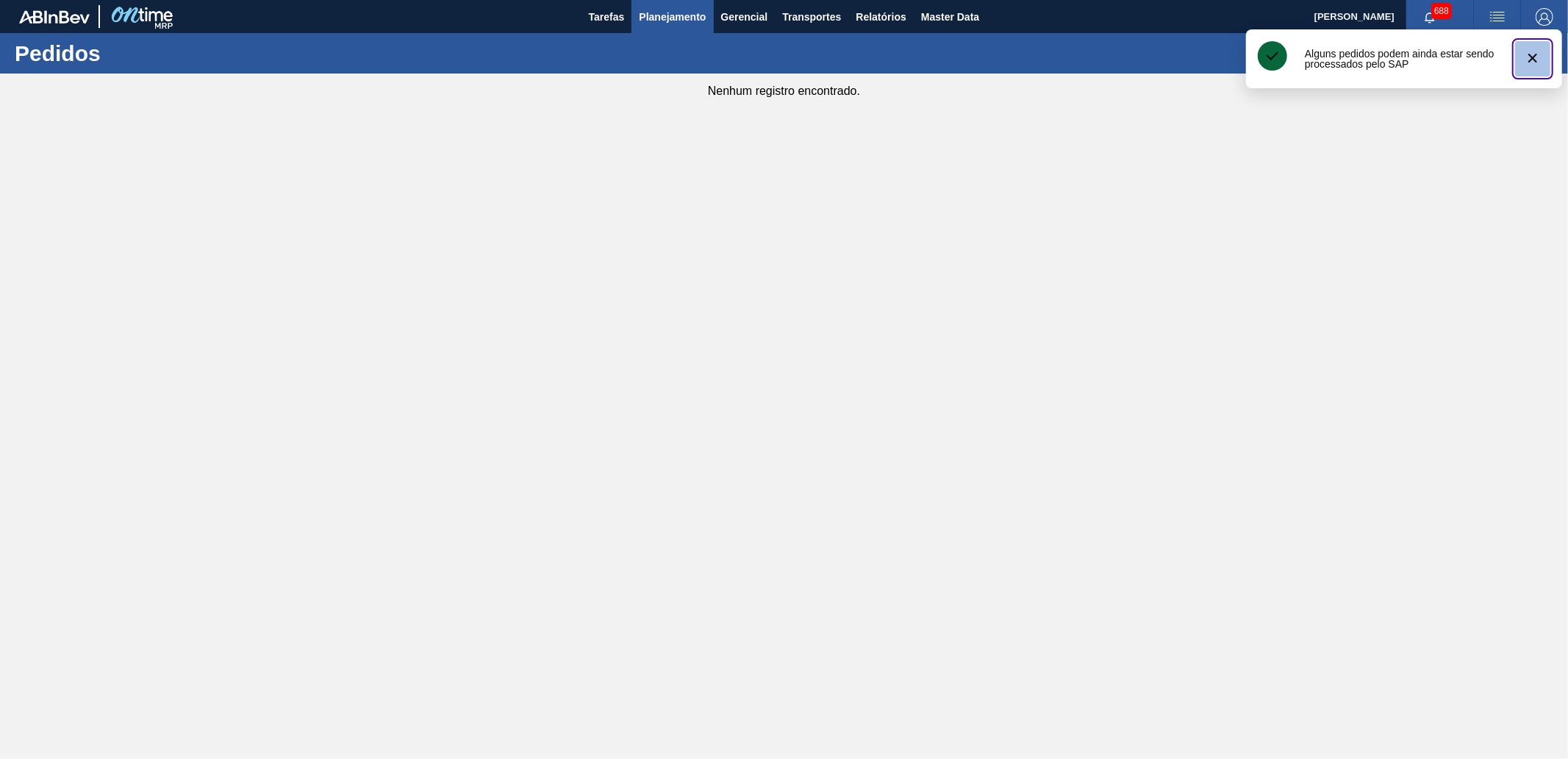
click at [1540, 57] on icon "botão de ícone" at bounding box center [1532, 58] width 17 height 17
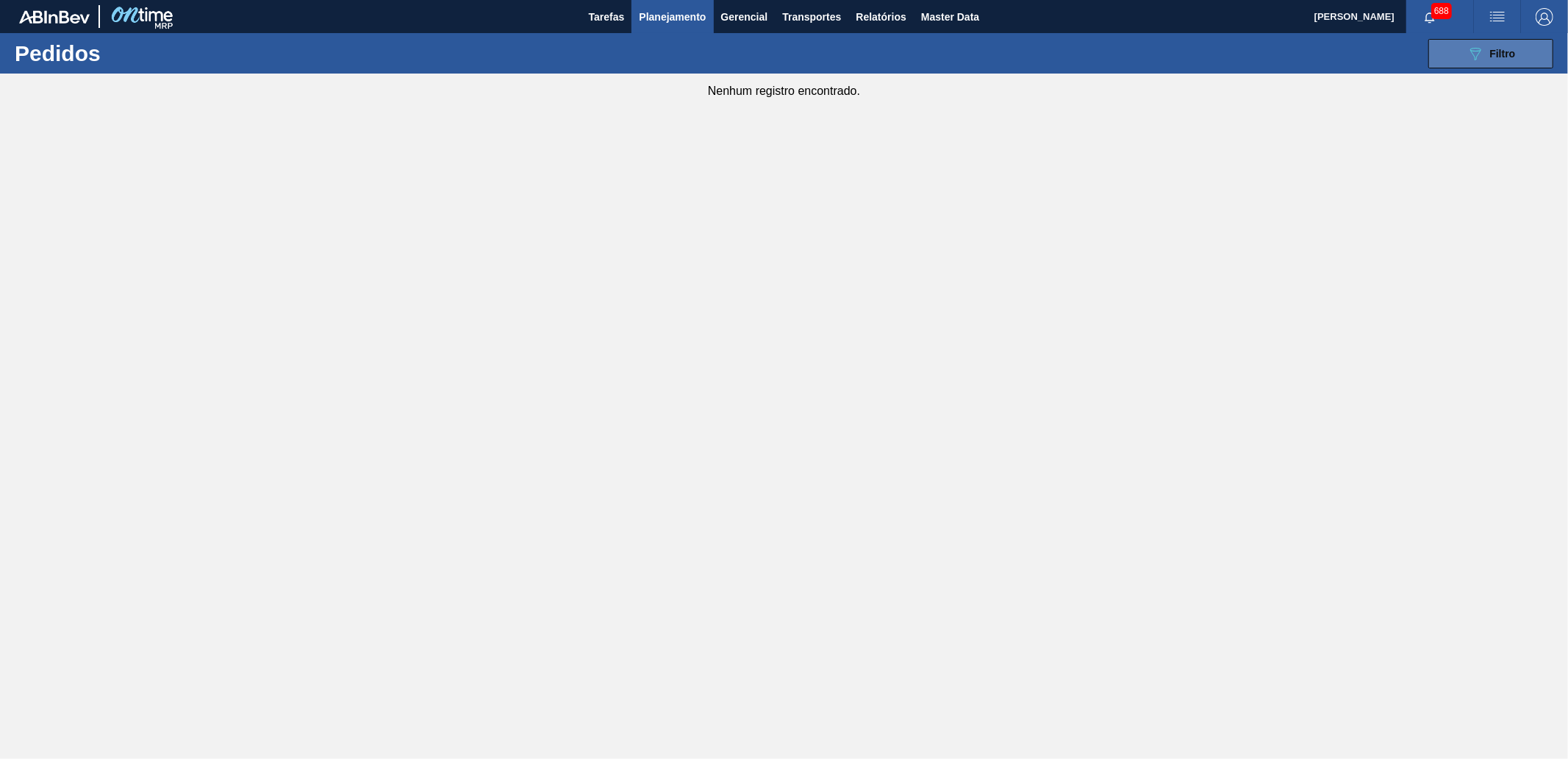
click at [1503, 41] on button "089F7B8B-B2A5-4AFE-B5C0-19BA573D28AC Filtro" at bounding box center [1490, 54] width 125 height 30
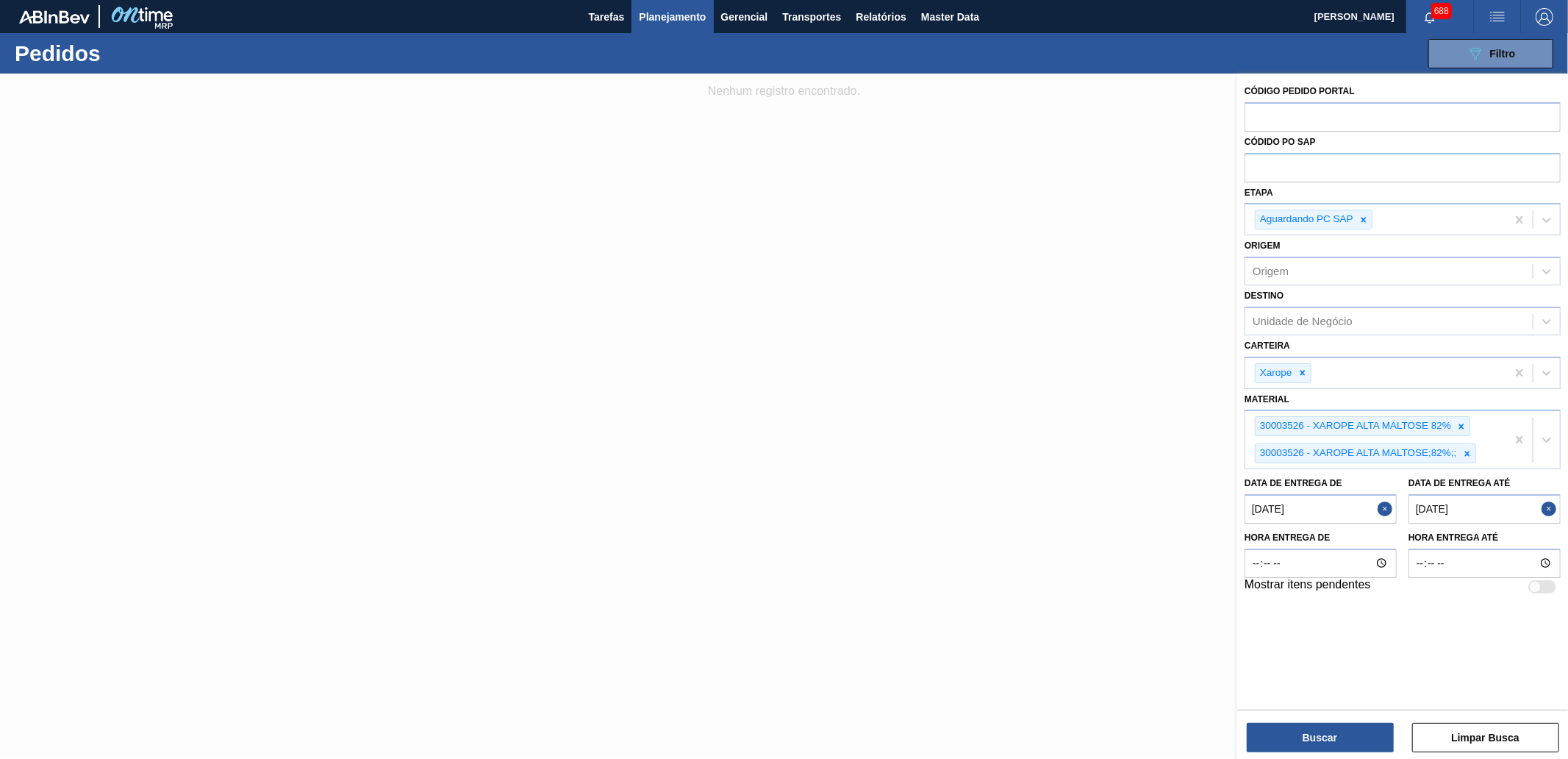
click at [1536, 512] on até "[DATE]" at bounding box center [1484, 509] width 152 height 30
click at [1540, 534] on div "agosto 2025 dom seg ter qua qui sex sab" at bounding box center [1467, 553] width 176 height 42
click at [1541, 538] on div "agosto 2025" at bounding box center [1467, 544] width 176 height 13
click at [1541, 539] on button "Next Month" at bounding box center [1543, 544] width 11 height 11
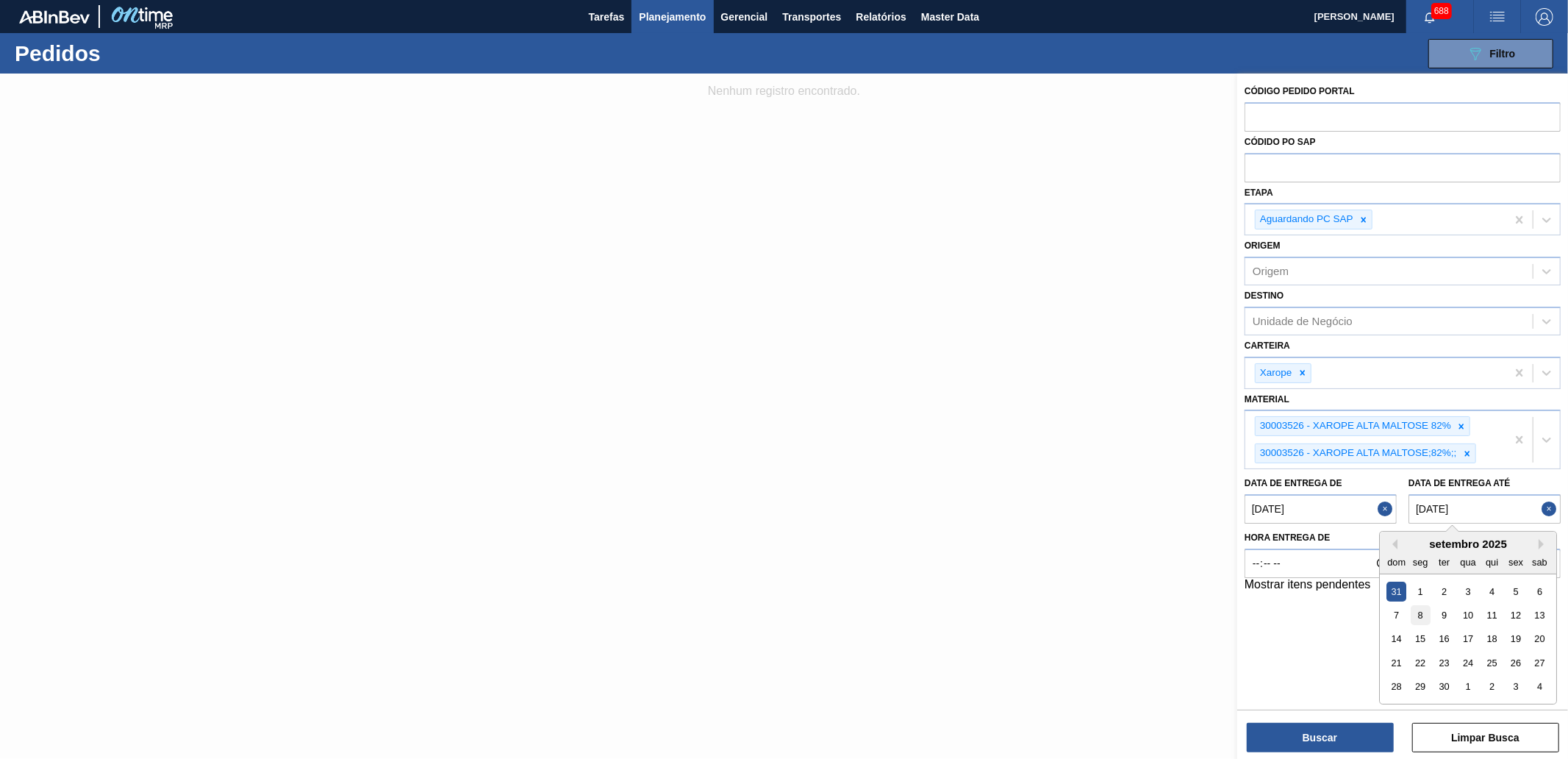
click at [1426, 612] on div "8" at bounding box center [1420, 615] width 20 height 20
type até "[DATE]"
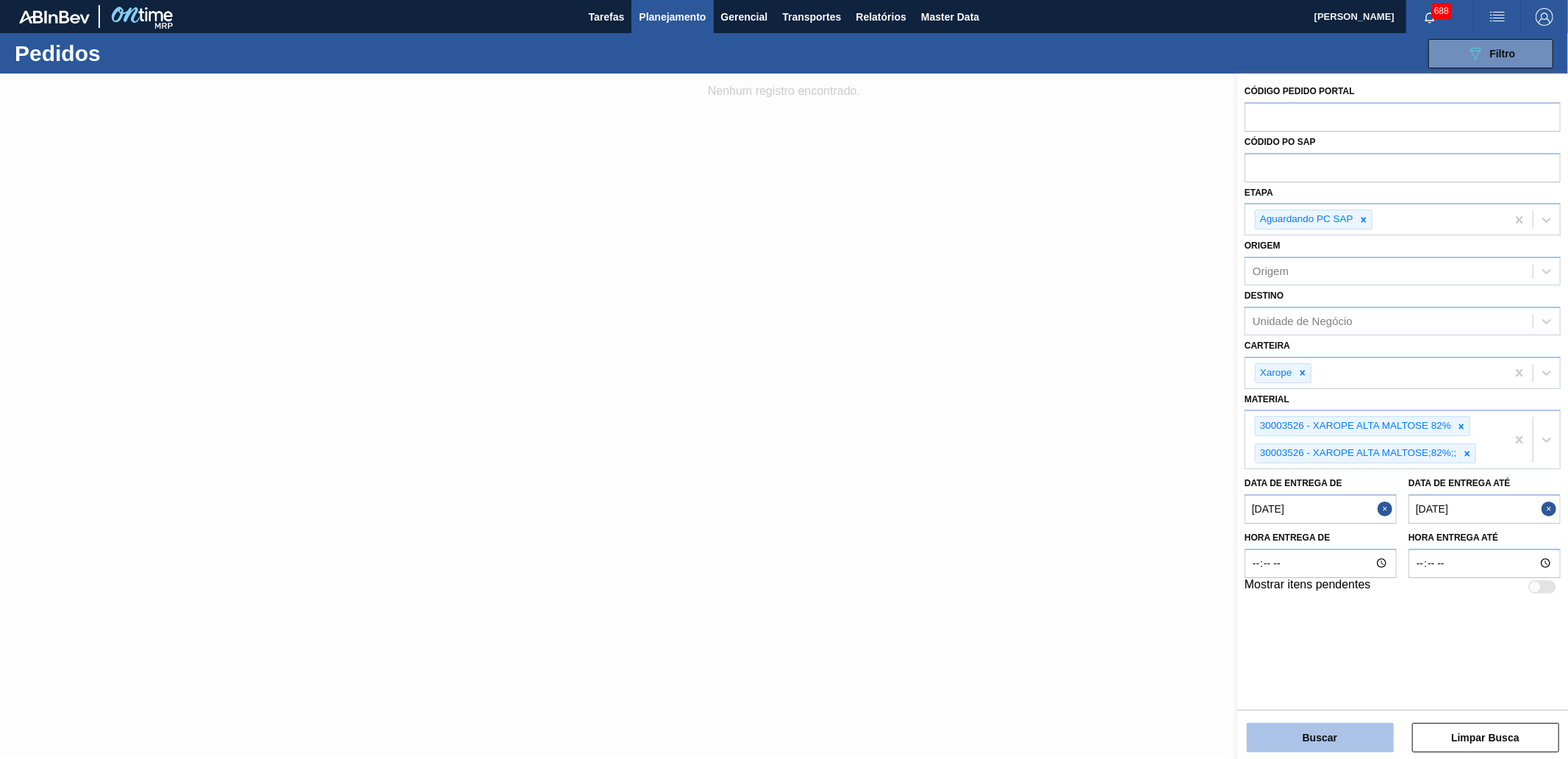
click at [1344, 739] on button "Buscar" at bounding box center [1320, 738] width 147 height 30
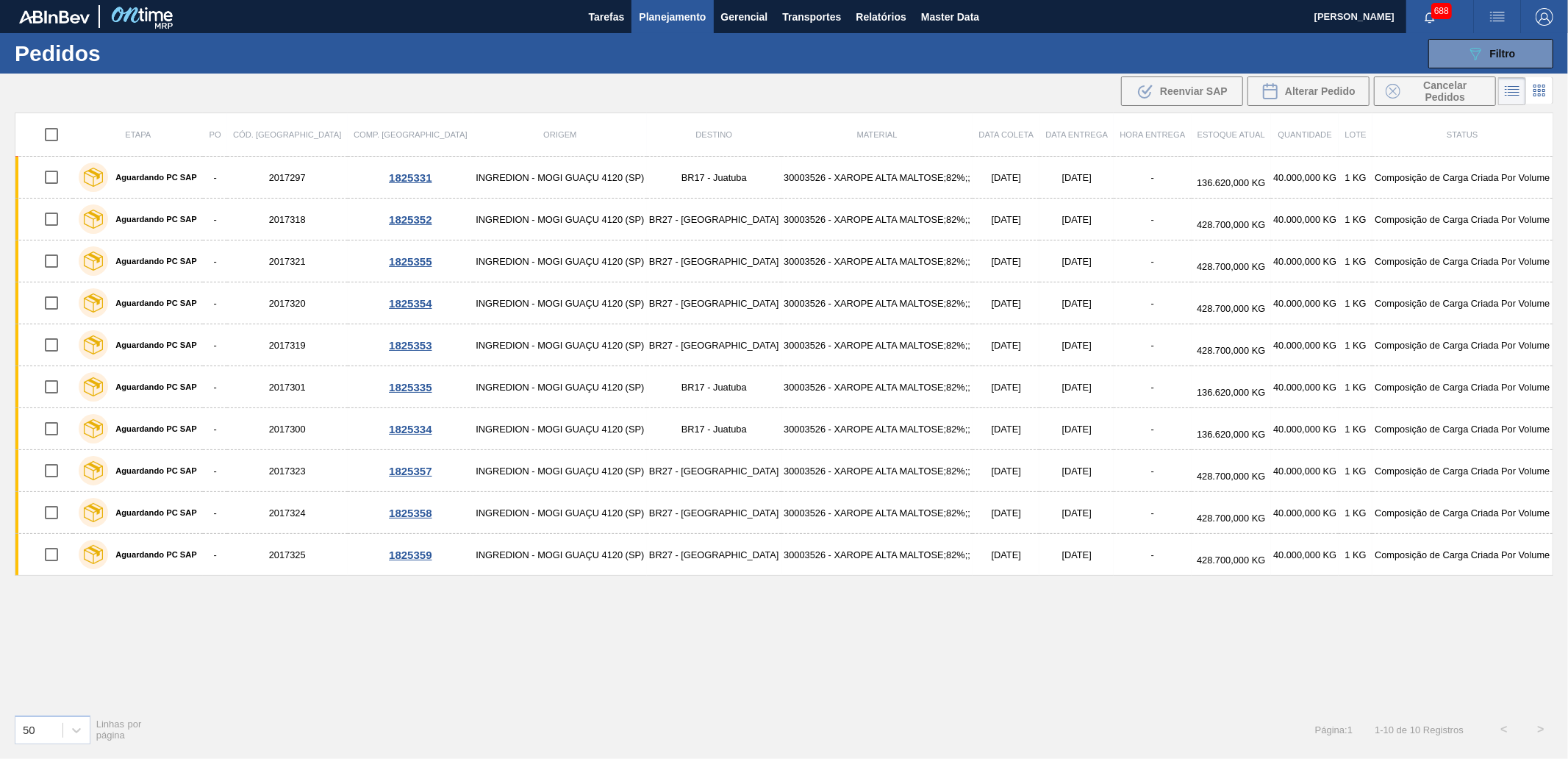
drag, startPoint x: 55, startPoint y: 136, endPoint x: 186, endPoint y: 128, distance: 131.2
click at [55, 136] on input "checkbox" at bounding box center [51, 135] width 31 height 31
checkbox input "true"
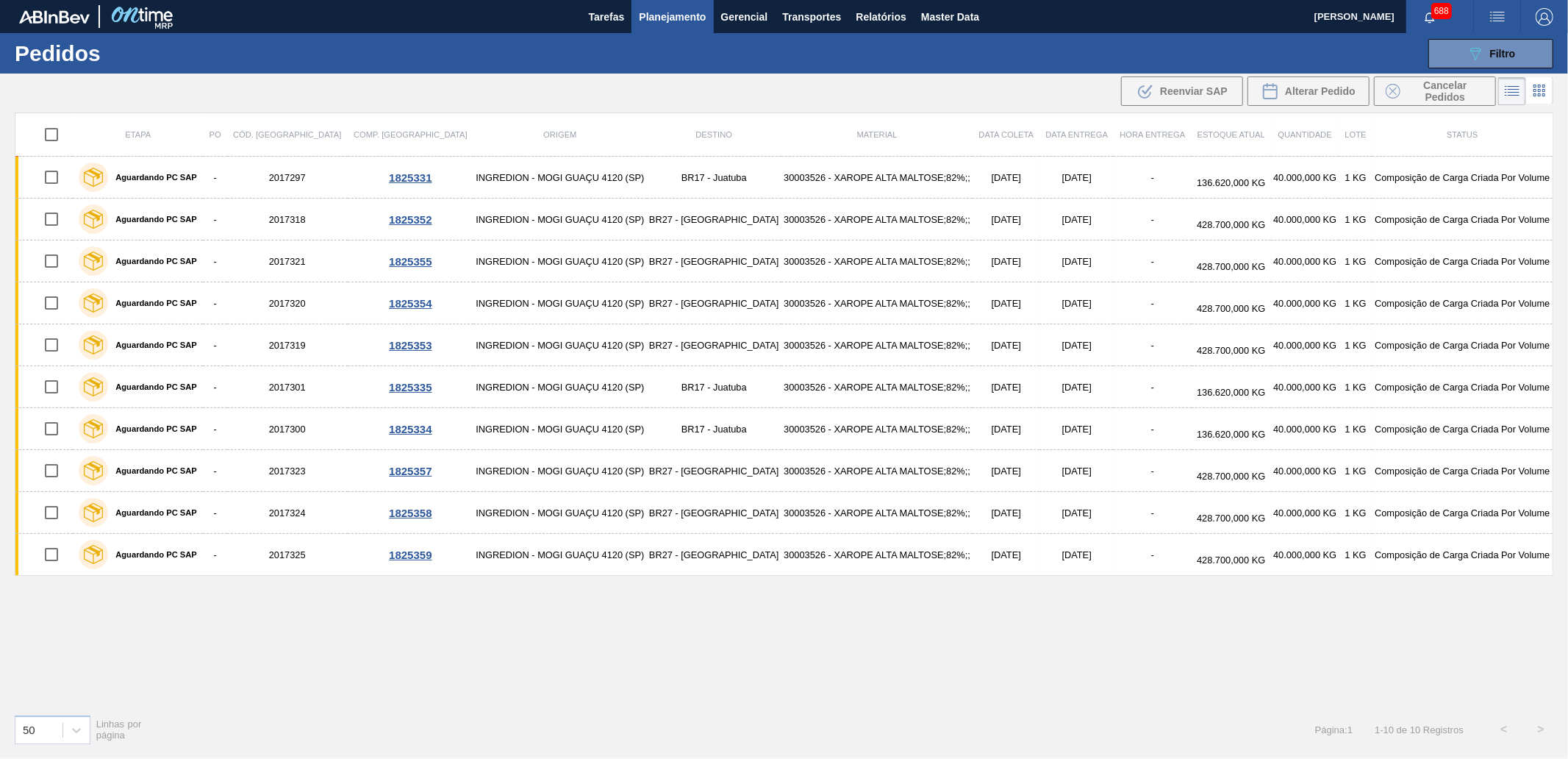
checkbox input "true"
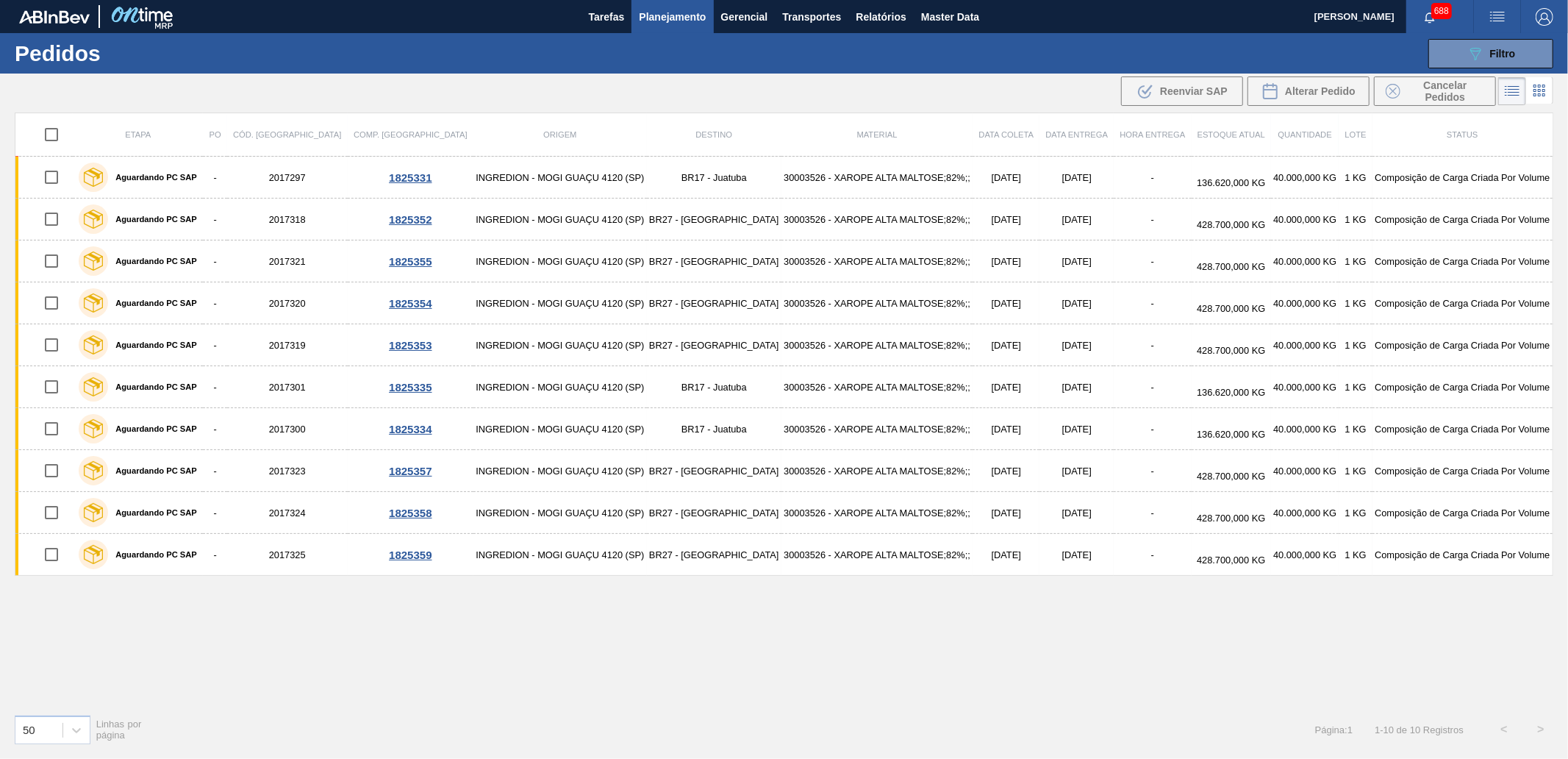
checkbox input "true"
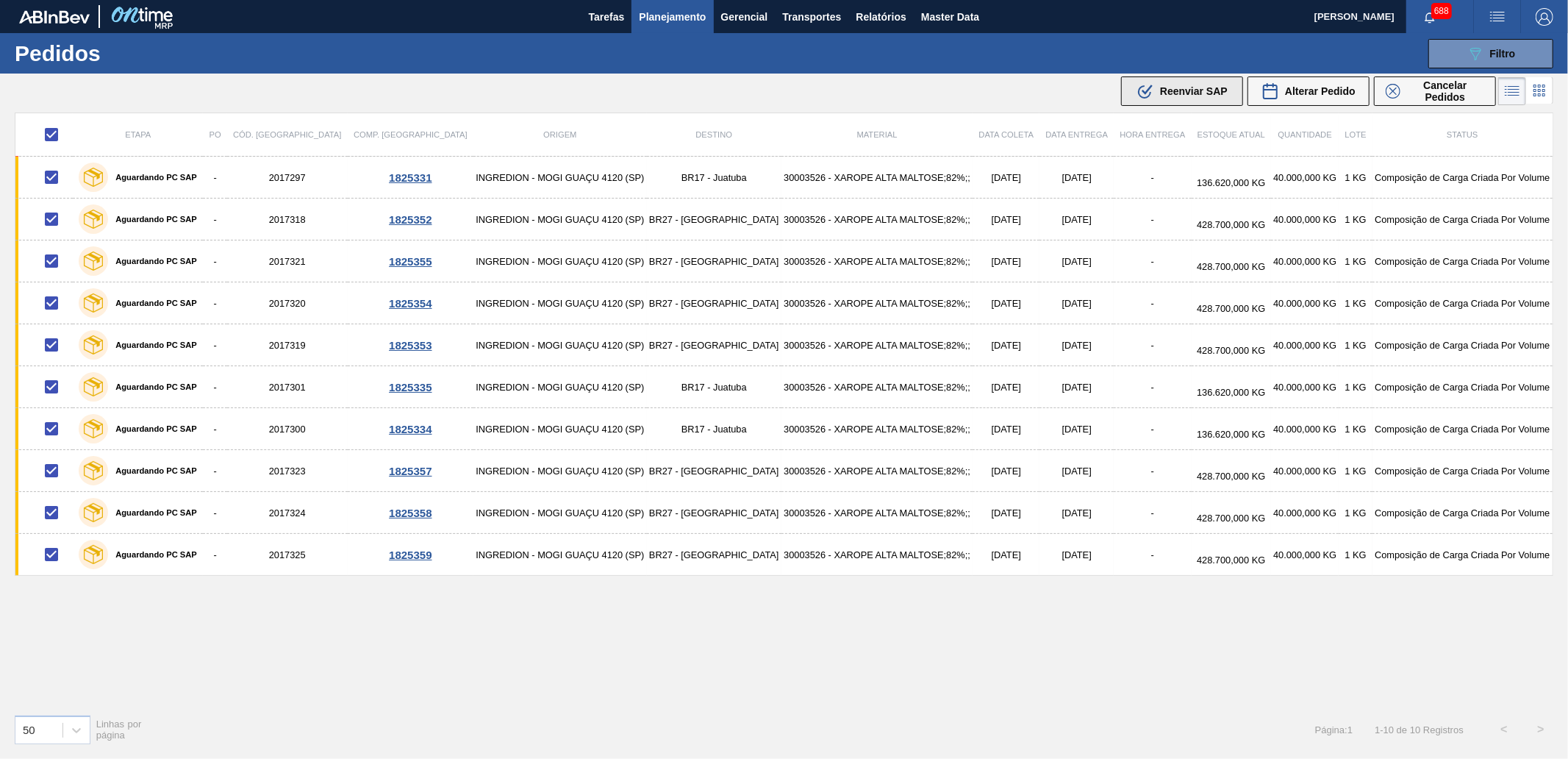
click at [1161, 98] on div ".b{fill:var(--color-action-default)} Reenviar SAP" at bounding box center [1182, 91] width 91 height 17
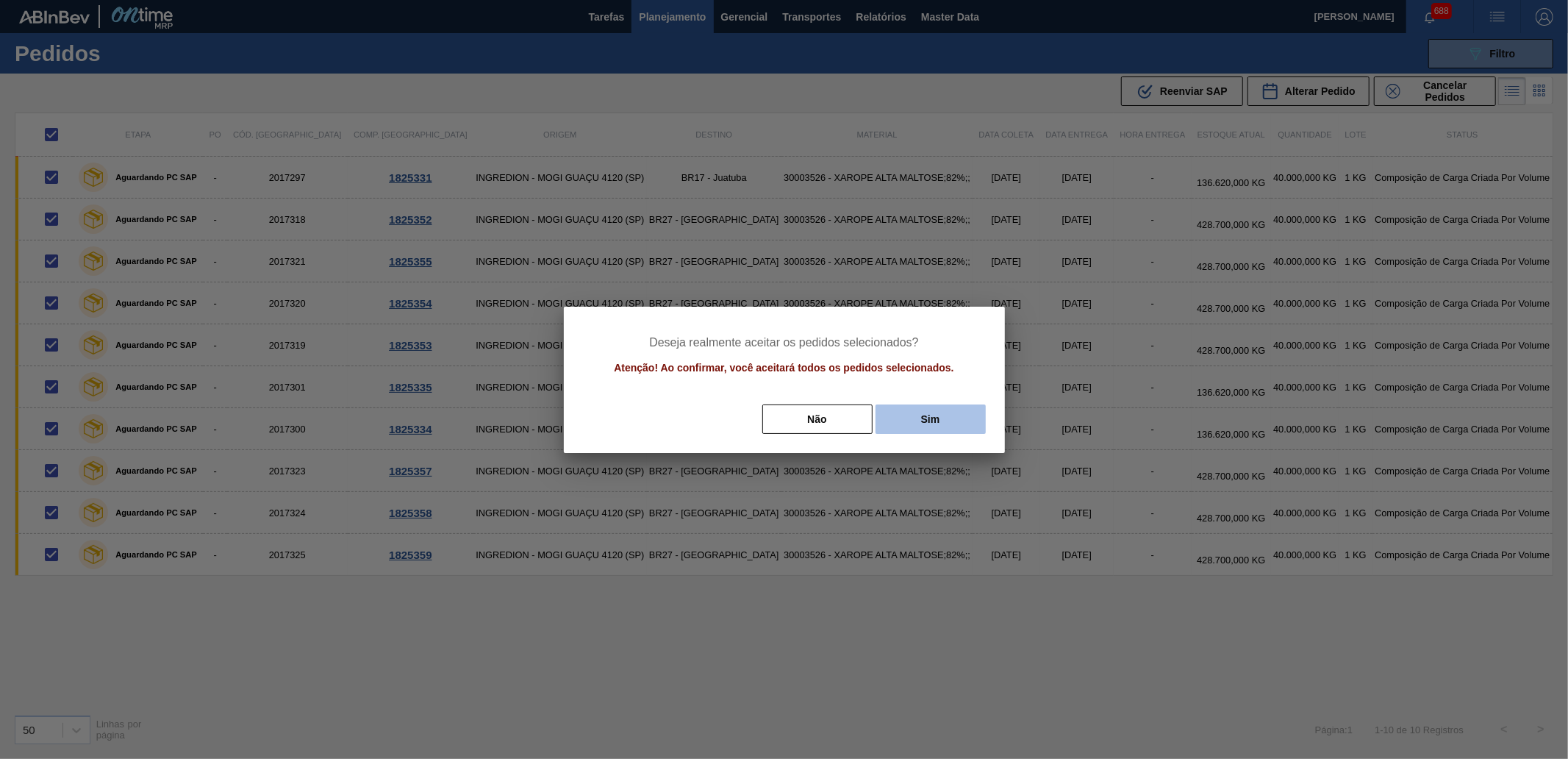
click at [964, 412] on button "Sim" at bounding box center [931, 418] width 111 height 30
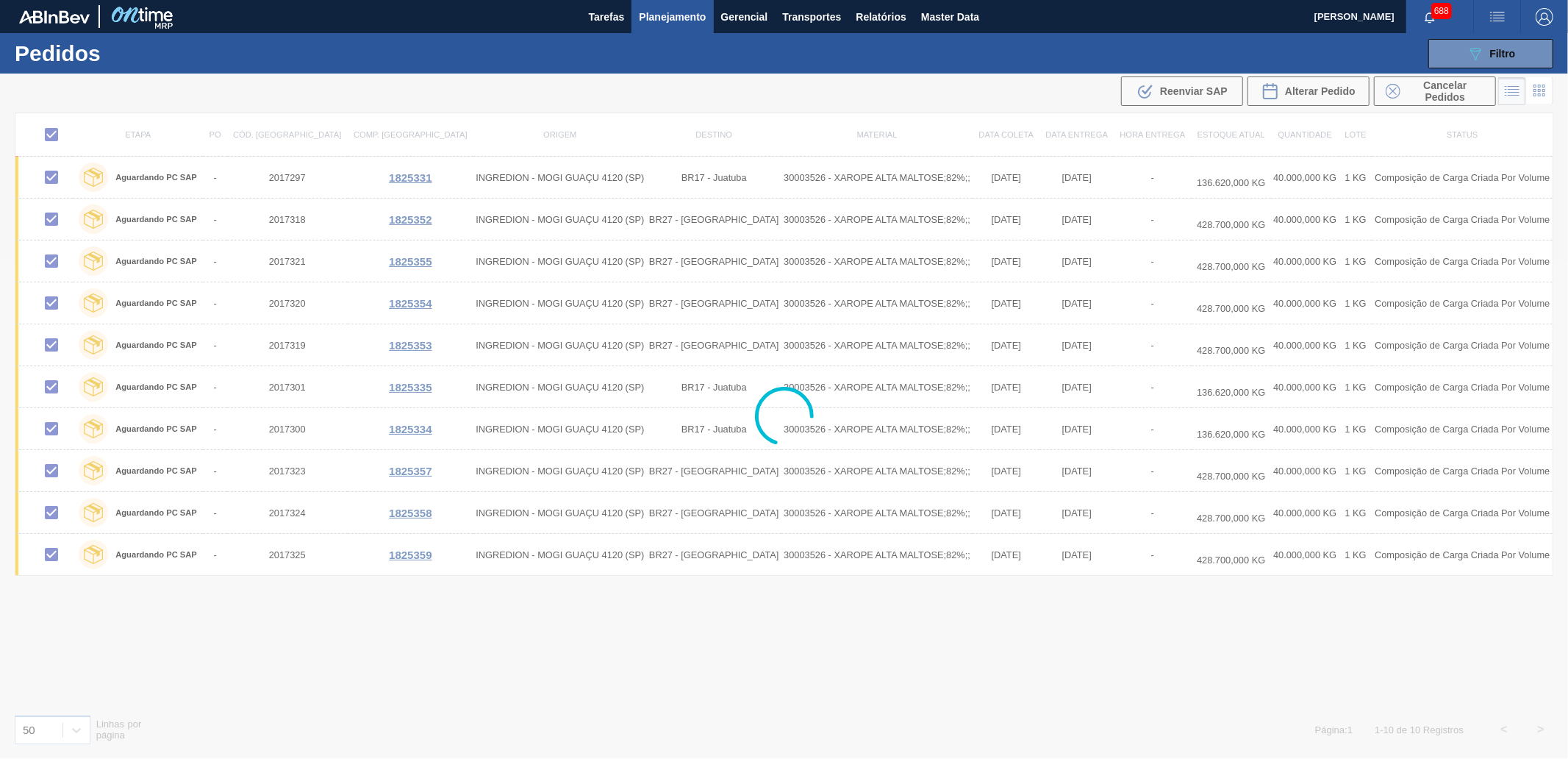
checkbox input "false"
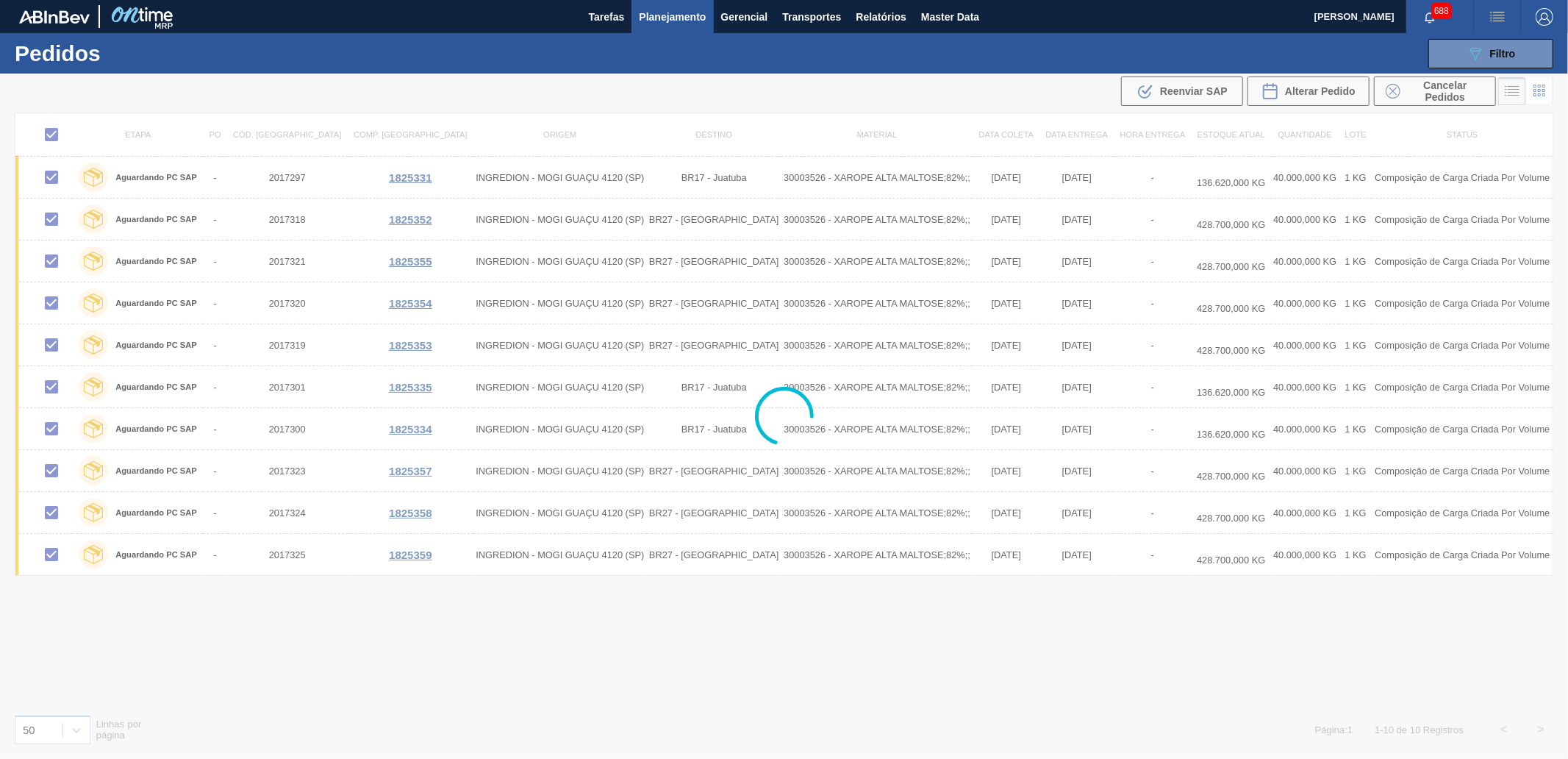
checkbox input "false"
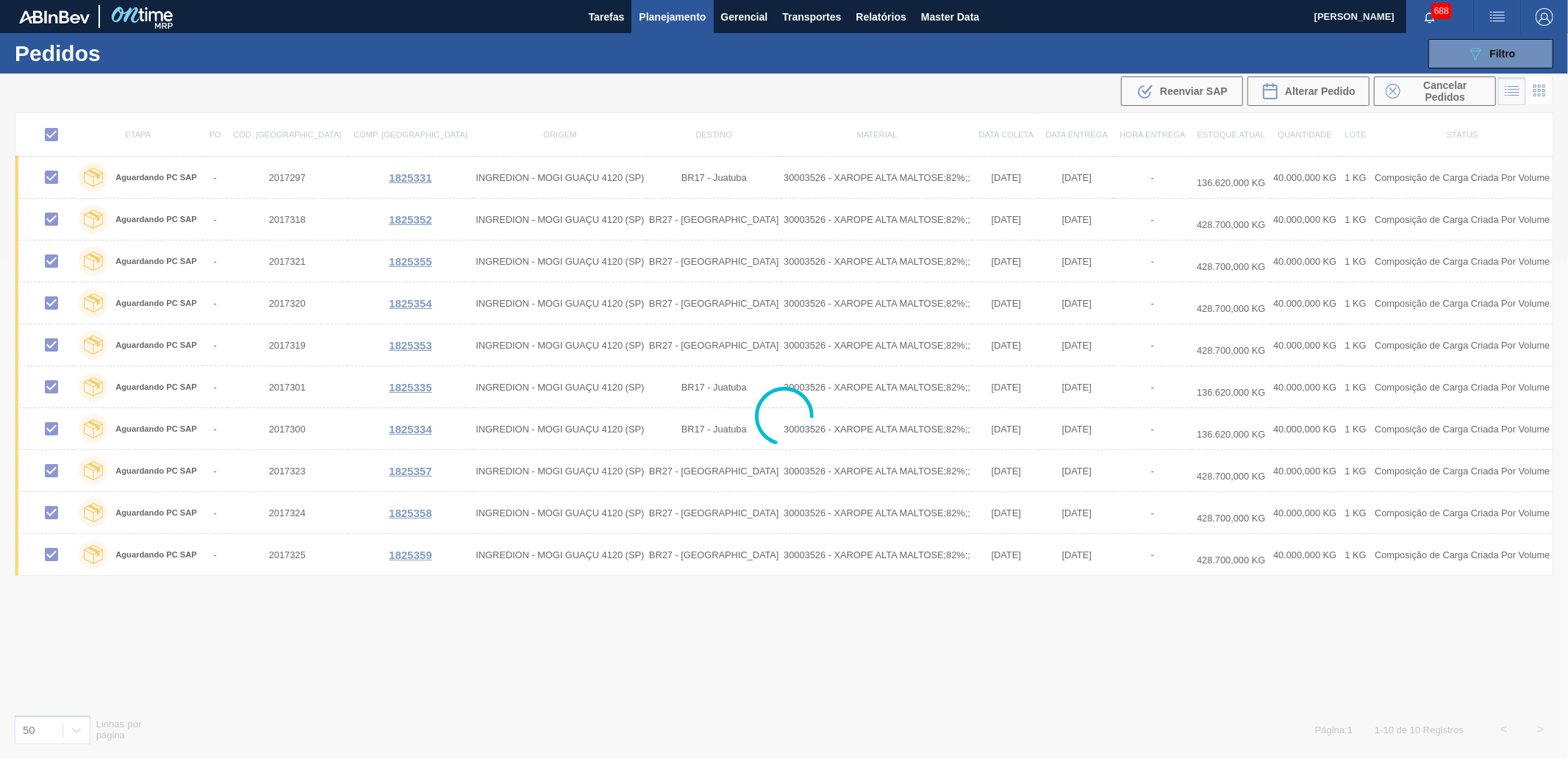
checkbox input "false"
